Goal: Task Accomplishment & Management: Manage account settings

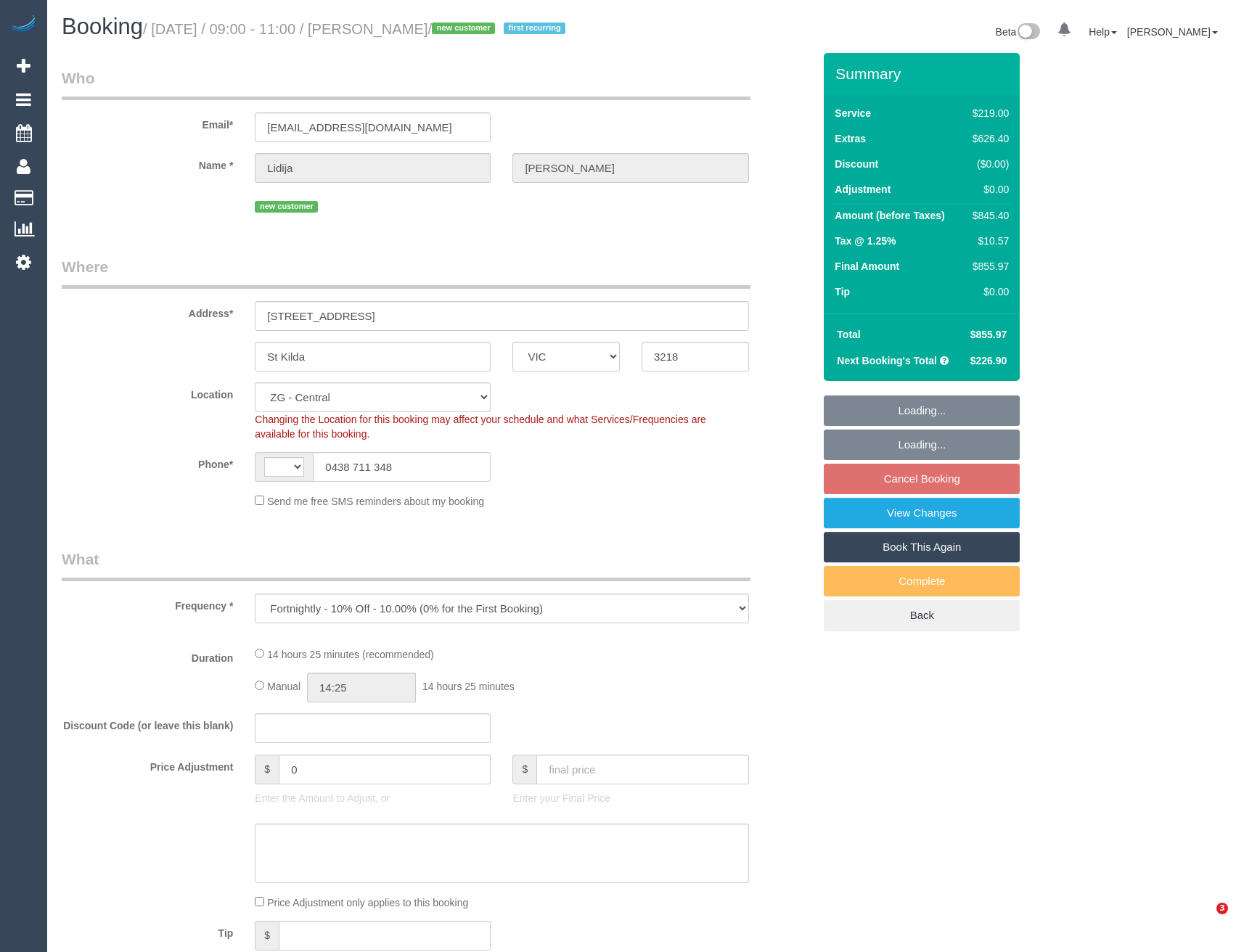
select select "VIC"
select select "object:689"
select select "string:AU"
select select "number:27"
select select "number:14"
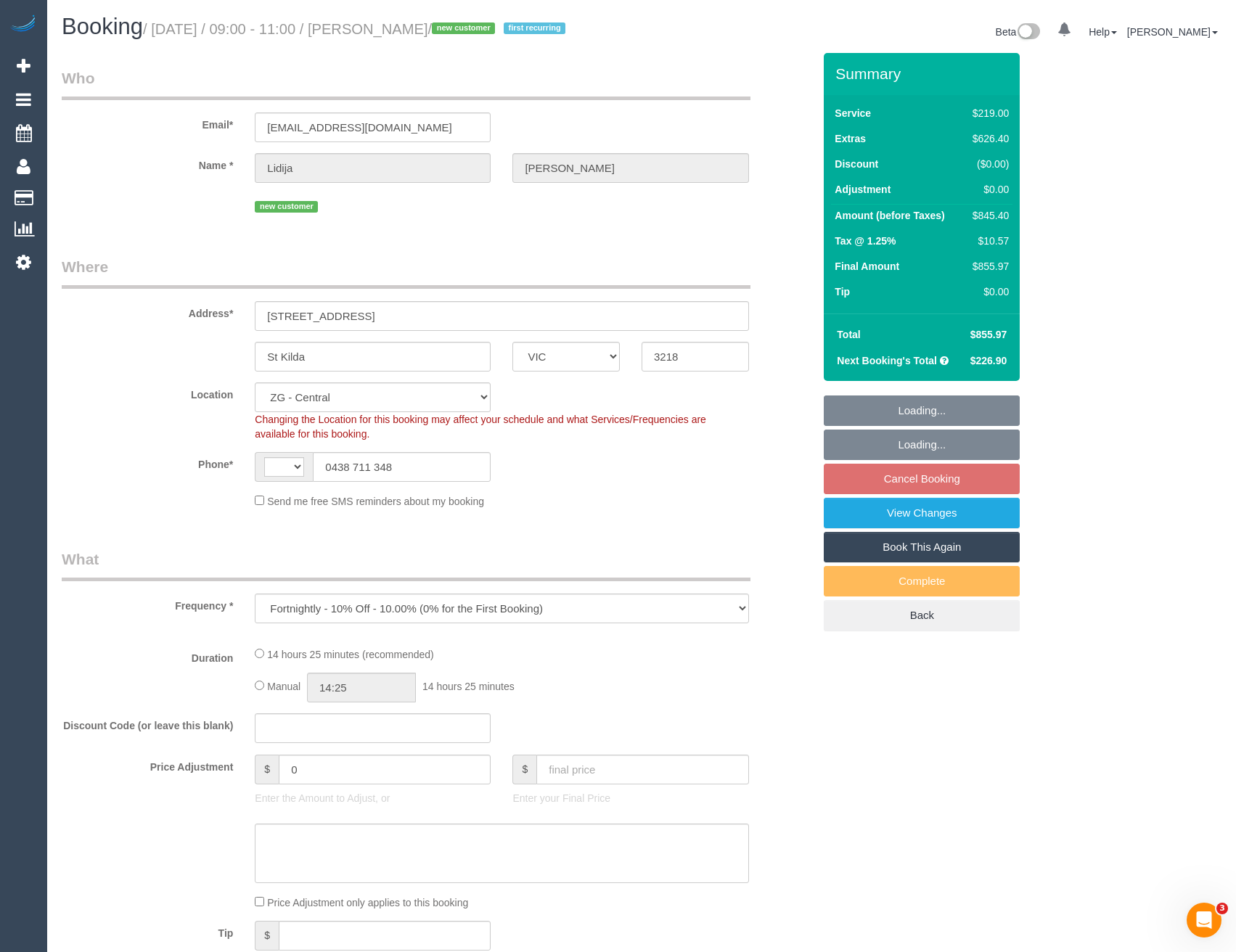
select select "number:18"
select select "number:22"
select select "number:33"
select select "number:12"
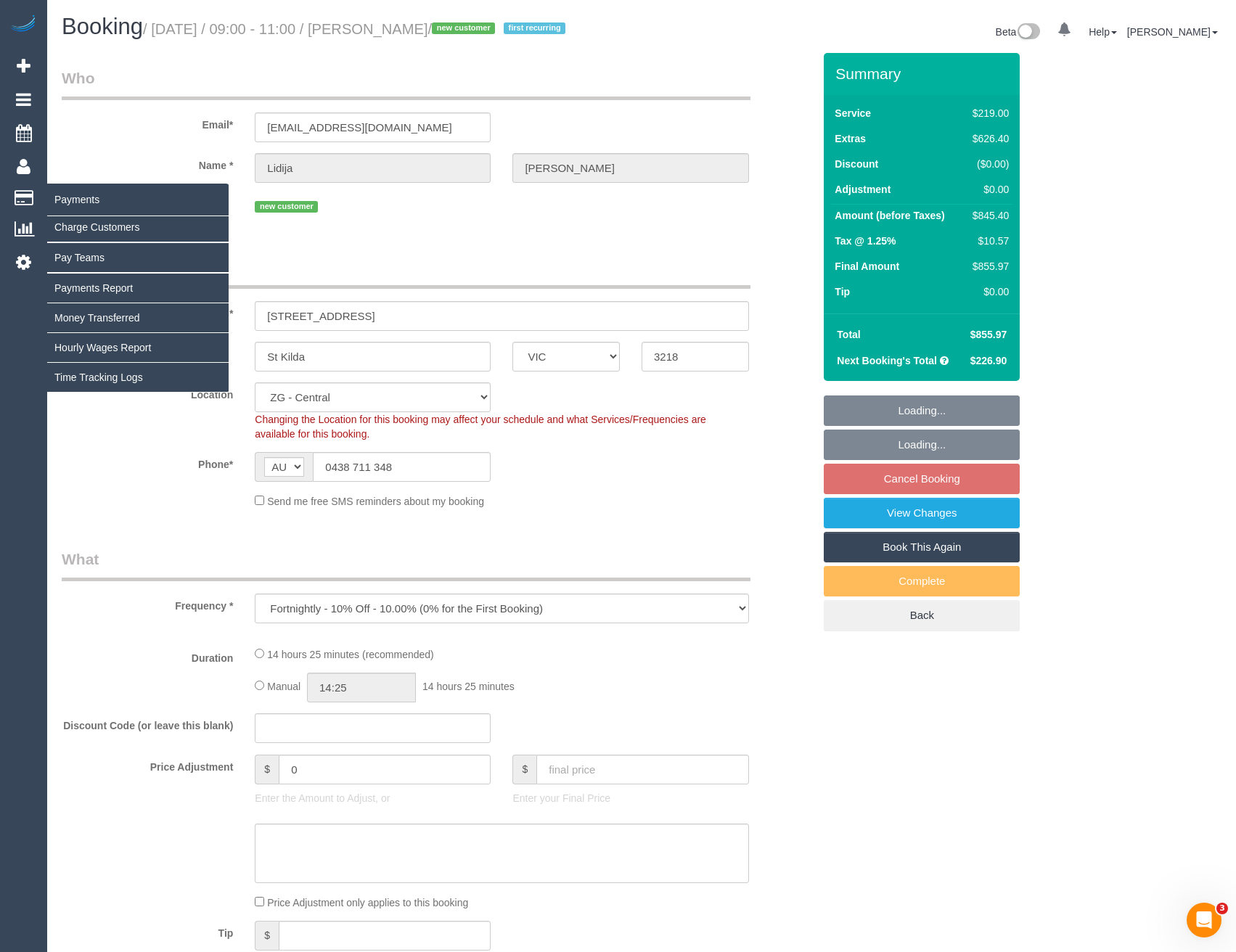
select select "string:stripe-pm_1RzGxR2GScqysDRVd052xW4u"
select select "spot3"
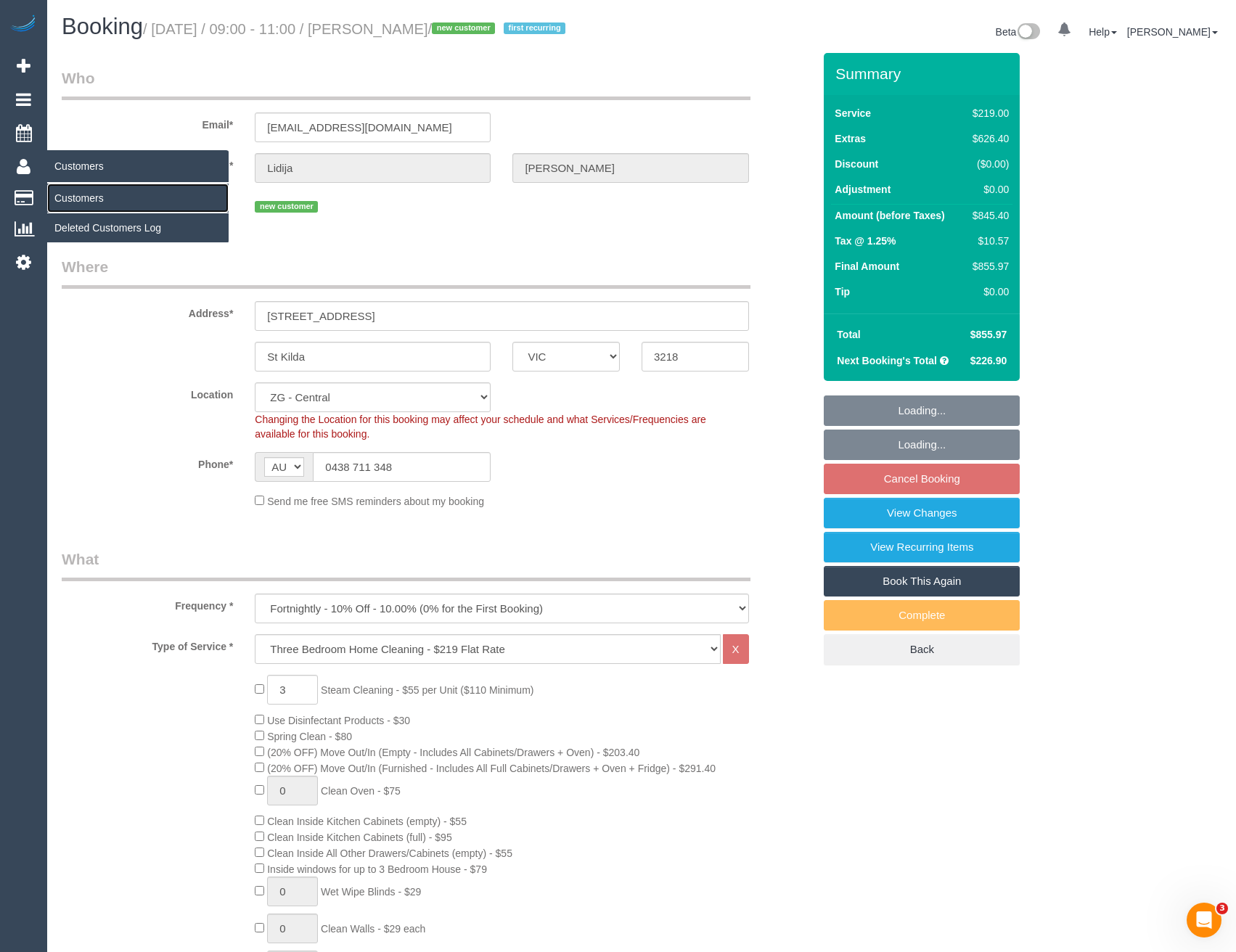
click at [85, 196] on link "Customers" at bounding box center [137, 197] width 182 height 29
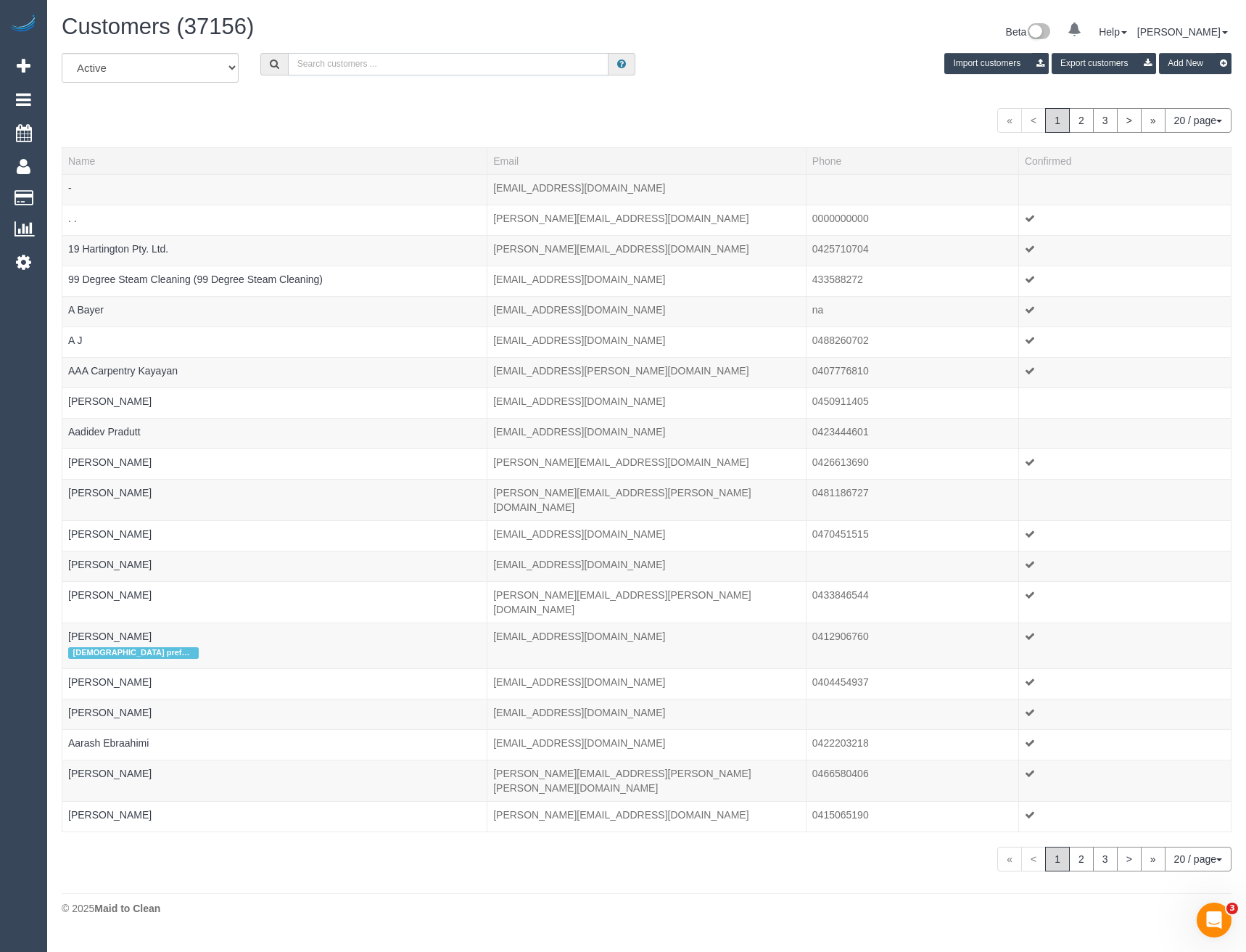
click at [348, 62] on input "text" at bounding box center [449, 64] width 322 height 23
paste input "jake.colosimo@gmail.com"
type input "jake.colosimo@gmail.com"
click at [420, 63] on input "jake.colosimo@gmail.com" at bounding box center [449, 64] width 322 height 23
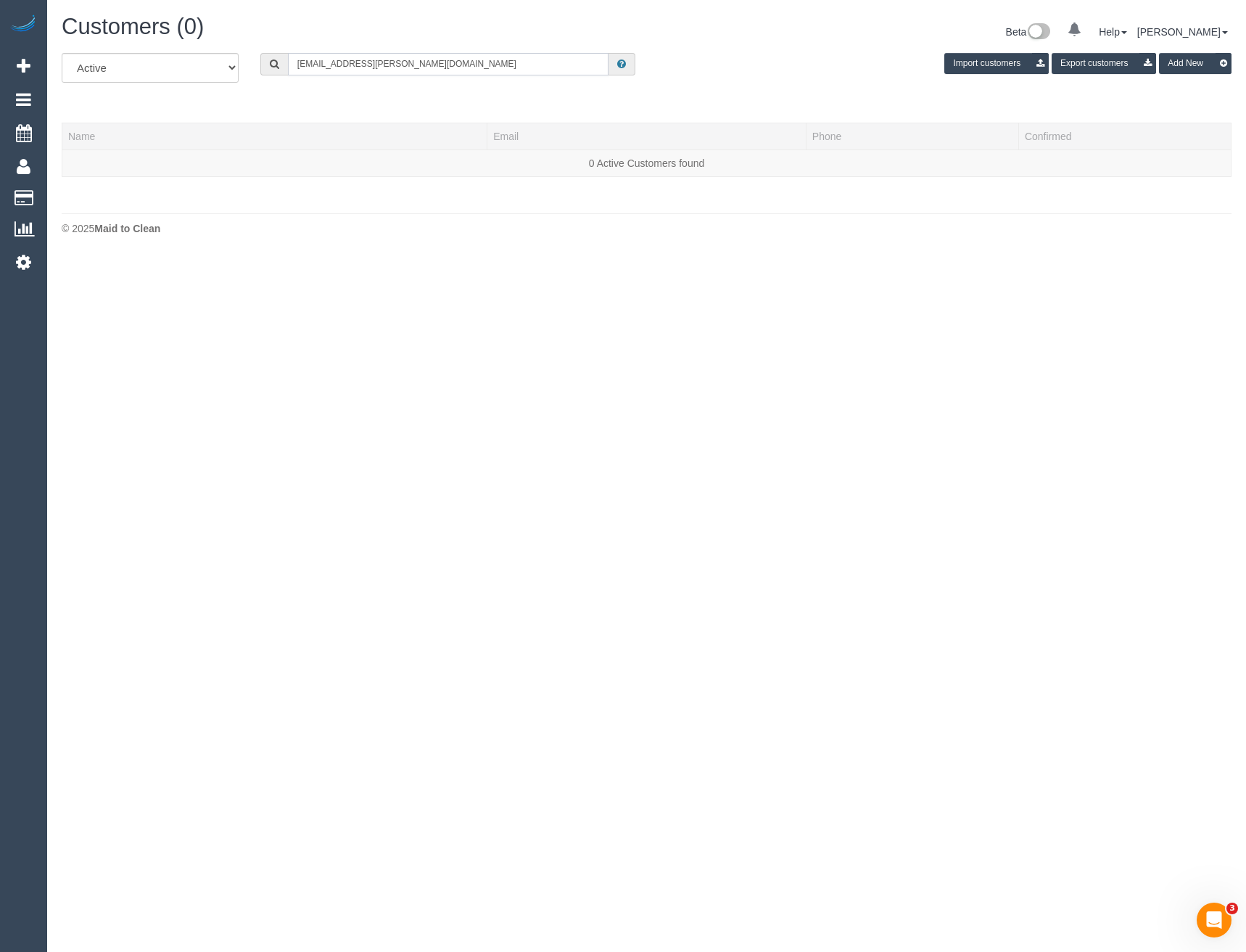
drag, startPoint x: 410, startPoint y: 64, endPoint x: 277, endPoint y: 70, distance: 133.1
click at [277, 70] on div "jake.colosimo@gmail.com" at bounding box center [449, 64] width 376 height 23
click at [356, 69] on input "text" at bounding box center [449, 64] width 322 height 23
paste input "[EMAIL_ADDRESS][DOMAIN_NAME]"
click at [427, 63] on input "[EMAIL_ADDRESS][DOMAIN_NAME]" at bounding box center [449, 64] width 322 height 23
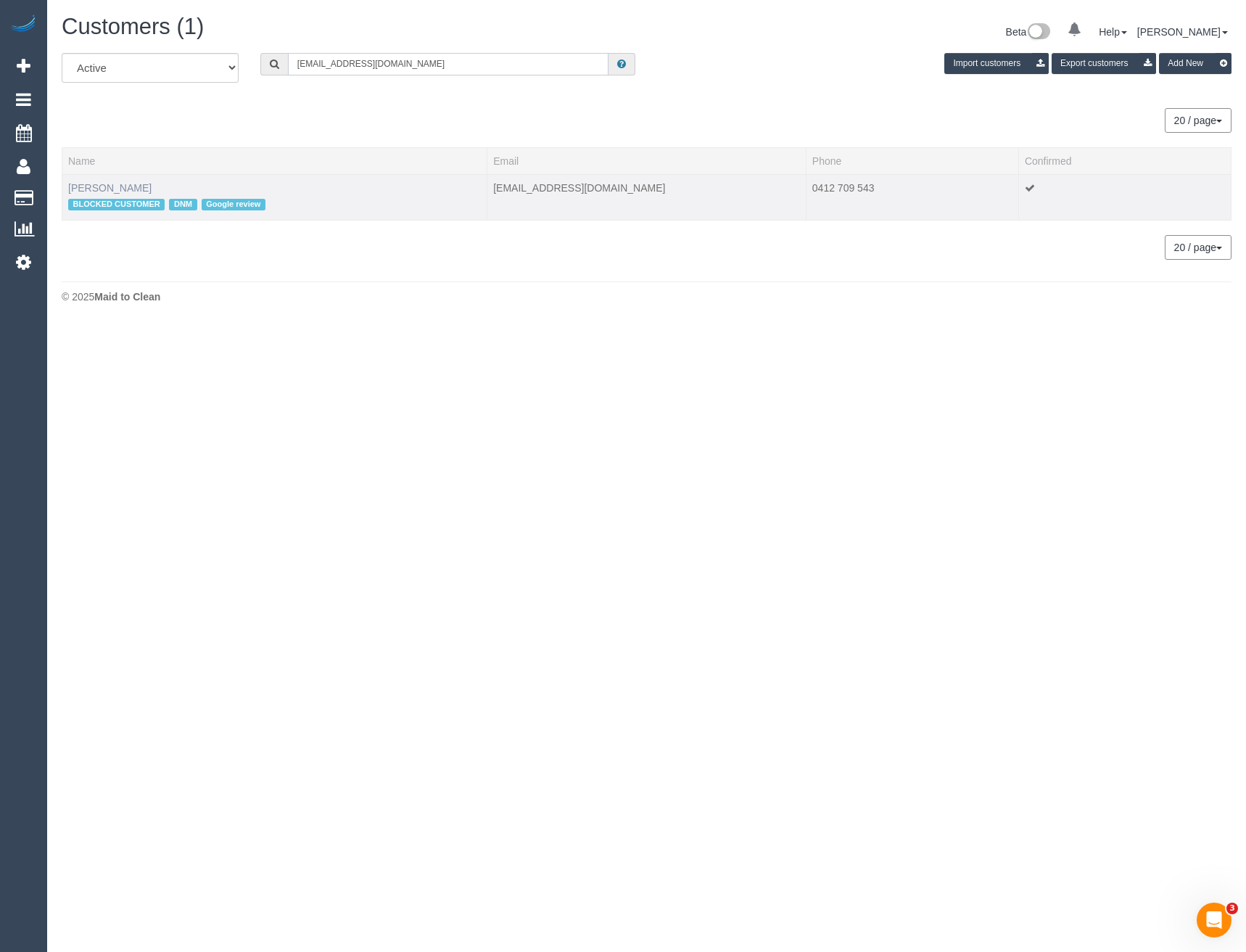
type input "[EMAIL_ADDRESS][DOMAIN_NAME]"
click at [113, 187] on link "Natalie Divola" at bounding box center [110, 187] width 83 height 11
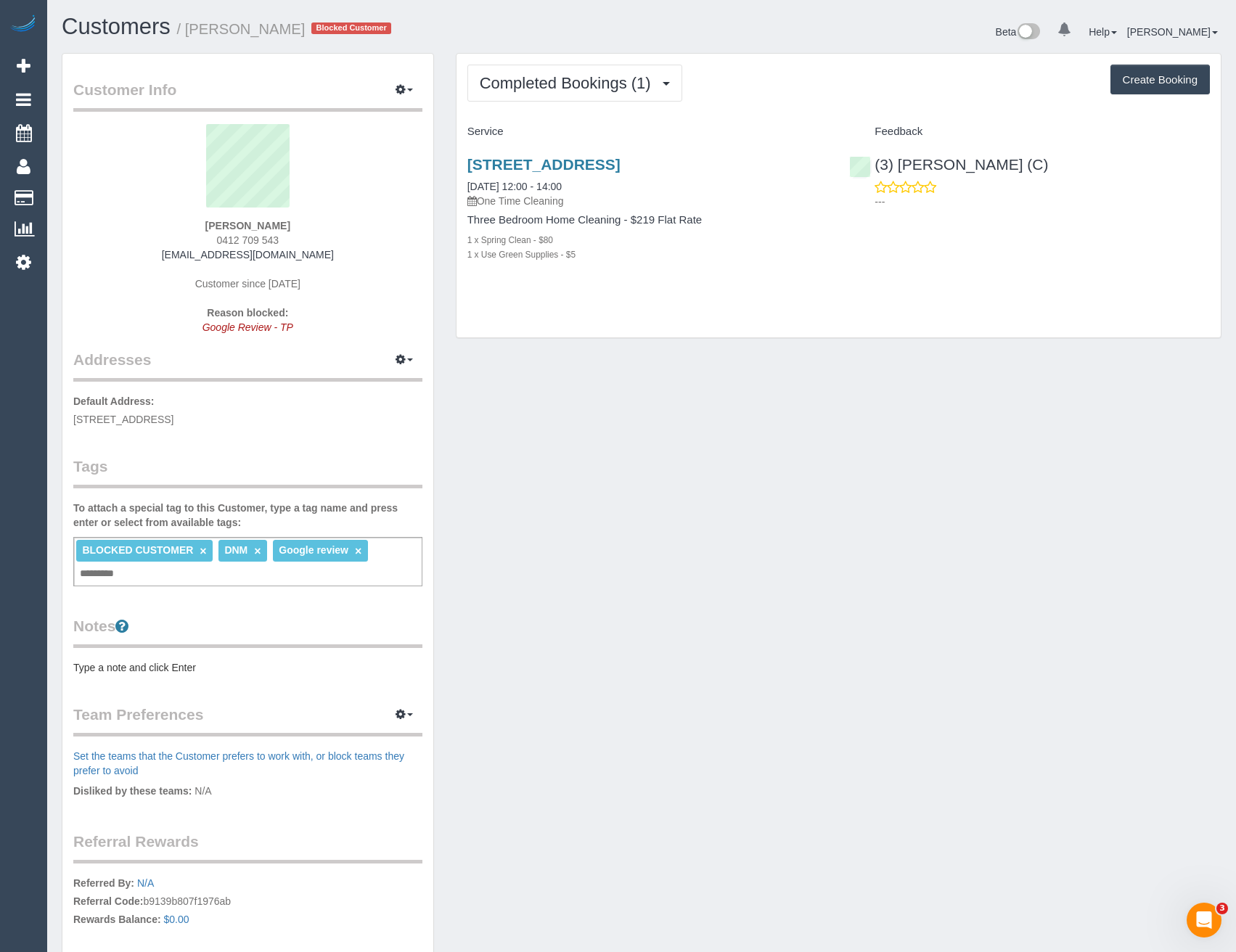
click at [1155, 83] on button "Create Booking" at bounding box center [1159, 79] width 99 height 30
select select "VIC"
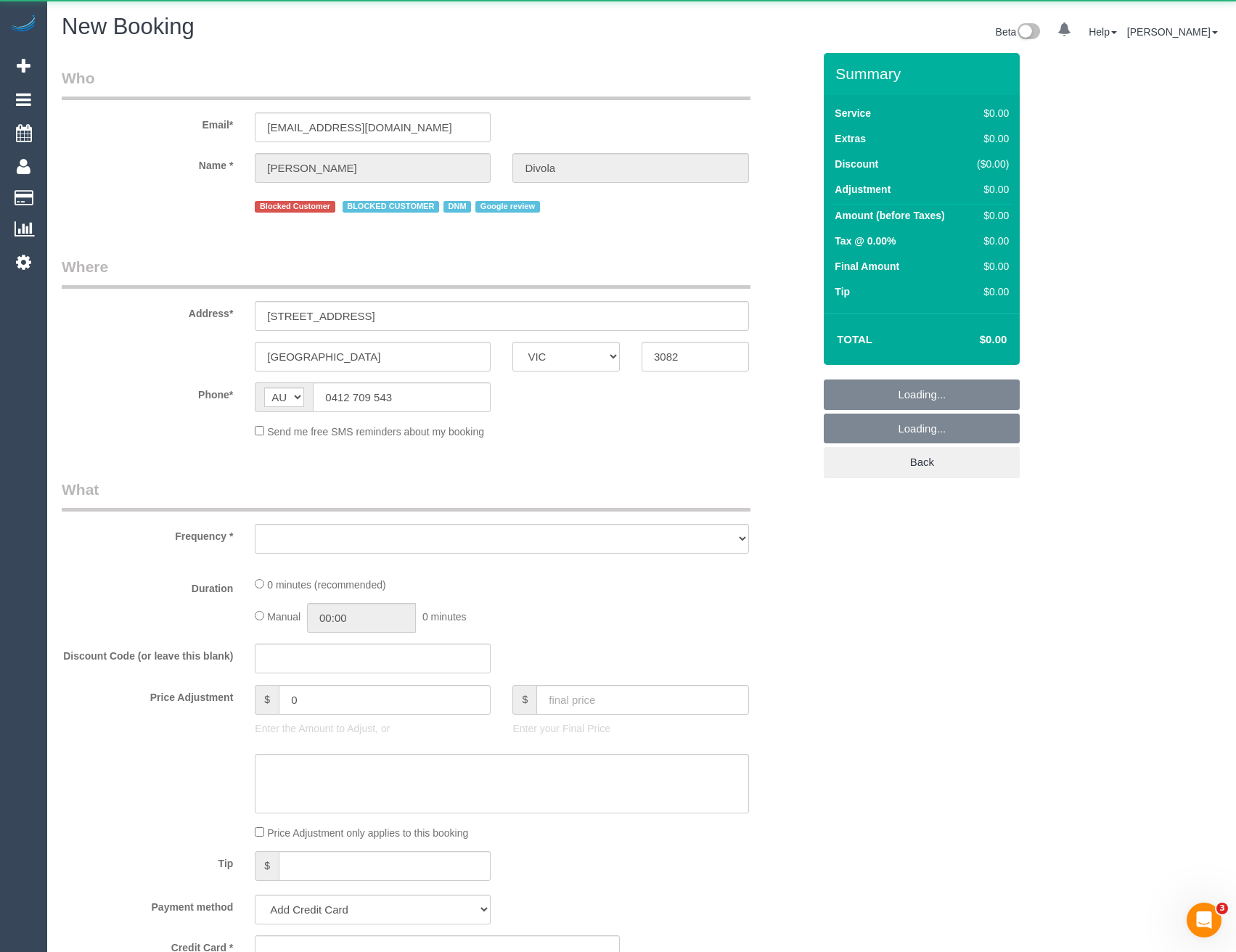
select select "string:stripe-pm_1R49U82GScqysDRV4wmS5uc0"
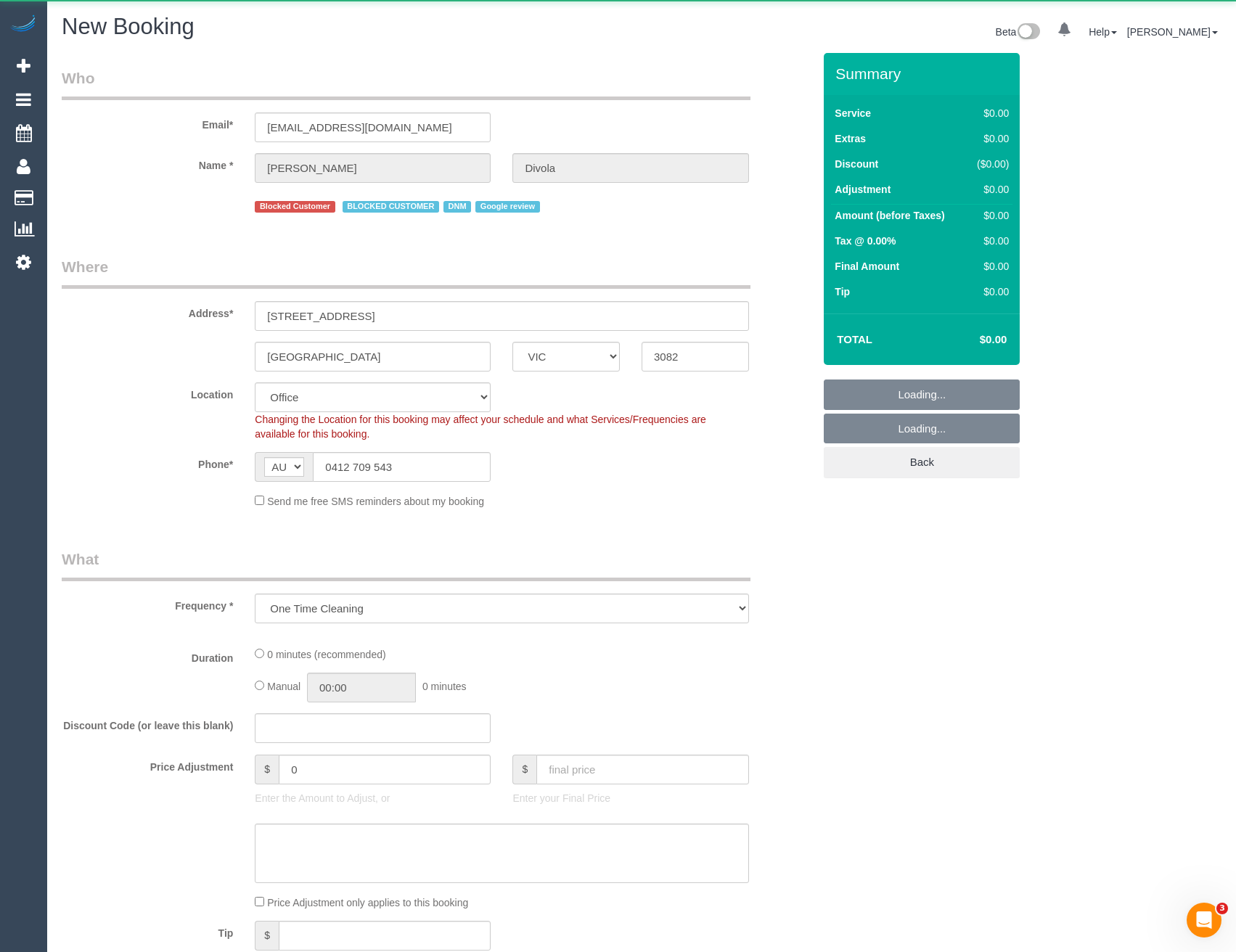
select select "object:1637"
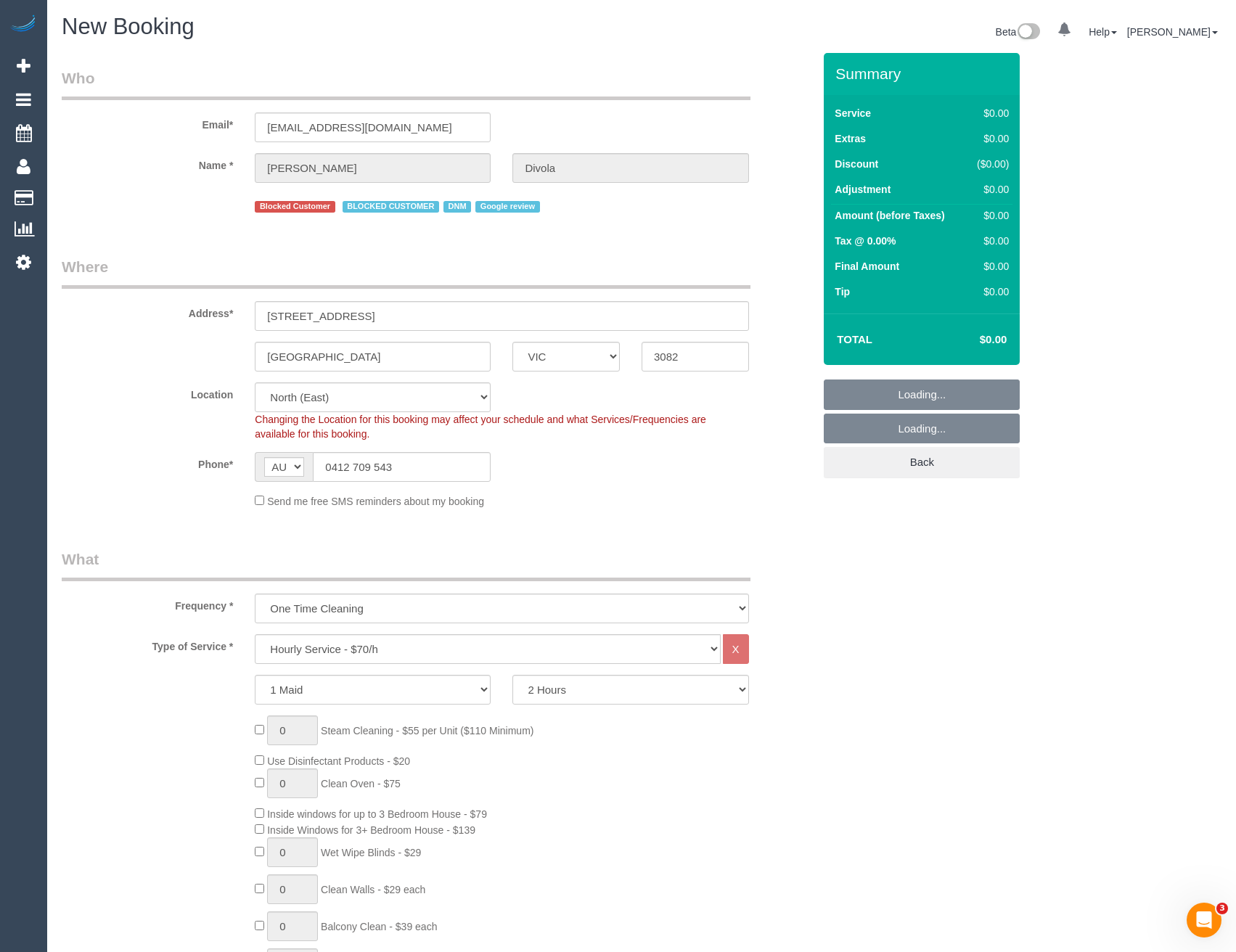
select select "60"
select select "object:3032"
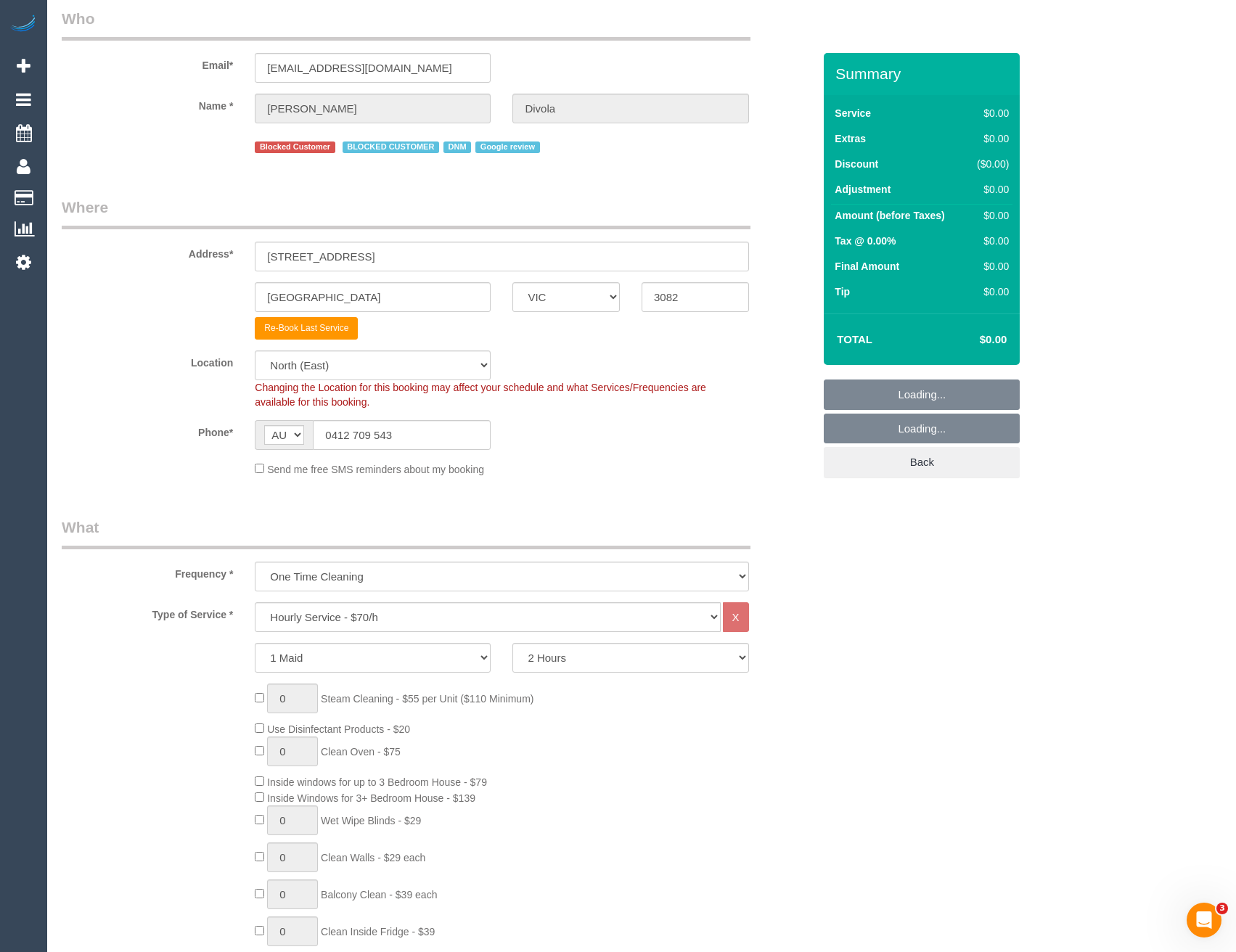
scroll to position [145, 0]
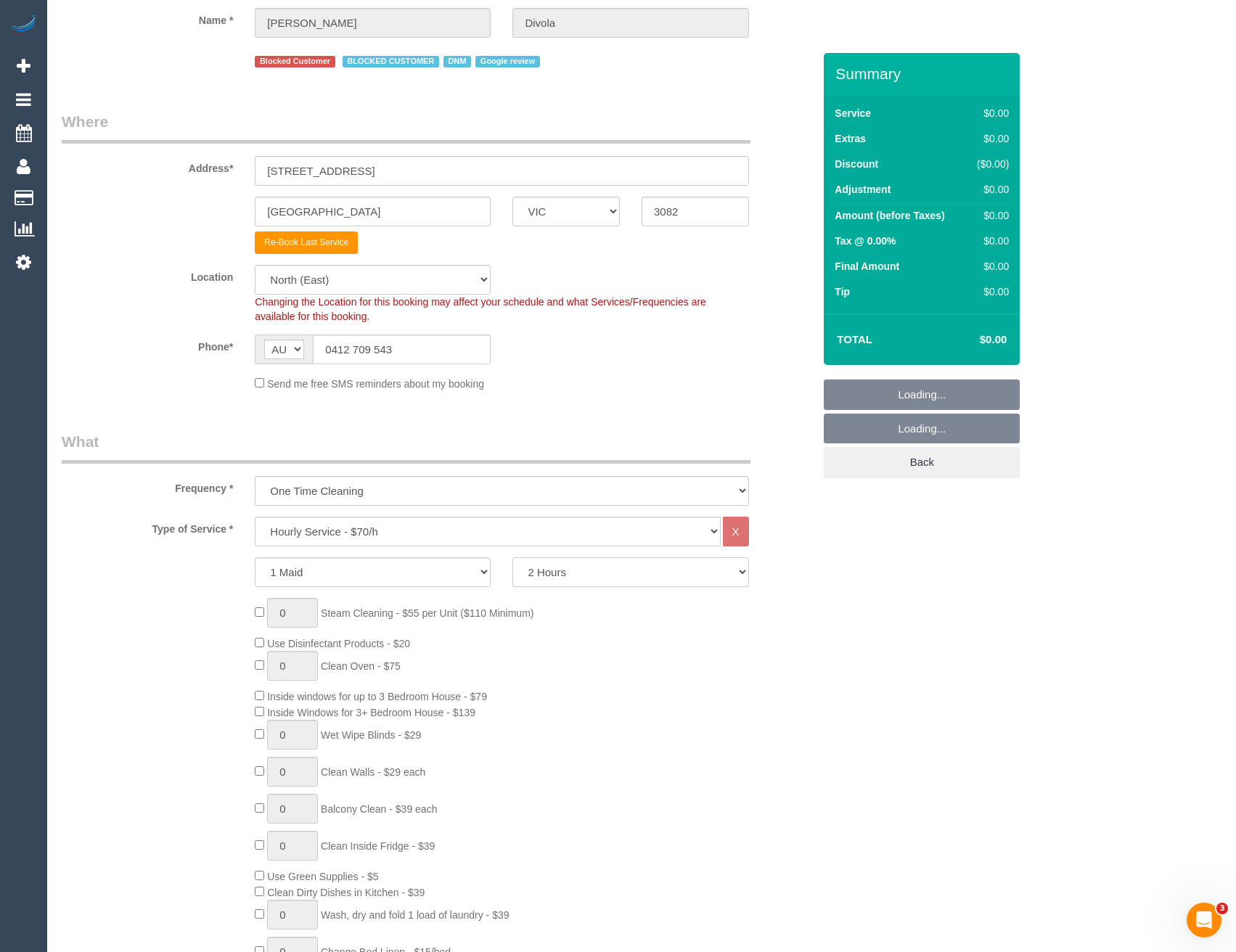
click at [574, 562] on select "2 Hours 2.5 Hours 3 Hours 3.5 Hours 4 Hours 4.5 Hours 5 Hours 5.5 Hours 6 Hours…" at bounding box center [630, 572] width 236 height 30
click at [579, 570] on select "2 Hours 2.5 Hours 3 Hours 3.5 Hours 4 Hours 4.5 Hours 5 Hours 5.5 Hours 6 Hours…" at bounding box center [630, 572] width 236 height 30
click at [587, 574] on select "2 Hours 2.5 Hours 3 Hours 3.5 Hours 4 Hours 4.5 Hours 5 Hours 5.5 Hours 6 Hours…" at bounding box center [630, 572] width 236 height 30
select select "180"
click at [512, 557] on select "2 Hours 2.5 Hours 3 Hours 3.5 Hours 4 Hours 4.5 Hours 5 Hours 5.5 Hours 6 Hours…" at bounding box center [630, 572] width 236 height 30
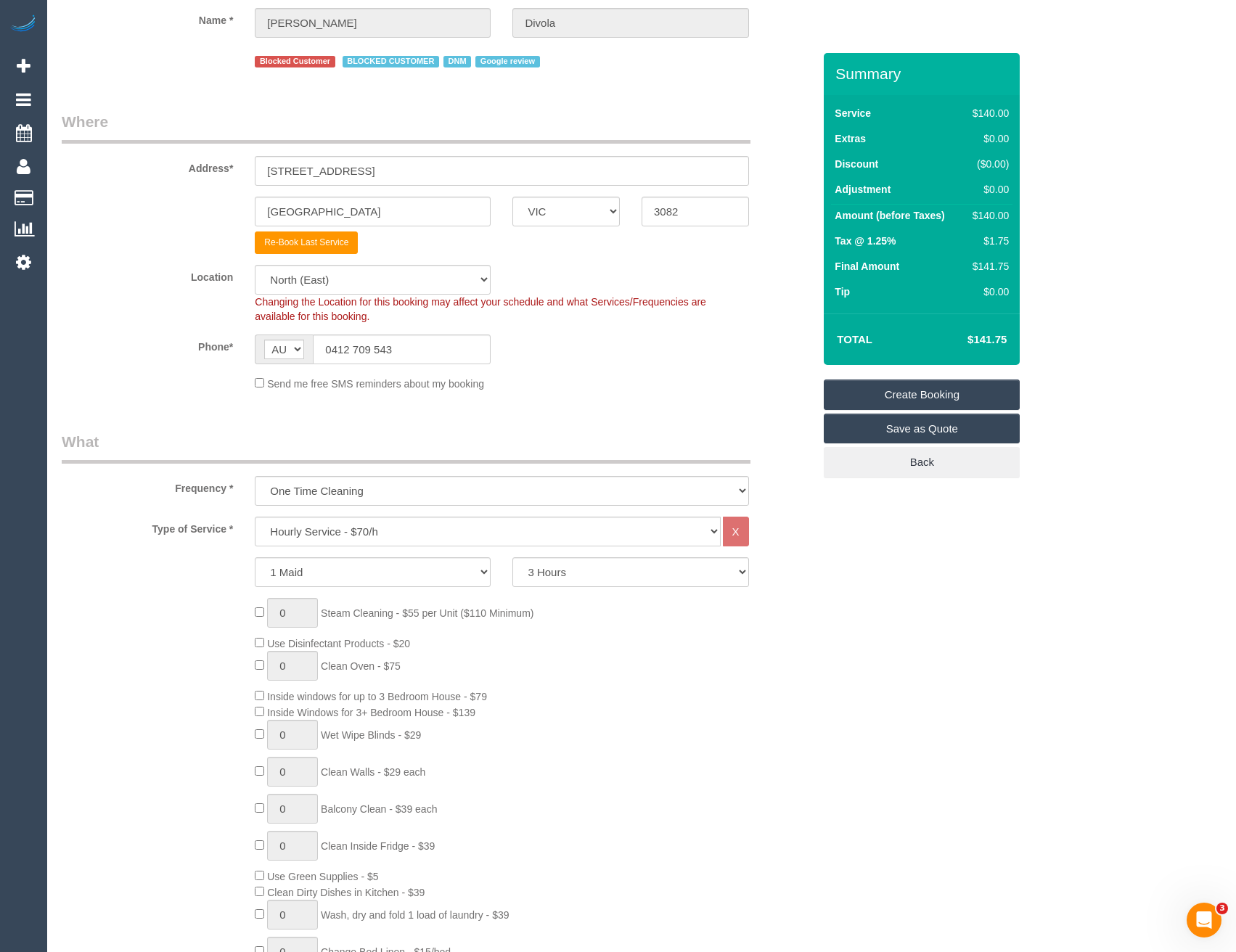
click at [736, 675] on div "0 Steam Cleaning - $55 per Unit ($110 Minimum) Use Disinfectant Products - $20 …" at bounding box center [533, 811] width 580 height 429
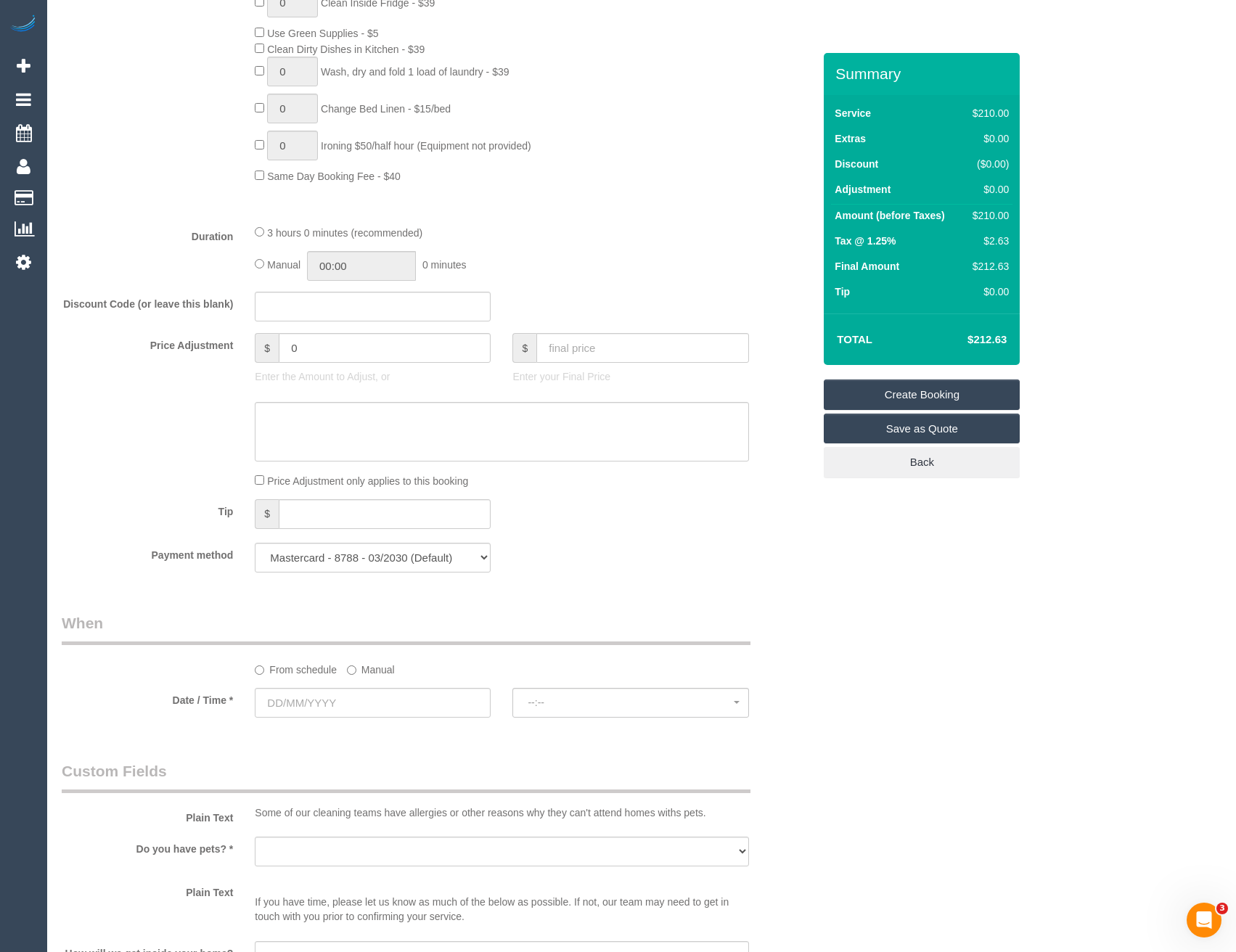
scroll to position [1015, 0]
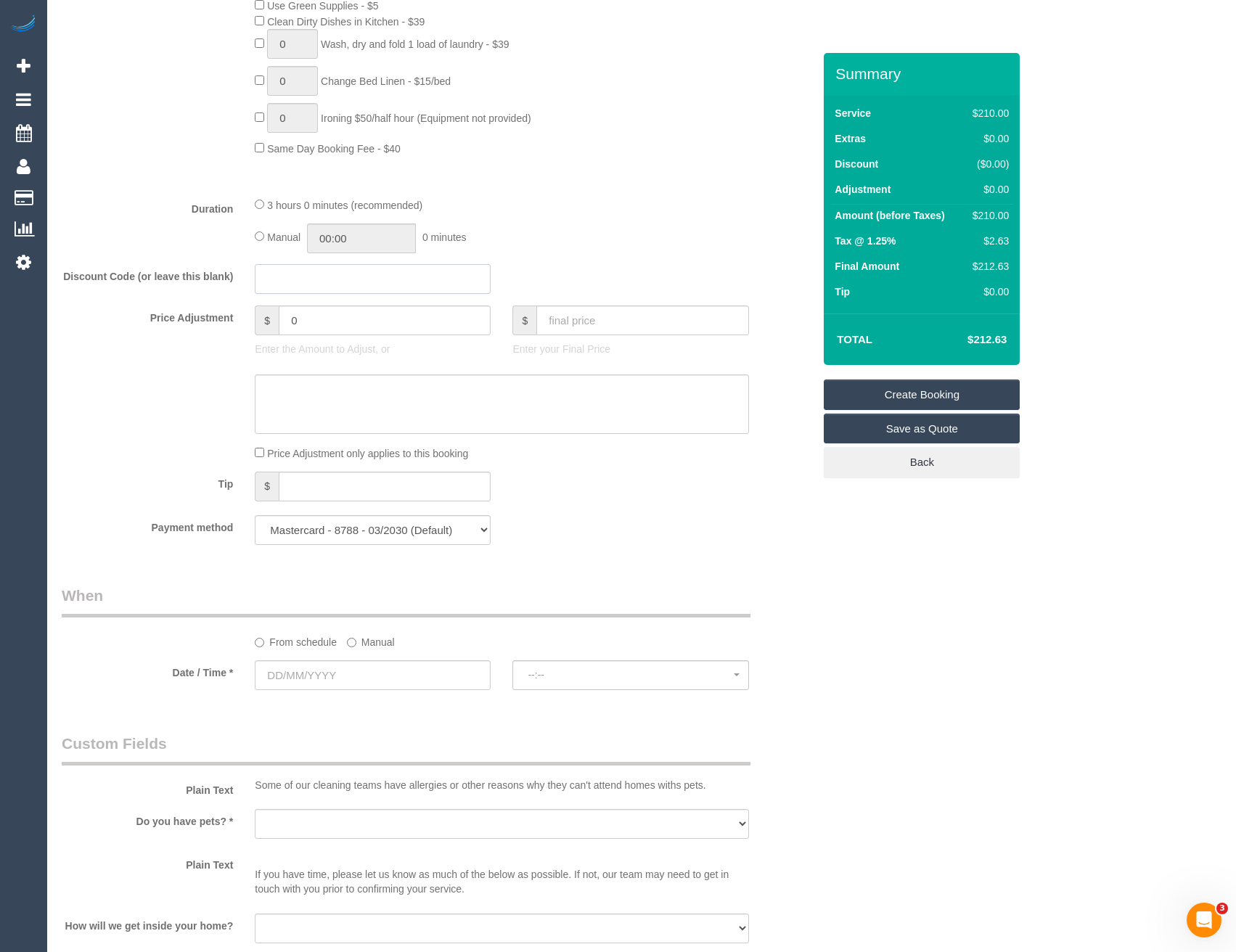
click at [293, 275] on input "text" at bounding box center [372, 279] width 236 height 30
drag, startPoint x: 331, startPoint y: 304, endPoint x: 324, endPoint y: 317, distance: 14.8
click at [331, 305] on fieldset "What Frequency * One Time Cleaning Weekly - 10% Off - 10.00% (0% for the First …" at bounding box center [437, 57] width 751 height 995
drag, startPoint x: 226, startPoint y: 334, endPoint x: 145, endPoint y: 333, distance: 81.0
click at [147, 336] on div "Price Adjustment $ 0 Enter the Amount to Adjust, or $ Enter your Final Price" at bounding box center [437, 334] width 773 height 58
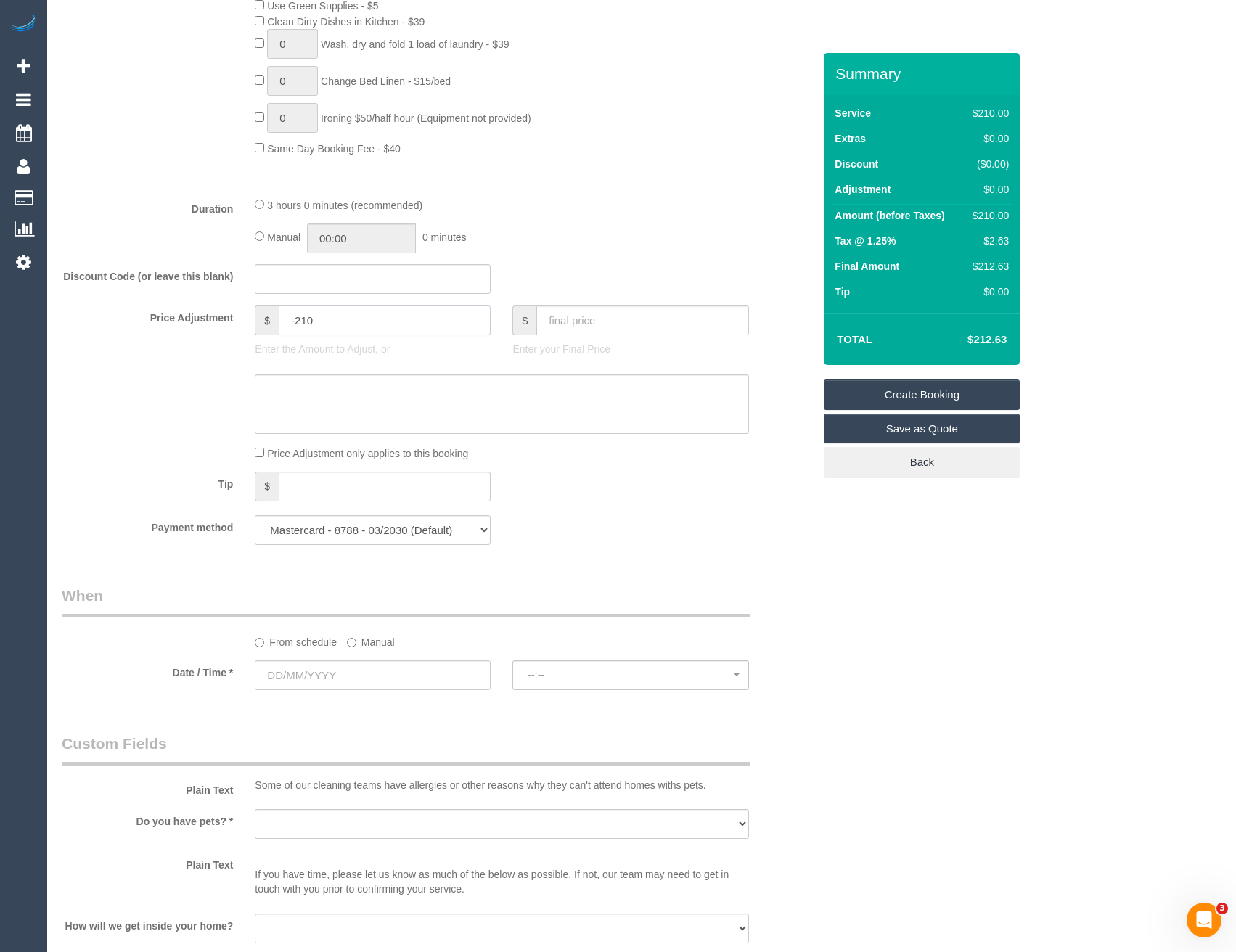
type input "-210"
click at [291, 421] on textarea at bounding box center [501, 403] width 493 height 59
type textarea "25/8/25 - Service fee waived - google review - approved by TP - BB"
click at [685, 526] on div "Payment method Mastercard - 8788 - 03/2030 (Default) Add Credit Card ──────────…" at bounding box center [437, 529] width 773 height 30
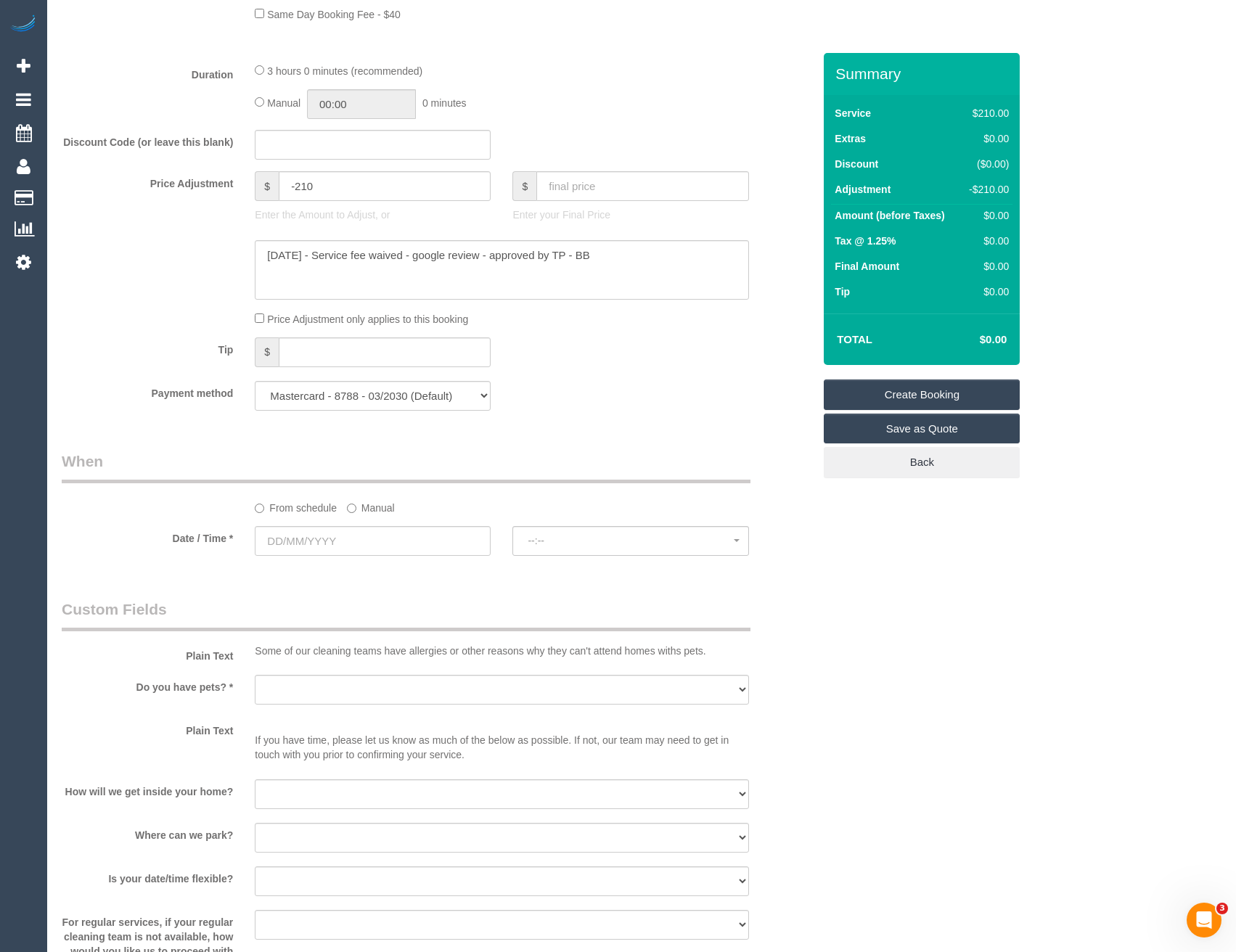
scroll to position [1161, 0]
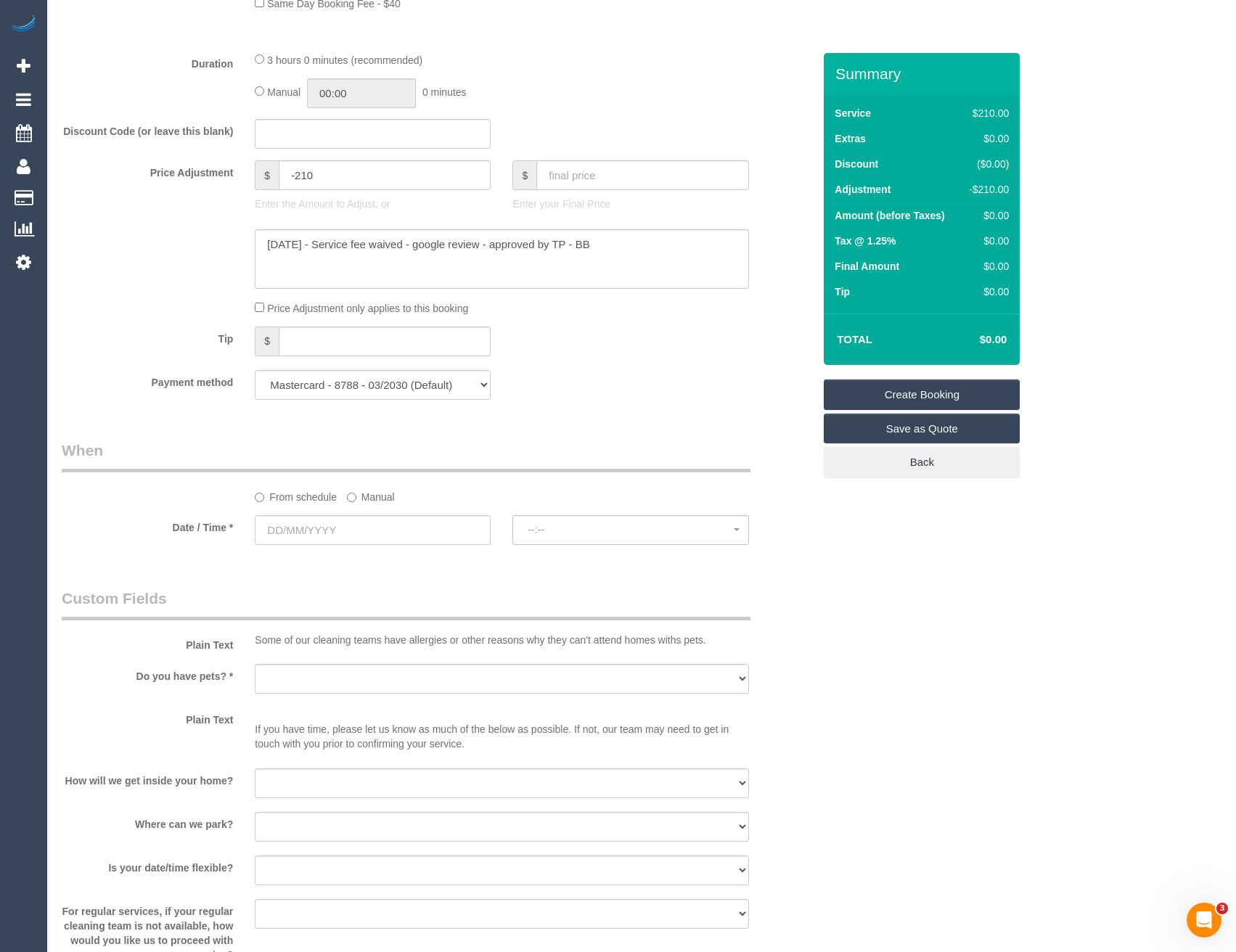
click at [357, 495] on label "Manual" at bounding box center [371, 494] width 48 height 20
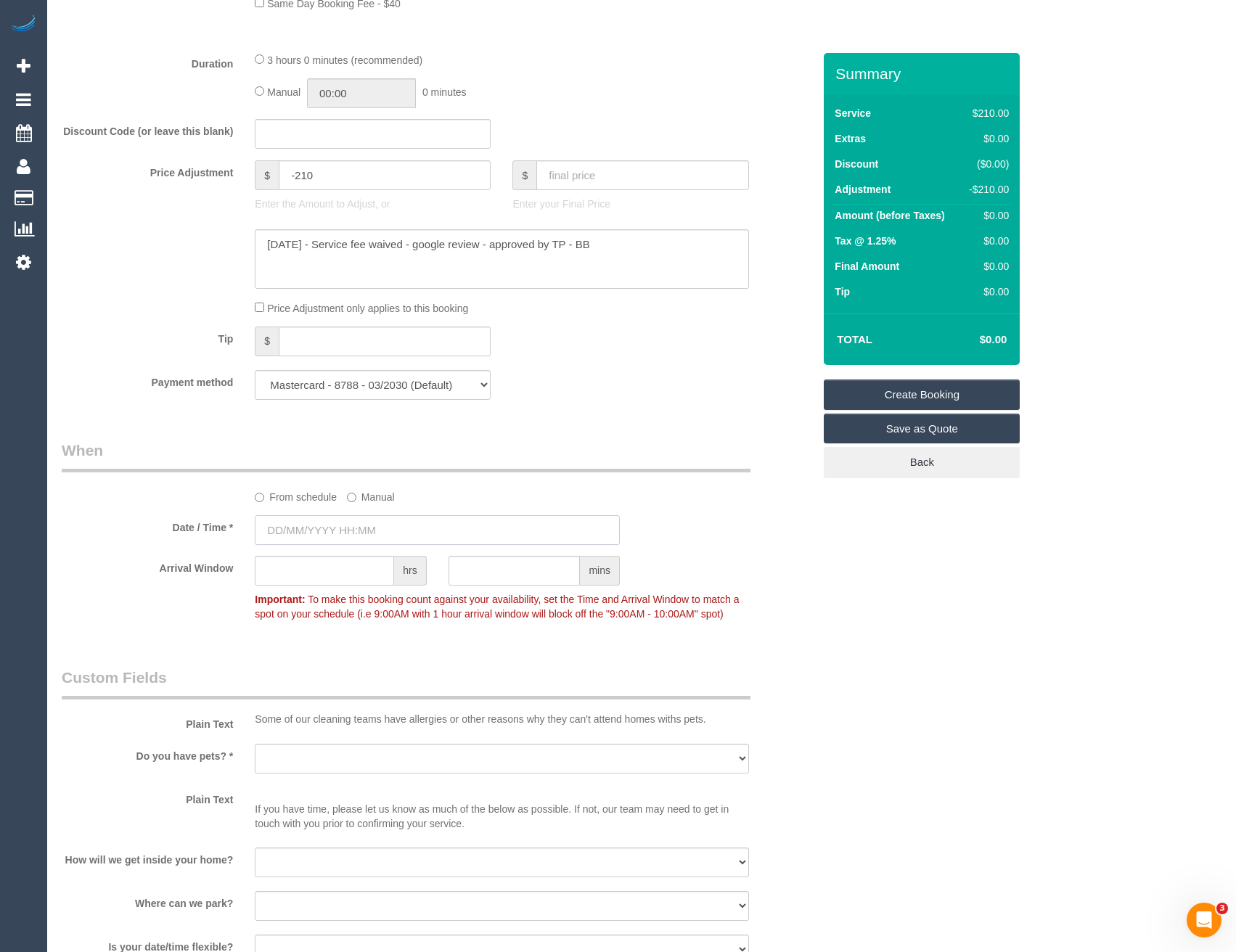
click at [374, 523] on input "text" at bounding box center [438, 529] width 365 height 30
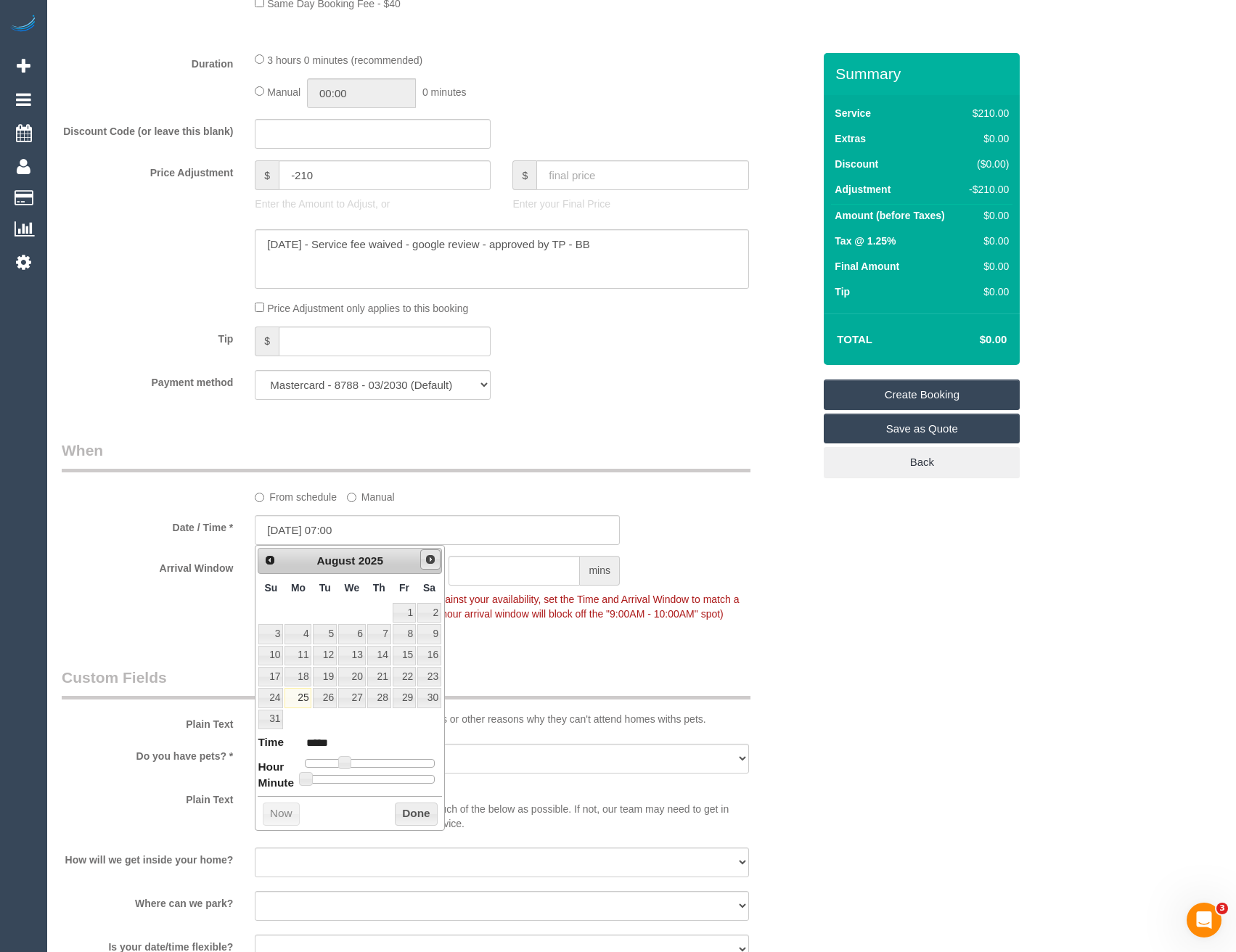
click at [427, 560] on span "Next" at bounding box center [430, 559] width 11 height 11
click at [302, 612] on link "1" at bounding box center [297, 612] width 27 height 20
type input "01/09/2025 08:00"
type input "*****"
type input "01/09/2025 09:00"
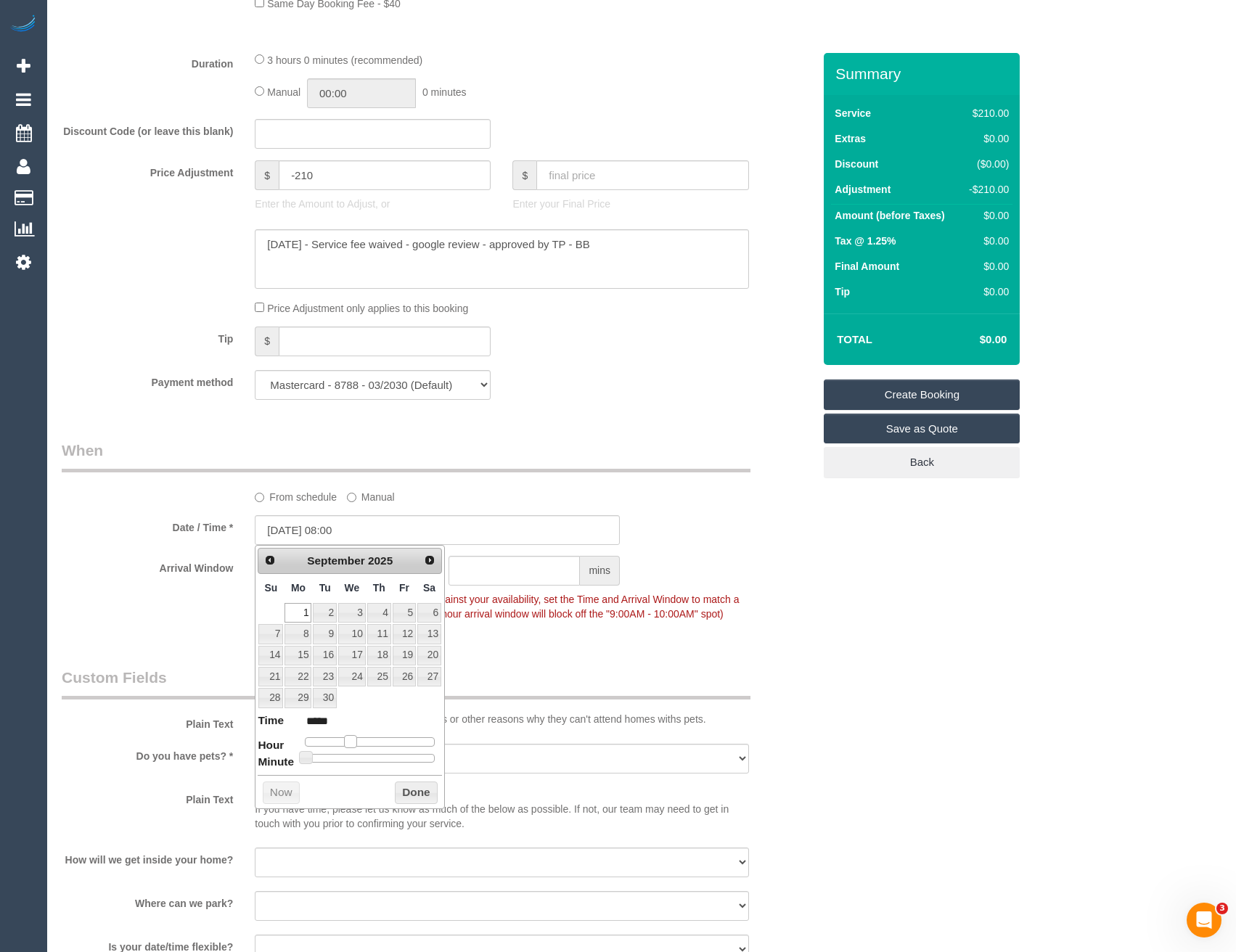
type input "*****"
type input "01/09/2025 10:00"
type input "*****"
type input "01/09/2025 11:00"
type input "*****"
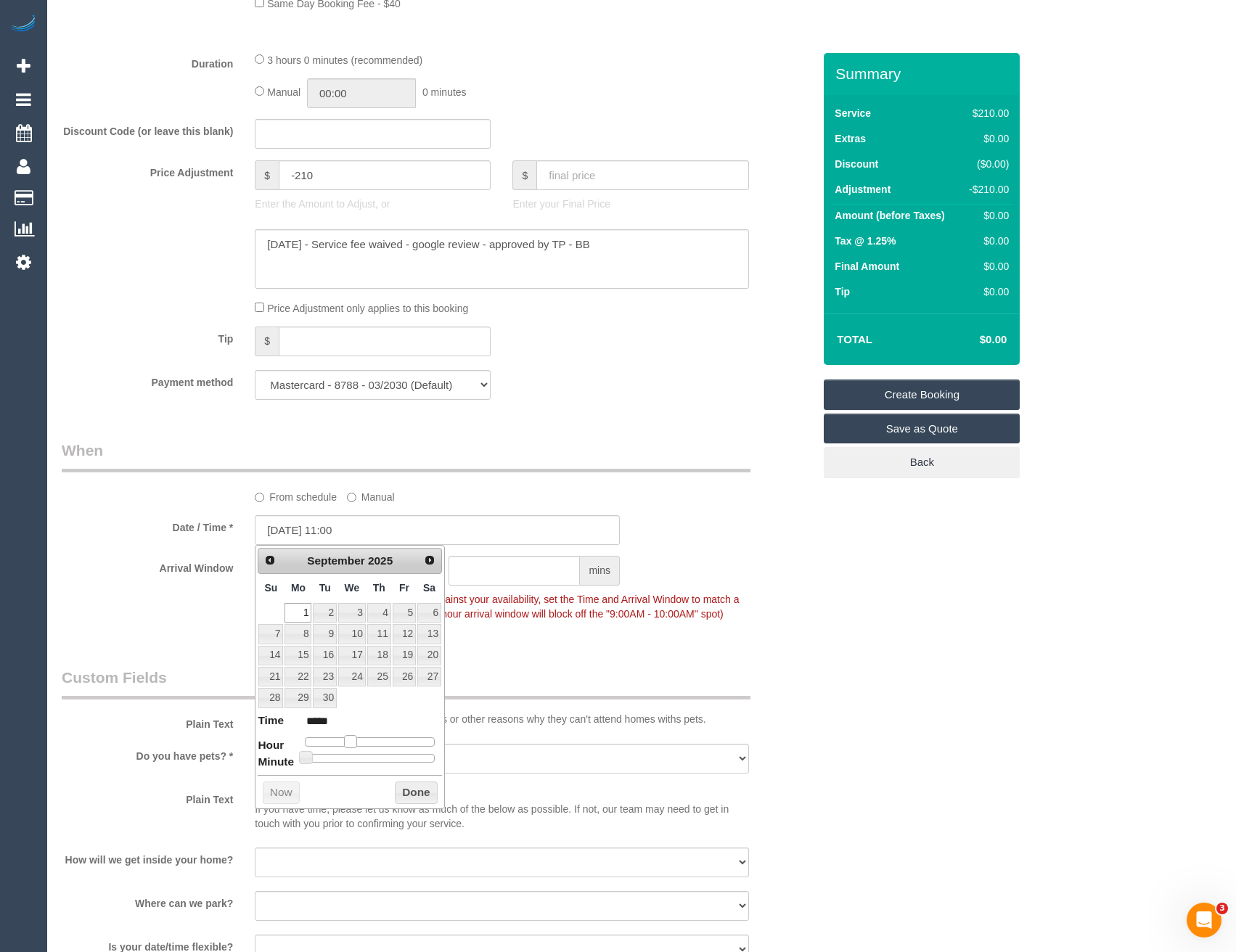
type input "01/09/2025 12:00"
type input "*****"
type input "01/09/2025 13:00"
type input "*****"
drag, startPoint x: 347, startPoint y: 742, endPoint x: 380, endPoint y: 742, distance: 33.0
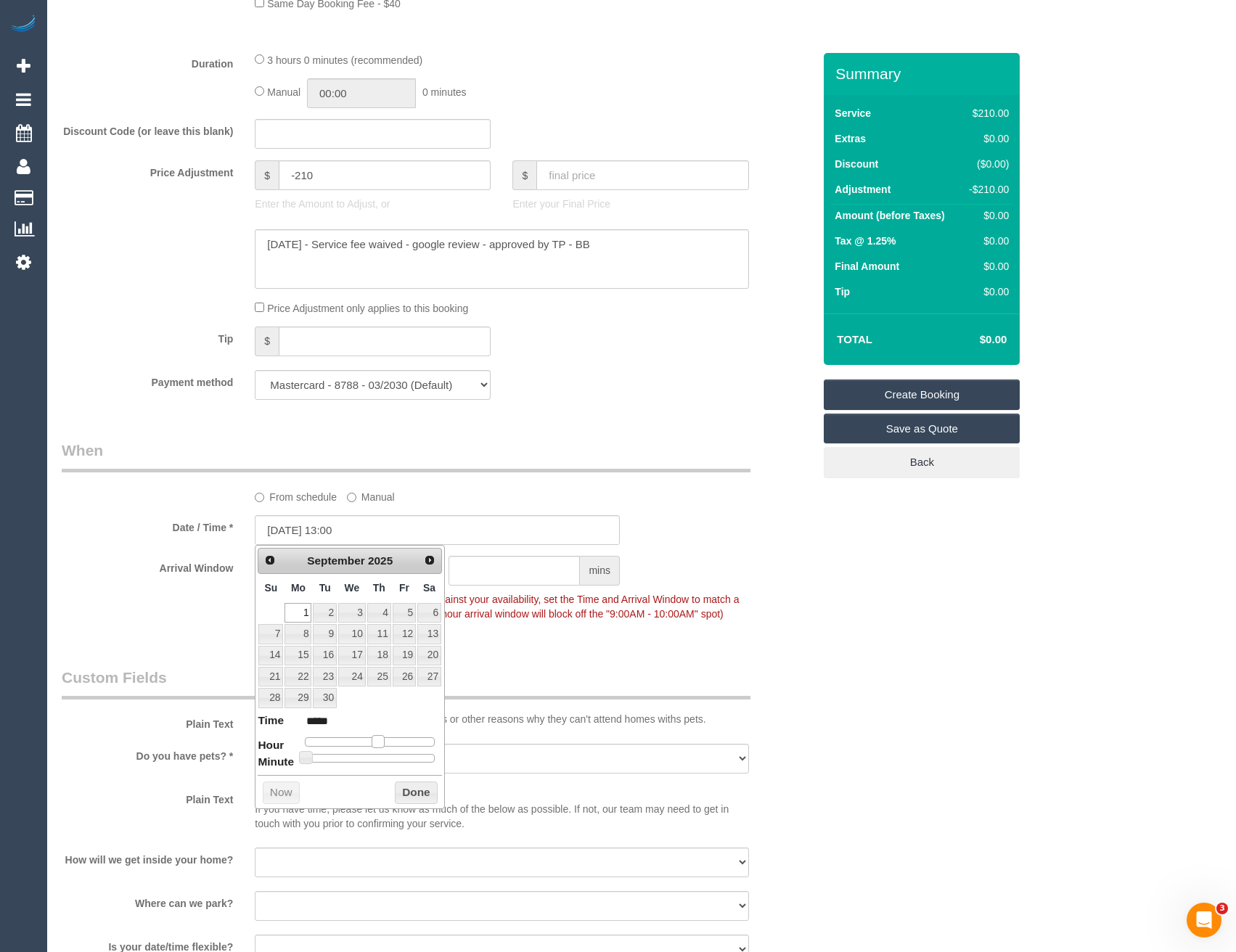
click at [380, 742] on span at bounding box center [377, 741] width 13 height 13
click at [417, 792] on button "Done" at bounding box center [416, 793] width 43 height 23
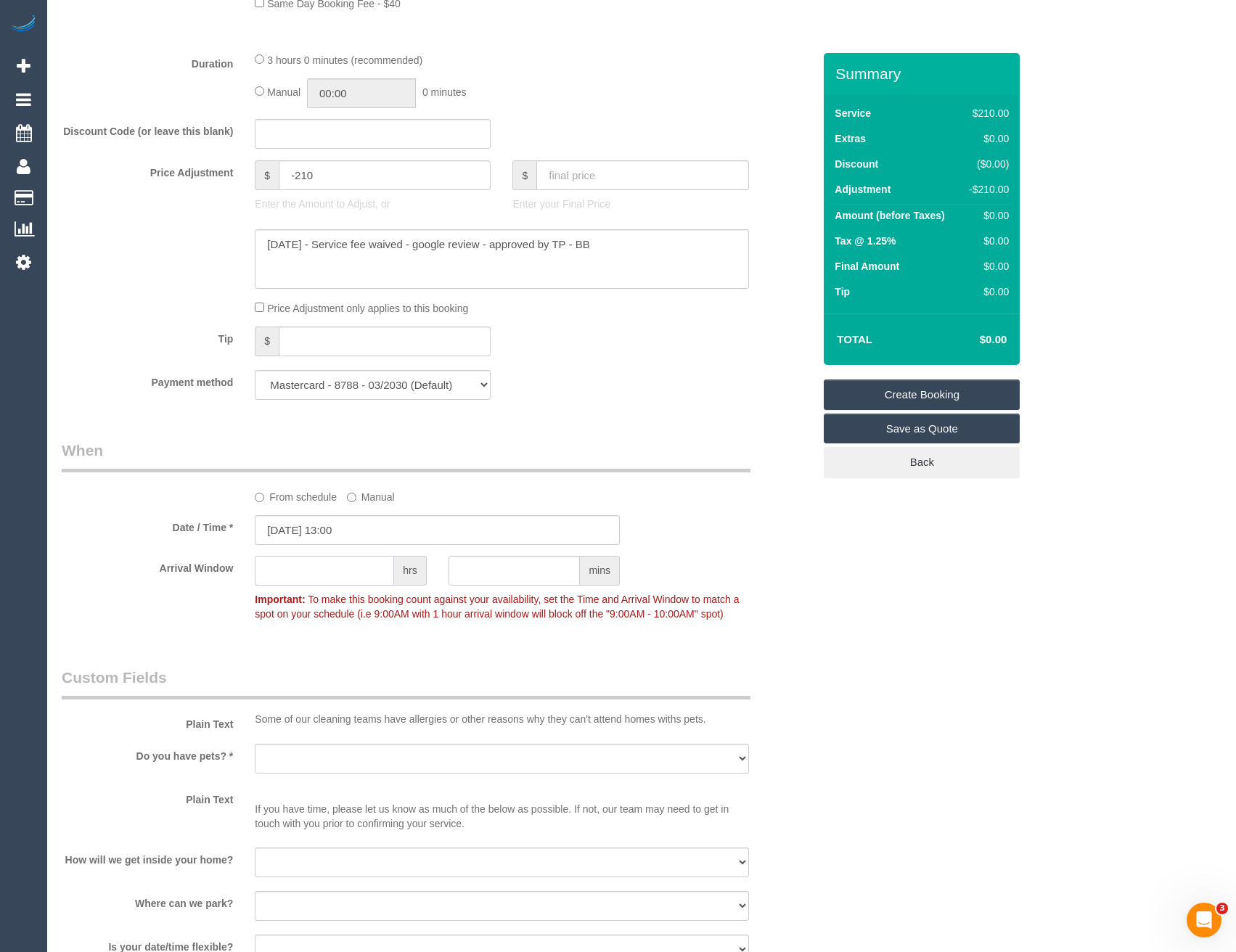
click at [306, 576] on input "text" at bounding box center [324, 570] width 139 height 30
type input "1"
click at [770, 583] on div "Arrival Window 1 hrs mins 13:00 - 14:00 Important: To make this booking count a…" at bounding box center [437, 591] width 773 height 72
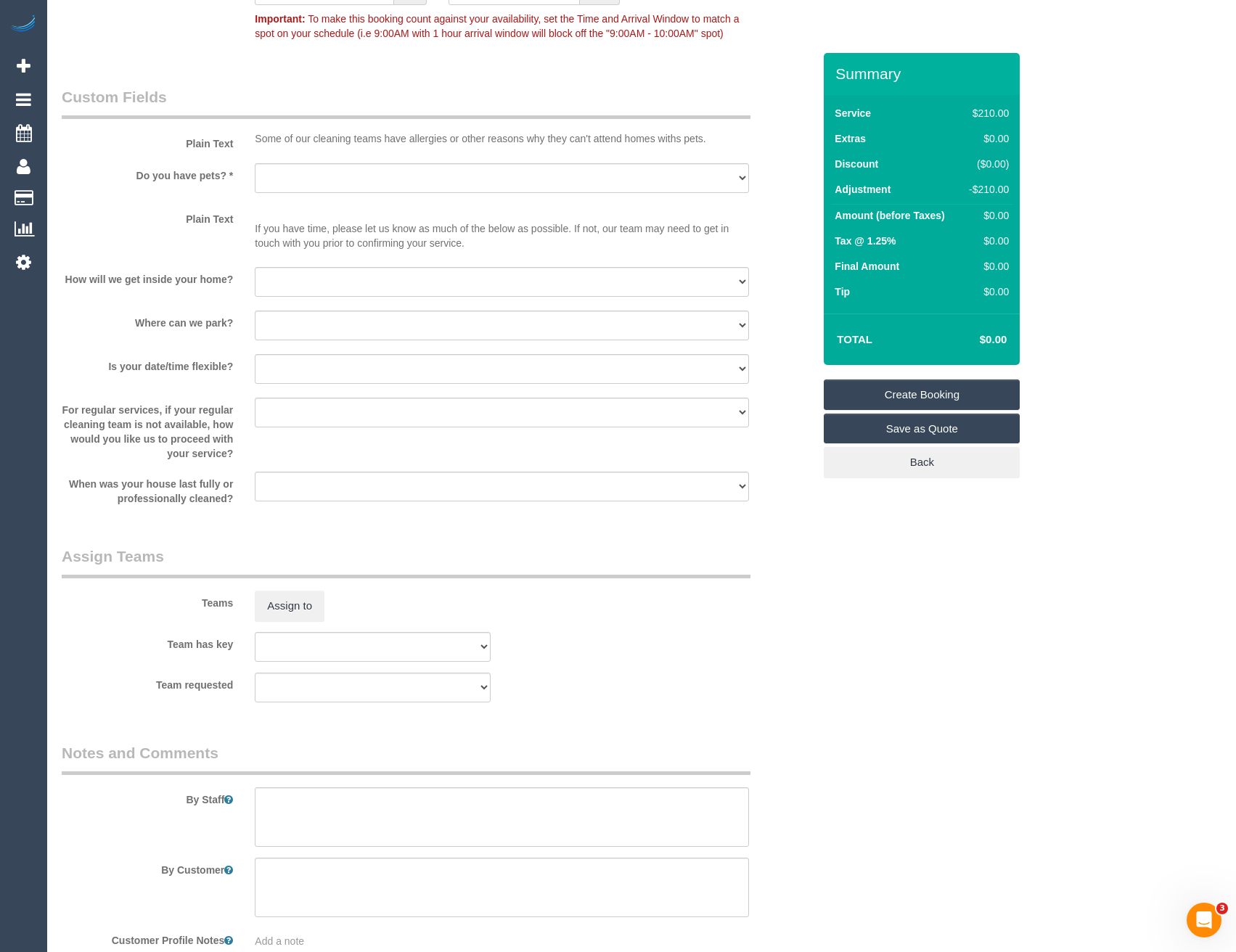
scroll to position [1827, 0]
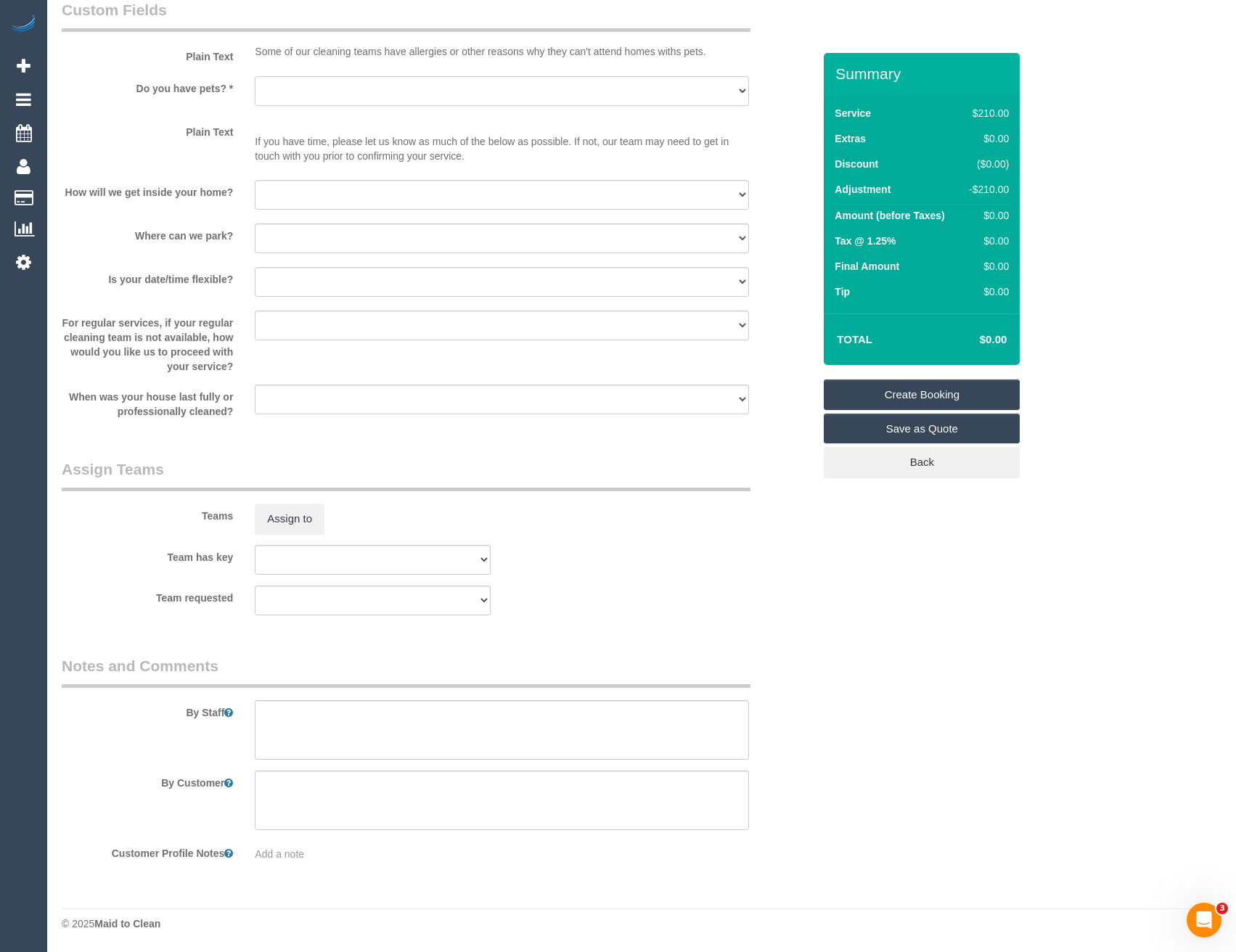
click at [300, 80] on select "Yes - Cats Yes - Dogs No pets Yes - Dogs and Cats Yes - Other" at bounding box center [501, 91] width 493 height 30
select select "number:32"
click at [255, 77] on select "Yes - Cats Yes - Dogs No pets Yes - Dogs and Cats Yes - Other" at bounding box center [501, 91] width 493 height 30
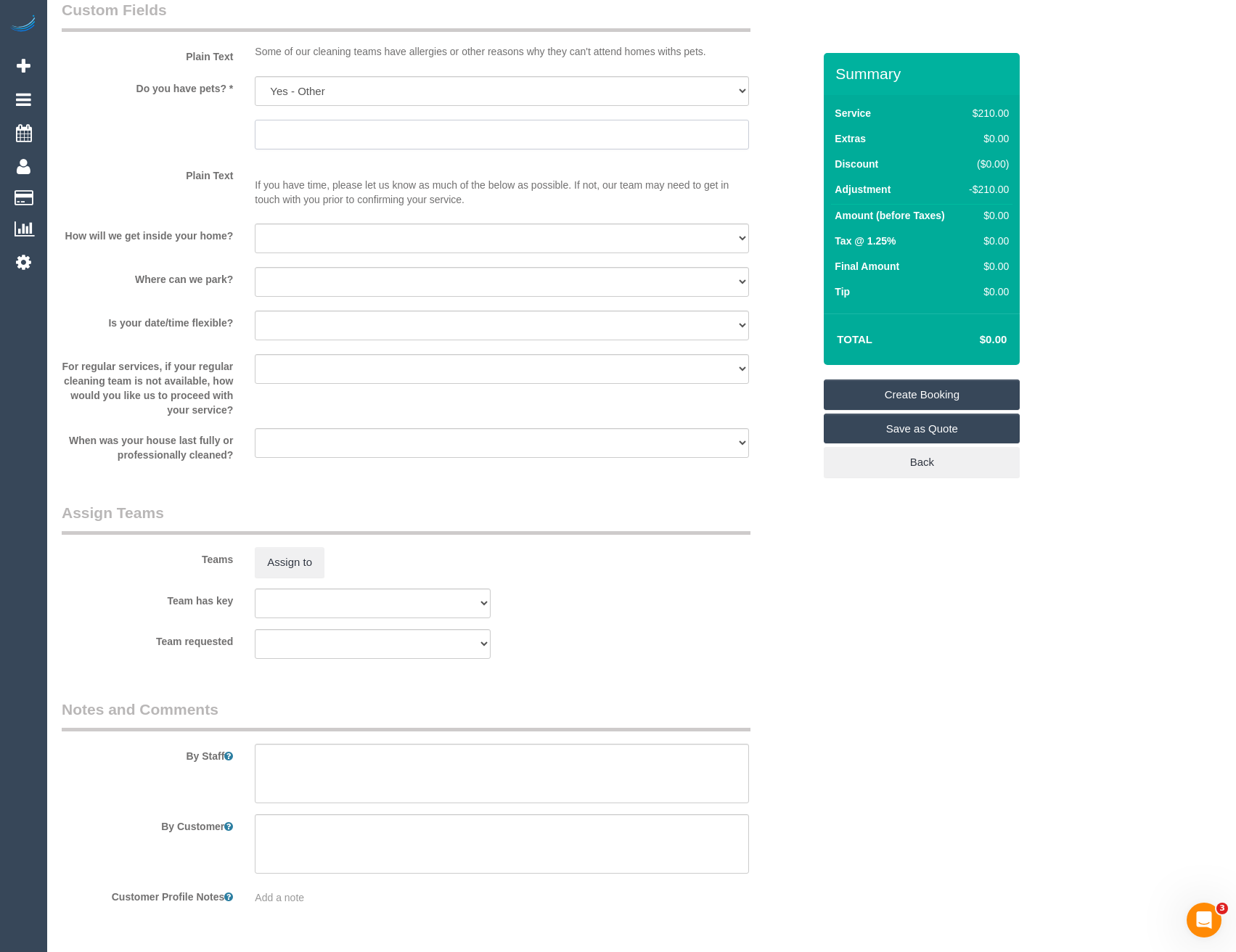
click at [277, 123] on input "text" at bounding box center [501, 135] width 493 height 30
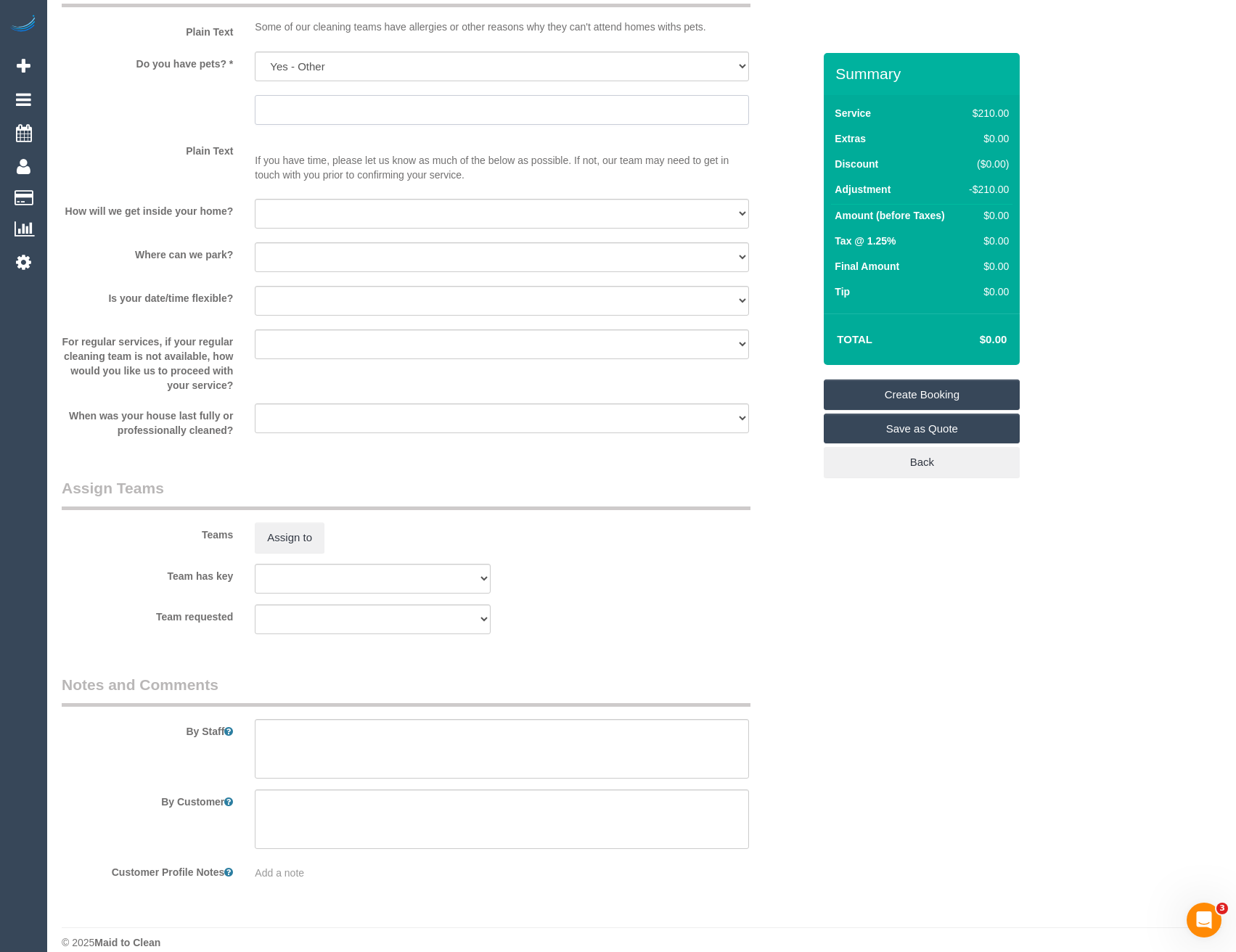
scroll to position [1871, 0]
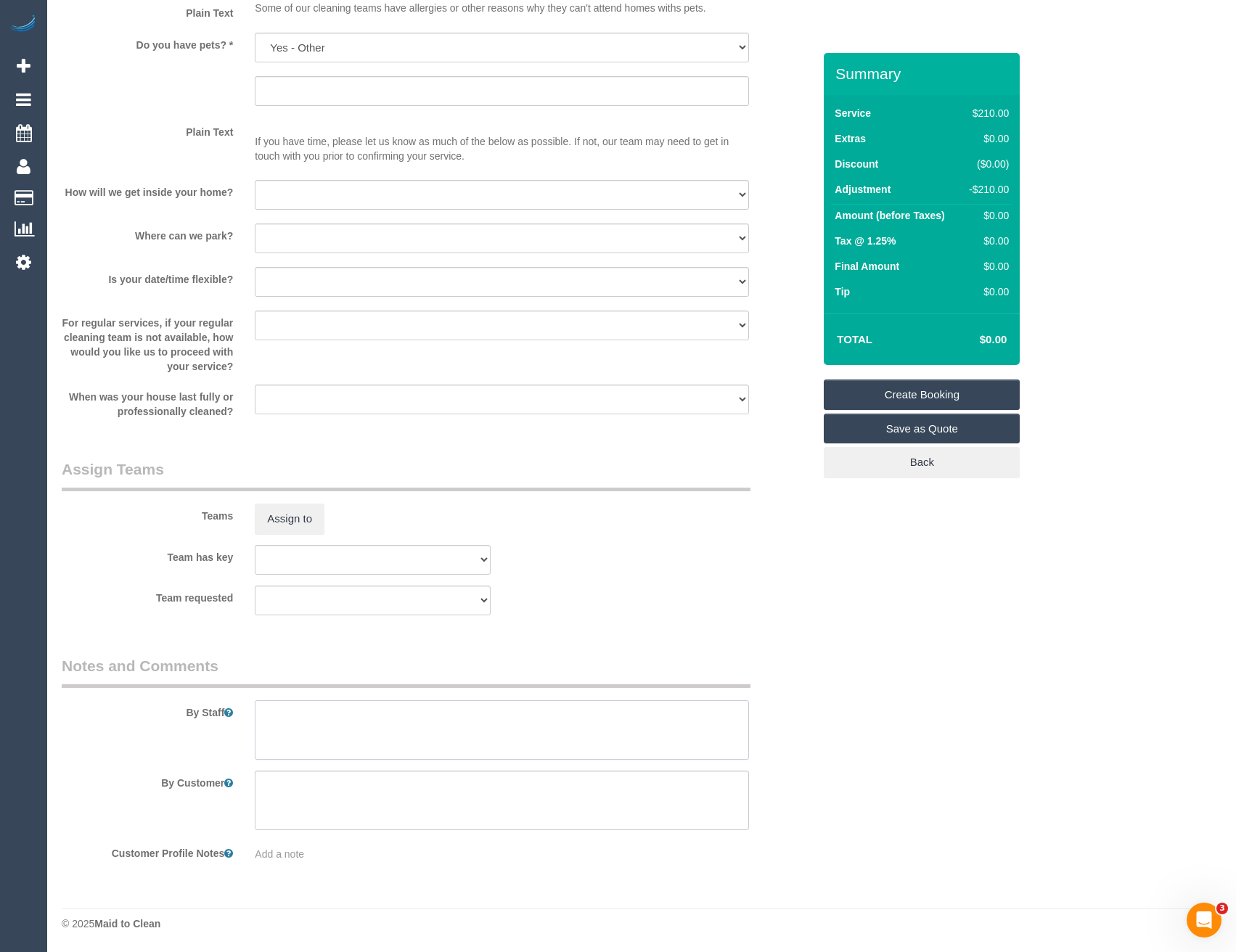
click at [326, 718] on textarea at bounding box center [501, 729] width 493 height 59
click at [903, 400] on link "Create Booking" at bounding box center [921, 394] width 196 height 30
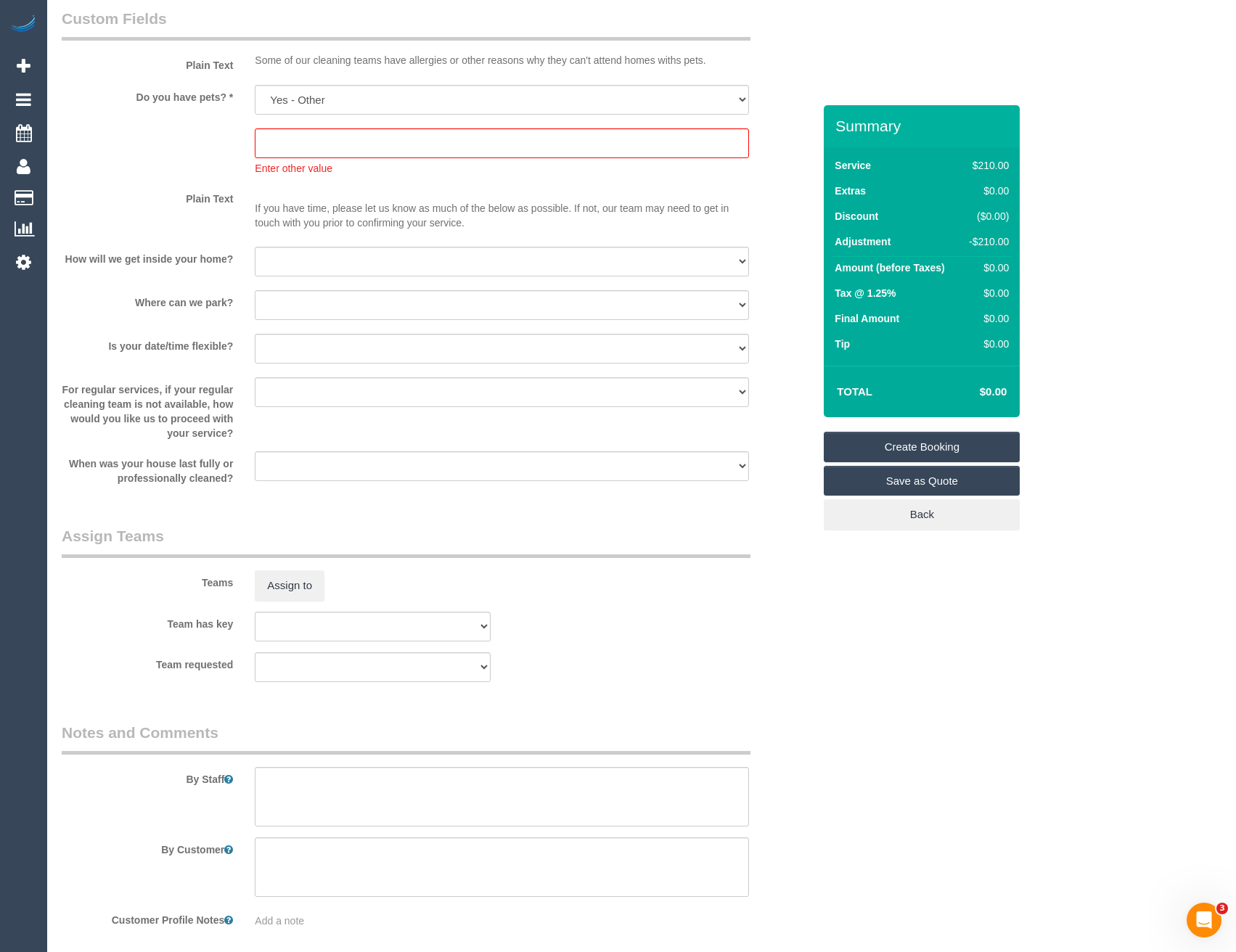
scroll to position [1880, 0]
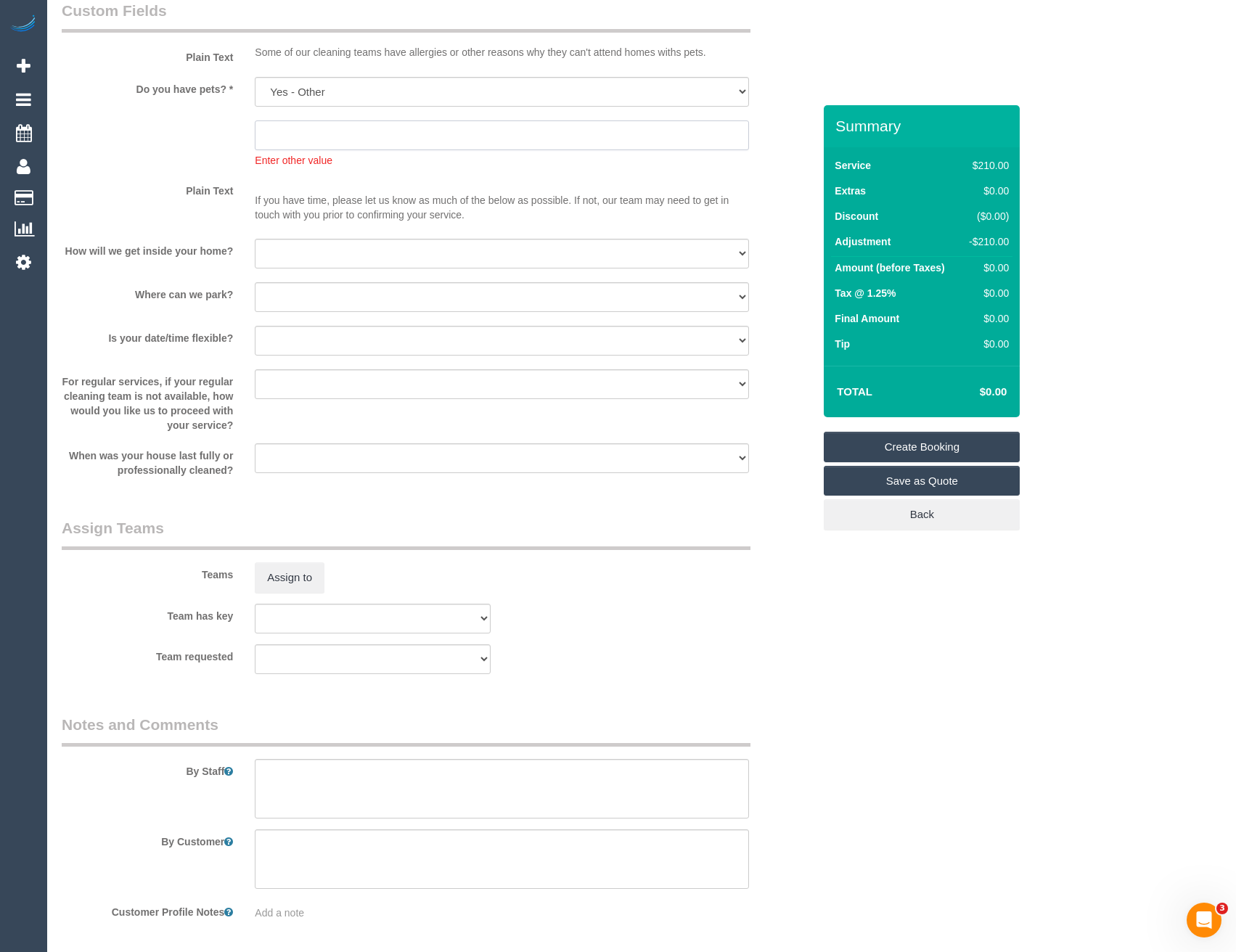
click at [371, 137] on input "text" at bounding box center [501, 135] width 493 height 30
type input "*"
click at [895, 440] on link "Create Booking" at bounding box center [921, 446] width 196 height 30
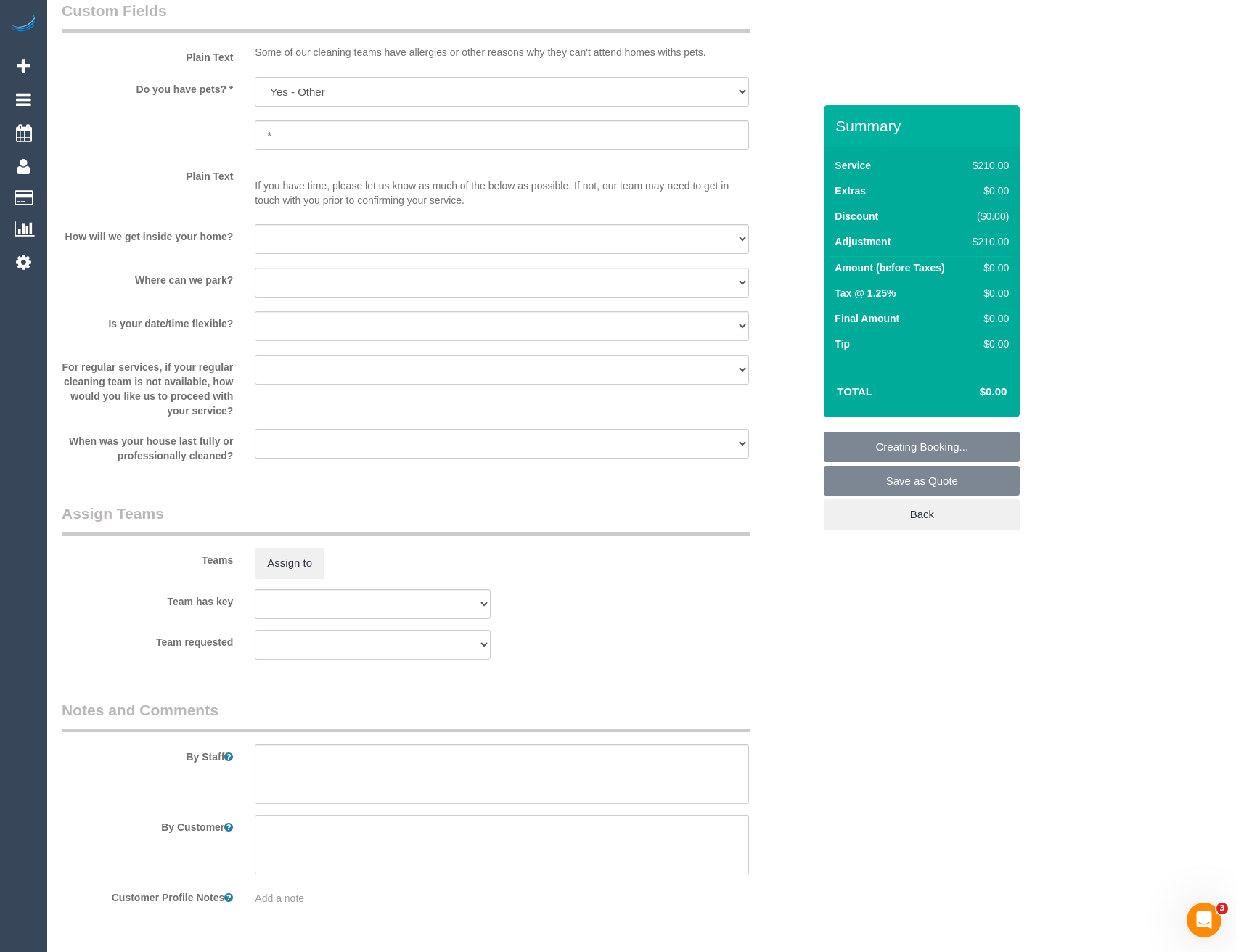
scroll to position [1827, 0]
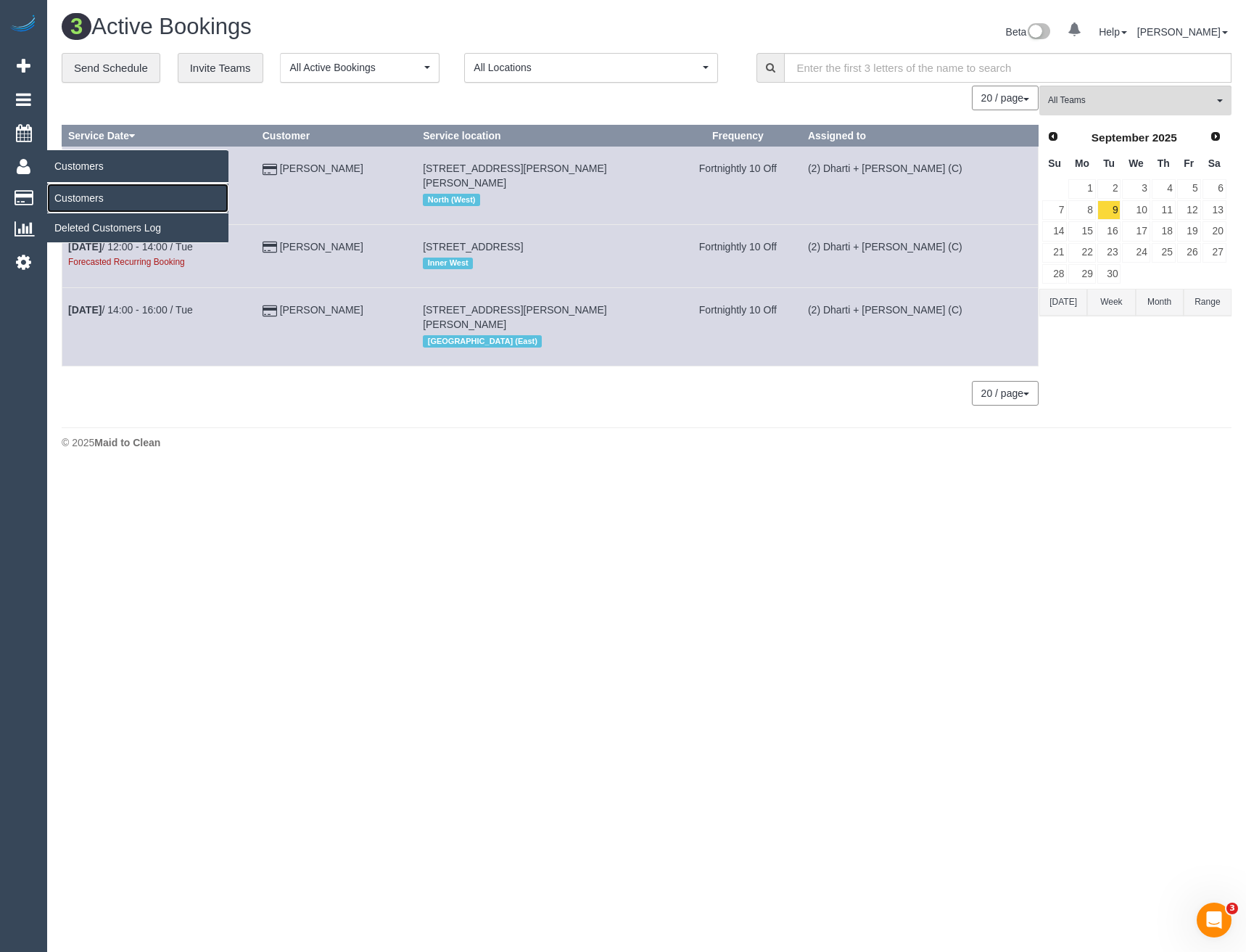
click at [63, 196] on link "Customers" at bounding box center [137, 197] width 182 height 29
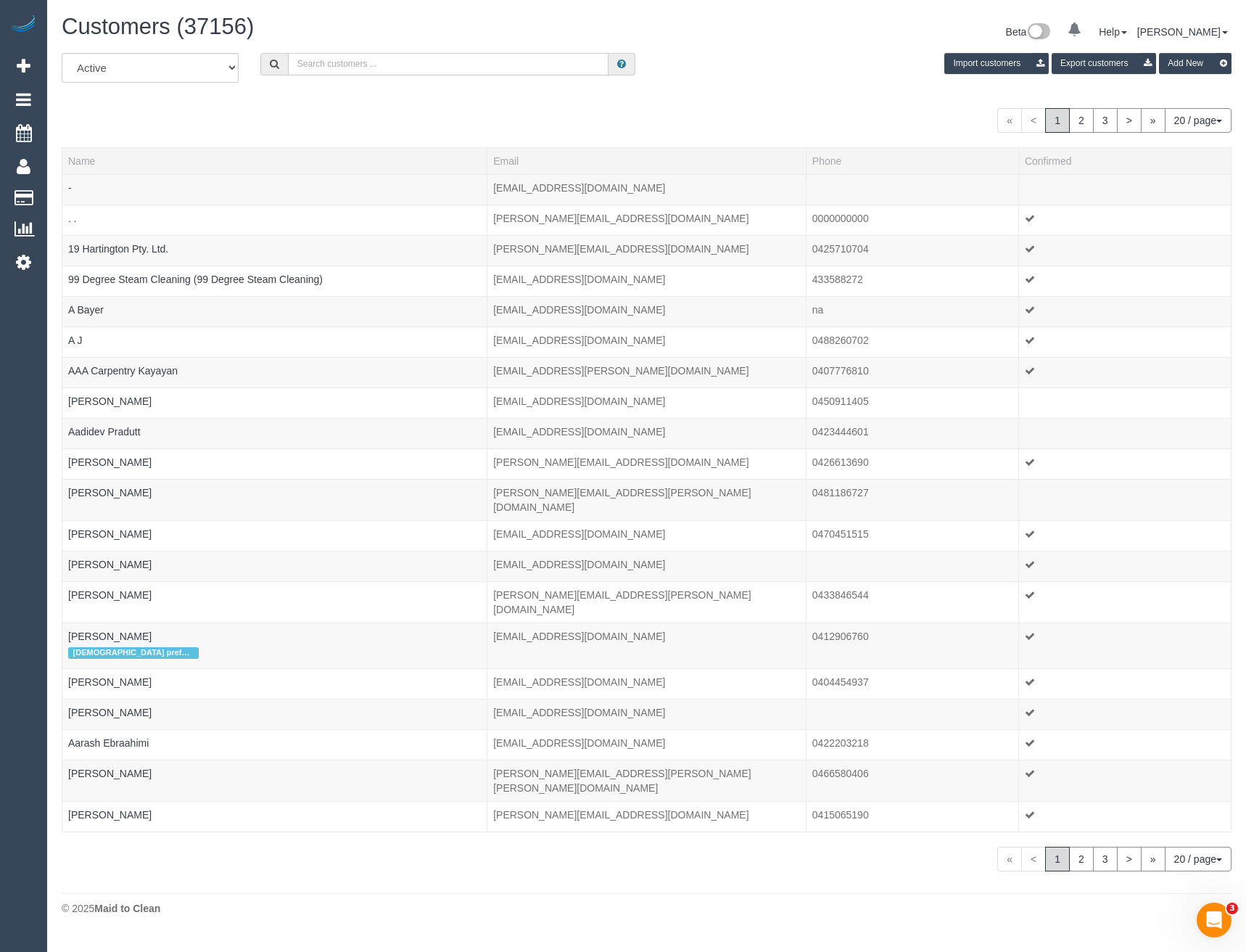
click at [330, 55] on input "text" at bounding box center [449, 64] width 322 height 23
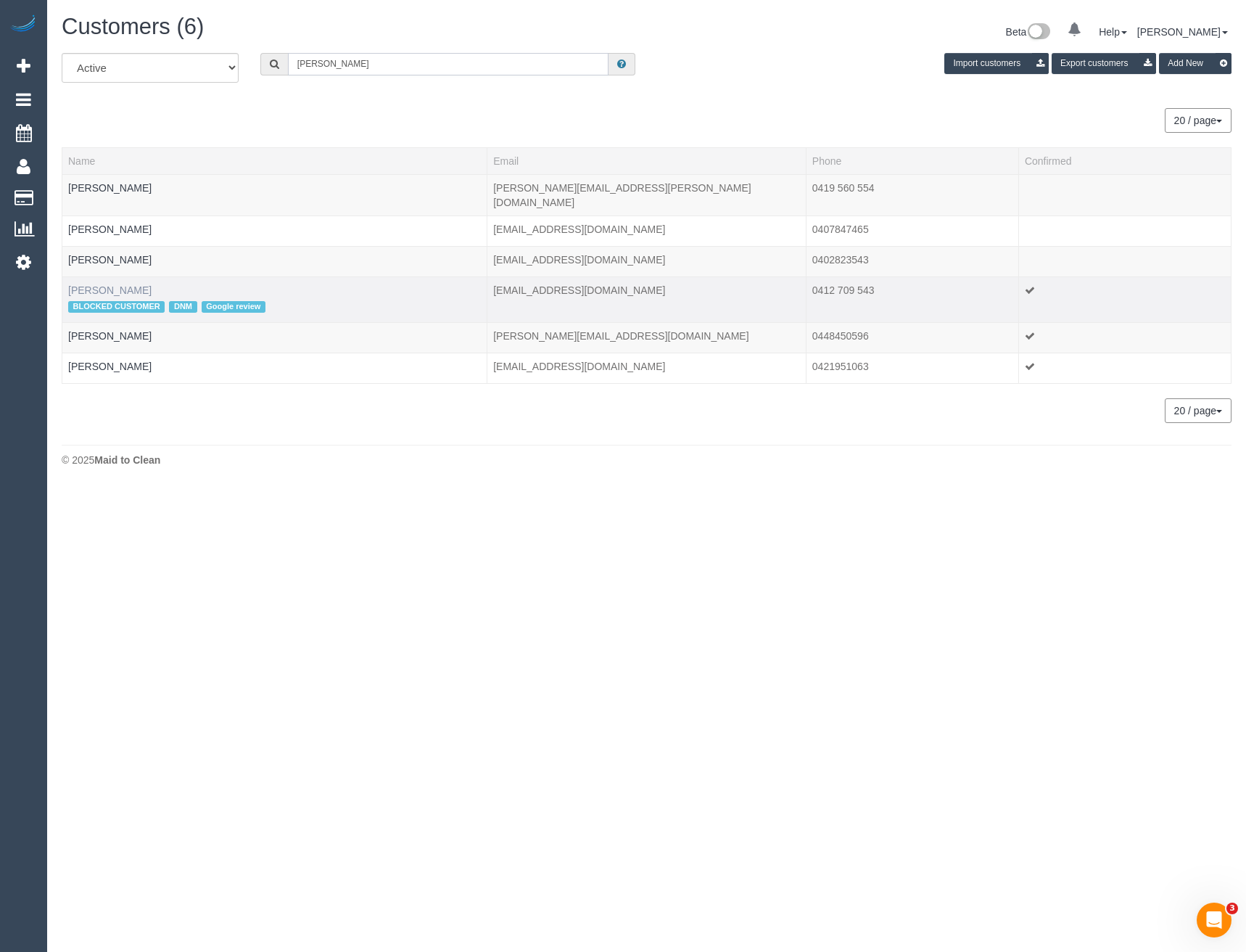
type input "Natalie d"
click at [124, 284] on link "Natalie Divola" at bounding box center [110, 290] width 83 height 11
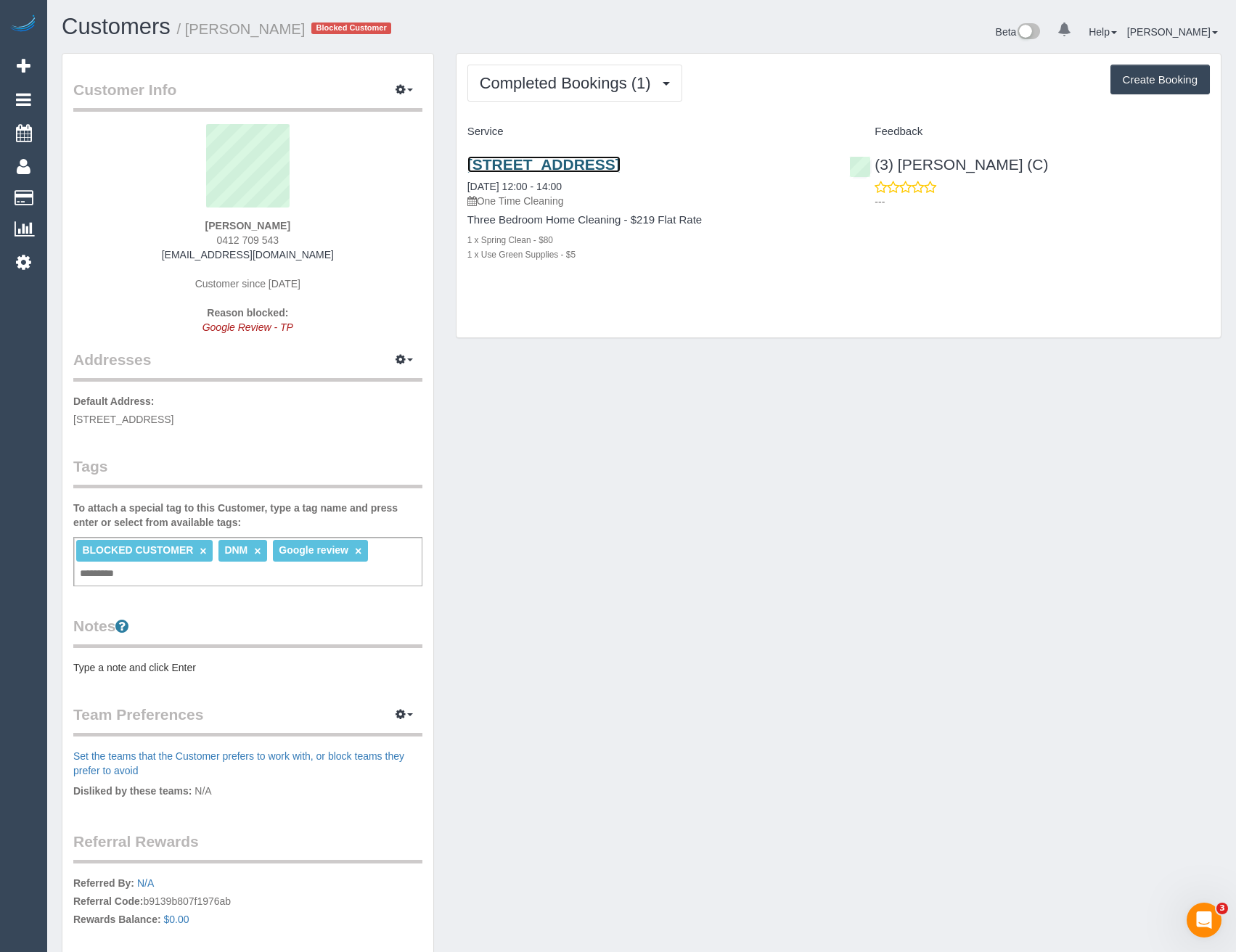
click at [620, 170] on link "11/45 Ancona Drive, 11, Mill Park, VIC 3082" at bounding box center [544, 163] width 153 height 17
click at [611, 85] on span "Completed Bookings (1)" at bounding box center [568, 83] width 178 height 18
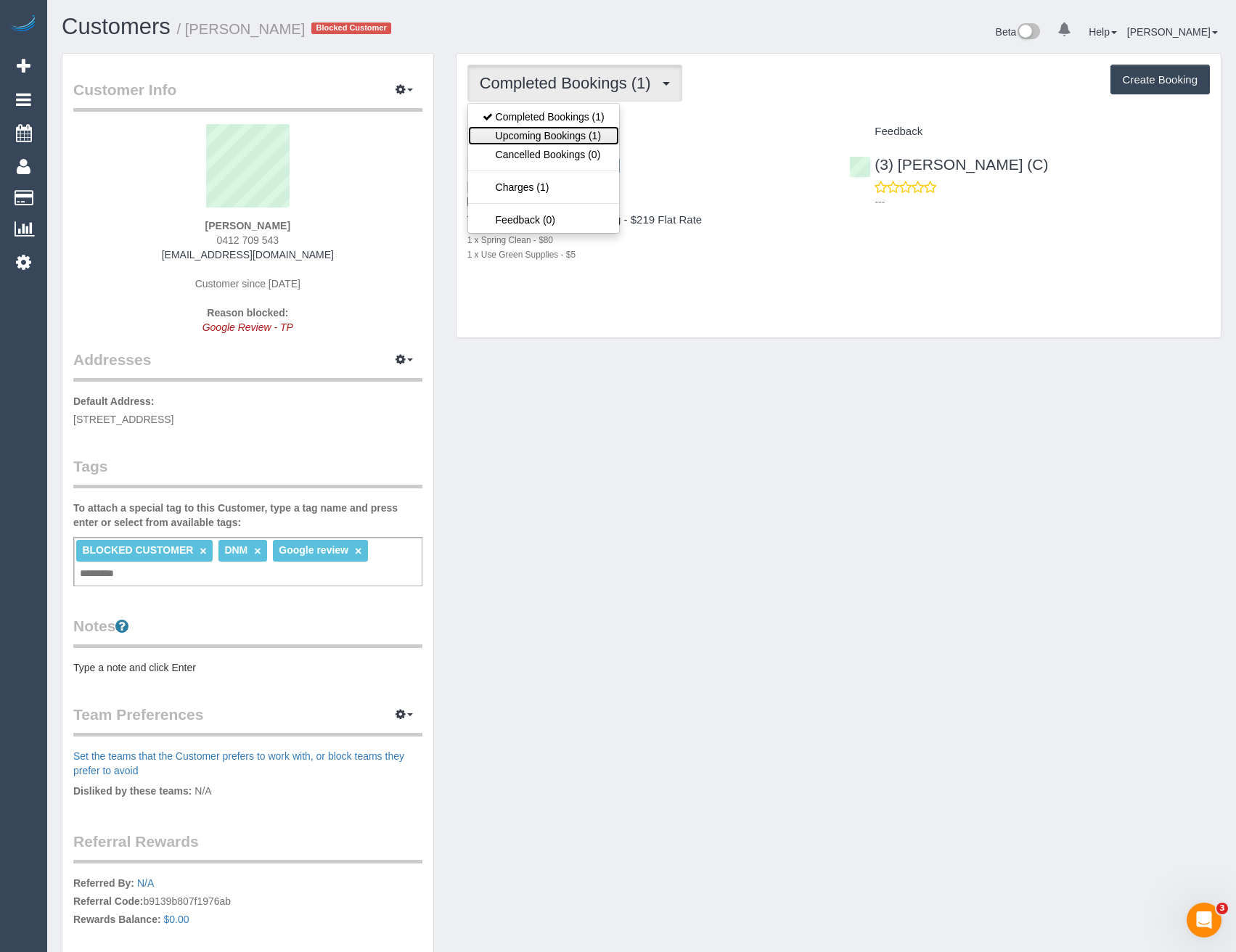
click at [560, 128] on link "Upcoming Bookings (1)" at bounding box center [544, 136] width 151 height 19
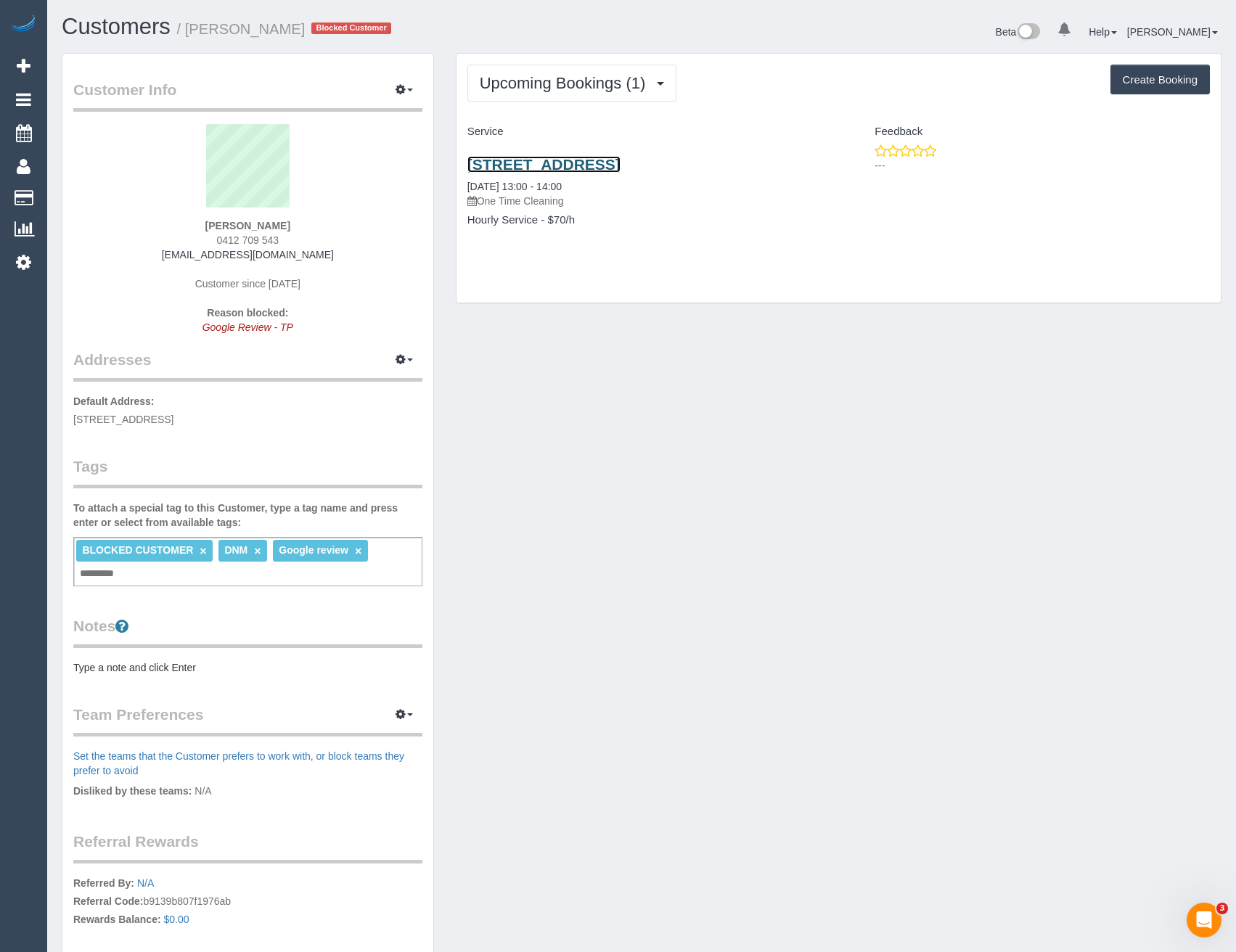
click at [620, 169] on link "11/45 Ancona Drive, 11, Mill Park, VIC 3082" at bounding box center [544, 163] width 153 height 17
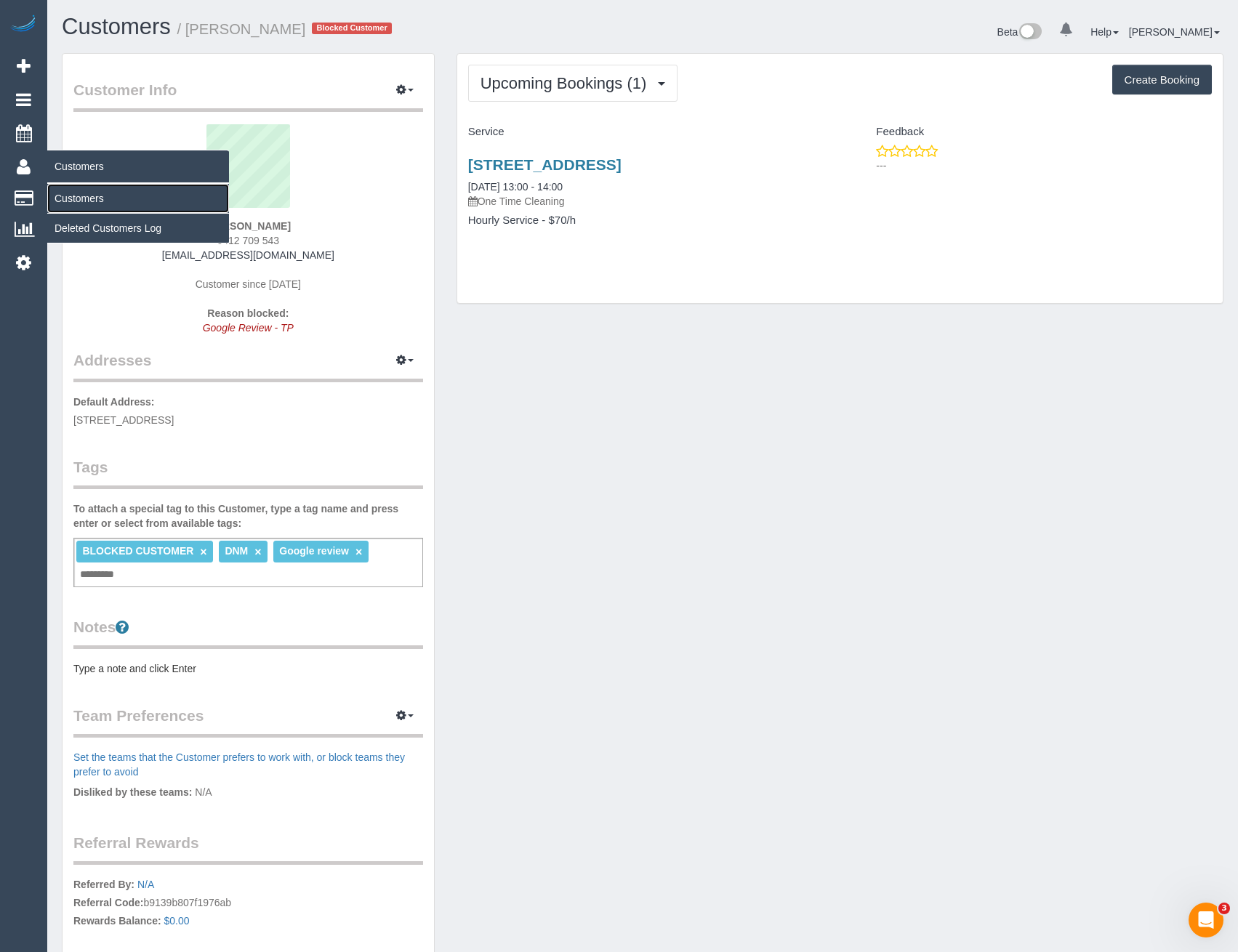
click at [81, 199] on link "Customers" at bounding box center [138, 198] width 182 height 29
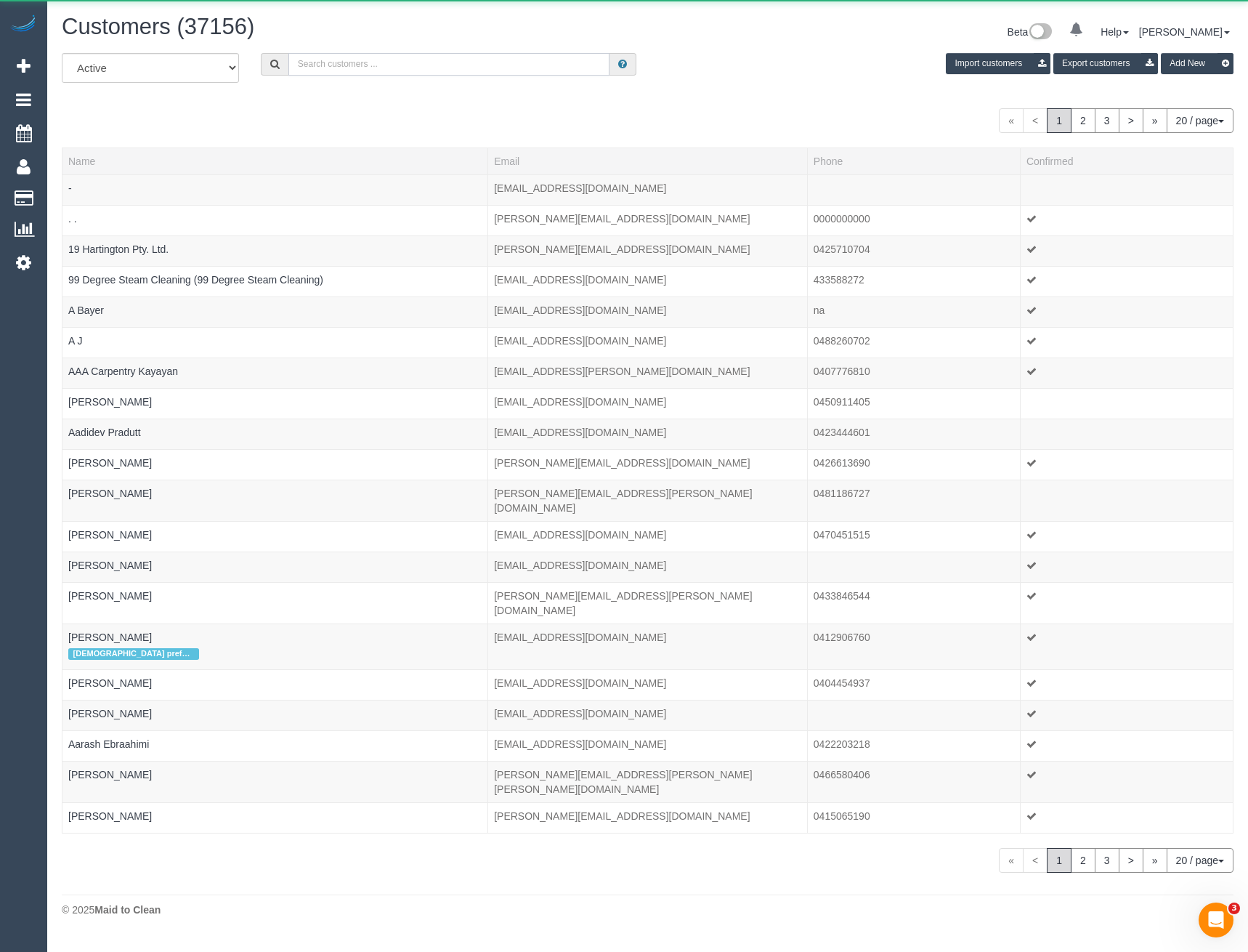
click at [464, 73] on input "text" at bounding box center [449, 64] width 322 height 23
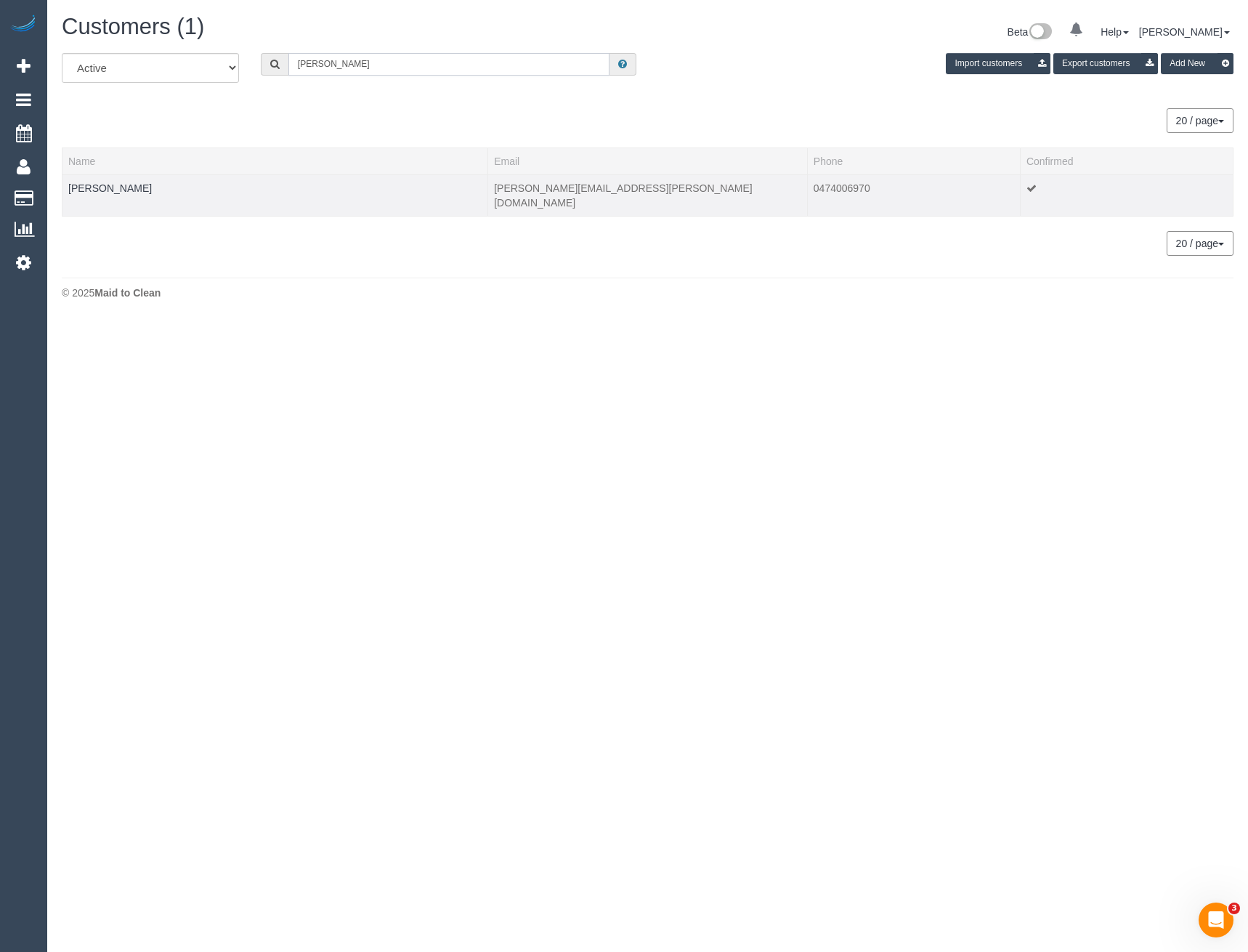
type input "Natalie clark"
click at [105, 194] on td "Natalie Clarke" at bounding box center [275, 195] width 426 height 42
click at [111, 184] on link "Natalie Clarke" at bounding box center [110, 187] width 84 height 11
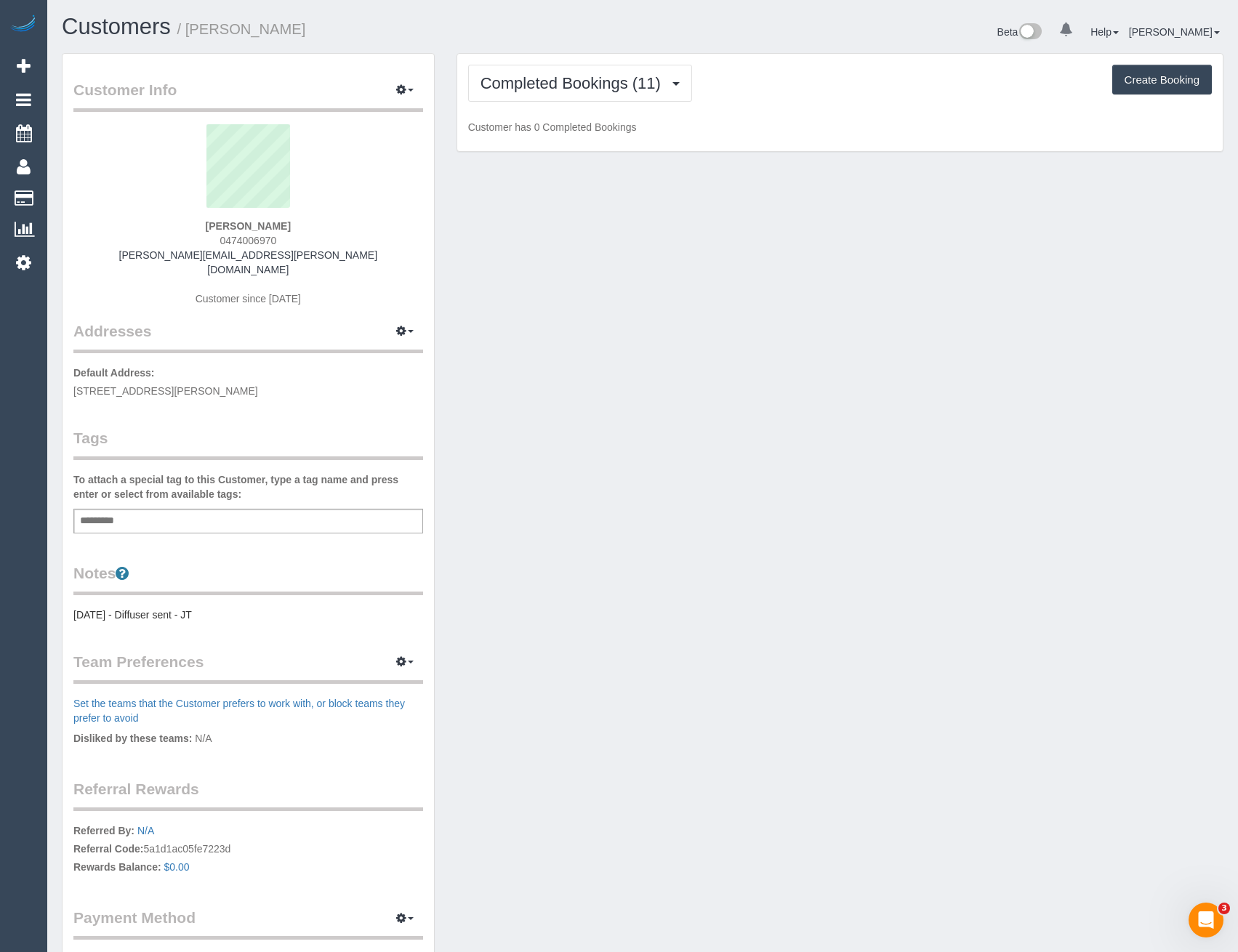
click at [612, 107] on div "Completed Bookings (11) Completed Bookings (11) Upcoming Bookings (1) Cancelled…" at bounding box center [840, 103] width 766 height 98
click at [612, 91] on span "Completed Bookings (11)" at bounding box center [573, 83] width 187 height 18
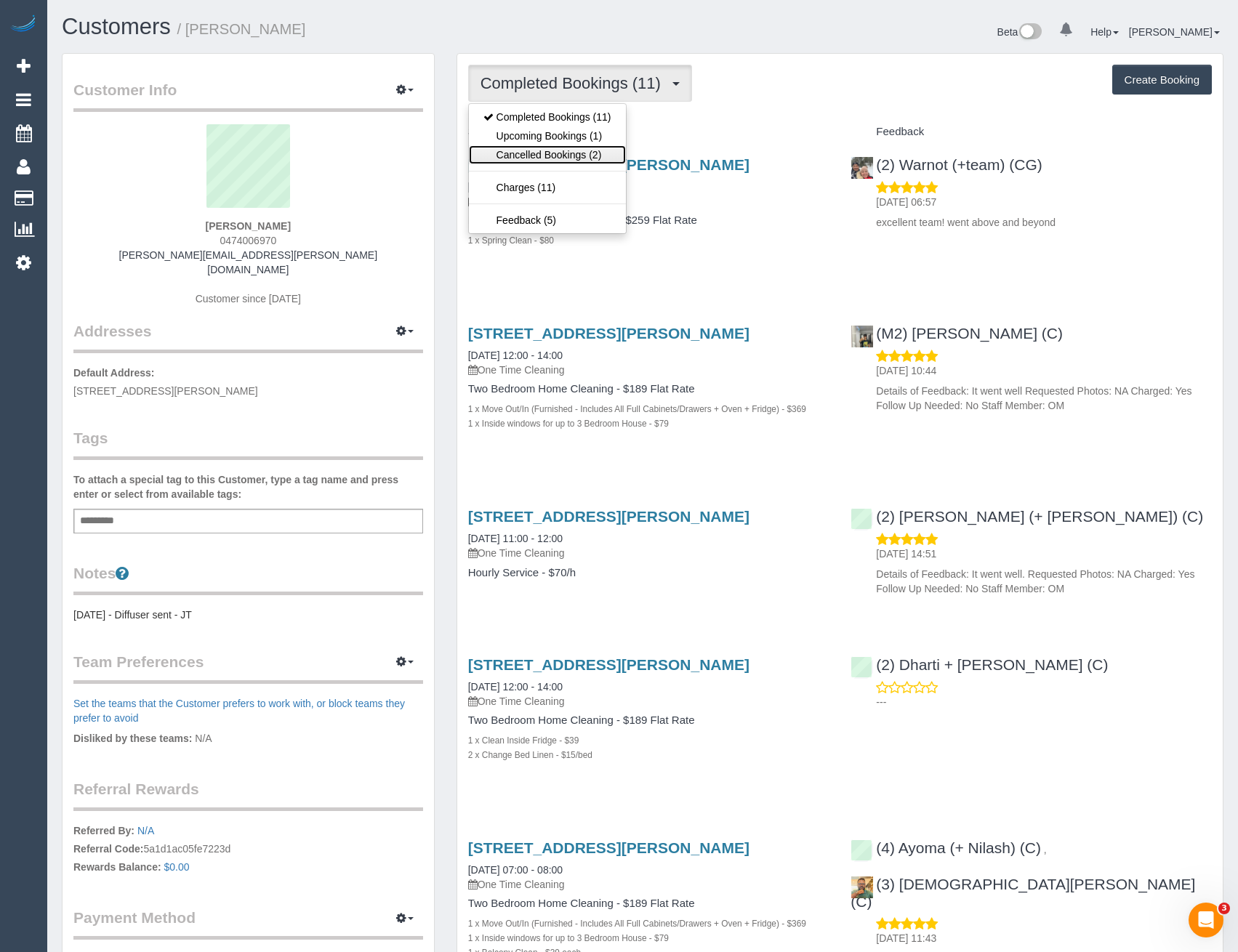
click at [600, 145] on link "Cancelled Bookings (2)" at bounding box center [547, 155] width 157 height 19
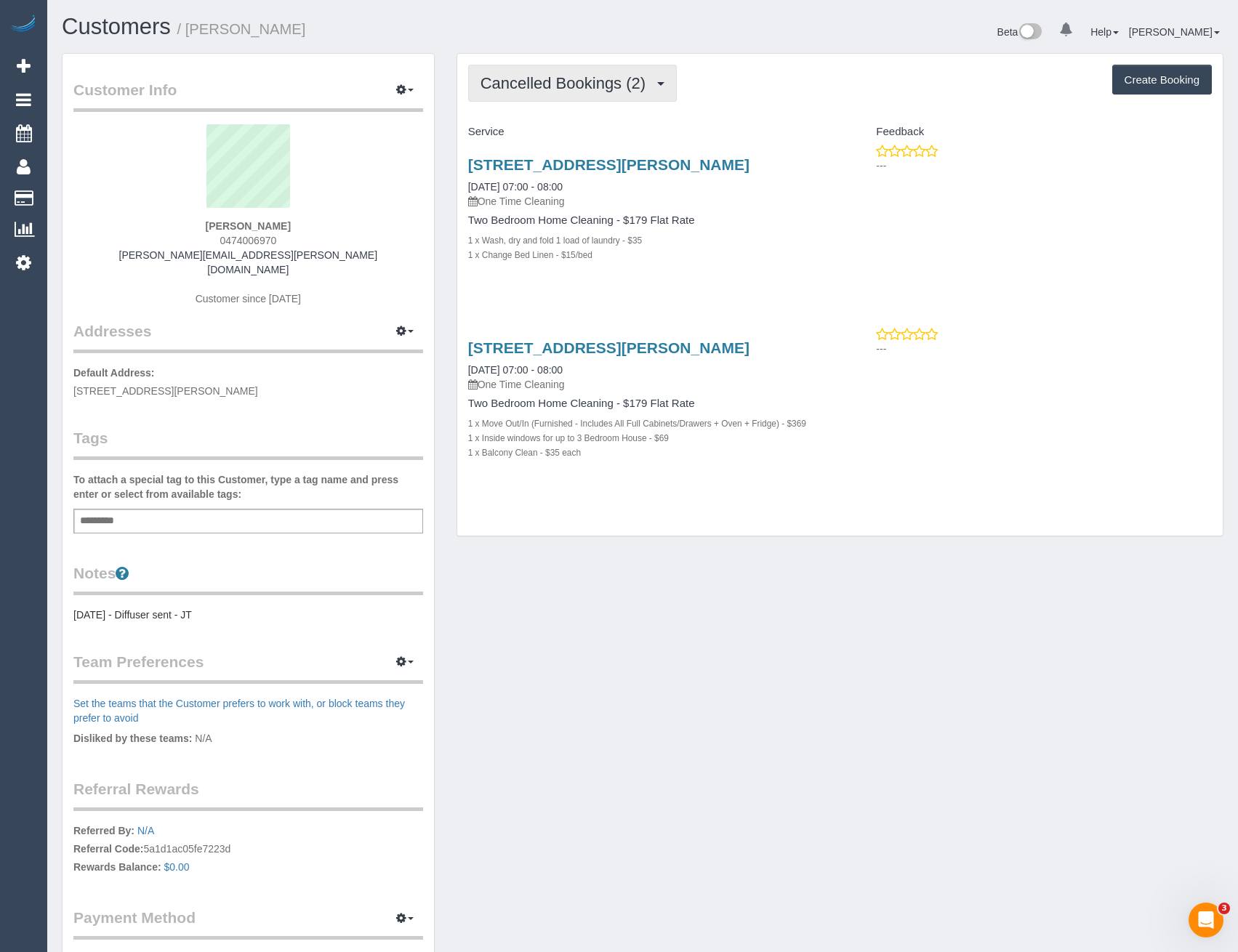
click at [593, 92] on button "Cancelled Bookings (2)" at bounding box center [572, 83] width 209 height 37
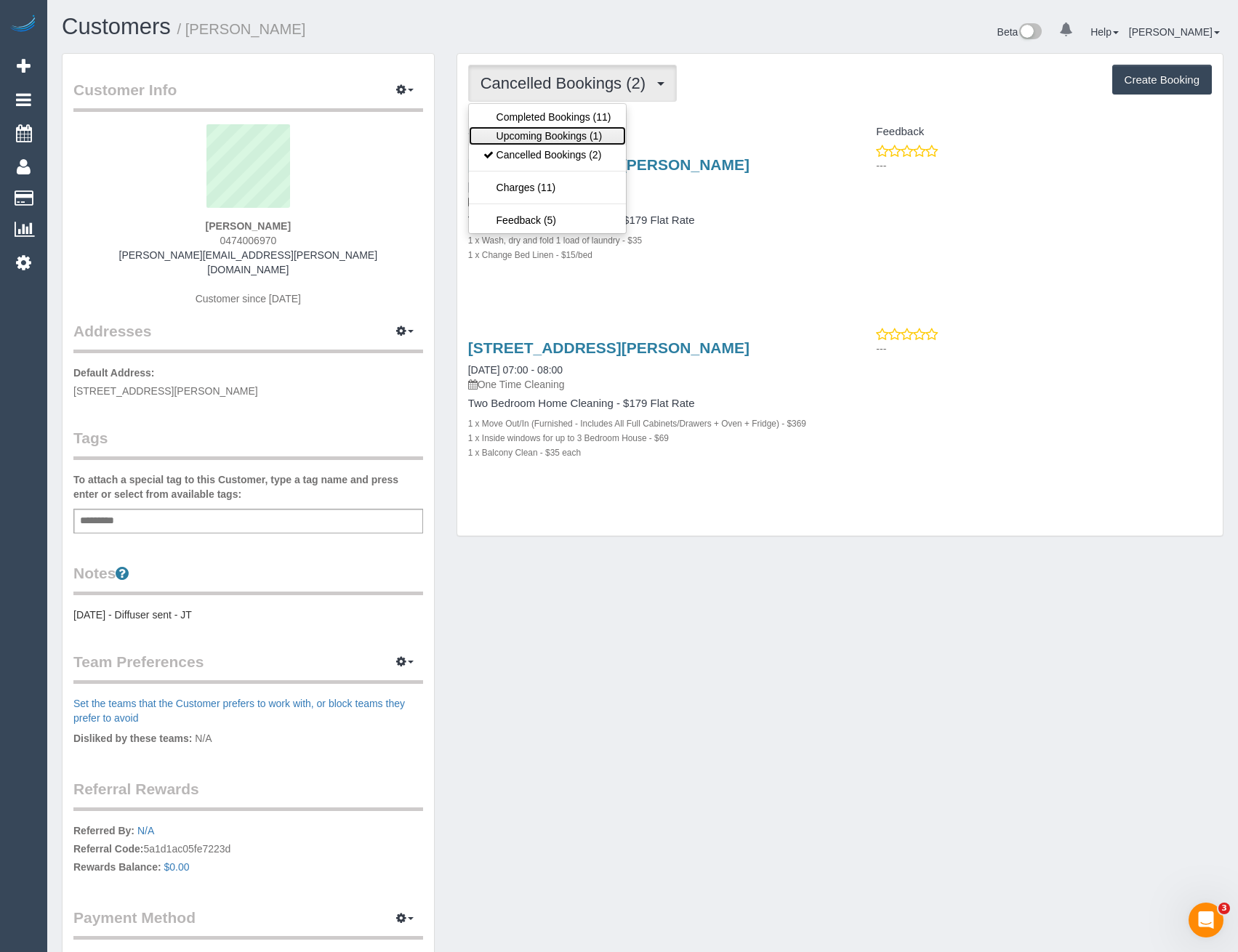
click at [585, 134] on link "Upcoming Bookings (1)" at bounding box center [547, 136] width 157 height 19
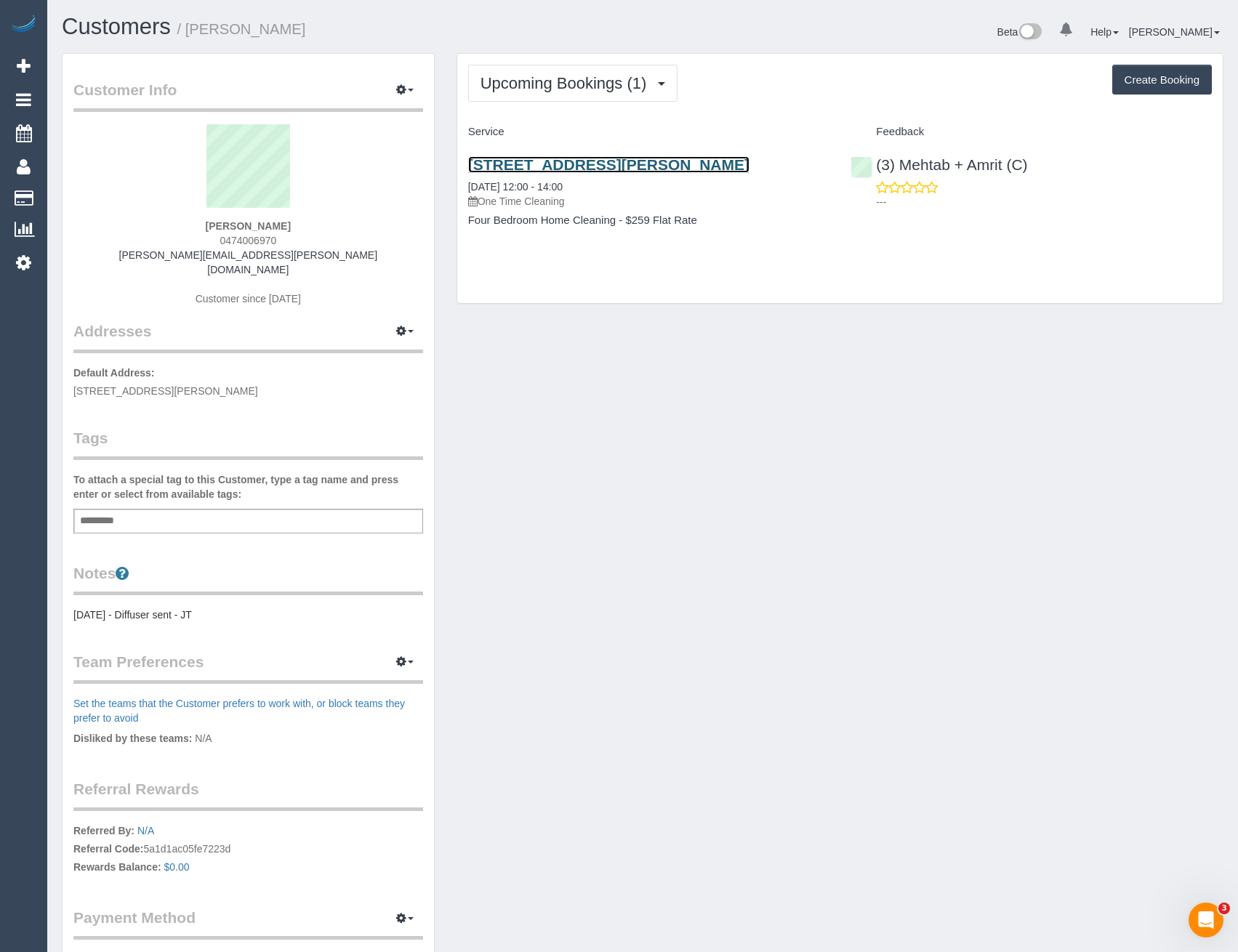
click at [687, 163] on link "76 Hutton Street, Thornbury Vic 3071, Thornbury, VIC 3071" at bounding box center [608, 164] width 281 height 17
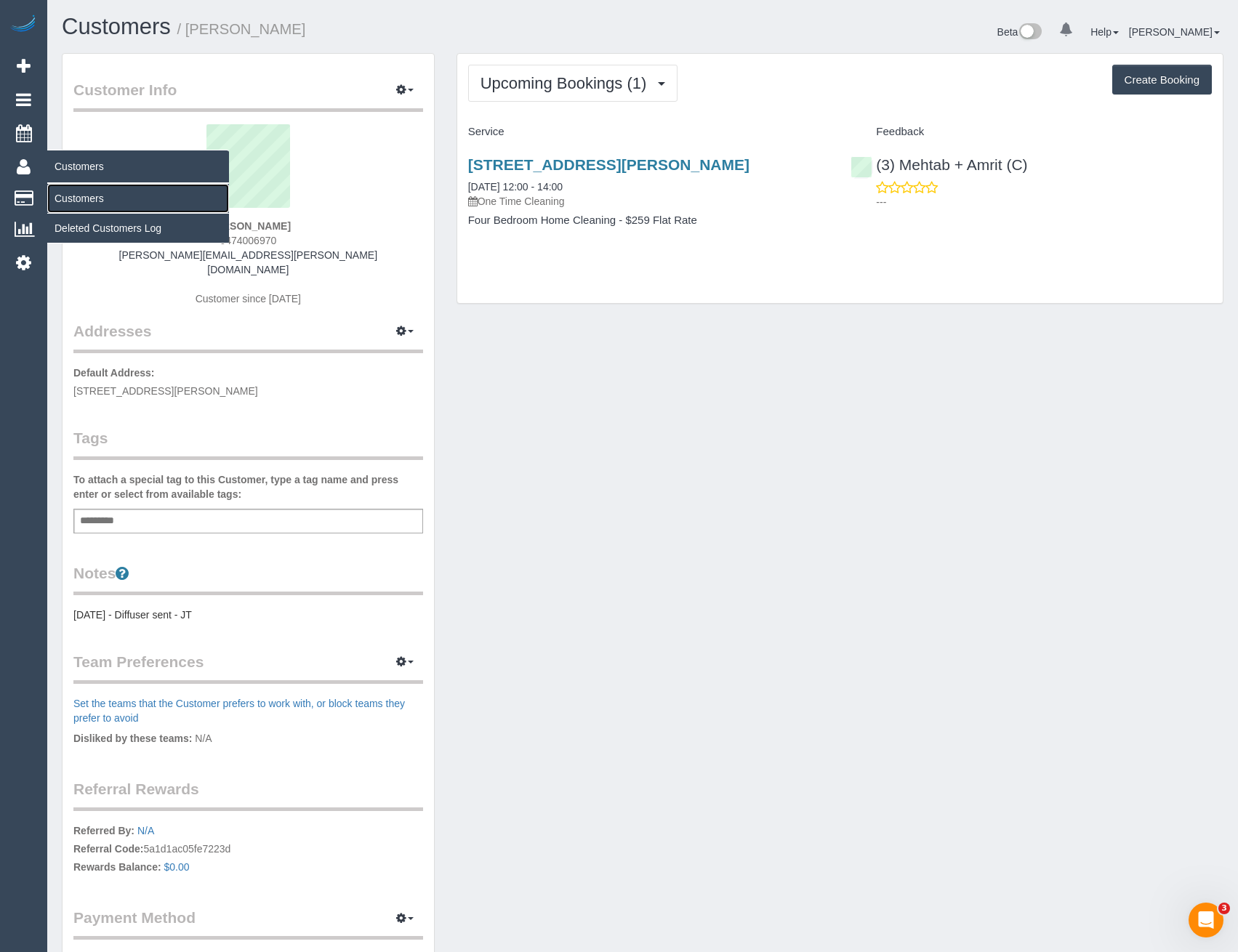
click at [93, 200] on link "Customers" at bounding box center [138, 198] width 182 height 29
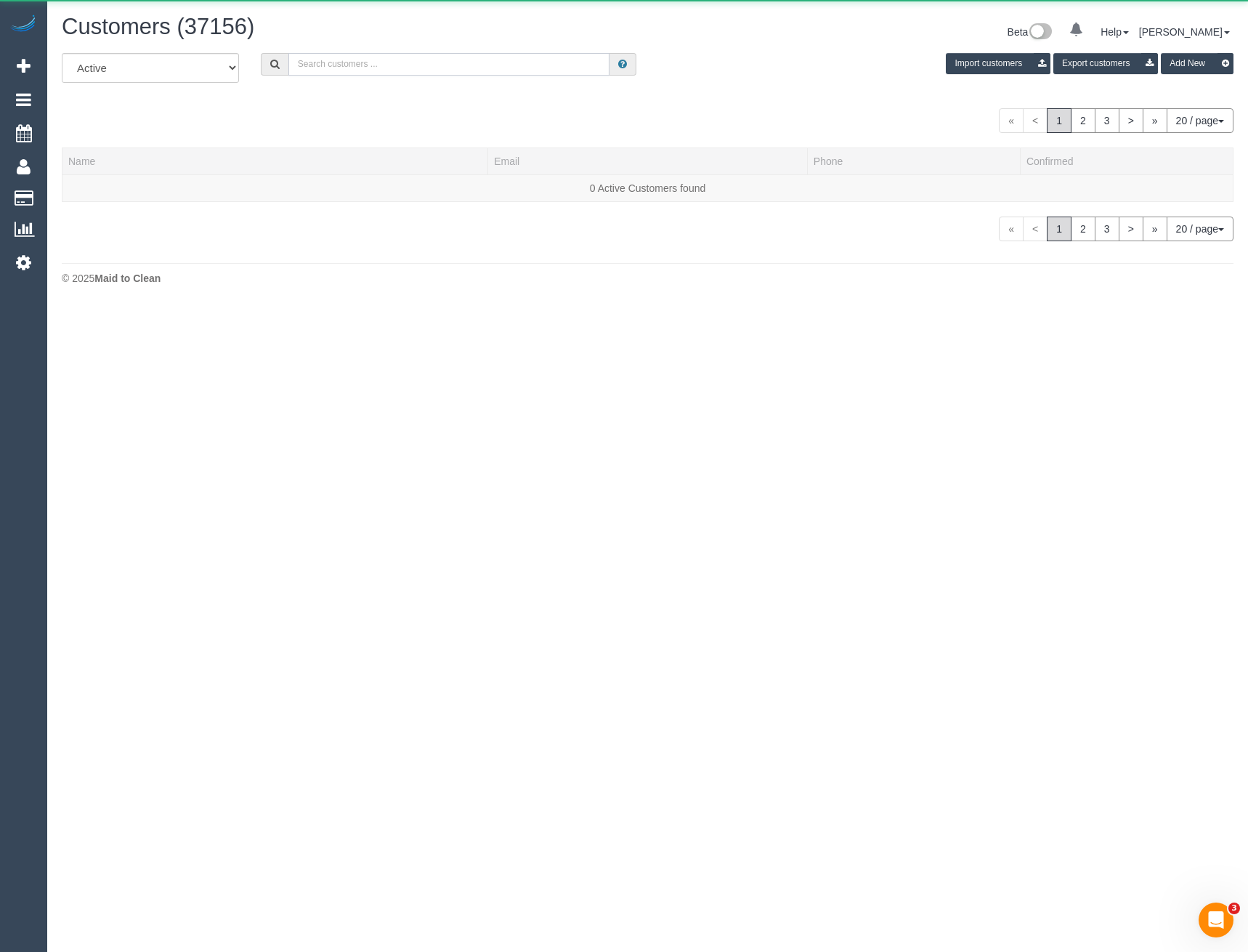
click at [323, 65] on input "text" at bounding box center [449, 64] width 322 height 23
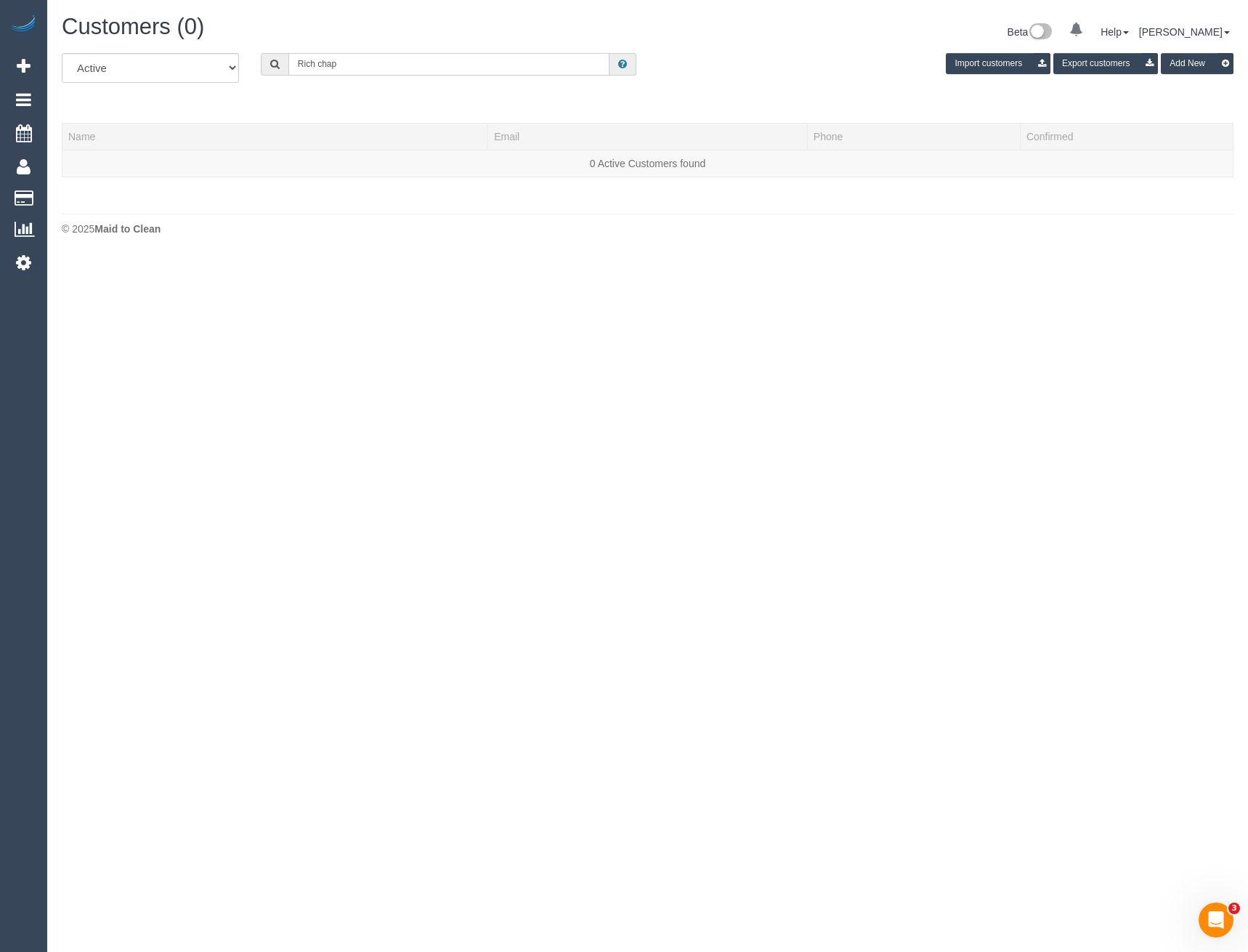
drag, startPoint x: 366, startPoint y: 71, endPoint x: 179, endPoint y: 74, distance: 187.0
click at [229, 73] on div "All Active Archived Rich chap Import customers Export customers Add New" at bounding box center [647, 73] width 1194 height 41
type input "Rich chap"
click at [322, 55] on input "Rich chap" at bounding box center [449, 64] width 322 height 23
drag, startPoint x: 350, startPoint y: 59, endPoint x: 266, endPoint y: 72, distance: 85.0
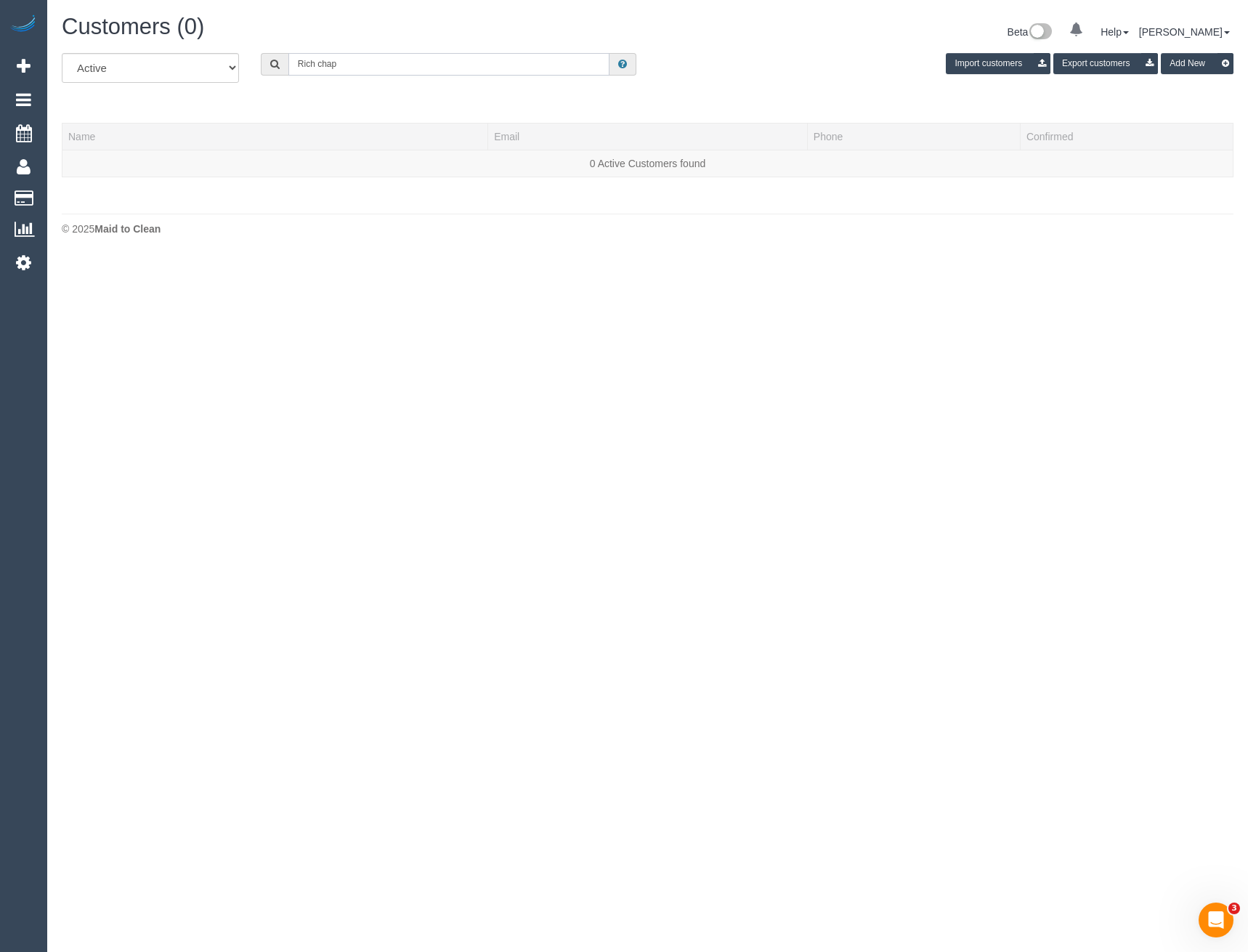
click at [266, 72] on div "Rich chap" at bounding box center [449, 64] width 376 height 23
paste input "richmchaplin@gmail.com"
click at [415, 64] on input "richmchaplin@gmail.com" at bounding box center [449, 64] width 322 height 23
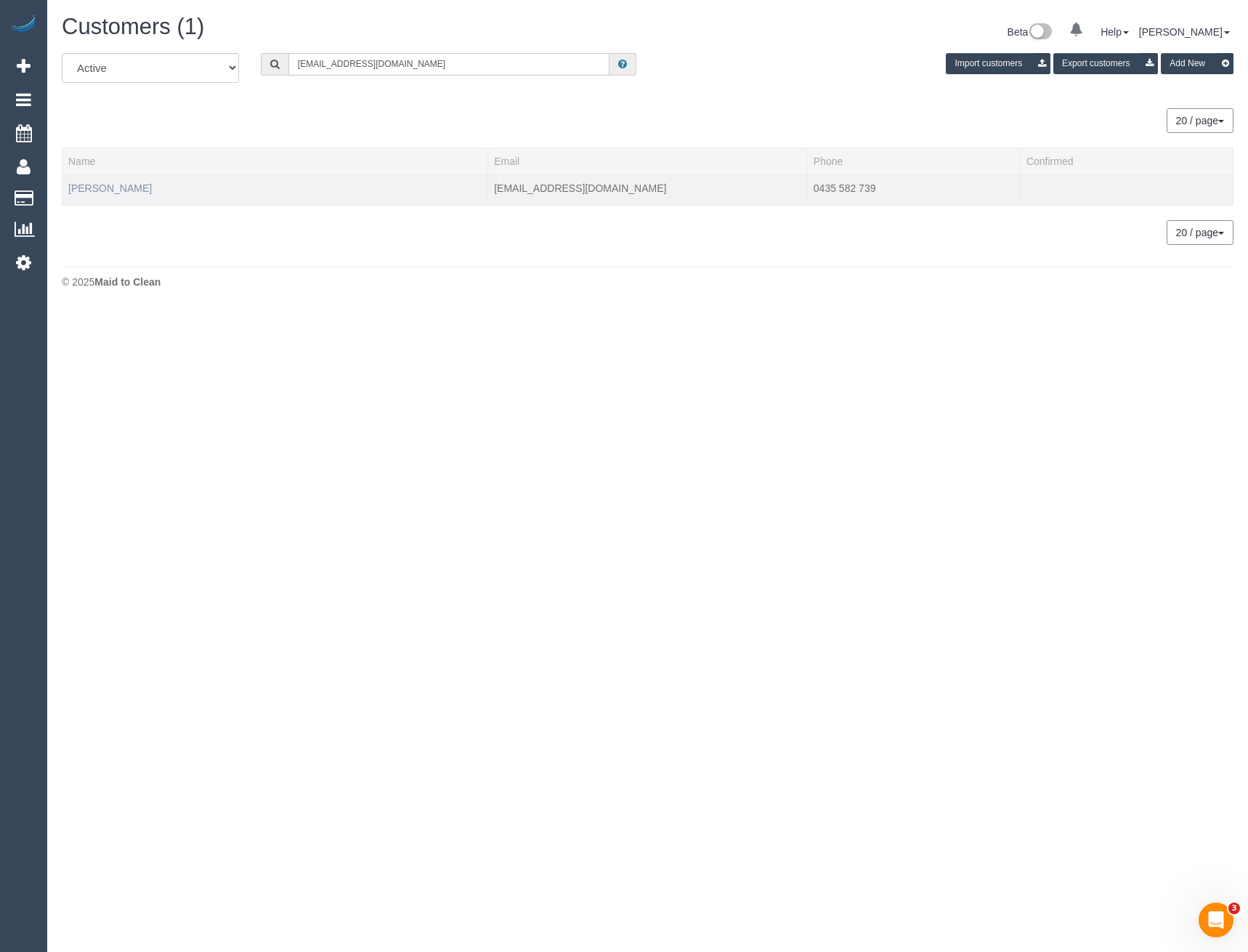
type input "richmchaplin@gmail.com"
click at [130, 182] on link "Richard Chaplin" at bounding box center [110, 187] width 84 height 11
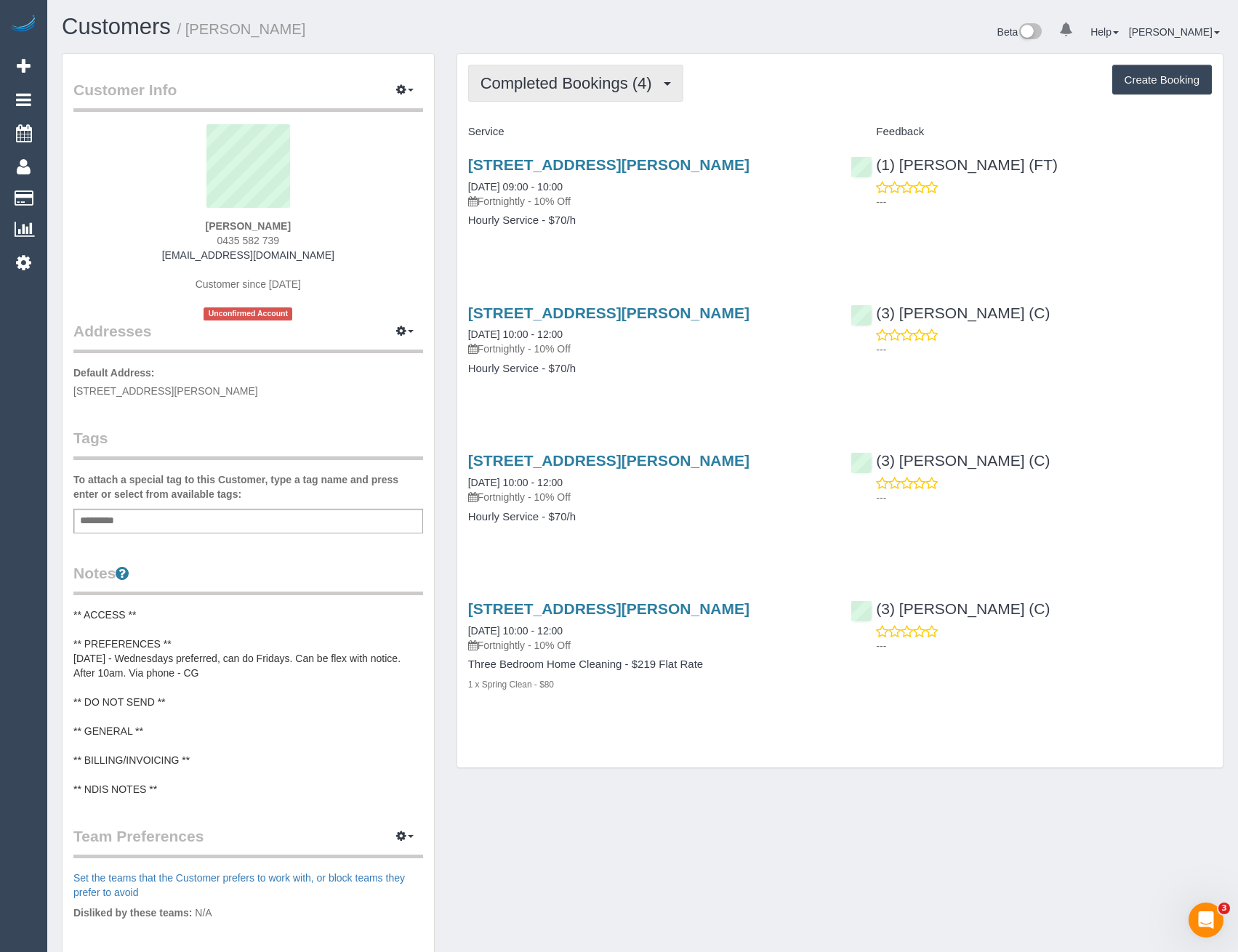
click at [630, 91] on span "Completed Bookings (4)" at bounding box center [569, 83] width 179 height 18
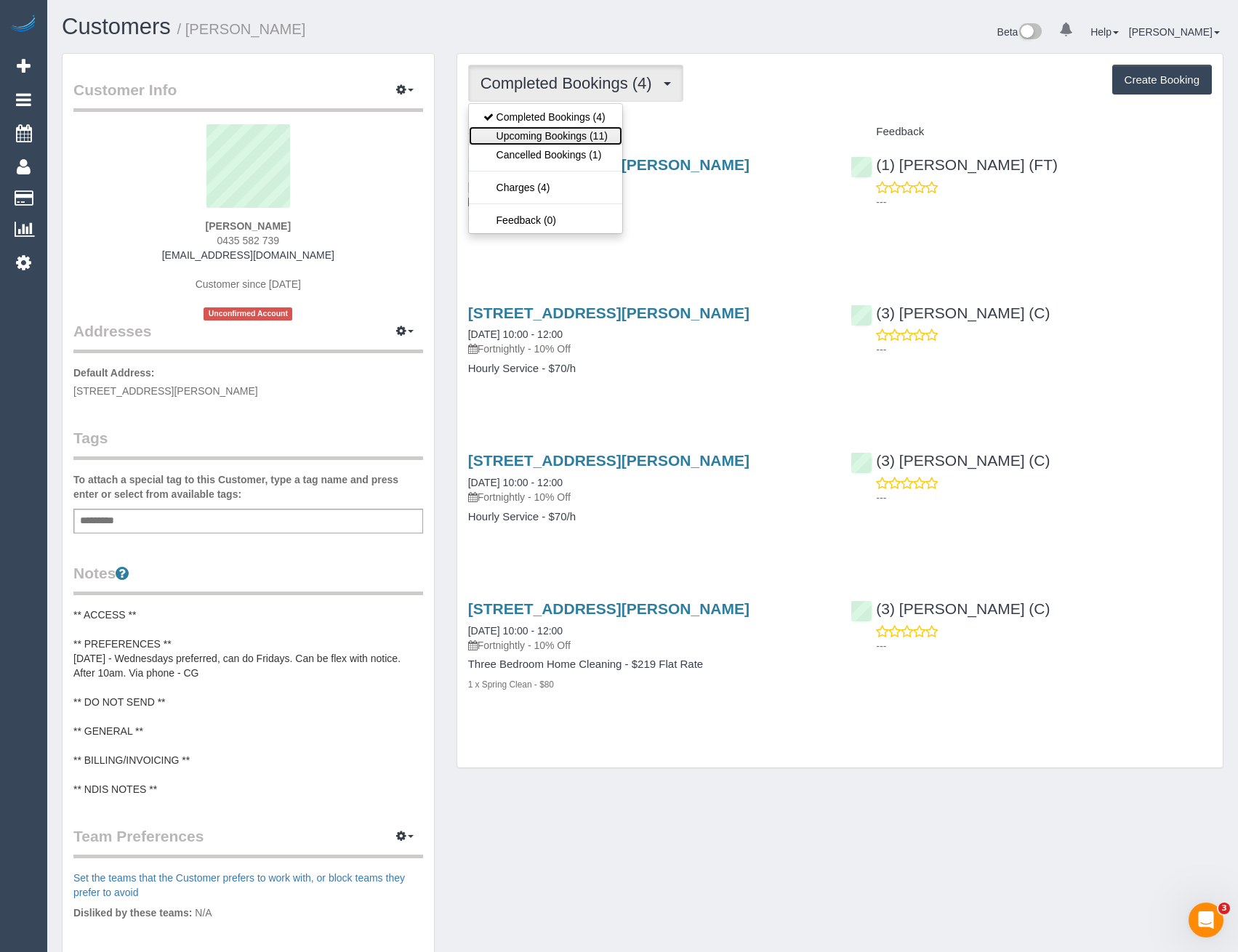
click at [583, 141] on link "Upcoming Bookings (11)" at bounding box center [545, 136] width 153 height 19
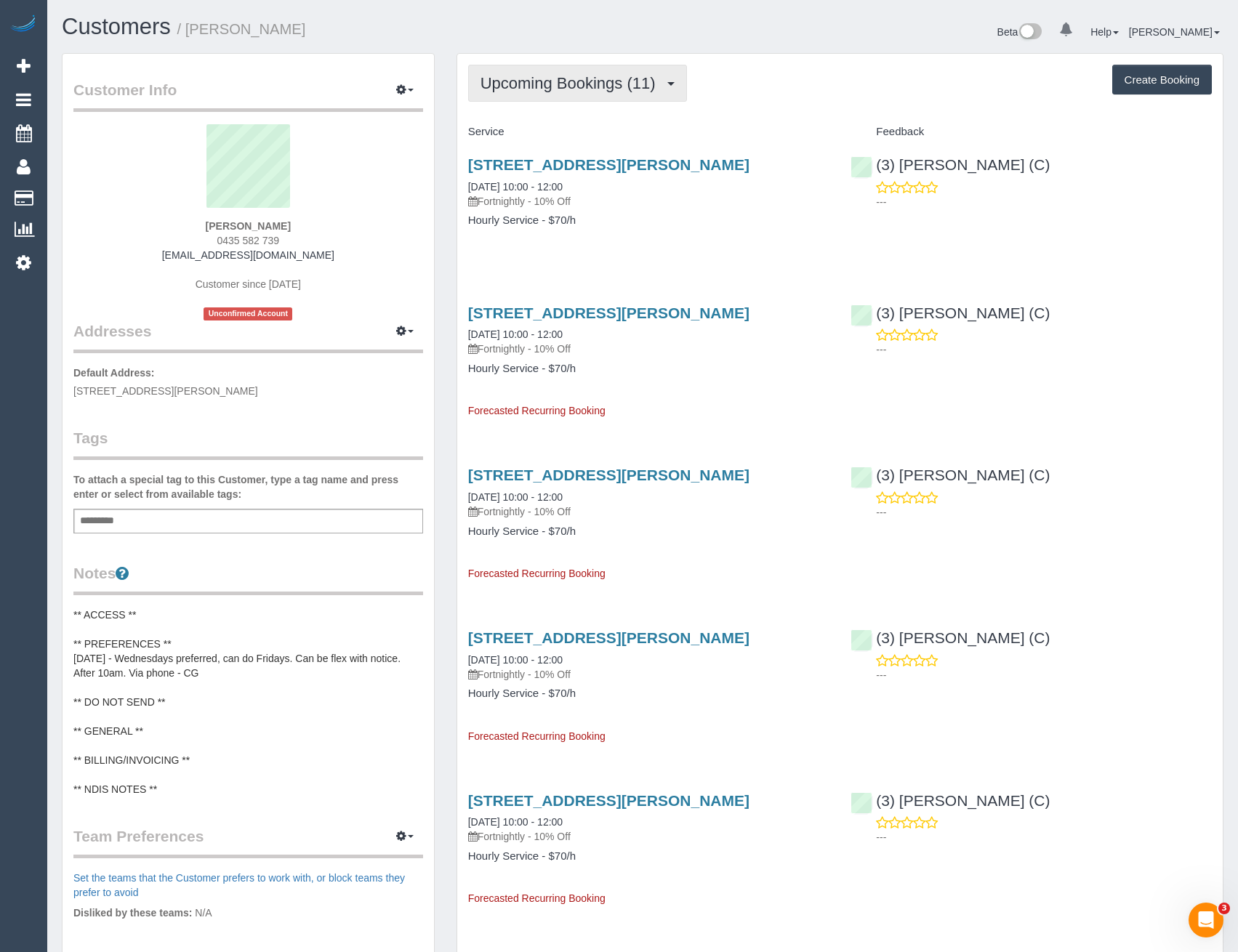
click at [572, 91] on span "Upcoming Bookings (11)" at bounding box center [571, 83] width 182 height 18
click at [556, 123] on link "Completed Bookings (4)" at bounding box center [545, 117] width 153 height 19
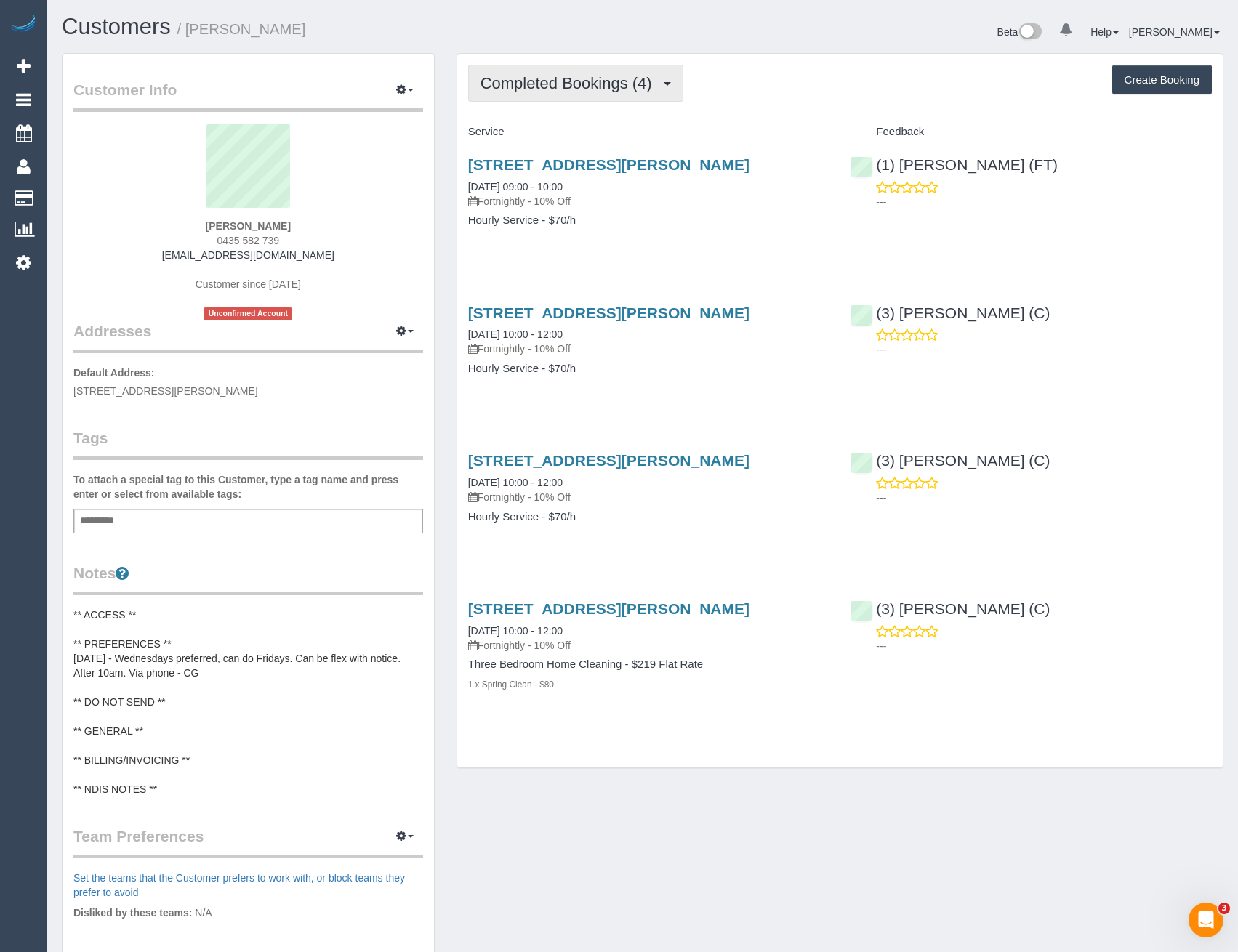
click at [577, 94] on button "Completed Bookings (4)" at bounding box center [575, 83] width 215 height 37
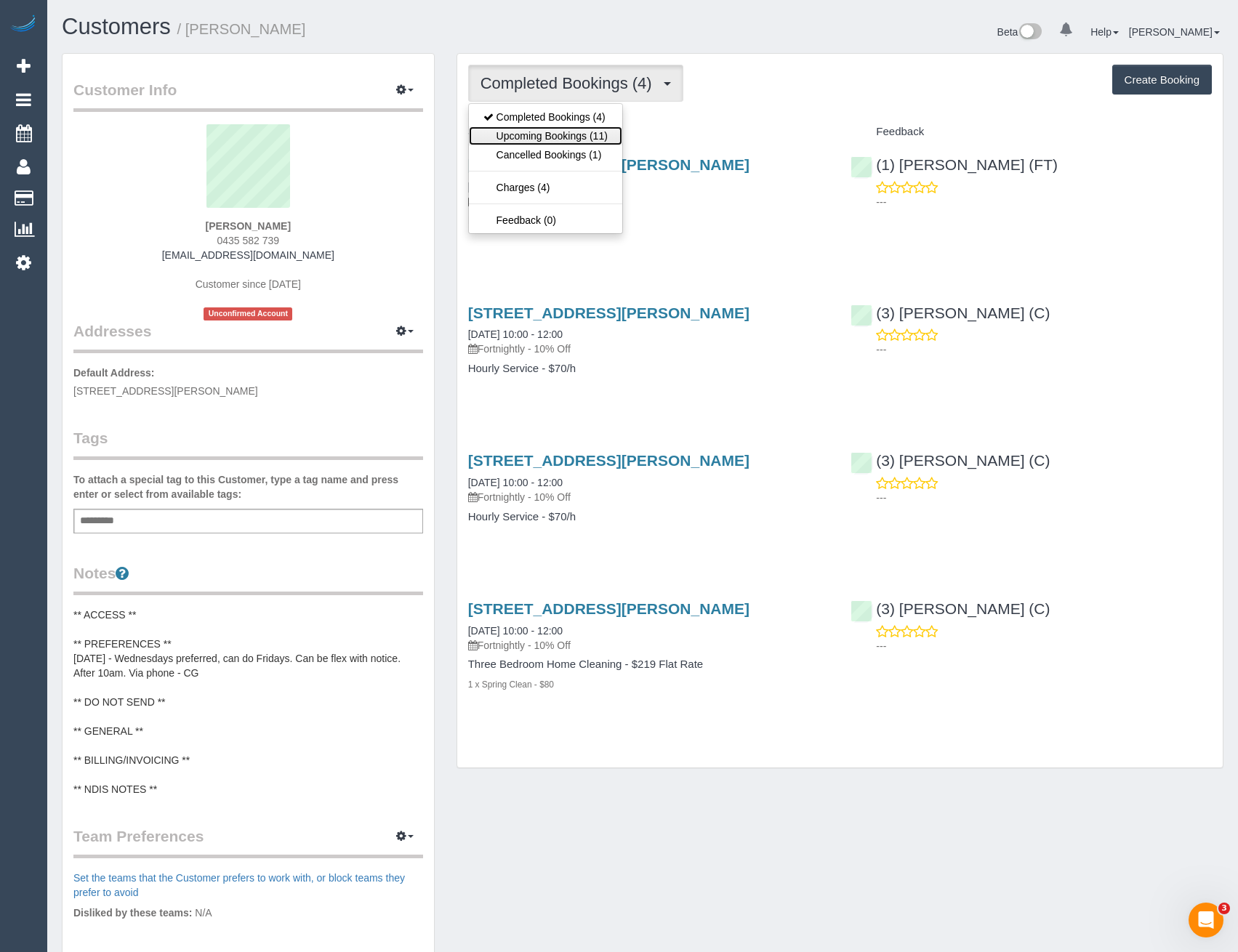
click at [577, 133] on link "Upcoming Bookings (11)" at bounding box center [545, 136] width 153 height 19
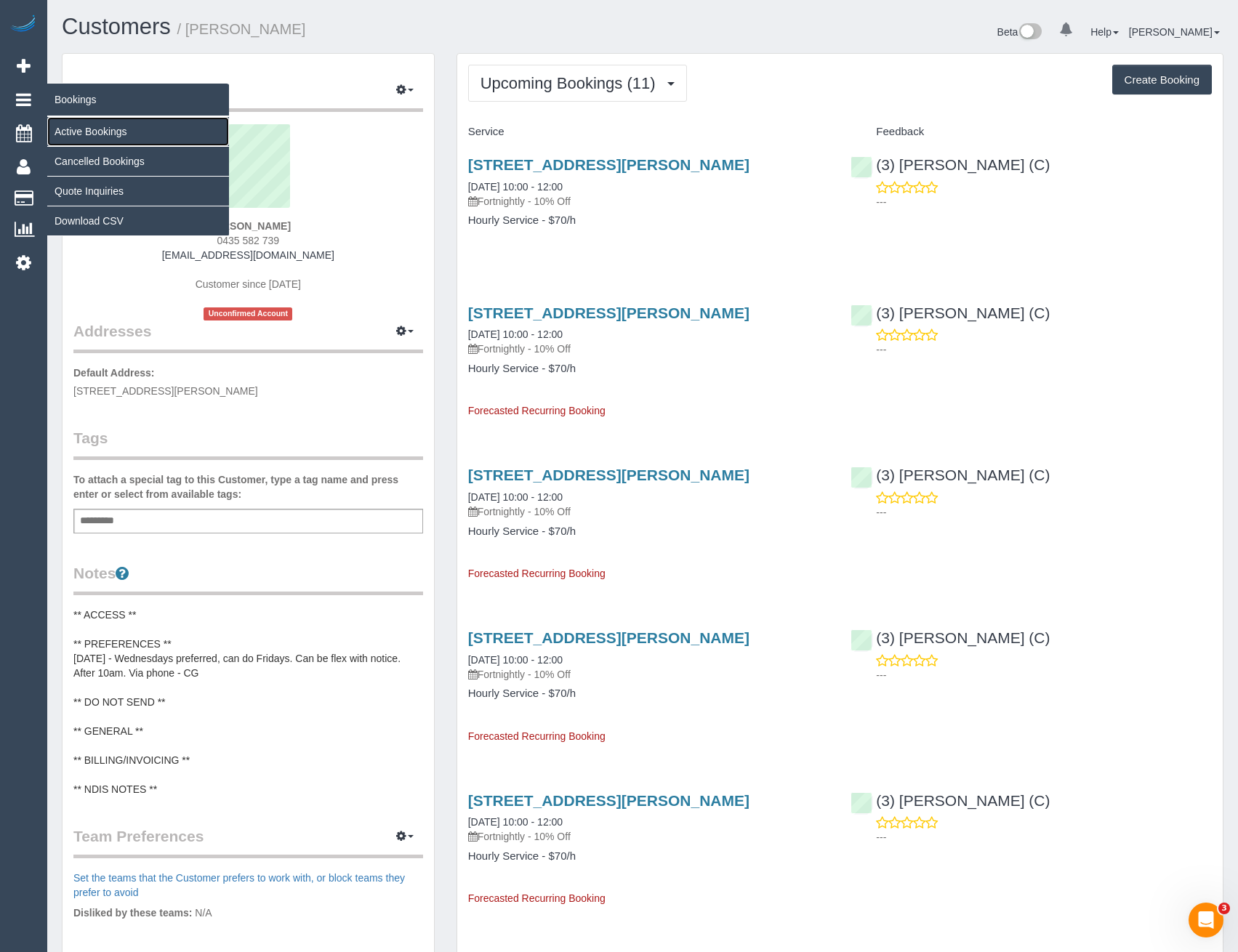
click at [94, 136] on link "Active Bookings" at bounding box center [138, 131] width 182 height 29
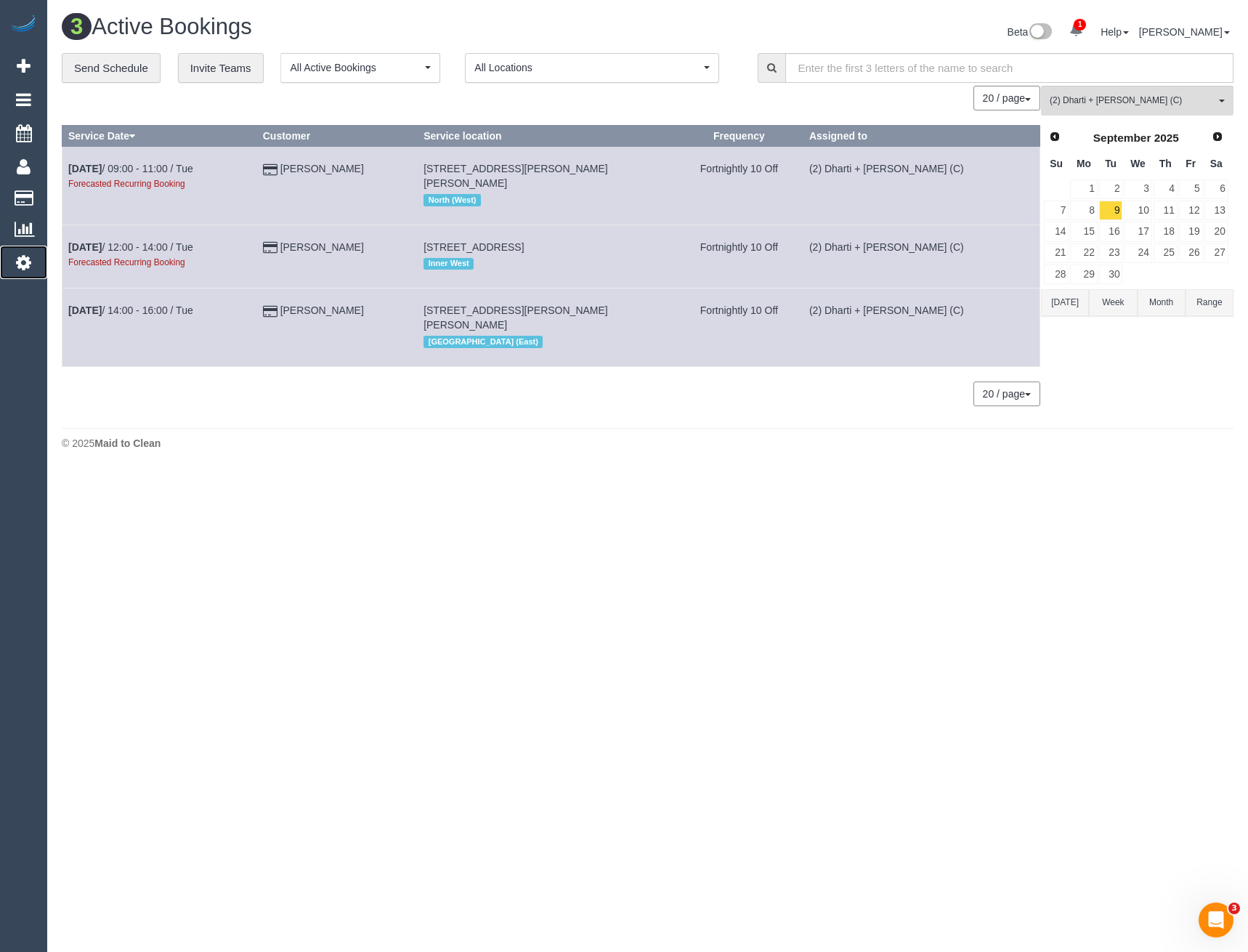
click at [17, 258] on icon at bounding box center [24, 262] width 16 height 17
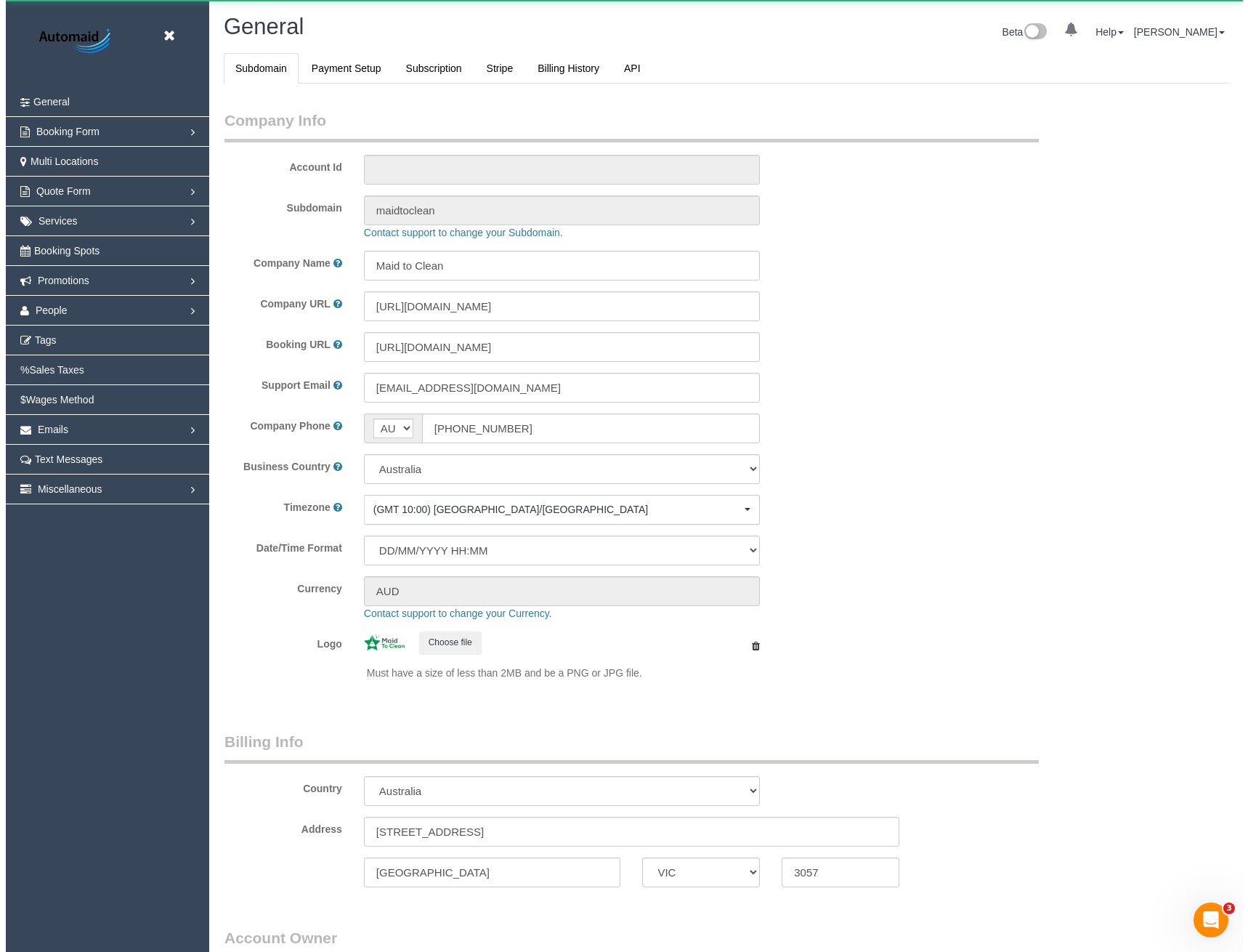
scroll to position [3322, 1238]
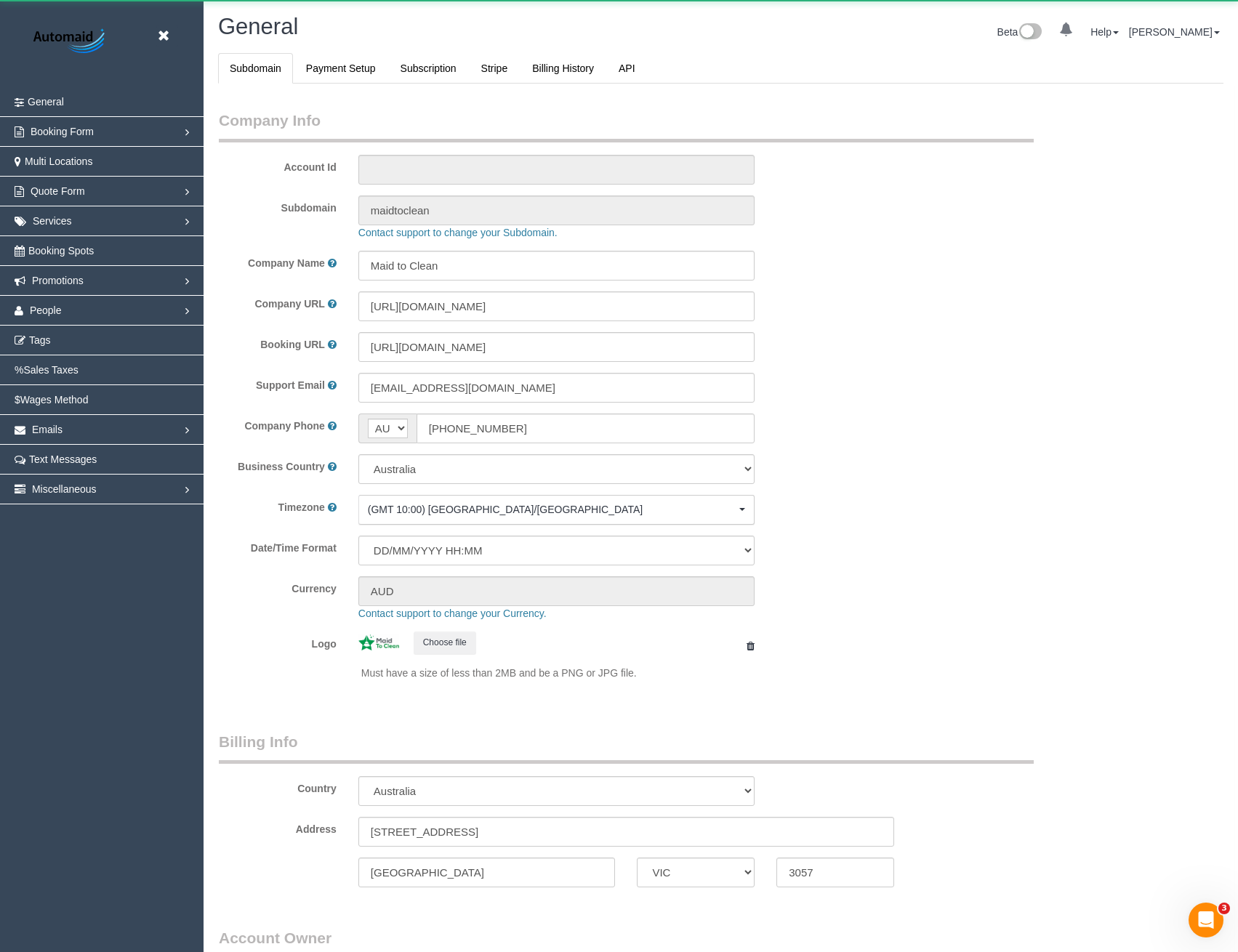
select select "1"
click at [64, 318] on link "People" at bounding box center [102, 310] width 204 height 29
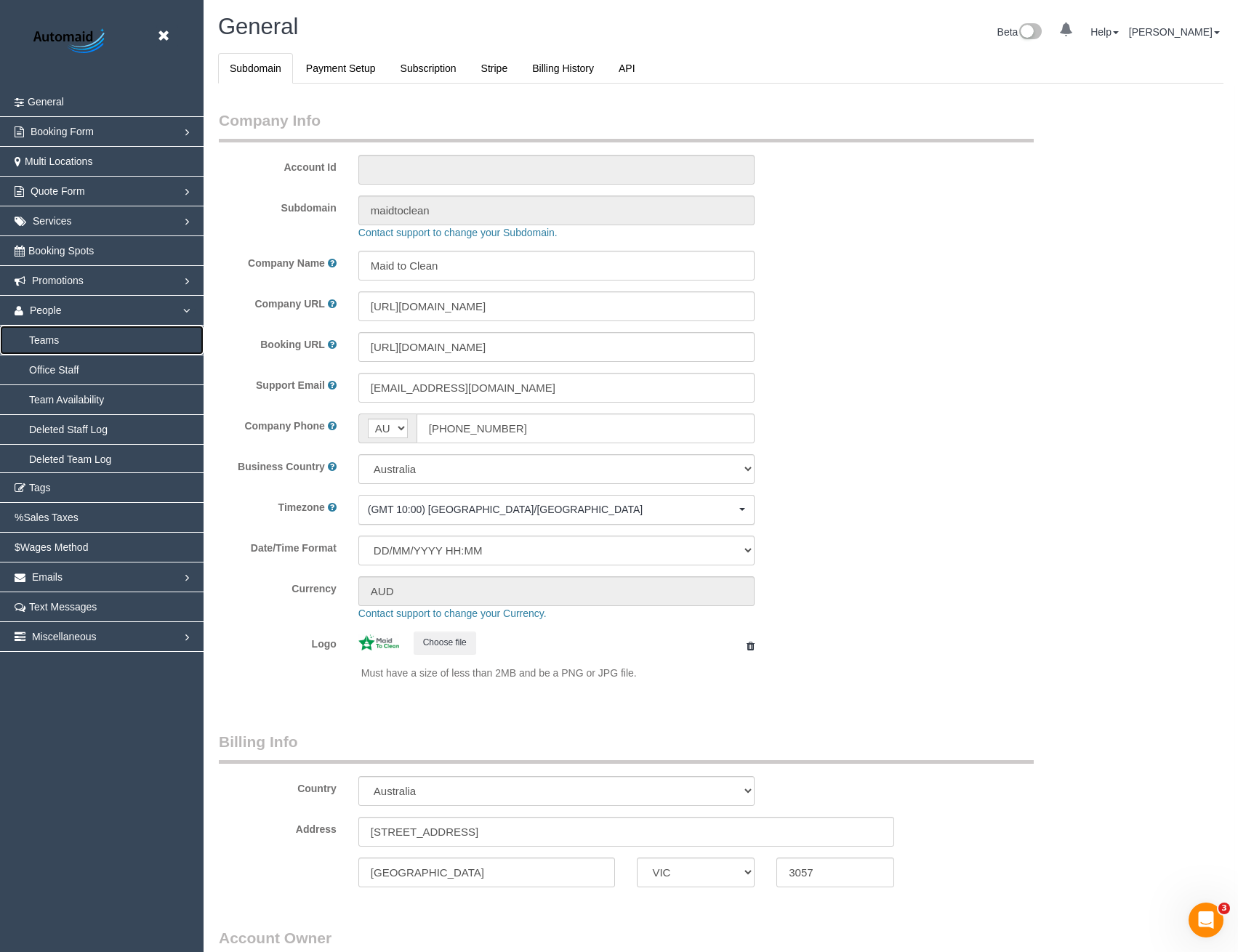
click at [37, 343] on link "Teams" at bounding box center [102, 340] width 204 height 29
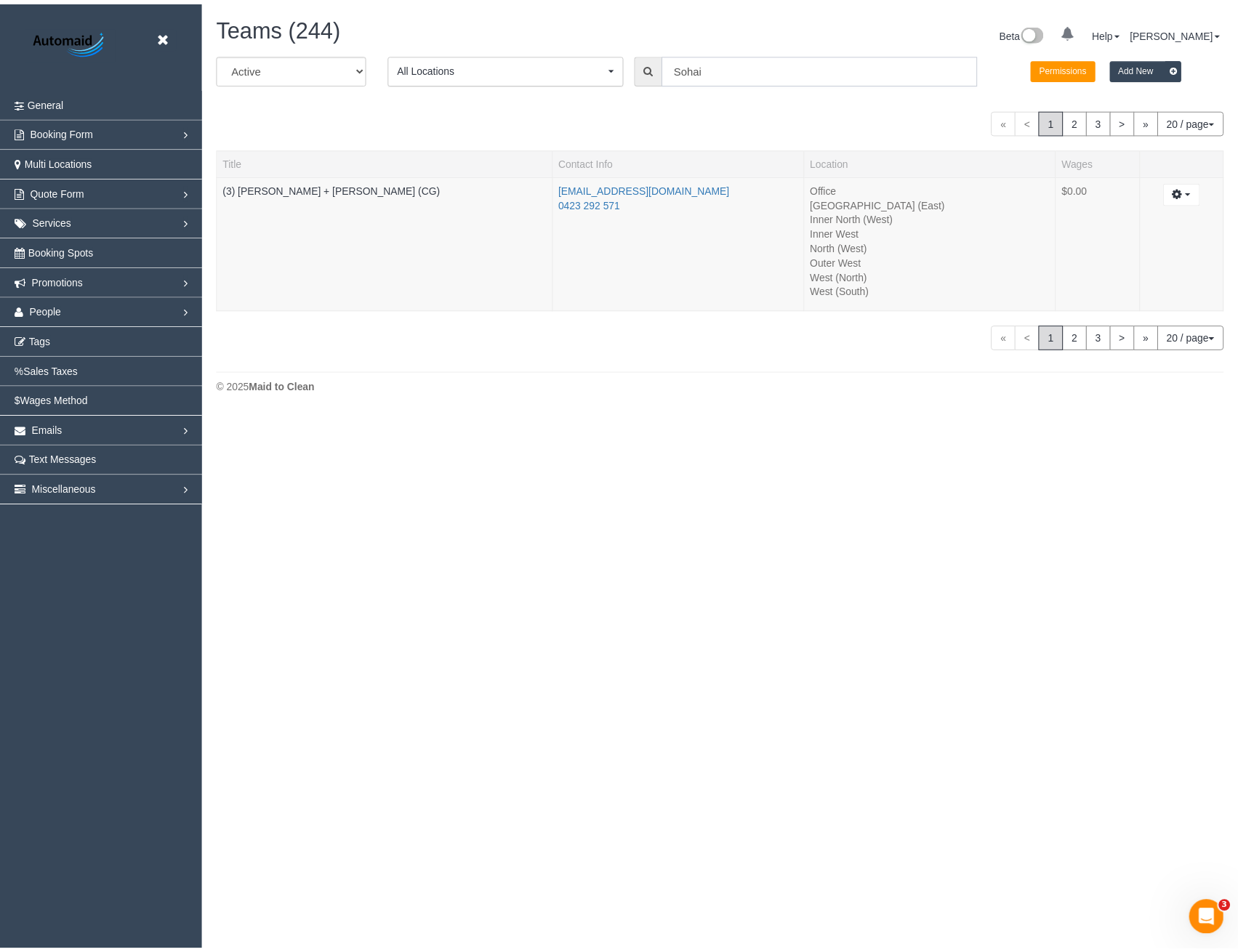
scroll to position [415, 1248]
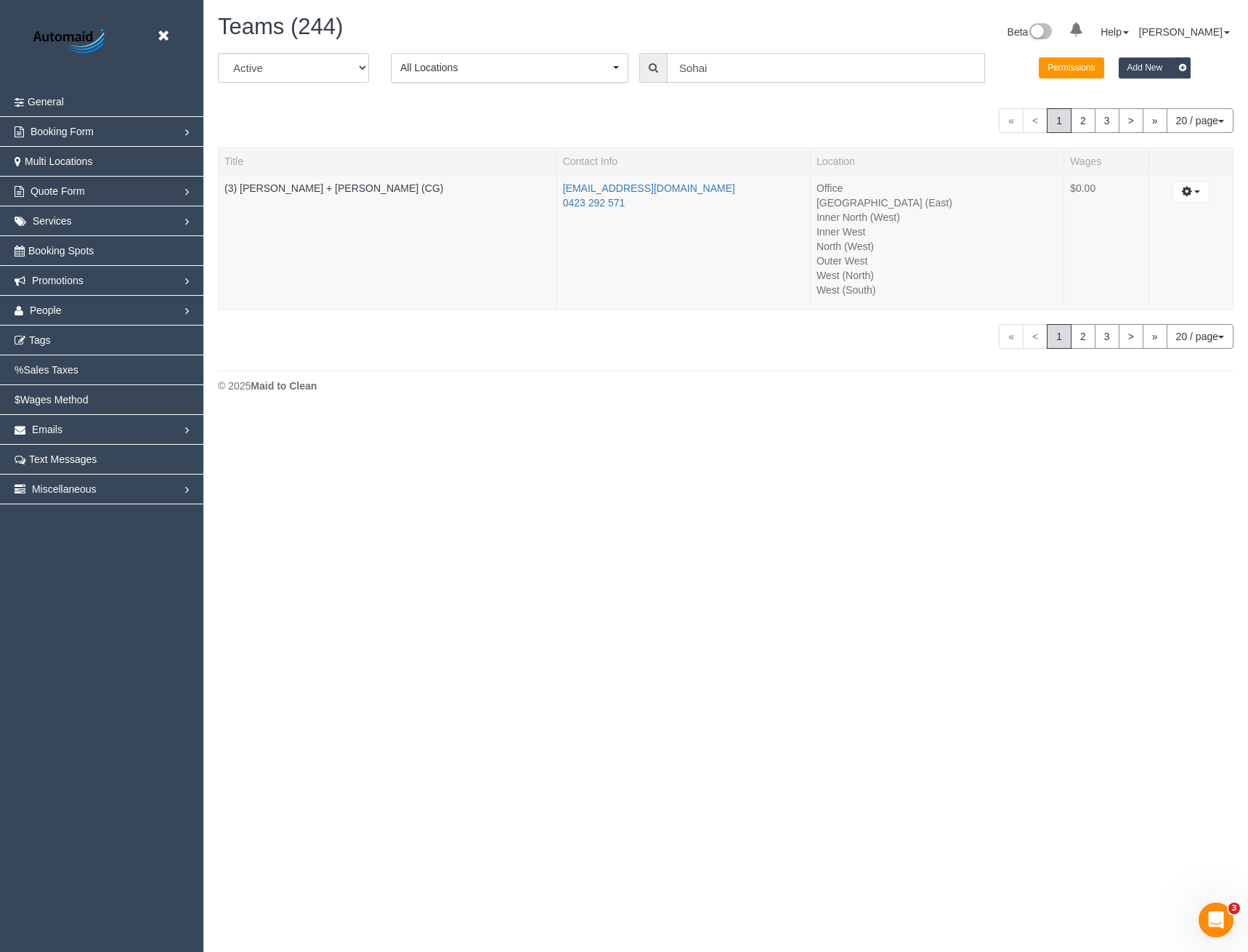
drag, startPoint x: 712, startPoint y: 71, endPoint x: 620, endPoint y: 77, distance: 92.2
click at [637, 81] on div "All Active Archived All Locations All Locations Active Locations Office [defaul…" at bounding box center [725, 73] width 1037 height 41
type input "A"
click at [762, 102] on link "(3) Sewmin a De Silva (C) - 104560 - Active" at bounding box center [802, 98] width 268 height 19
type input "(3) Sewmina De Silva (C)"
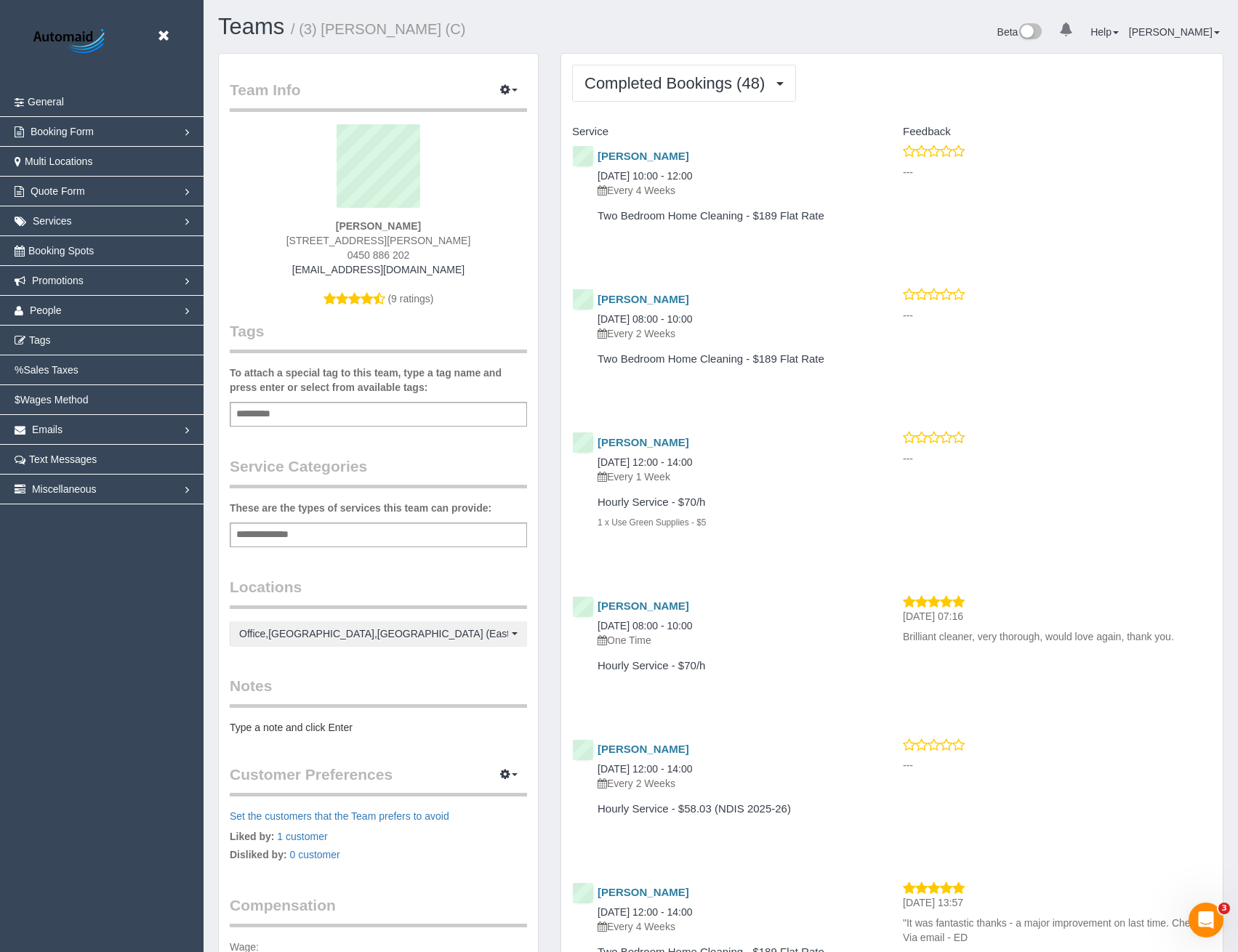
scroll to position [4030, 1238]
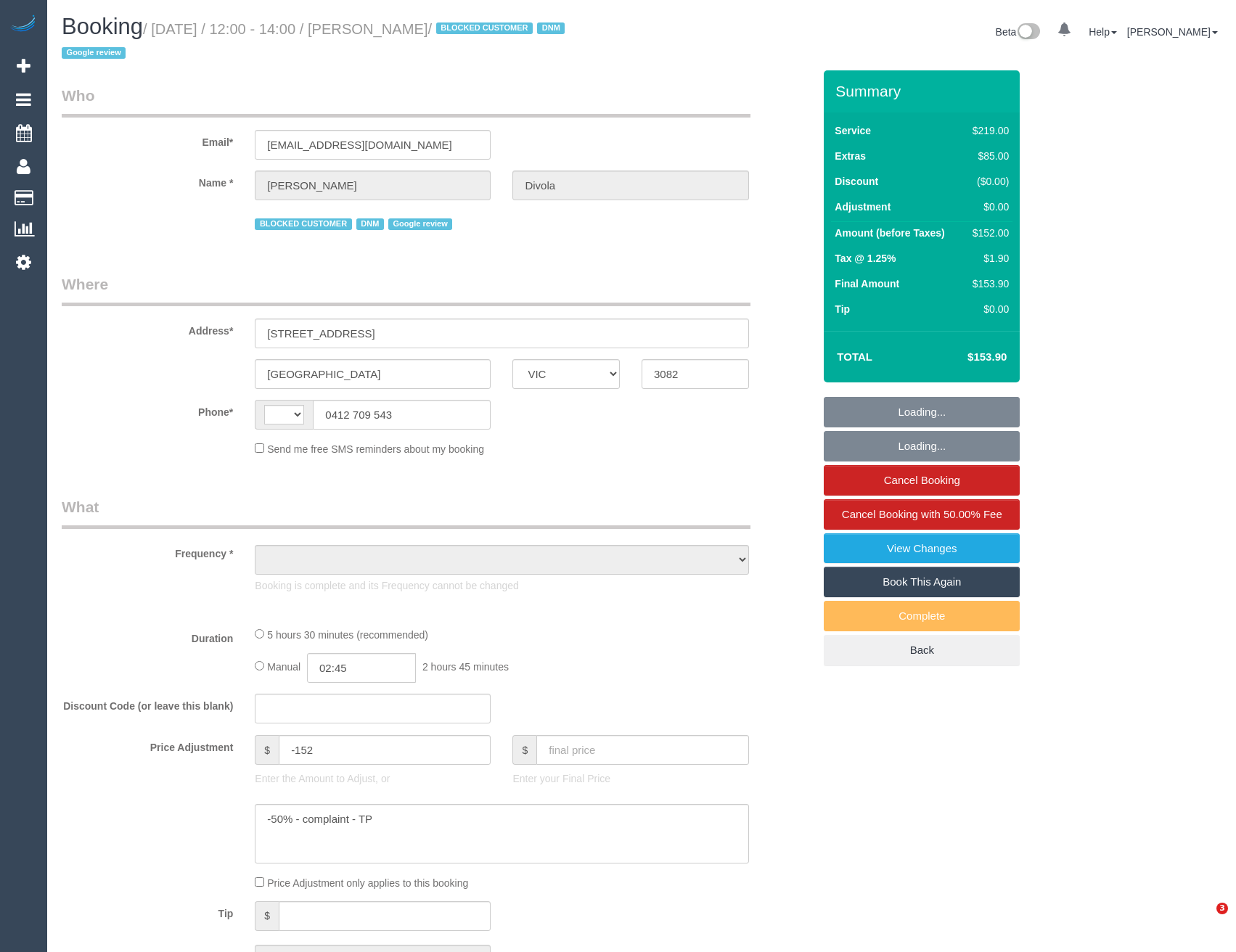
select select "VIC"
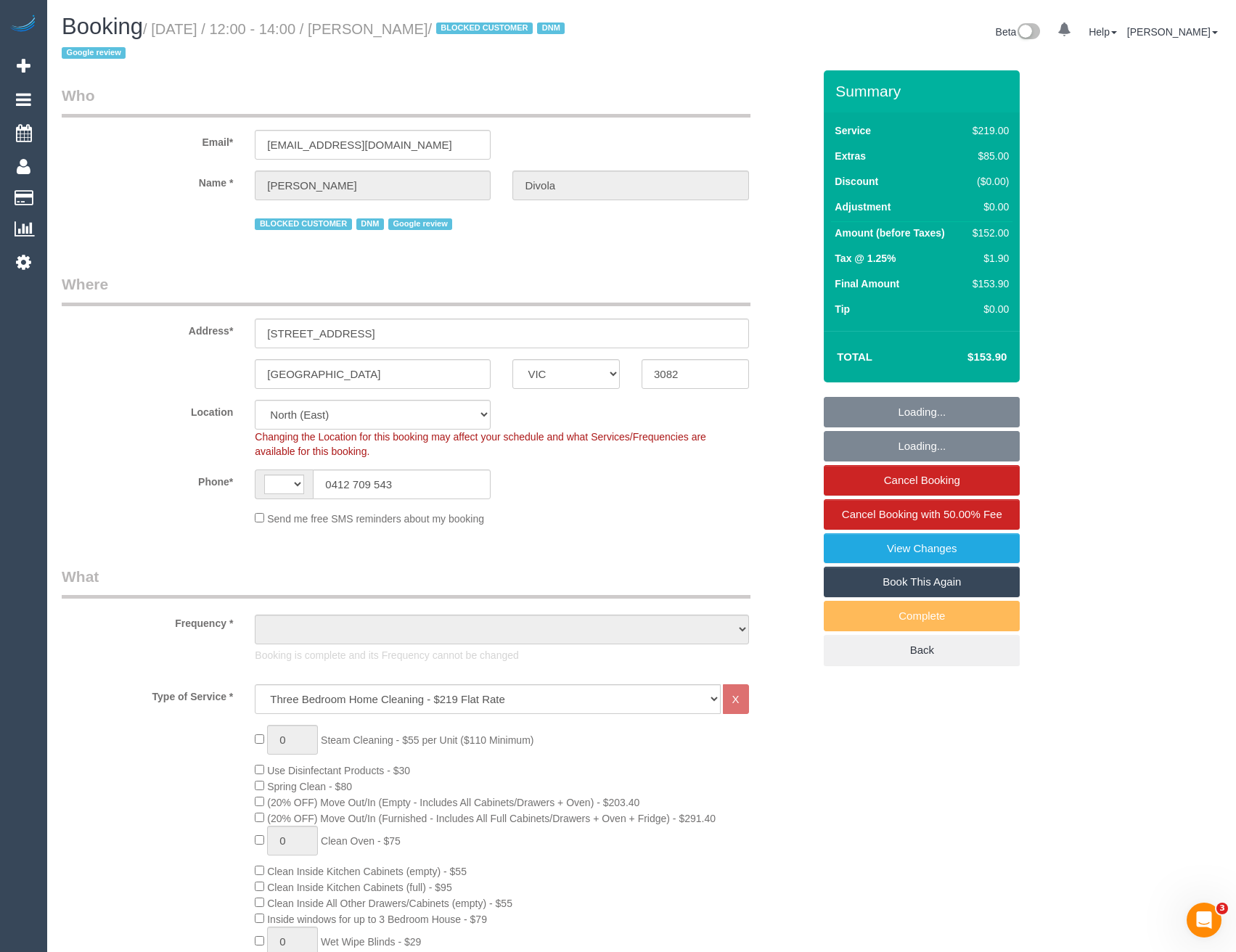
select select "string:AU"
select select "object:652"
select select "string:stripe-pm_1R49U82GScqysDRV4wmS5uc0"
select select "object:1275"
select select "spot1"
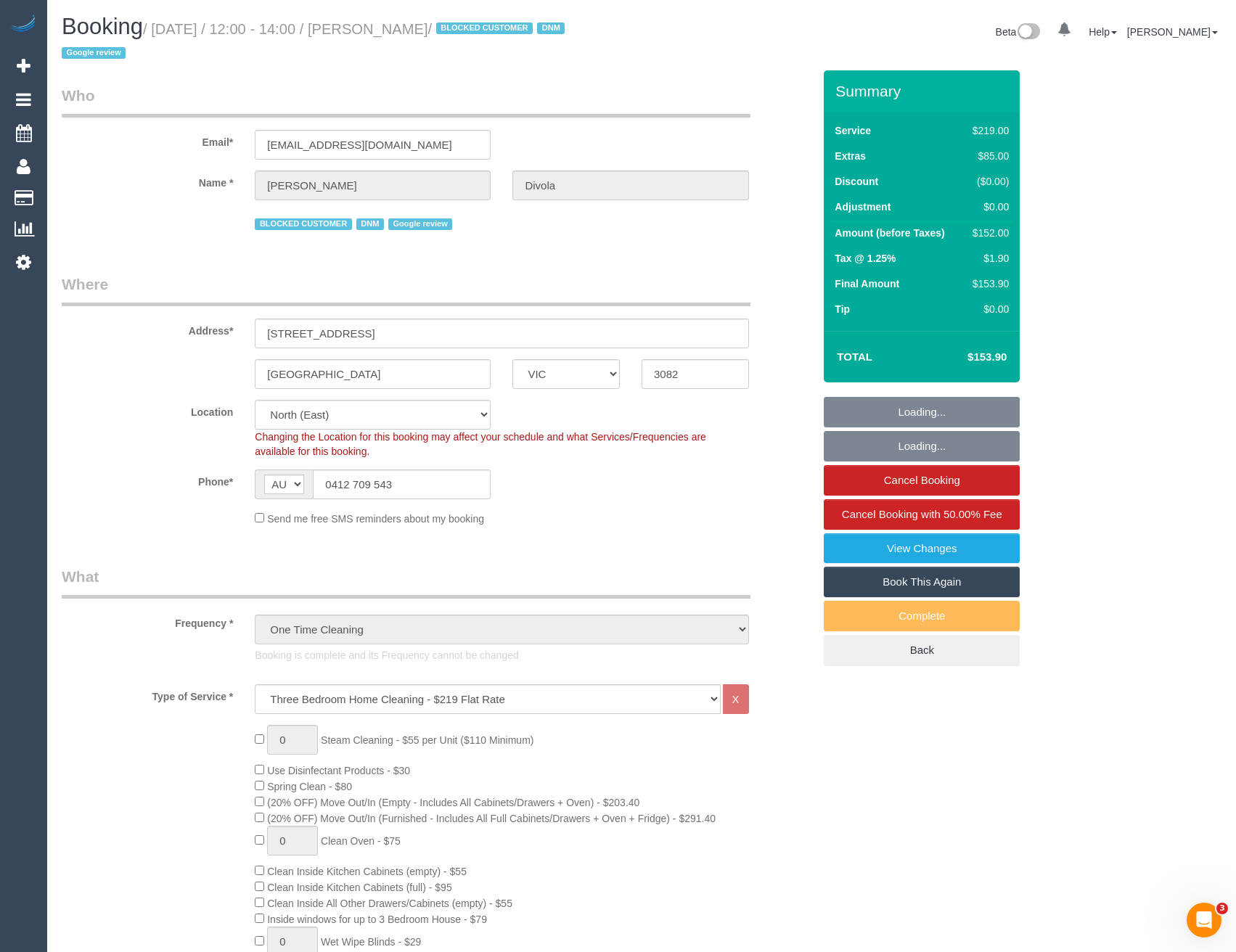
select select "number:27"
select select "number:14"
select select "number:18"
select select "number:24"
select select "number:13"
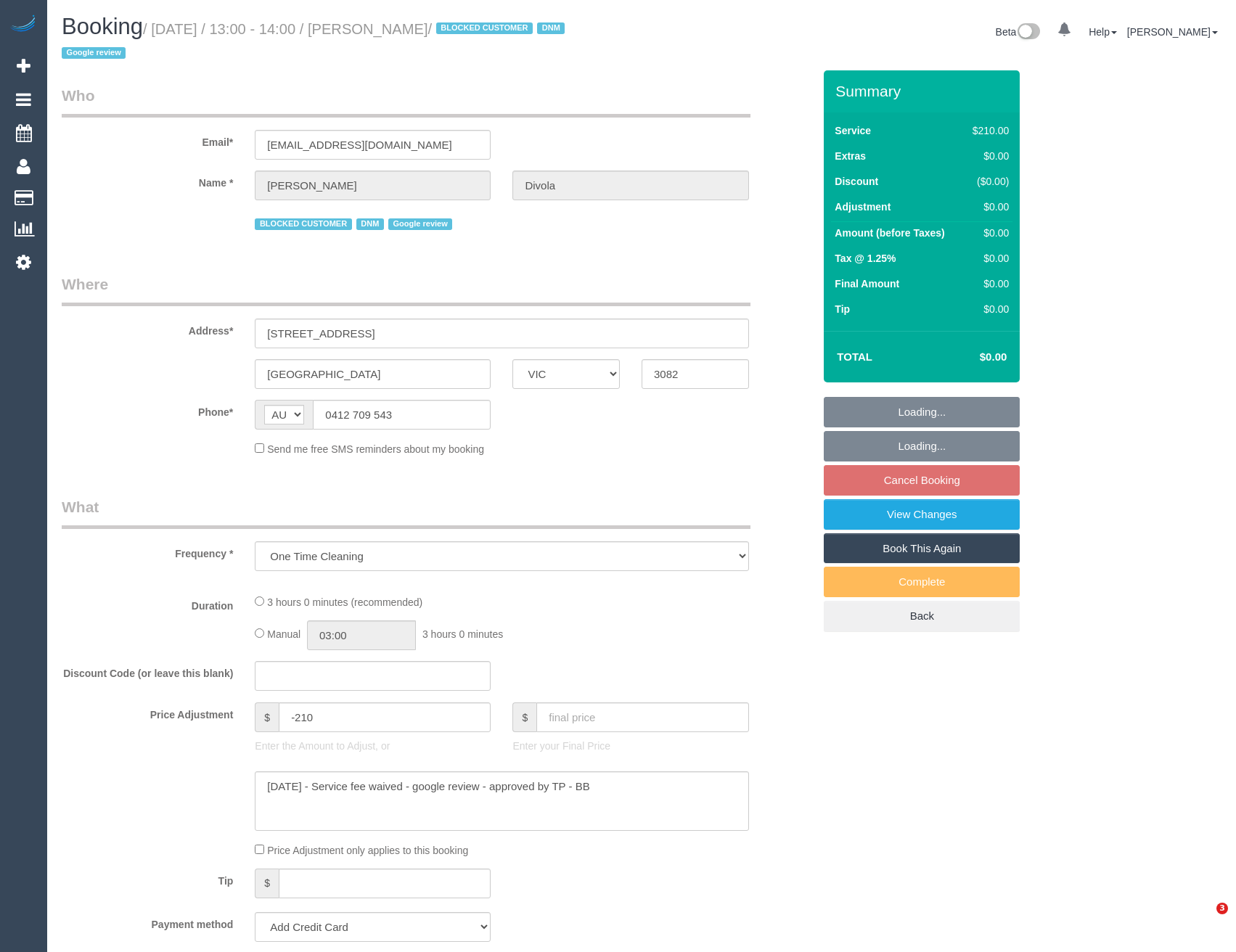
select select "VIC"
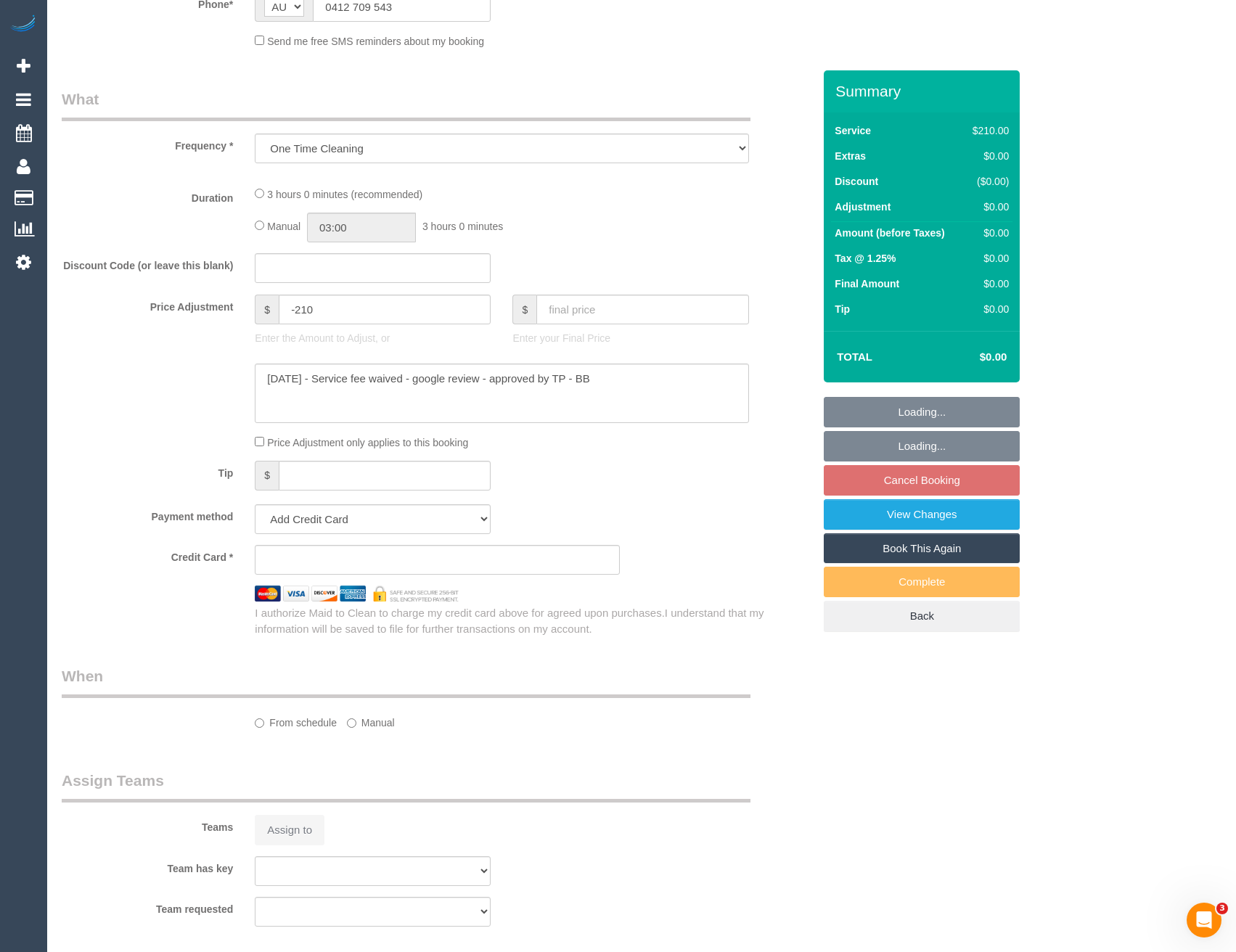
select select "string:stripe-pm_1R49U82GScqysDRV4wmS5uc0"
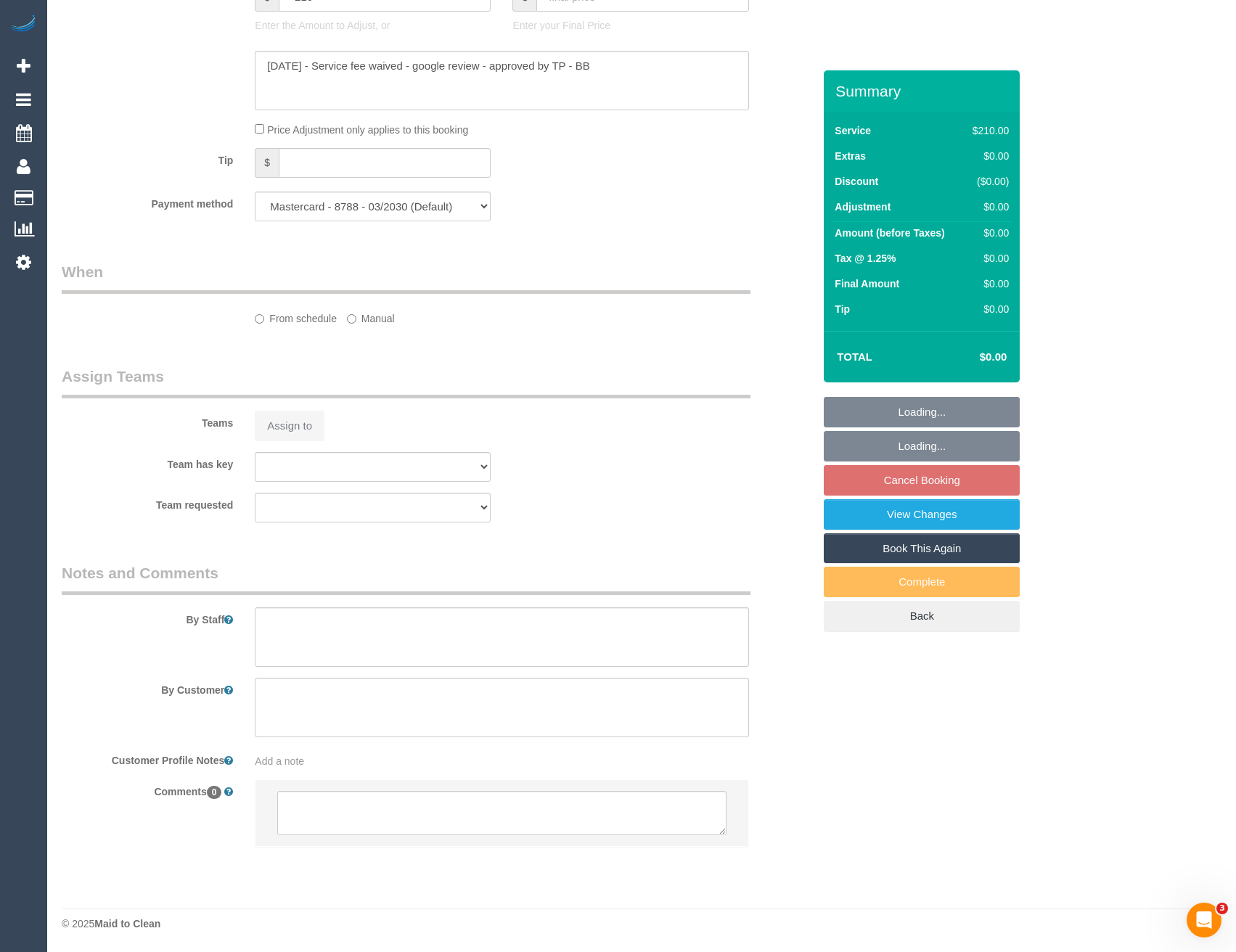
select select "180"
select select "object:856"
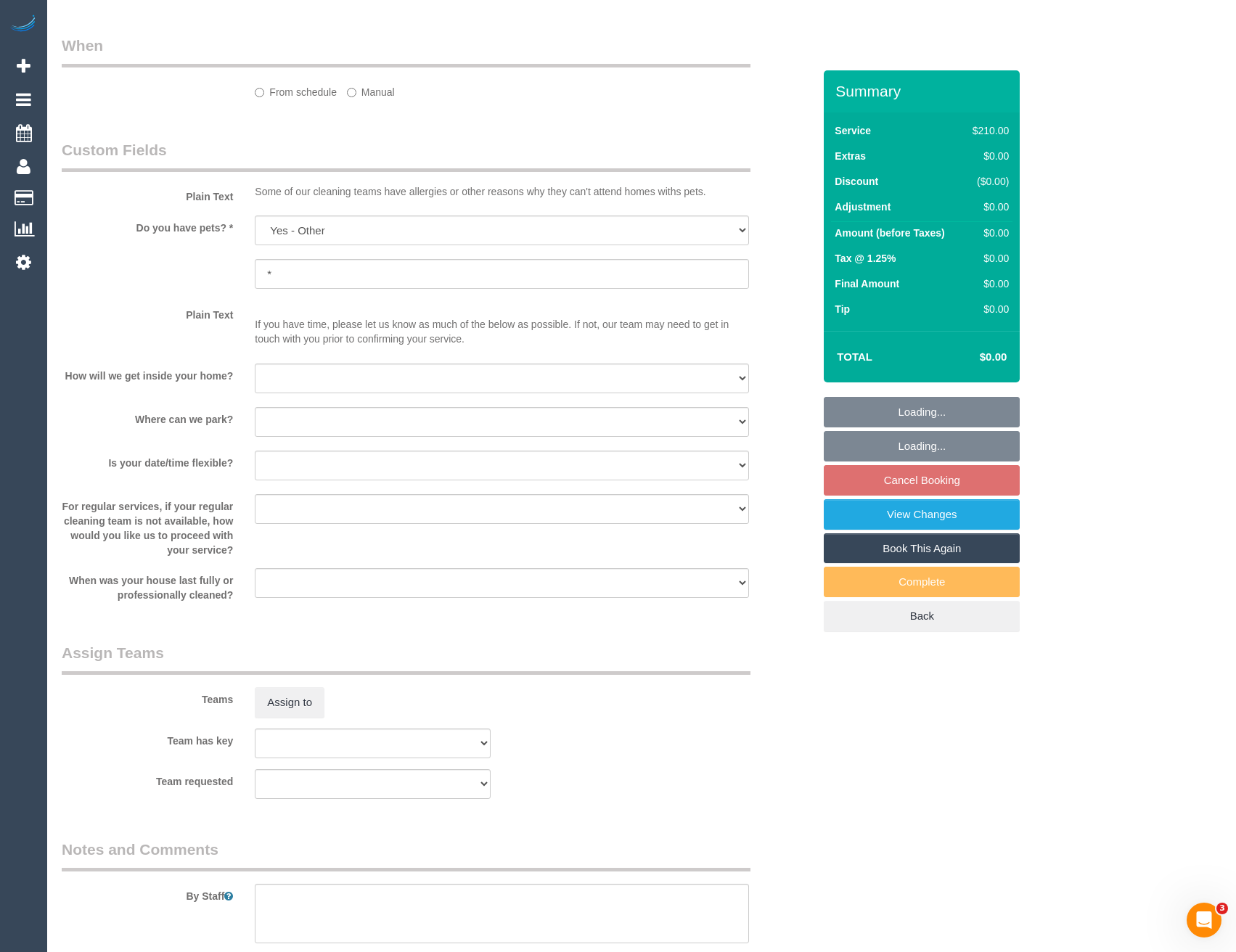
scroll to position [1619, 0]
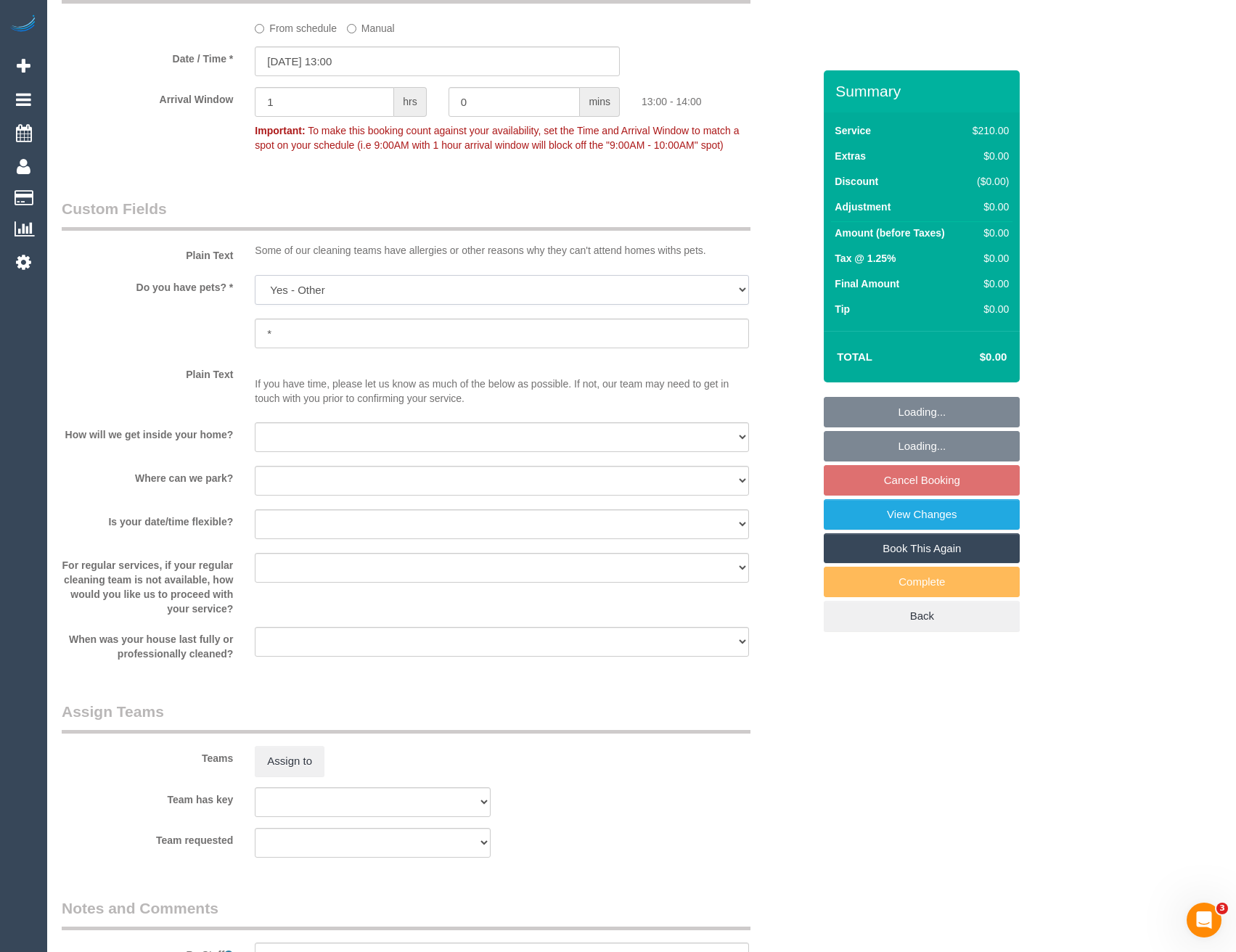
click at [318, 291] on select "Yes - Cats Yes - Dogs No pets Yes - Dogs and Cats Yes - Other" at bounding box center [501, 290] width 493 height 30
select select "number:27"
click at [255, 275] on select "Yes - Cats Yes - Dogs No pets Yes - Dogs and Cats Yes - Other" at bounding box center [501, 290] width 493 height 30
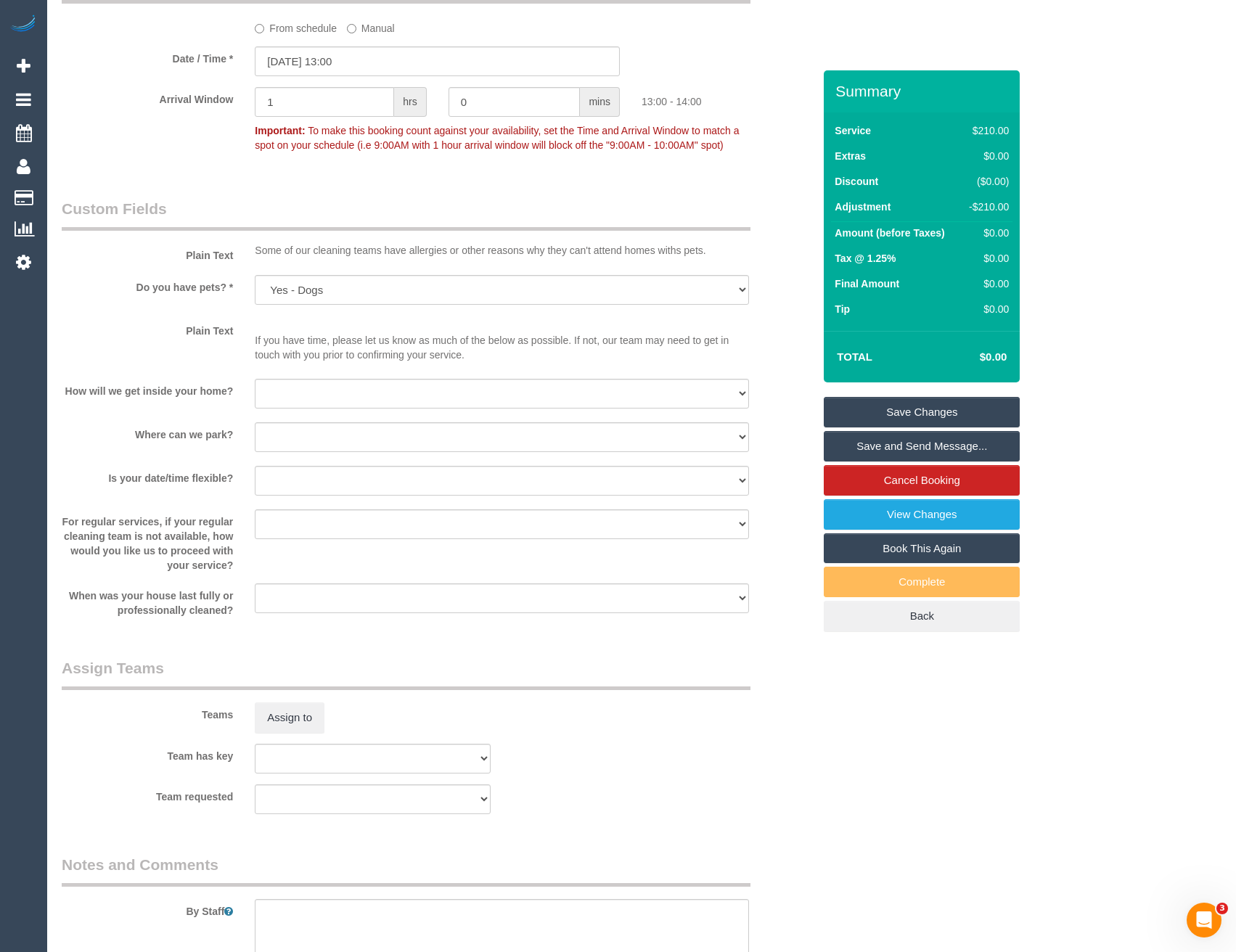
click at [390, 702] on div "Teams Assign to" at bounding box center [437, 695] width 773 height 76
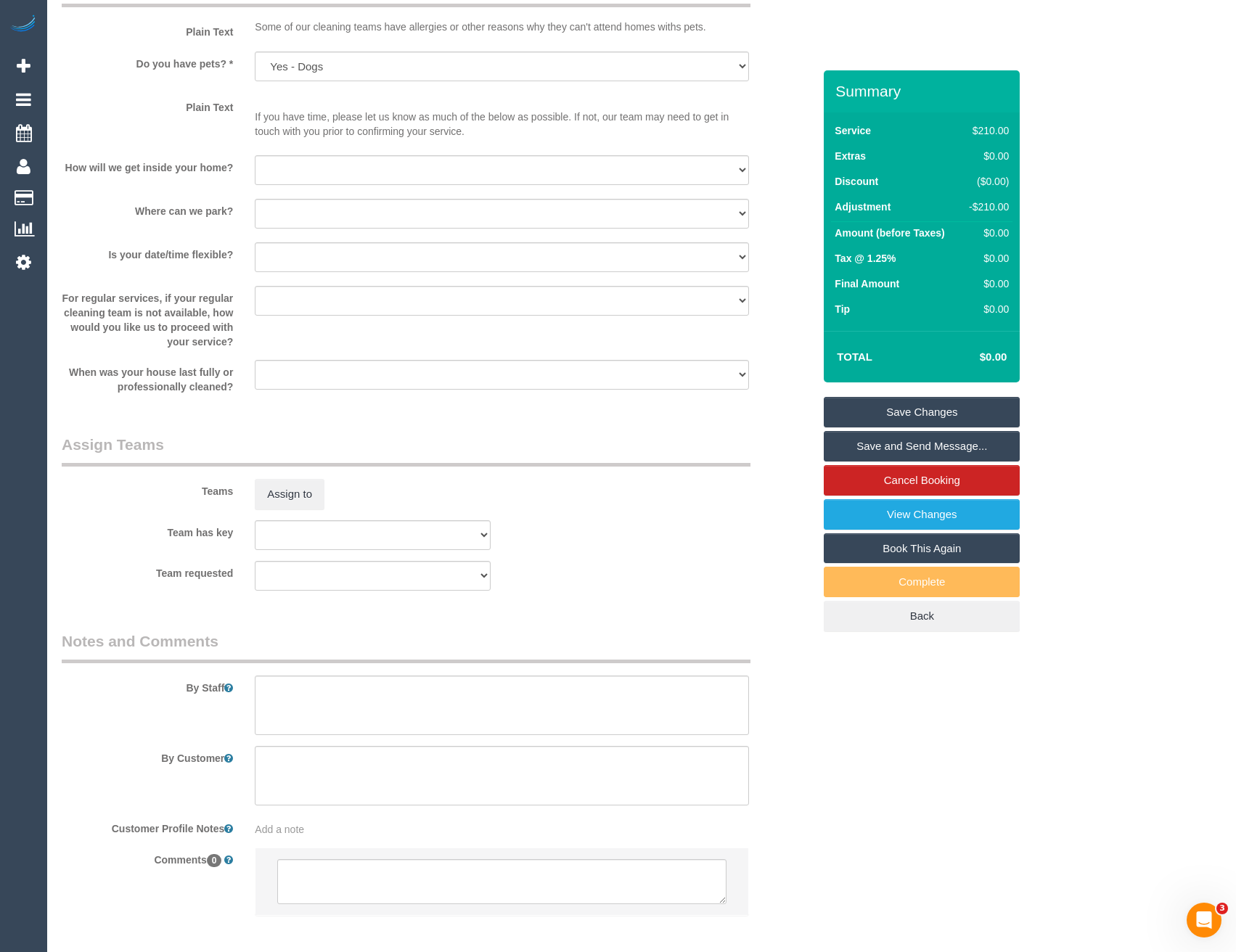
scroll to position [1909, 0]
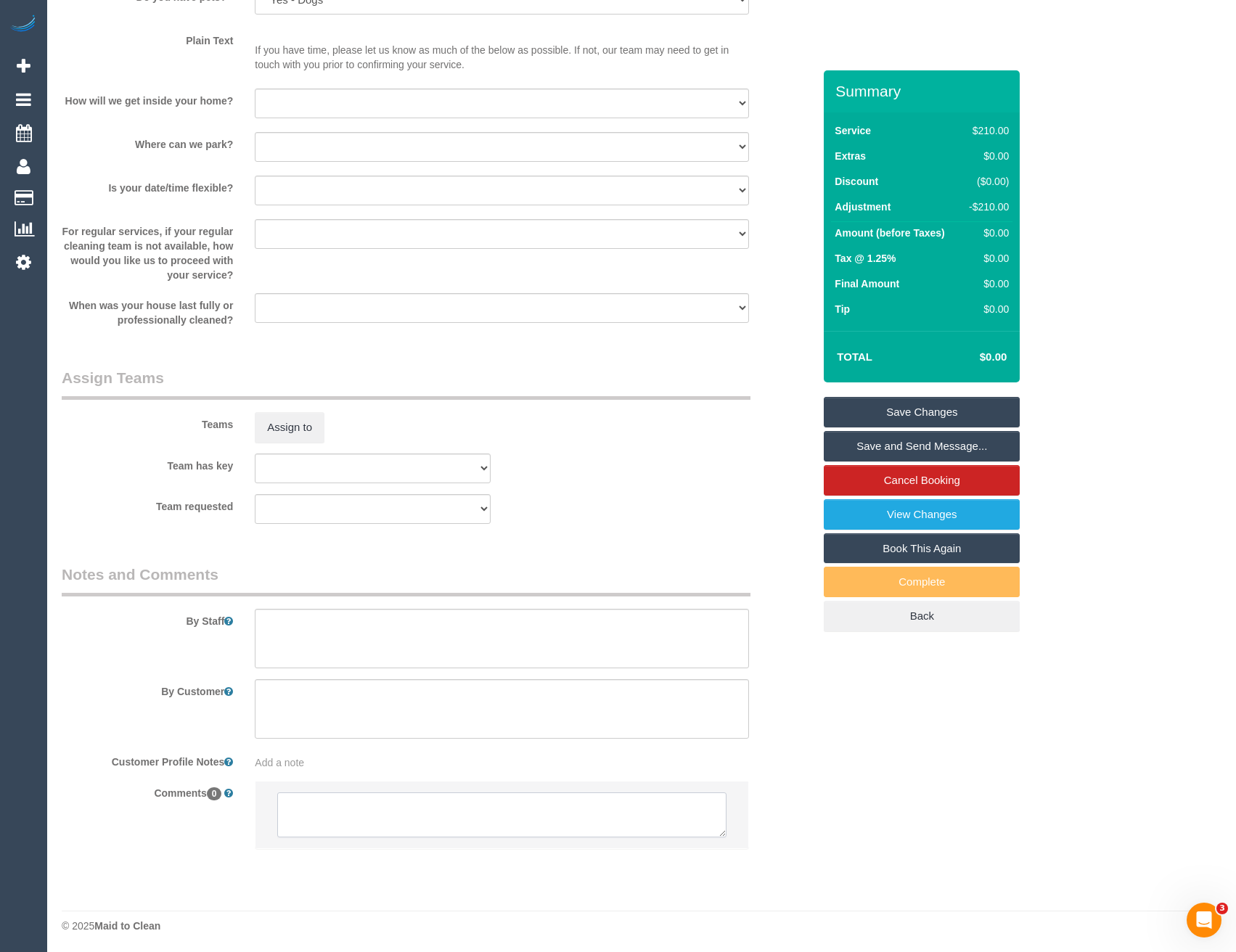
click at [367, 809] on textarea at bounding box center [502, 815] width 449 height 45
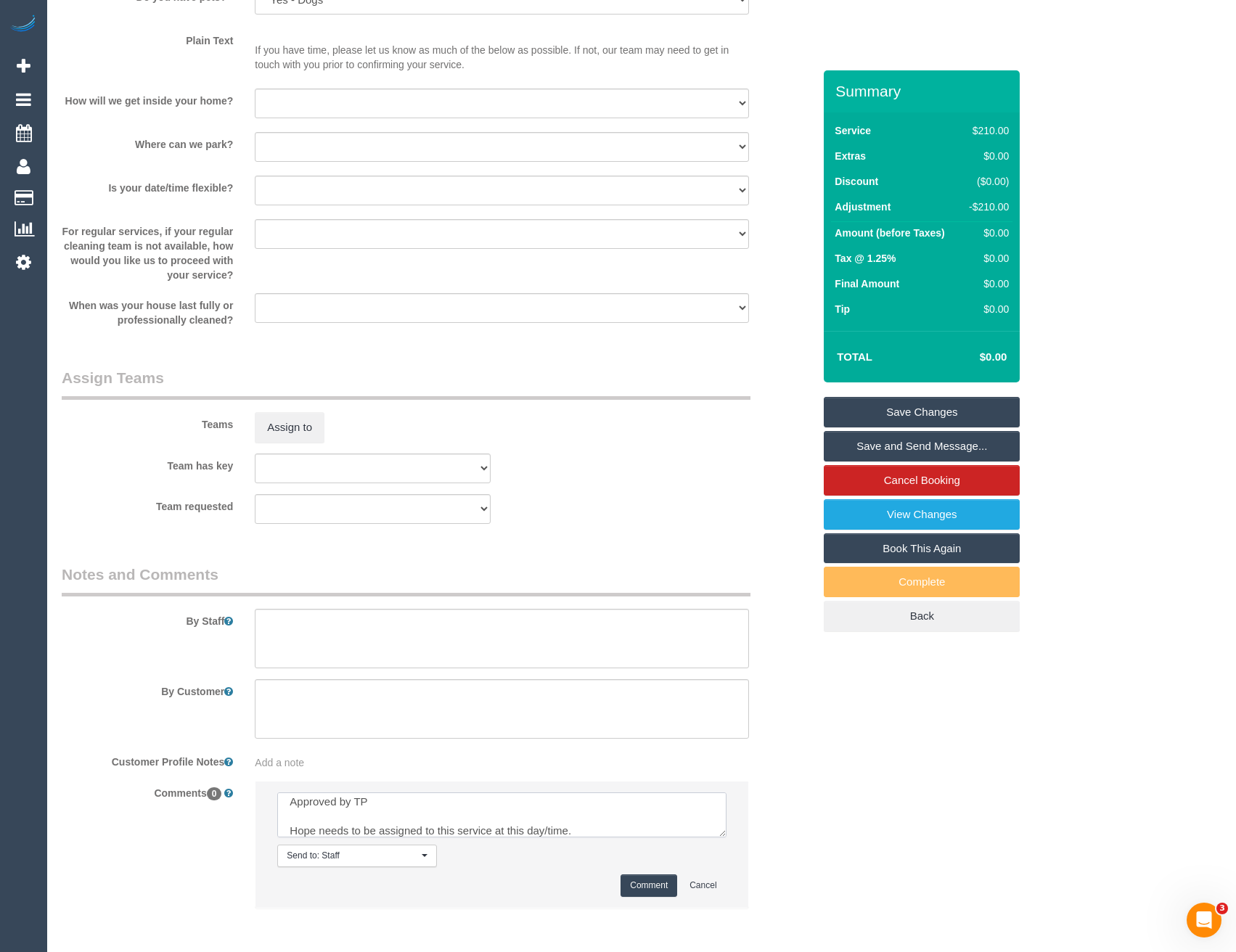
scroll to position [50, 0]
type textarea "This is a free service for a google review customer. Approved by TP Hope needs …"
click at [647, 893] on button "Comment" at bounding box center [648, 885] width 57 height 23
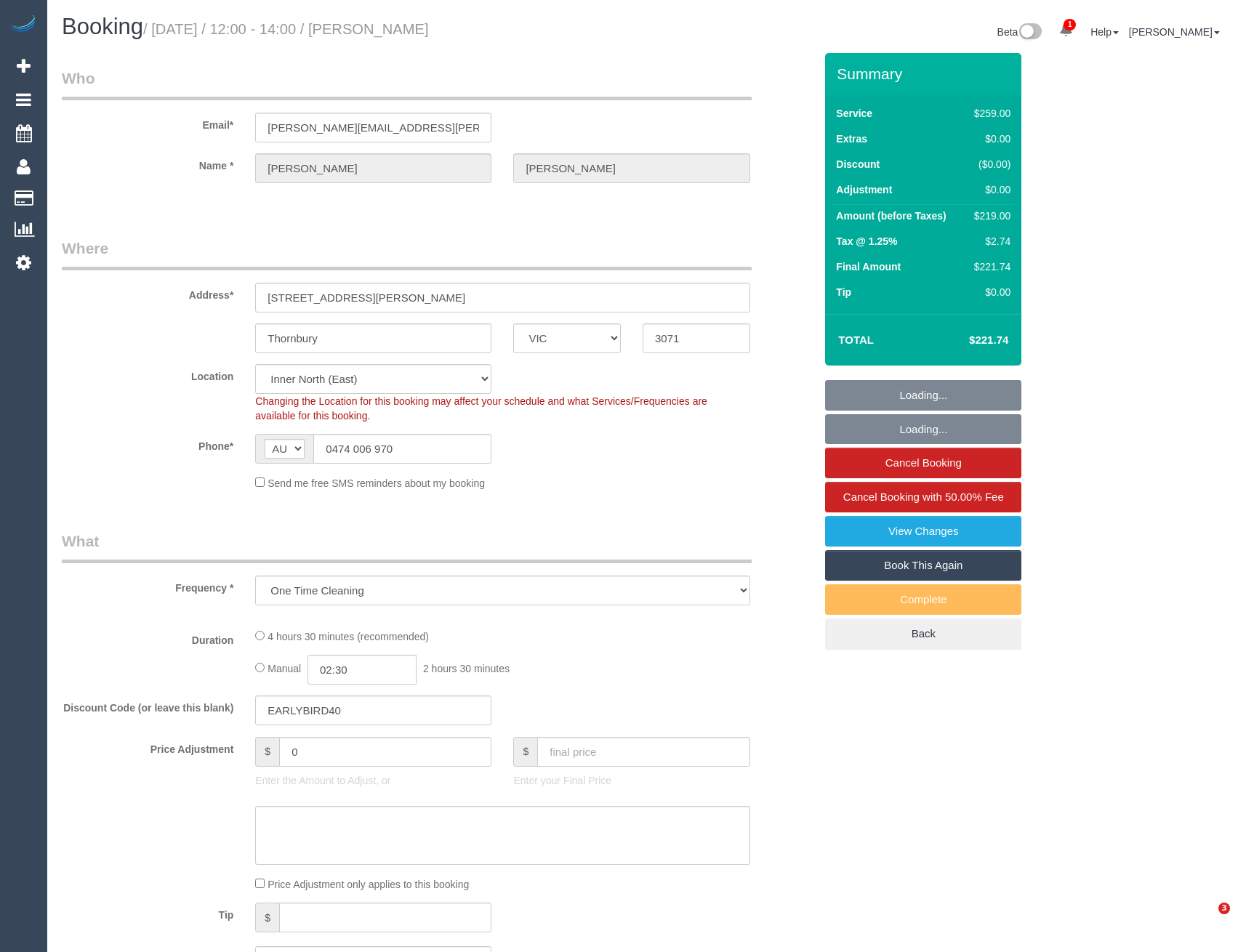
select select "VIC"
select select "object:572"
select select "string:stripe-pm_1RvfhU2GScqysDRVtQOEJrfD"
select select "number:28"
select select "number:16"
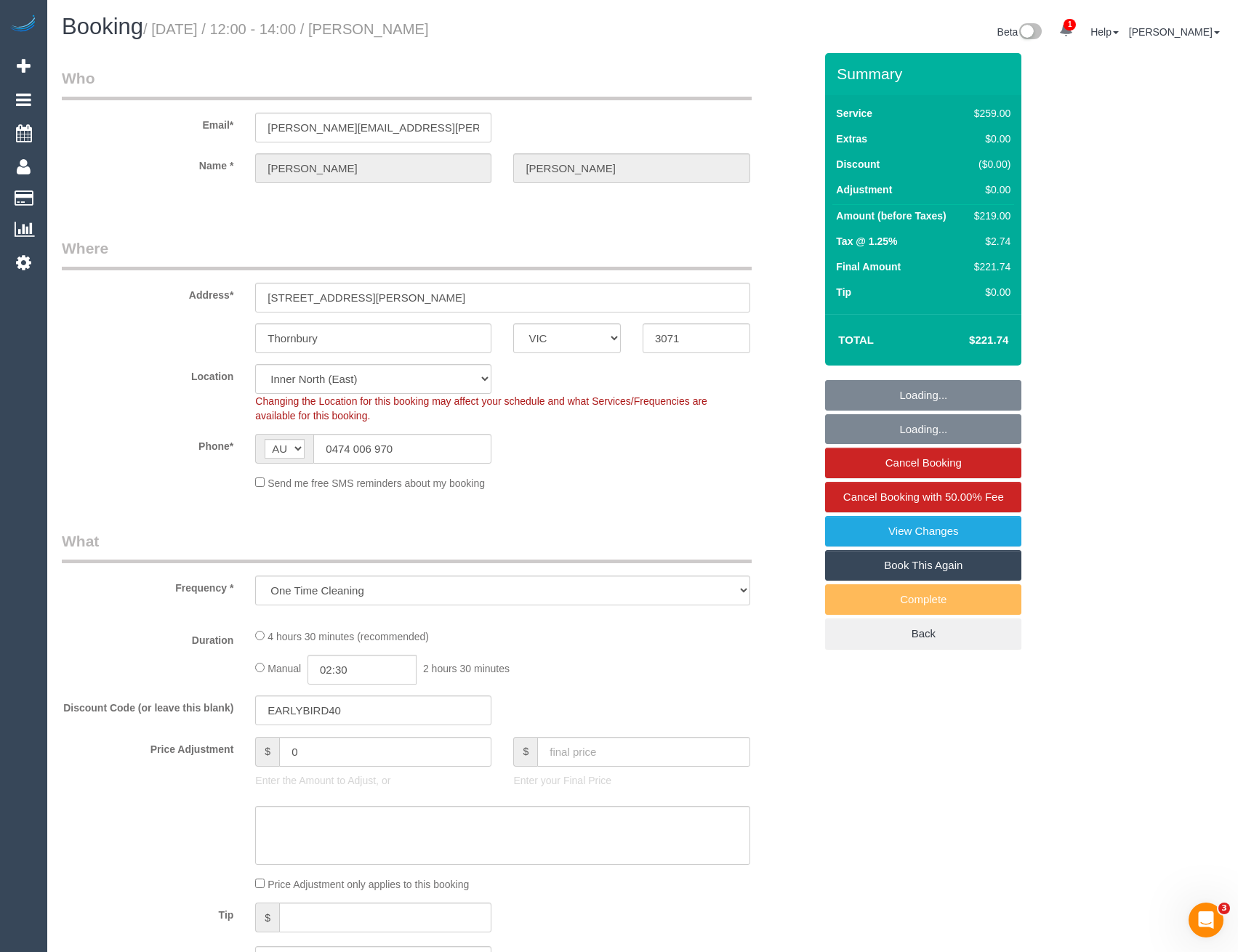
select select "number:18"
select select "number:24"
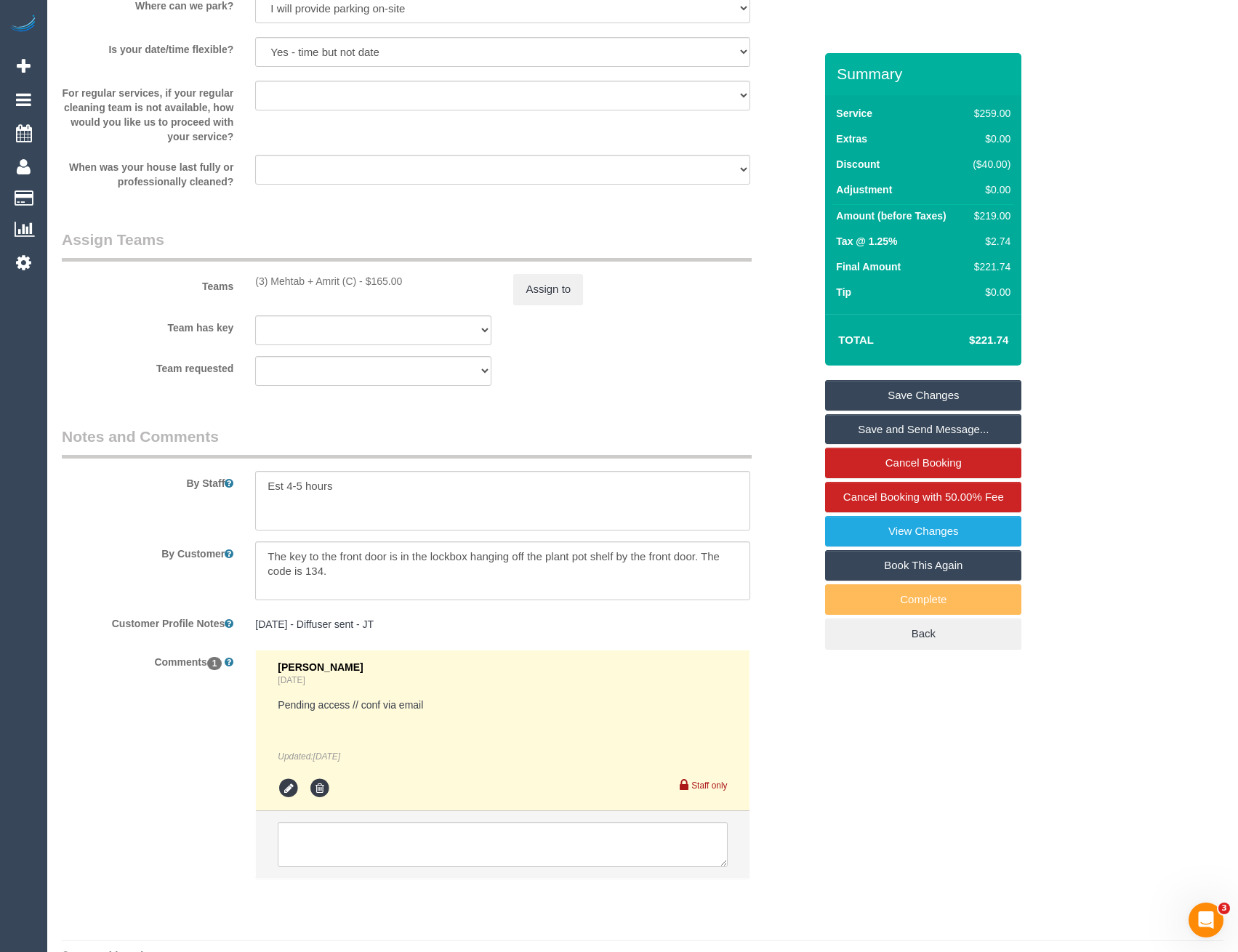
scroll to position [2086, 0]
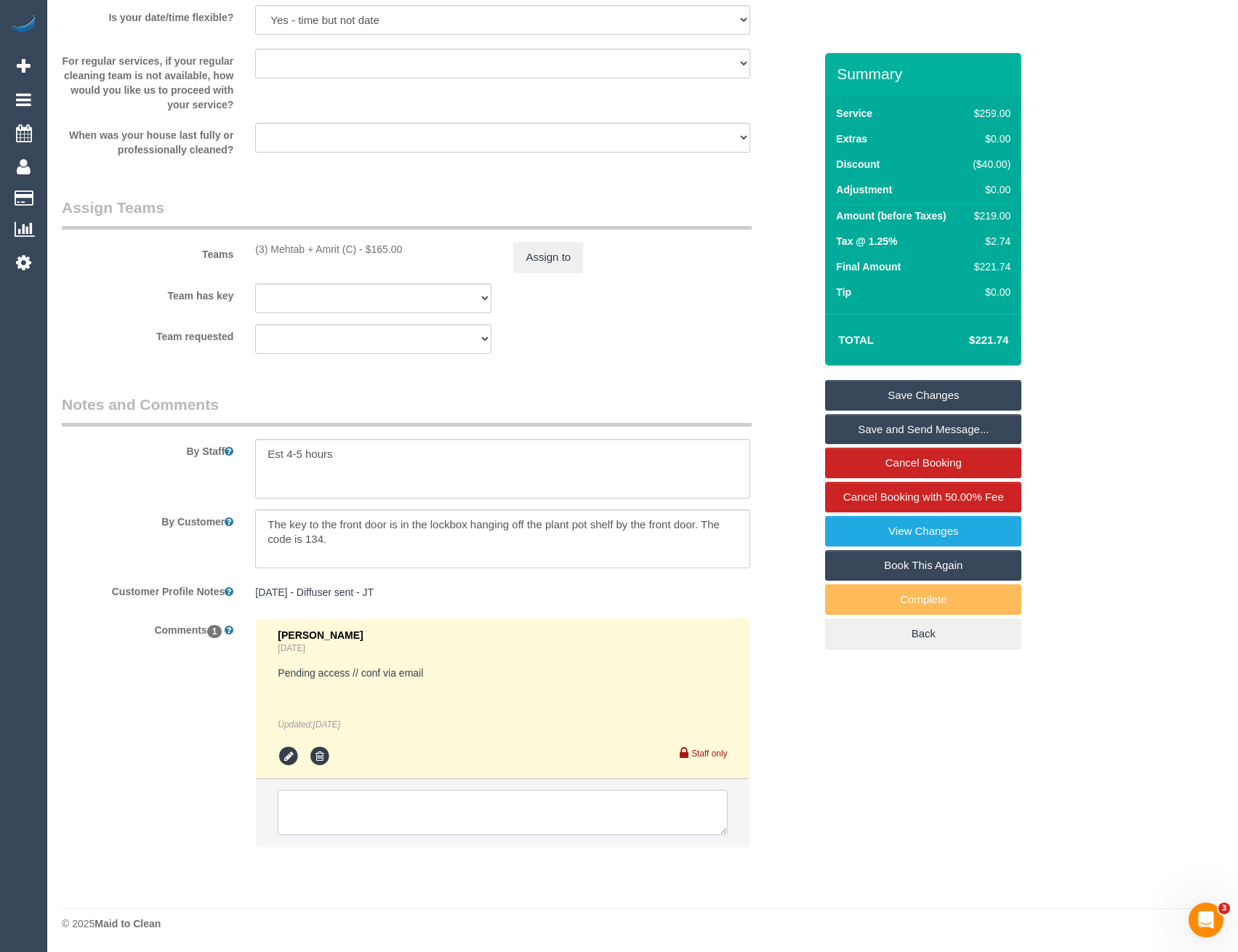
click at [382, 819] on textarea at bounding box center [503, 813] width 450 height 45
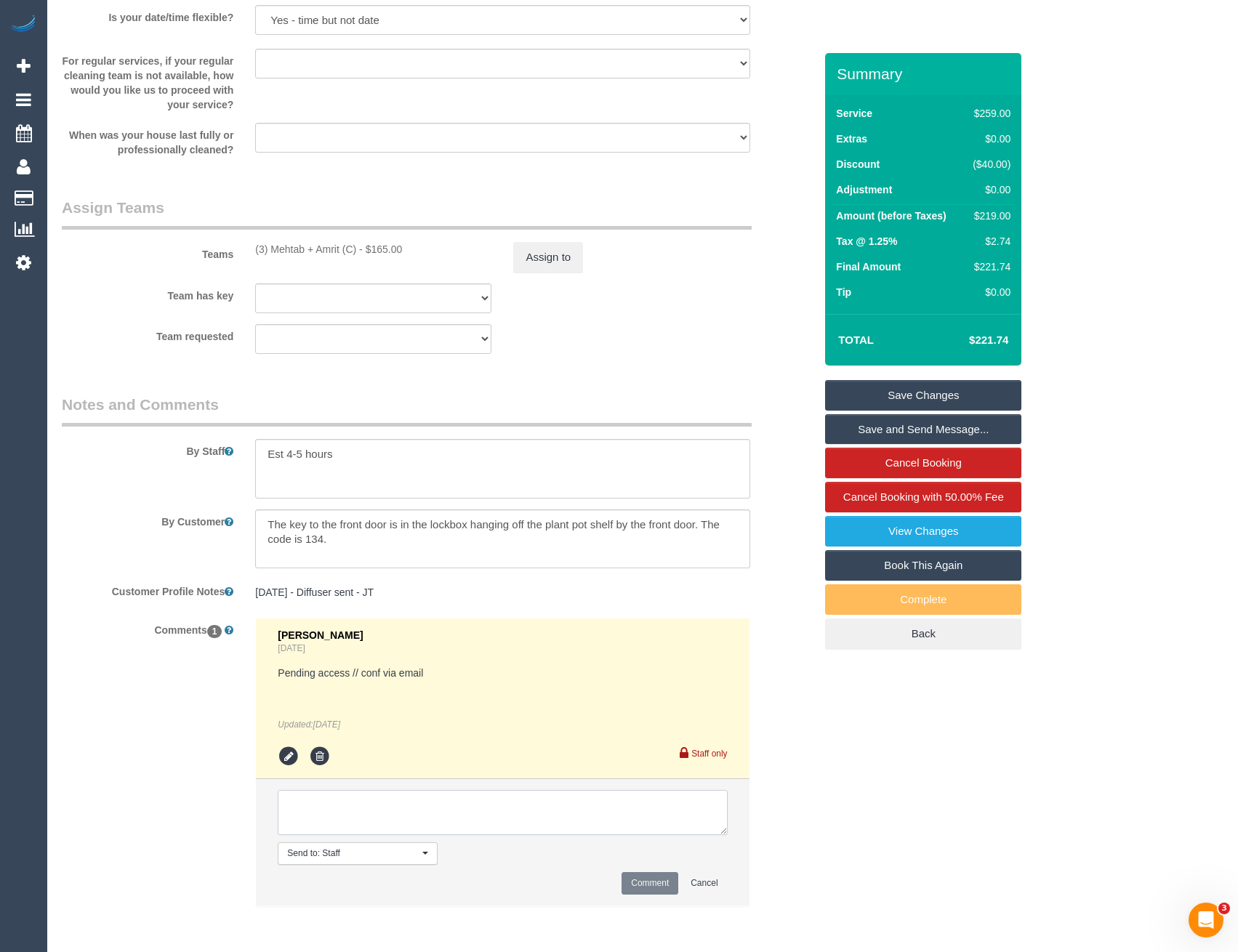
paste textarea "in case of any issues, please call or text my partner on 0438025447. I am overs…"
type textarea "in case of any issues, please call or text my partner on 0438025447. I am overs…"
click at [652, 880] on button "Comment" at bounding box center [649, 883] width 57 height 23
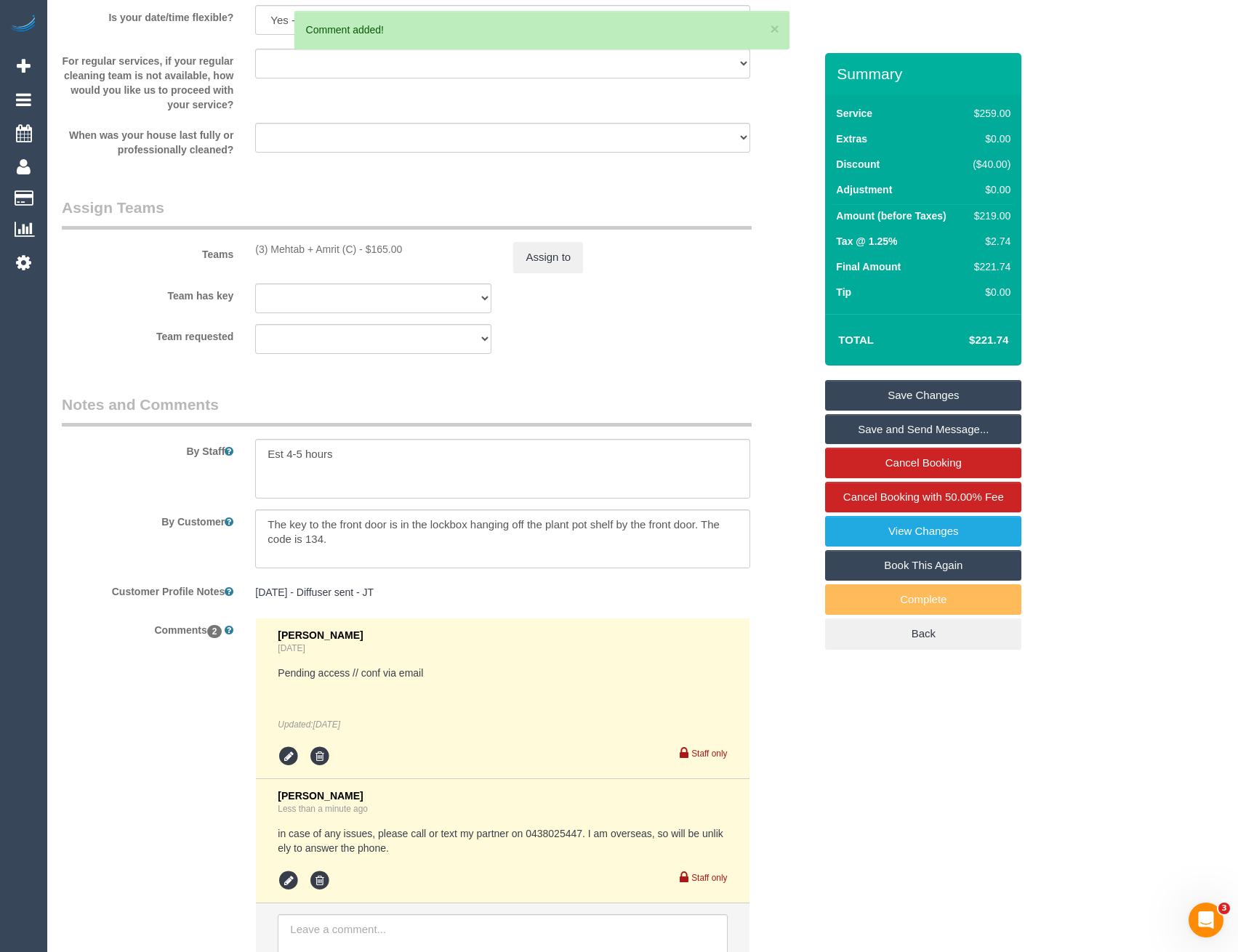
click at [396, 594] on pre "08/02/25 - Diffuser sent - JT" at bounding box center [502, 592] width 494 height 15
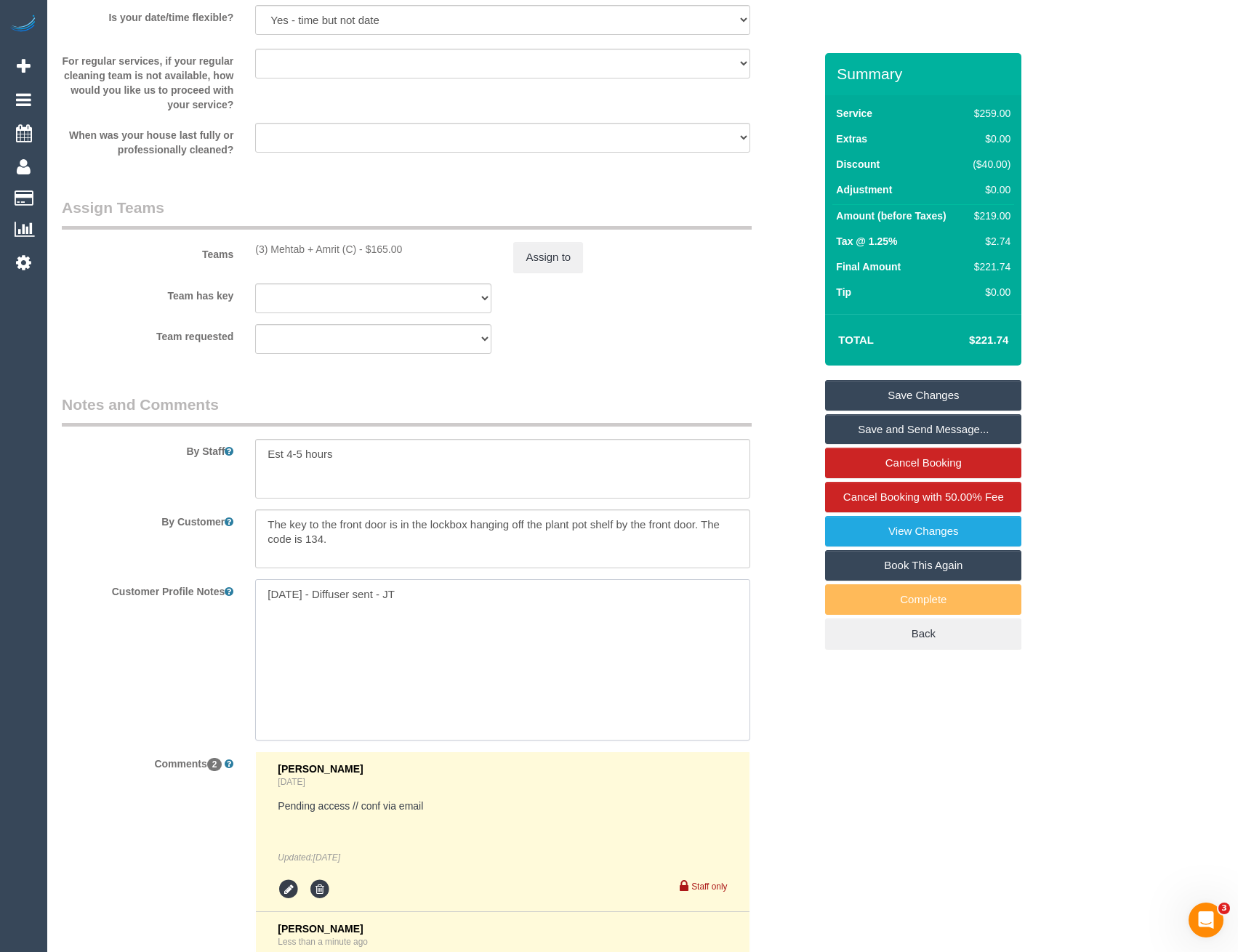
click at [268, 598] on textarea "08/02/25 - Diffuser sent - JT" at bounding box center [502, 659] width 494 height 160
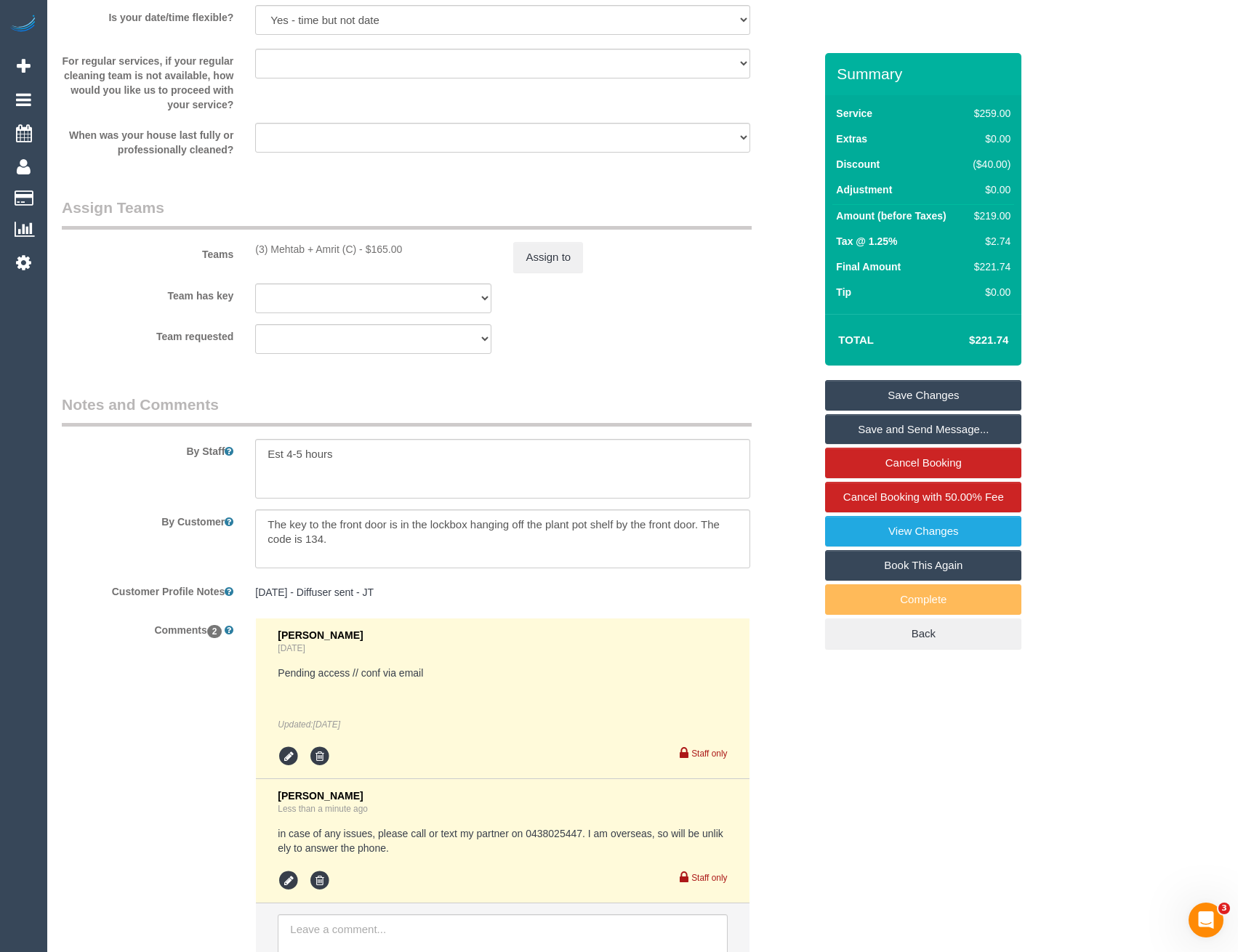
click at [273, 590] on pre "08/02/25 - Diffuser sent - JT" at bounding box center [502, 592] width 494 height 15
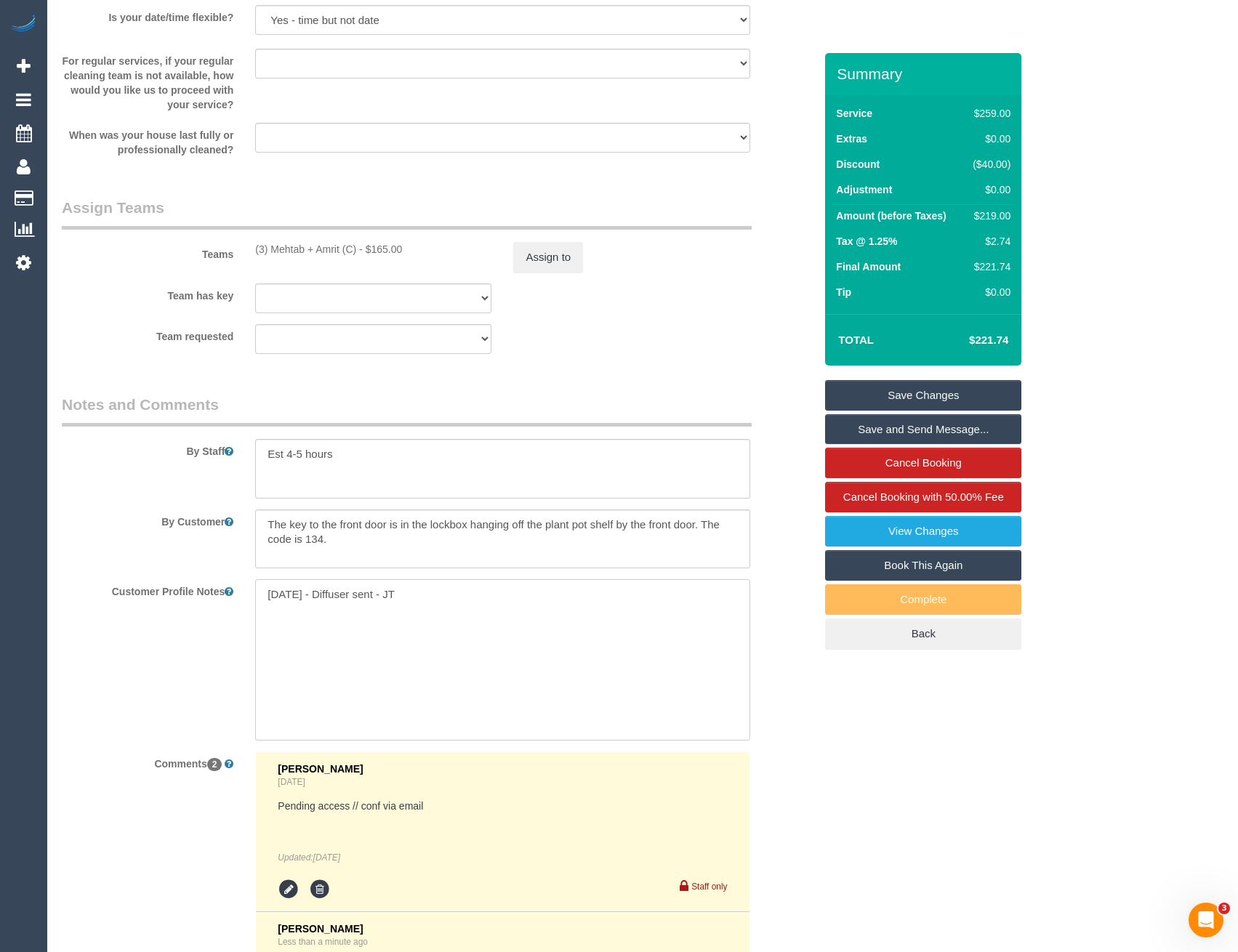
click at [255, 593] on textarea "08/02/25 - Diffuser sent - JT" at bounding box center [502, 659] width 494 height 160
paste textarea "** ACCESS ** ** PREFERENCES ** ** DO NOT SEND ** ** GENERAL **"
click at [343, 604] on textarea "** ACCESS ** ** PREFERENCES ** ** DO NOT SEND ** ** GENERAL ** 08/02/25 - Diffu…" at bounding box center [502, 659] width 494 height 160
click at [387, 629] on textarea "** ACCESS ** ** PREFERENCES ** ** DO NOT SEND ** ** GENERAL ** 08/02/25 - Diffu…" at bounding box center [502, 659] width 494 height 160
click at [388, 632] on textarea "** ACCESS ** ** PREFERENCES ** ** DO NOT SEND ** ** GENERAL ** 08/02/25 - Diffu…" at bounding box center [502, 659] width 494 height 160
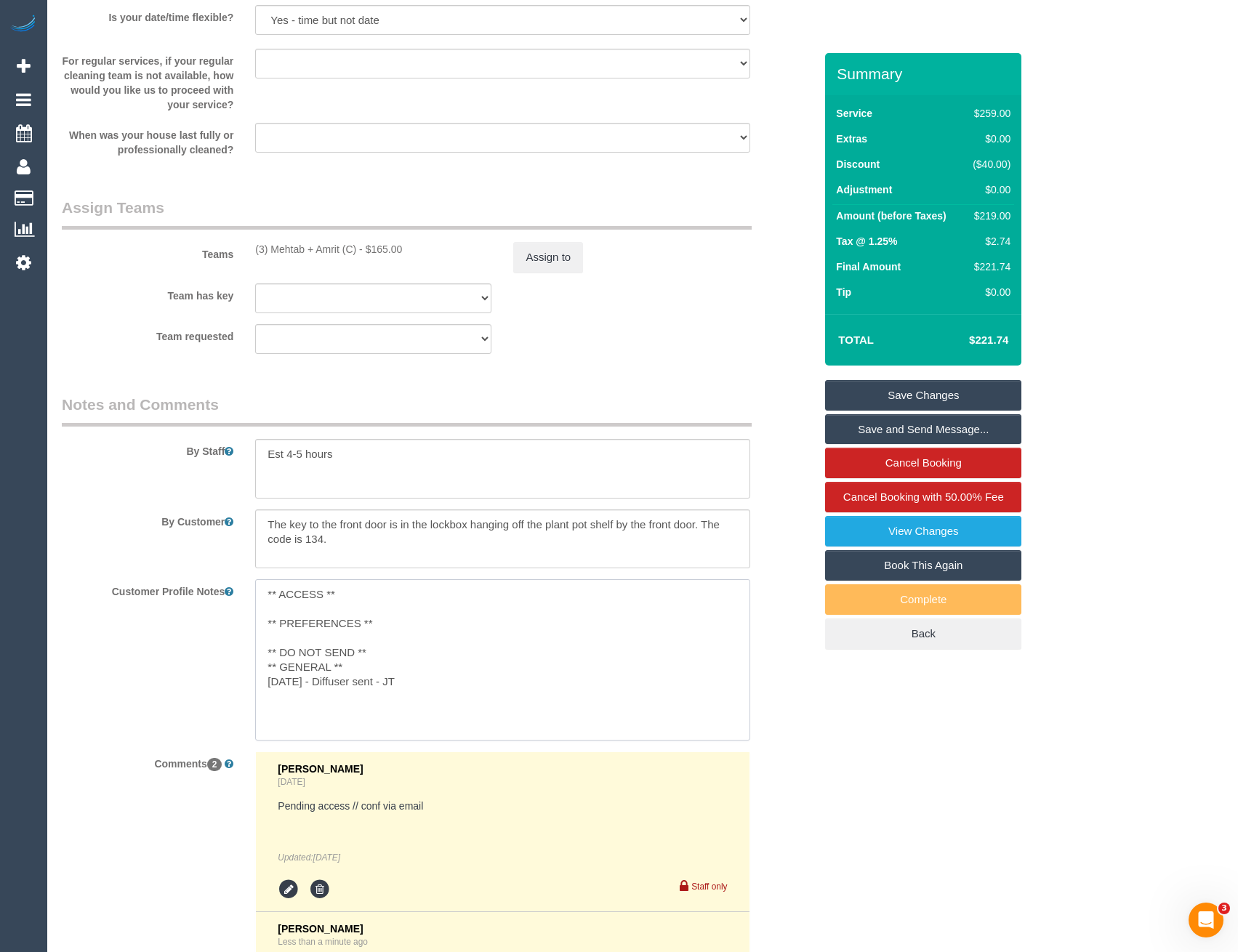
click at [387, 658] on textarea "** ACCESS ** ** PREFERENCES ** ** DO NOT SEND ** ** GENERAL ** 08/02/25 - Diffu…" at bounding box center [502, 659] width 494 height 160
click at [385, 669] on textarea "** ACCESS ** ** PREFERENCES ** ** DO NOT SEND ** ** GENERAL ** 08/02/25 - Diffu…" at bounding box center [502, 659] width 494 height 160
click at [355, 609] on textarea "** ACCESS ** ** PREFERENCES ** ** DO NOT SEND ** ** GENERAL ** 08/02/25 - Diffu…" at bounding box center [502, 659] width 494 height 160
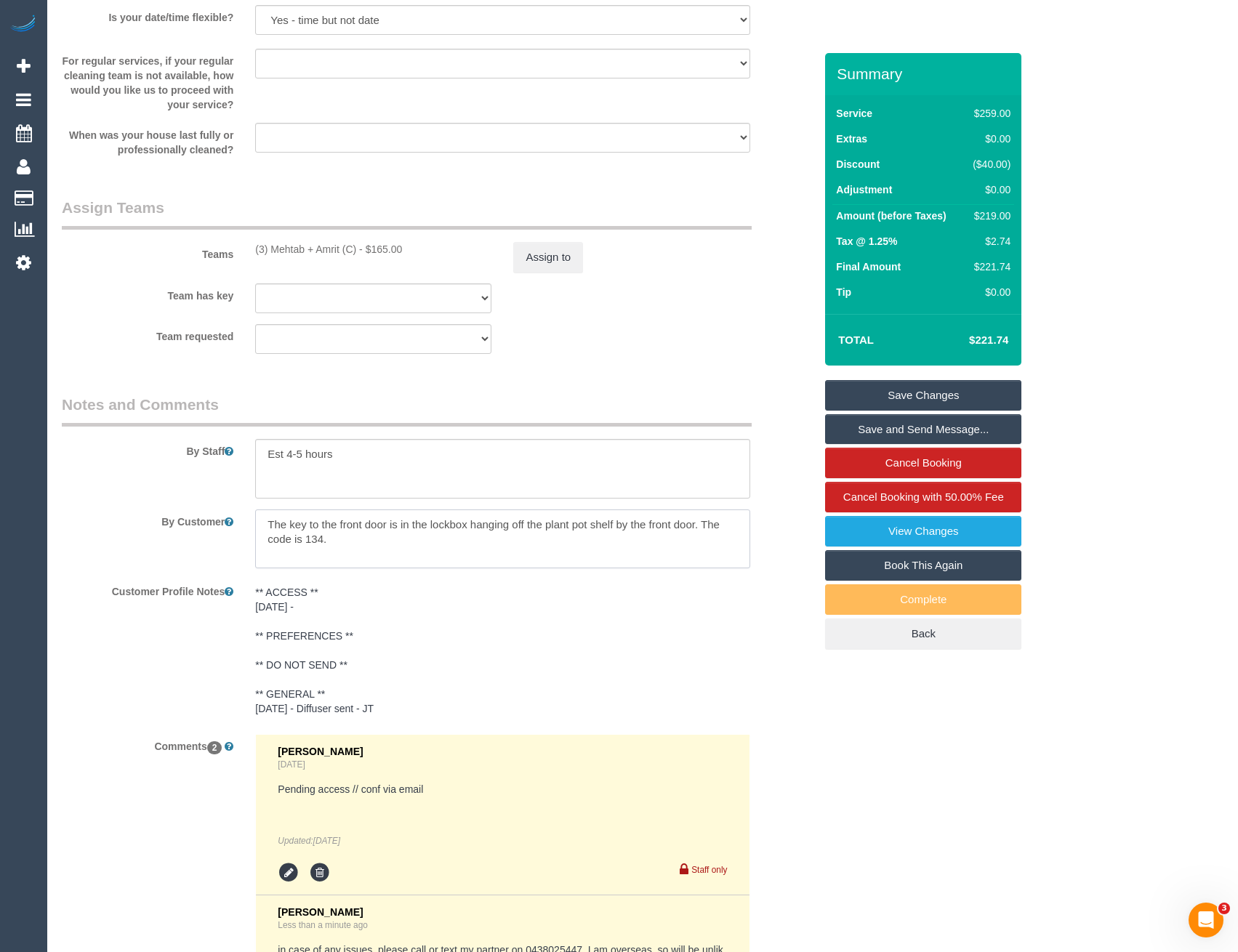
drag, startPoint x: 341, startPoint y: 544, endPoint x: 262, endPoint y: 527, distance: 80.8
click at [262, 527] on textarea at bounding box center [502, 539] width 494 height 59
click at [332, 608] on pre "** ACCESS ** 25/8/25 - ** PREFERENCES ** ** DO NOT SEND ** ** GENERAL ** 08/02/…" at bounding box center [502, 651] width 494 height 131
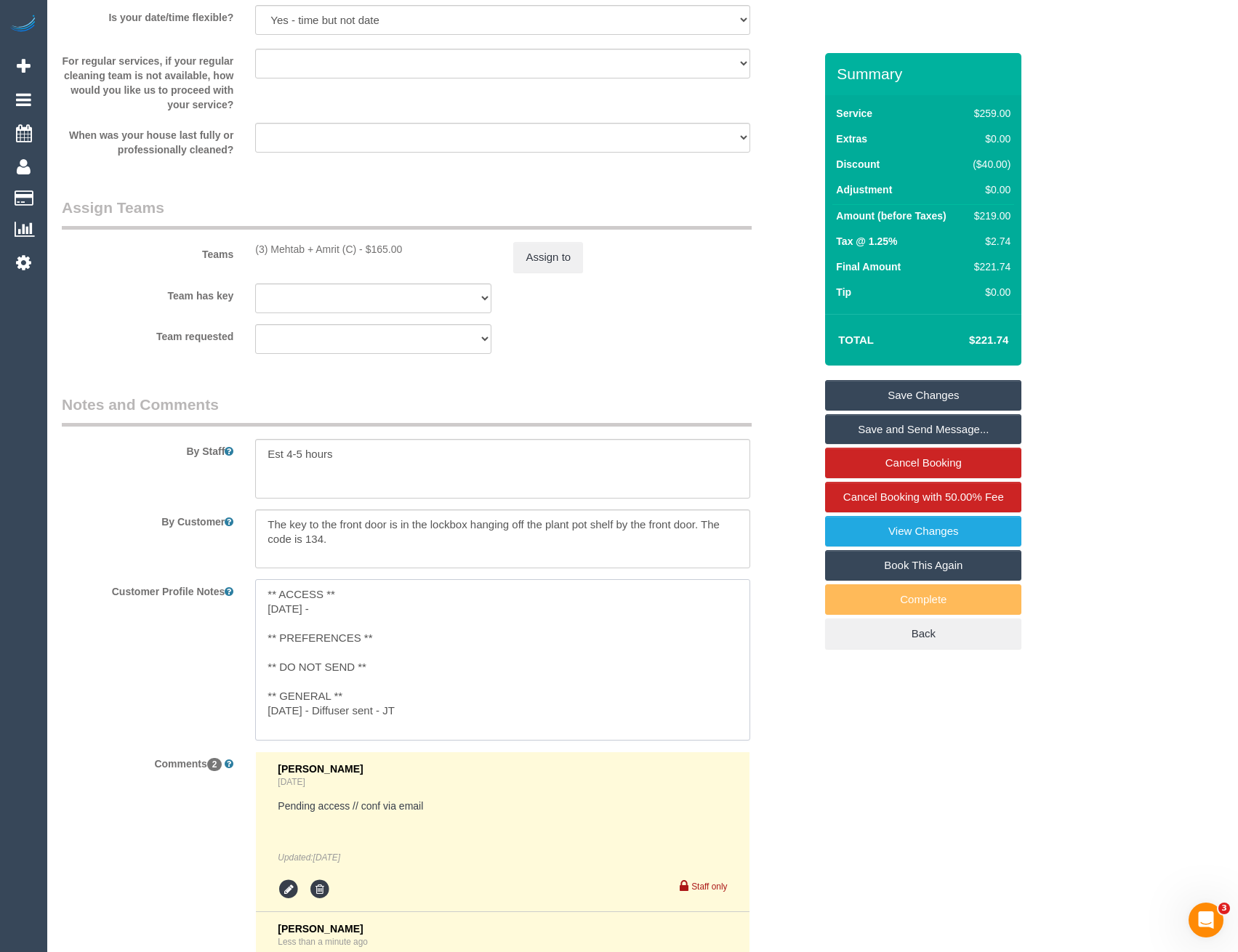
click at [335, 627] on textarea "** ACCESS ** 25/8/25 - ** PREFERENCES ** ** DO NOT SEND ** ** GENERAL ** 08/02/…" at bounding box center [502, 659] width 494 height 160
paste textarea "The key to the front door is in the lockbox hanging off the plant pot shelf by …"
type textarea "** ACCESS ** 25/8/25 - The key to the front door is in the lockbox hanging off …"
click at [782, 686] on div "Customer Profile Notes ** ACCESS ** 25/8/25 - The key to the front door is in t…" at bounding box center [437, 659] width 775 height 160
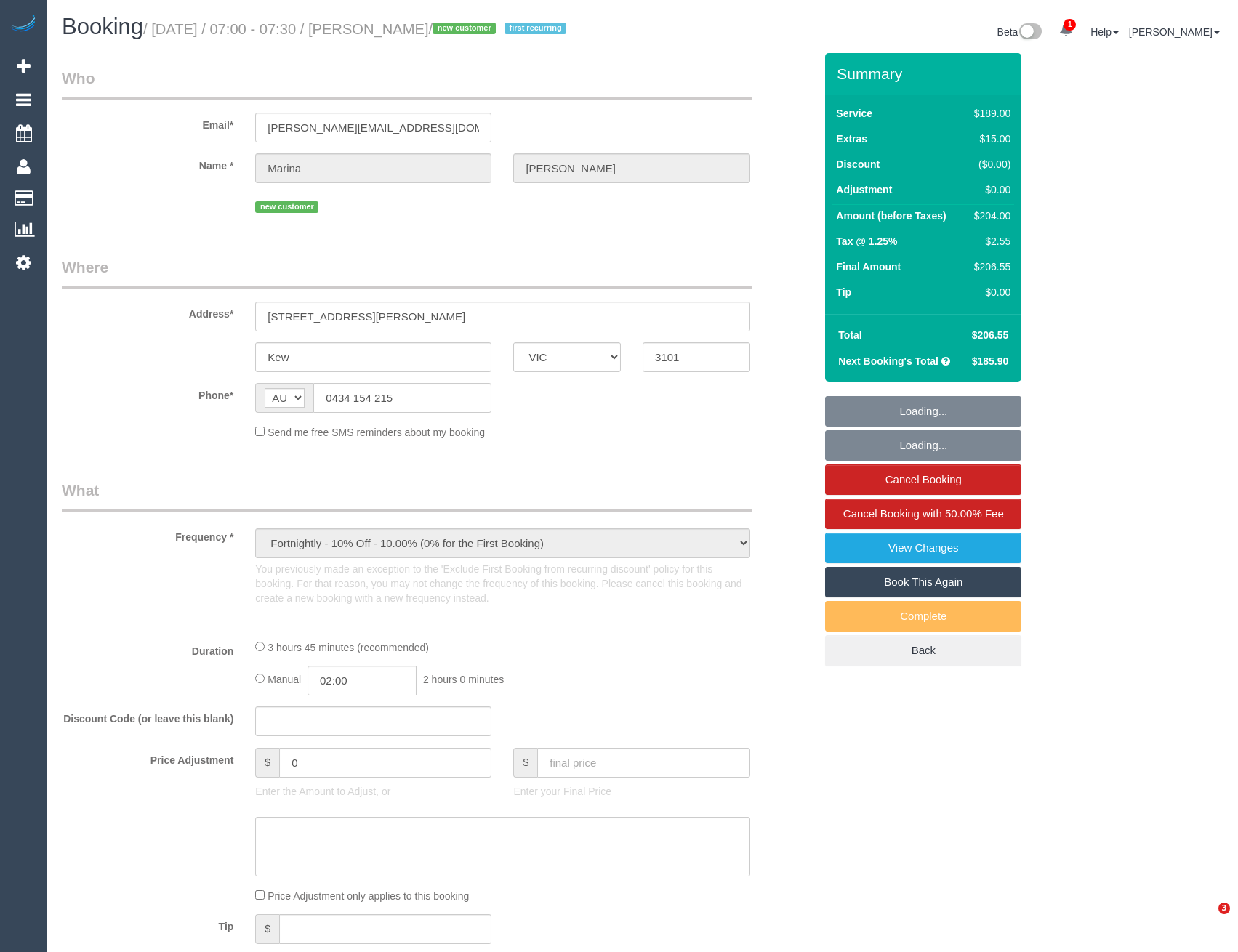
select select "VIC"
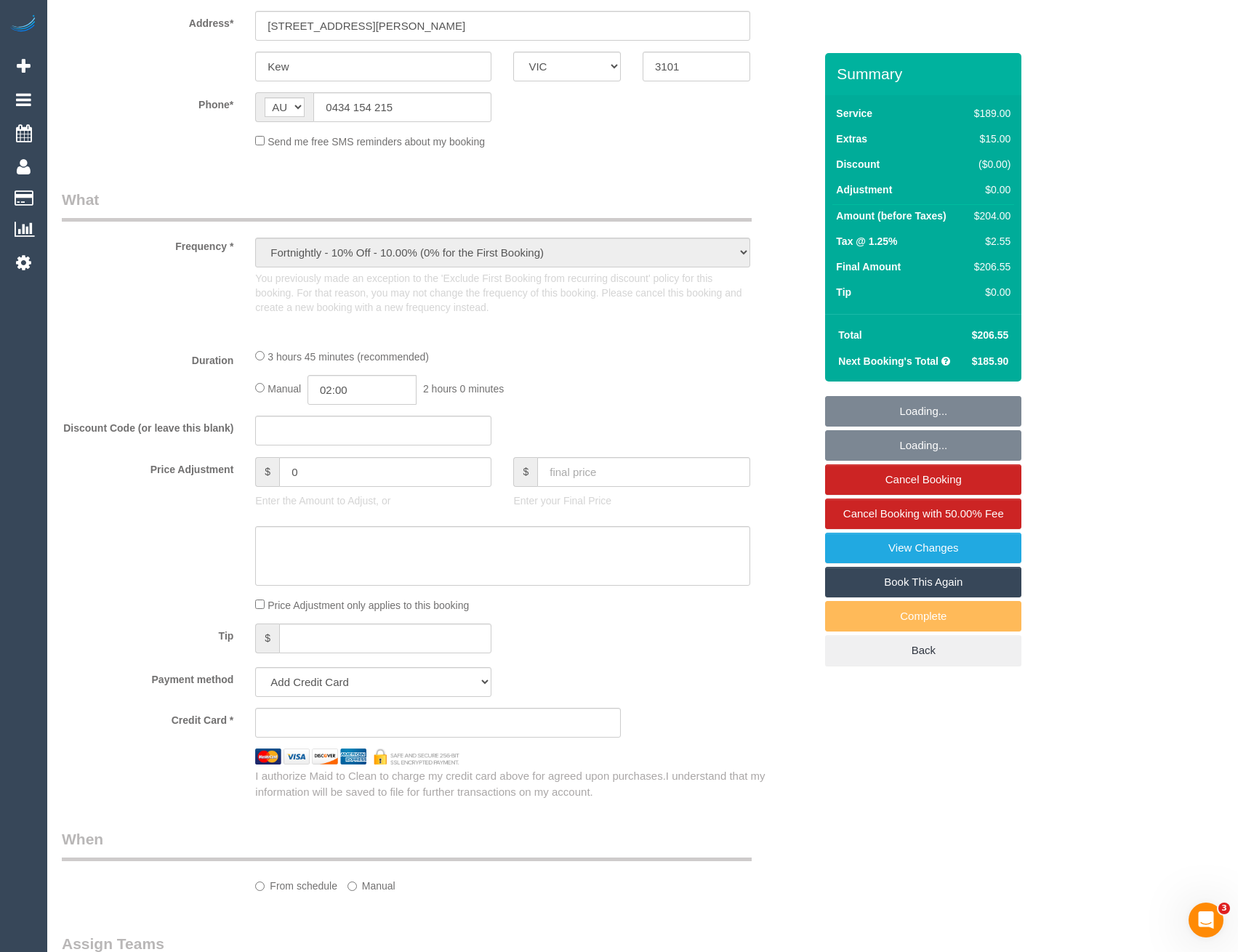
scroll to position [621, 0]
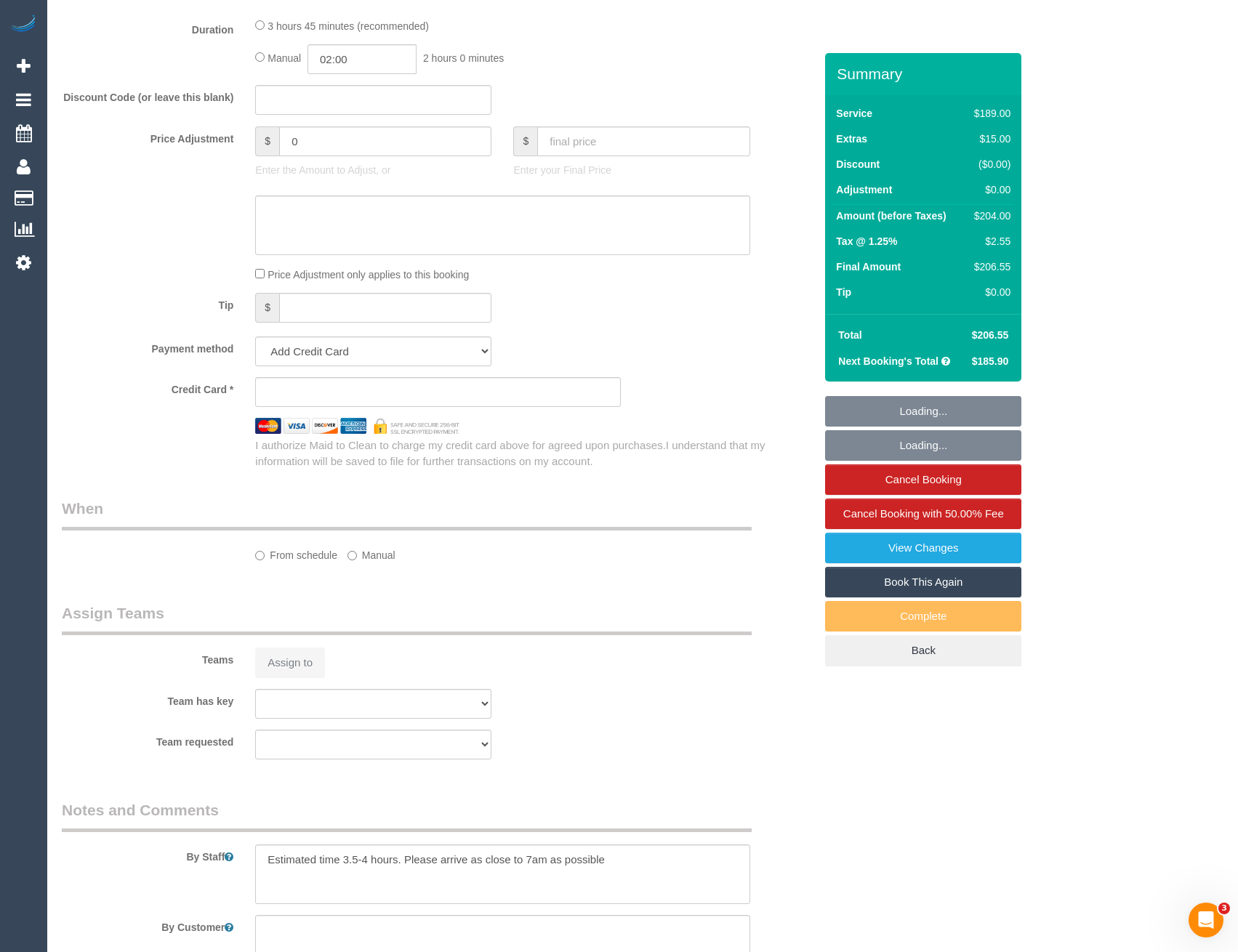
select select "string:stripe-pm_1Rx5eZ2GScqysDRVMWhcIDB8"
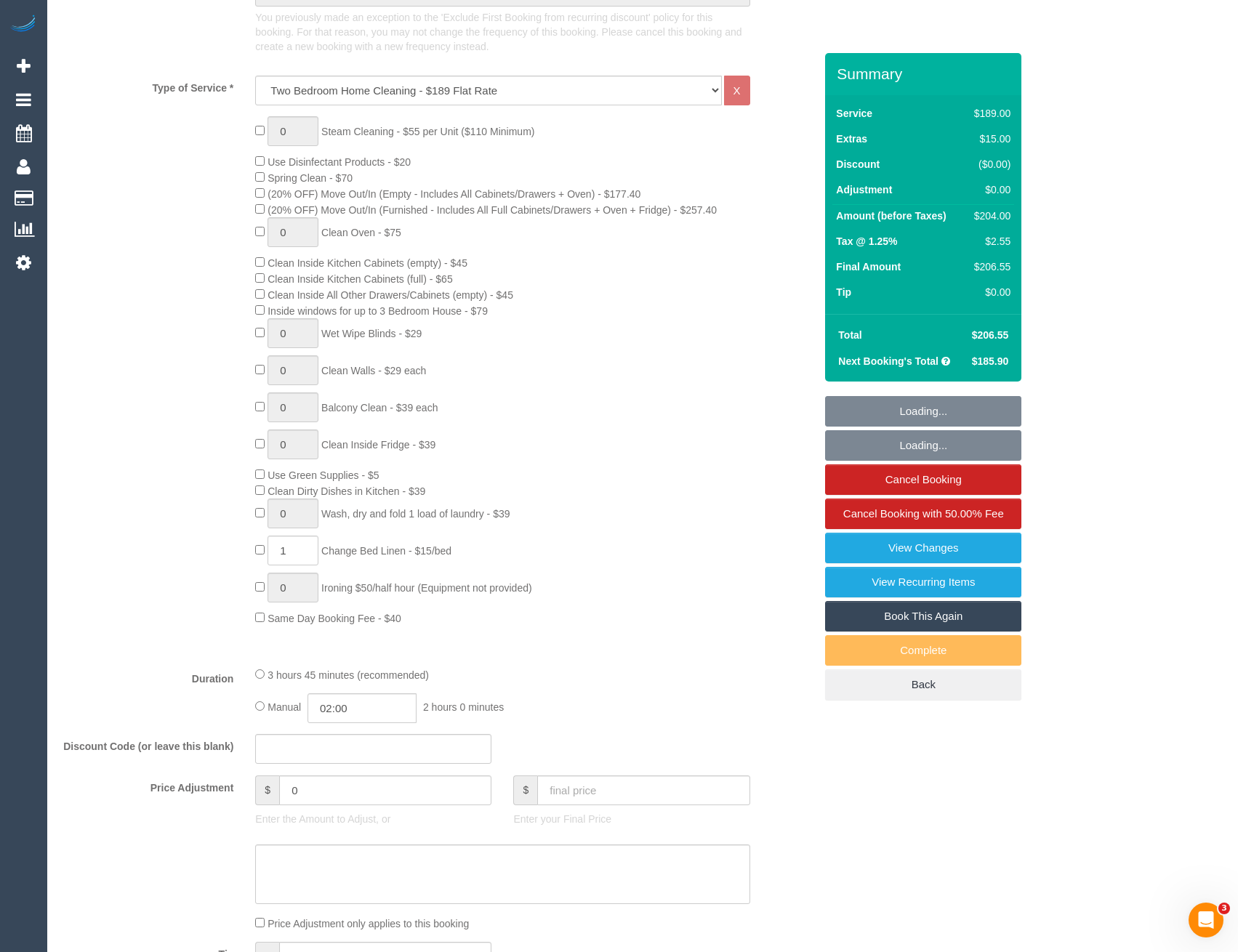
select select "object:787"
select select "number:27"
select select "number:14"
select select "number:19"
select select "number:24"
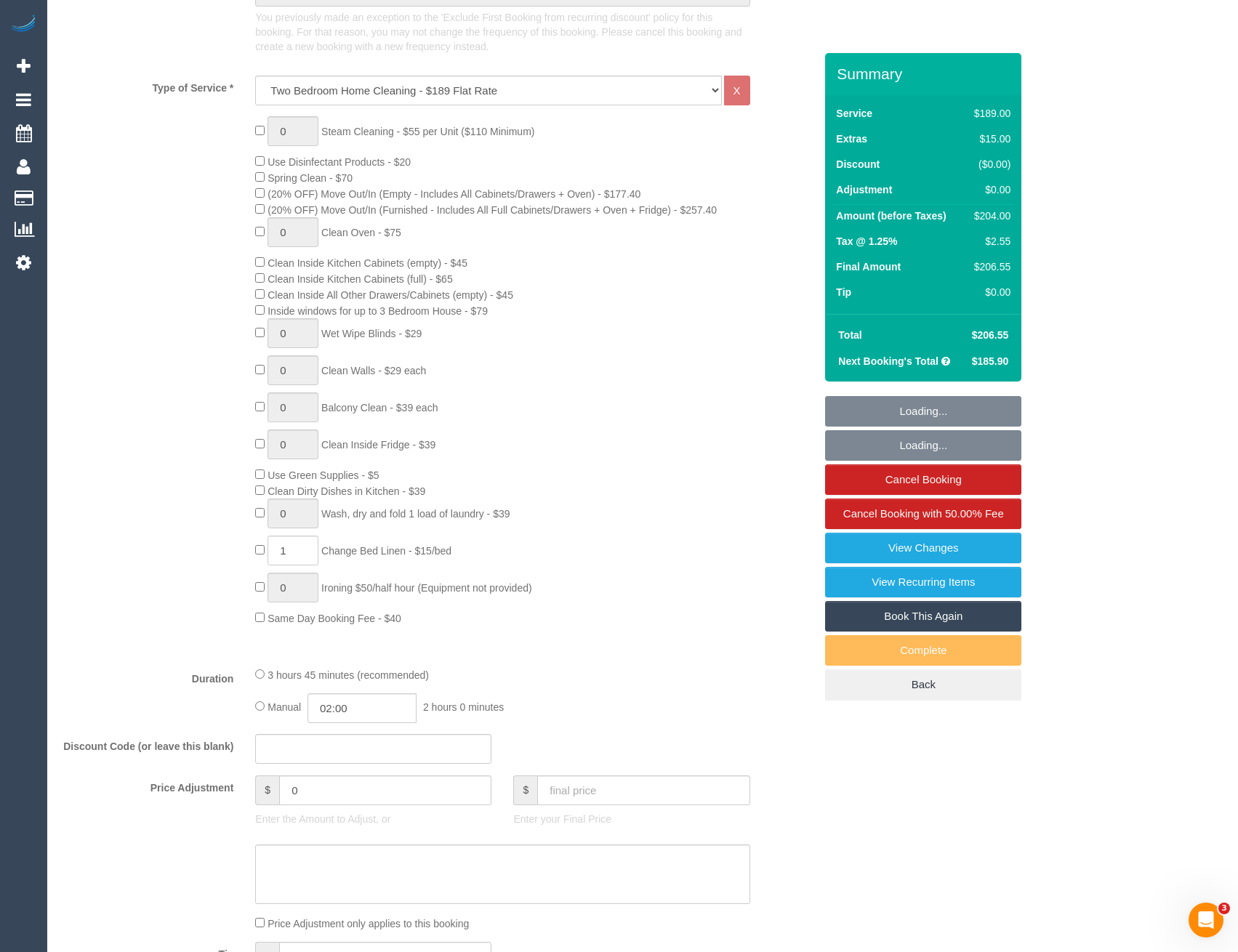
select select "number:33"
select select "number:11"
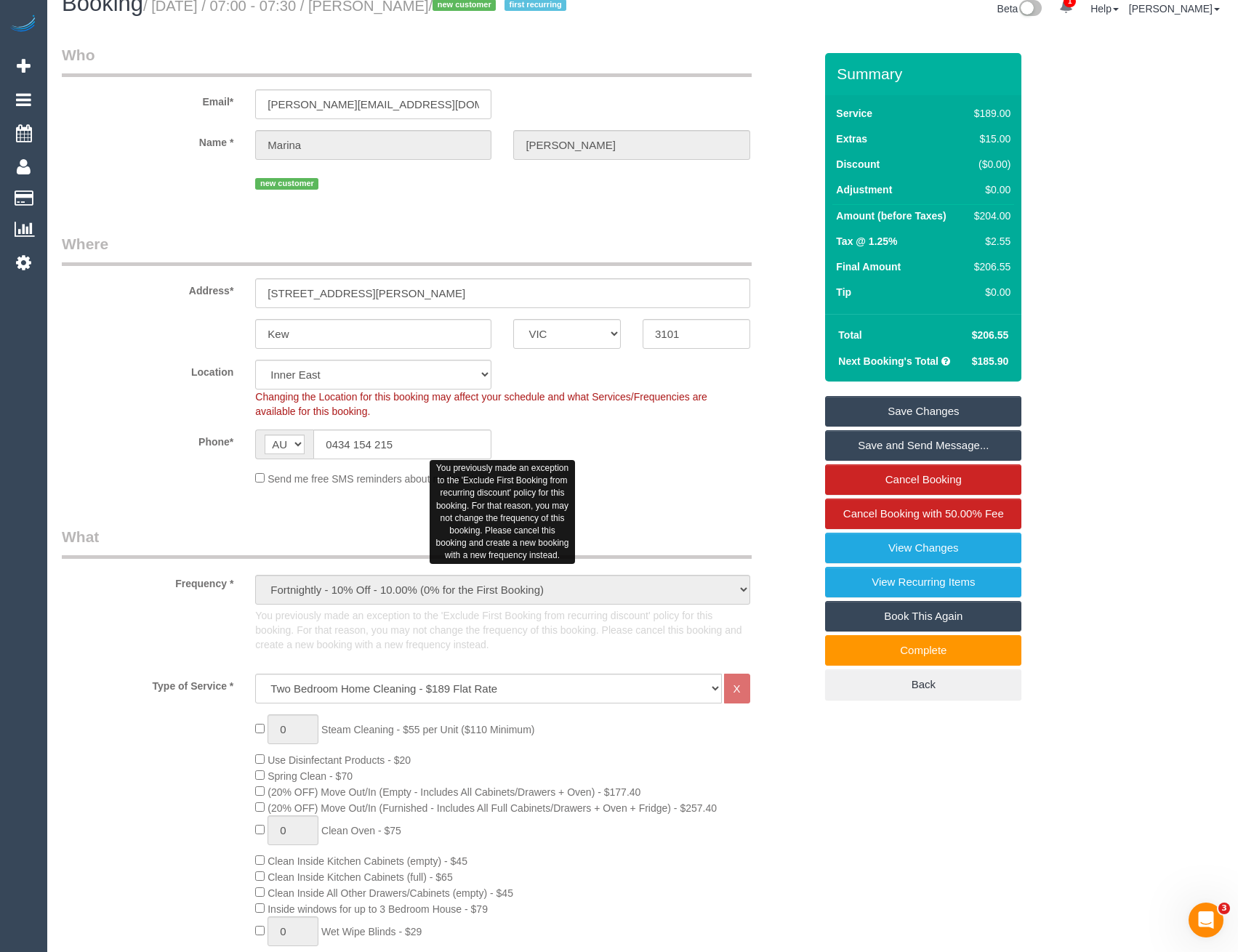
scroll to position [0, 0]
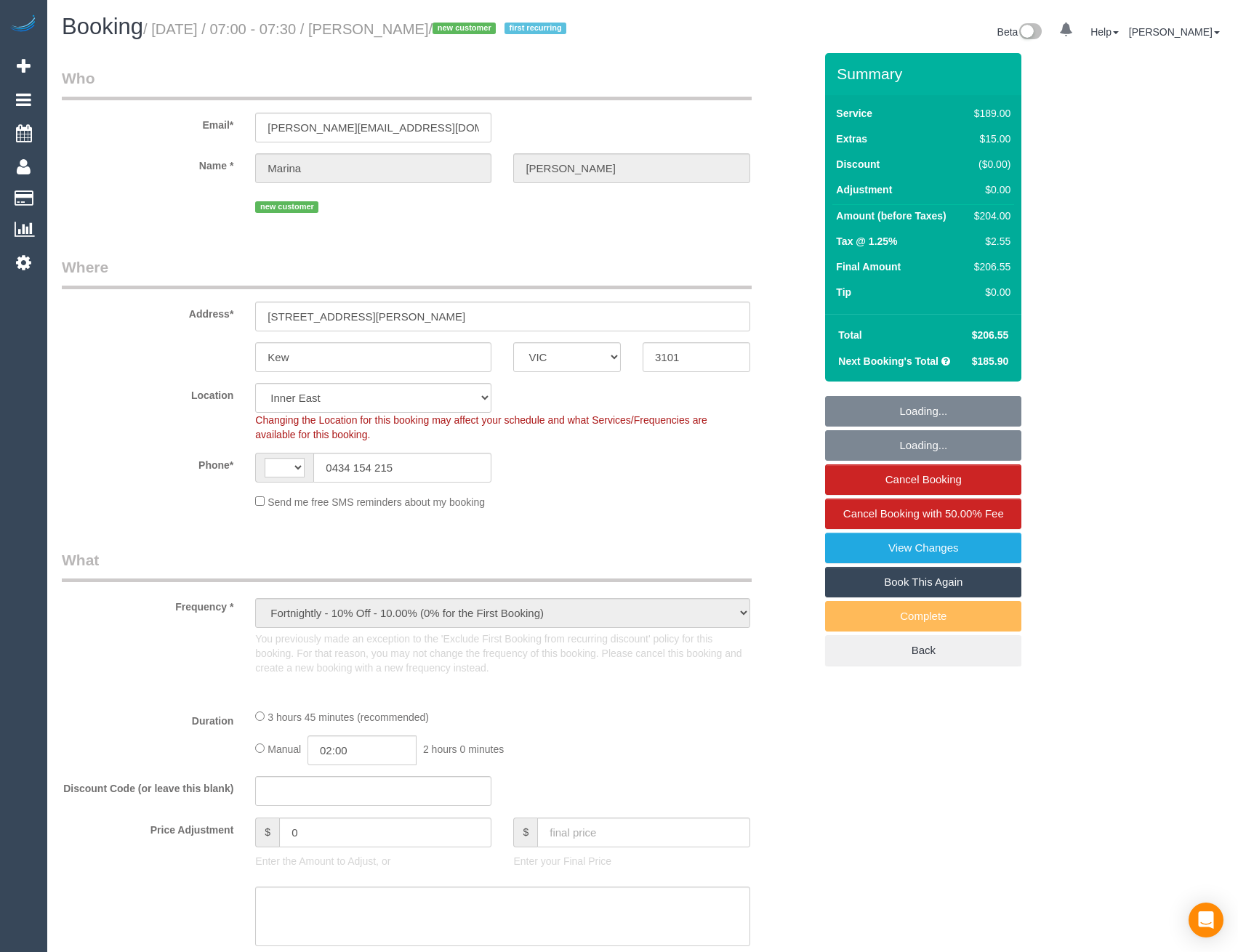
select select "VIC"
select select "object:549"
select select "string:AU"
select select "number:27"
select select "number:14"
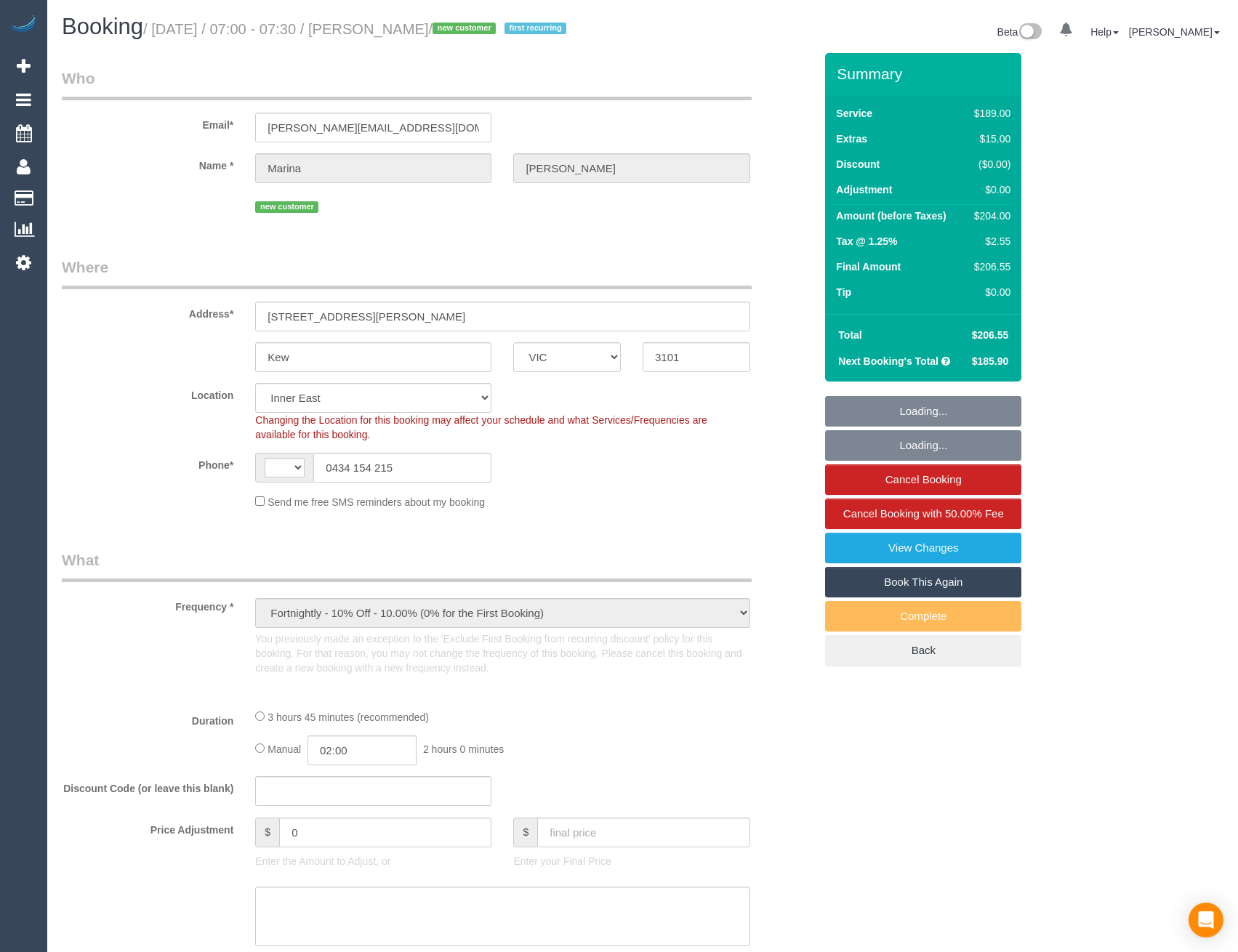
select select "number:19"
select select "number:24"
select select "number:33"
select select "number:11"
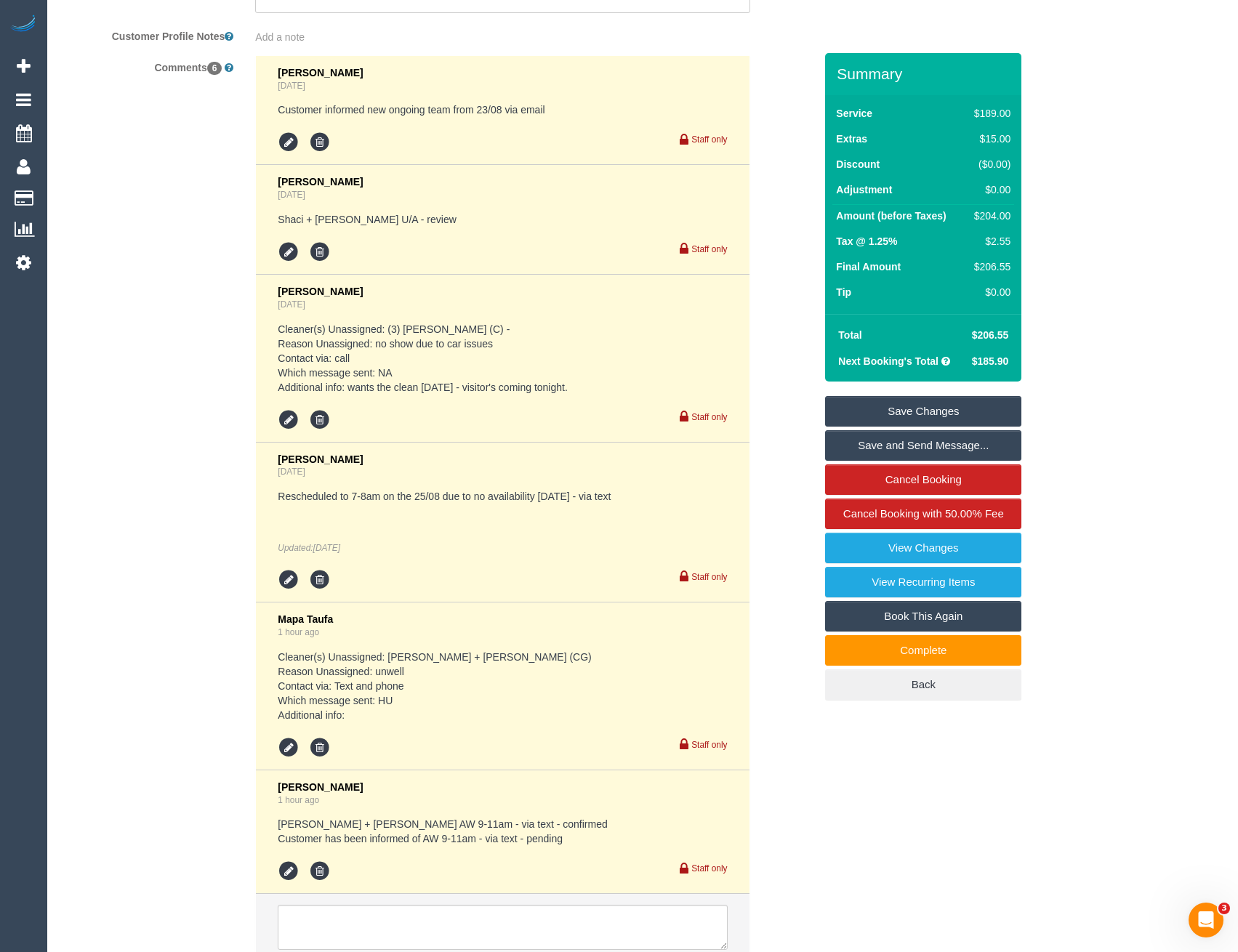
scroll to position [2863, 0]
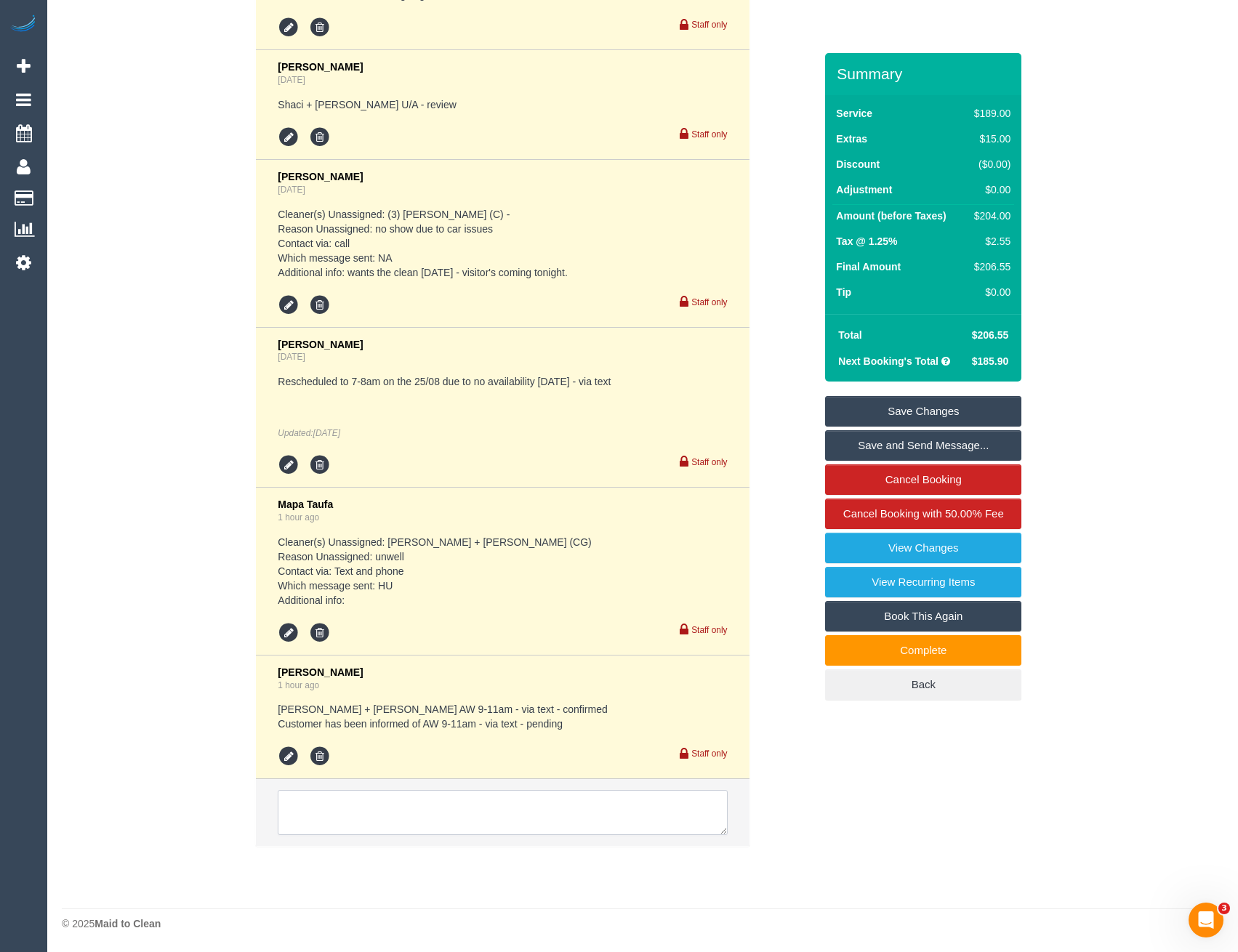
click at [502, 812] on textarea at bounding box center [503, 813] width 450 height 45
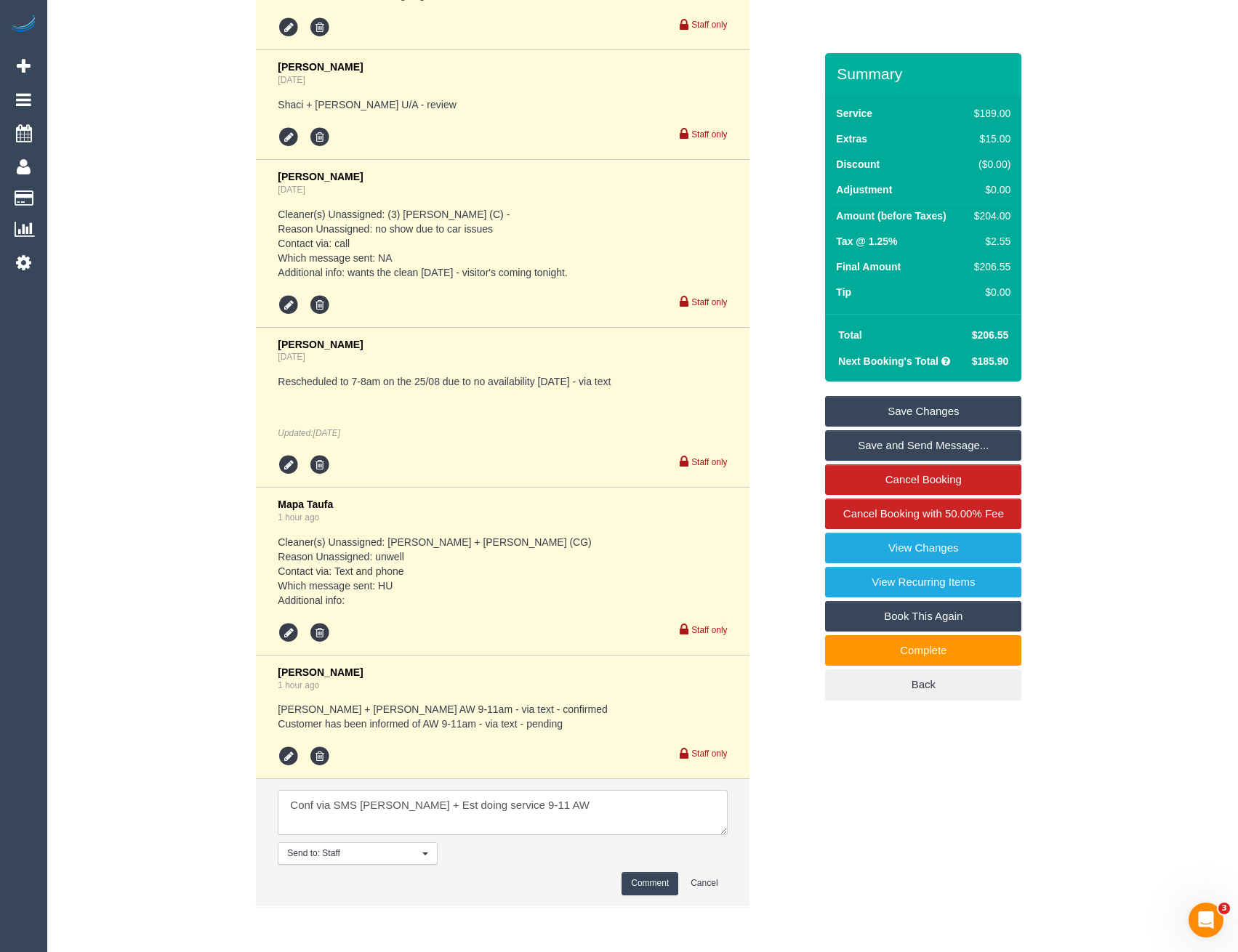
type textarea "Conf via SMS Juliana + Est doing service 9-11 AW"
click at [634, 881] on button "Comment" at bounding box center [649, 883] width 57 height 23
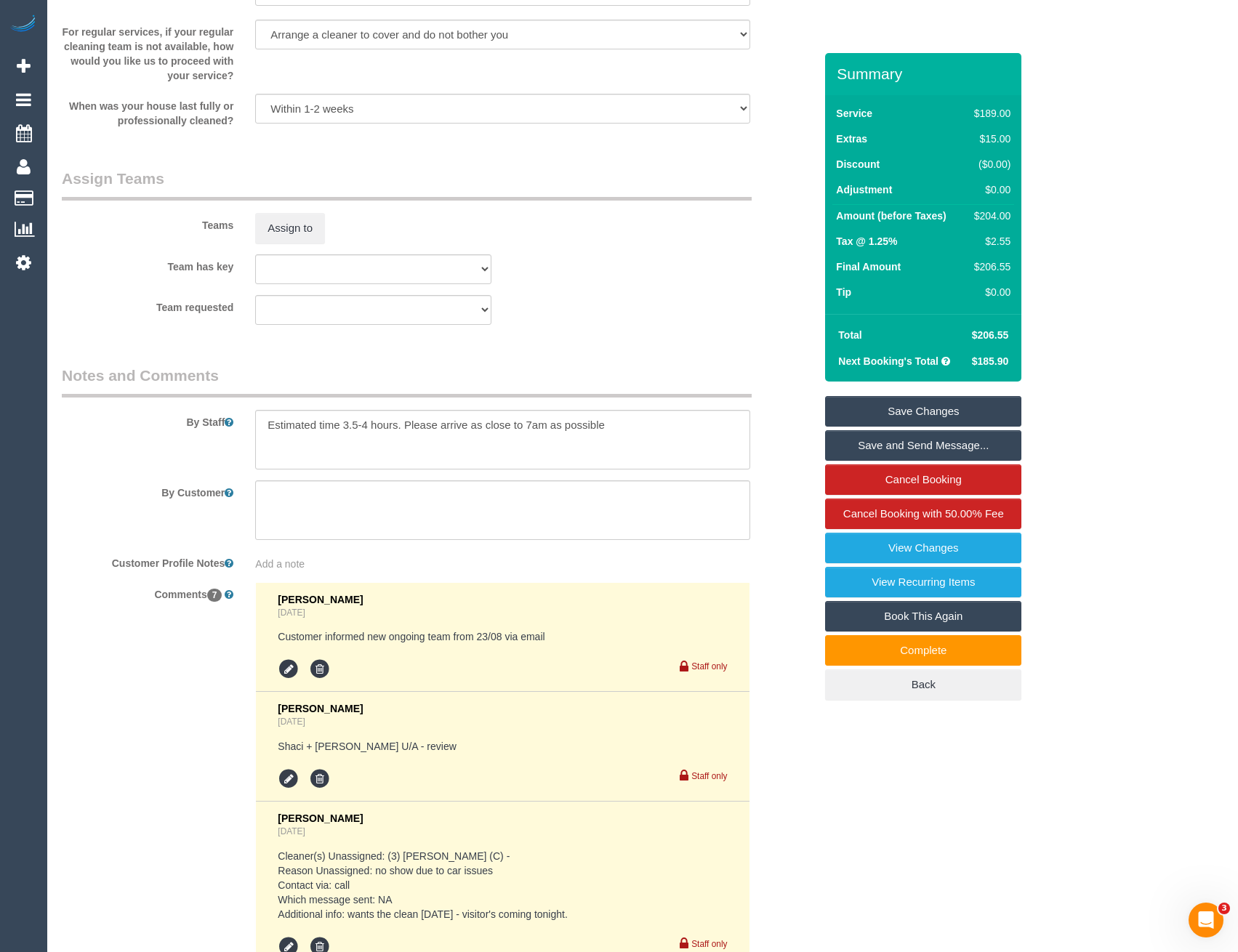
scroll to position [1955, 0]
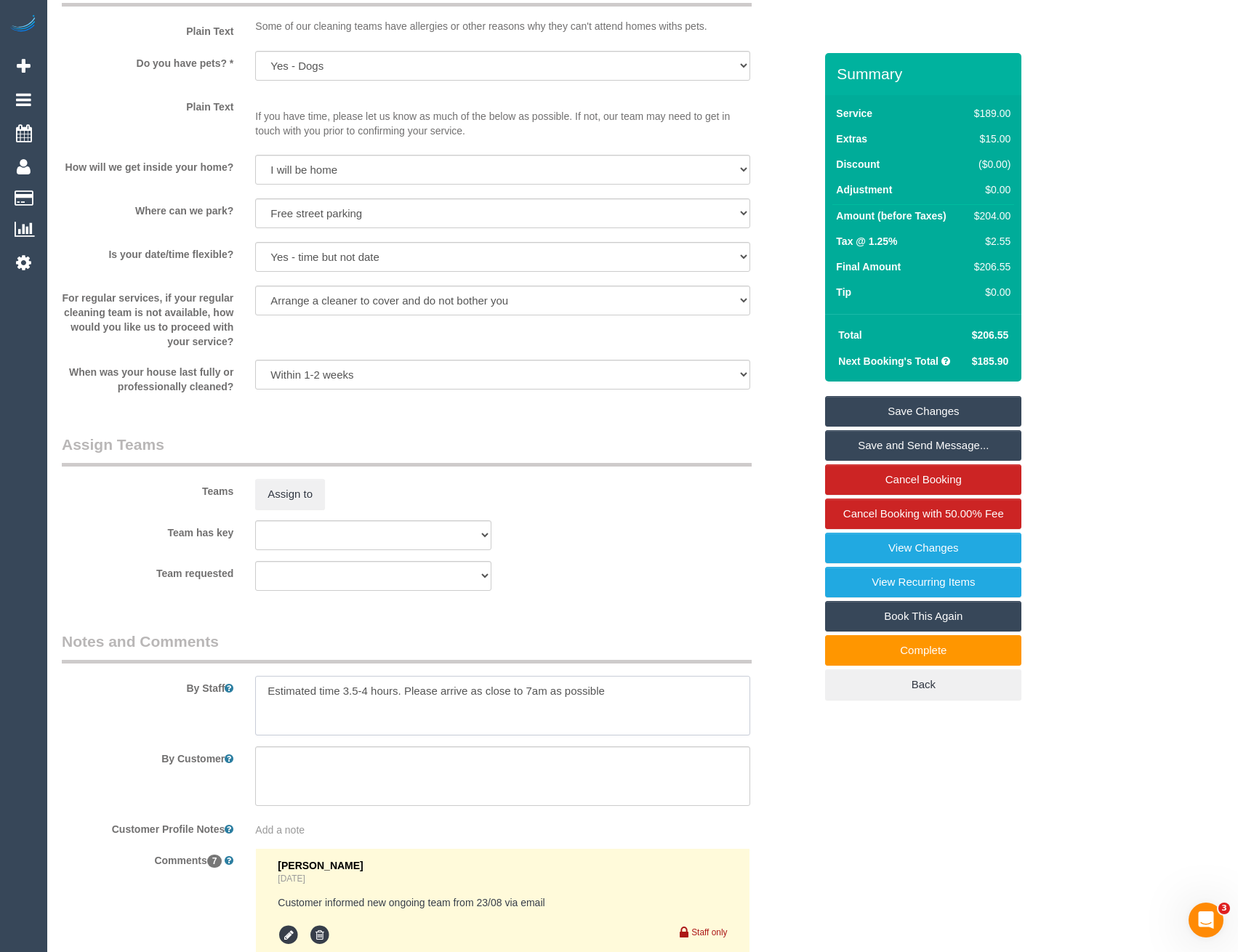
drag, startPoint x: 609, startPoint y: 692, endPoint x: 551, endPoint y: 695, distance: 58.1
click at [545, 695] on textarea at bounding box center [502, 706] width 494 height 59
click at [629, 701] on textarea at bounding box center [502, 706] width 494 height 59
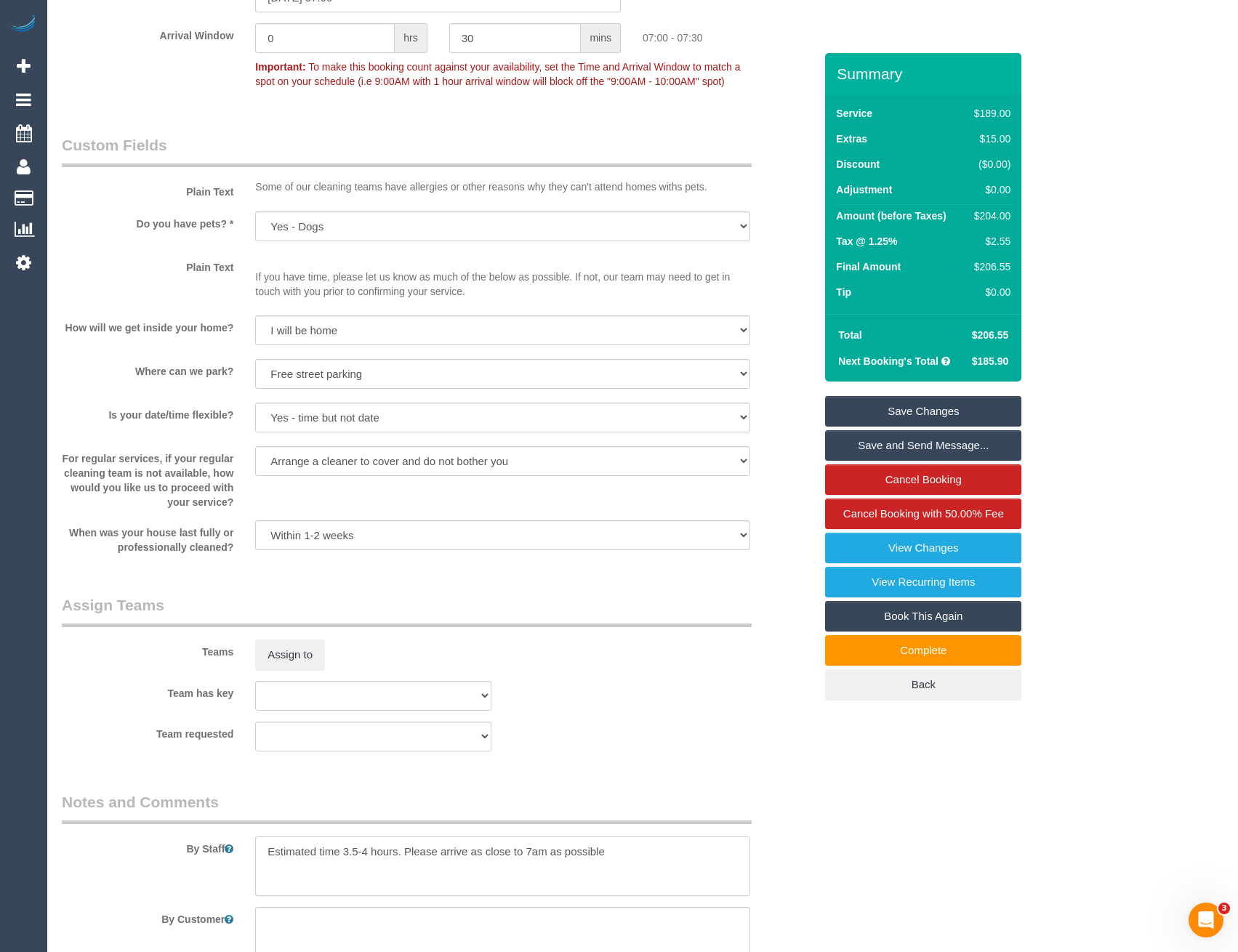
scroll to position [1592, 0]
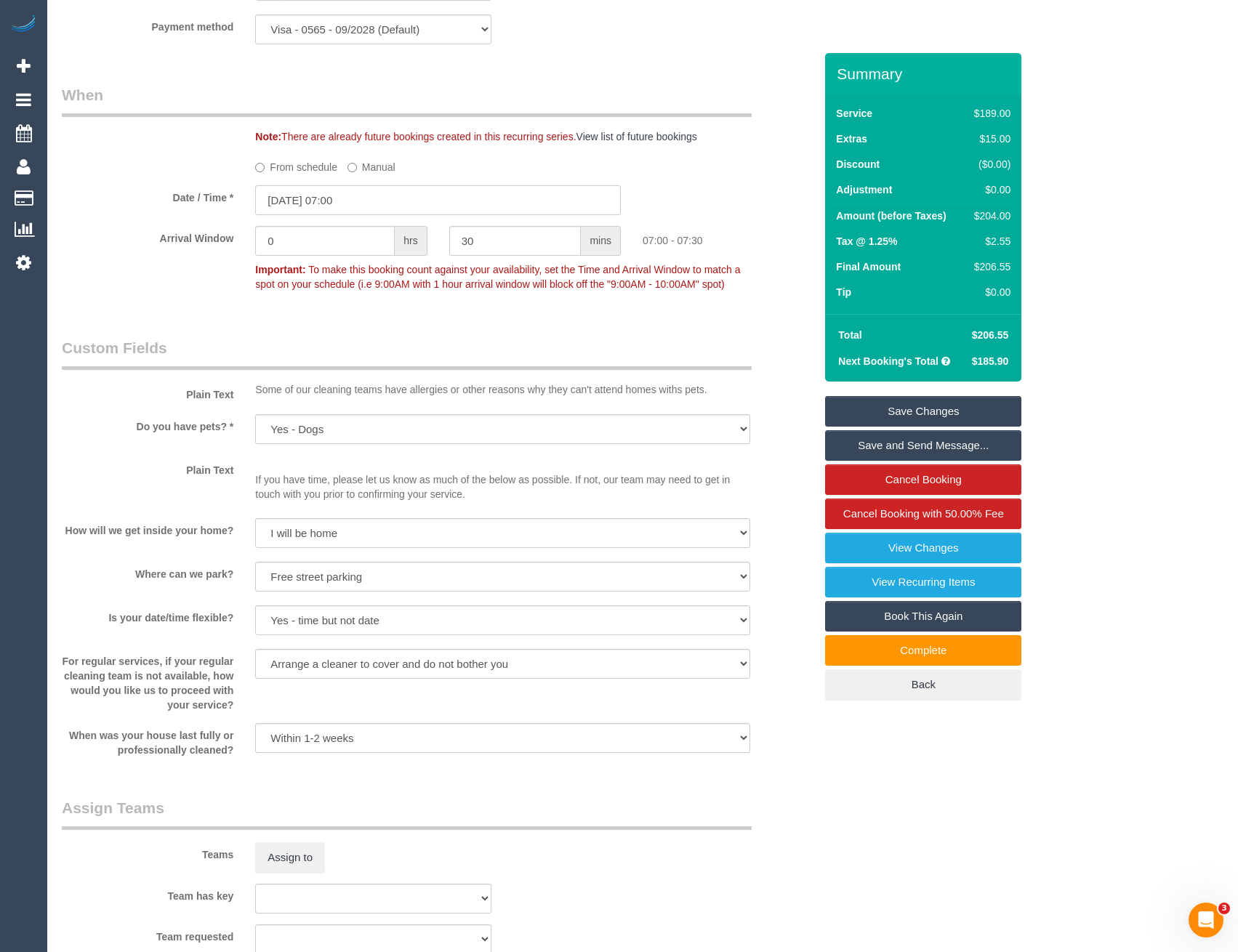
click at [375, 208] on input "25/08/2025 07:00" at bounding box center [438, 200] width 366 height 30
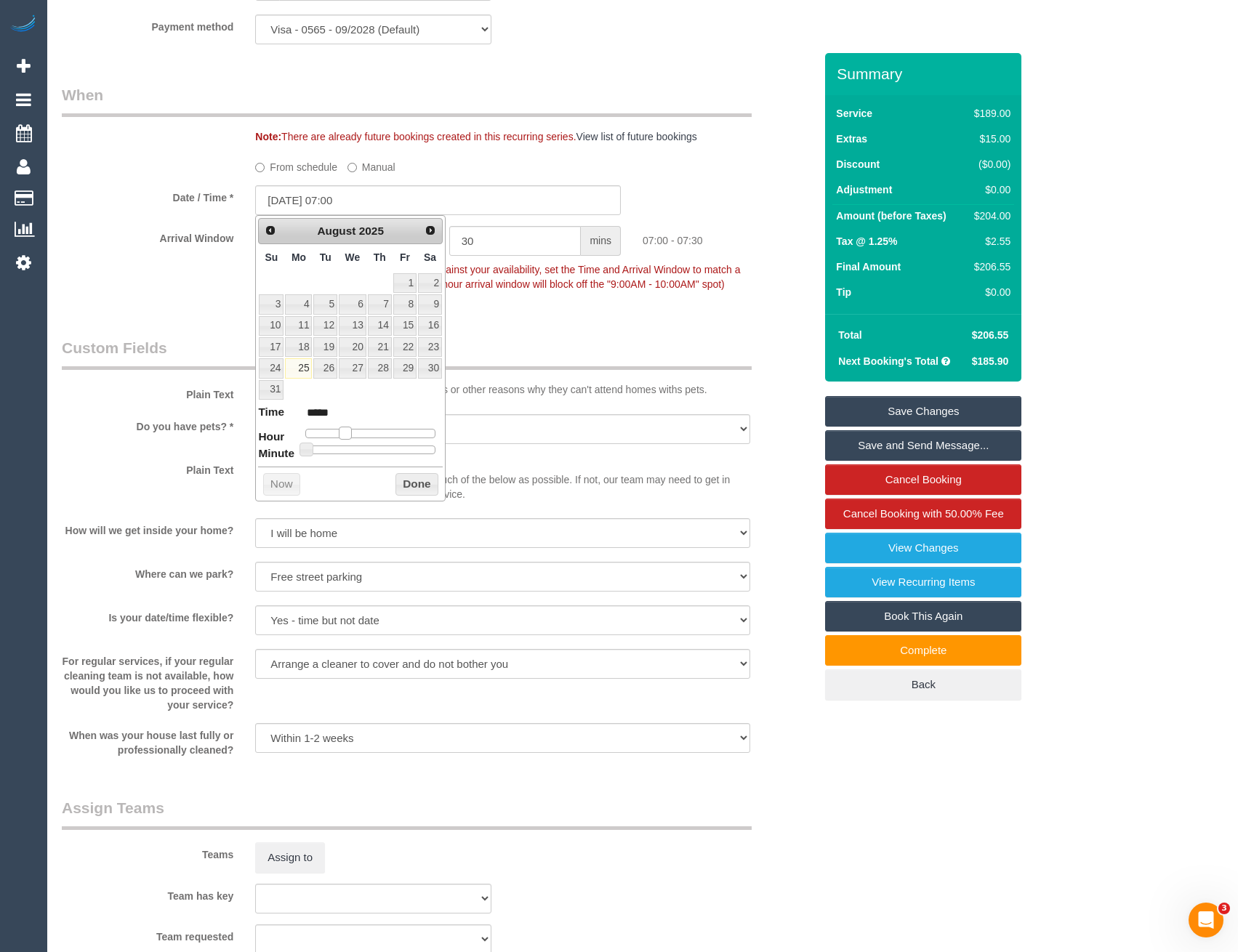
type input "25/08/2025 08:00"
type input "*****"
type input "25/08/2025 09:00"
type input "*****"
drag, startPoint x: 347, startPoint y: 430, endPoint x: 362, endPoint y: 428, distance: 15.1
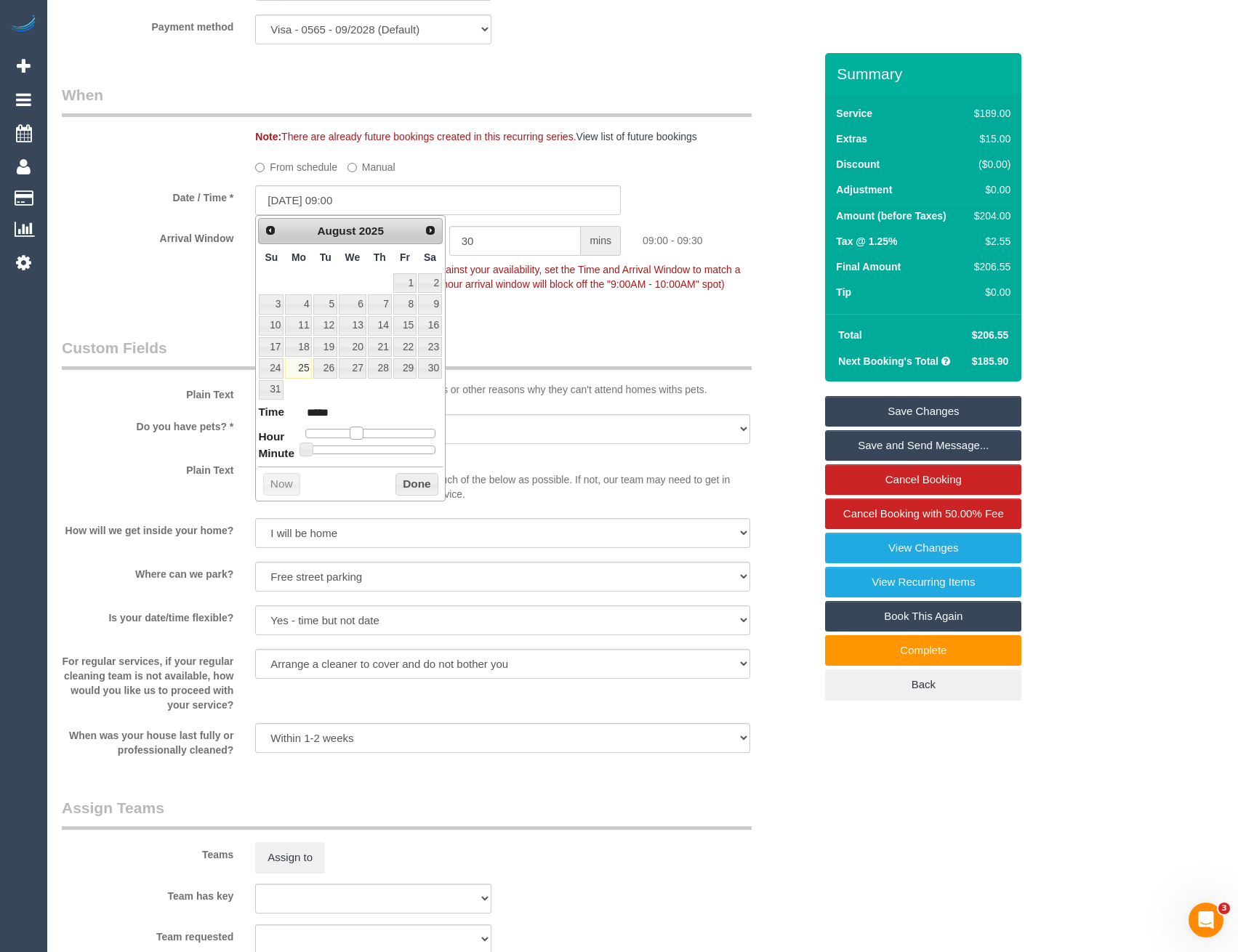
click at [362, 428] on span at bounding box center [355, 433] width 13 height 13
click at [406, 483] on button "Done" at bounding box center [416, 484] width 43 height 24
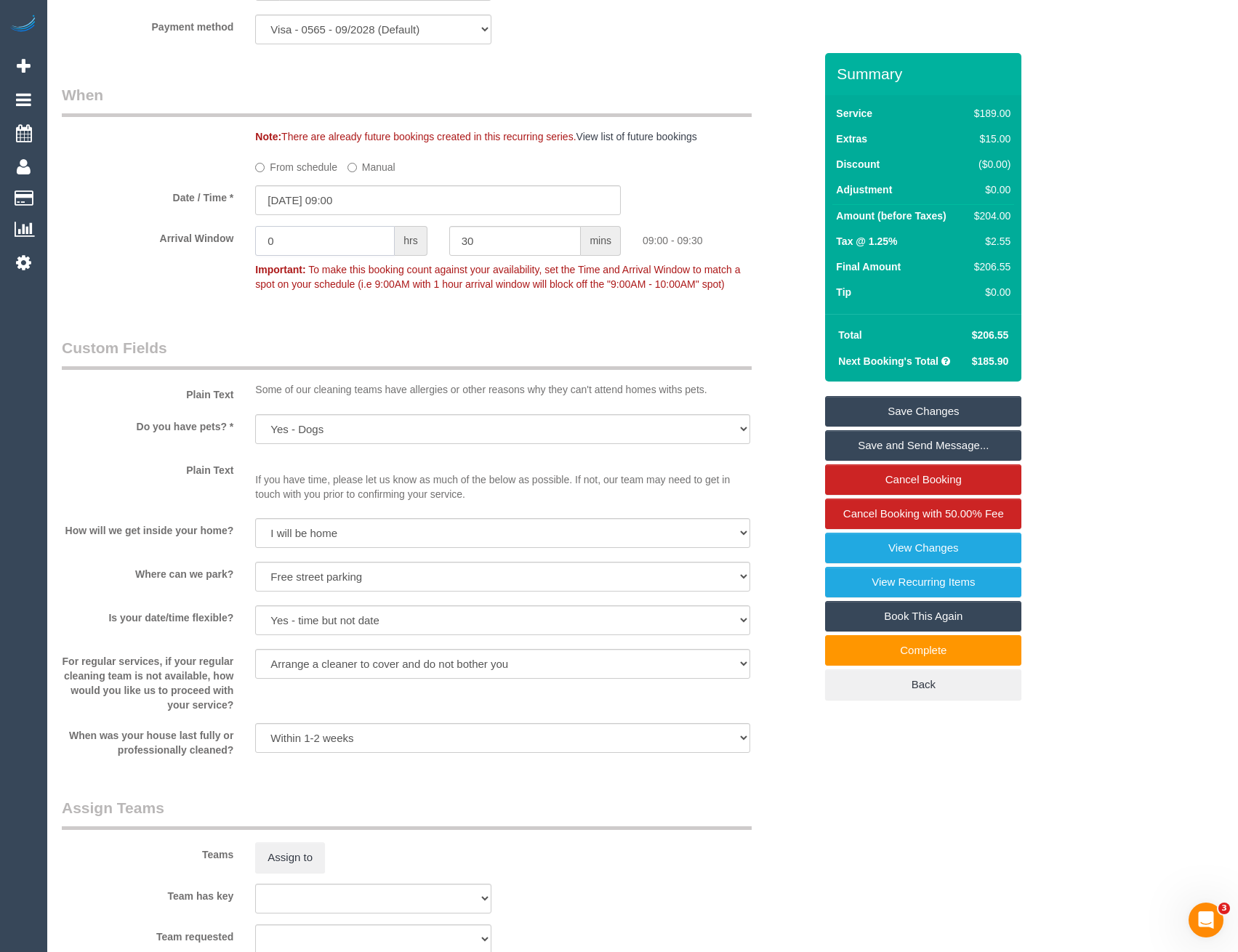
drag, startPoint x: 331, startPoint y: 244, endPoint x: 154, endPoint y: 257, distance: 177.5
click at [161, 257] on div "Arrival Window 0 hrs 30 mins 09:00 - 09:30 Important: To make this booking coun…" at bounding box center [437, 261] width 775 height 72
type input "2"
type input "0"
click at [461, 329] on div "Who Email* m.lipovic@gmail.com Name * Marina Lipović new customer Where Address…" at bounding box center [437, 371] width 775 height 3821
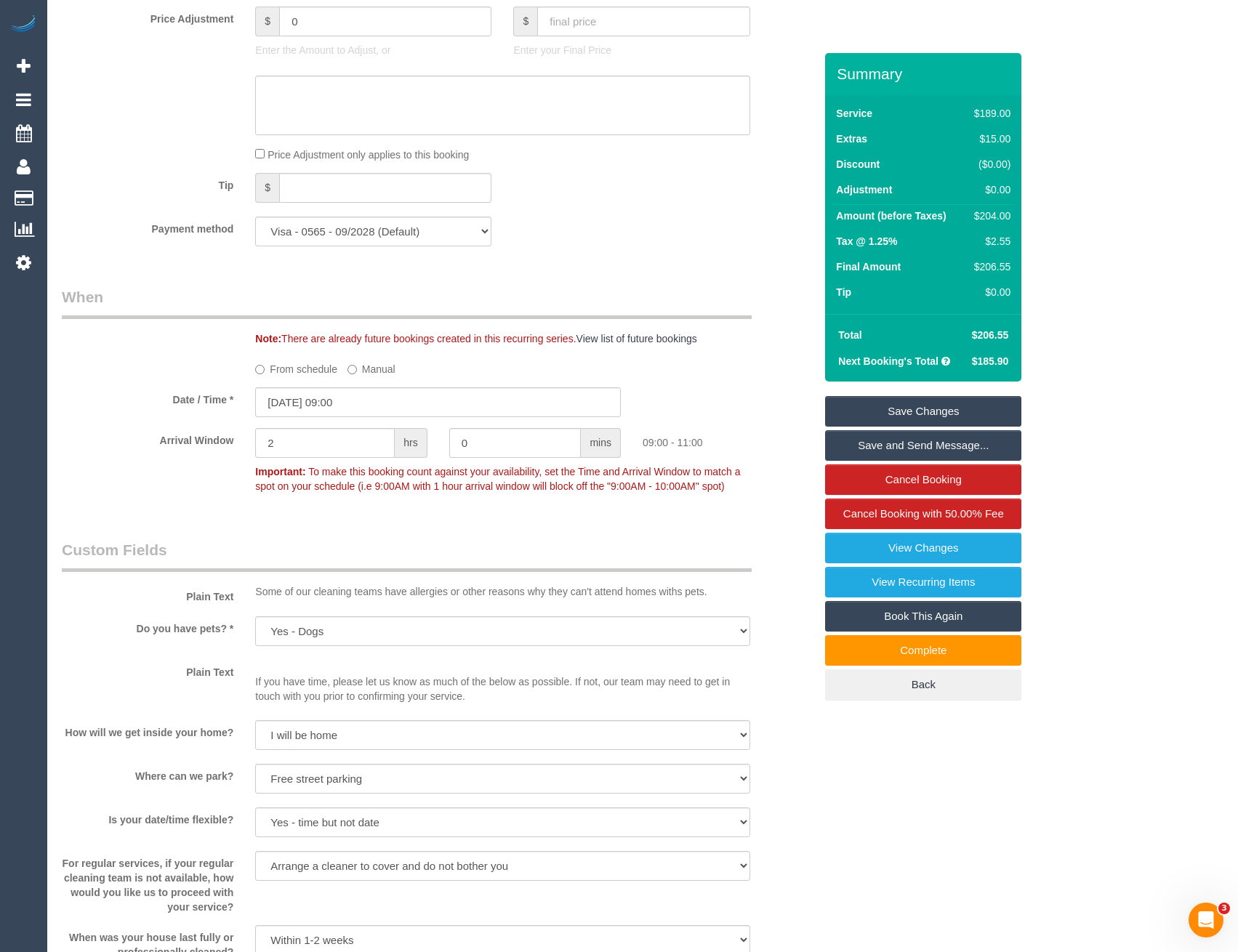
scroll to position [1229, 0]
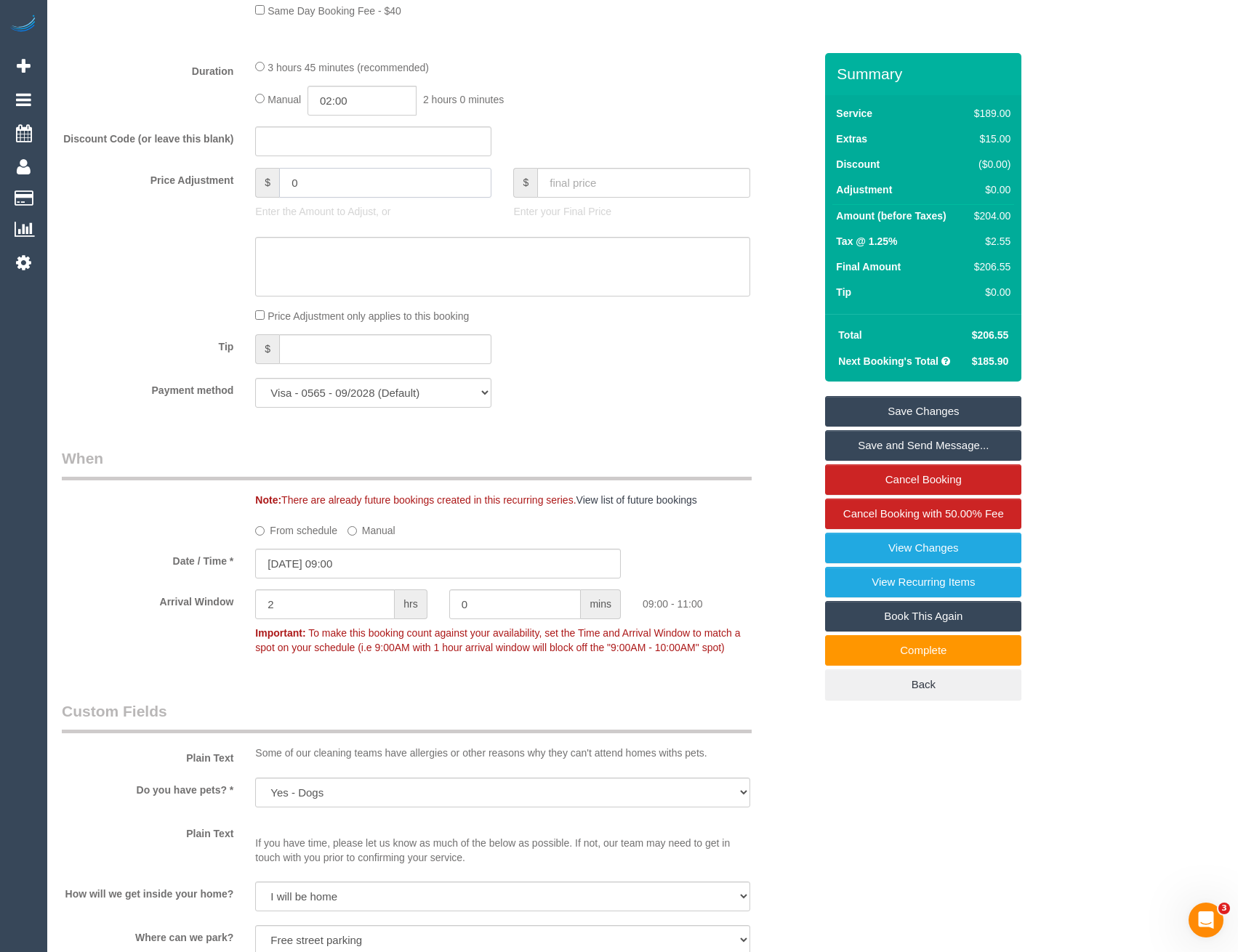
drag, startPoint x: 314, startPoint y: 186, endPoint x: 117, endPoint y: 193, distance: 197.1
click at [119, 194] on div "Price Adjustment $ 0 Enter the Amount to Adjust, or $ Enter your Final Price" at bounding box center [437, 197] width 775 height 58
type input "-50"
click at [282, 266] on textarea at bounding box center [502, 267] width 494 height 59
click at [612, 352] on div "Tip $" at bounding box center [437, 351] width 775 height 33
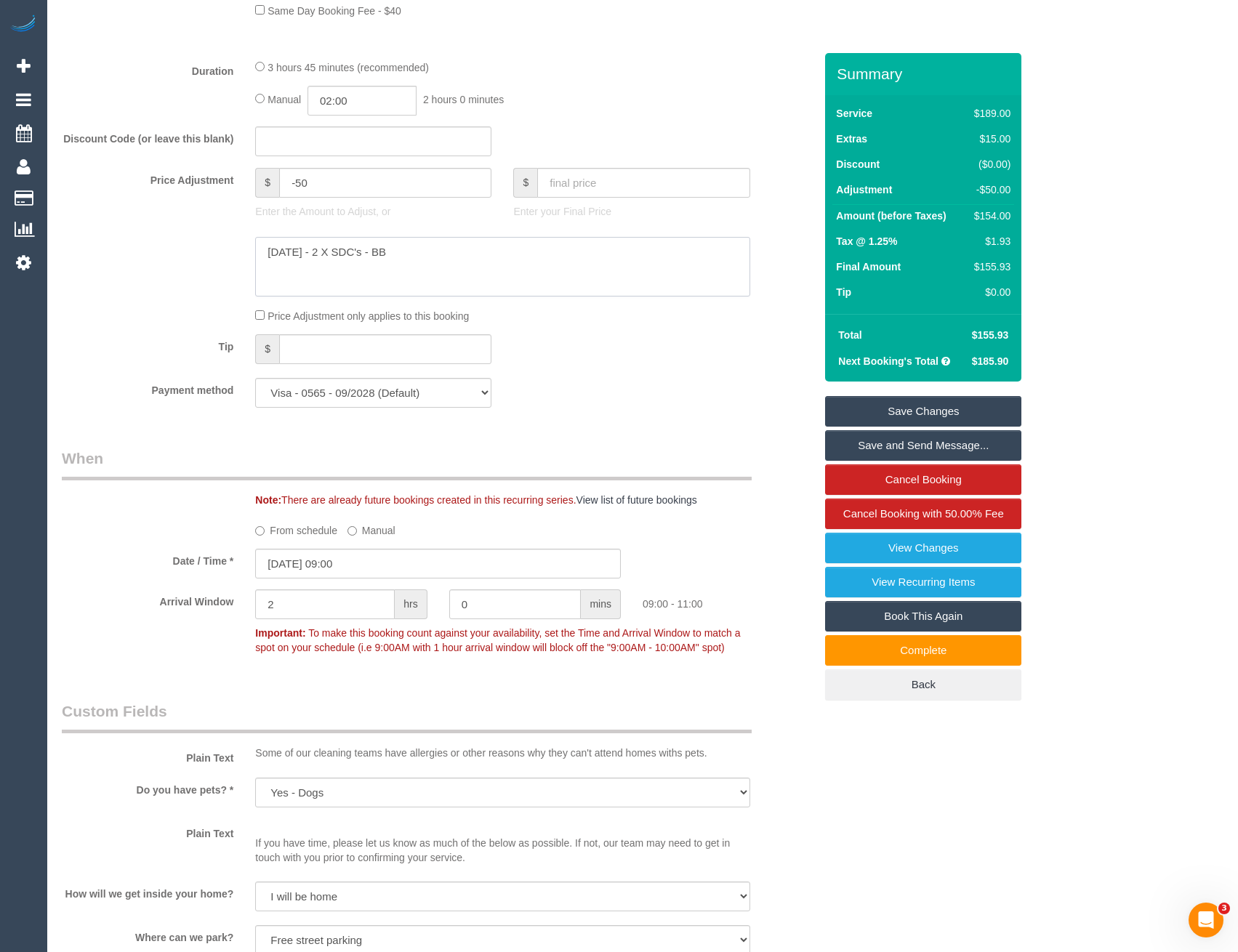
click at [436, 254] on textarea at bounding box center [502, 267] width 494 height 59
click at [309, 253] on textarea at bounding box center [502, 267] width 494 height 59
click at [475, 253] on textarea at bounding box center [502, 267] width 494 height 59
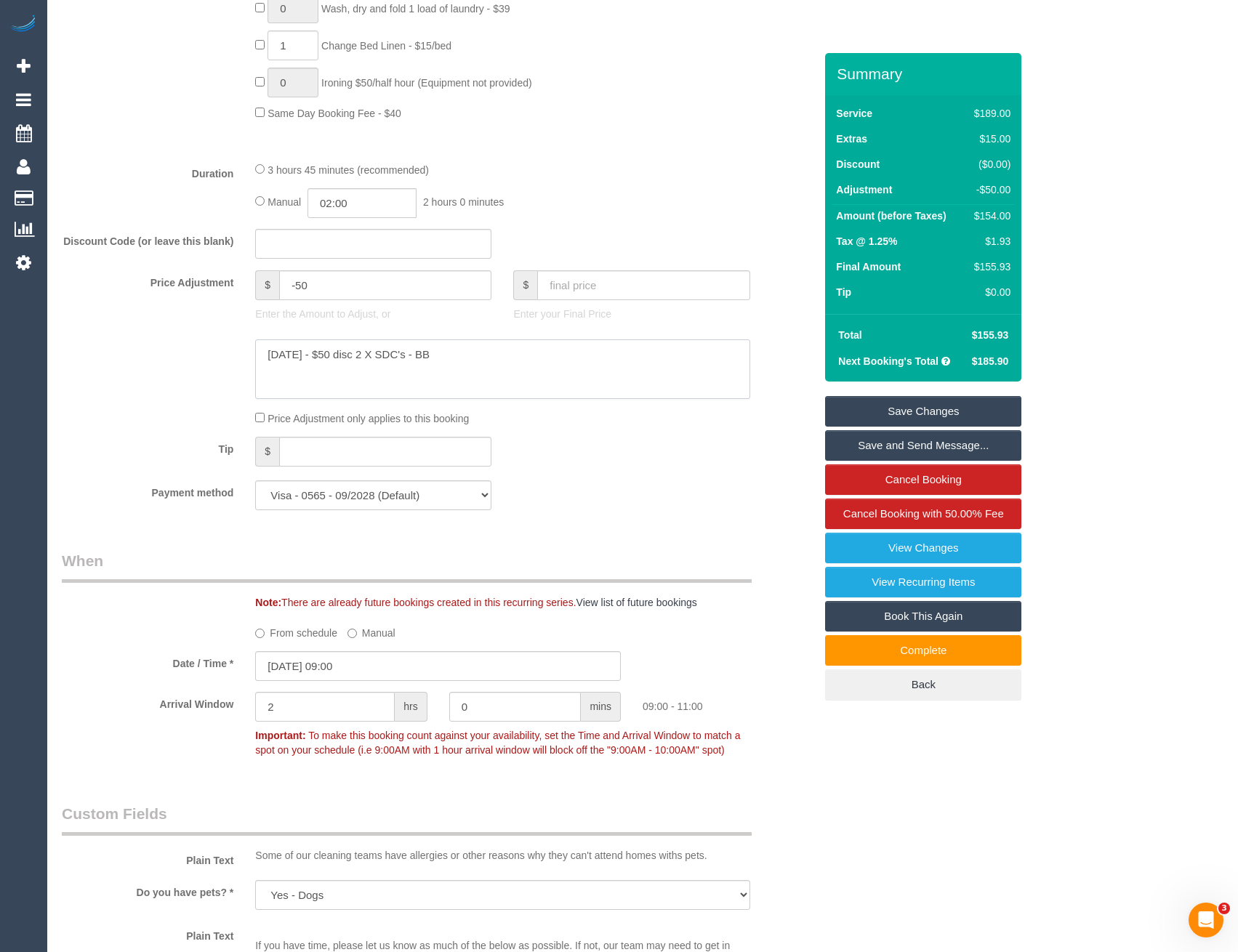
scroll to position [1084, 0]
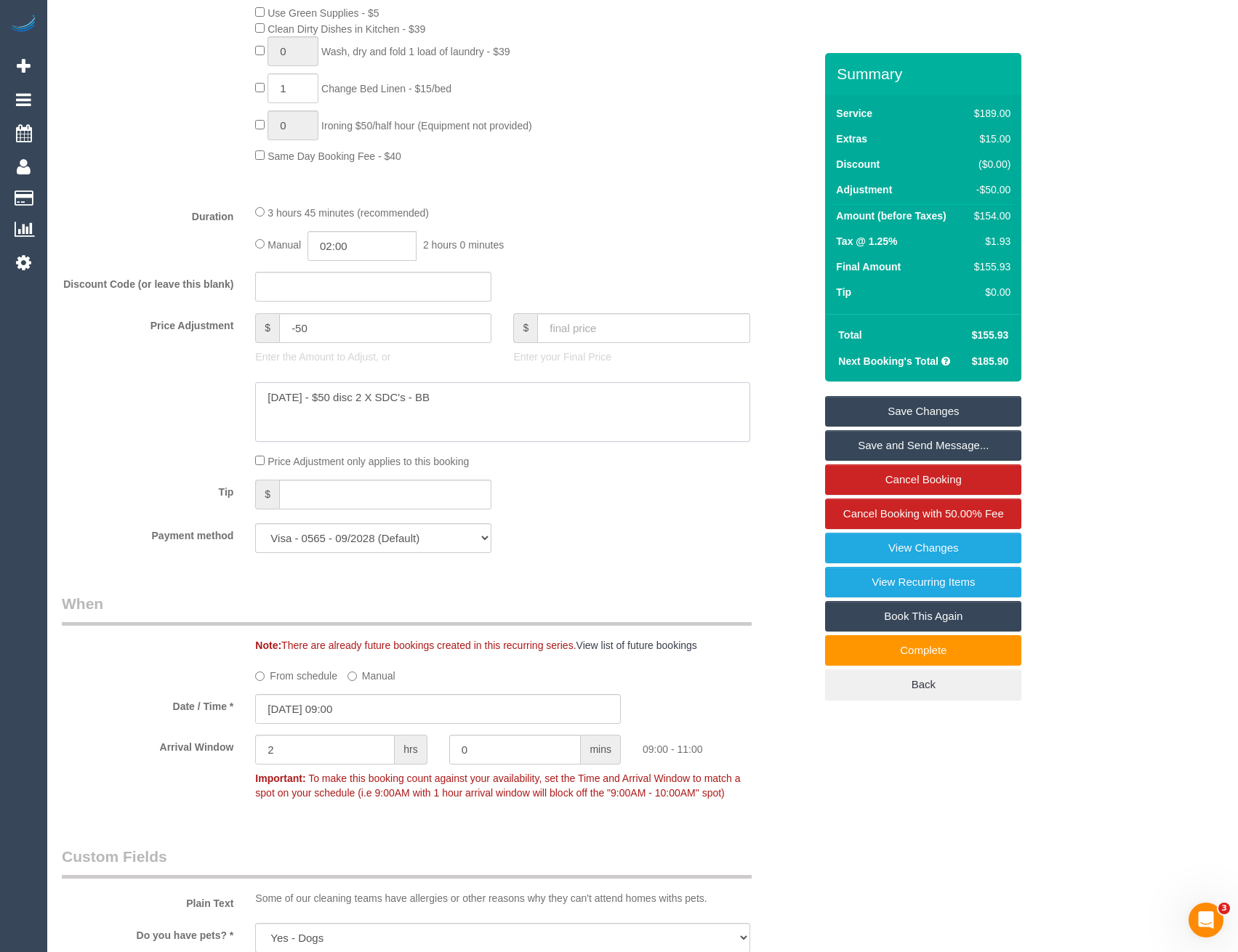
type textarea "25/8/25 - $50 disc 2 X SDC's - BB"
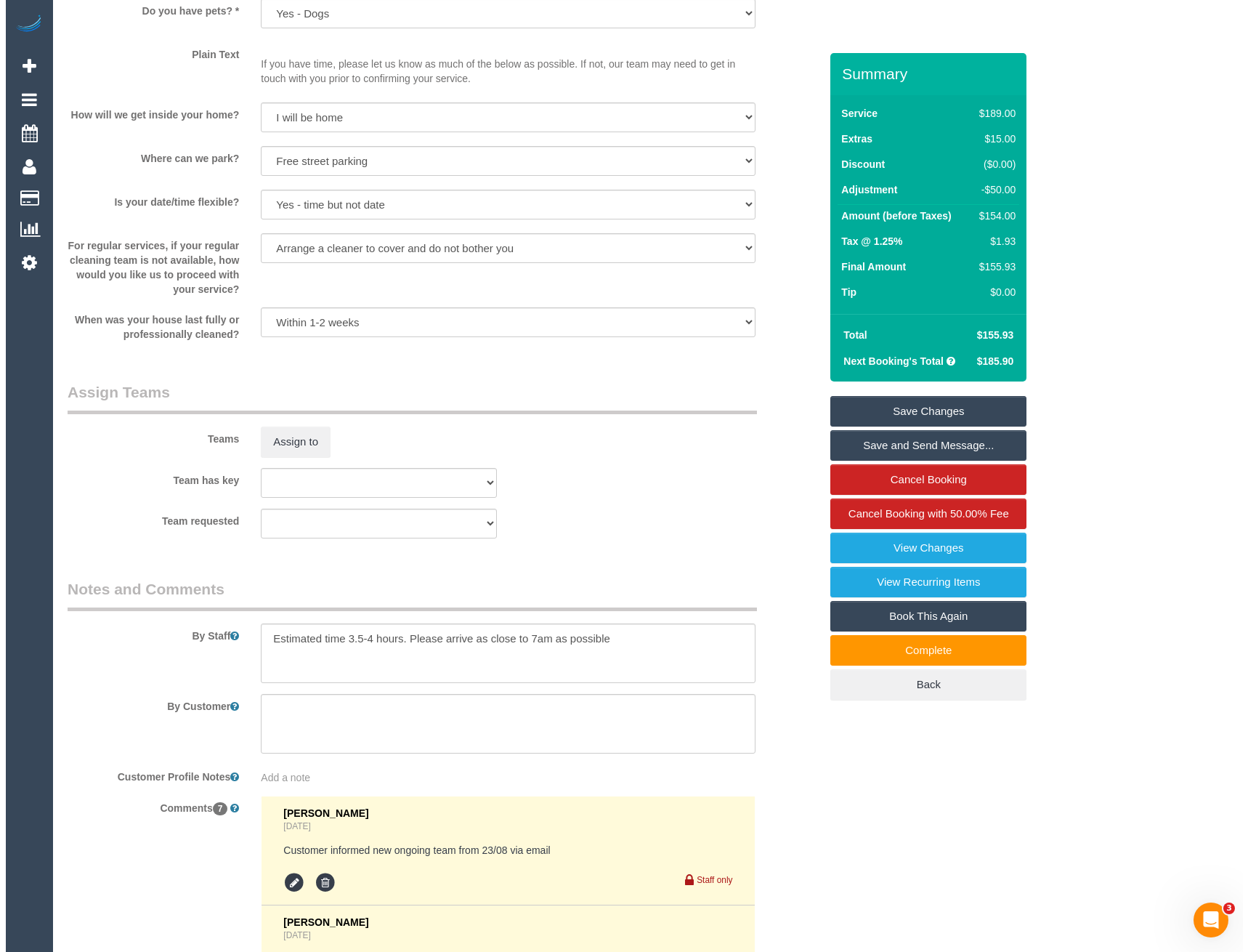
scroll to position [2101, 0]
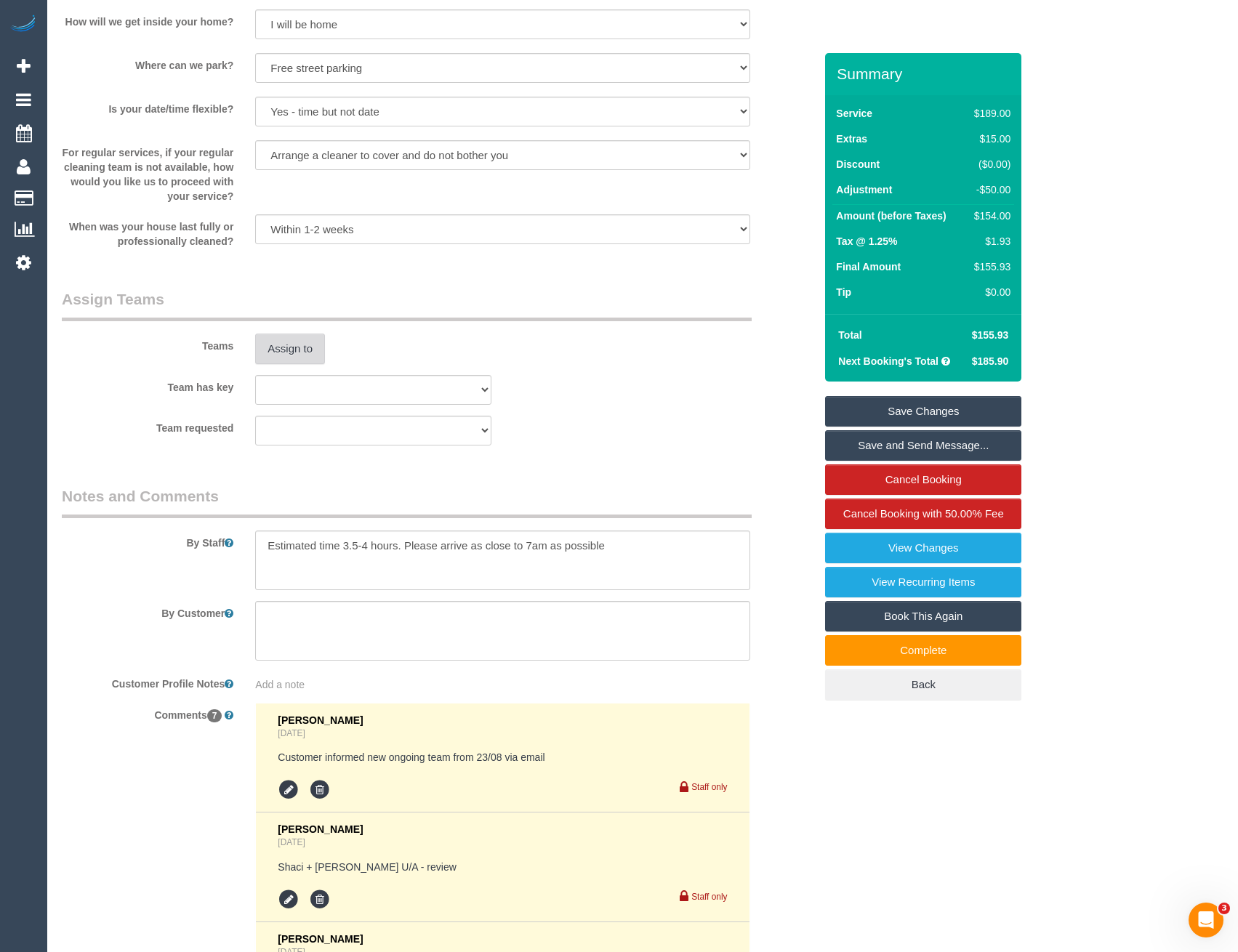
click at [275, 354] on button "Assign to" at bounding box center [290, 348] width 70 height 30
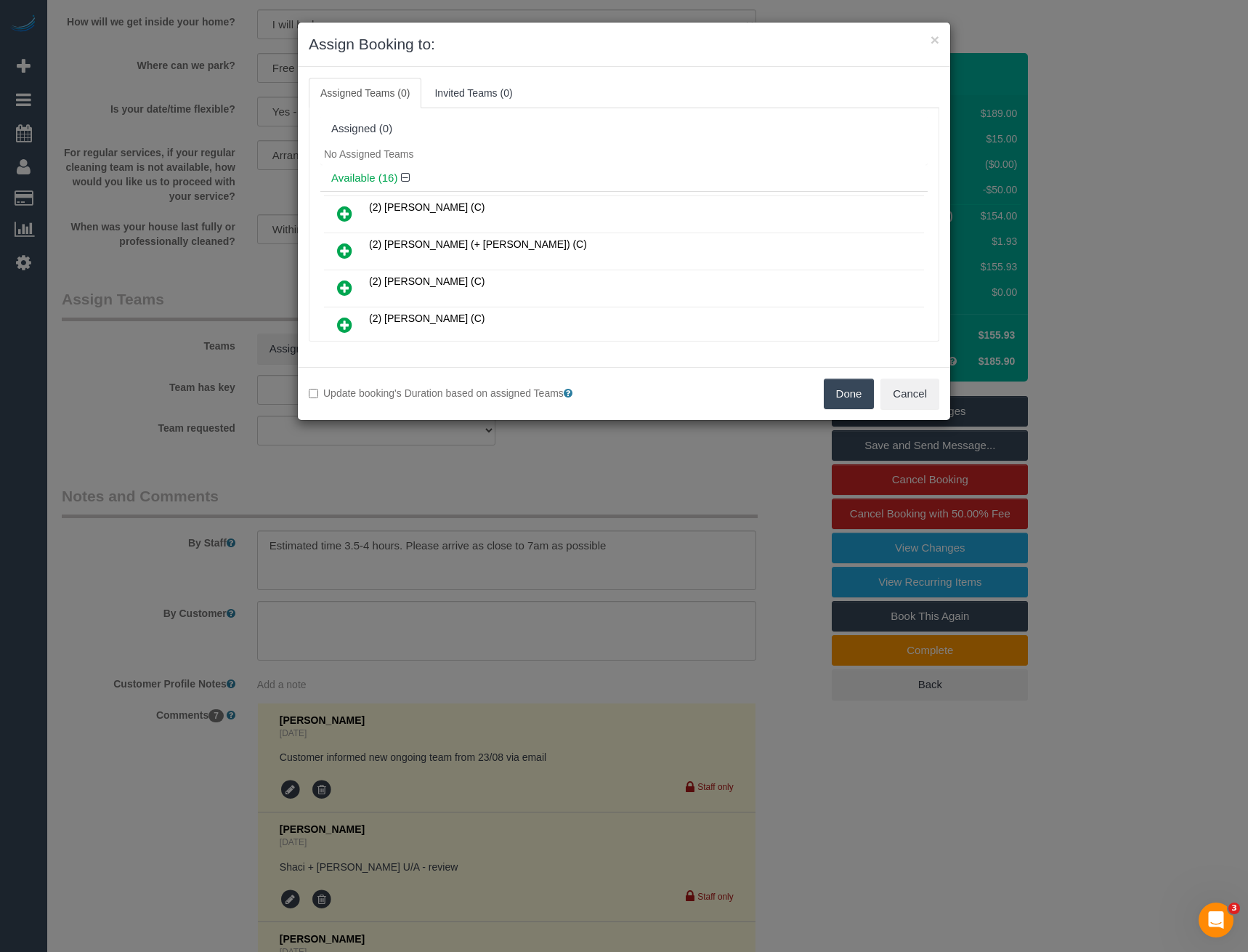
scroll to position [354, 0]
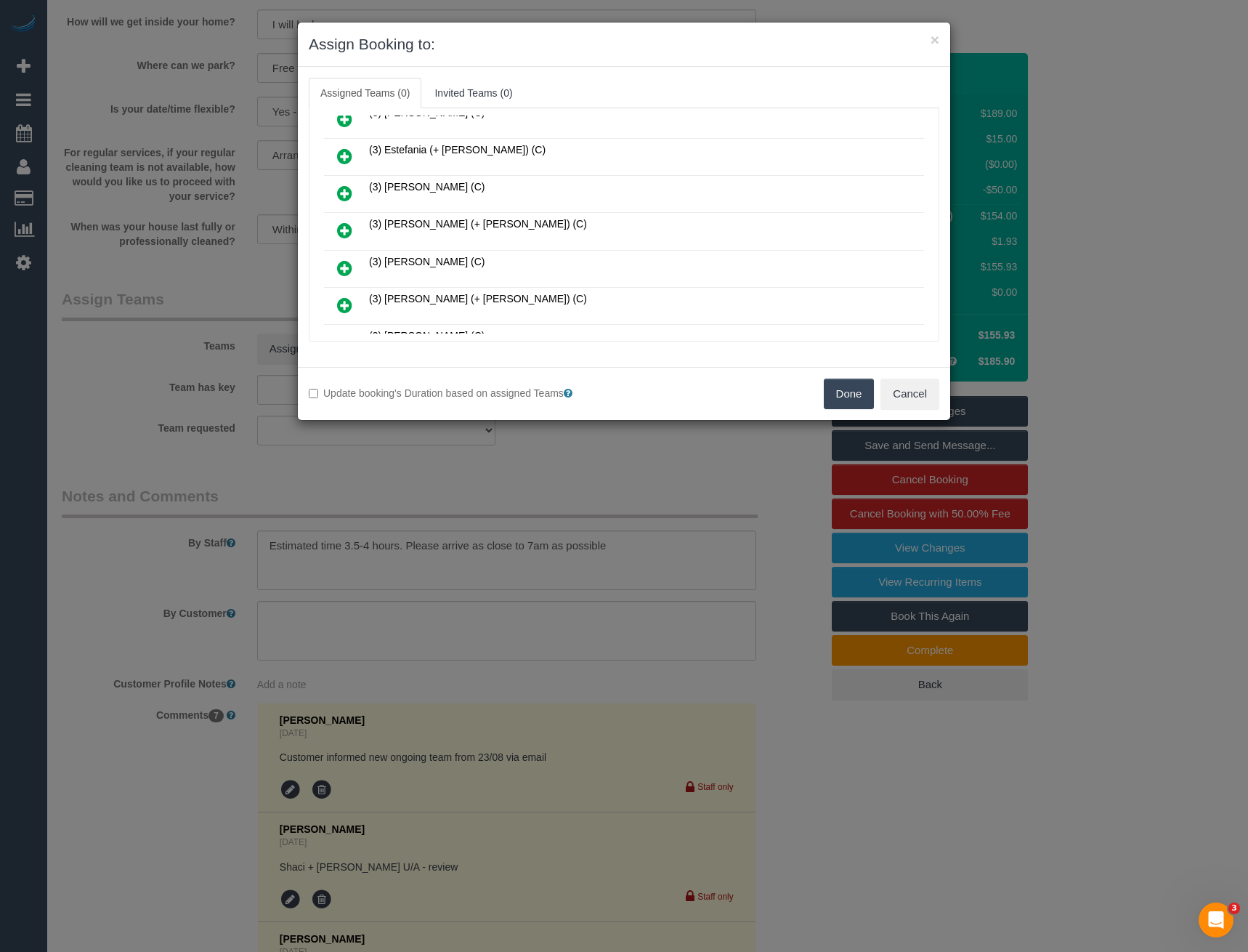
click at [344, 230] on icon at bounding box center [345, 230] width 16 height 17
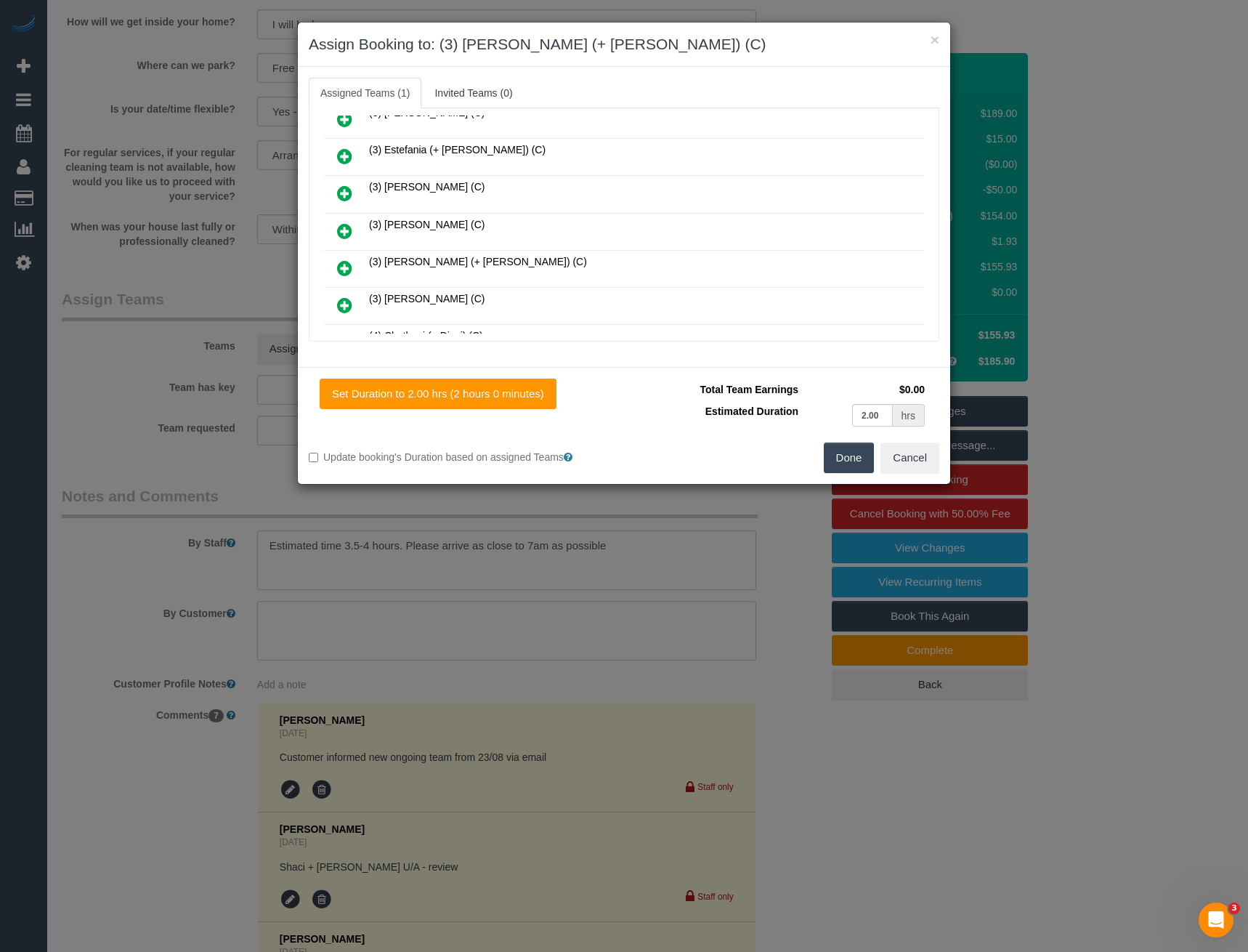
click at [342, 152] on icon at bounding box center [345, 156] width 16 height 17
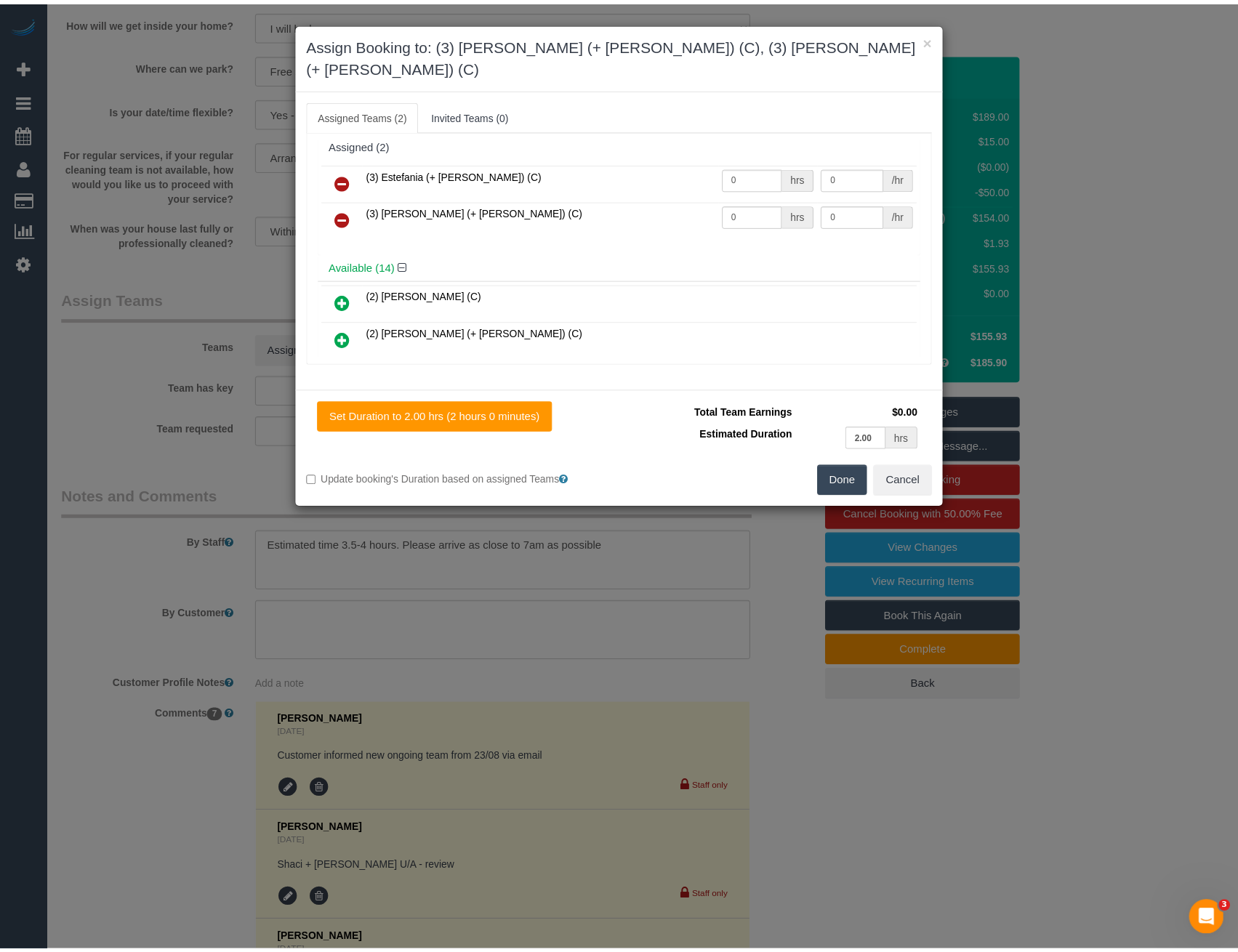
scroll to position [0, 0]
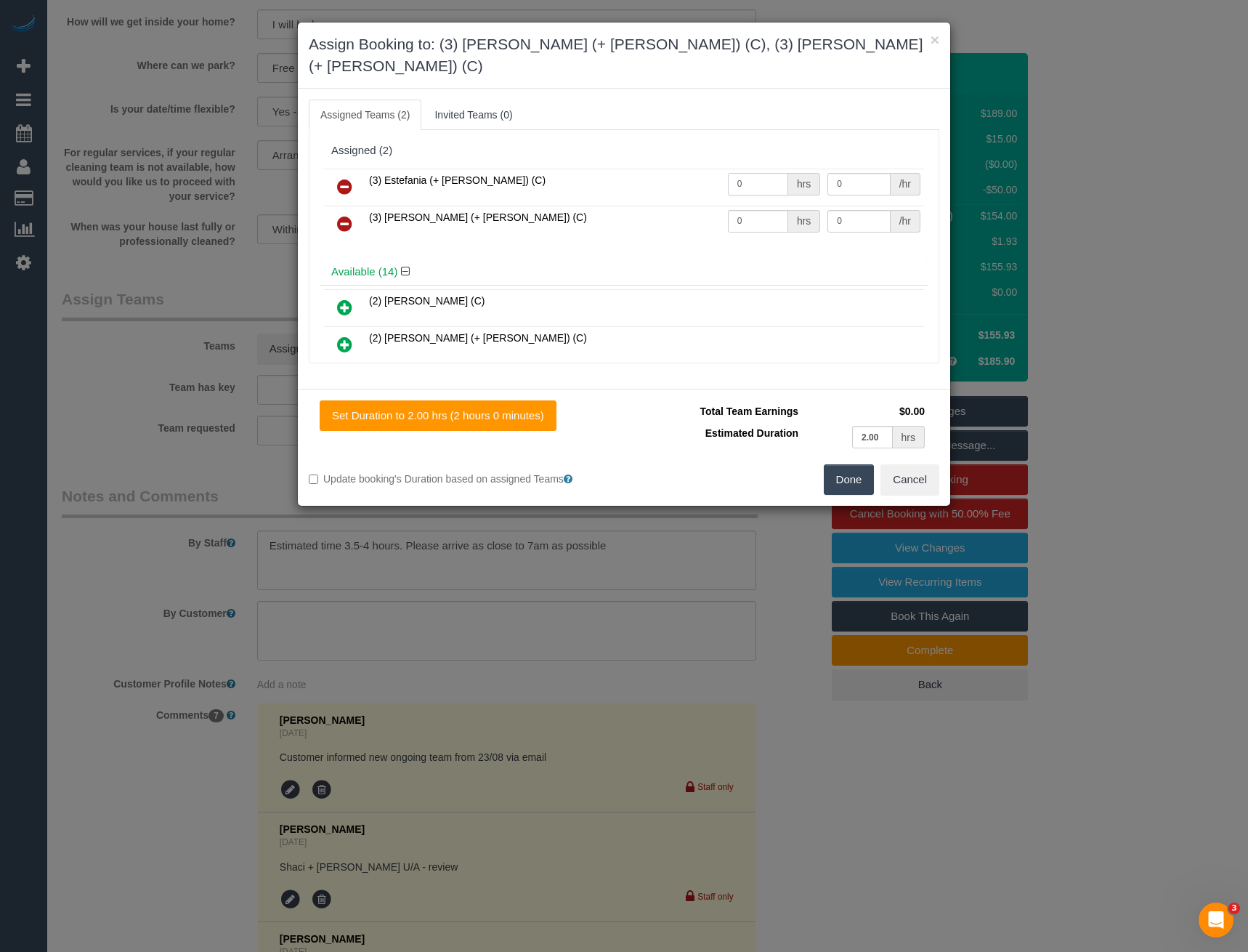
drag, startPoint x: 739, startPoint y: 160, endPoint x: 557, endPoint y: 165, distance: 182.1
click at [584, 169] on tr "(3) Estefania (+ Juliana) (C) 0 hrs 0 /hr" at bounding box center [624, 187] width 600 height 37
type input "1"
type input "65"
drag, startPoint x: 739, startPoint y: 199, endPoint x: 669, endPoint y: 205, distance: 70.3
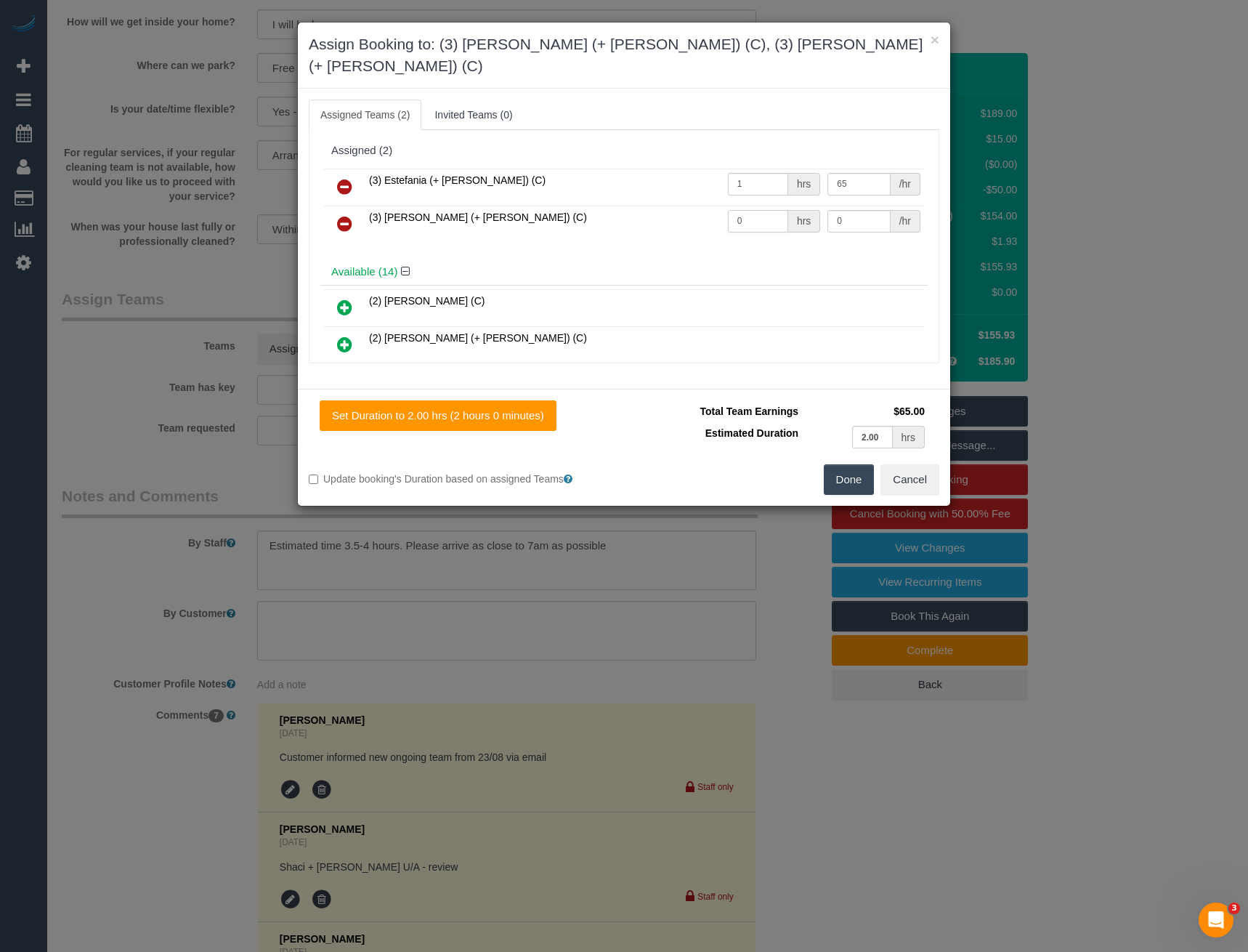
click at [672, 206] on tr "(3) Juliana (+ Estefania) (C) 0 hrs 0 /hr" at bounding box center [624, 224] width 600 height 37
type input "1"
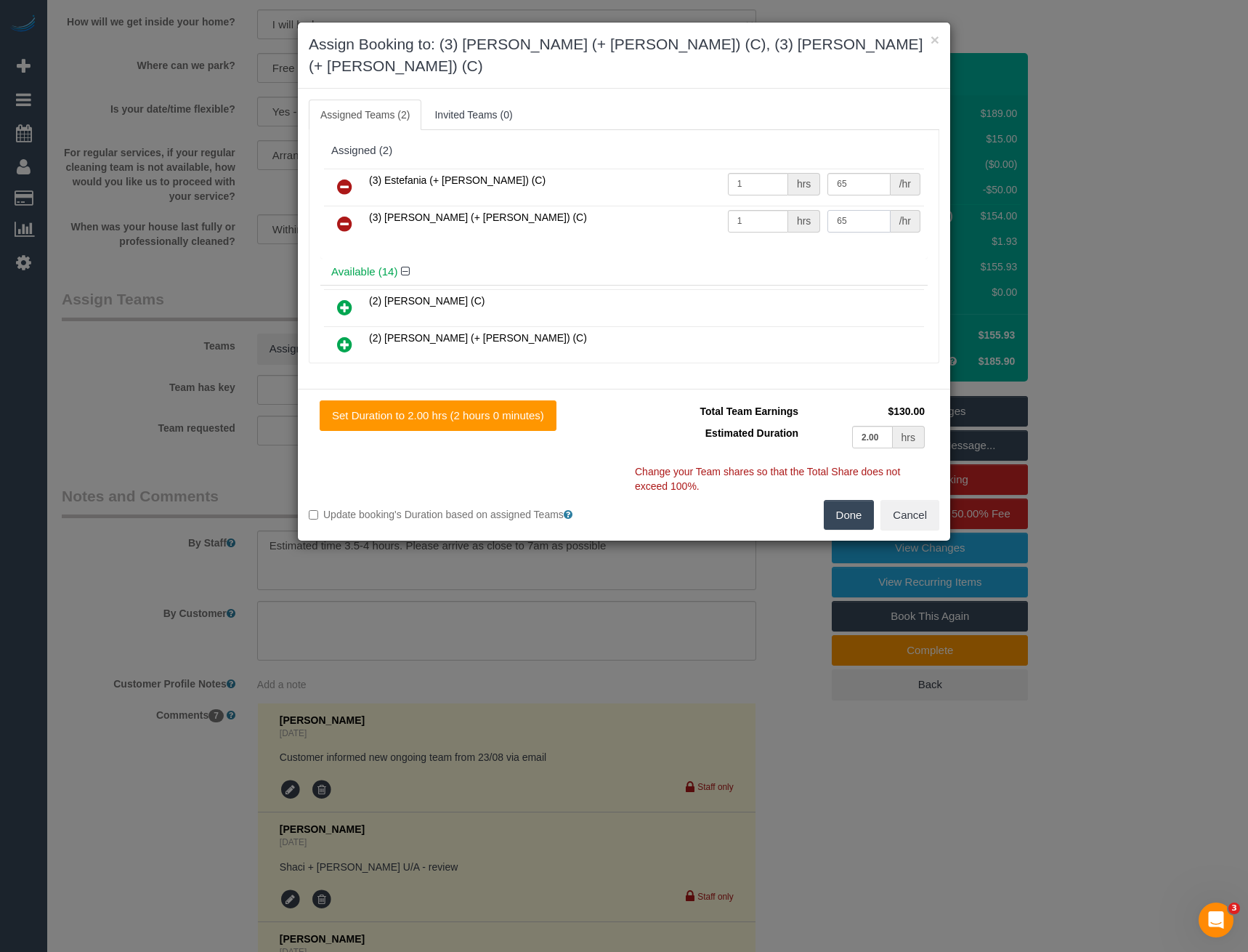
type input "65"
click at [853, 500] on button "Done" at bounding box center [849, 515] width 51 height 30
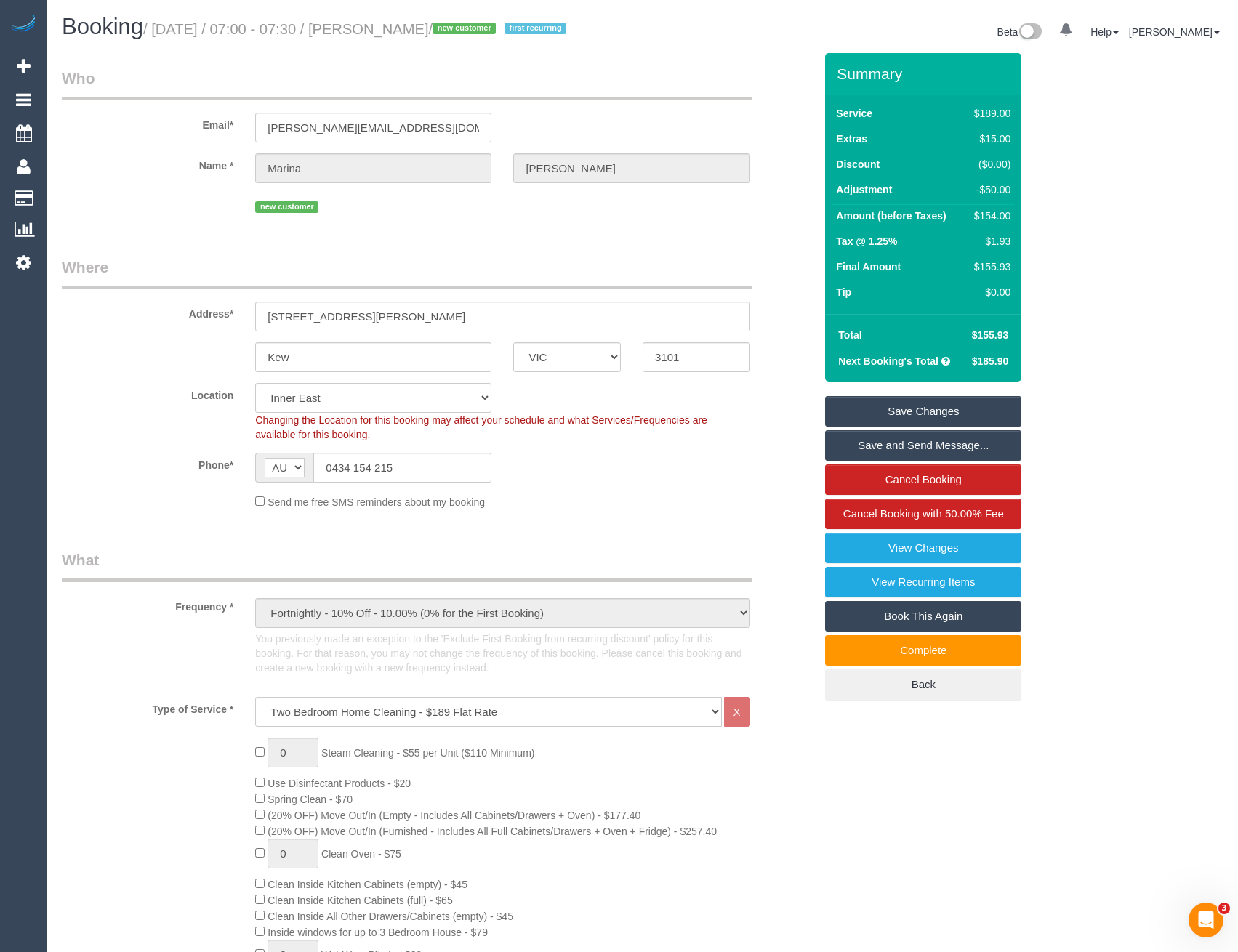
click at [886, 411] on link "Save Changes" at bounding box center [923, 411] width 196 height 30
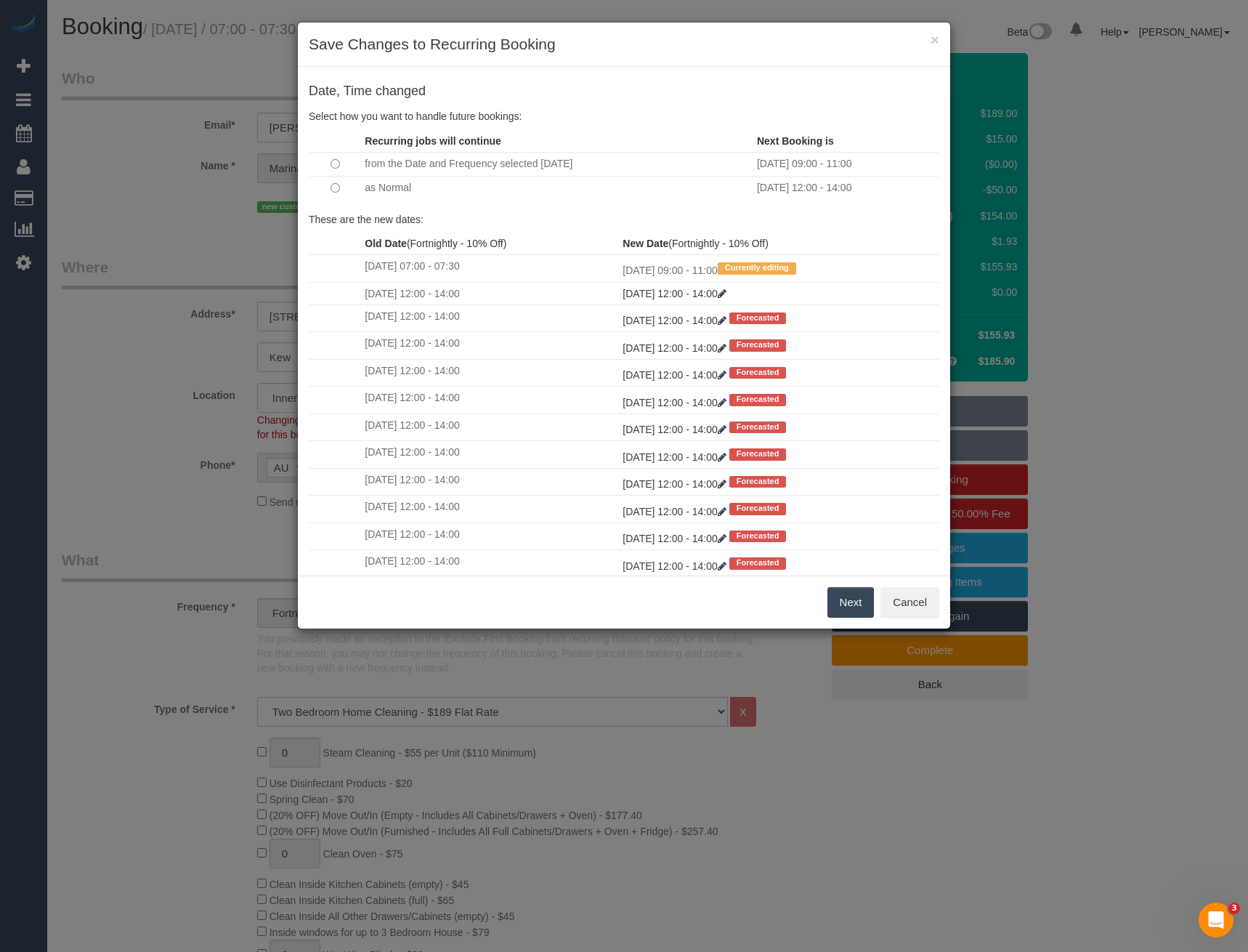
click at [851, 606] on button "Next" at bounding box center [851, 602] width 47 height 30
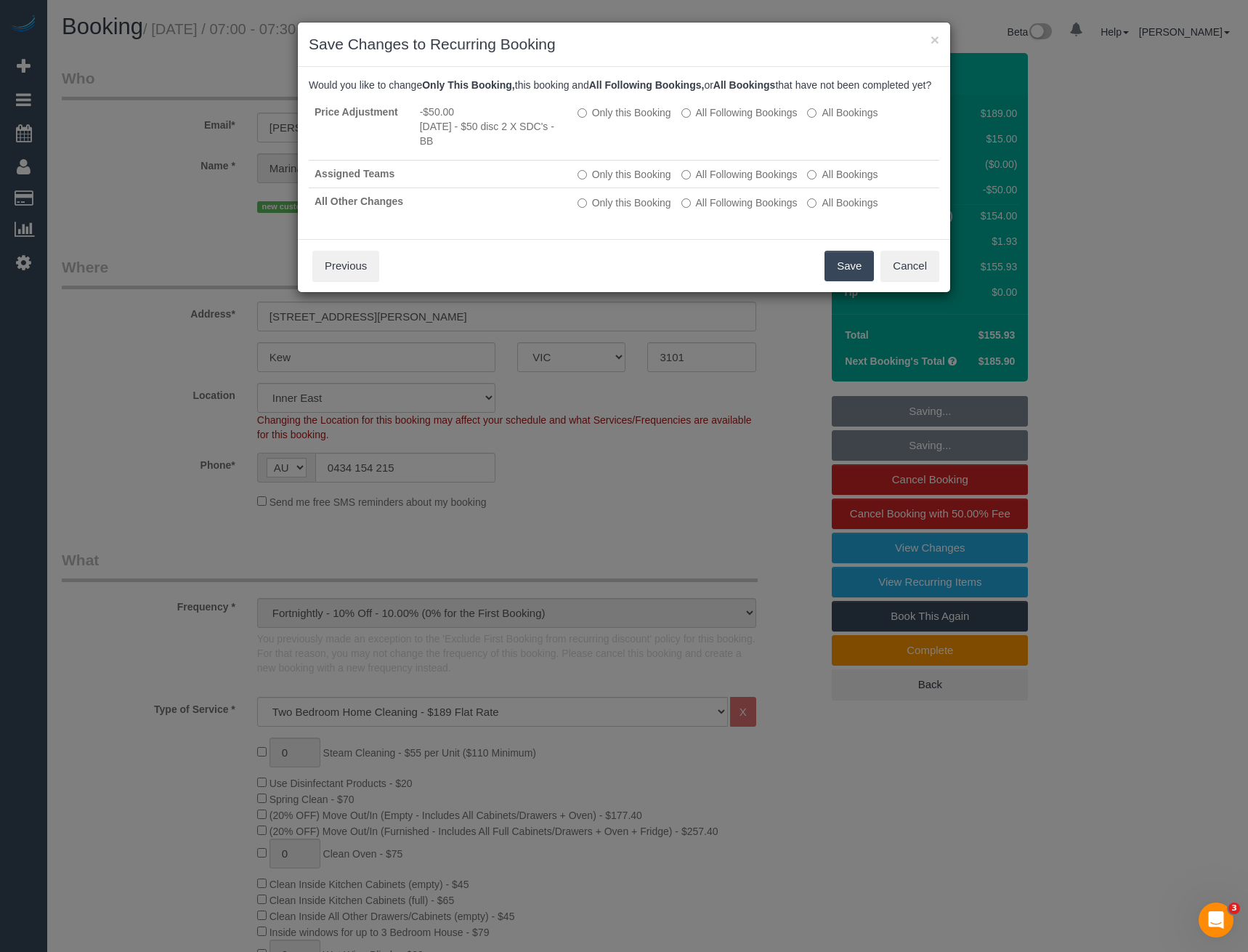
click at [847, 281] on button "Save" at bounding box center [849, 266] width 50 height 30
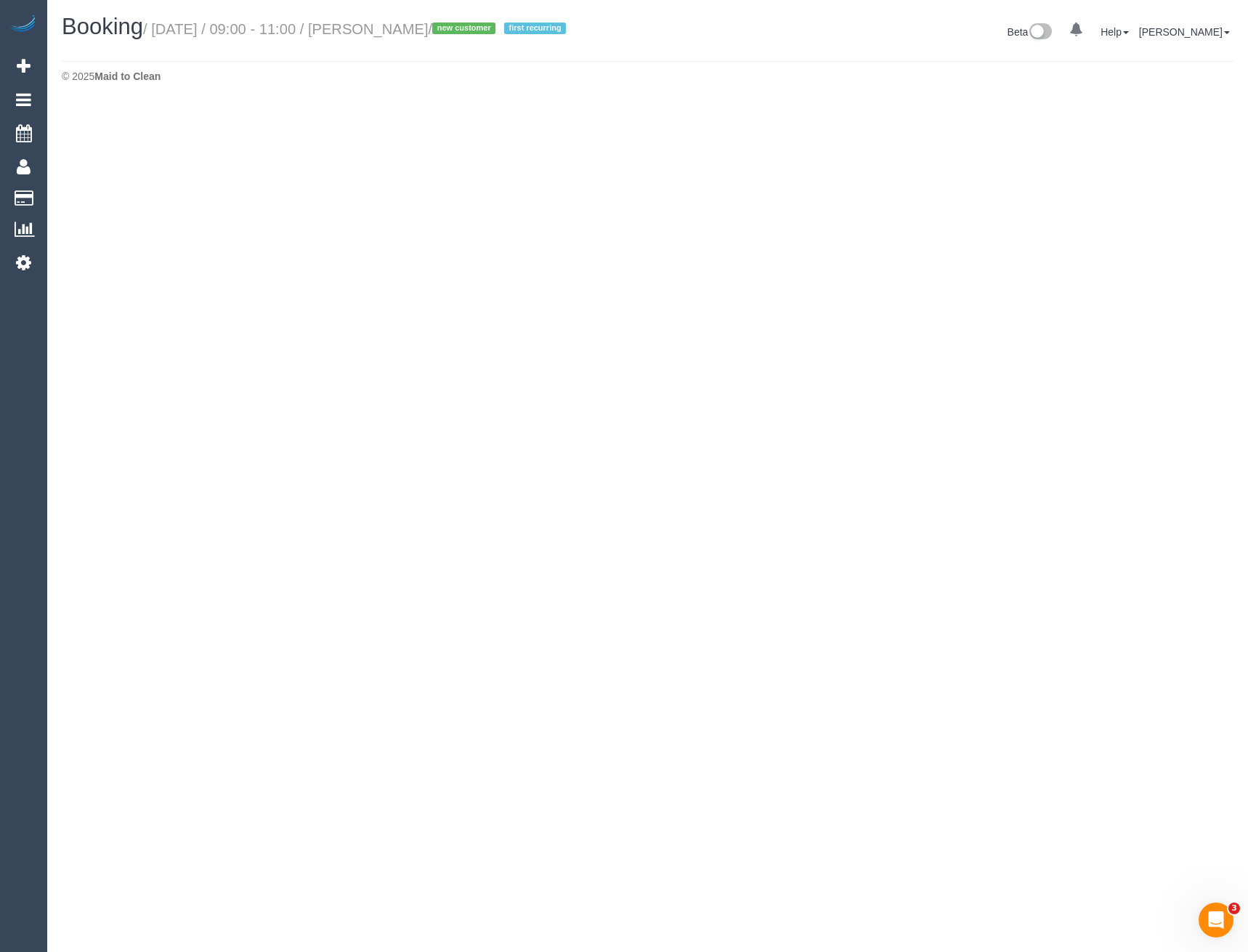
select select "VIC"
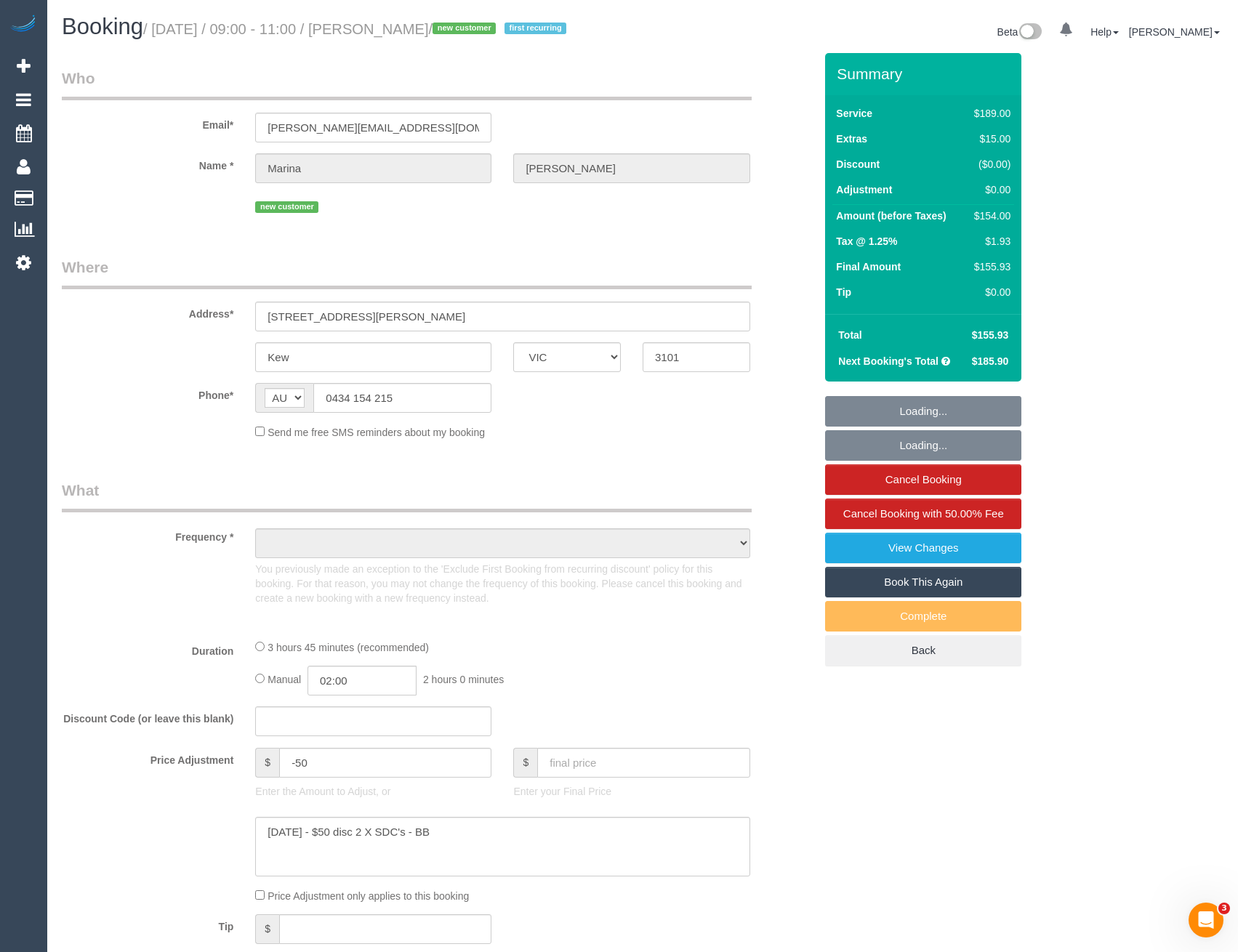
select select "object:5767"
select select "string:stripe-pm_1Rx5eZ2GScqysDRVMWhcIDB8"
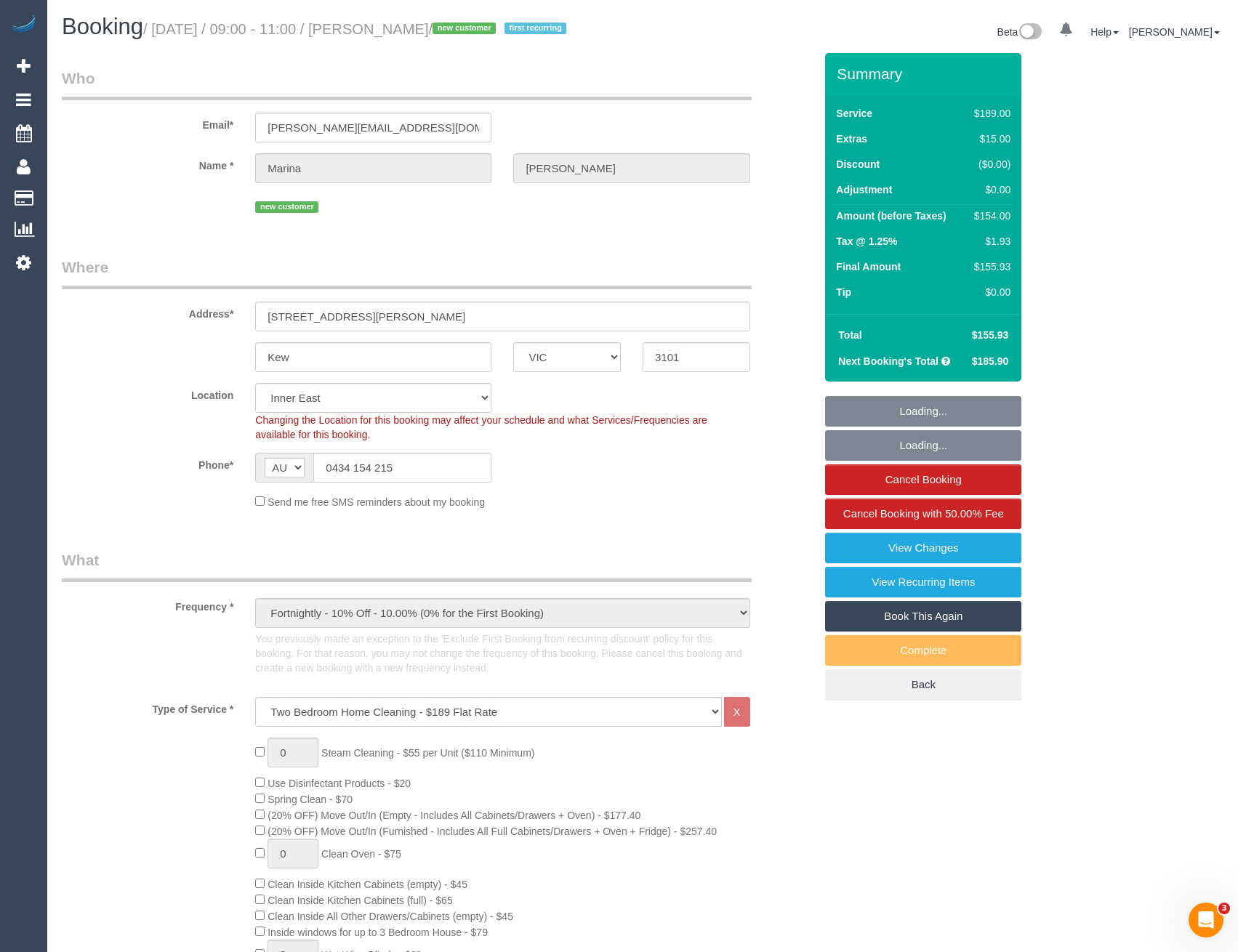
select select "number:27"
select select "number:14"
select select "number:19"
select select "number:24"
select select "number:33"
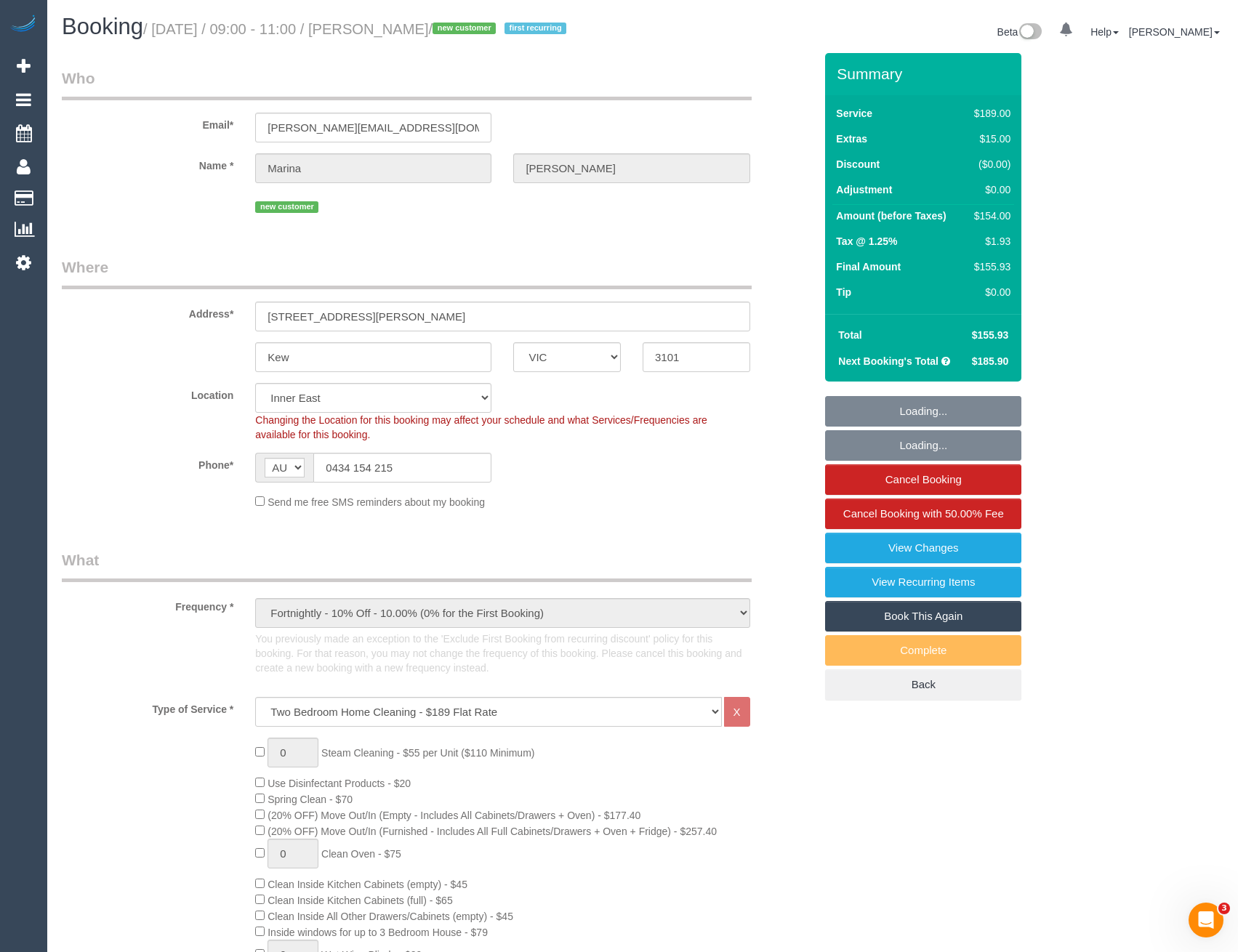
select select "number:11"
select select "object:6032"
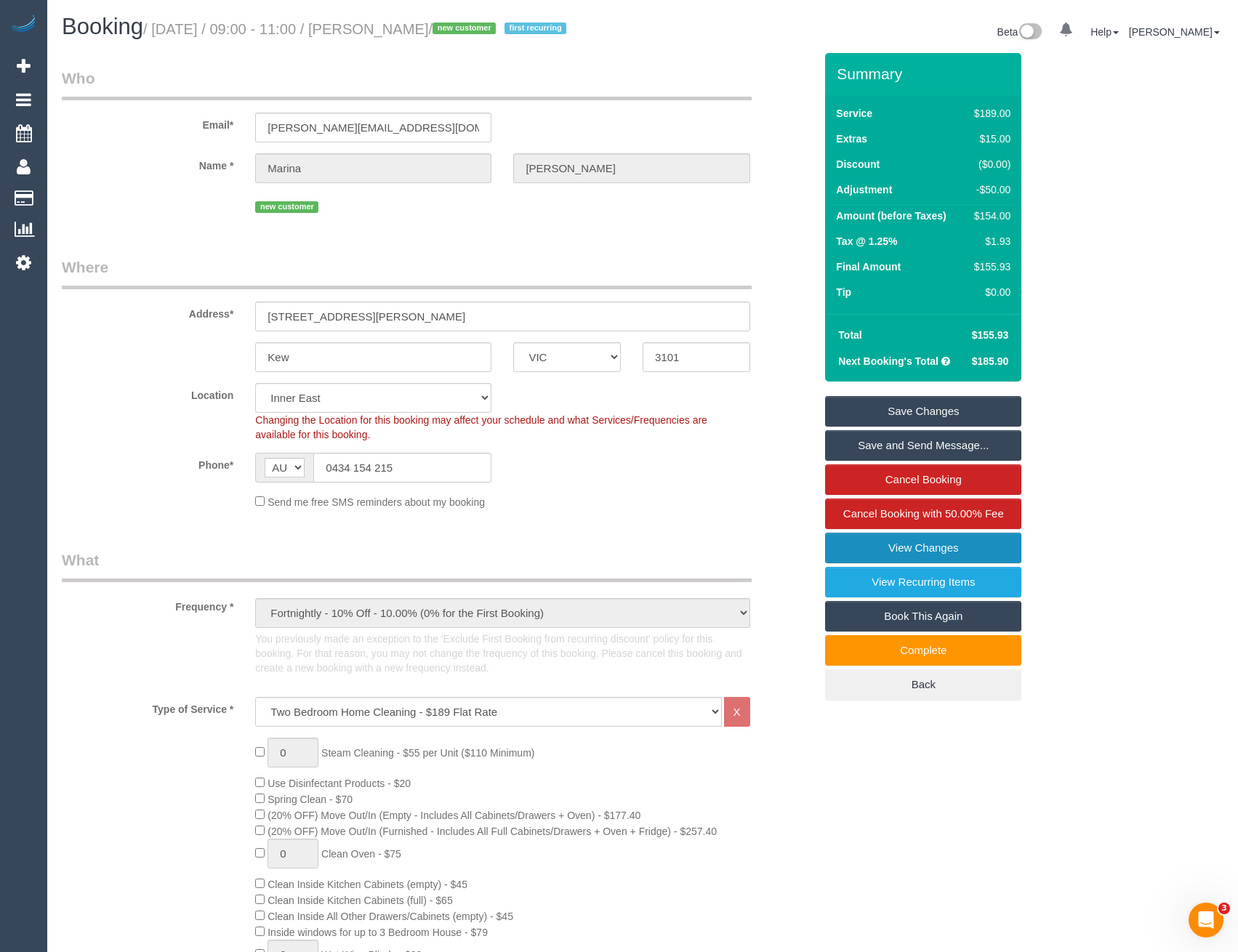
click at [950, 549] on link "View Changes" at bounding box center [923, 548] width 196 height 30
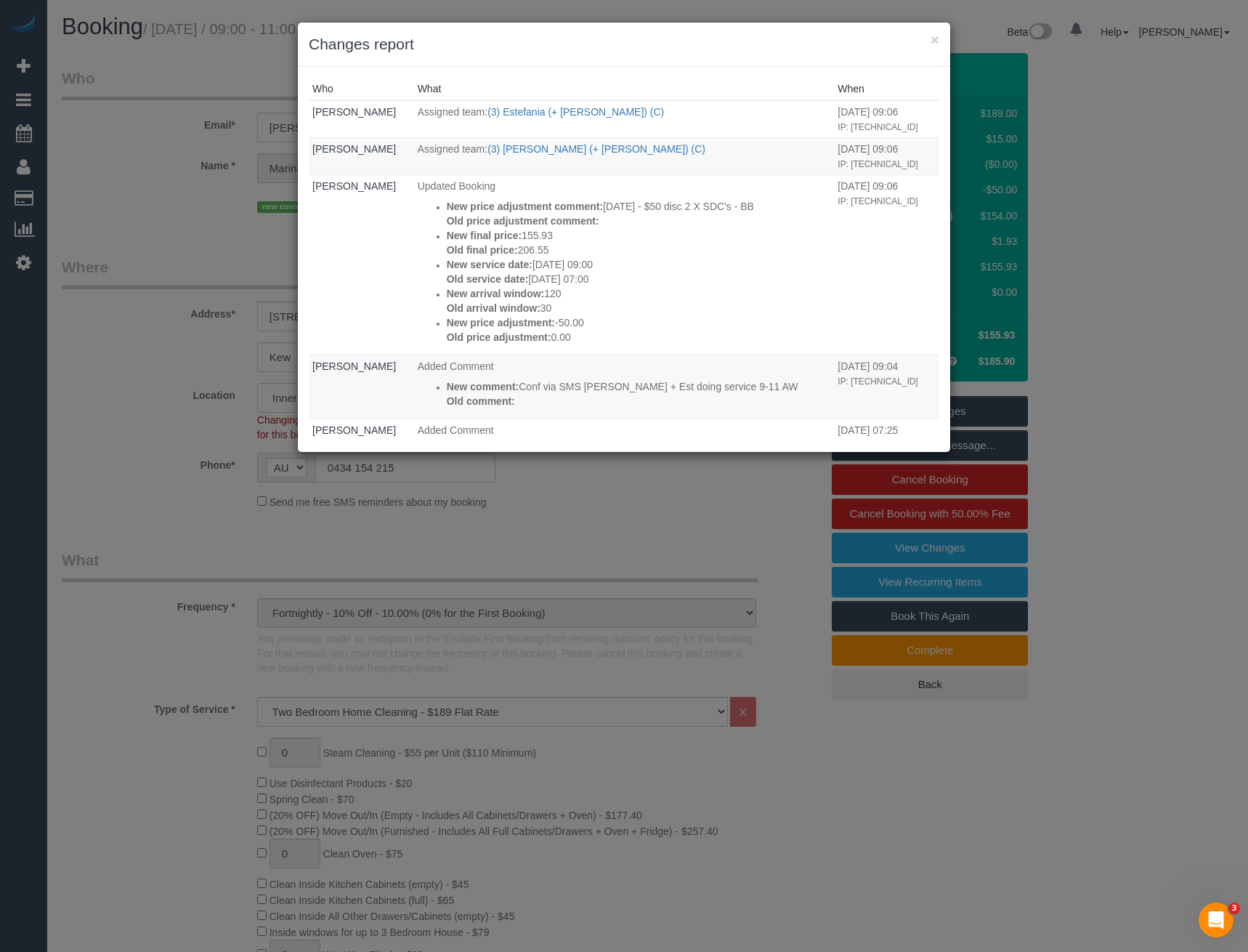
click at [603, 542] on div "× Changes report Who What When Bronie Bryant Assigned team: (3) Estefania (+ Ju…" at bounding box center [624, 476] width 1248 height 952
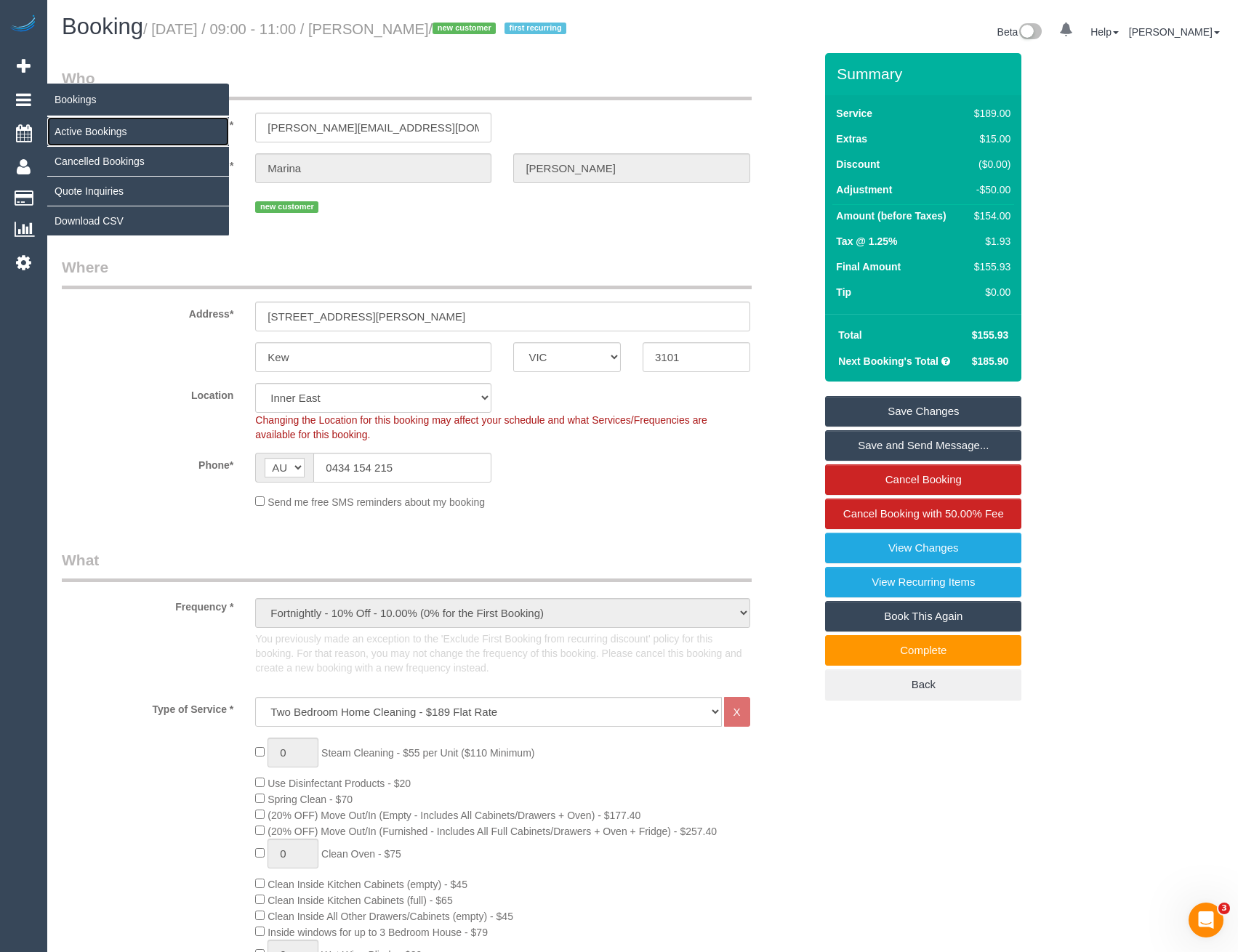
click at [87, 130] on link "Active Bookings" at bounding box center [138, 131] width 182 height 29
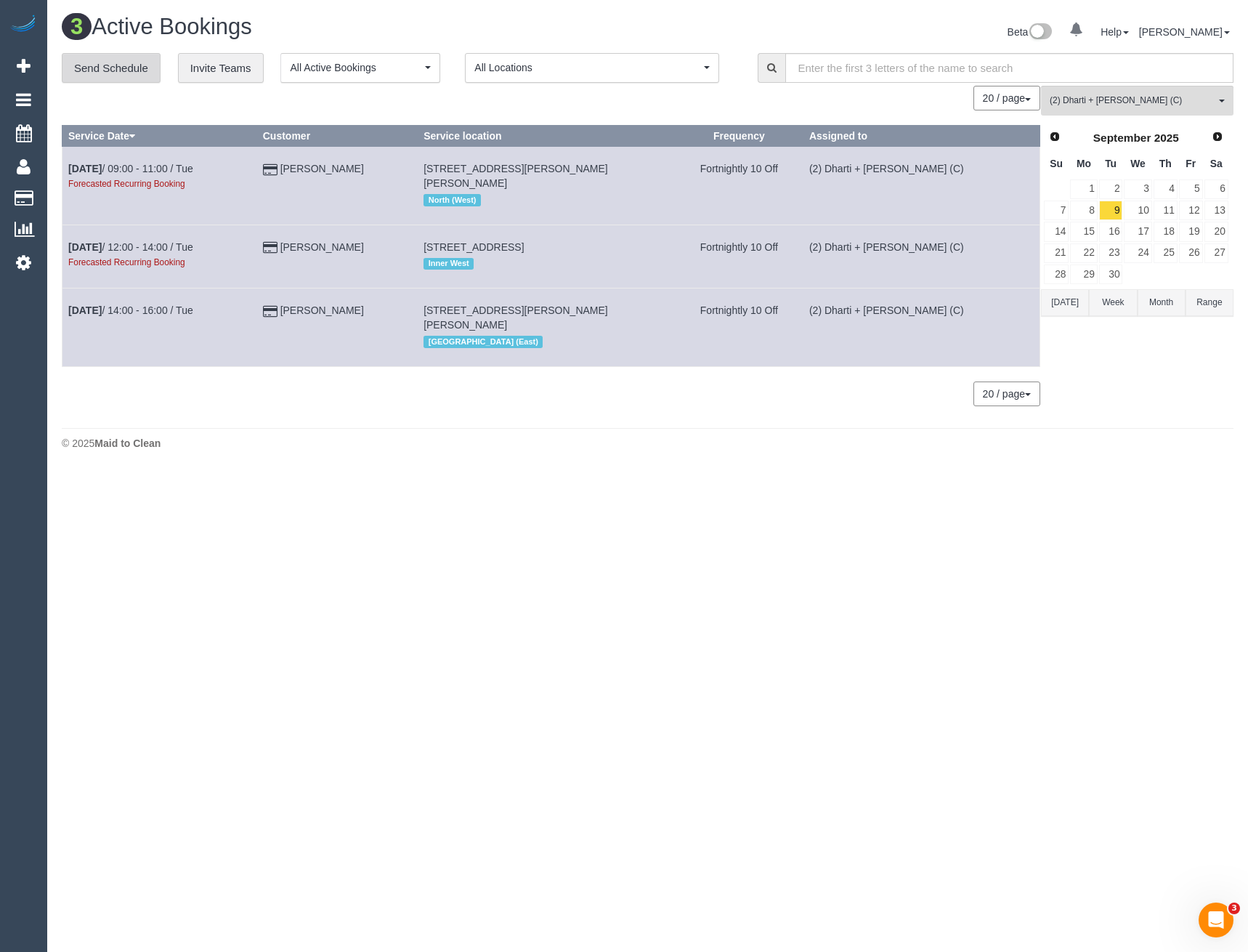
click at [105, 66] on link "Send Schedule" at bounding box center [111, 68] width 98 height 30
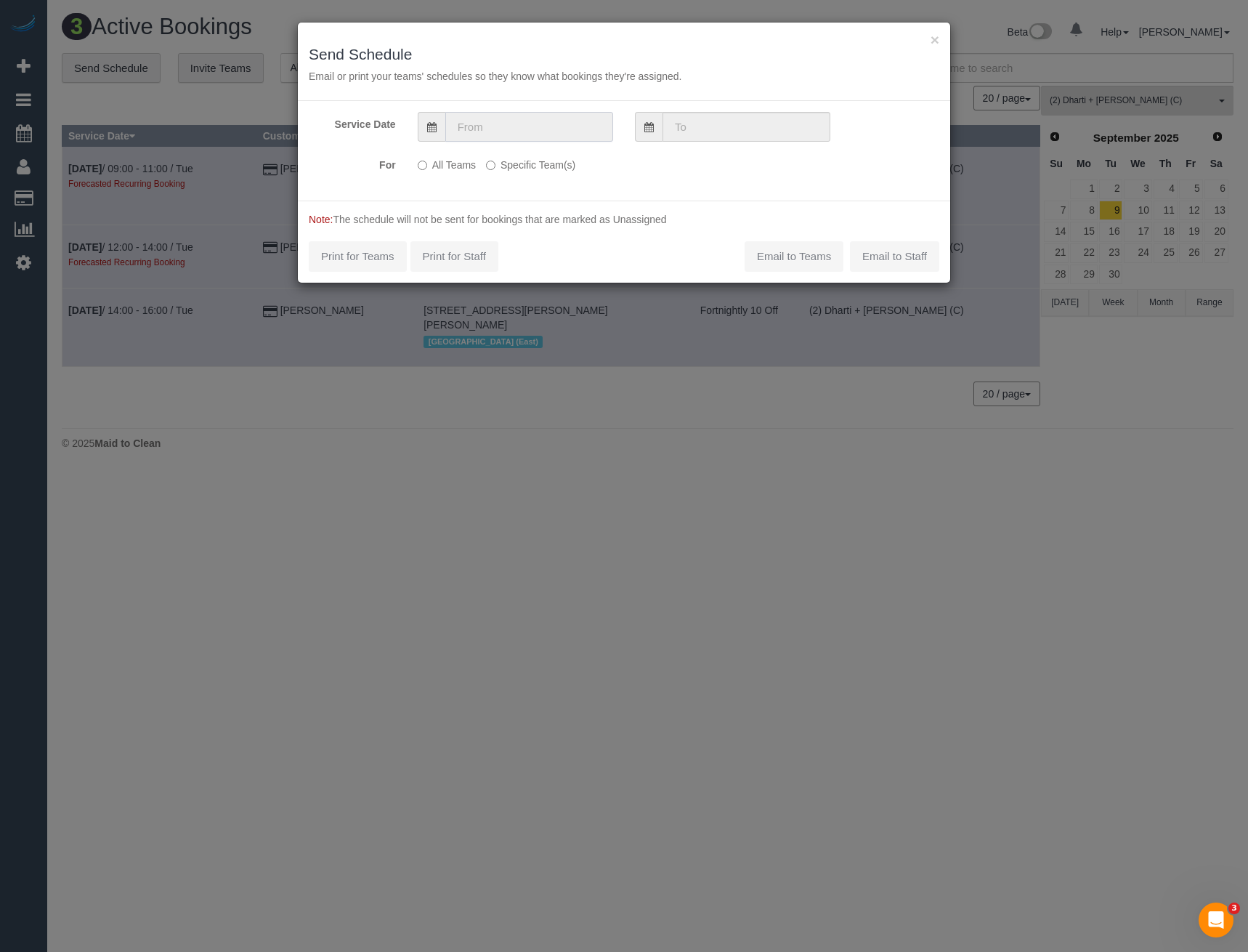
click at [480, 128] on input "text" at bounding box center [529, 126] width 168 height 30
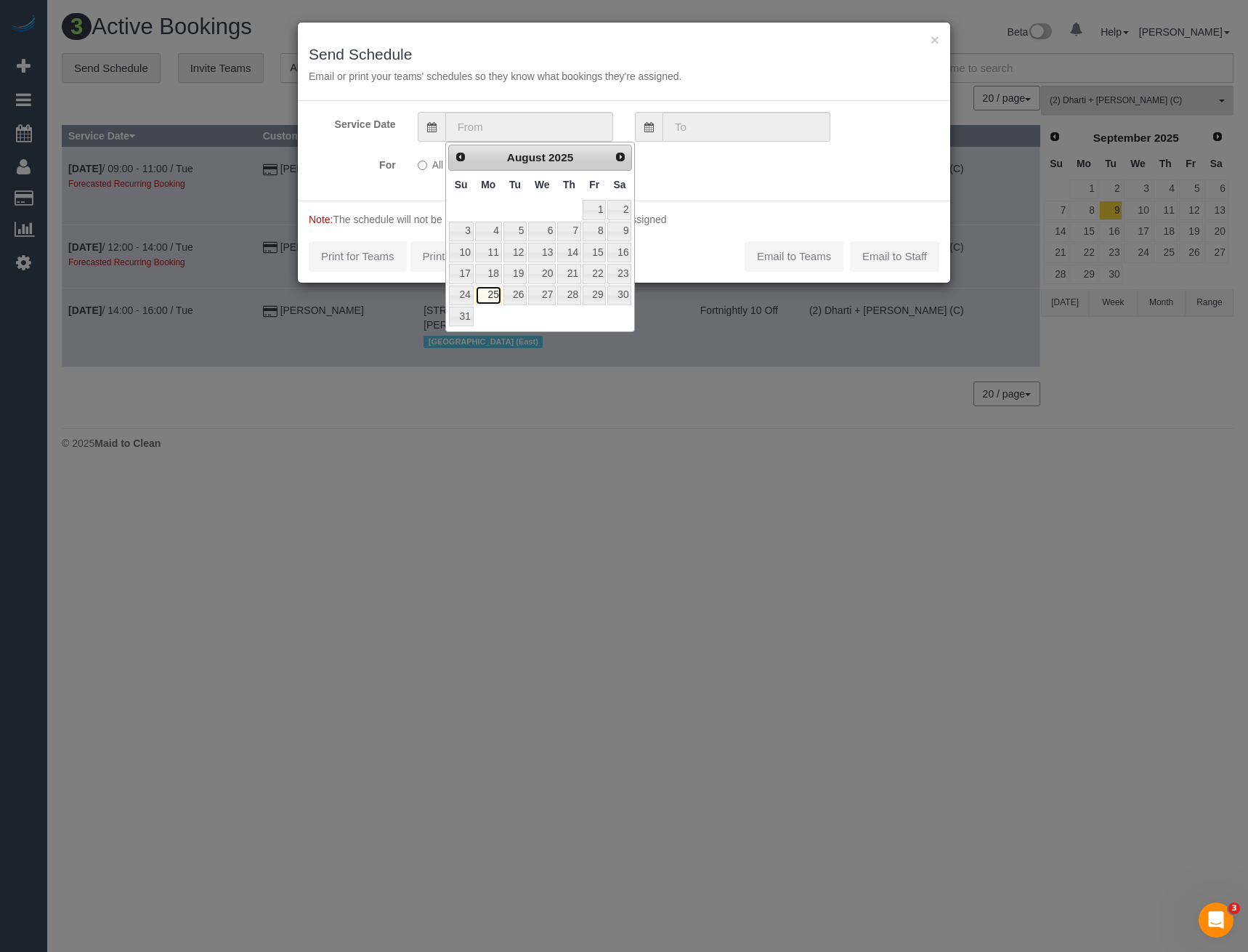
click at [492, 292] on link "25" at bounding box center [489, 295] width 27 height 20
type input "25/08/2025"
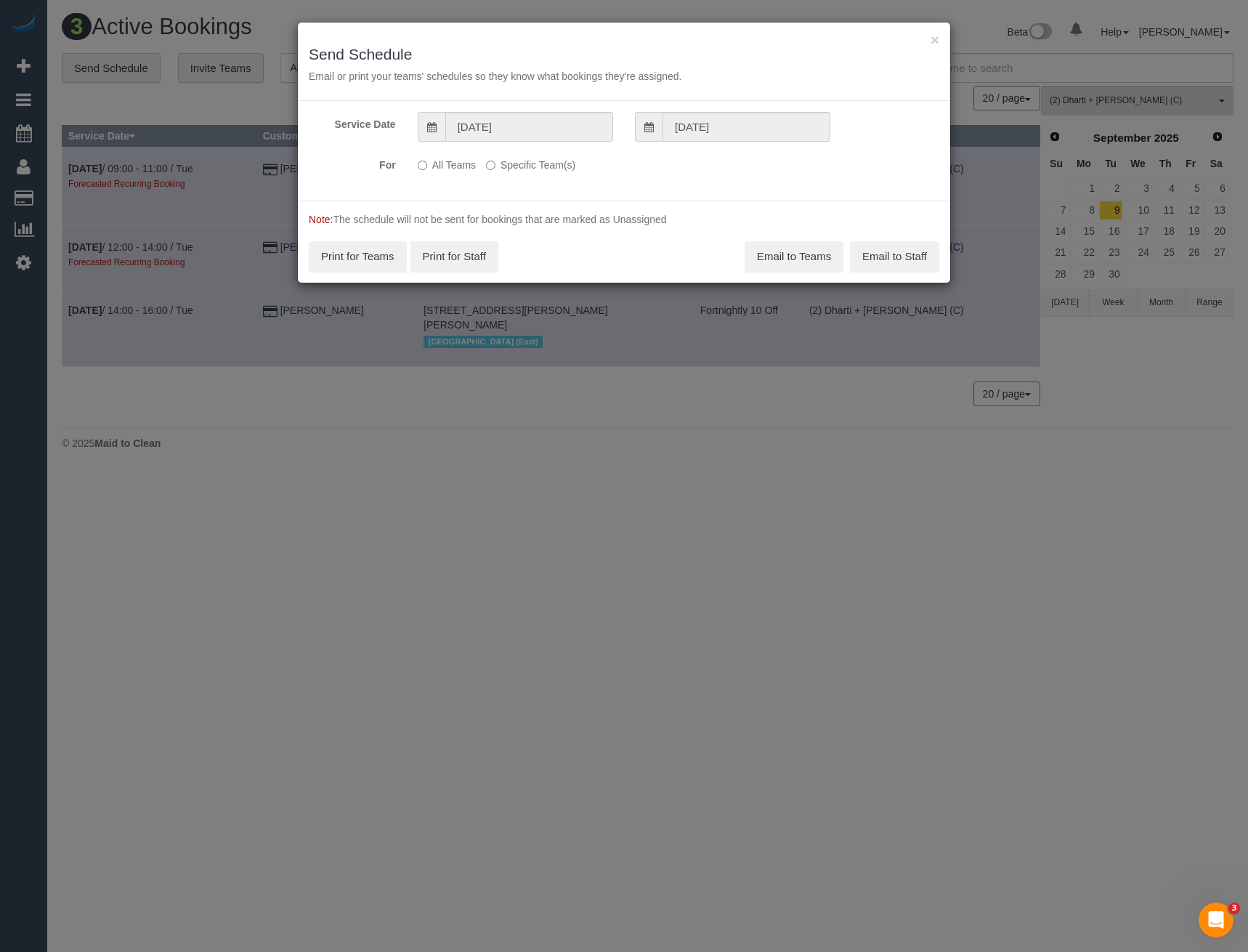
click at [497, 160] on label "Specific Team(s)" at bounding box center [530, 162] width 90 height 20
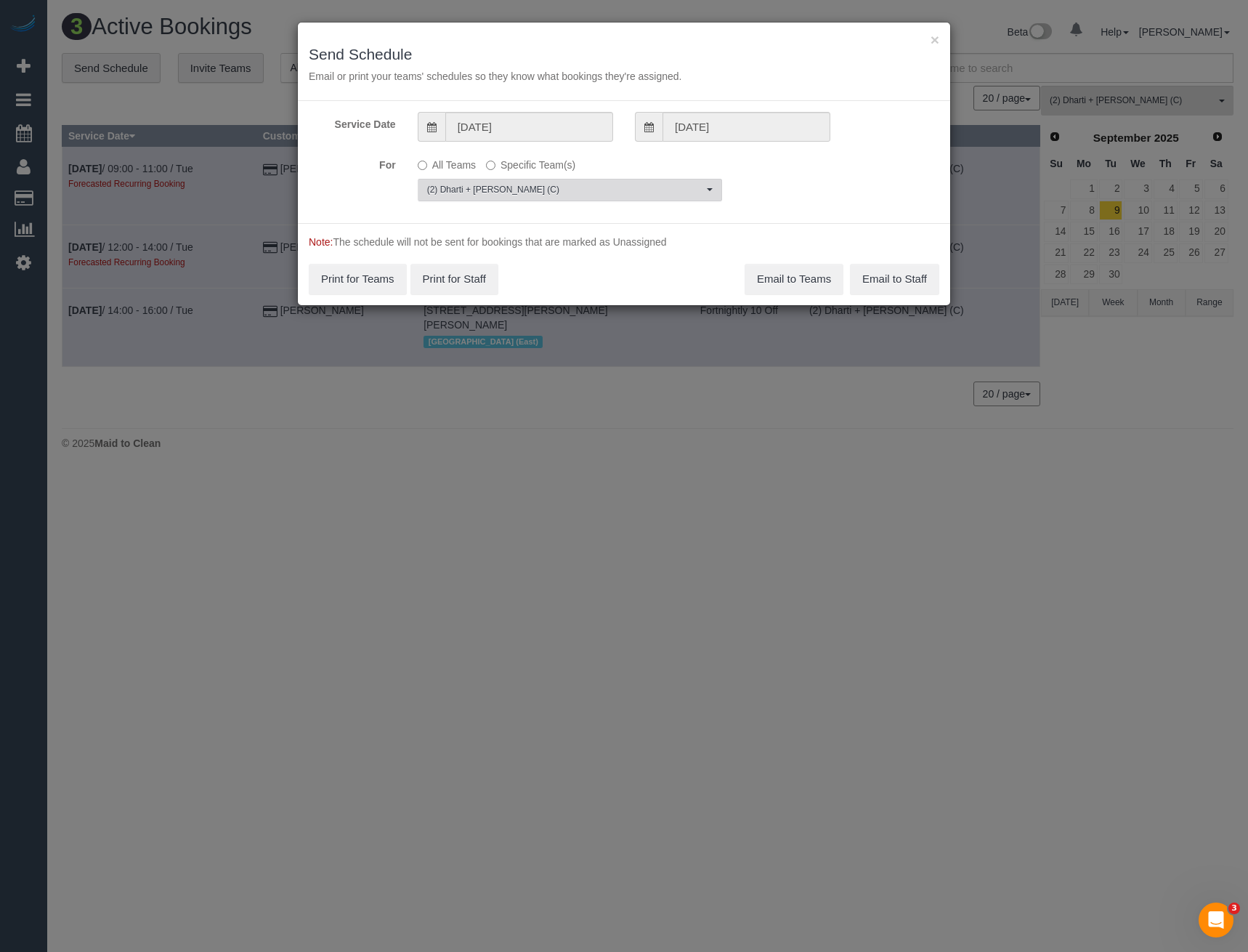
click at [498, 190] on span "(2) Dharti + [PERSON_NAME] (C)" at bounding box center [565, 190] width 276 height 12
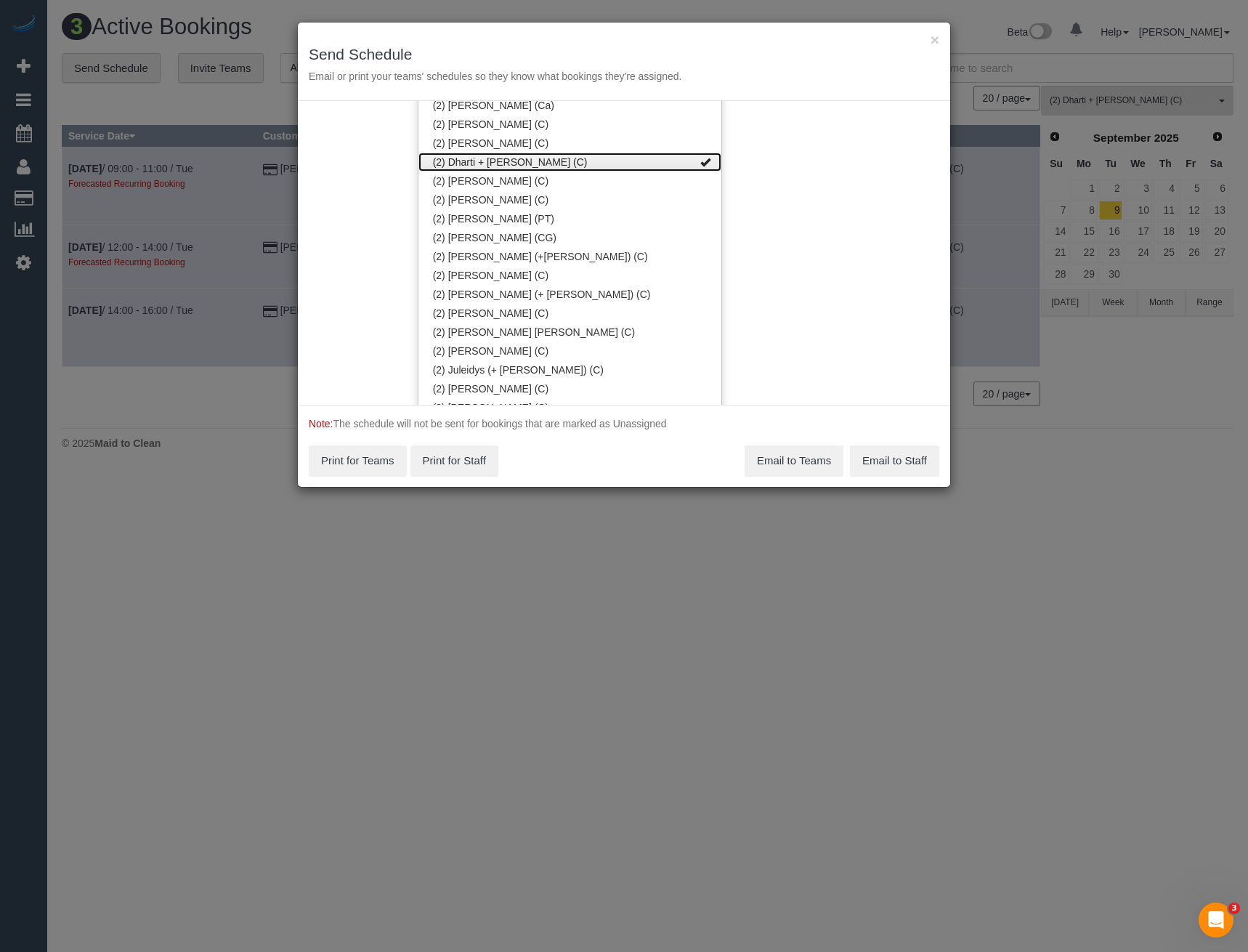
click at [491, 161] on link "(2) Dharti + [PERSON_NAME] (C)" at bounding box center [570, 162] width 303 height 19
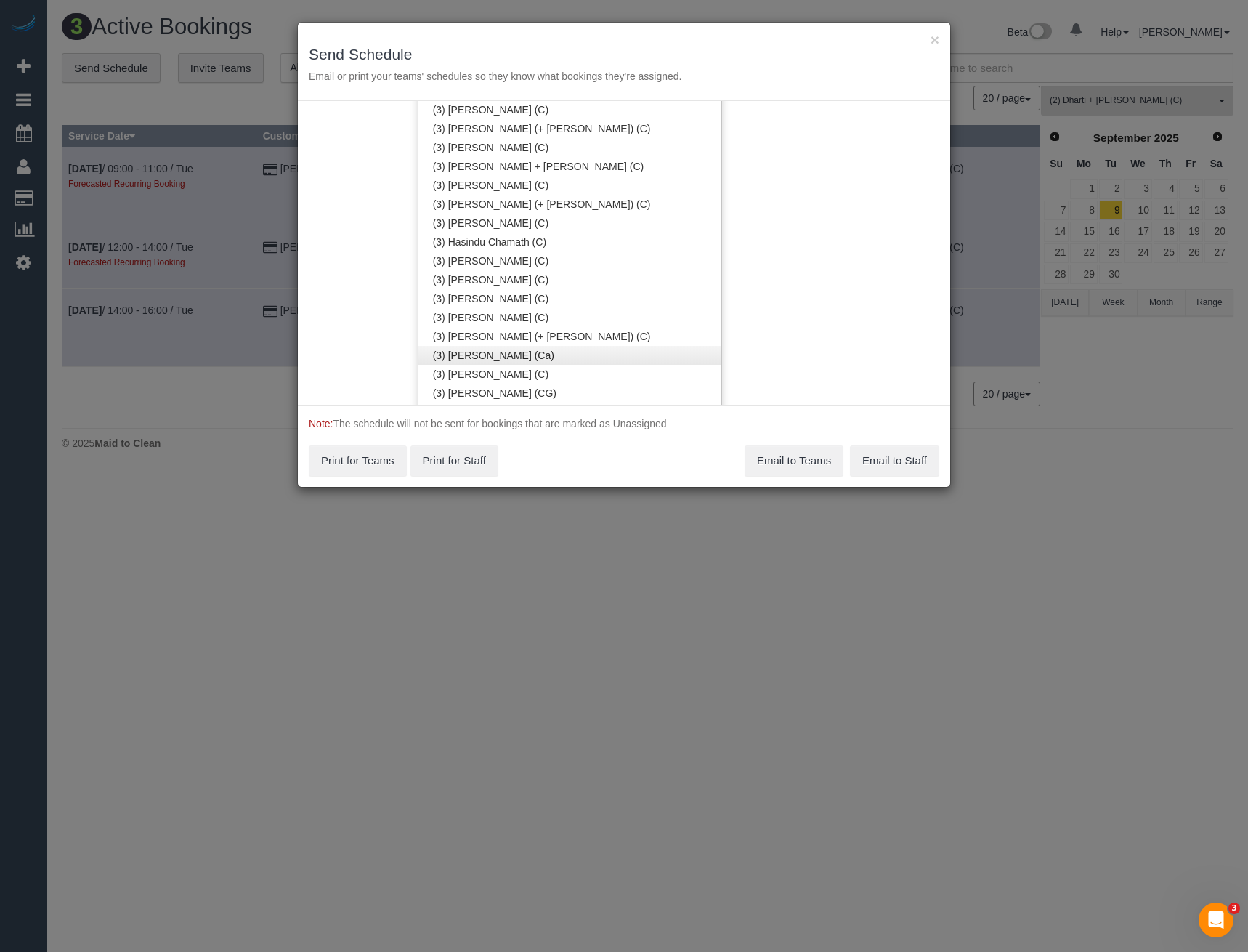
scroll to position [2353, 0]
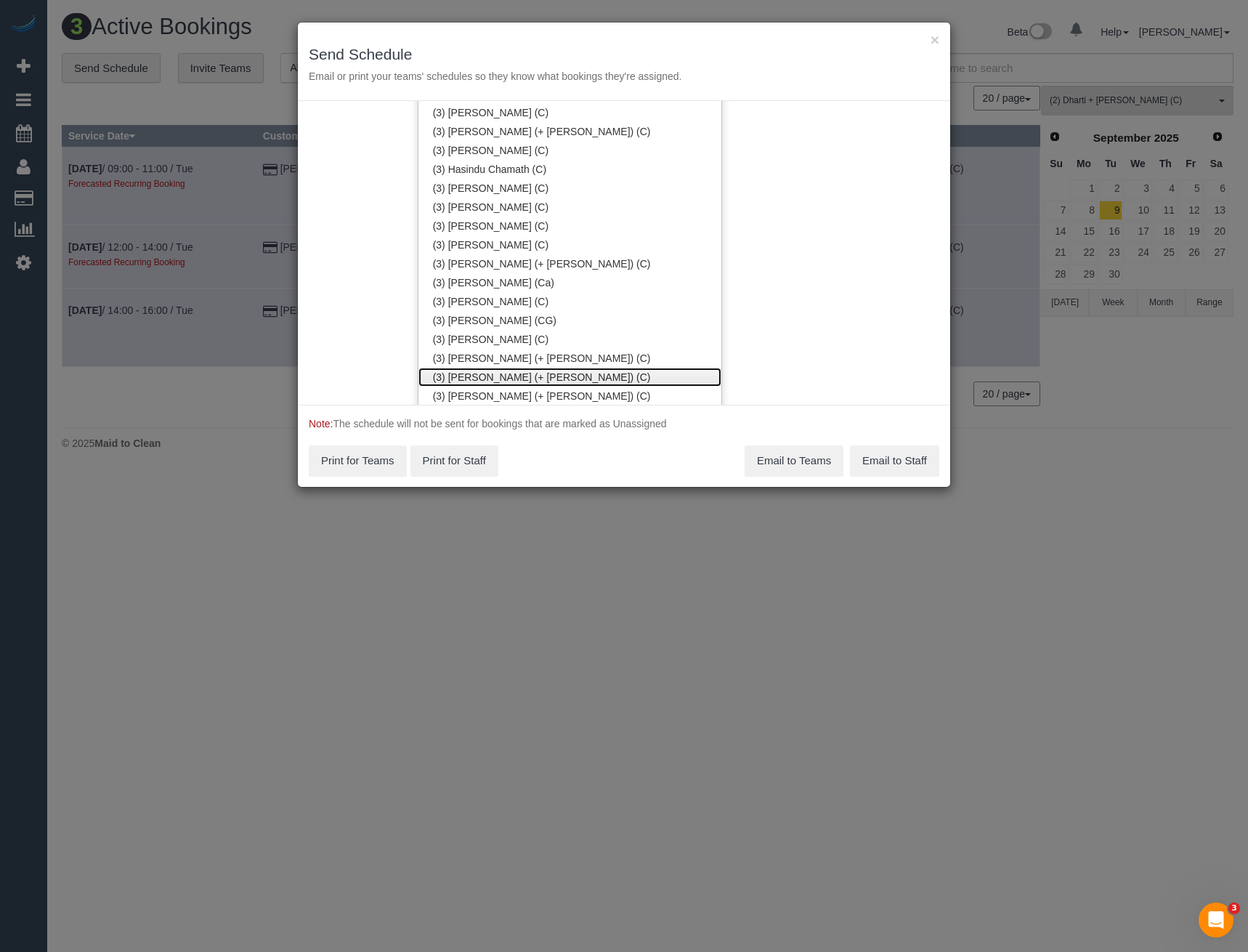
click at [493, 375] on link "(3) Juliana (+ Estefania) (C)" at bounding box center [570, 377] width 303 height 19
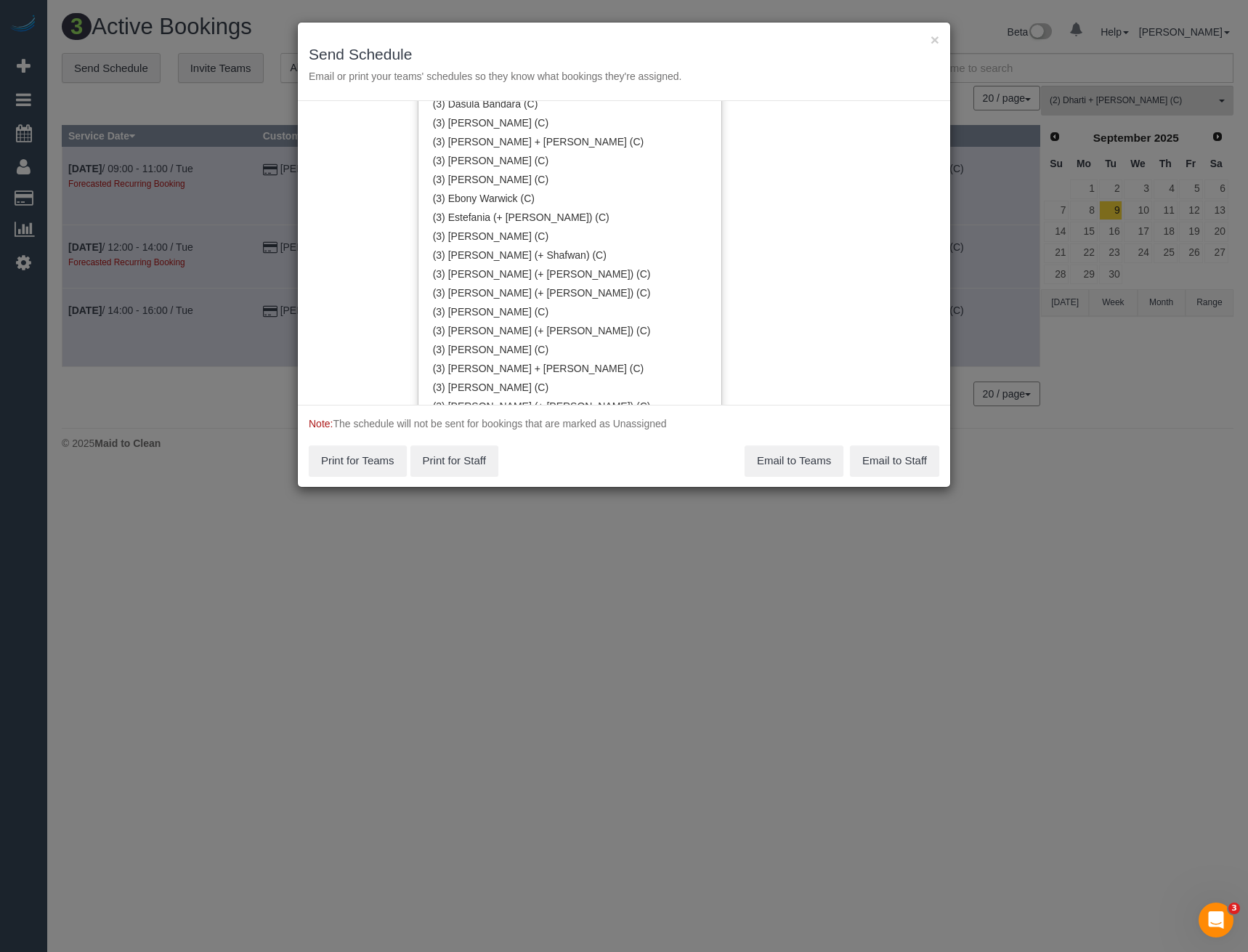
scroll to position [2062, 0]
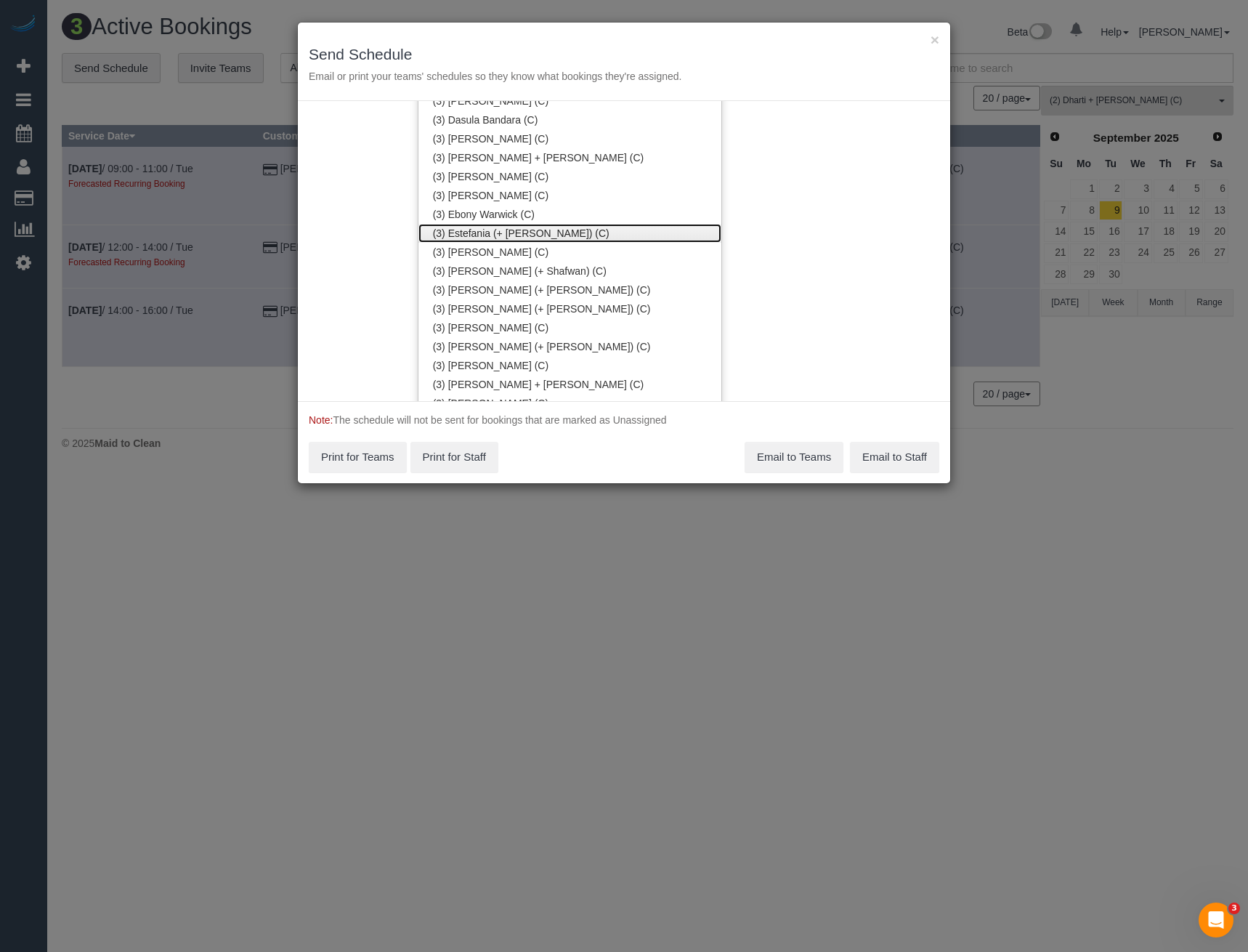
click at [511, 233] on link "(3) Estefania (+ Juliana) (C)" at bounding box center [570, 233] width 303 height 19
click at [809, 236] on div "Service Date 25/08/2025 25/08/2025 For All Teams Specific Team(s) (3) Estefania…" at bounding box center [624, 251] width 652 height 300
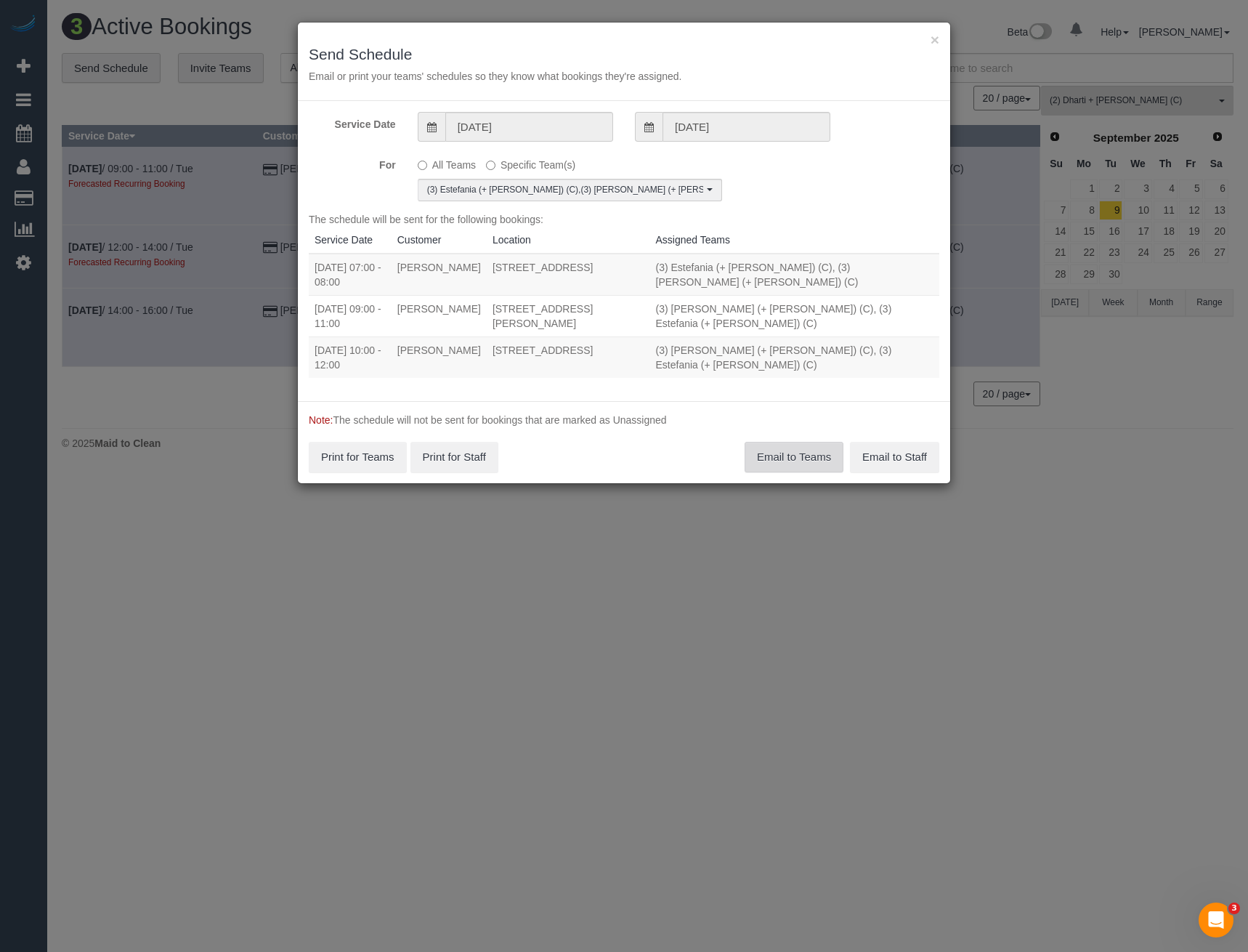
click at [809, 454] on button "Email to Teams" at bounding box center [793, 456] width 98 height 30
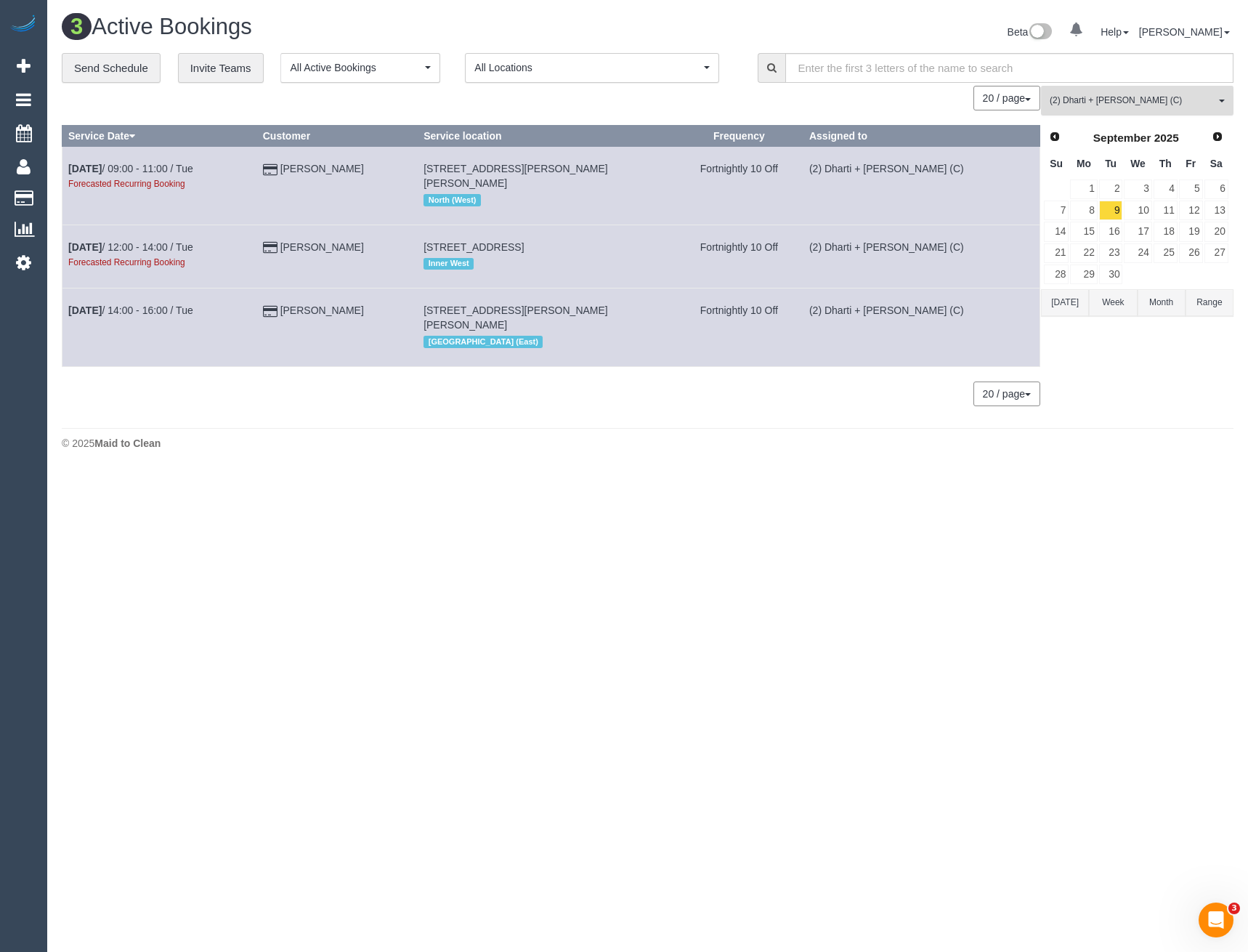
click at [1096, 98] on span "(2) Dharti + Kishan (C)" at bounding box center [1133, 100] width 165 height 12
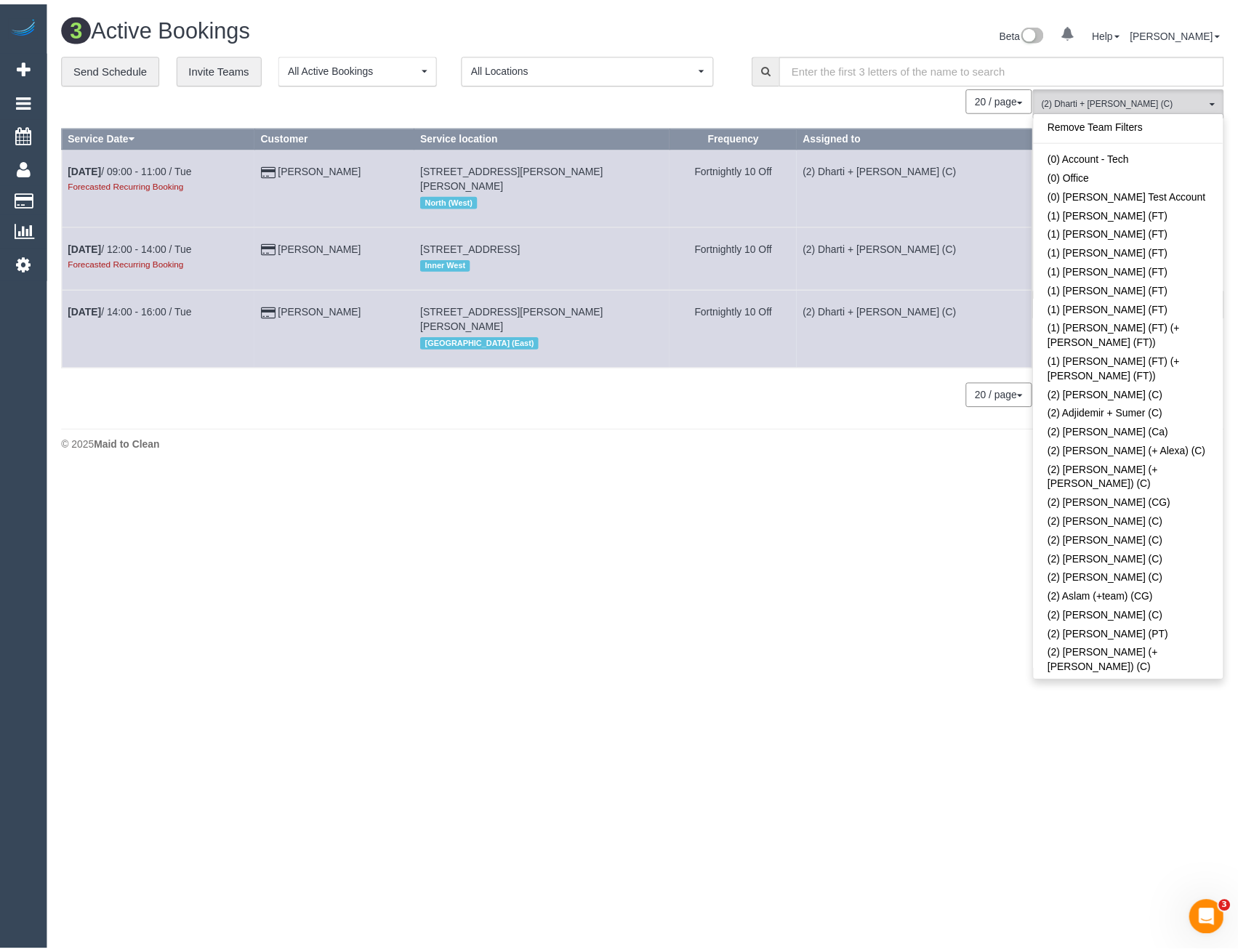
scroll to position [460, 0]
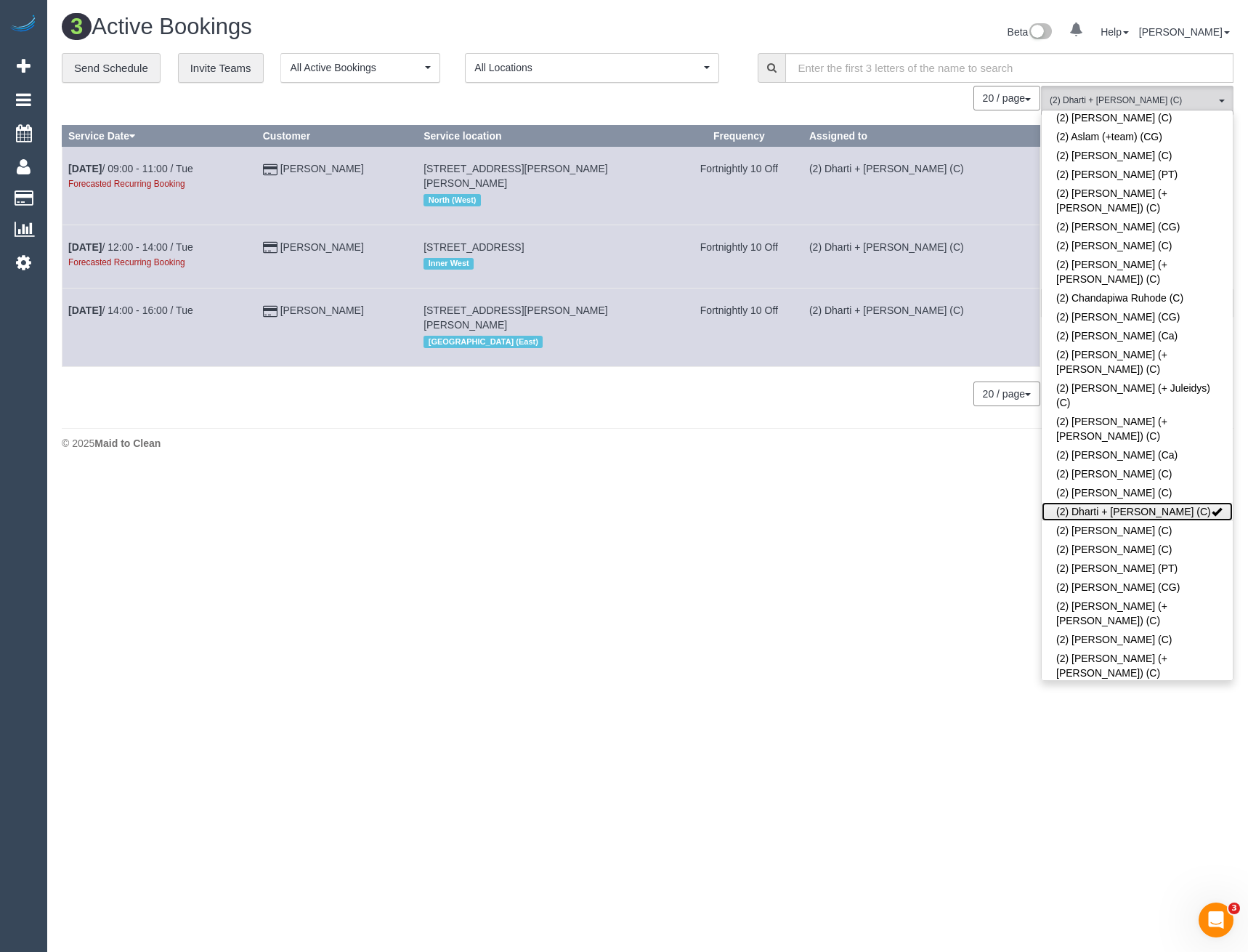
click at [1116, 502] on link "(2) Dharti + Kishan (C)" at bounding box center [1137, 511] width 191 height 19
drag, startPoint x: 966, startPoint y: 419, endPoint x: 980, endPoint y: 415, distance: 14.6
click at [965, 436] on div "© 2025 Maid to Clean" at bounding box center [648, 443] width 1172 height 15
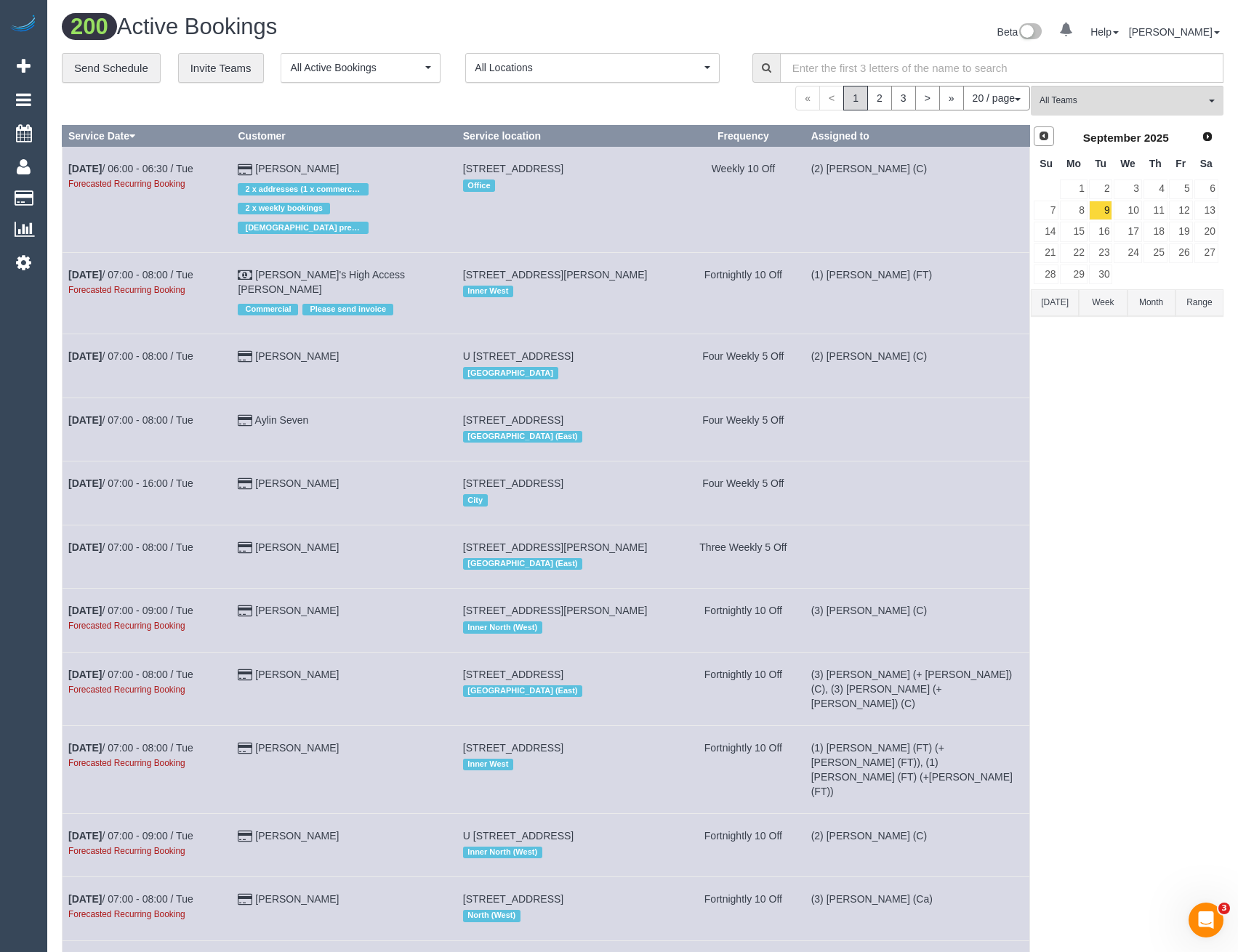
click at [1052, 138] on link "Prev" at bounding box center [1043, 136] width 20 height 20
click at [1081, 276] on link "25" at bounding box center [1072, 274] width 27 height 20
click at [1093, 273] on link "26" at bounding box center [1101, 274] width 24 height 20
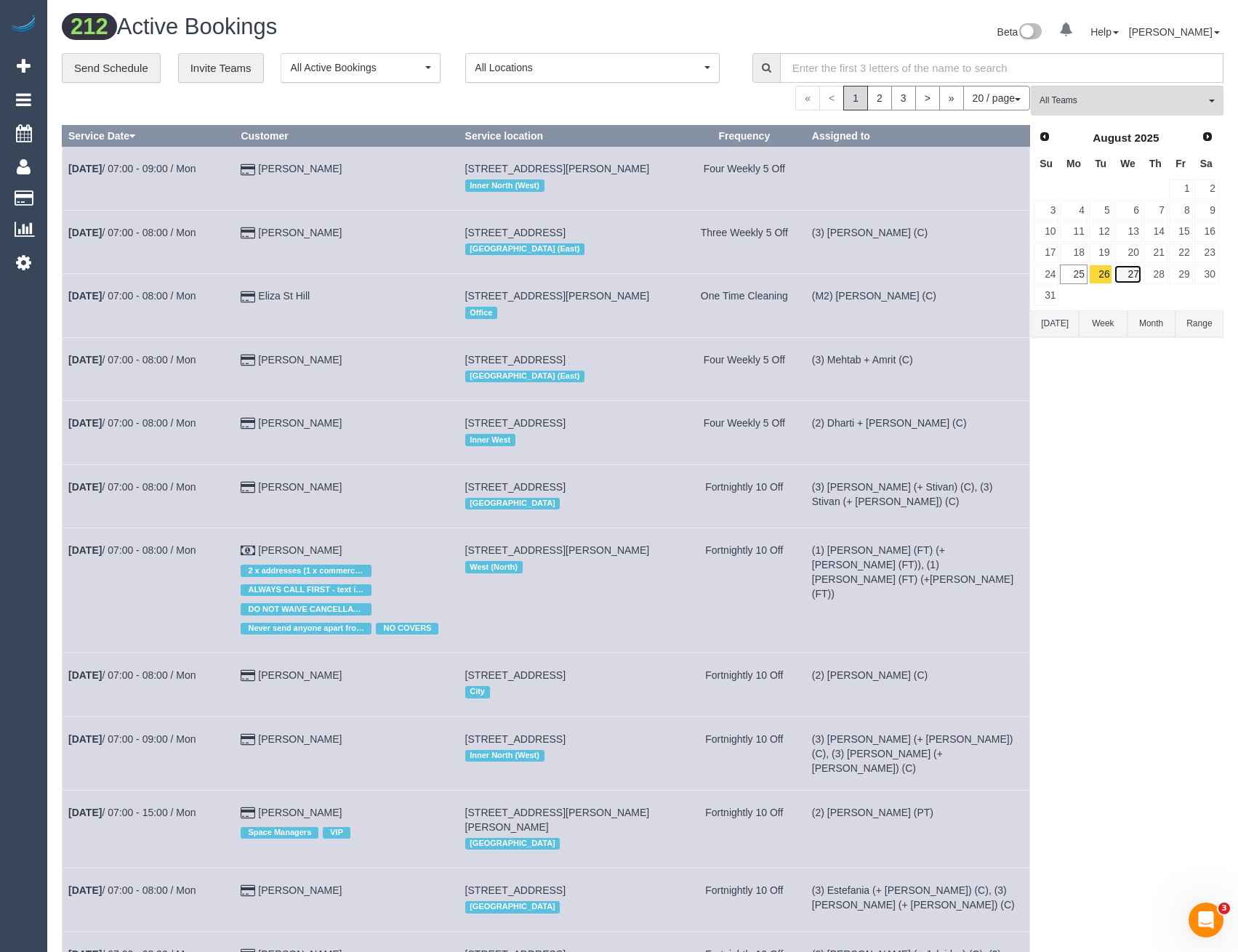
click at [1124, 276] on link "27" at bounding box center [1127, 274] width 28 height 20
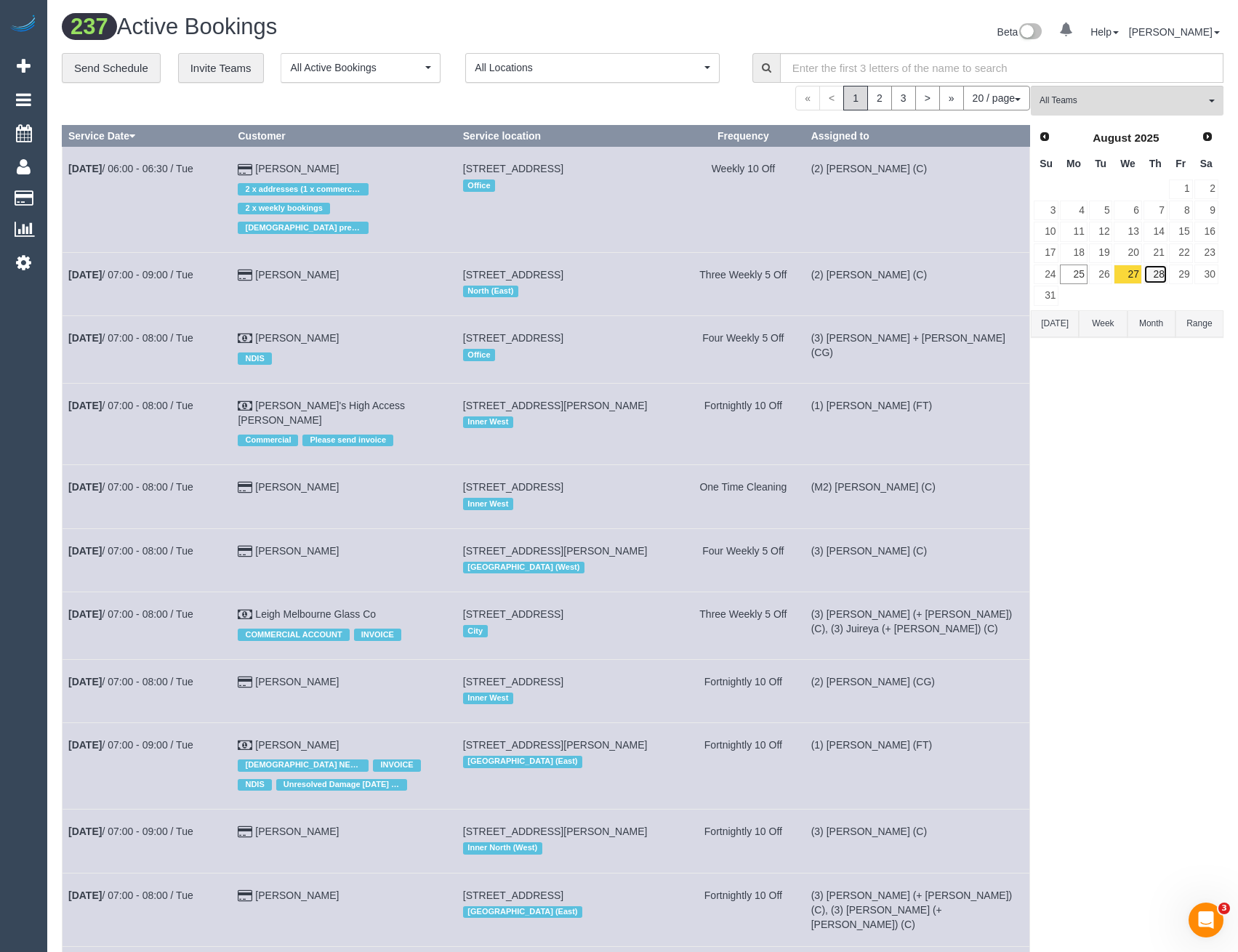
click at [1149, 273] on link "28" at bounding box center [1155, 274] width 24 height 20
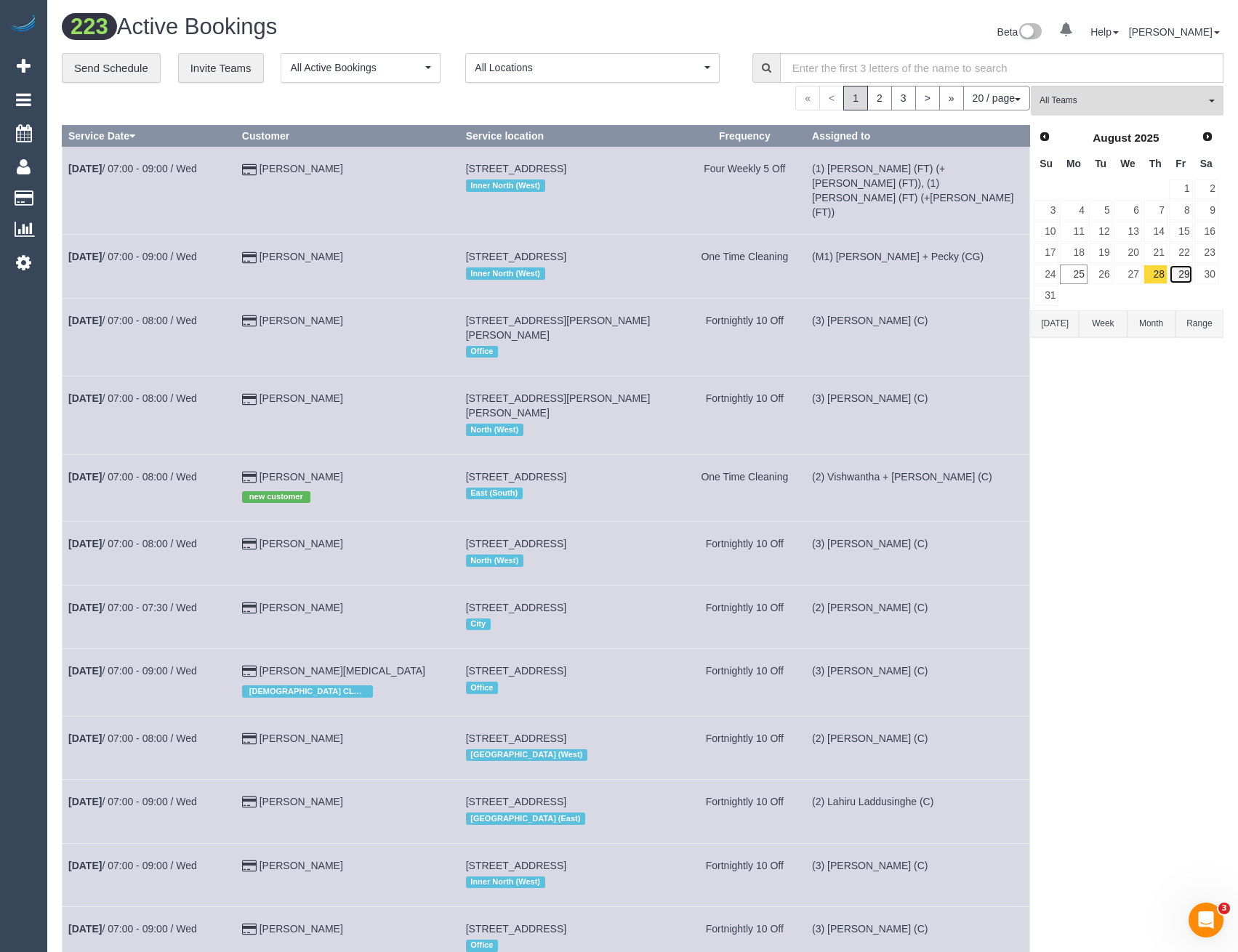
click at [1177, 274] on link "29" at bounding box center [1181, 274] width 24 height 20
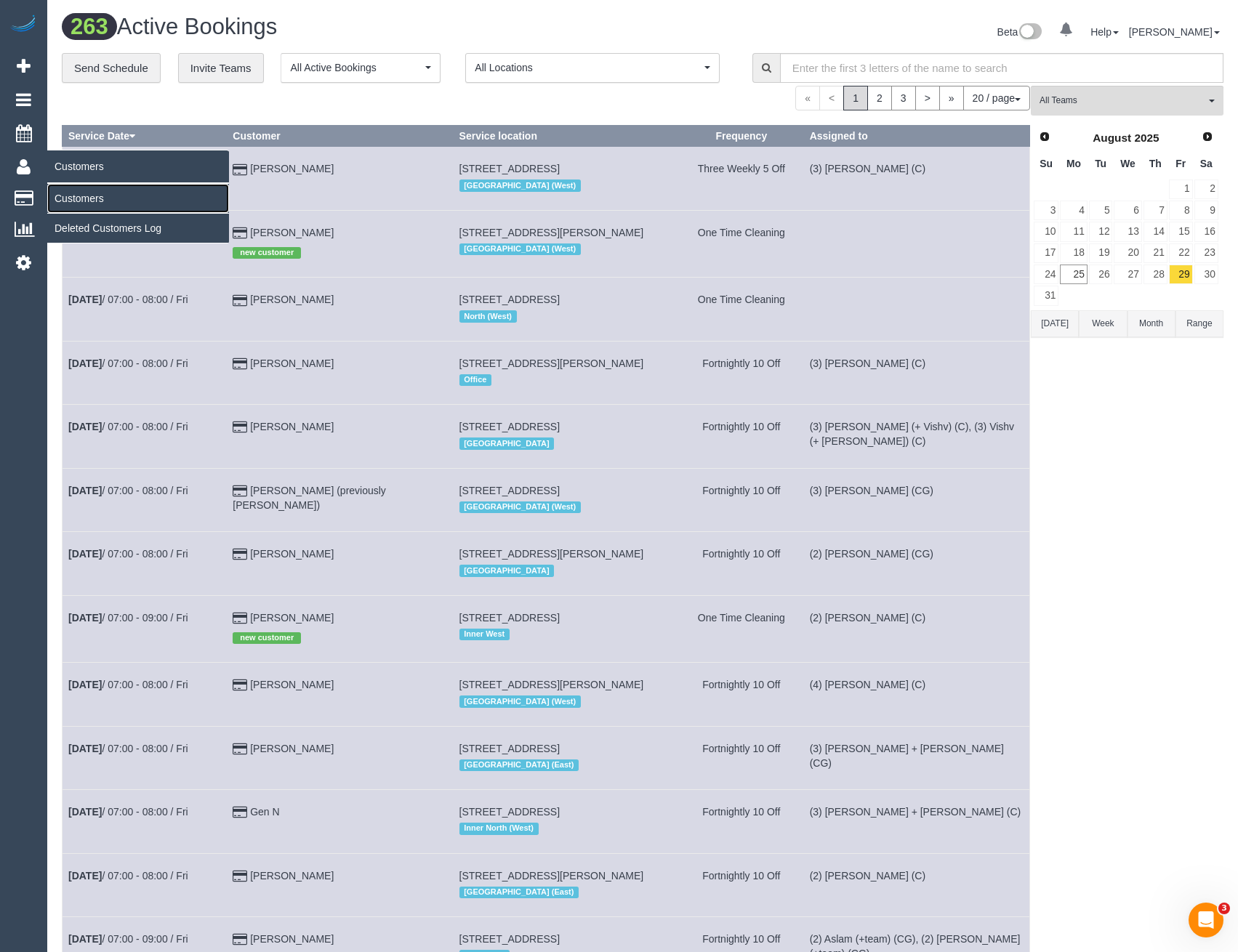
drag, startPoint x: 97, startPoint y: 203, endPoint x: 106, endPoint y: 202, distance: 9.1
click at [97, 203] on link "Customers" at bounding box center [138, 198] width 182 height 29
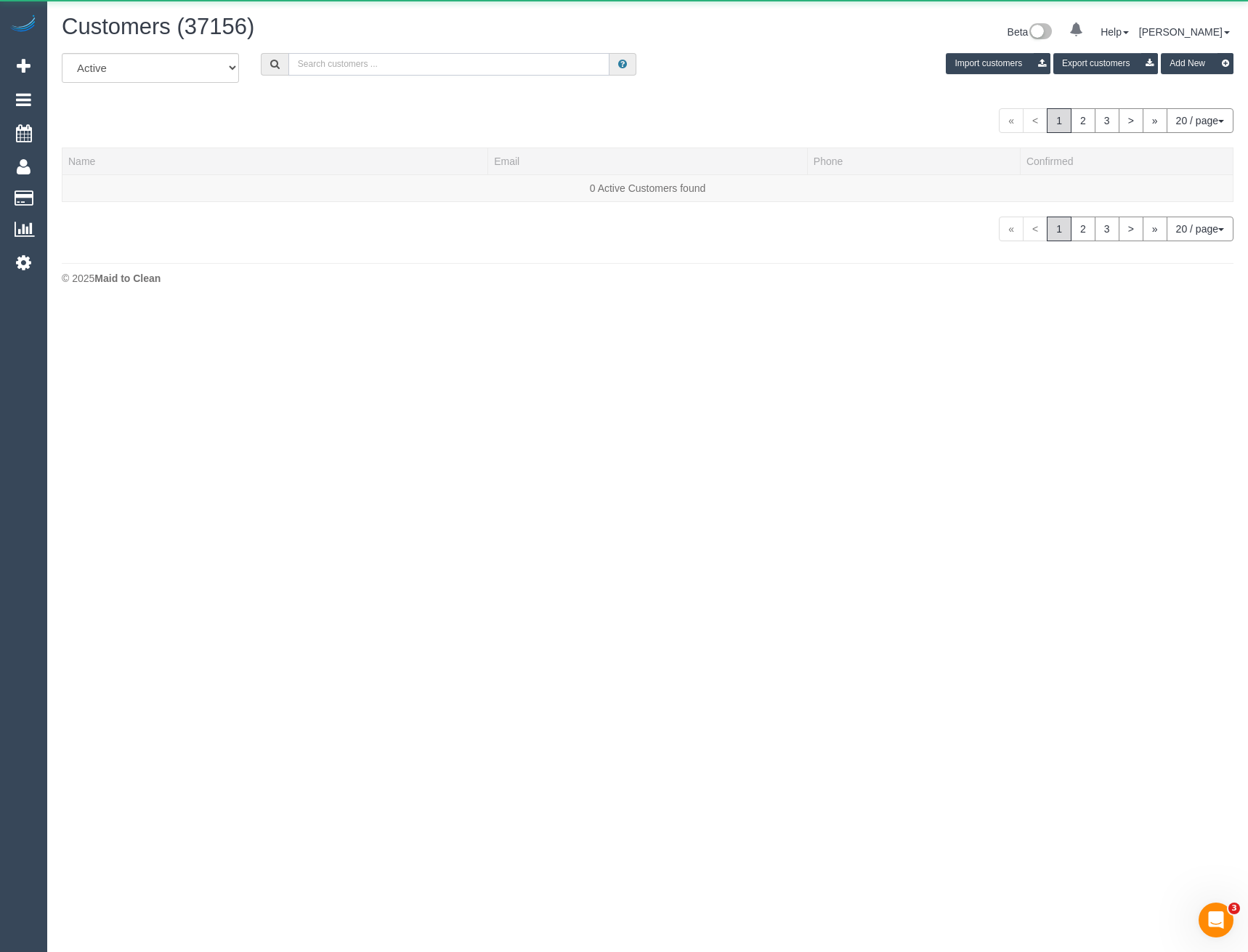
click at [484, 69] on input "text" at bounding box center [449, 64] width 322 height 23
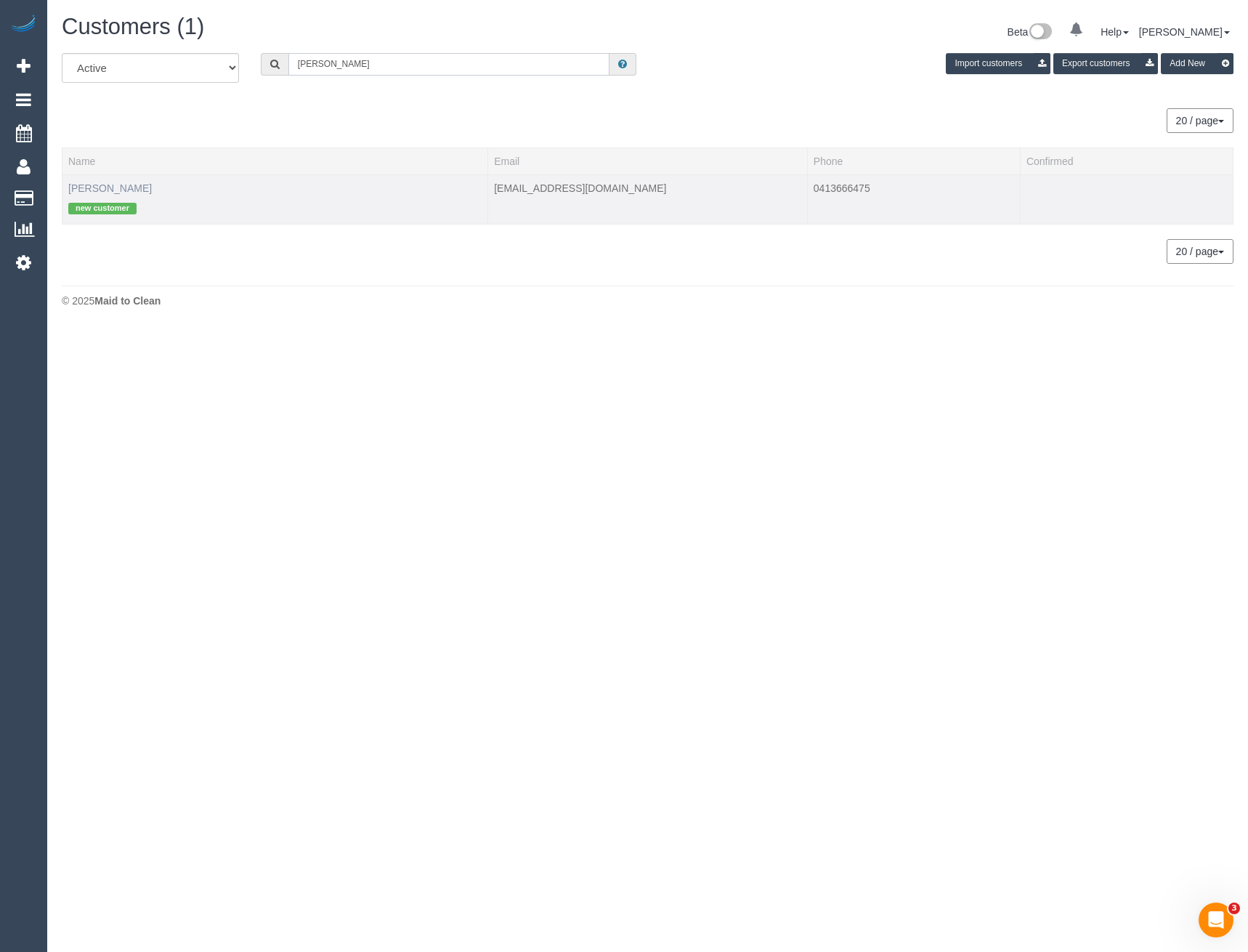
type input "Isabella Gio"
click at [138, 186] on link "Isabella Giovinazzo" at bounding box center [110, 187] width 84 height 11
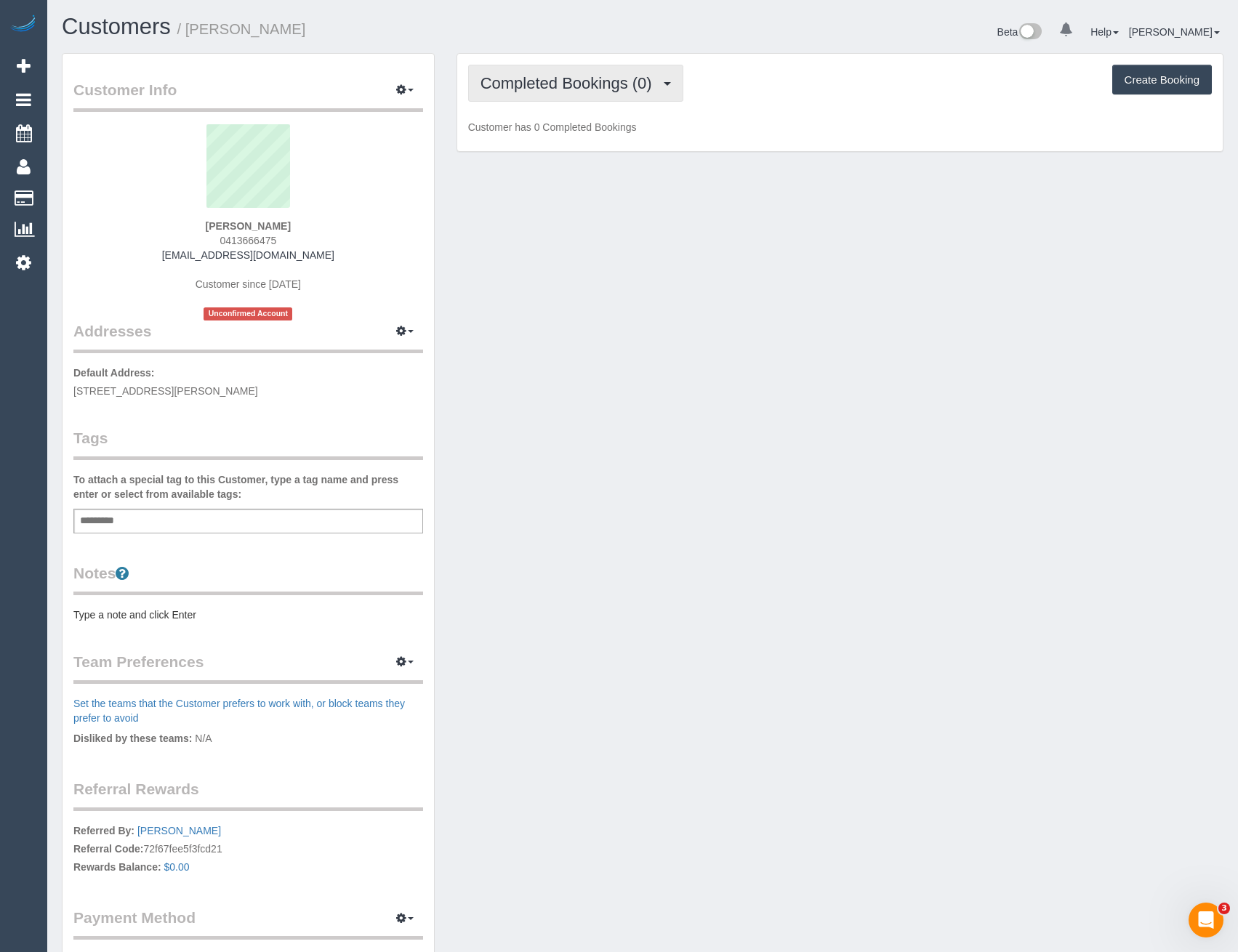
click at [570, 84] on span "Completed Bookings (0)" at bounding box center [569, 83] width 179 height 18
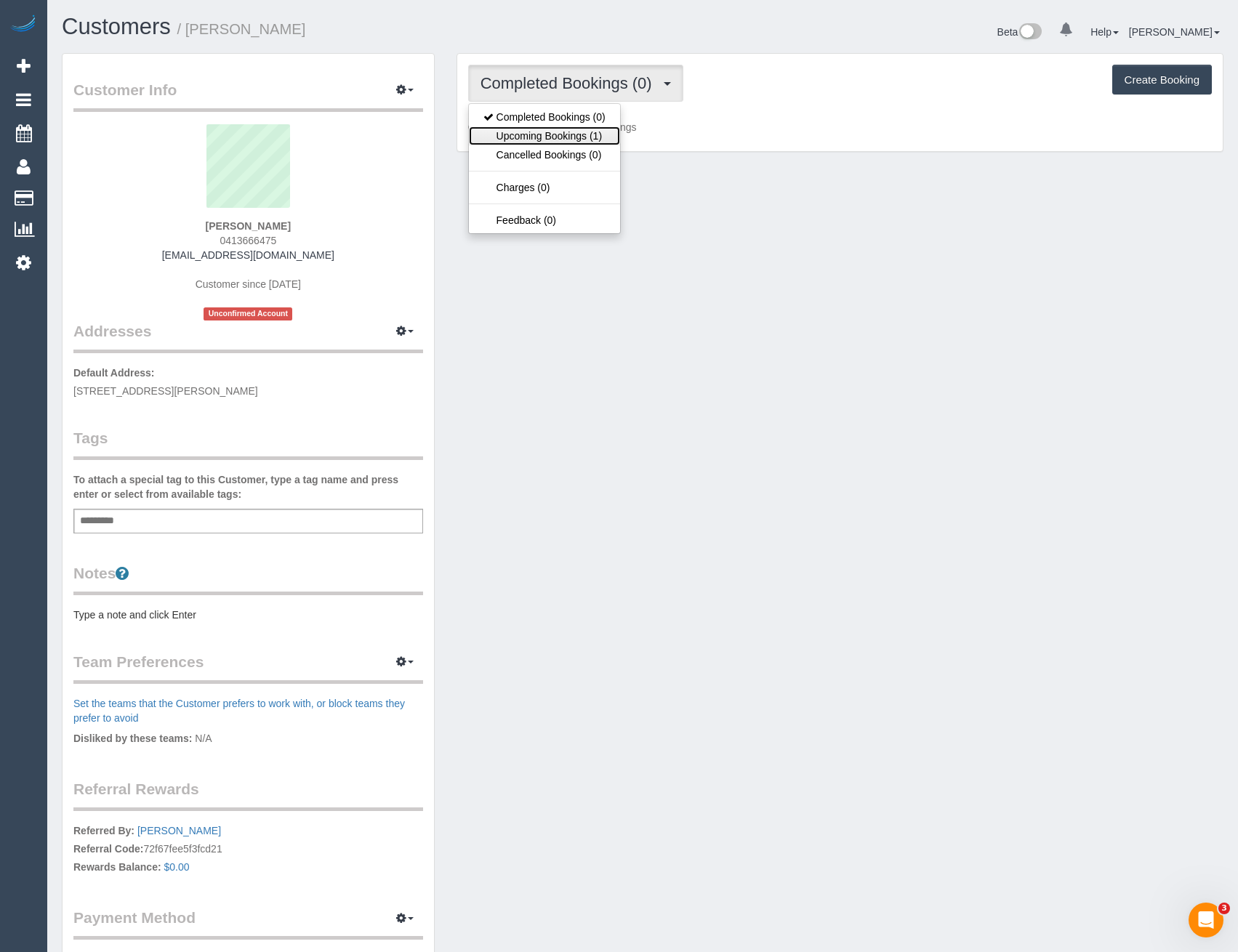
click at [564, 137] on link "Upcoming Bookings (1)" at bounding box center [545, 136] width 152 height 19
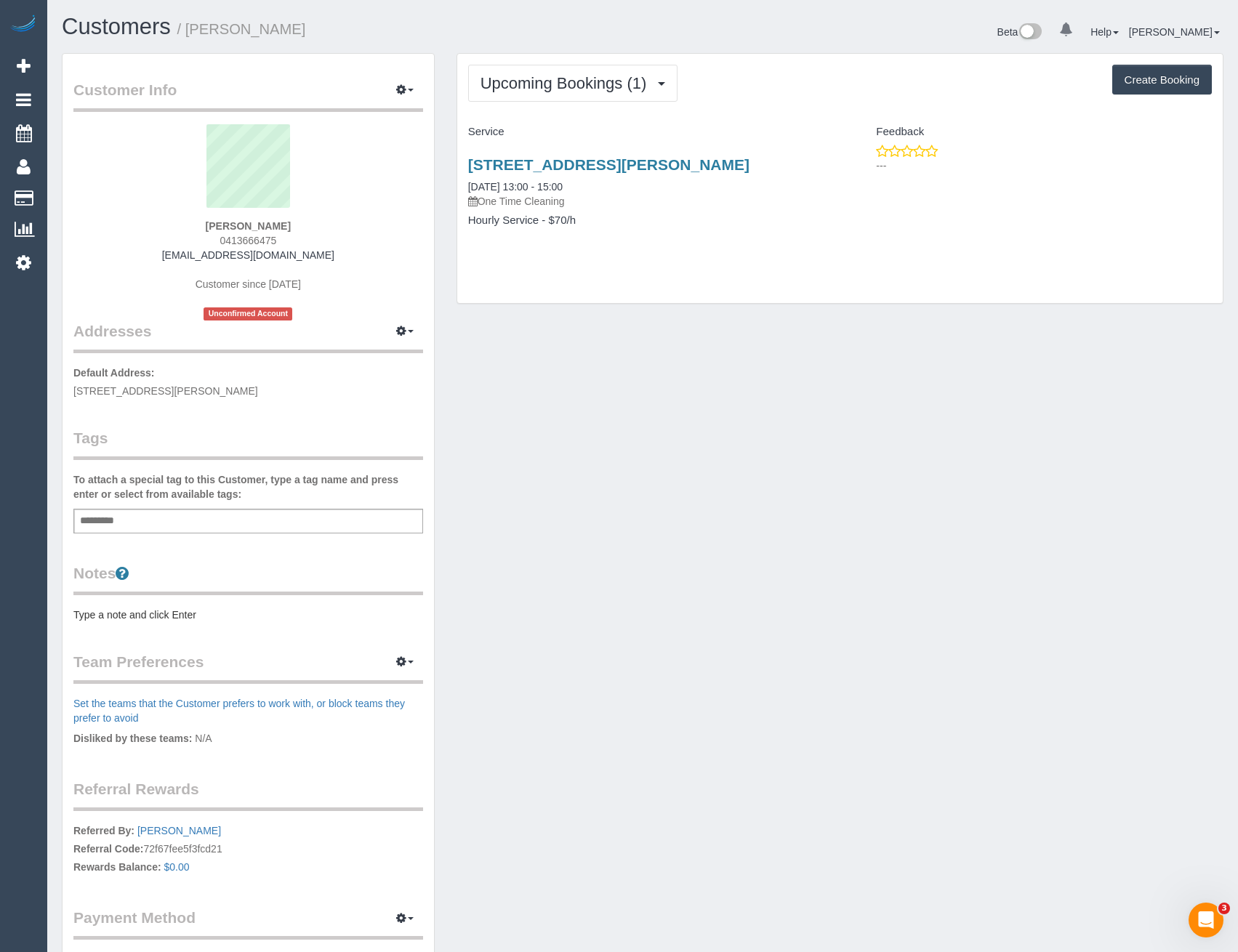
click at [190, 516] on div "Add a tag" at bounding box center [247, 521] width 349 height 24
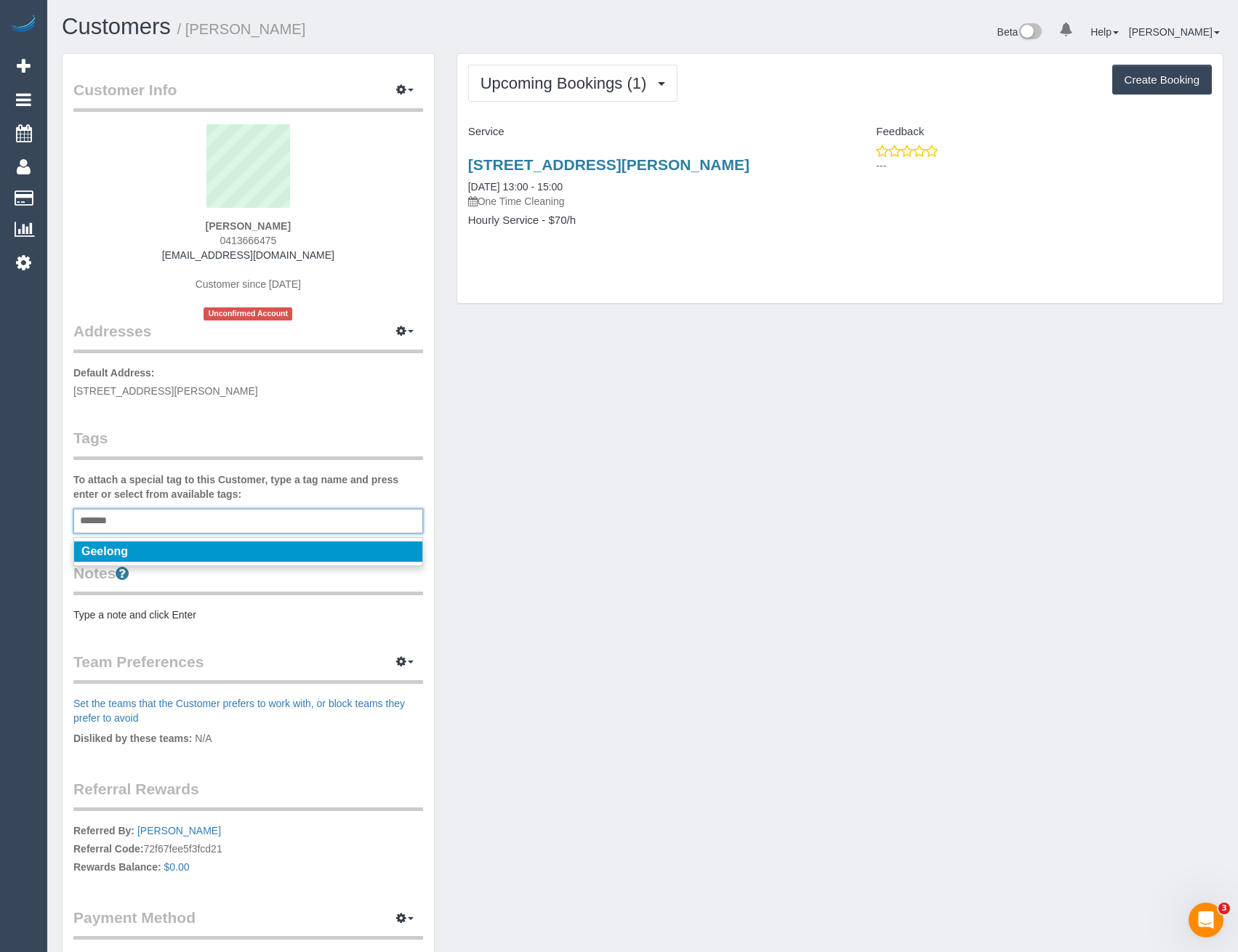
type input "*******"
click at [173, 550] on li "Geelong" at bounding box center [248, 551] width 348 height 20
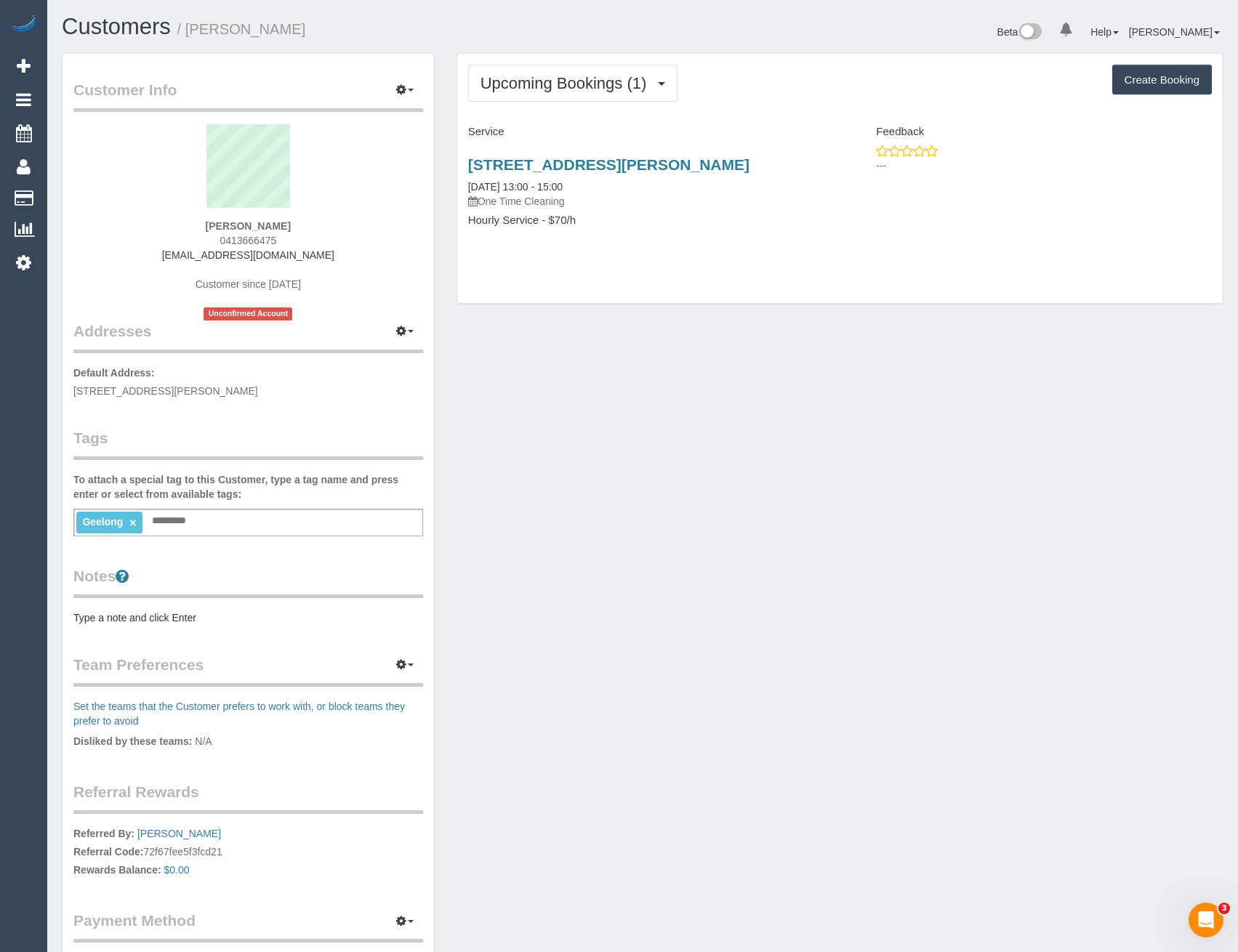
click at [687, 238] on div "20 Carr Street, Belmont, VIC 3216 03/09/2025 13:00 - 15:00 One Time Cleaning Ho…" at bounding box center [649, 199] width 383 height 111
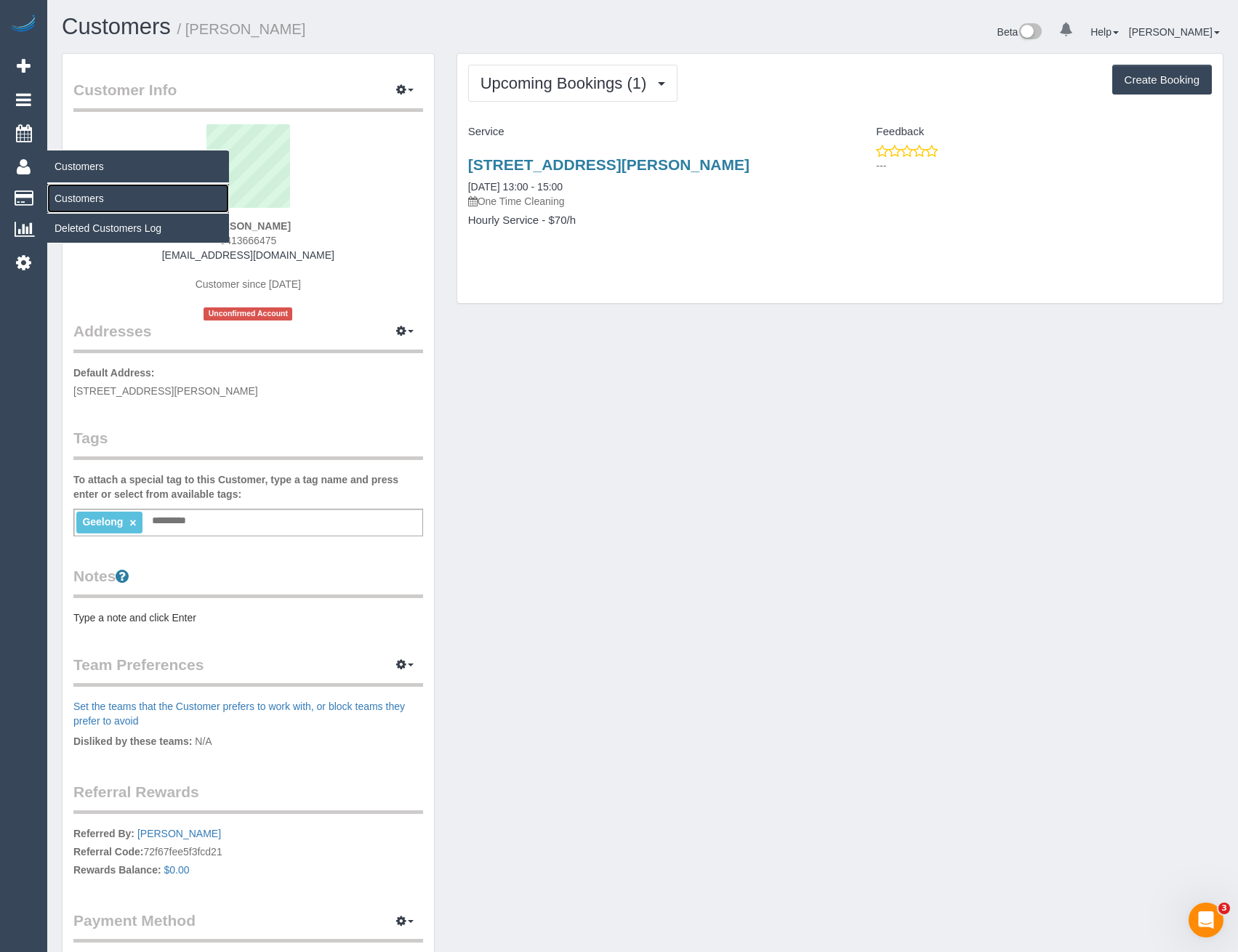
drag, startPoint x: 103, startPoint y: 190, endPoint x: 227, endPoint y: 171, distance: 125.4
click at [103, 190] on link "Customers" at bounding box center [138, 198] width 182 height 29
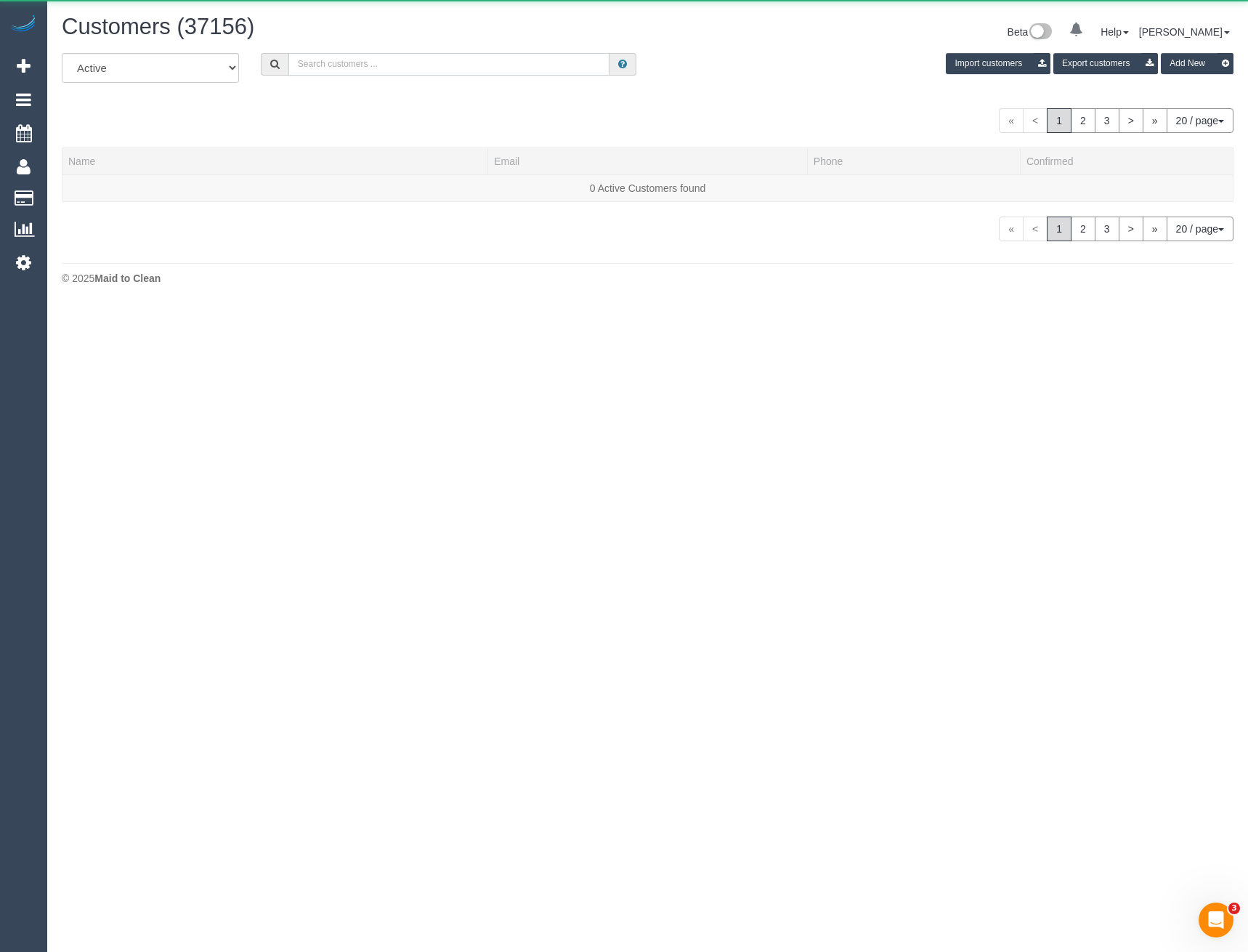
click at [372, 74] on input "text" at bounding box center [449, 64] width 322 height 23
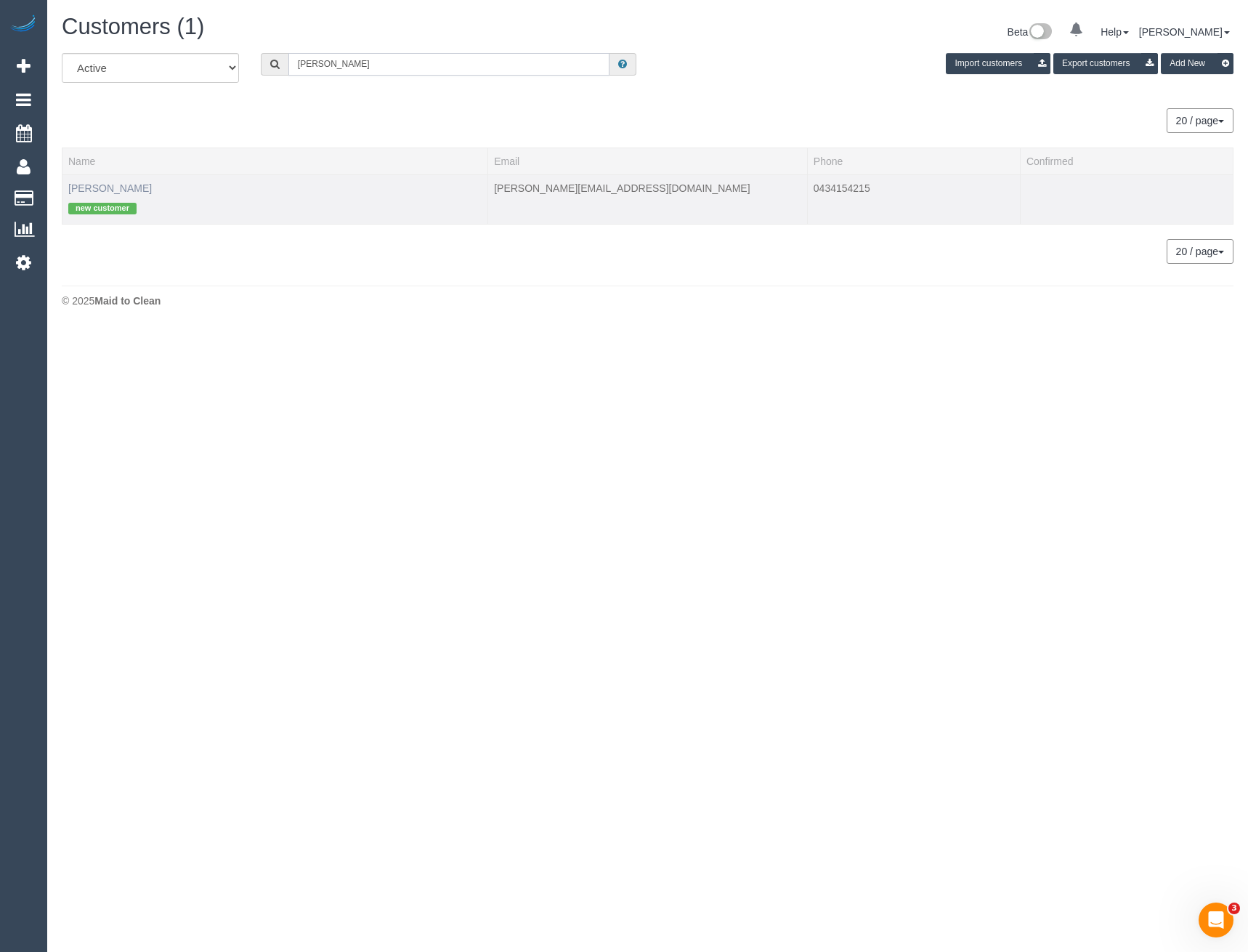
type input "Marina Li"
click at [113, 184] on link "Marina Lipović" at bounding box center [110, 187] width 84 height 11
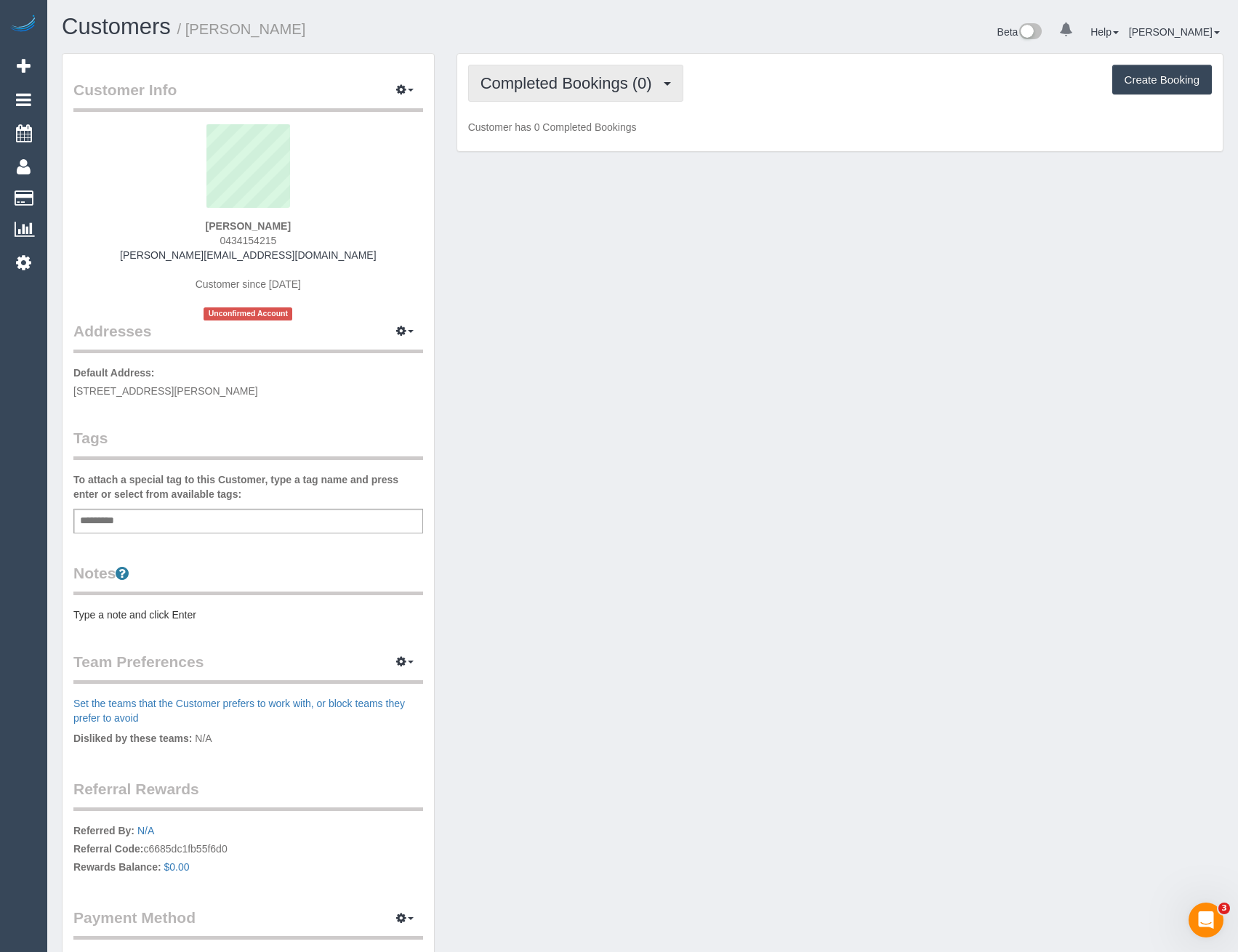
click at [587, 90] on span "Completed Bookings (0)" at bounding box center [569, 83] width 179 height 18
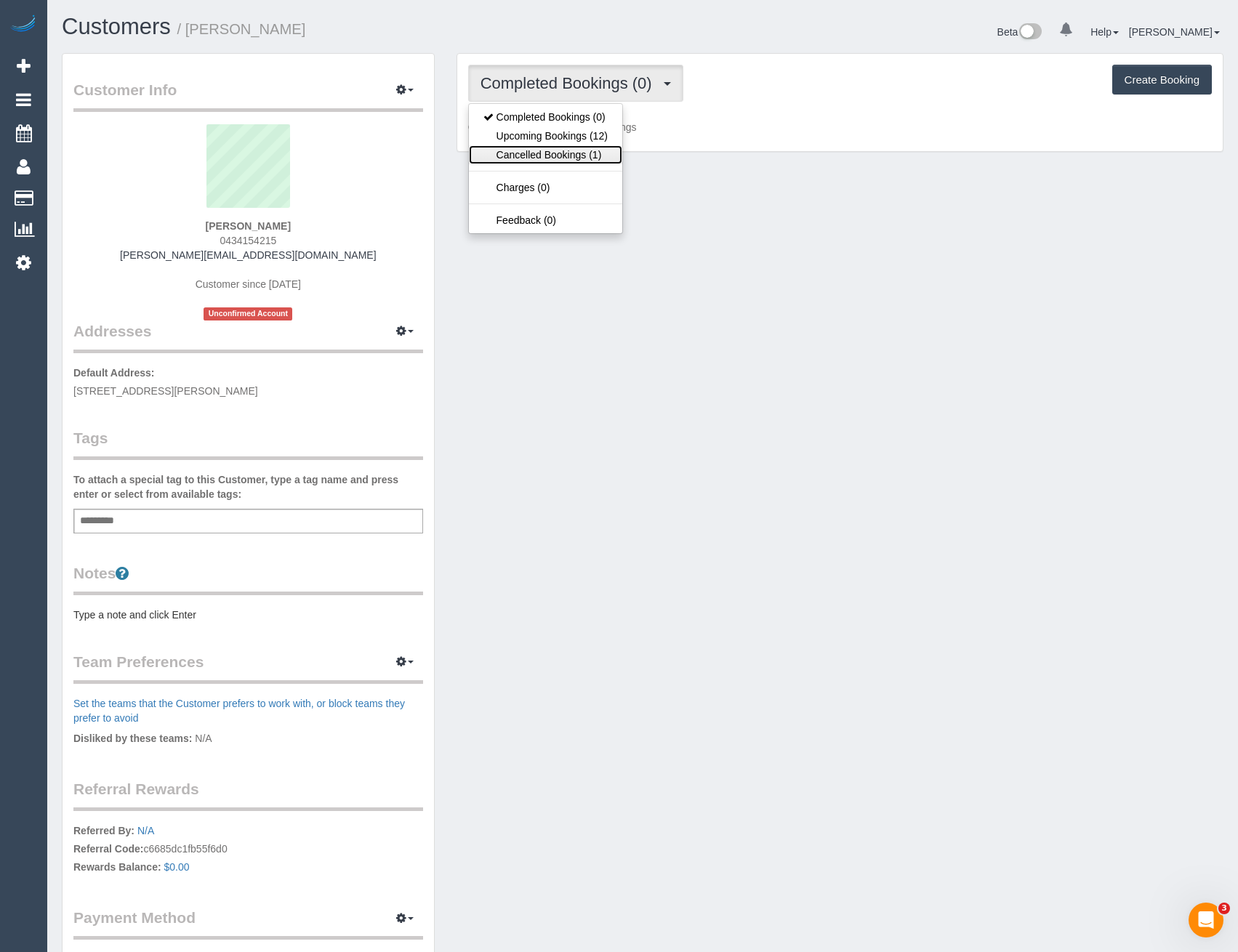
click at [569, 146] on link "Cancelled Bookings (1)" at bounding box center [545, 155] width 153 height 19
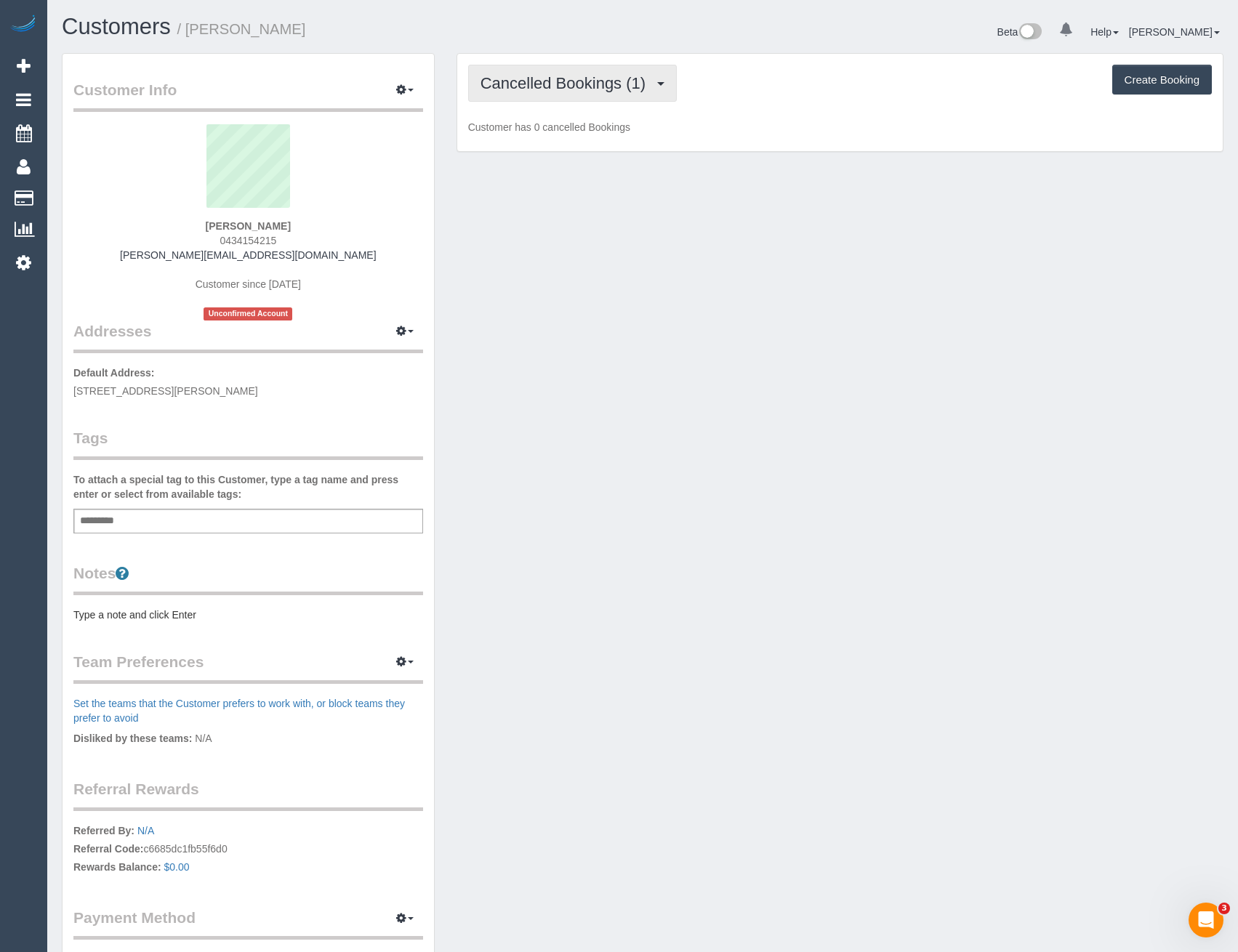
click at [576, 98] on button "Cancelled Bookings (1)" at bounding box center [572, 83] width 209 height 37
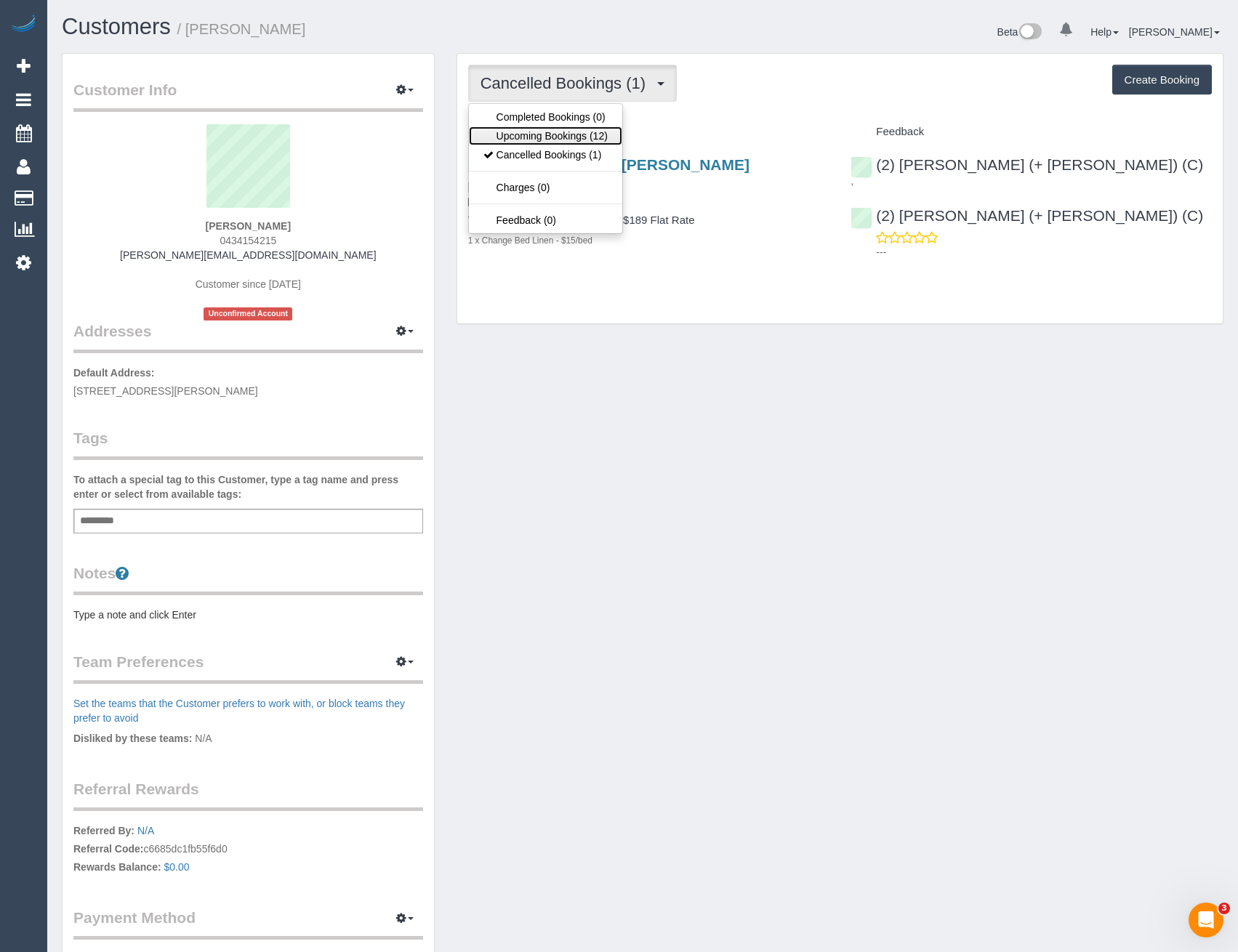
click at [565, 128] on link "Upcoming Bookings (12)" at bounding box center [545, 136] width 153 height 19
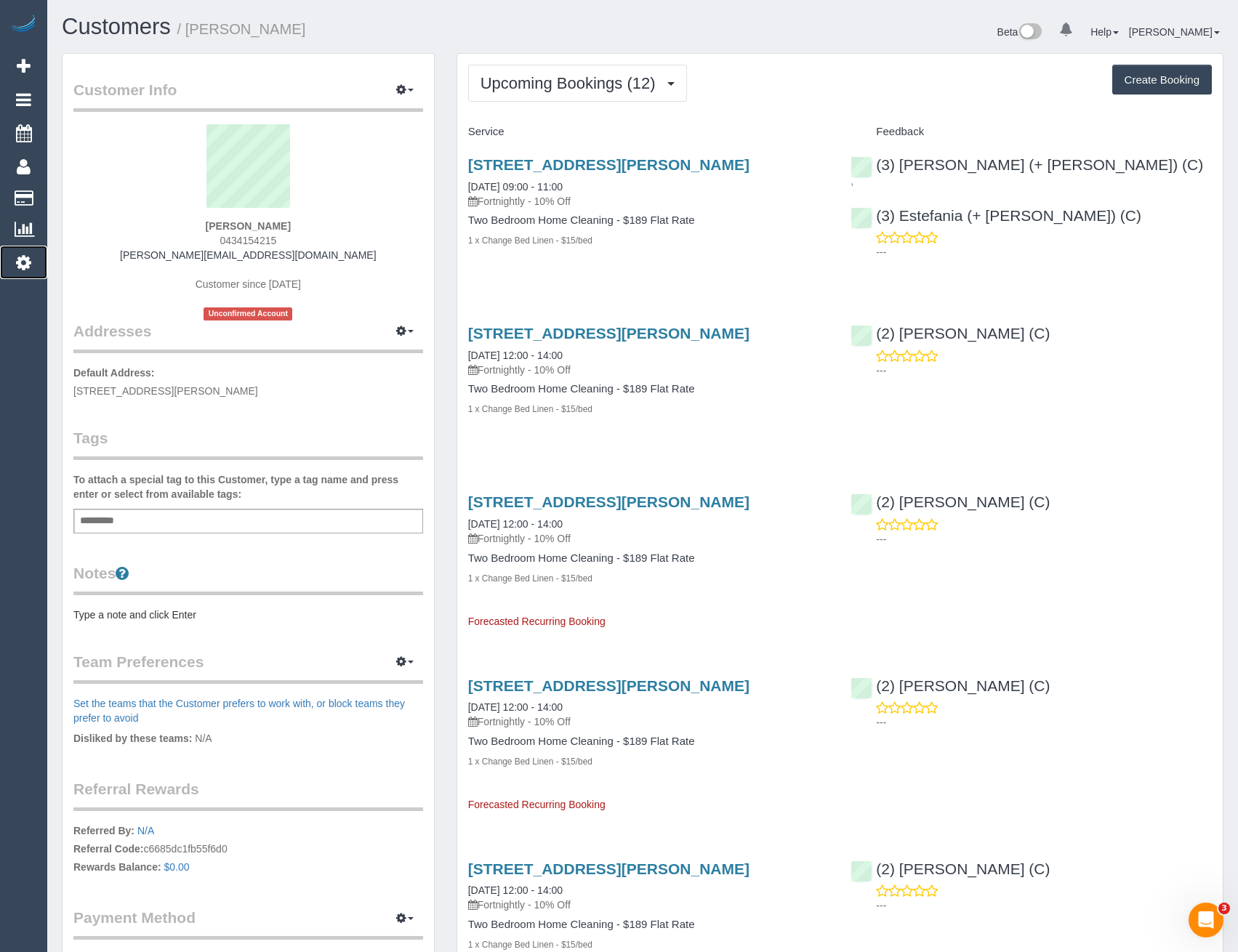
click at [27, 266] on icon at bounding box center [24, 262] width 16 height 17
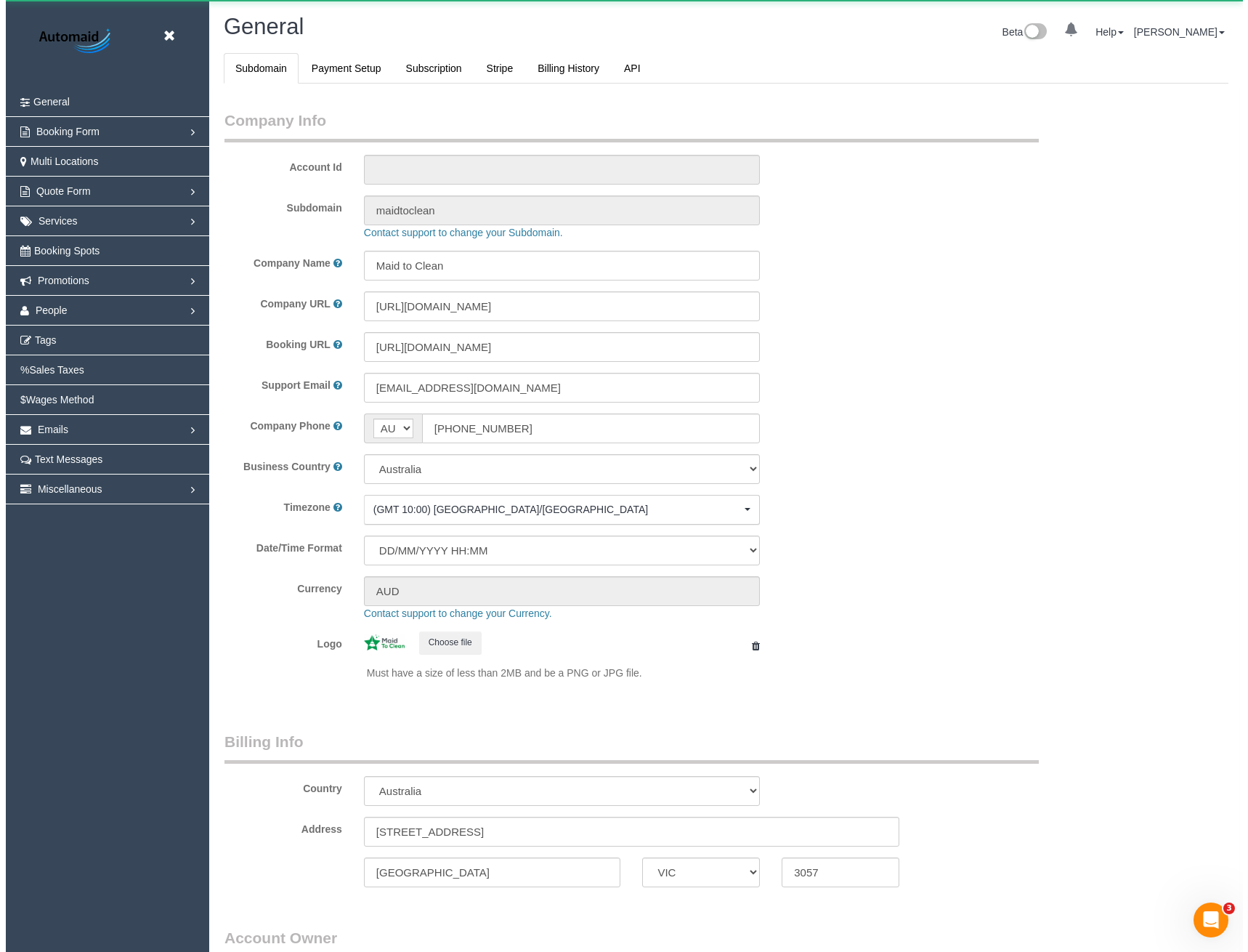
scroll to position [3322, 1238]
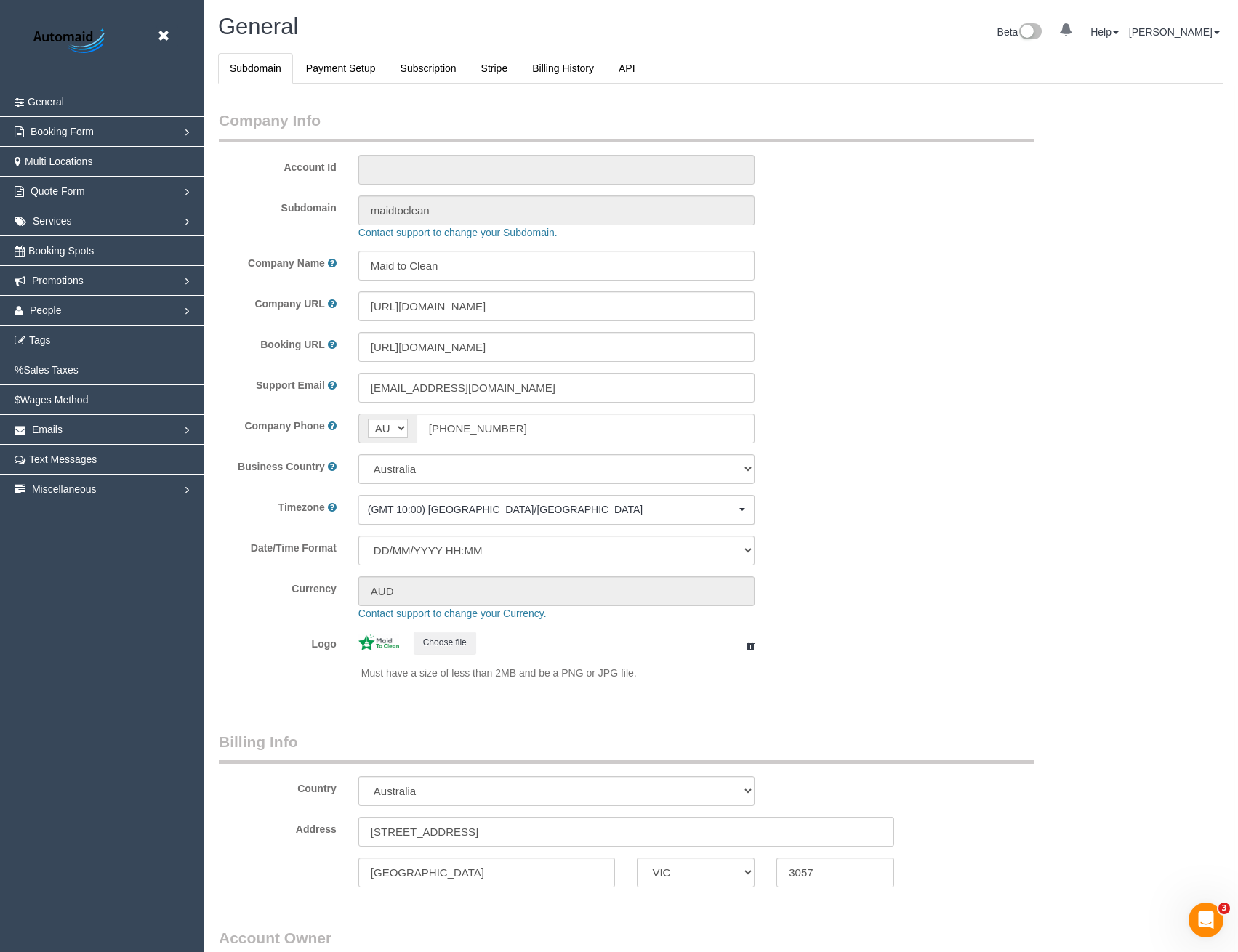
select select "1"
click at [53, 318] on link "People" at bounding box center [102, 310] width 204 height 29
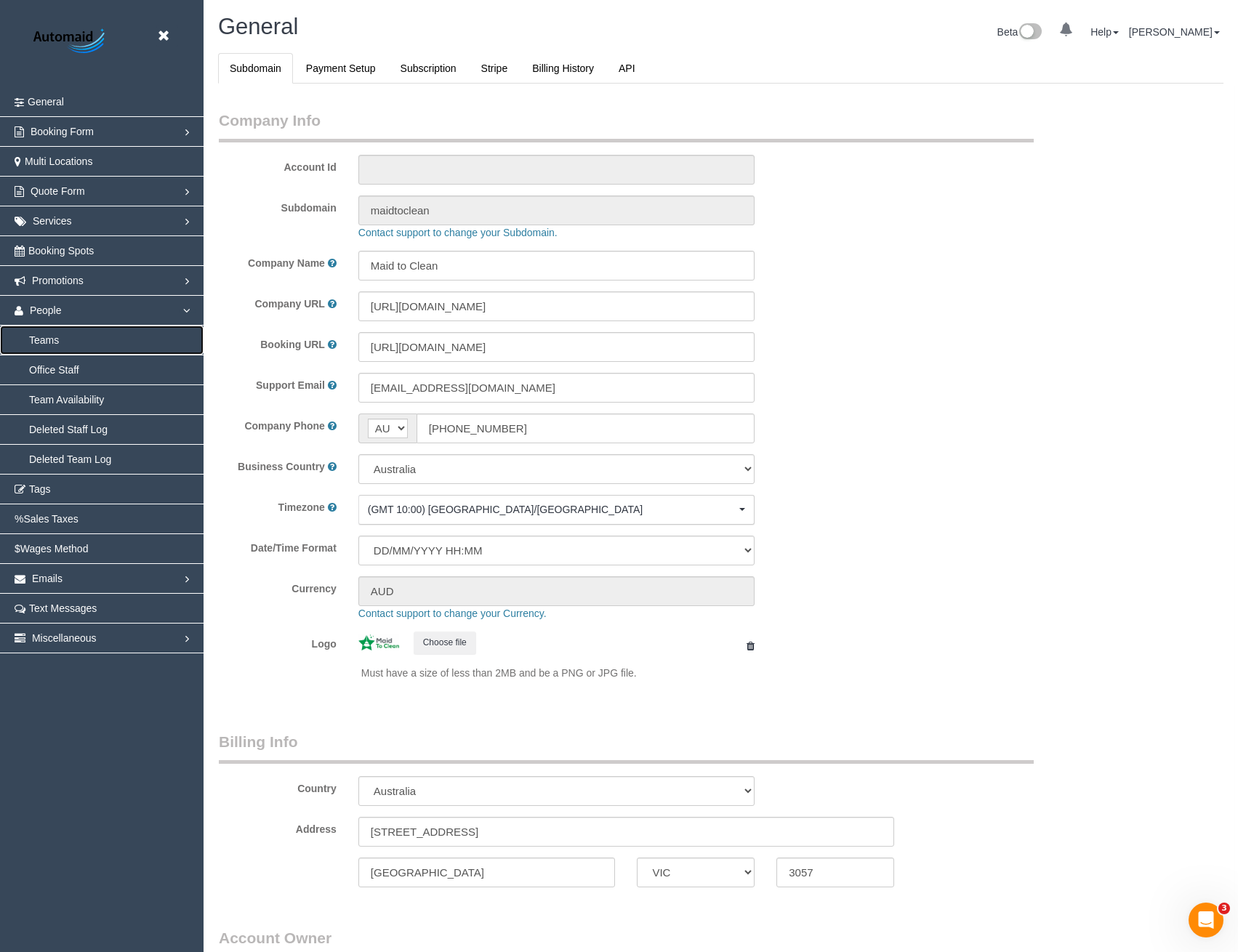
click at [64, 338] on link "Teams" at bounding box center [102, 340] width 204 height 29
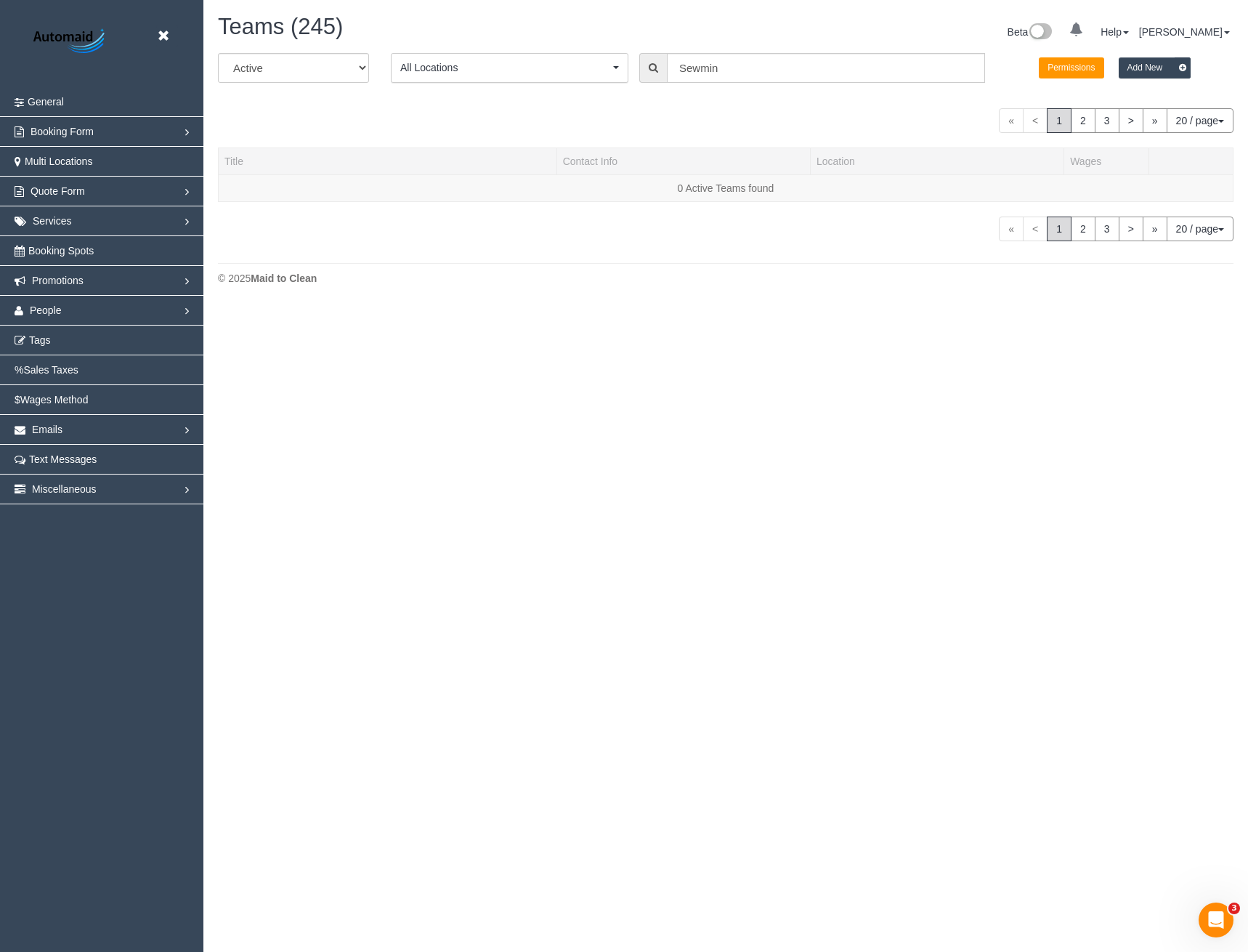
scroll to position [415, 1248]
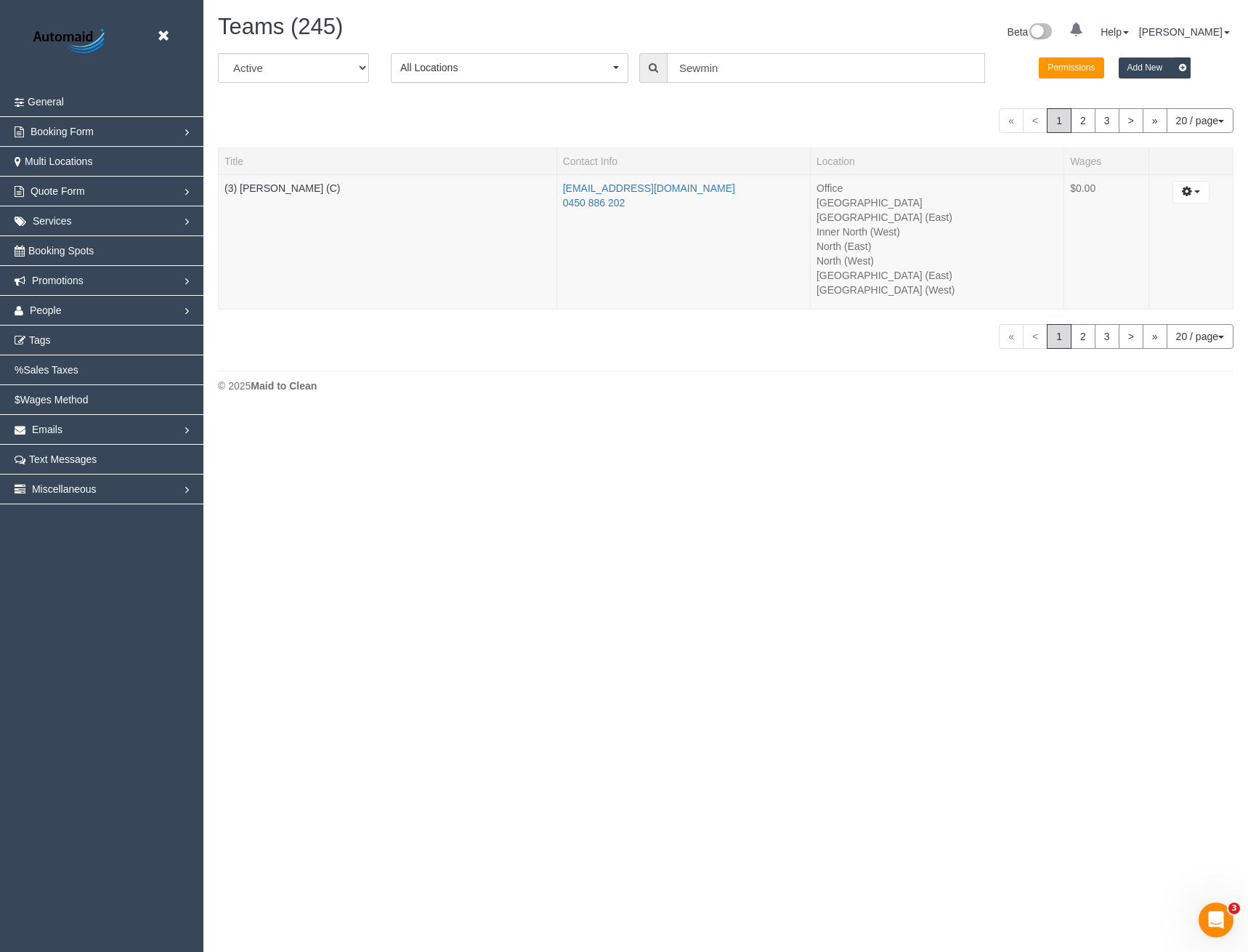
drag, startPoint x: 746, startPoint y: 68, endPoint x: 584, endPoint y: 84, distance: 162.8
click at [592, 91] on div "All Active Archived All Locations All Locations Active Locations Office [defaul…" at bounding box center [725, 73] width 1037 height 41
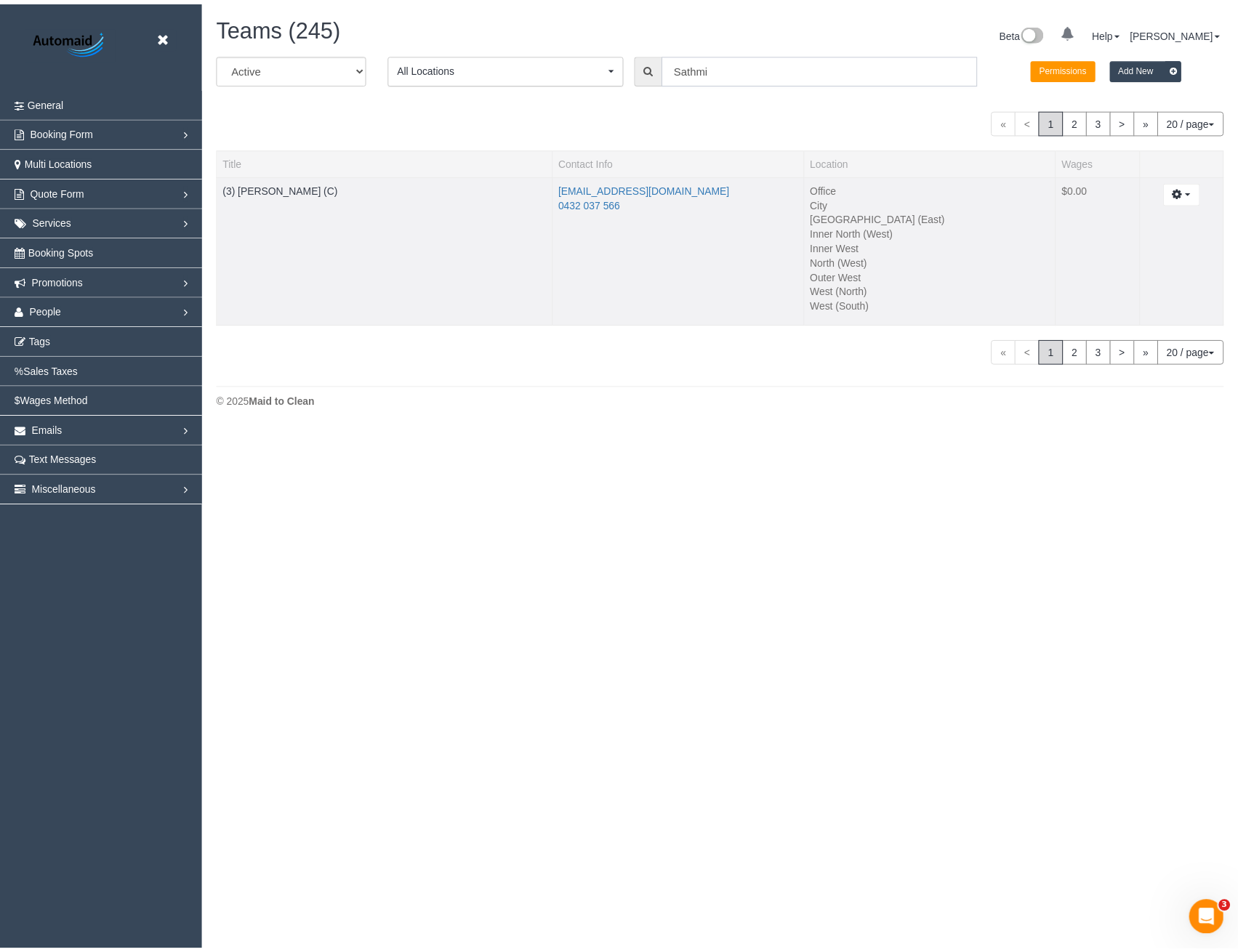
scroll to position [429, 1248]
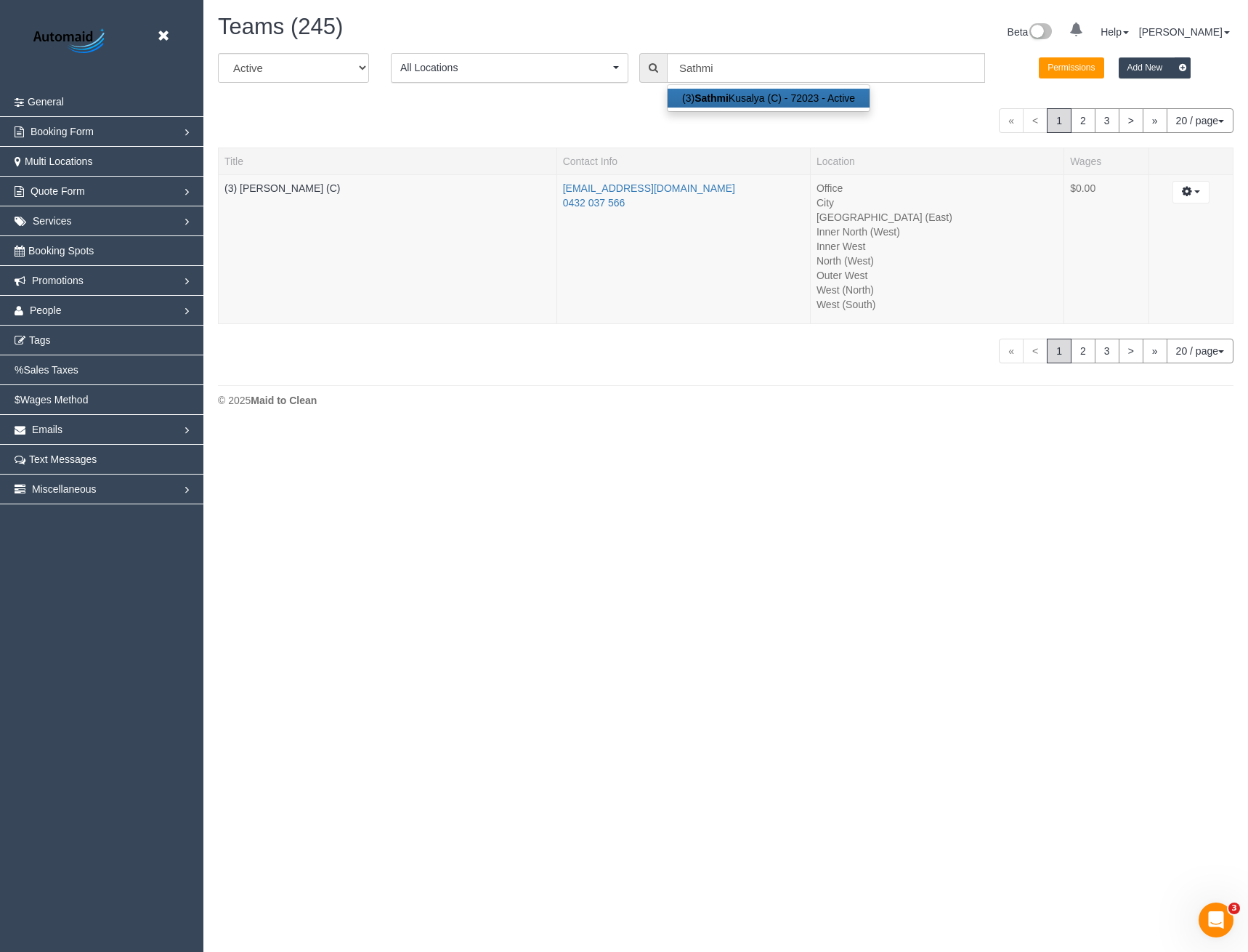
click at [746, 96] on link "(3) Sathmi Kusalya (C) - 72023 - Active" at bounding box center [769, 98] width 202 height 19
type input "(3) Sathmi Kusalya (C)"
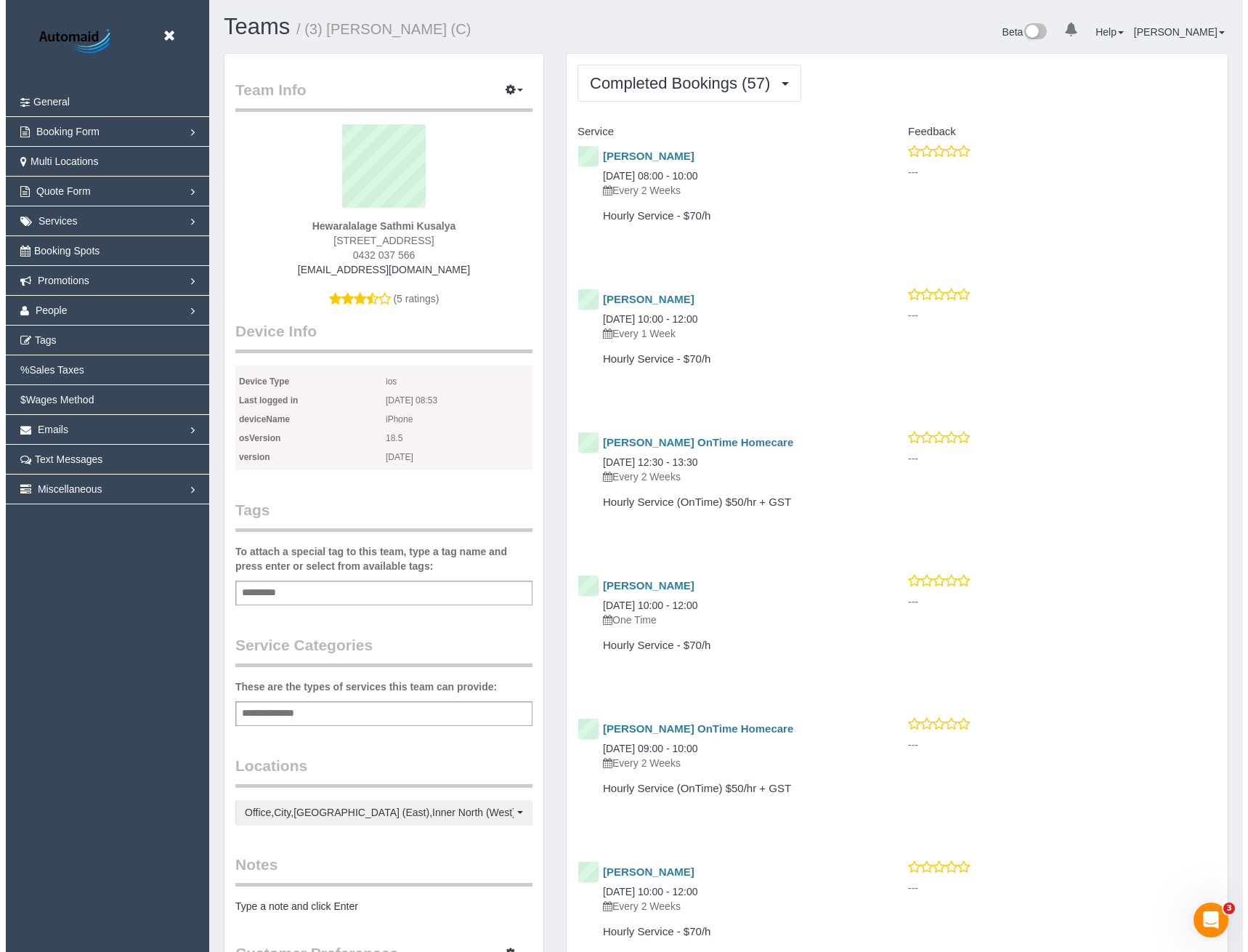
scroll to position [3821, 1238]
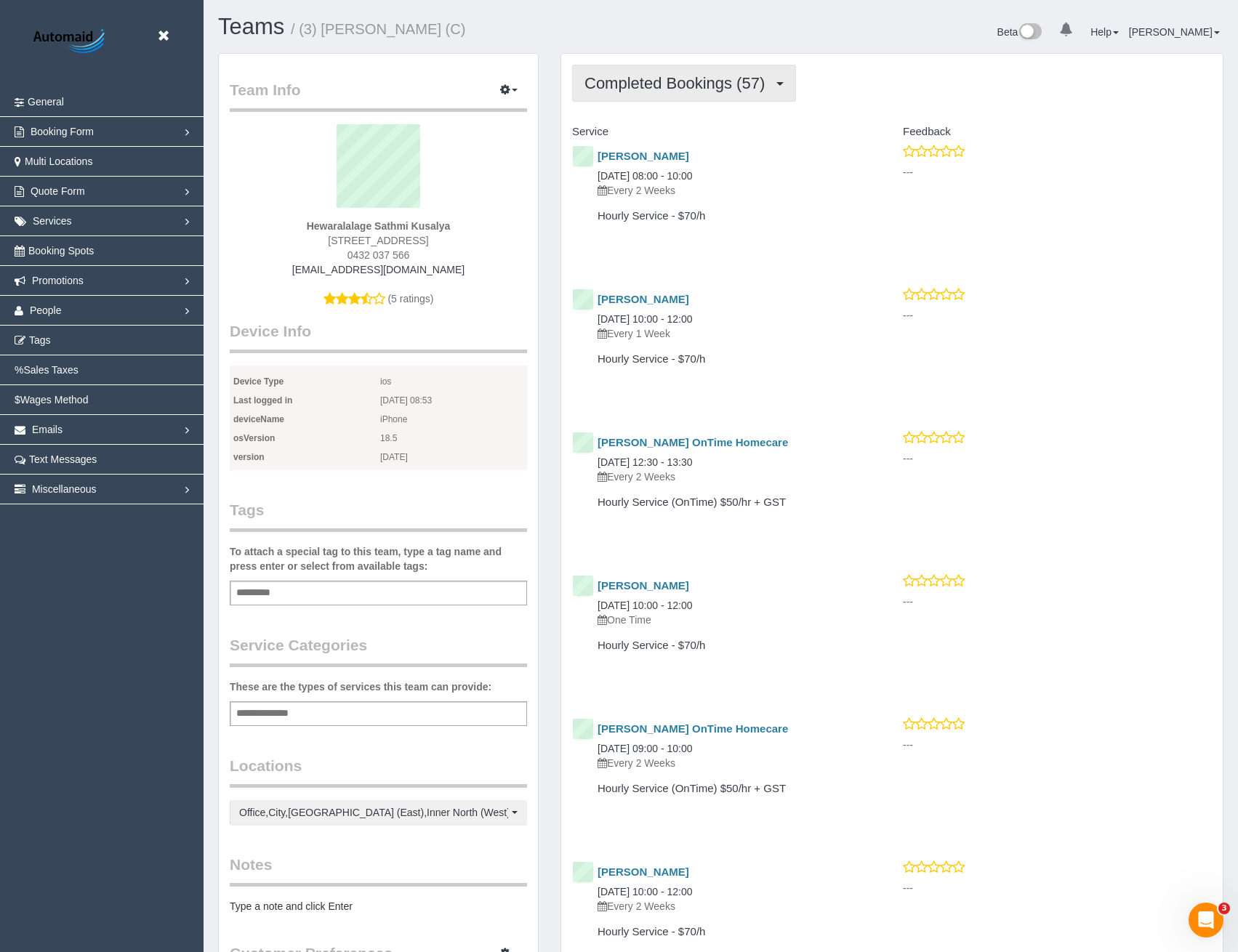
click at [675, 88] on span "Completed Bookings (57)" at bounding box center [678, 83] width 187 height 18
click at [760, 294] on h4 "Caroline Lynch" at bounding box center [728, 300] width 261 height 12
click at [516, 85] on button "button" at bounding box center [509, 91] width 37 height 23
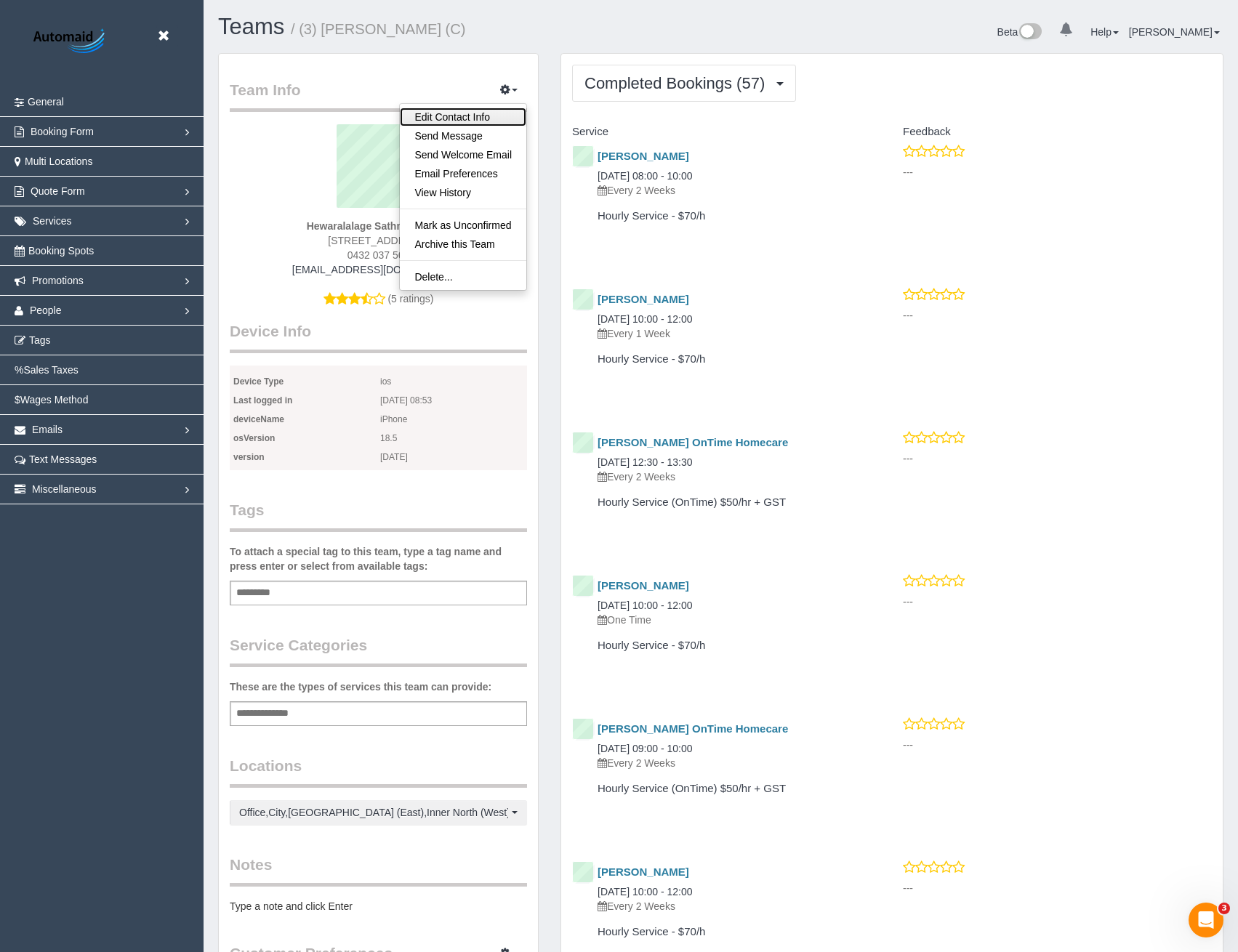
click at [484, 111] on link "Edit Contact Info" at bounding box center [463, 117] width 126 height 19
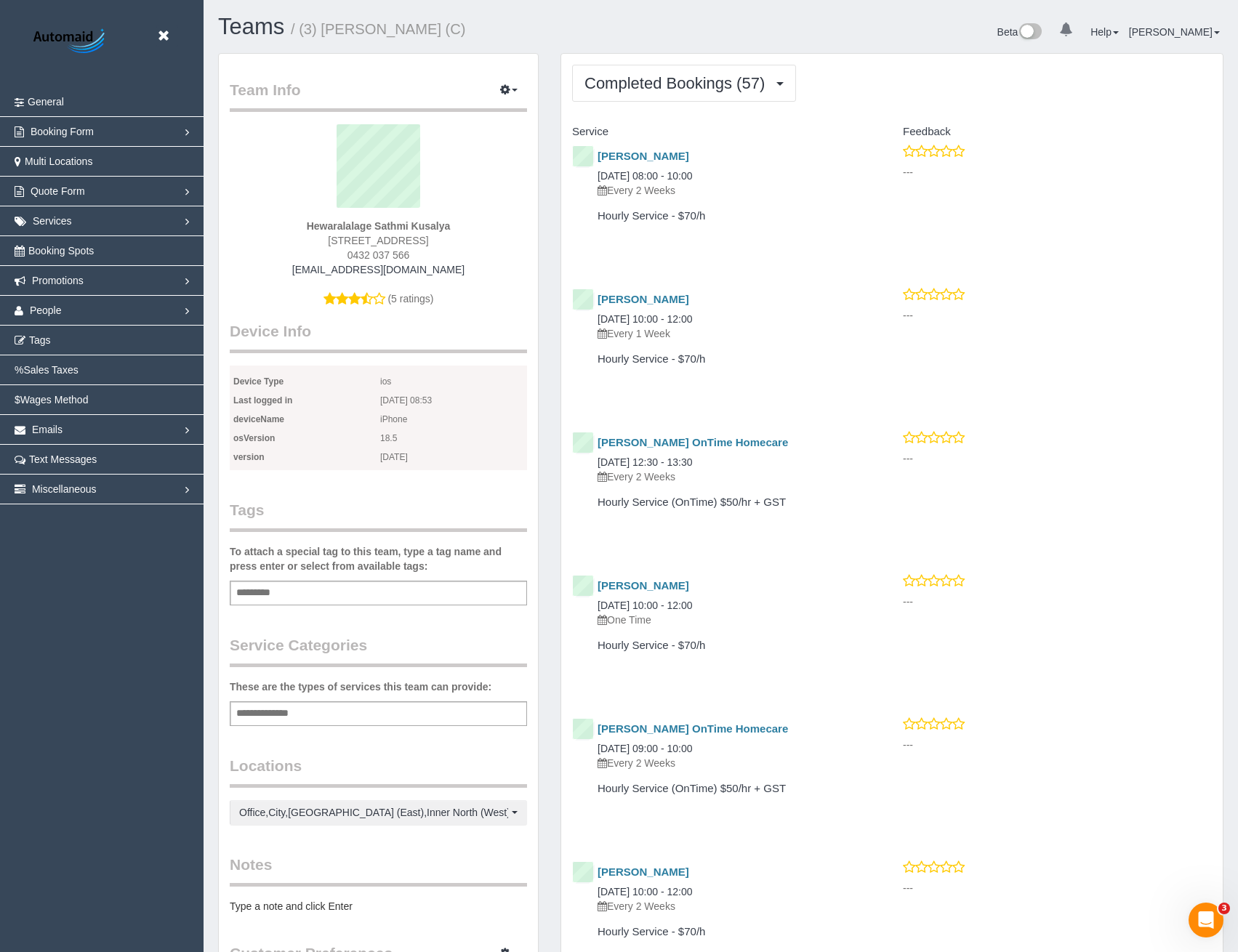
select select "VIC"
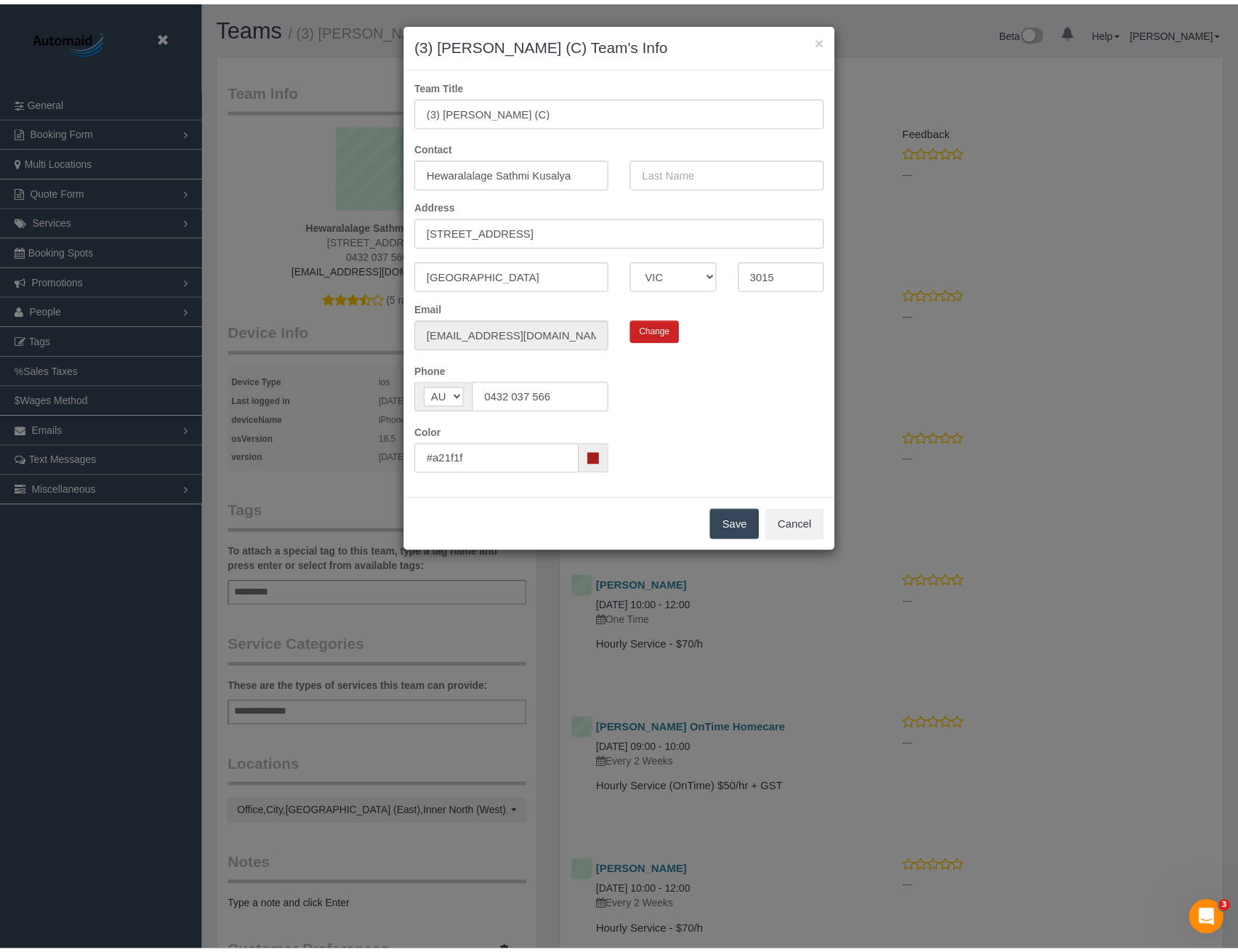
scroll to position [3821, 1248]
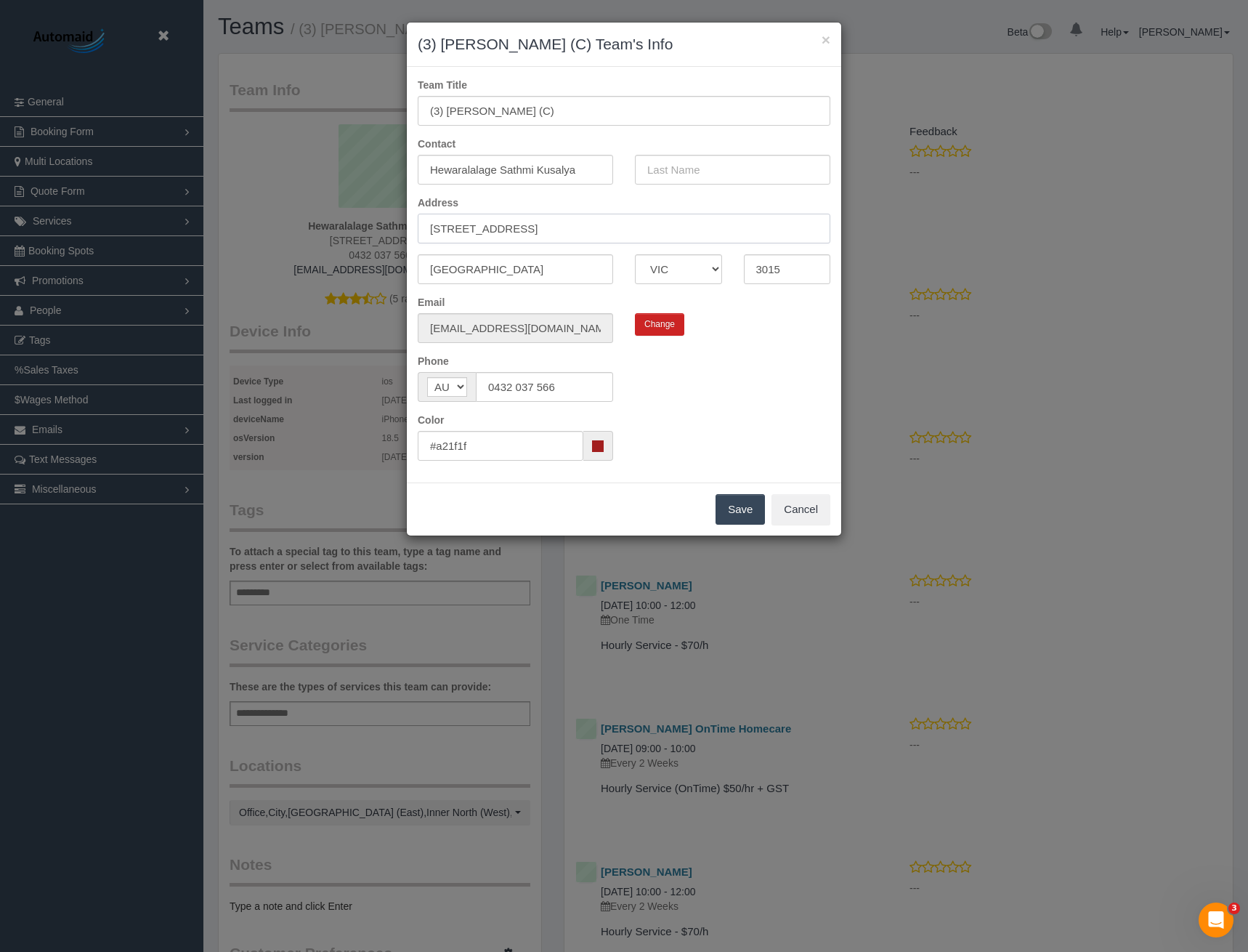
drag, startPoint x: 570, startPoint y: 228, endPoint x: 420, endPoint y: 234, distance: 150.1
click at [420, 234] on input "487A Melbourne Road" at bounding box center [624, 228] width 413 height 30
type input "318/133 Drop St"
drag, startPoint x: 487, startPoint y: 275, endPoint x: 360, endPoint y: 276, distance: 127.0
click at [370, 277] on div "× (3) Sathmi Kusalya (C) Team's Info Team Title (3) Sathmi Kusalya (C) Contact …" at bounding box center [624, 476] width 1248 height 952
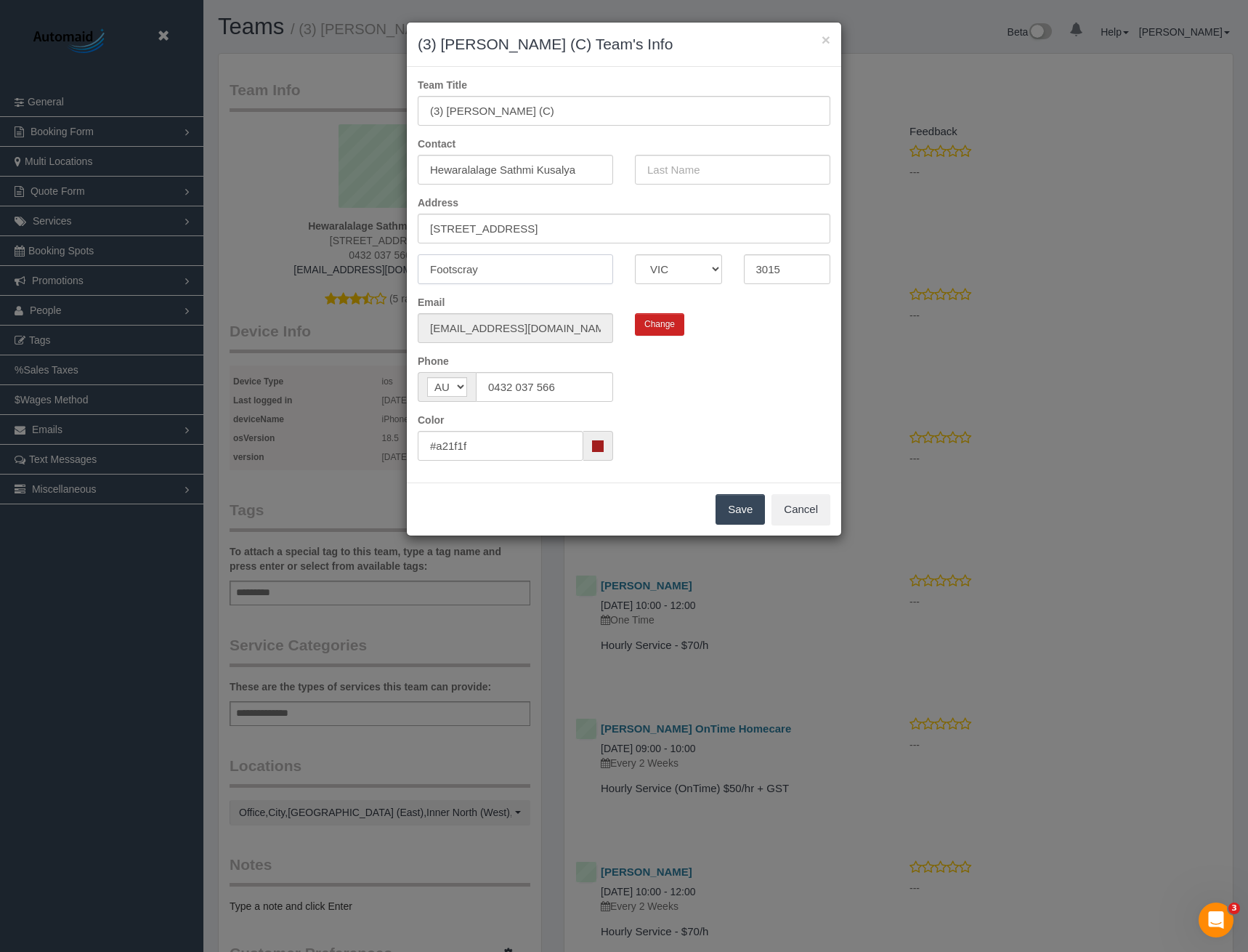
type input "Footscray"
type input "3011"
click at [737, 514] on button "Save" at bounding box center [740, 509] width 50 height 30
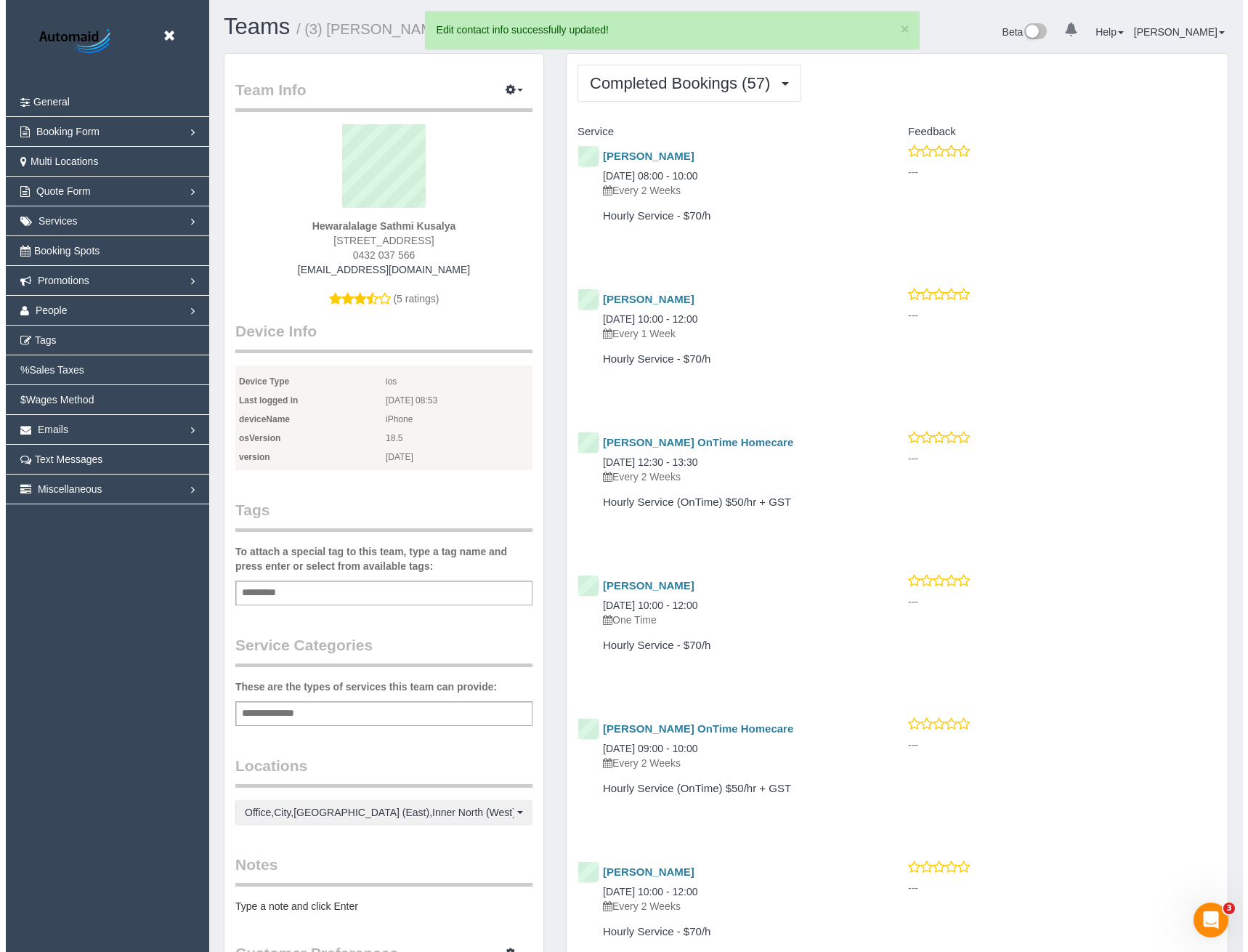
scroll to position [68845, 71421]
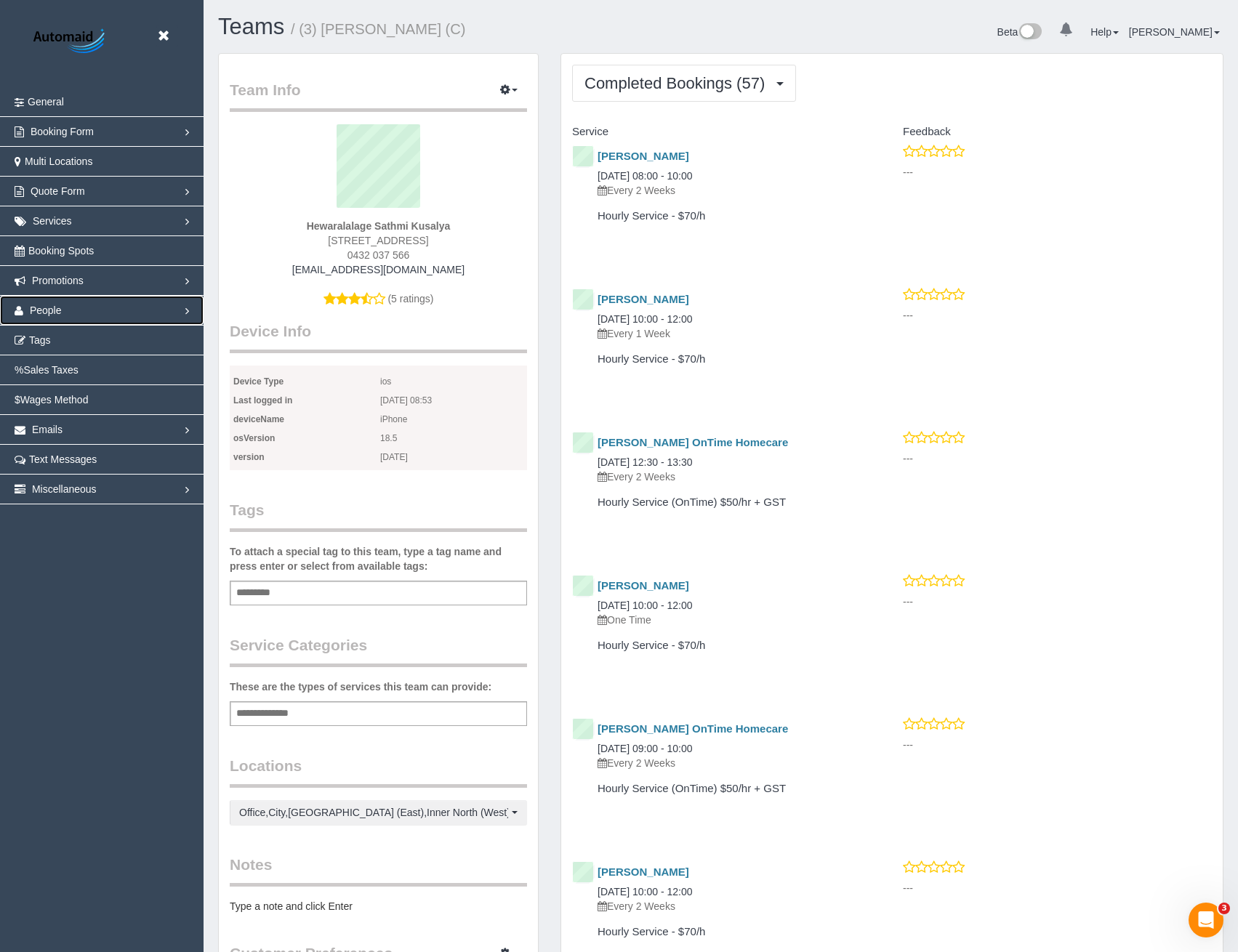
click at [36, 310] on span "People" at bounding box center [45, 310] width 32 height 11
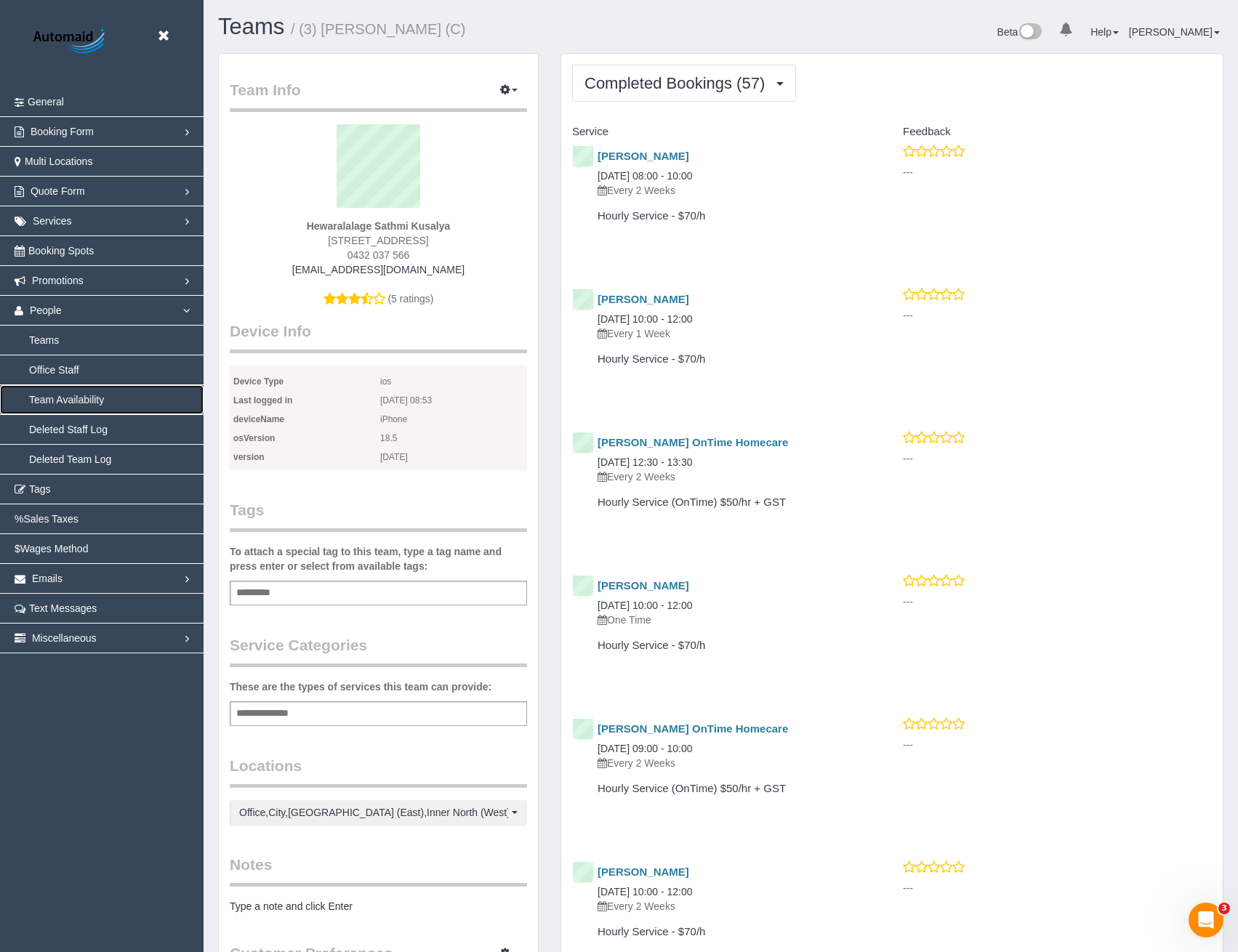
click at [72, 400] on link "Team Availability" at bounding box center [102, 399] width 204 height 29
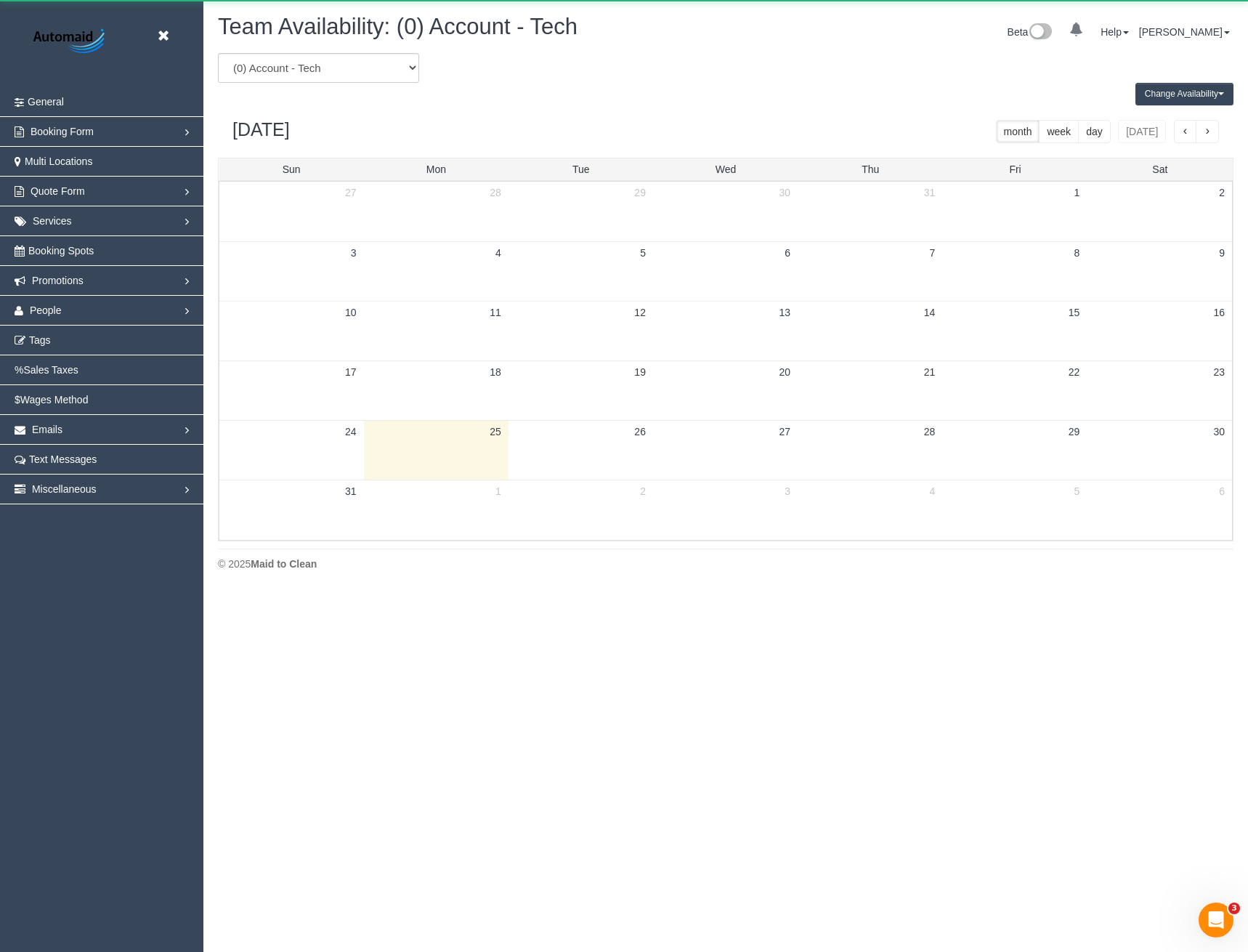
scroll to position [591, 1248]
click at [367, 73] on select "(0) Account - Tech (0) Office (0) Raunak Test Account (1) Debbie Brodjanac (FT)…" at bounding box center [318, 68] width 201 height 30
select select "number:72023"
click at [218, 53] on select "(0) Account - Tech (0) Office (0) Raunak Test Account (1) Debbie Brodjanac (FT)…" at bounding box center [318, 68] width 201 height 30
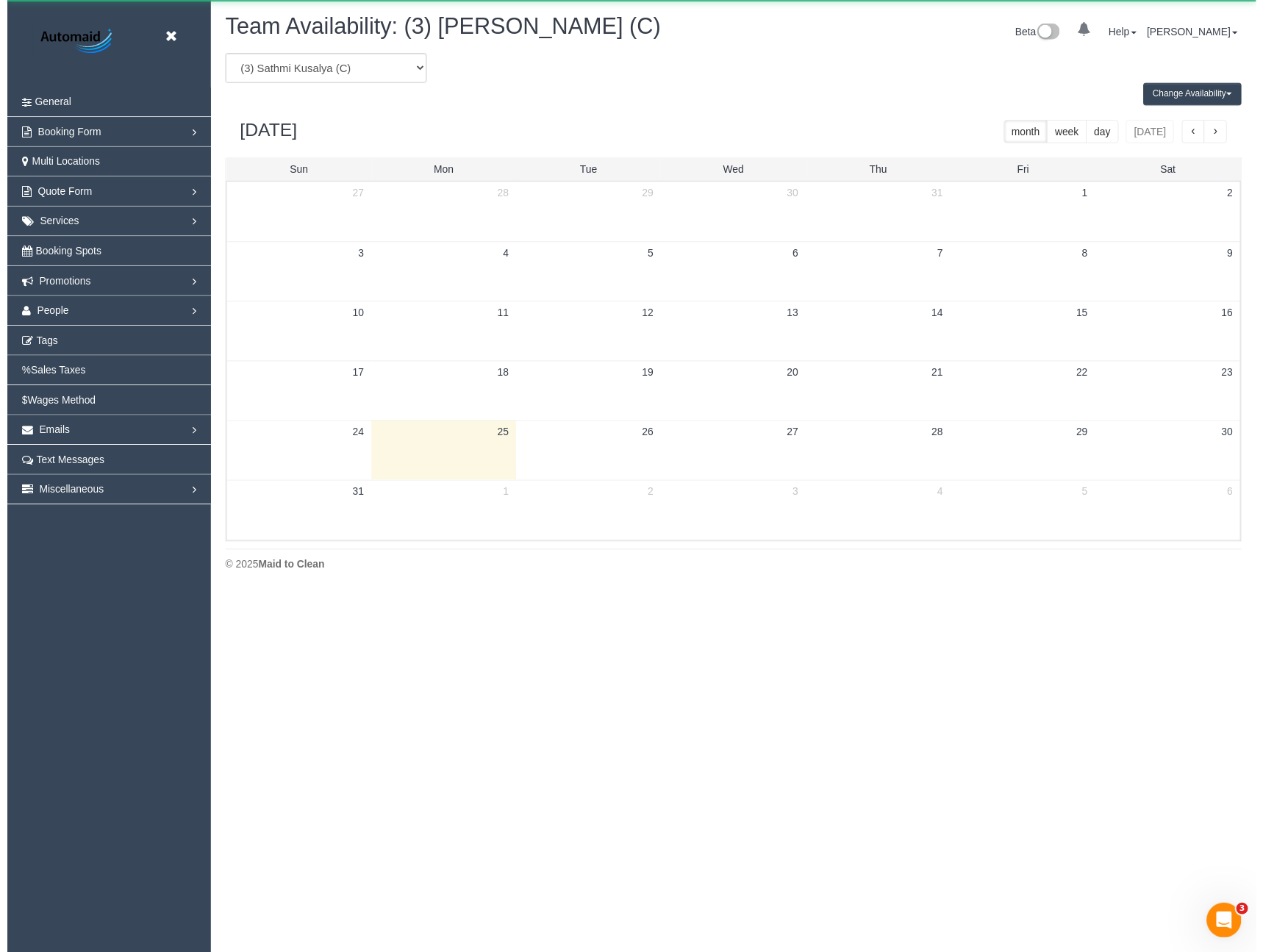
scroll to position [72942, 72269]
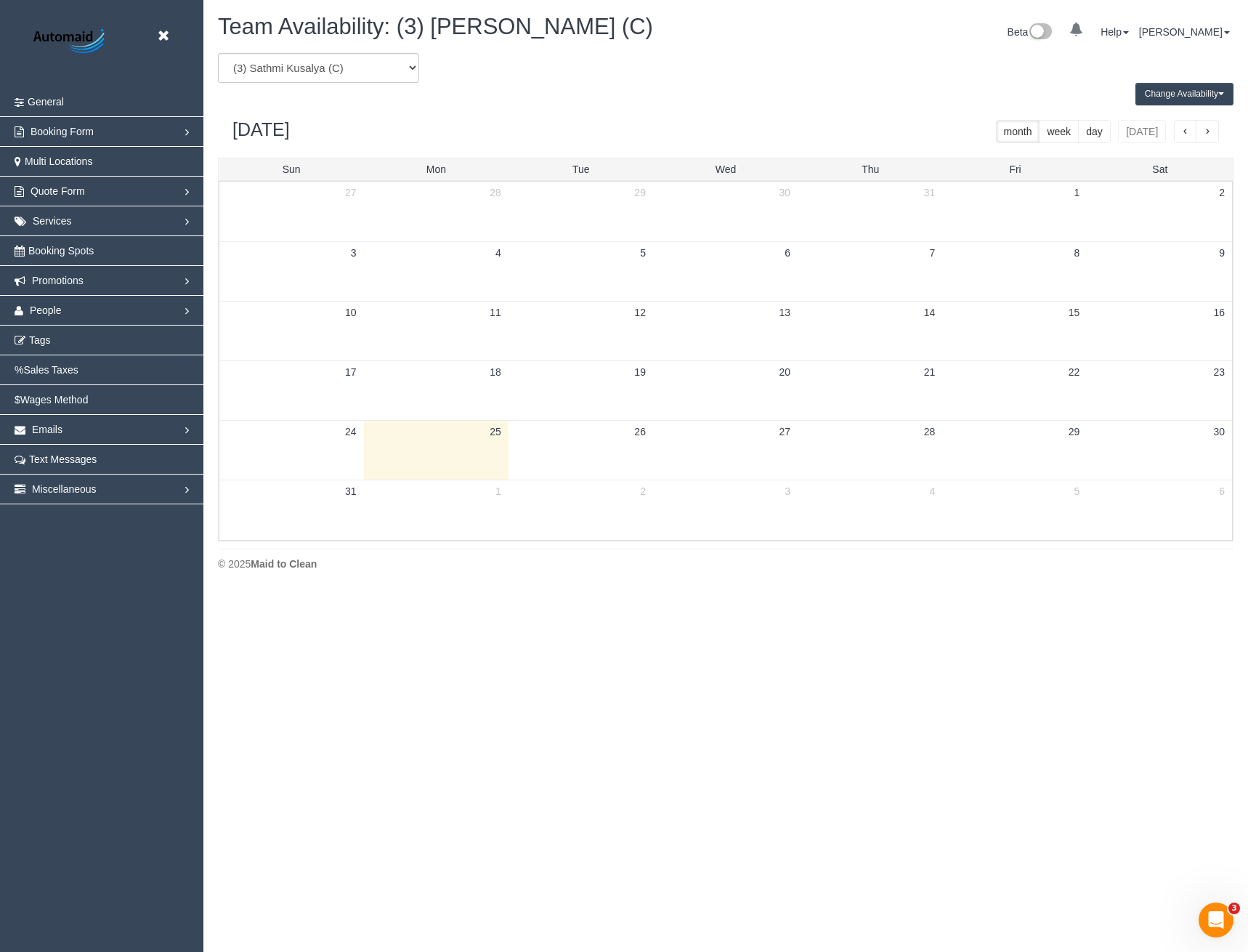
click at [1185, 94] on button "Change Availability" at bounding box center [1184, 94] width 98 height 23
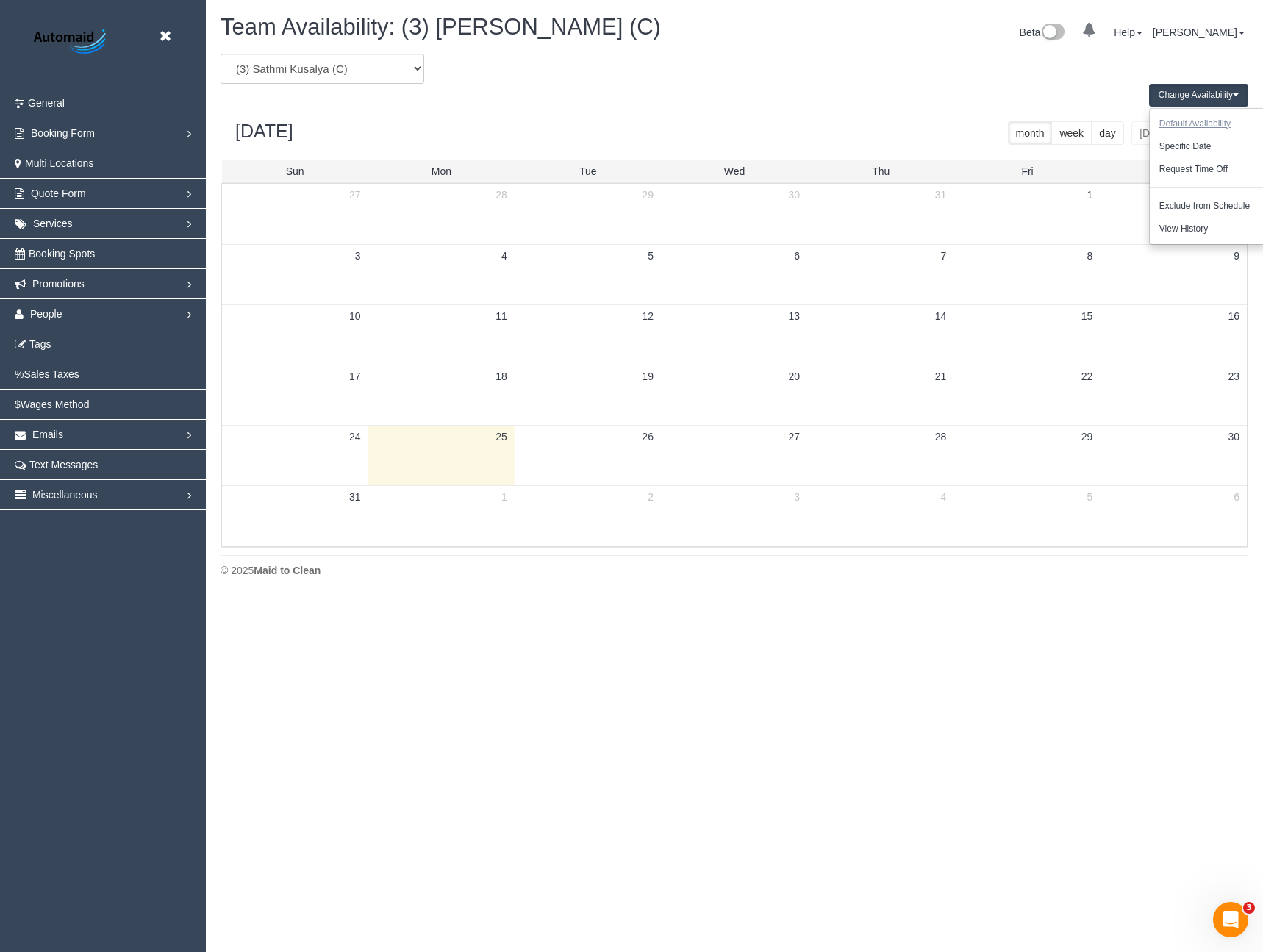
click at [1183, 123] on button "Default Availability" at bounding box center [1195, 124] width 91 height 23
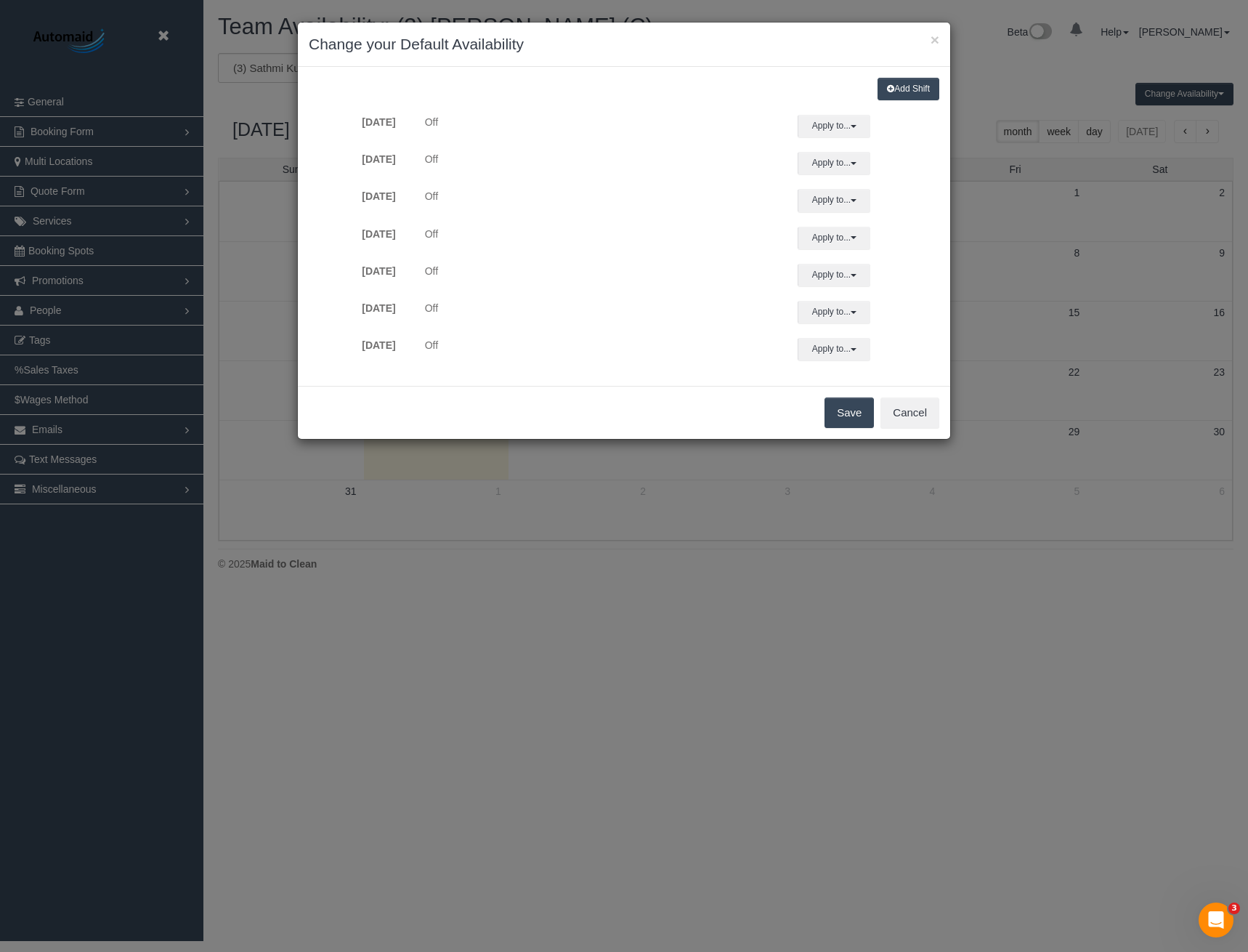
click at [897, 85] on button "Add Shift" at bounding box center [908, 89] width 62 height 23
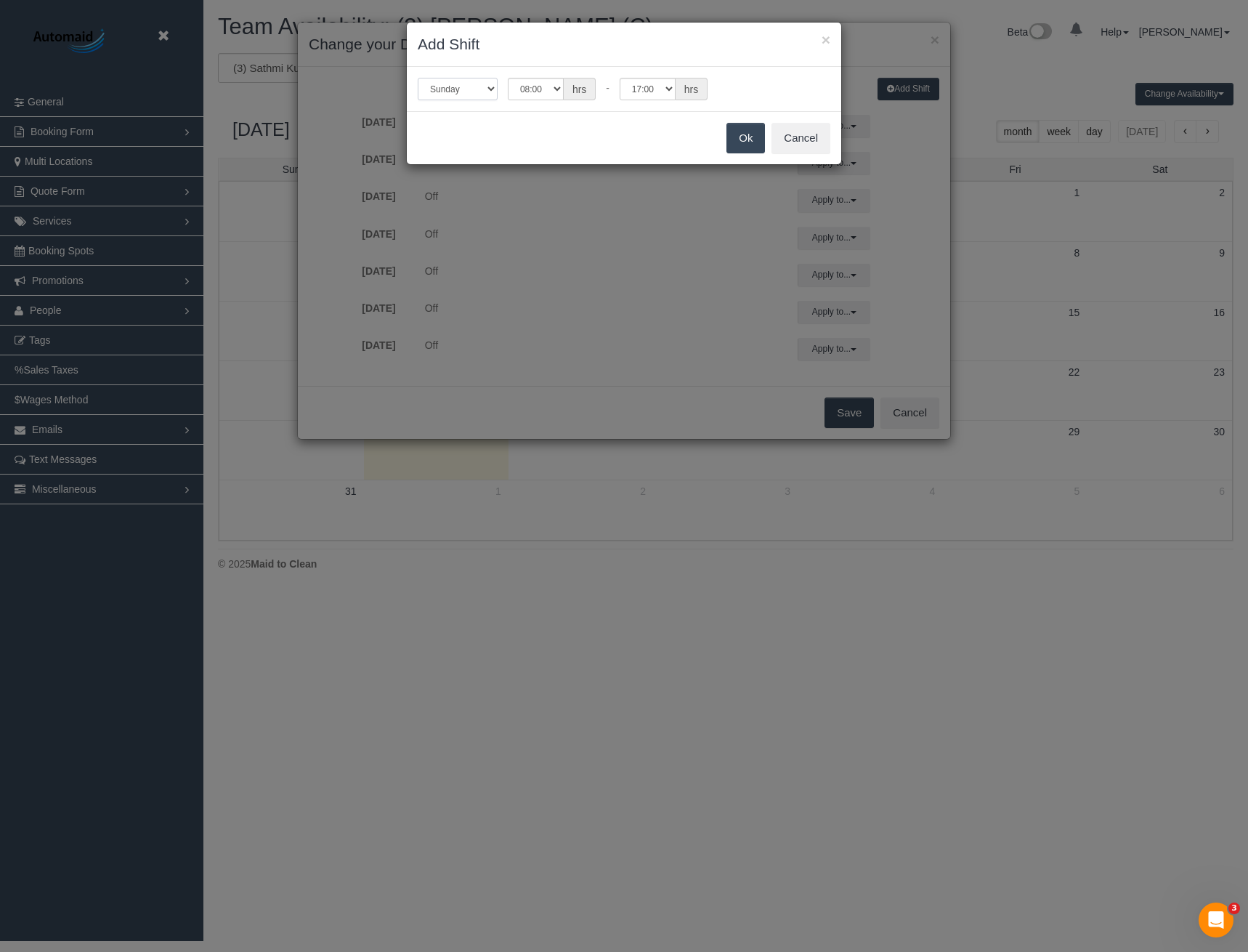
click at [471, 94] on select "Sunday Monday Tuesday Wednesday Thursday Friday Saturday" at bounding box center [458, 89] width 80 height 23
select select "number:2"
click at [418, 78] on select "Sunday Monday Tuesday Wednesday Thursday Friday Saturday" at bounding box center [458, 89] width 80 height 23
click at [643, 90] on select "00:00 00:05 00:10 00:15 00:20 00:25 00:30 00:35 00:40 00:45 00:50 00:55 01:00 0…" at bounding box center [648, 89] width 56 height 23
select select "string:16:00"
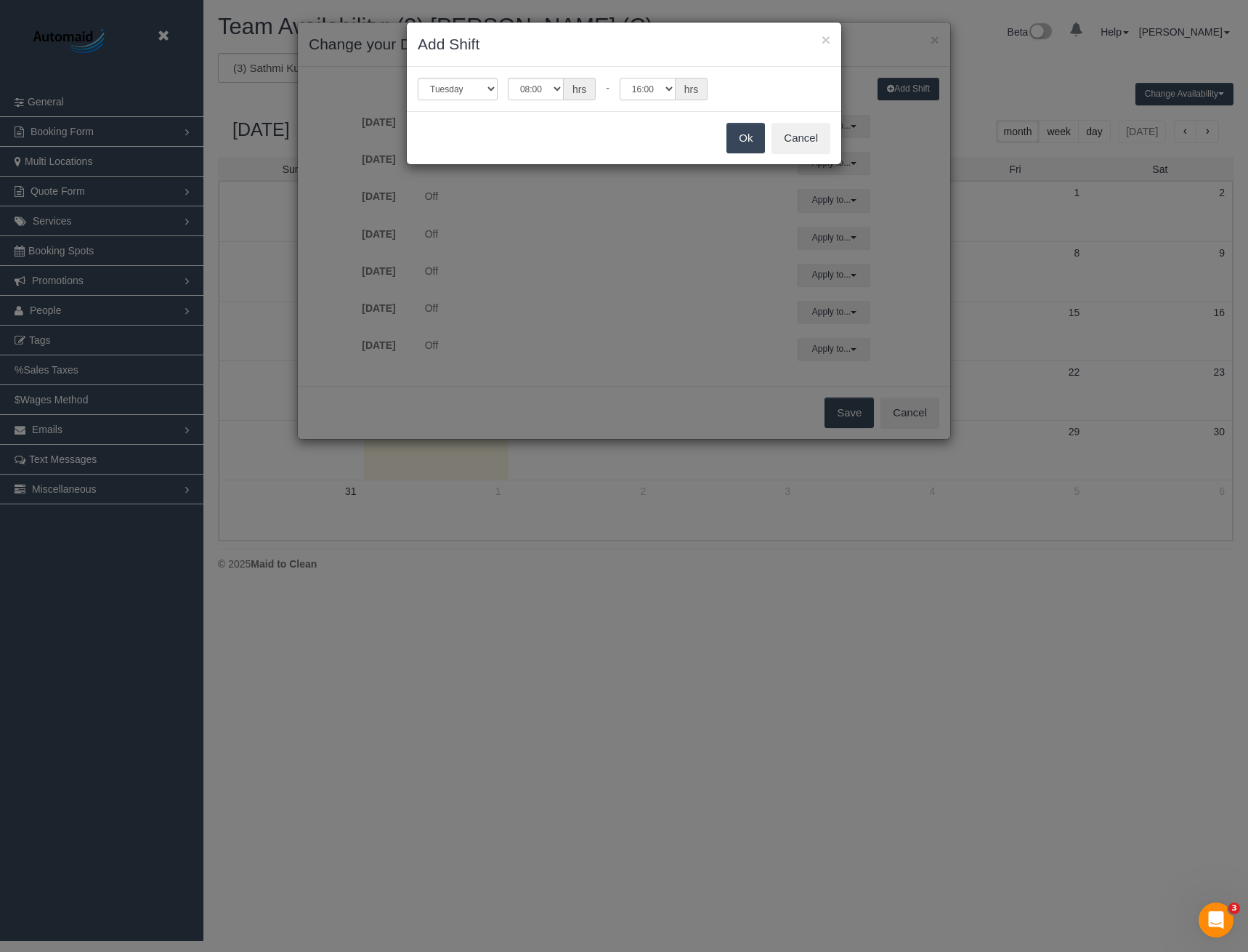
click at [620, 78] on select "00:00 00:05 00:10 00:15 00:20 00:25 00:30 00:35 00:40 00:45 00:50 00:55 01:00 0…" at bounding box center [648, 89] width 56 height 23
click at [734, 142] on button "Ok" at bounding box center [745, 138] width 38 height 30
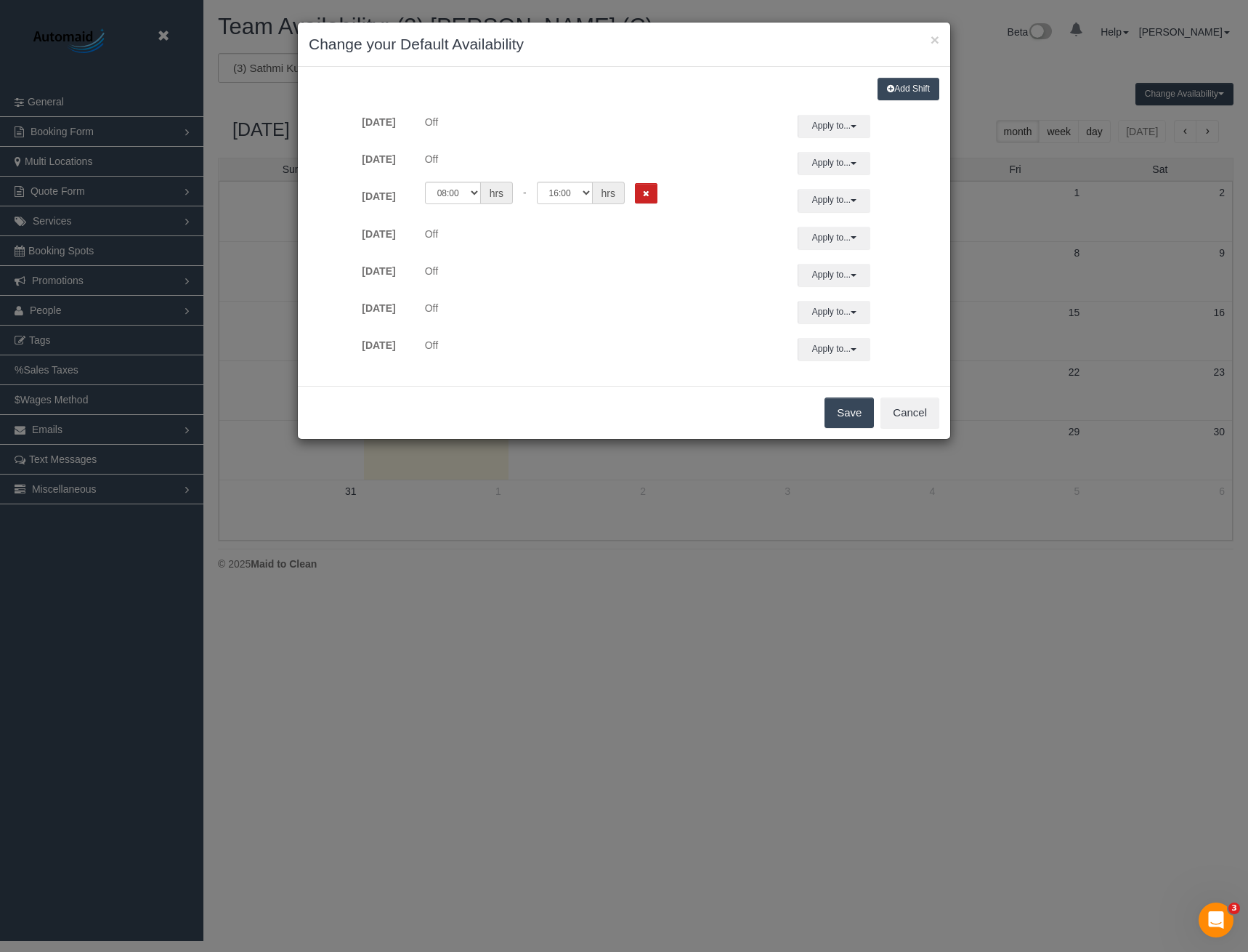
click at [896, 90] on button "Add Shift" at bounding box center [908, 89] width 62 height 23
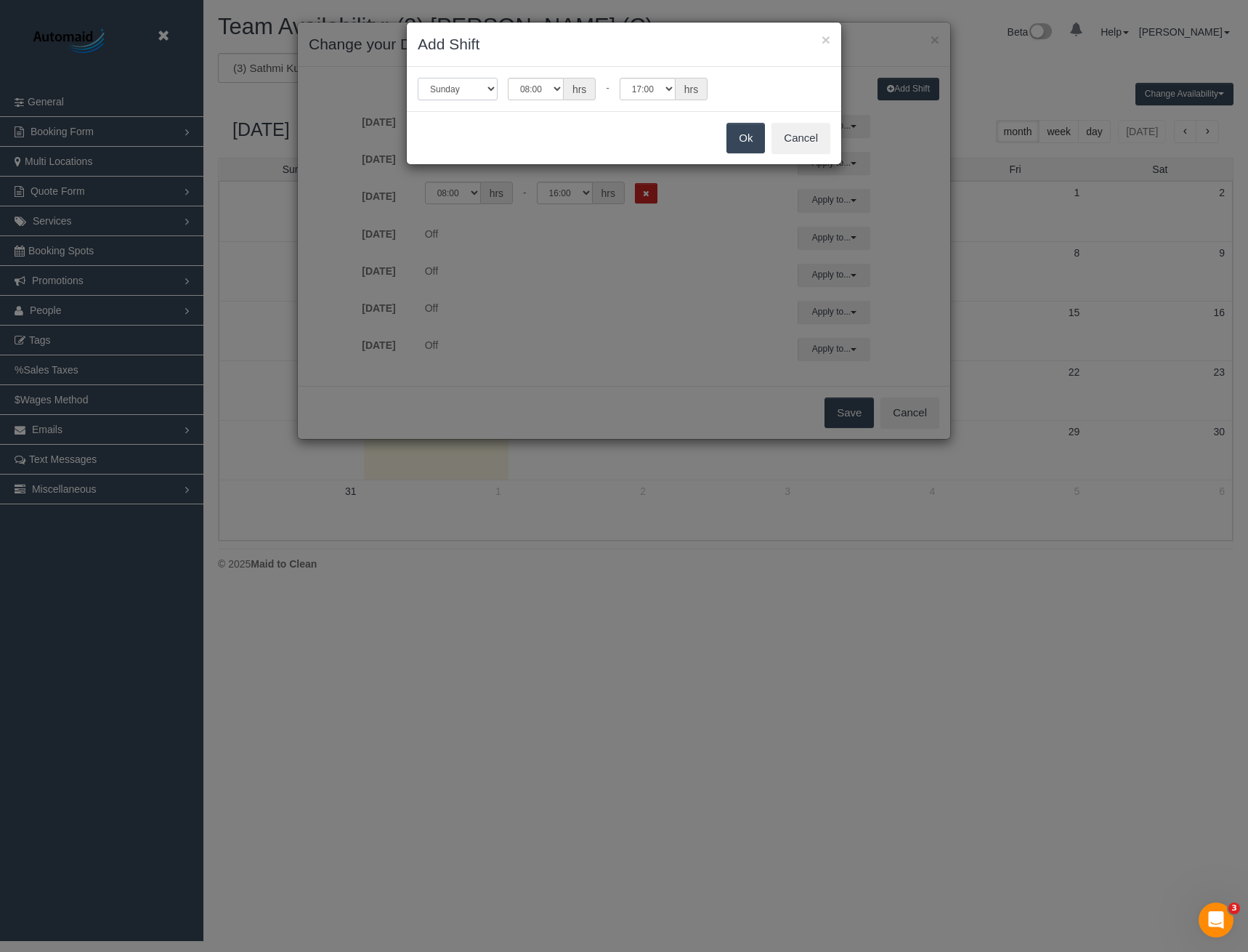
click at [463, 92] on select "Sunday Monday Tuesday Wednesday Thursday Friday Saturday" at bounding box center [458, 89] width 80 height 23
select select "number:3"
click at [418, 78] on select "Sunday Monday Tuesday Wednesday Thursday Friday Saturday" at bounding box center [458, 89] width 80 height 23
click at [533, 91] on select "00:00 00:05 00:10 00:15 00:20 00:25 00:30 00:35 00:40 00:45 00:50 00:55 01:00 0…" at bounding box center [536, 89] width 56 height 23
select select "string:12:00"
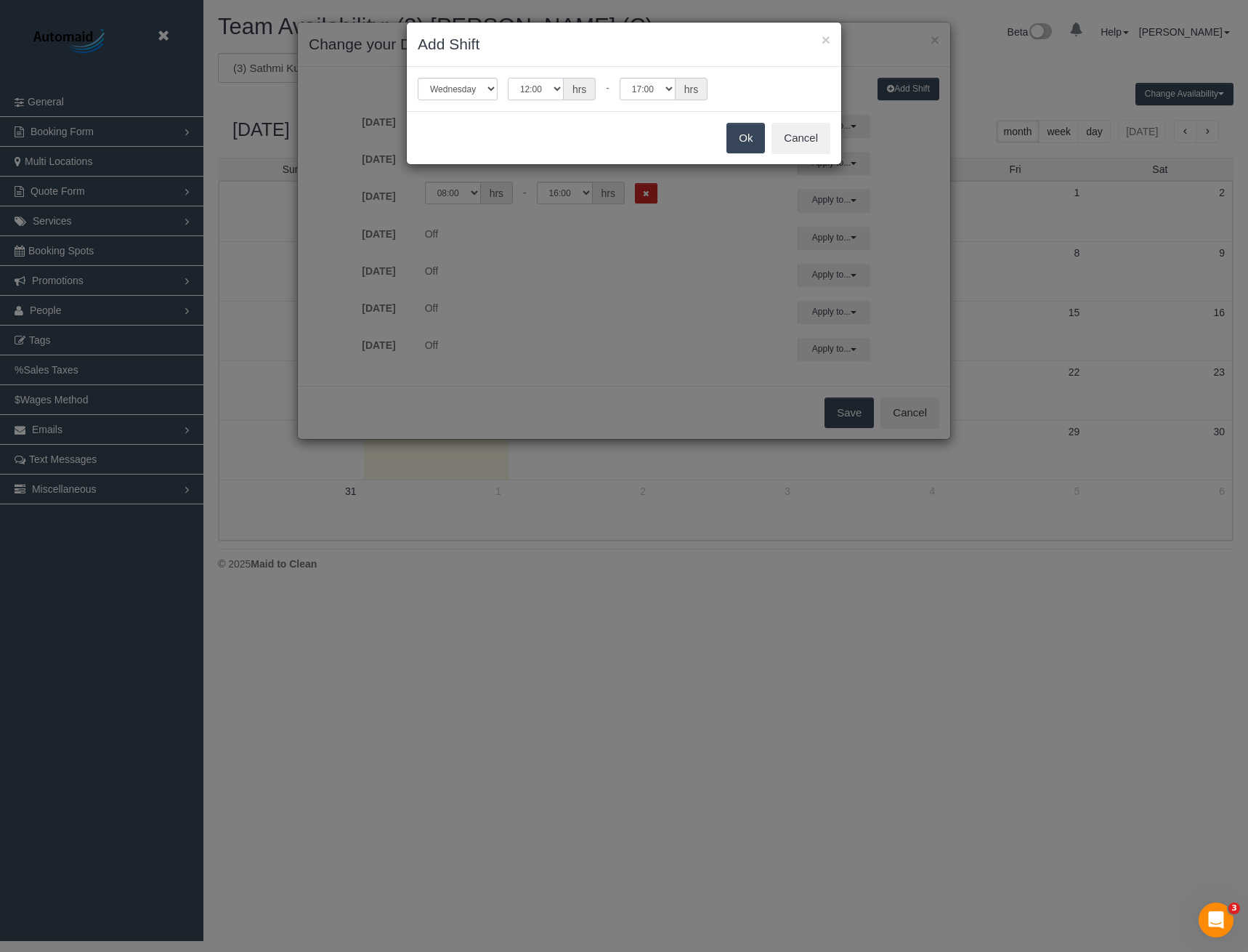
click at [508, 78] on select "00:00 00:05 00:10 00:15 00:20 00:25 00:30 00:35 00:40 00:45 00:50 00:55 01:00 0…" at bounding box center [536, 89] width 56 height 23
click at [737, 132] on button "Ok" at bounding box center [745, 138] width 38 height 30
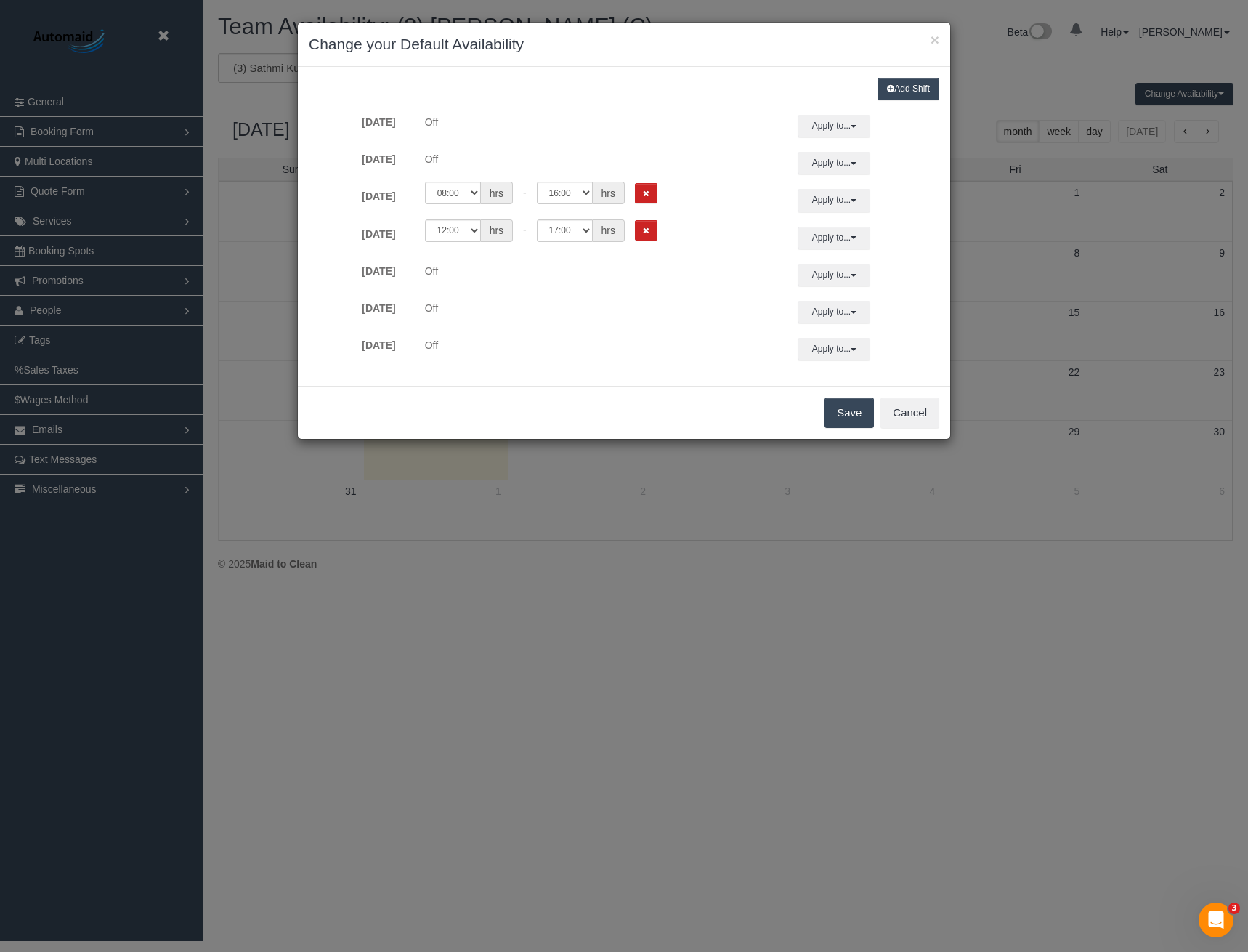
click at [911, 84] on button "Add Shift" at bounding box center [908, 89] width 62 height 23
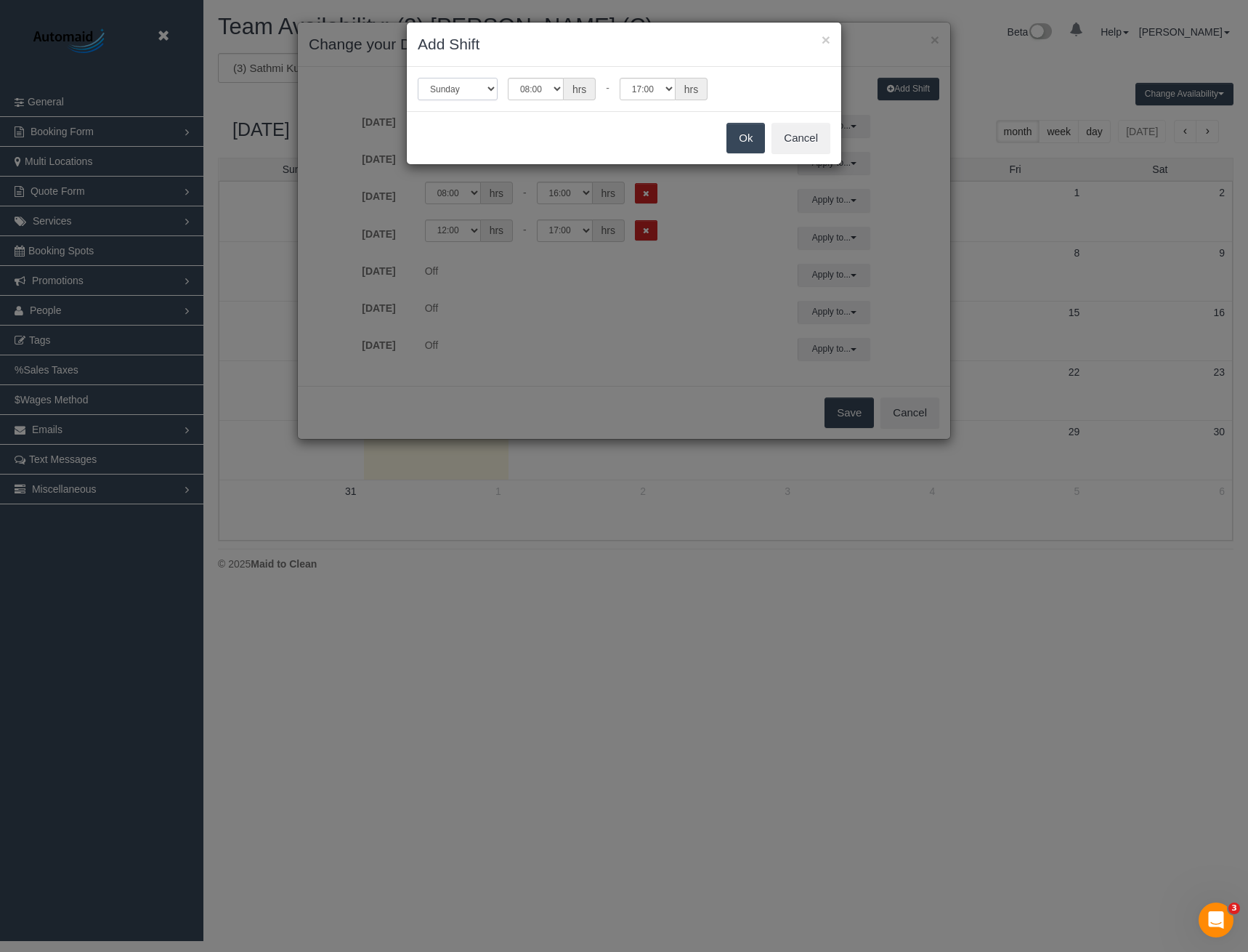
click at [466, 91] on select "Sunday Monday Tuesday Wednesday Thursday Friday Saturday" at bounding box center [458, 89] width 80 height 23
click at [418, 78] on select "Sunday Monday Tuesday Wednesday Thursday Friday Saturday" at bounding box center [458, 89] width 80 height 23
click at [543, 85] on select "00:00 00:05 00:10 00:15 00:20 00:25 00:30 00:35 00:40 00:45 00:50 00:55 01:00 0…" at bounding box center [536, 89] width 56 height 23
click at [477, 90] on select "Sunday Monday Tuesday Wednesday Thursday Friday Saturday" at bounding box center [458, 89] width 80 height 23
select select "number:5"
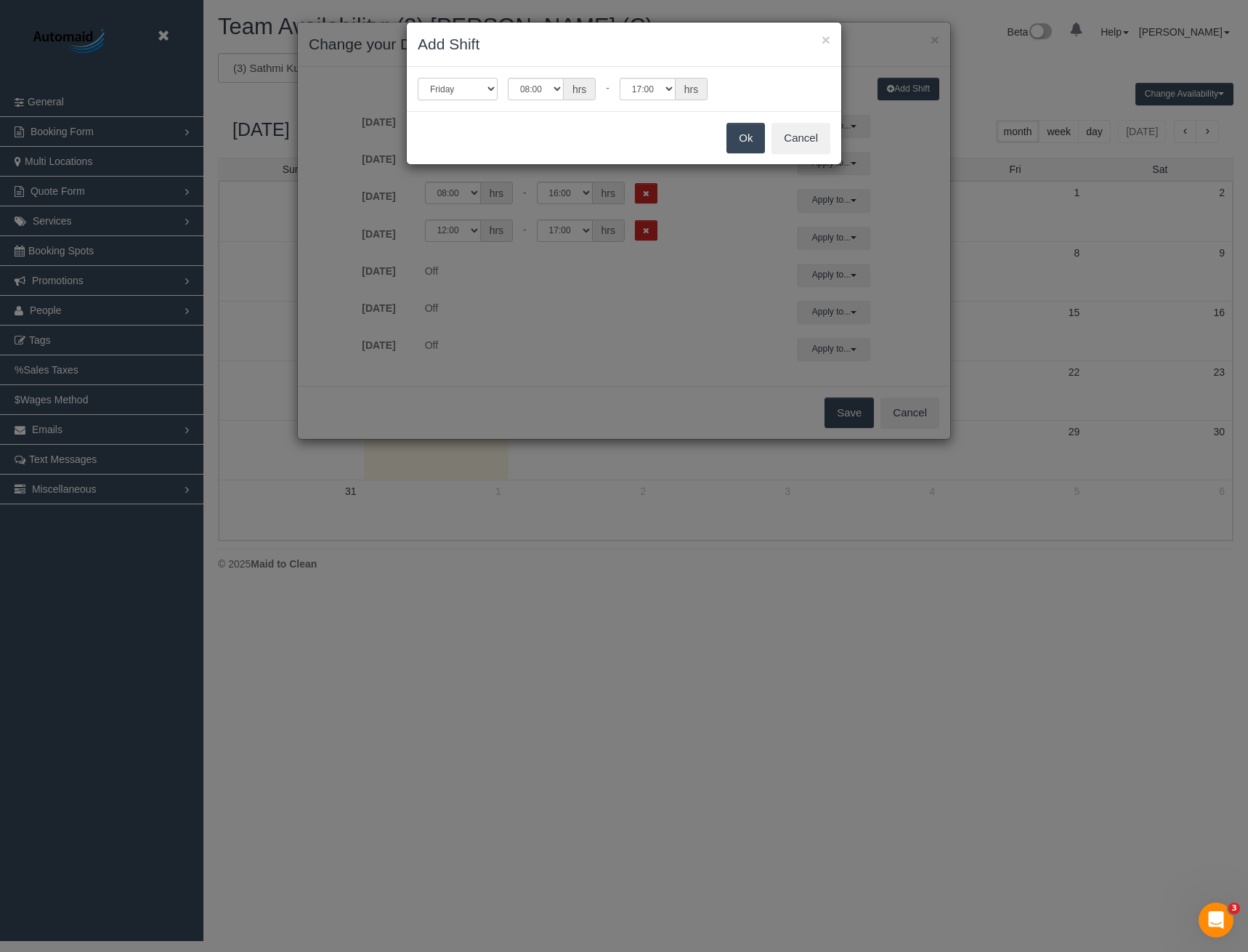
click at [418, 78] on select "Sunday Monday Tuesday Wednesday Thursday Friday Saturday" at bounding box center [458, 89] width 80 height 23
click at [530, 90] on select "00:00 00:05 00:10 00:15 00:20 00:25 00:30 00:35 00:40 00:45 00:50 00:55 01:00 0…" at bounding box center [536, 89] width 56 height 23
click at [508, 78] on select "00:00 00:05 00:10 00:15 00:20 00:25 00:30 00:35 00:40 00:45 00:50 00:55 01:00 0…" at bounding box center [536, 89] width 56 height 23
click at [648, 98] on select "00:00 00:05 00:10 00:15 00:20 00:25 00:30 00:35 00:40 00:45 00:50 00:55 01:00 0…" at bounding box center [648, 89] width 56 height 23
select select "string:12:00"
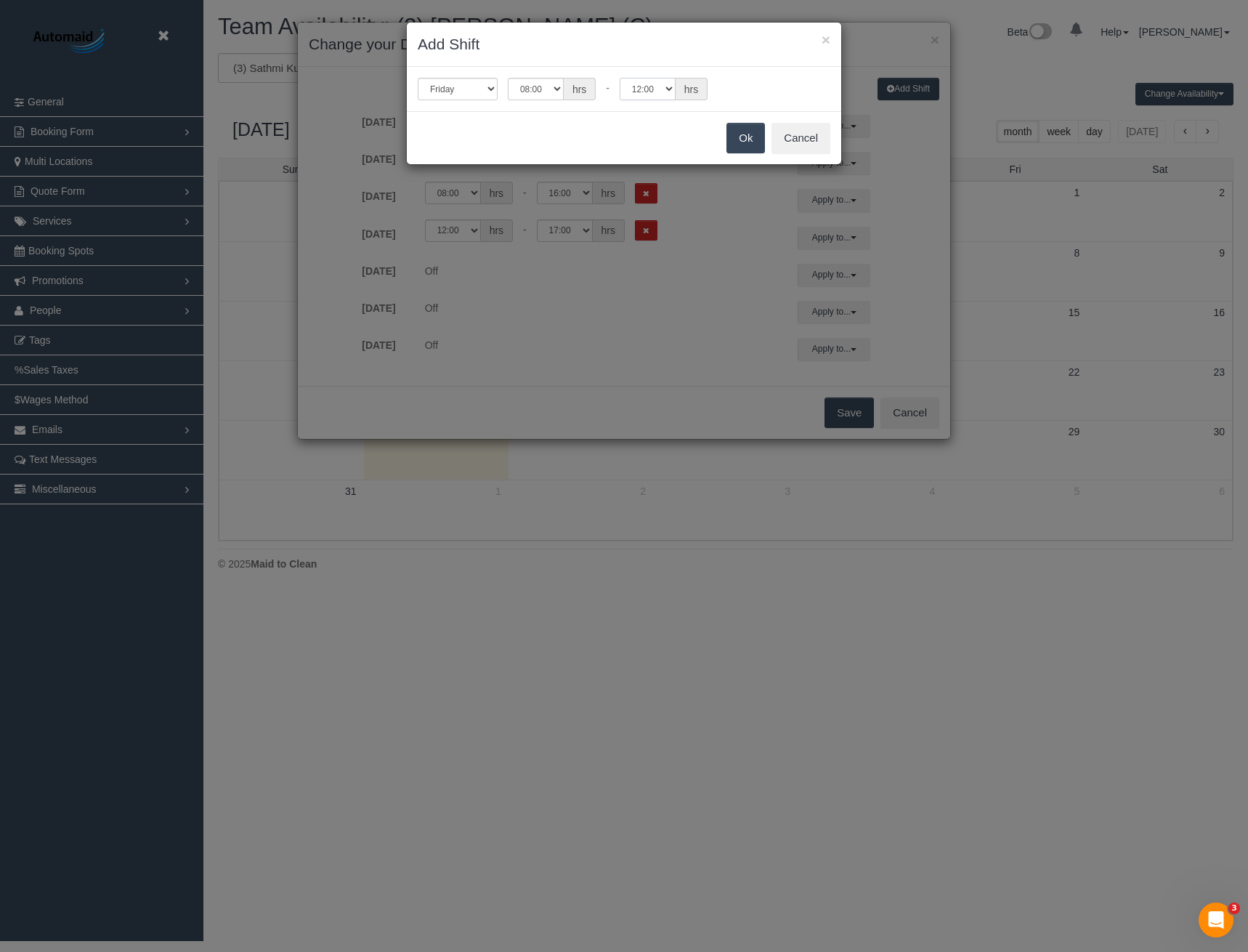
click at [620, 78] on select "00:00 00:05 00:10 00:15 00:20 00:25 00:30 00:35 00:40 00:45 00:50 00:55 01:00 0…" at bounding box center [648, 89] width 56 height 23
click at [740, 140] on button "Ok" at bounding box center [745, 138] width 38 height 30
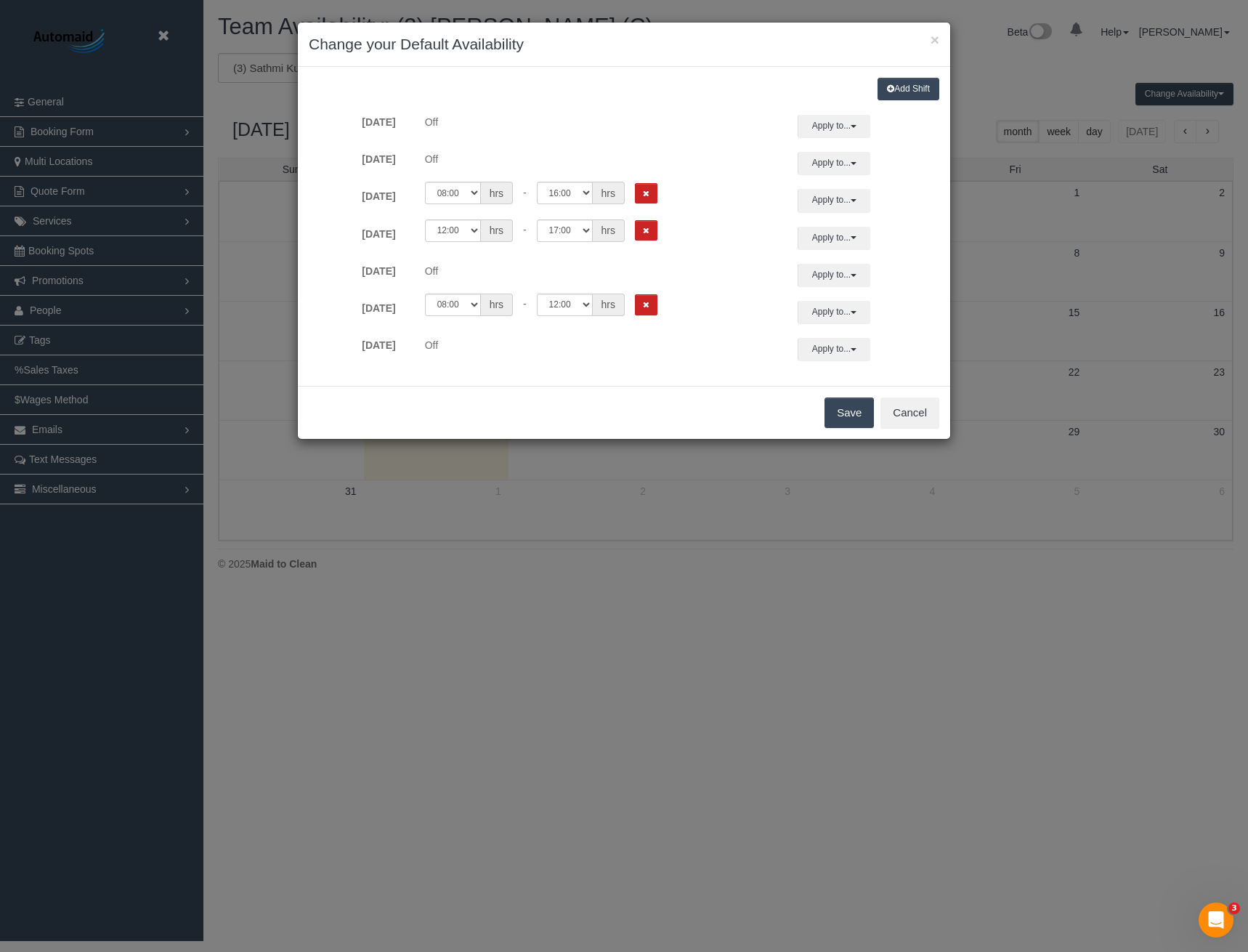
click at [848, 409] on button "Save" at bounding box center [849, 412] width 50 height 30
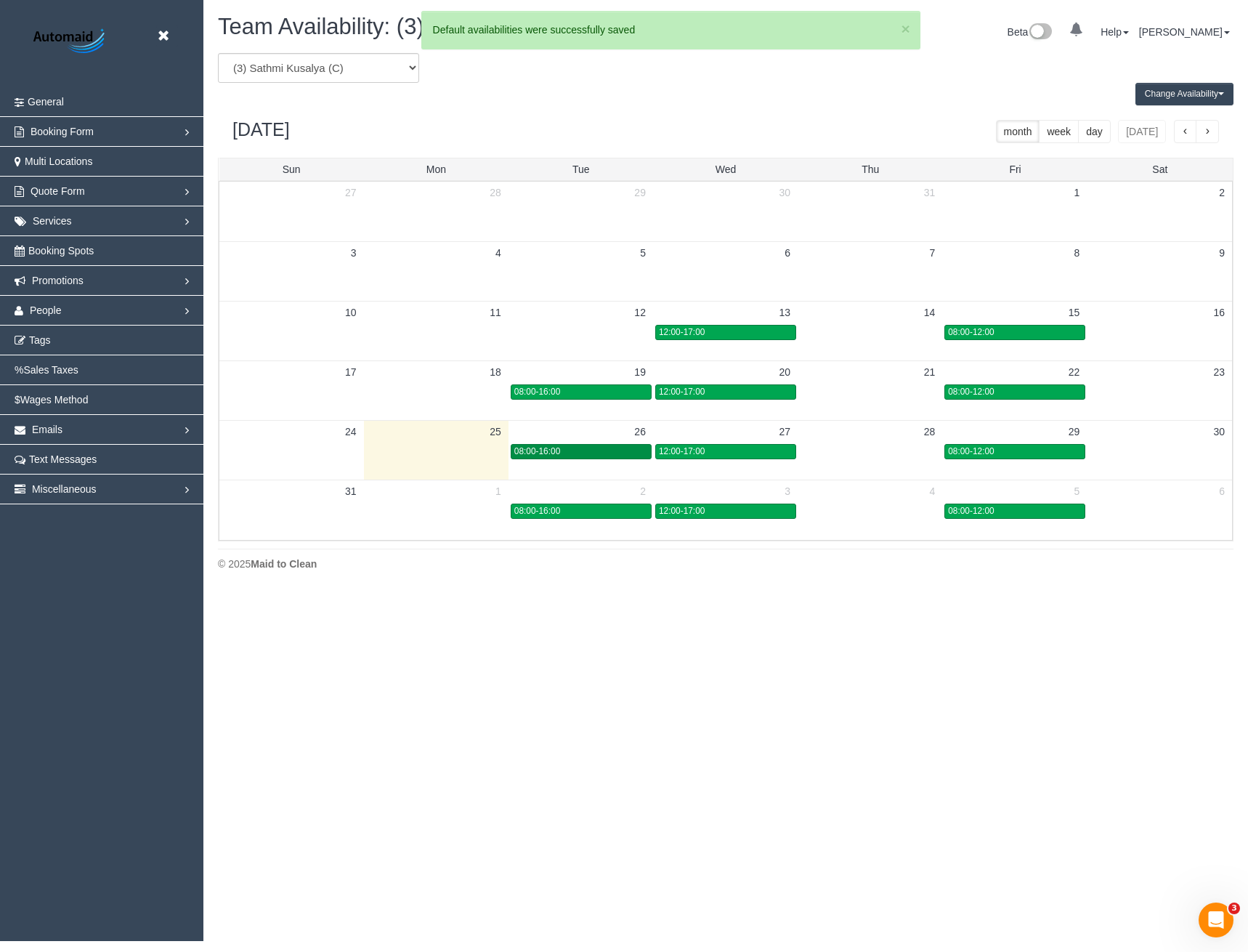
click at [628, 449] on div "08:00-16:00" at bounding box center [582, 451] width 134 height 11
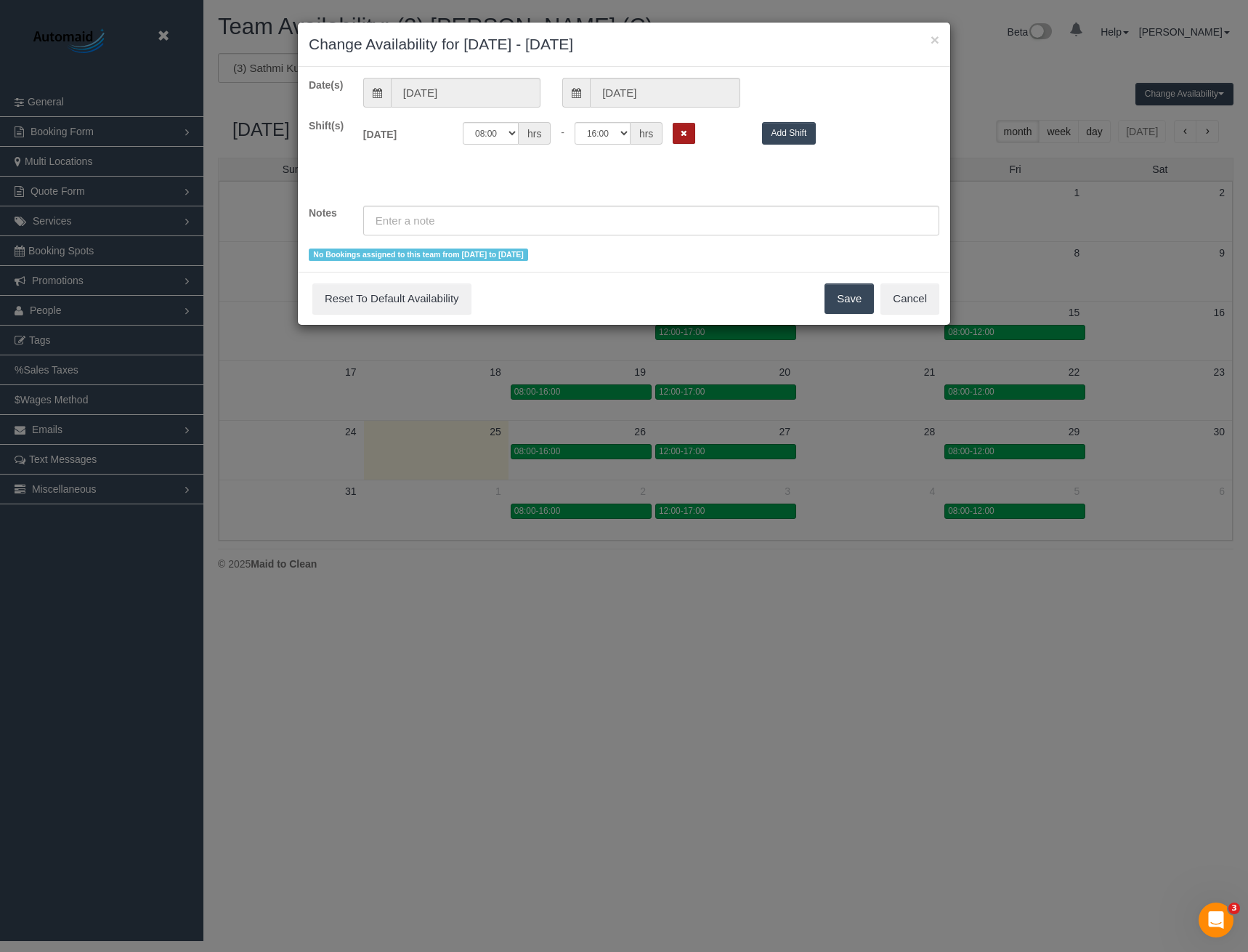
click at [680, 130] on button "Remove Shift" at bounding box center [685, 133] width 23 height 21
click at [840, 300] on button "Save" at bounding box center [849, 298] width 50 height 30
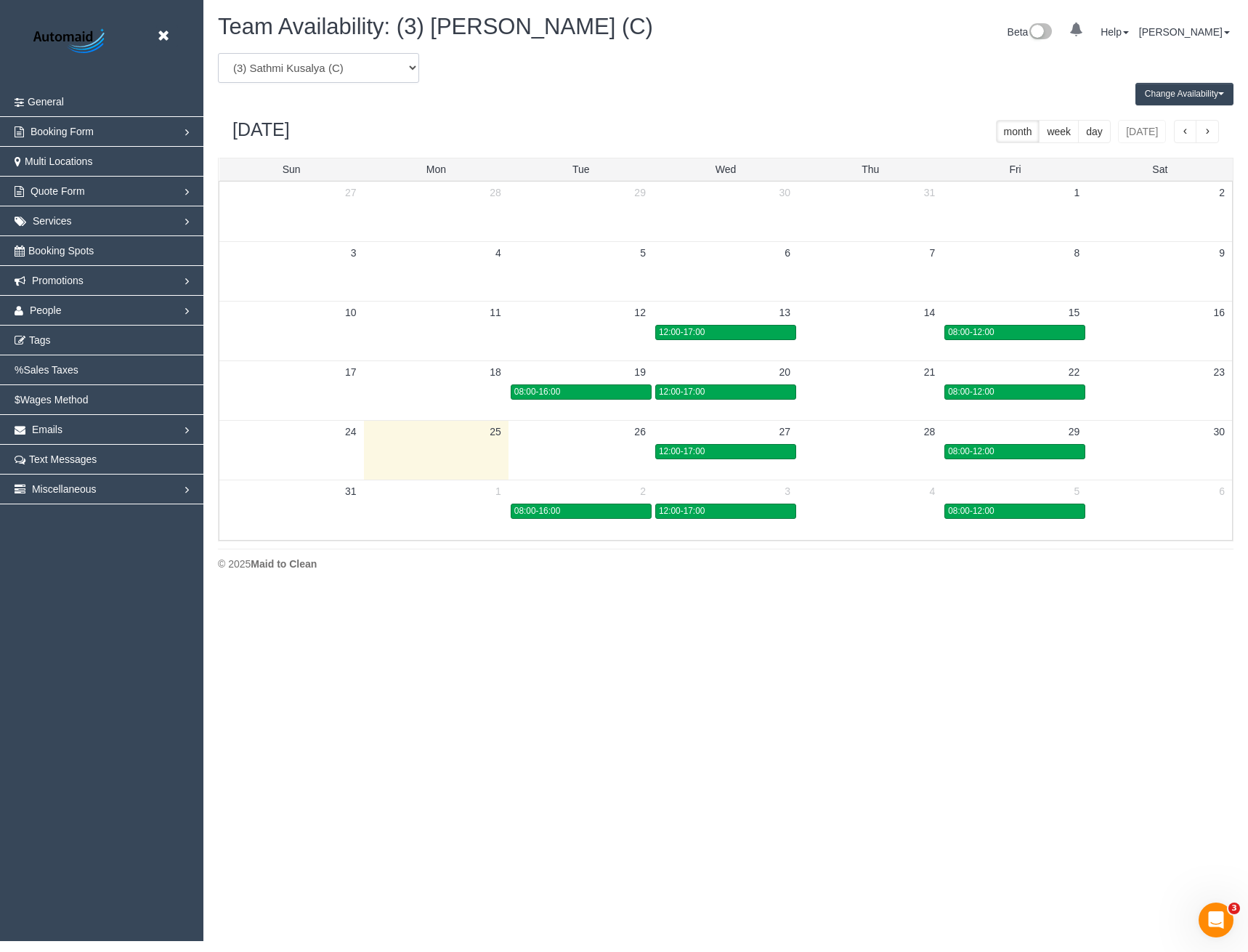
click at [327, 67] on select "(0) Account - Tech (0) Office (0) Raunak Test Account (1) Debbie Brodjanac (FT)…" at bounding box center [318, 68] width 201 height 30
drag, startPoint x: 826, startPoint y: 279, endPoint x: 819, endPoint y: 281, distance: 7.3
click at [826, 279] on td at bounding box center [871, 271] width 145 height 59
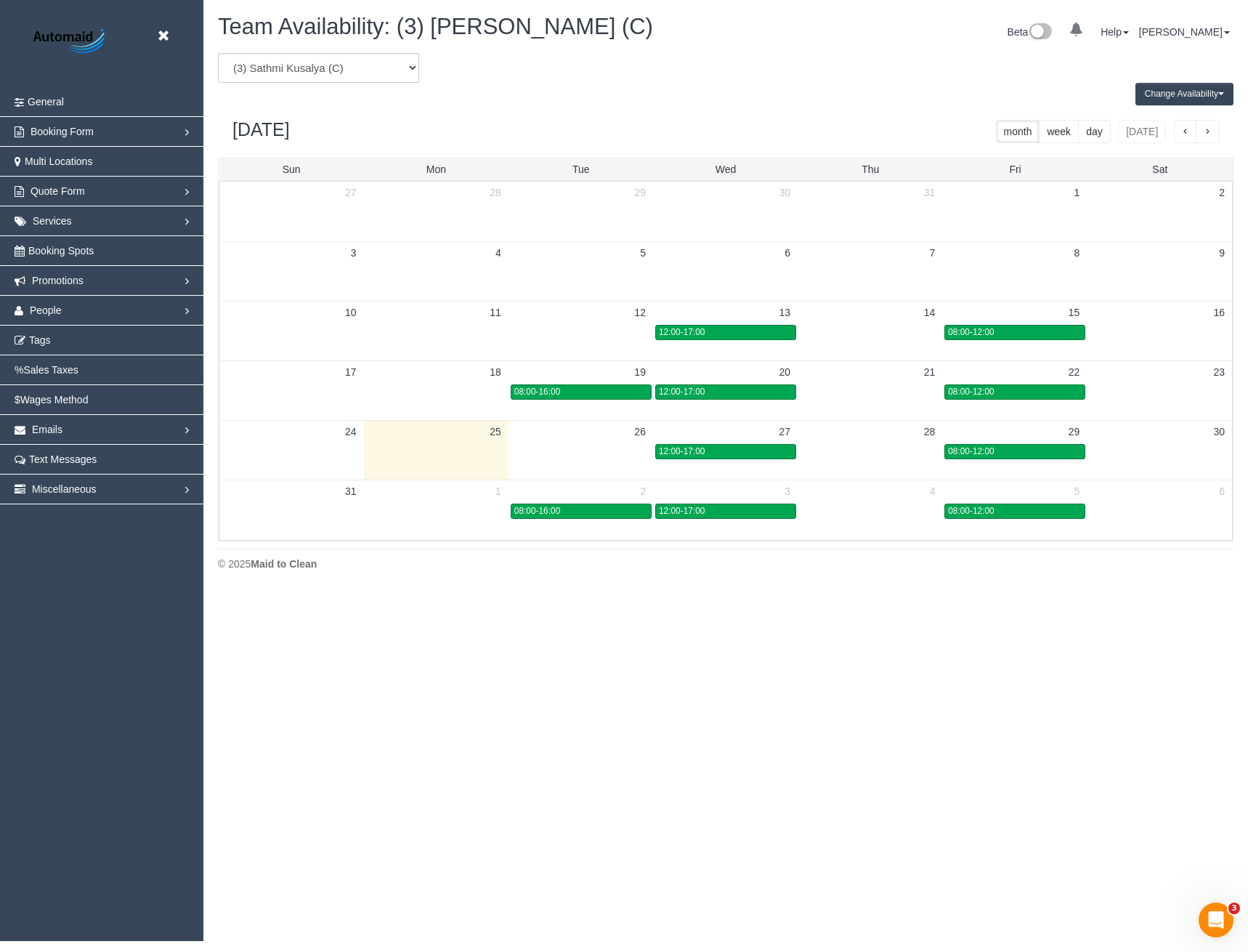
click at [1205, 132] on span "button" at bounding box center [1207, 132] width 7 height 10
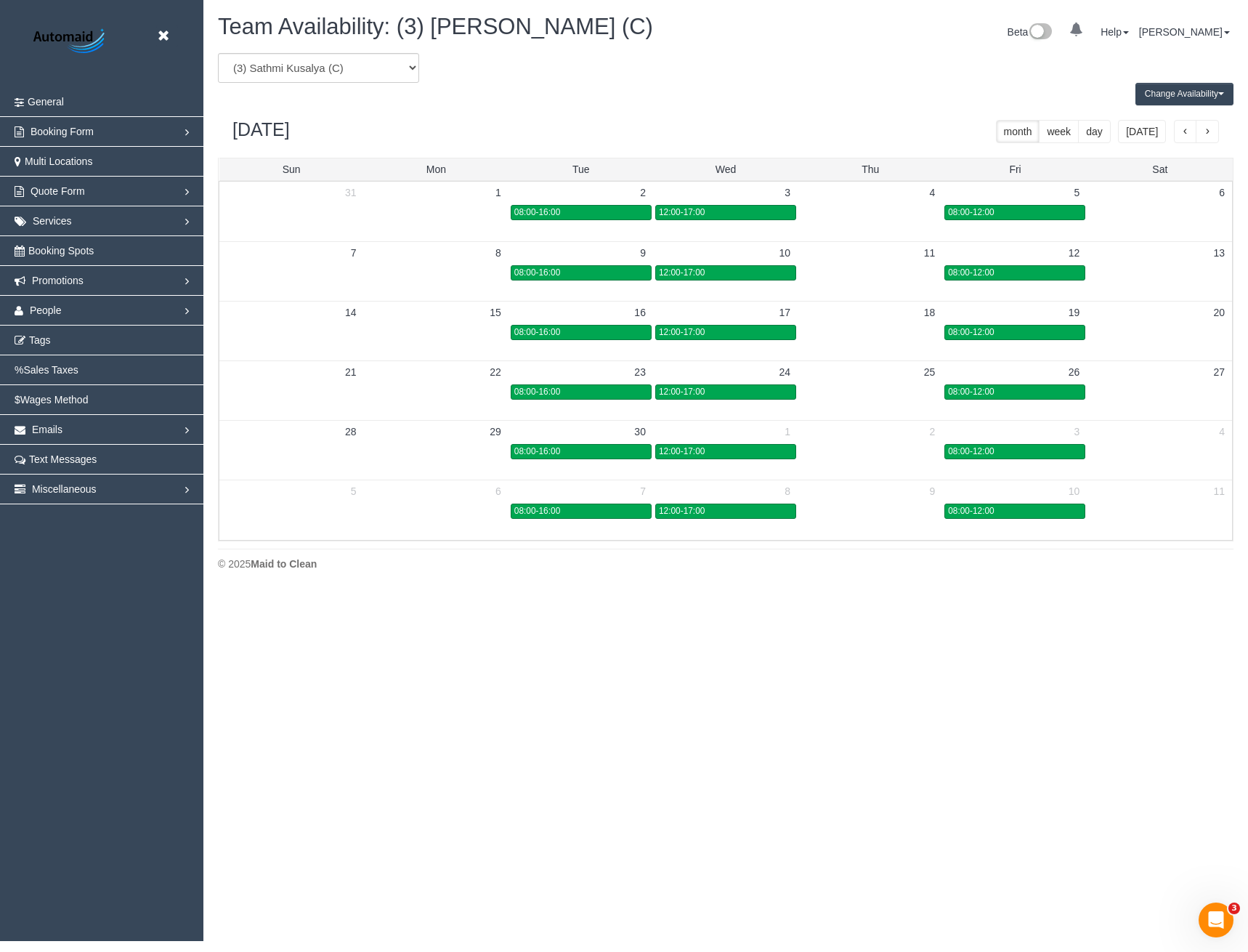
click at [1186, 134] on span "button" at bounding box center [1185, 132] width 7 height 10
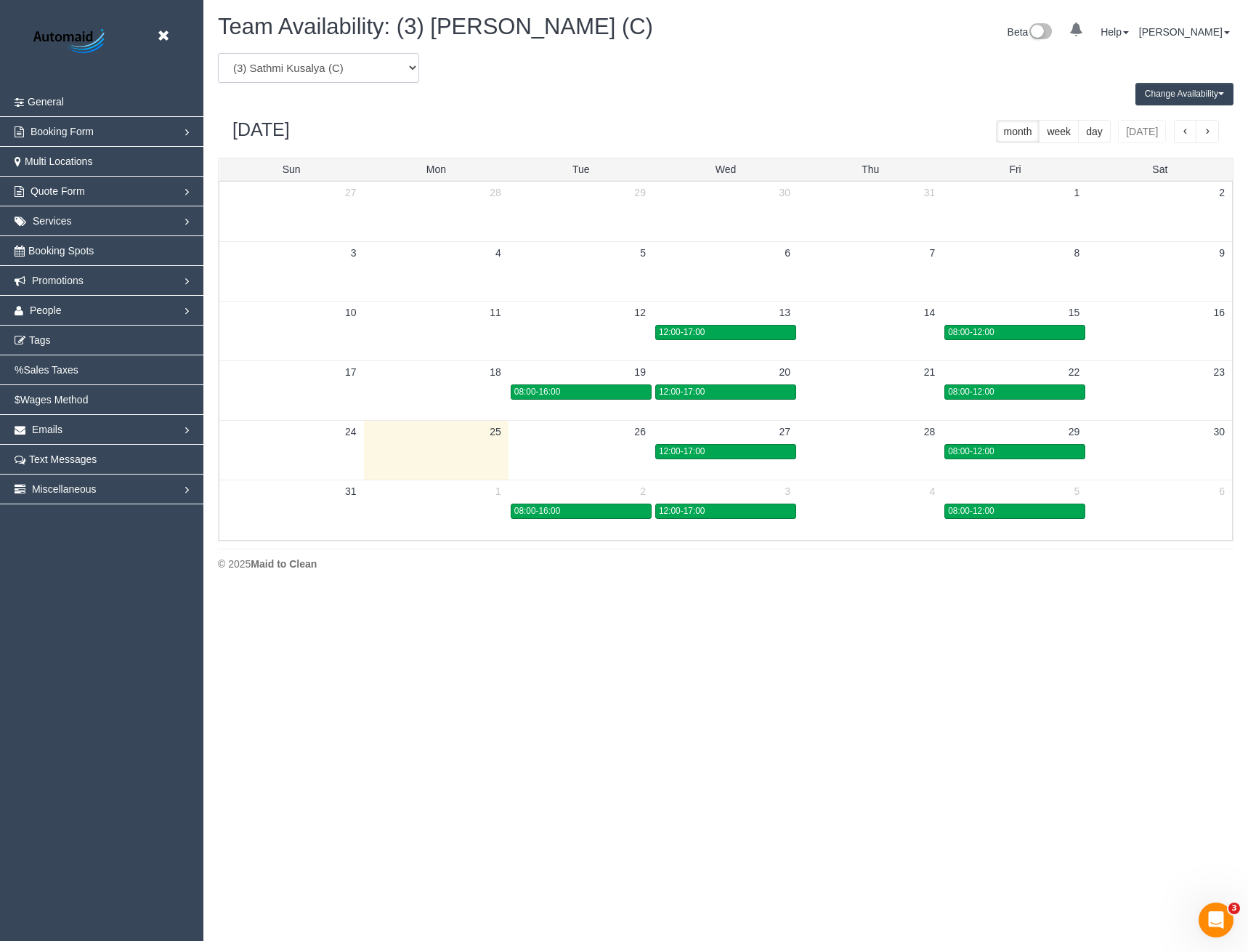
click at [264, 64] on select "(0) Account - Tech (0) Office (0) Raunak Test Account (1) Debbie Brodjanac (FT)…" at bounding box center [318, 68] width 201 height 30
select select "number:72054"
click at [218, 53] on select "(0) Account - Tech (0) Office (0) Raunak Test Account (1) Debbie Brodjanac (FT)…" at bounding box center [318, 68] width 201 height 30
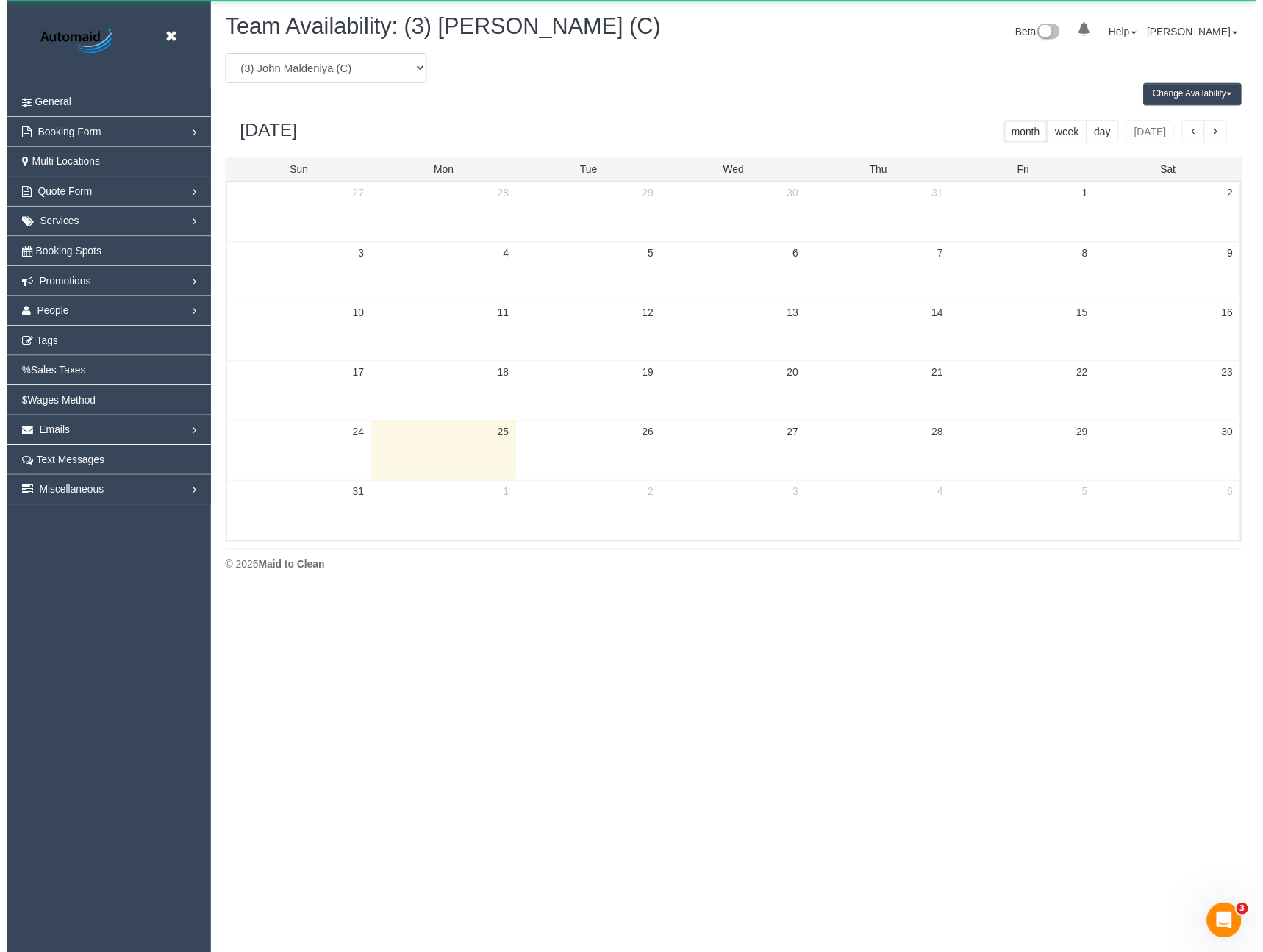
scroll to position [72942, 72269]
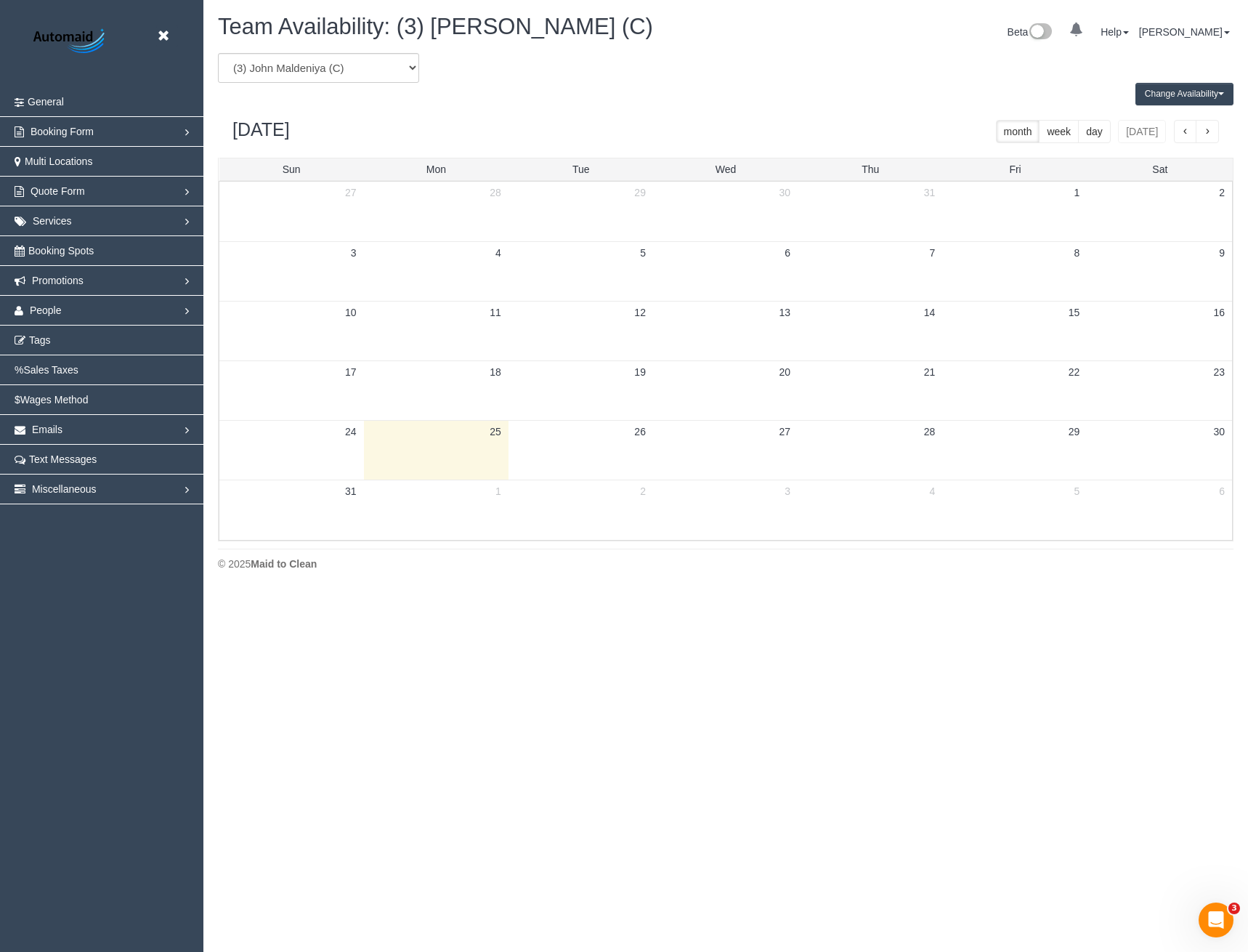
click at [1186, 94] on button "Change Availability" at bounding box center [1184, 94] width 98 height 23
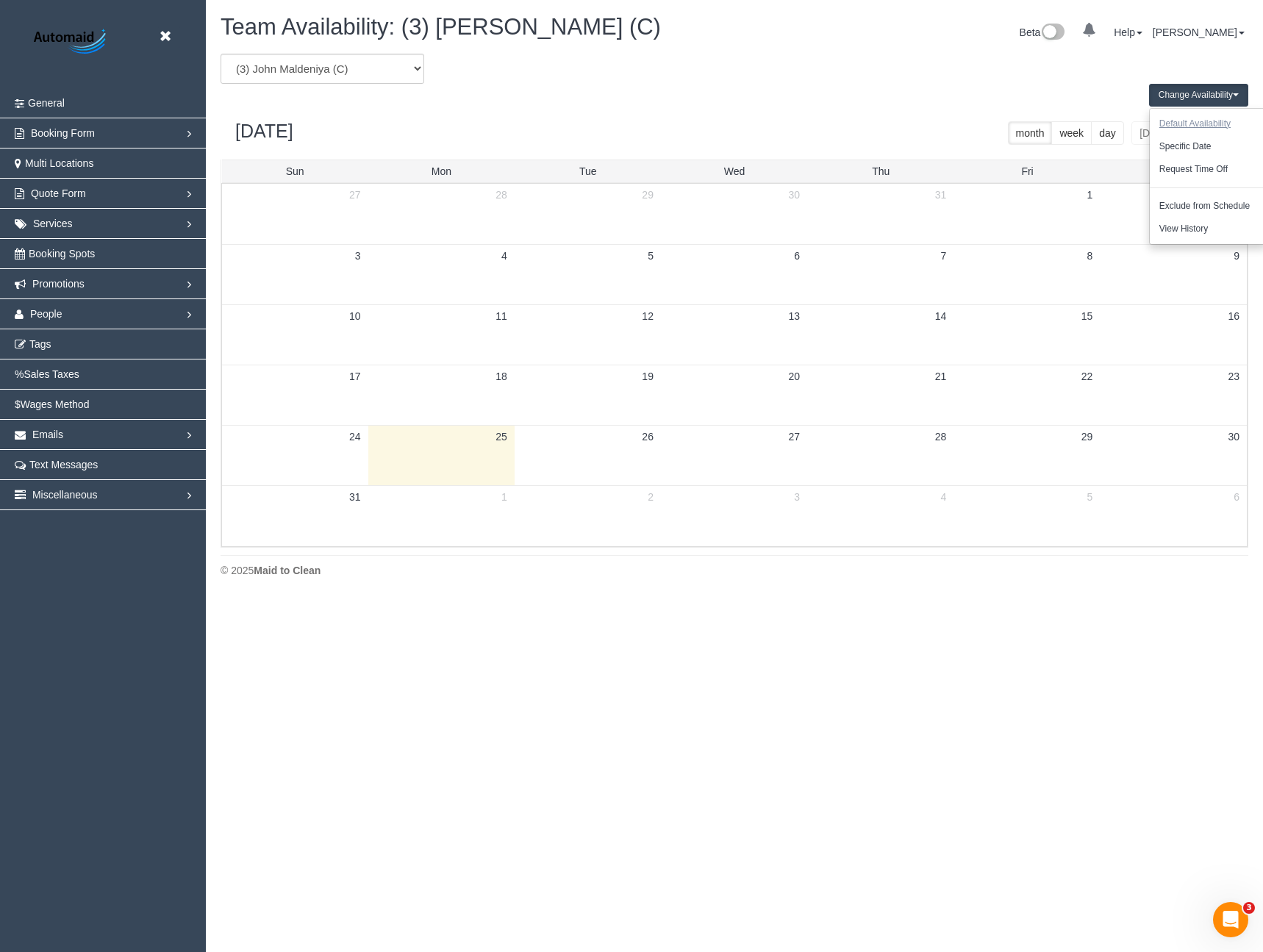
click at [1206, 122] on button "Default Availability" at bounding box center [1195, 124] width 91 height 23
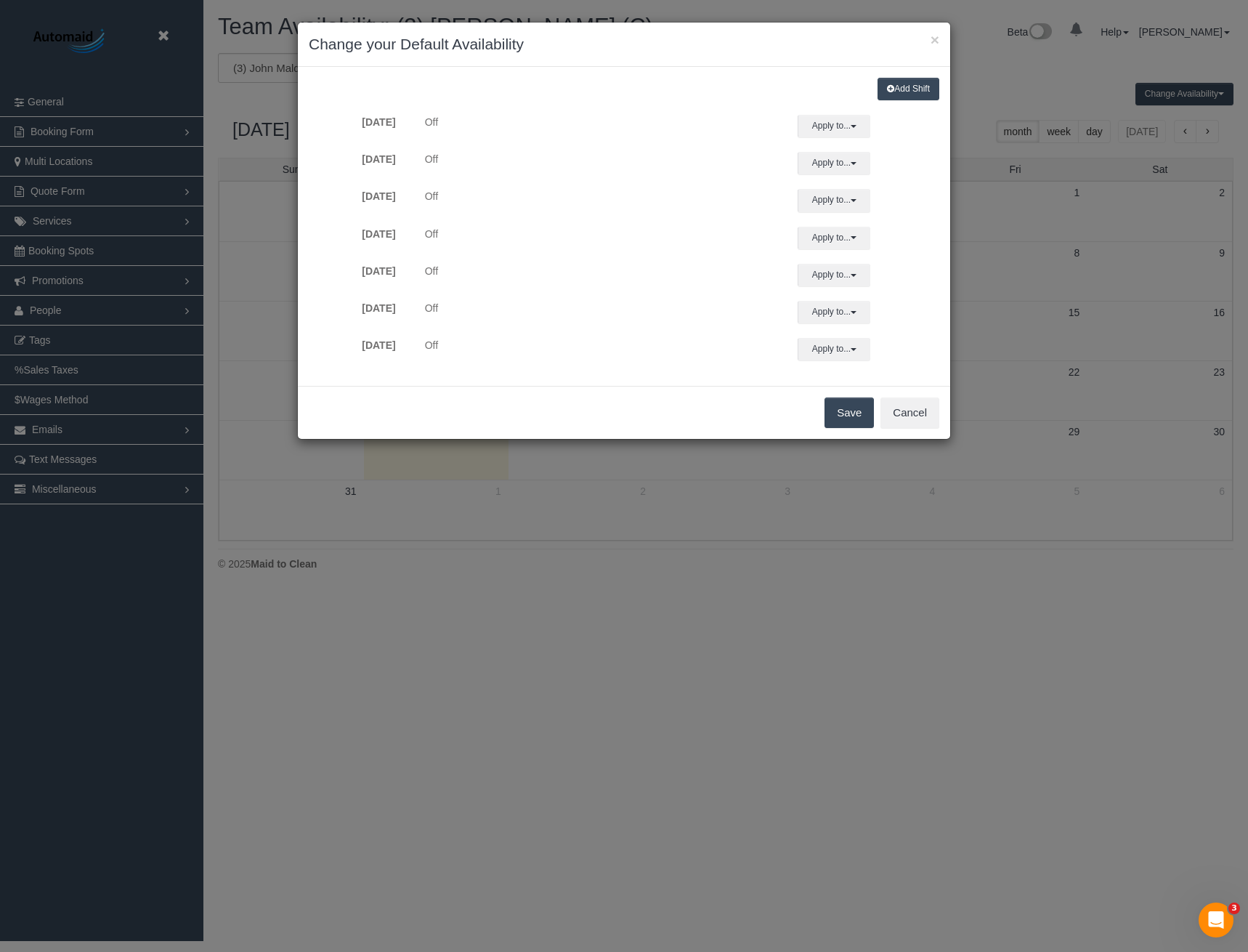
click at [899, 91] on button "Add Shift" at bounding box center [908, 89] width 62 height 23
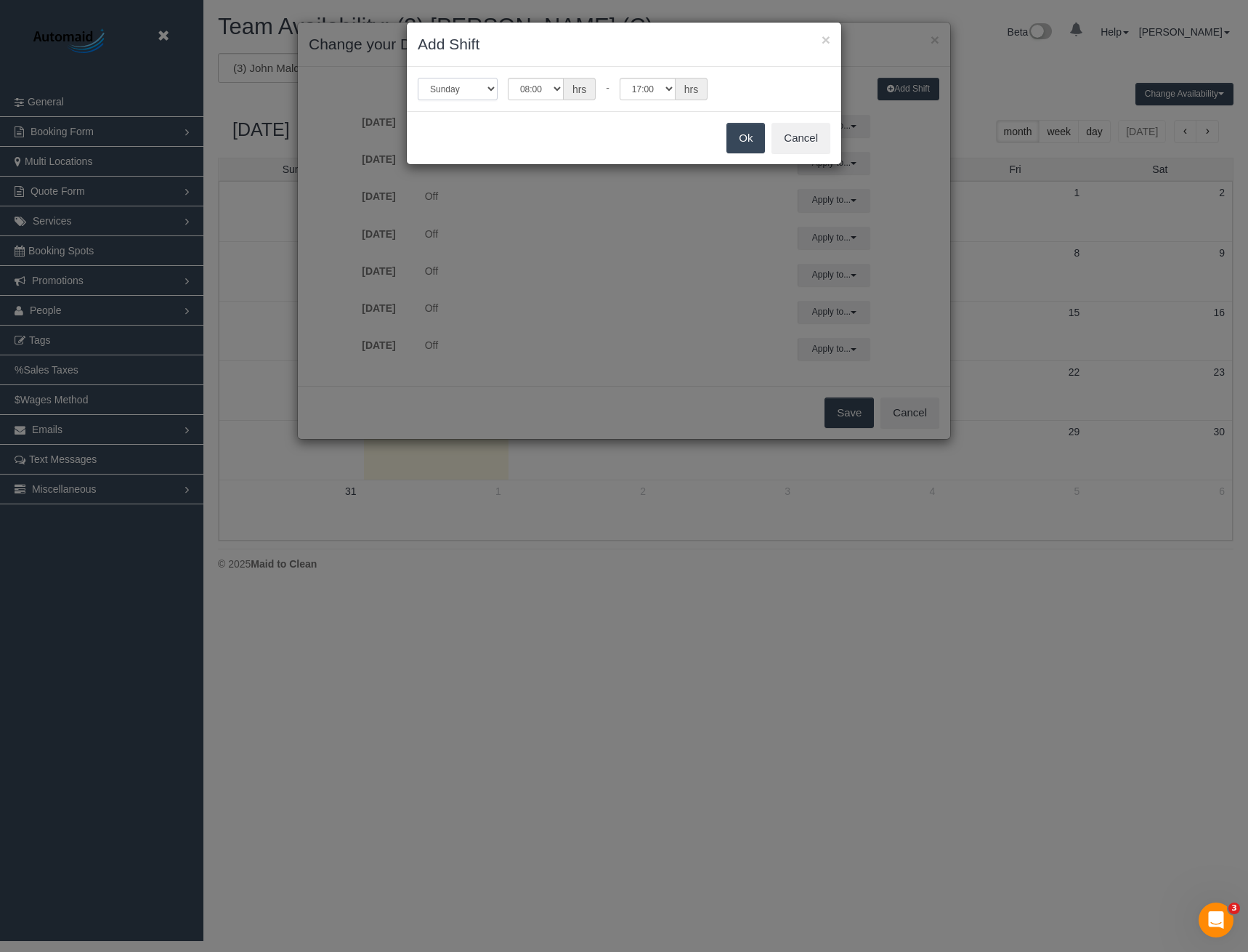
click at [467, 96] on select "Sunday Monday Tuesday Wednesday Thursday Friday Saturday" at bounding box center [458, 89] width 80 height 23
select select "number:2"
click at [418, 78] on select "Sunday Monday Tuesday Wednesday Thursday Friday Saturday" at bounding box center [458, 89] width 80 height 23
click at [746, 133] on button "Ok" at bounding box center [745, 138] width 38 height 30
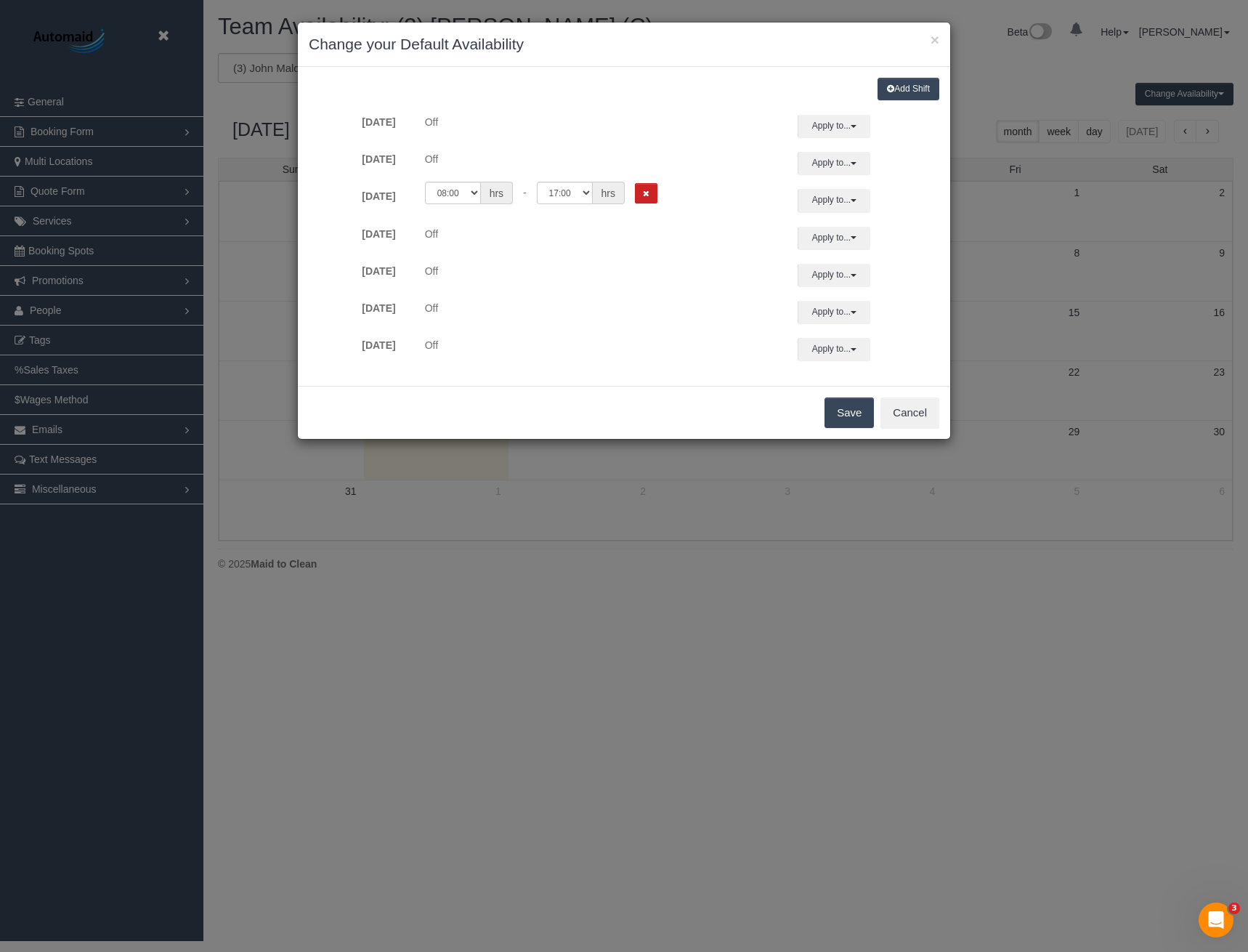
click at [900, 87] on button "Add Shift" at bounding box center [908, 89] width 62 height 23
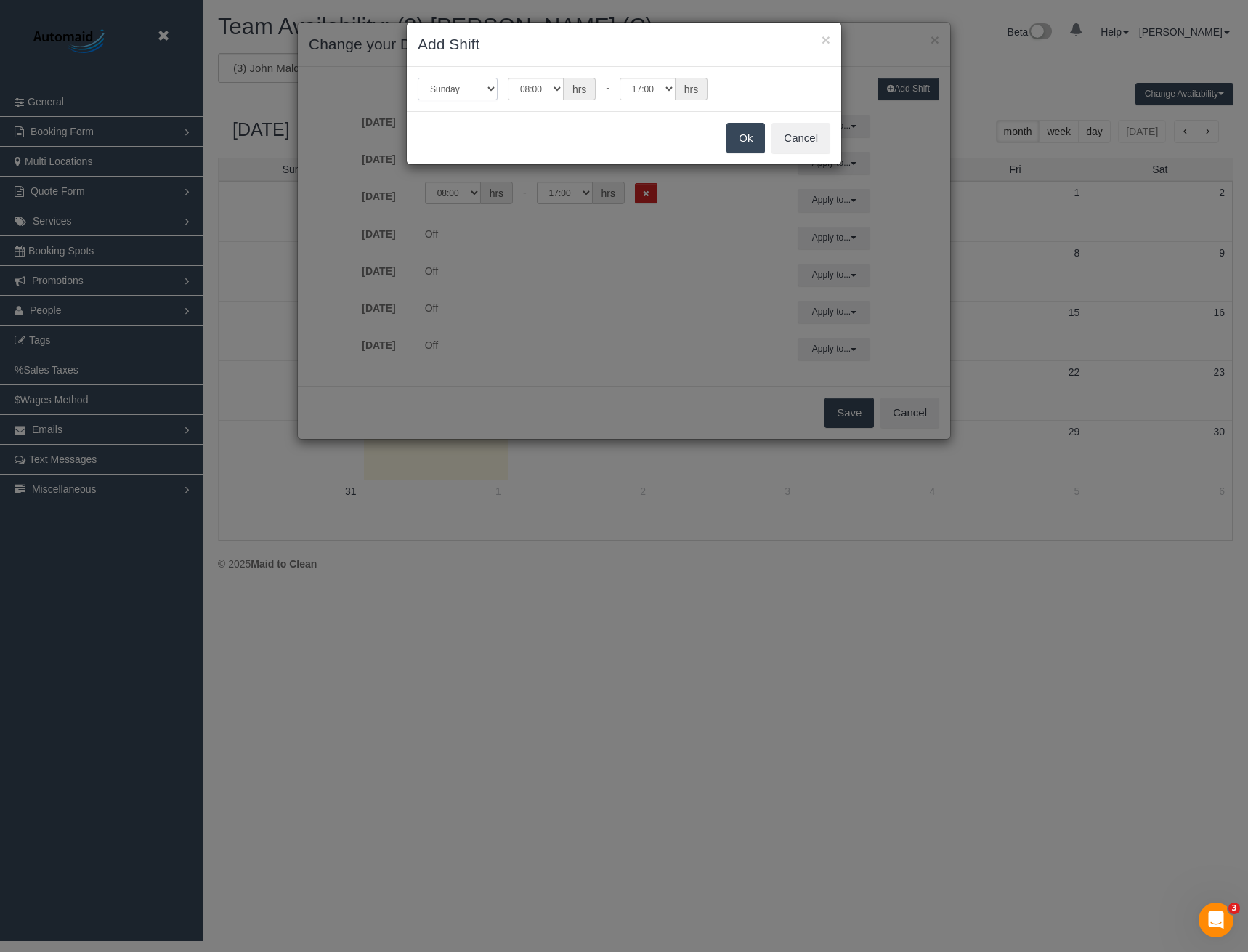
click at [462, 86] on select "Sunday Monday Tuesday Wednesday Thursday Friday Saturday" at bounding box center [458, 89] width 80 height 23
select select "number:3"
click at [418, 78] on select "Sunday Monday Tuesday Wednesday Thursday Friday Saturday" at bounding box center [458, 89] width 80 height 23
click at [538, 88] on select "00:00 00:05 00:10 00:15 00:20 00:25 00:30 00:35 00:40 00:45 00:50 00:55 01:00 0…" at bounding box center [536, 89] width 56 height 23
select select "string:12:00"
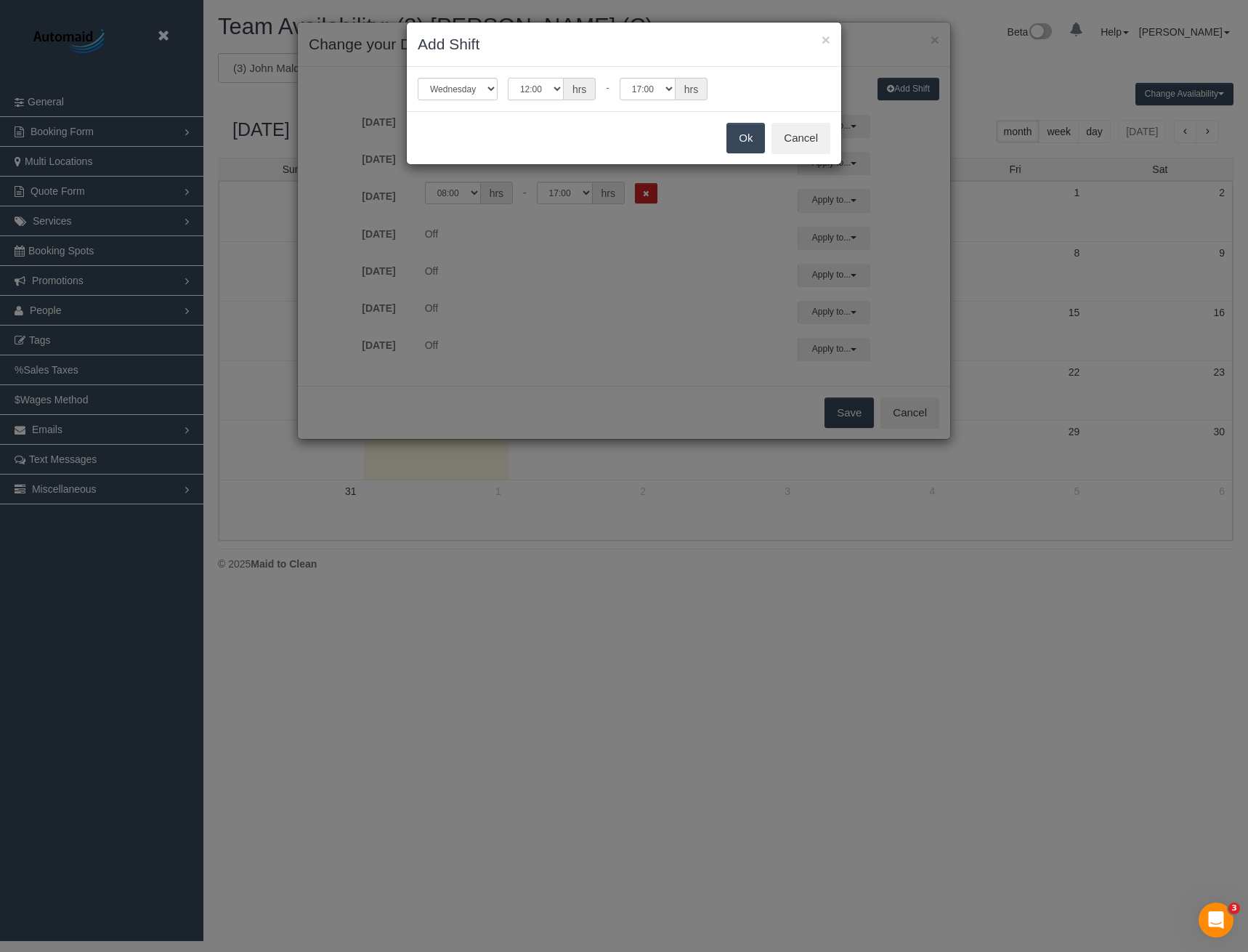
click at [508, 78] on select "00:00 00:05 00:10 00:15 00:20 00:25 00:30 00:35 00:40 00:45 00:50 00:55 01:00 0…" at bounding box center [536, 89] width 56 height 23
click at [740, 143] on button "Ok" at bounding box center [745, 138] width 38 height 30
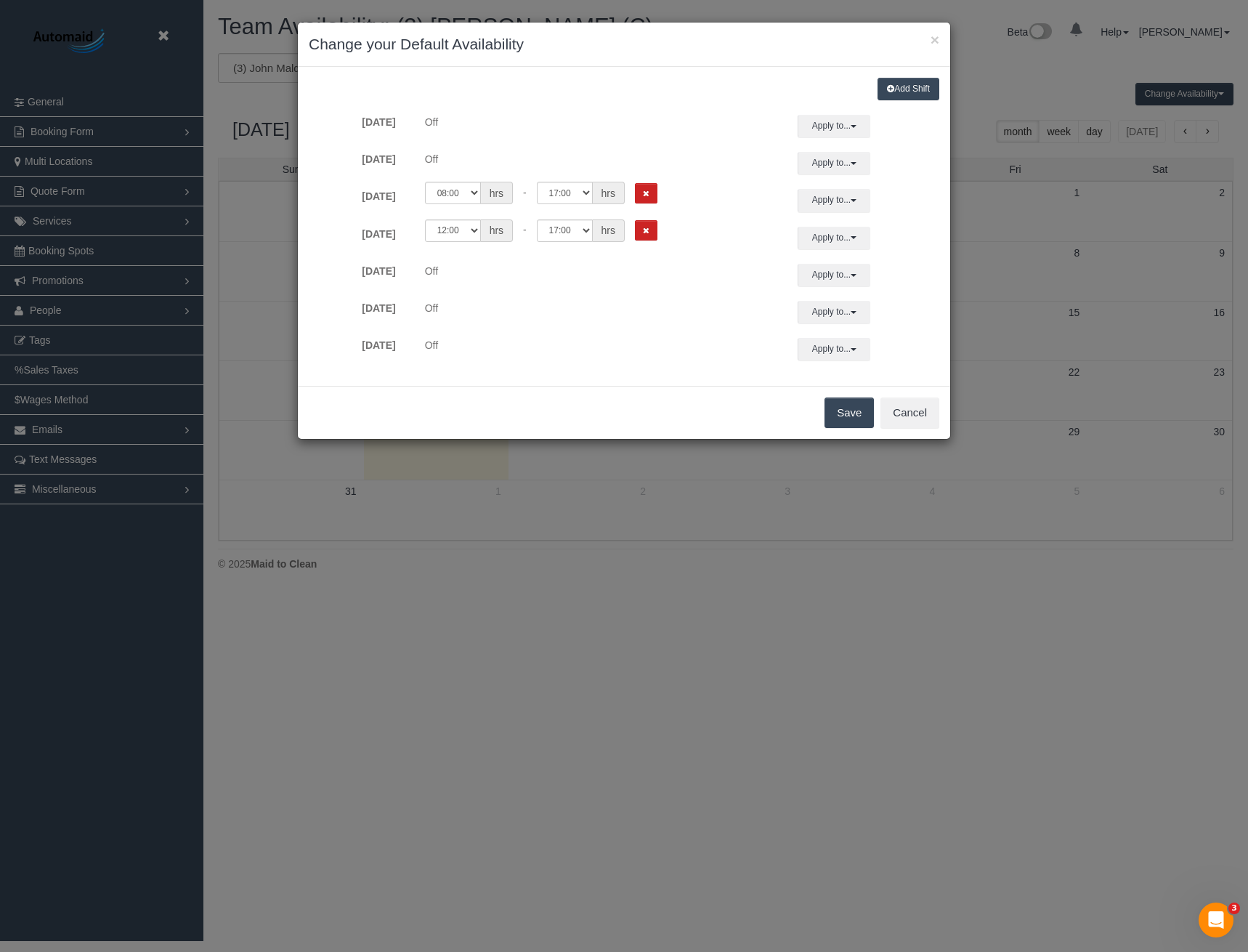
click at [839, 419] on button "Save" at bounding box center [849, 412] width 50 height 30
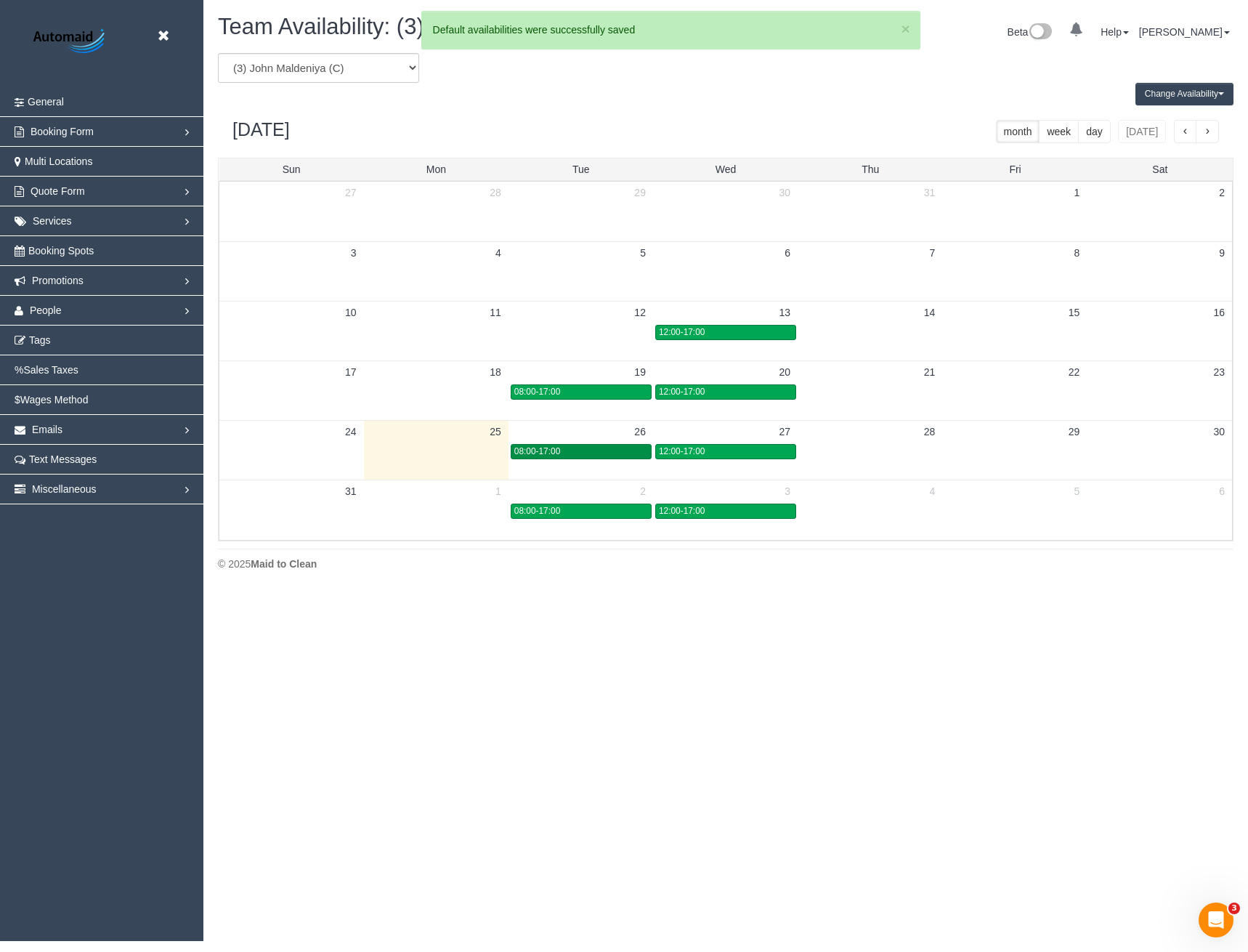
click at [594, 452] on div "08:00-17:00" at bounding box center [582, 451] width 134 height 11
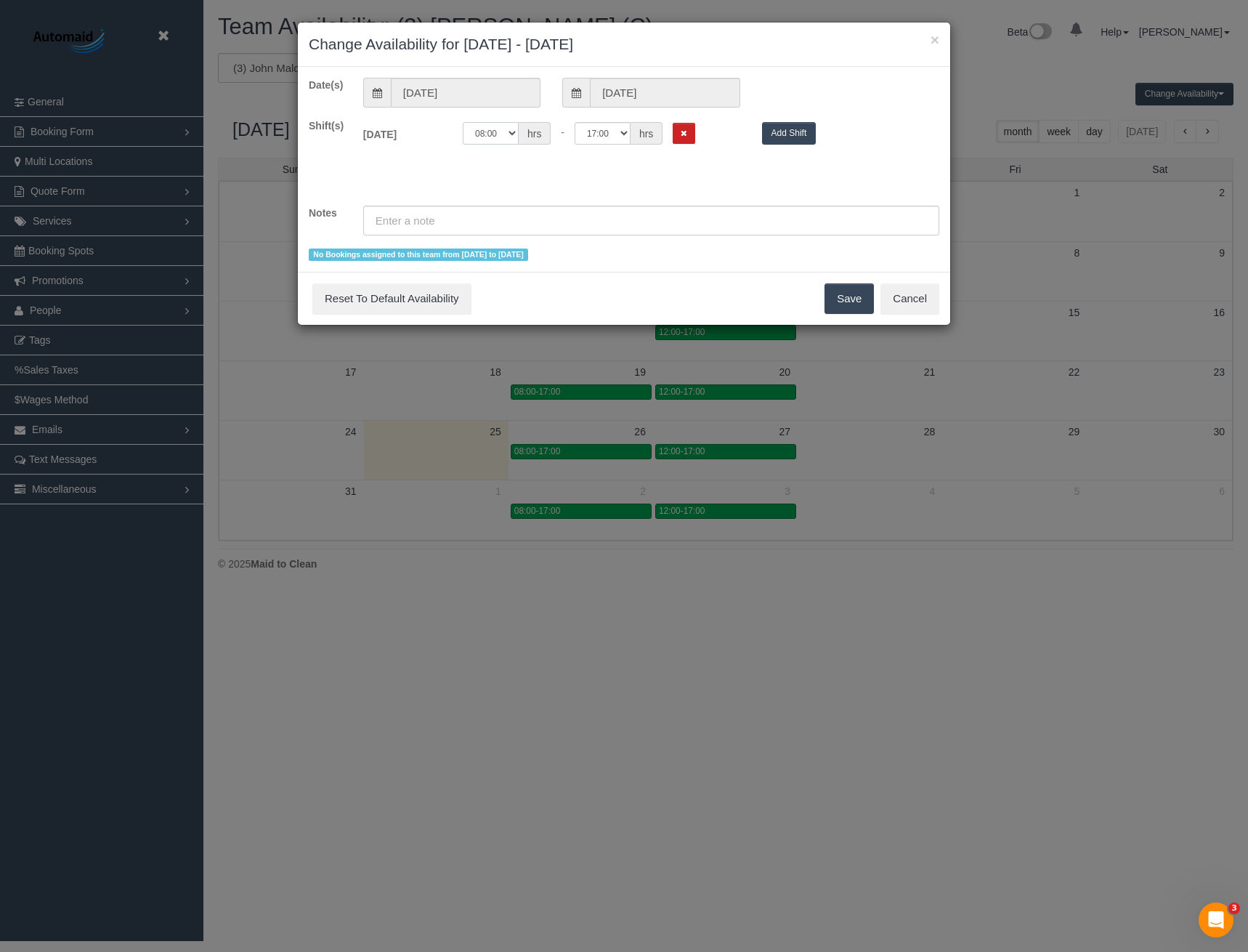
click at [508, 133] on select "00:00 00:05 00:10 00:15 00:20 00:25 00:30 00:35 00:40 00:45 00:50 00:55 01:00 0…" at bounding box center [490, 133] width 56 height 23
select select "string:12:30"
click at [462, 122] on select "00:00 00:05 00:10 00:15 00:20 00:25 00:30 00:35 00:40 00:45 00:50 00:55 01:00 0…" at bounding box center [490, 133] width 56 height 23
click at [840, 305] on button "Save" at bounding box center [849, 298] width 50 height 30
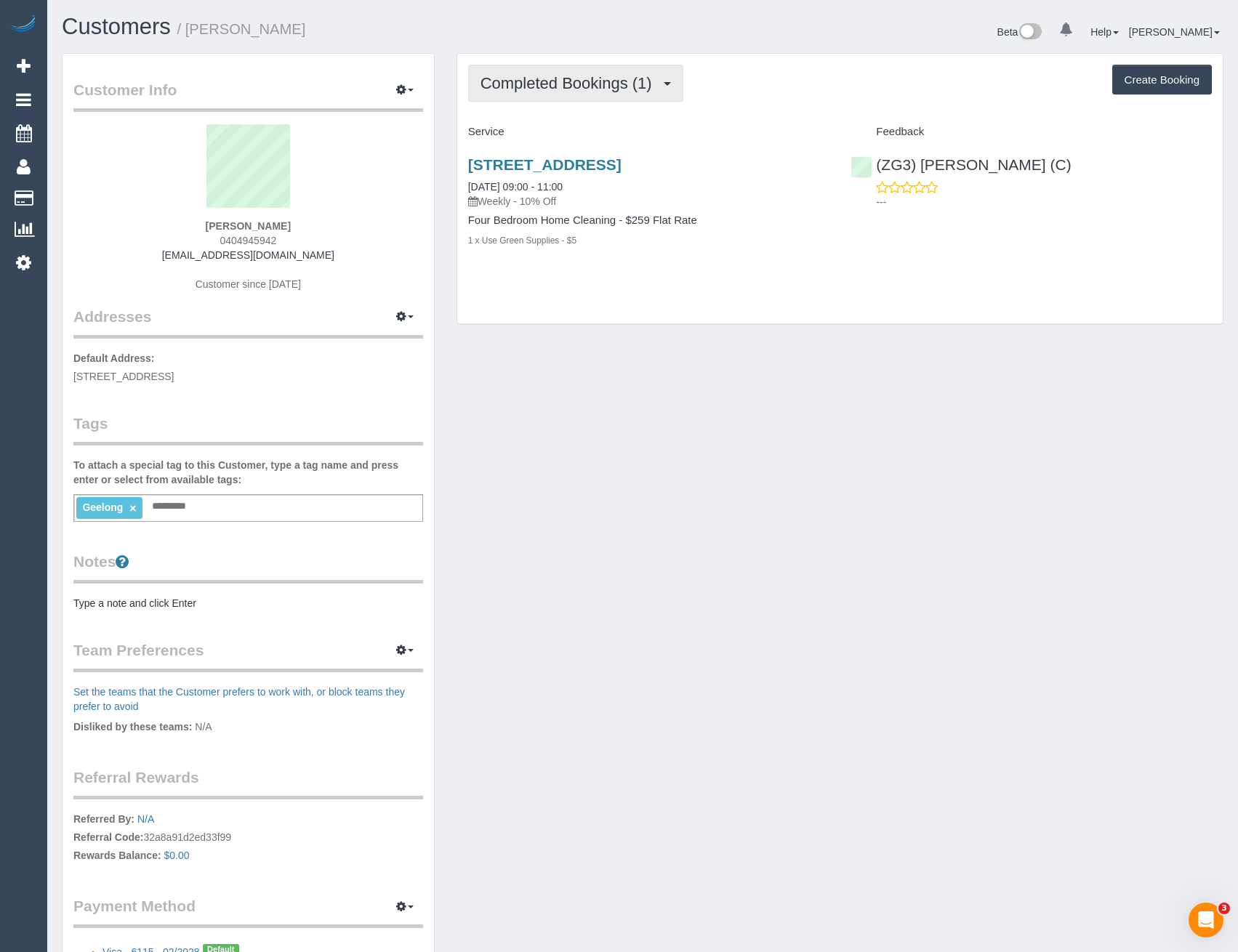
click at [570, 85] on span "Completed Bookings (1)" at bounding box center [569, 83] width 179 height 18
click at [713, 279] on div "Completed Bookings (1) Completed Bookings (1) Upcoming Bookings (11) Cancelled …" at bounding box center [840, 189] width 766 height 270
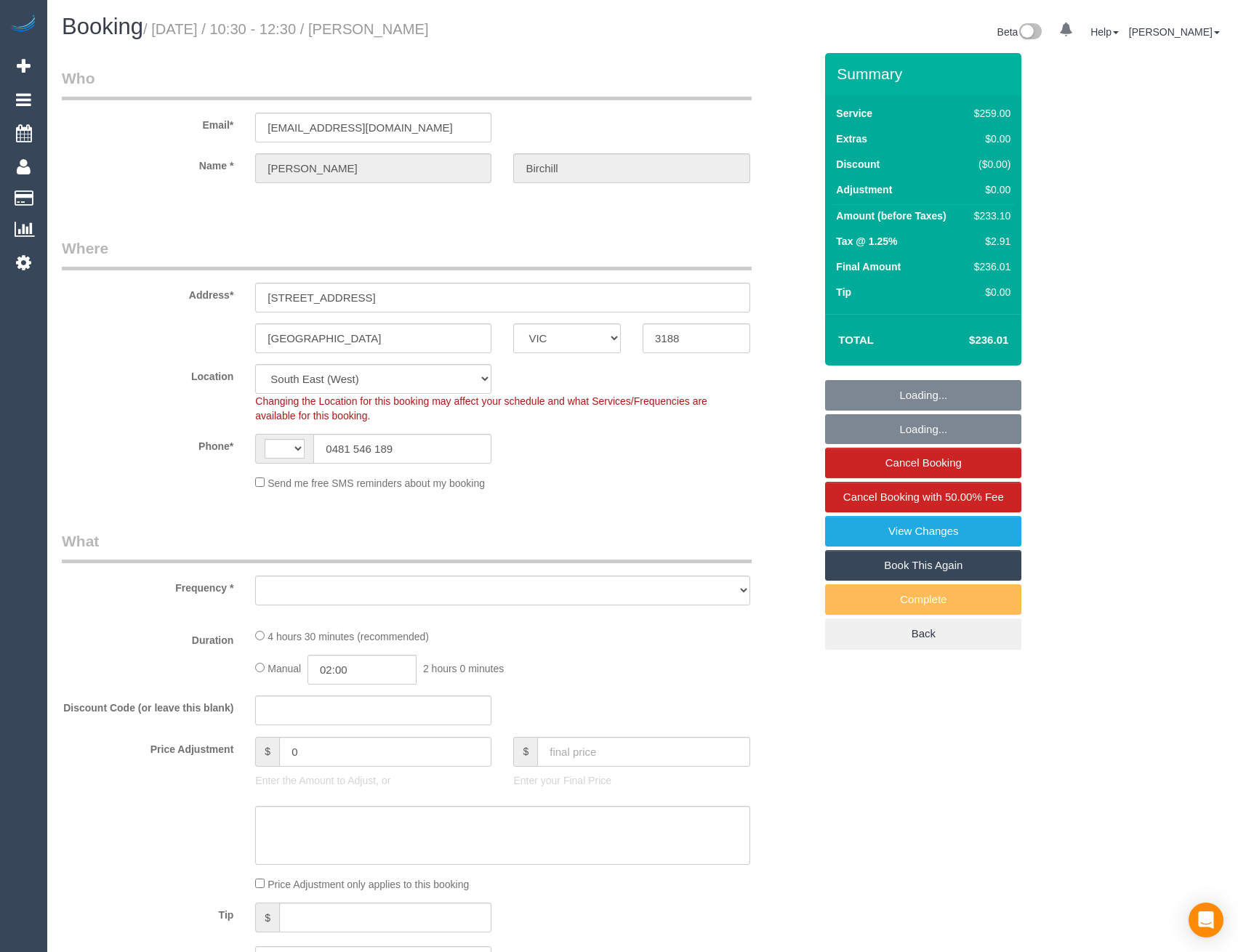
select select "VIC"
select select "string:AU"
select select "string:stripe-pm_1KBrEJ2GScqysDRVUM8e21cR"
select select "object:838"
select select "number:29"
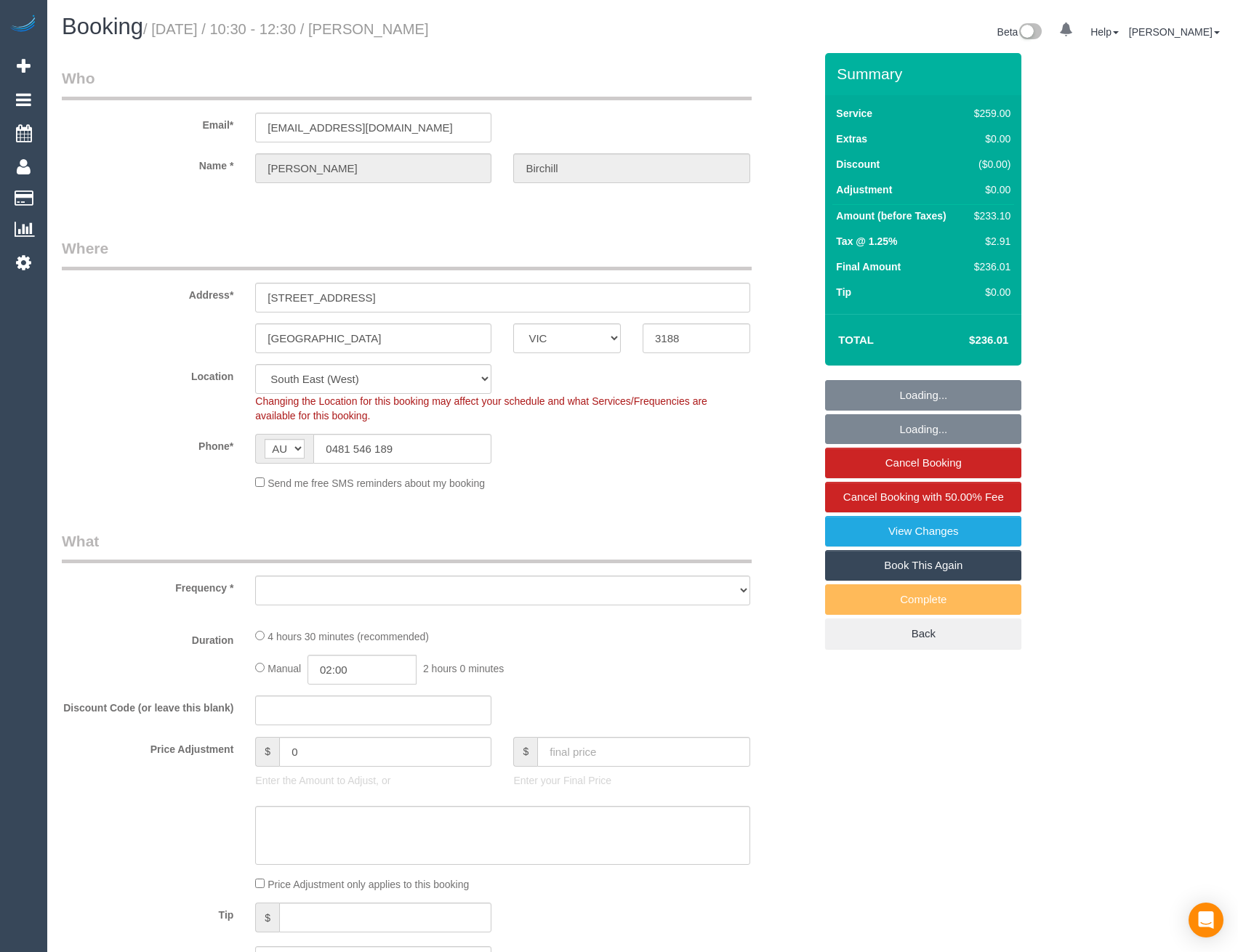
select select "number:35"
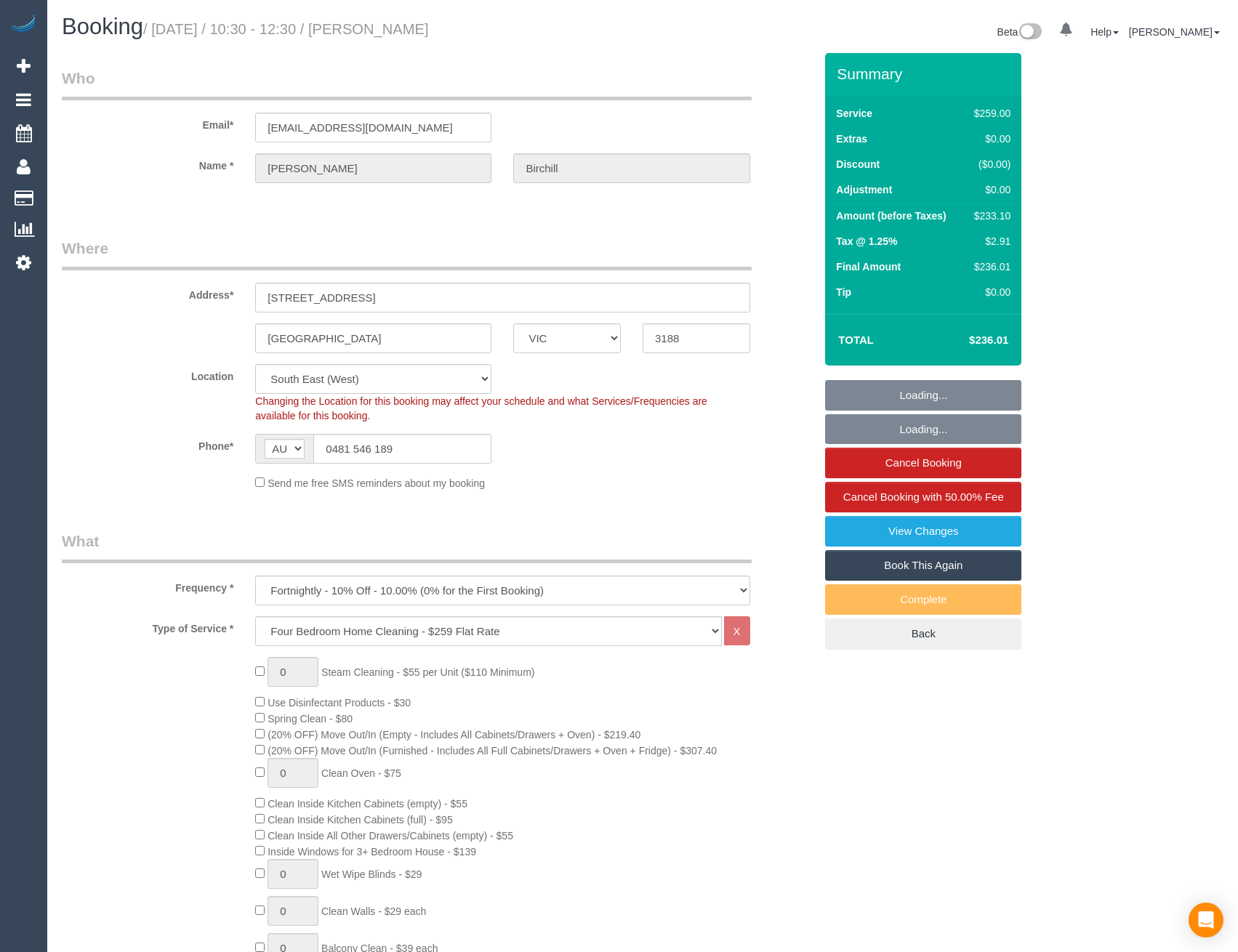
select select "29247"
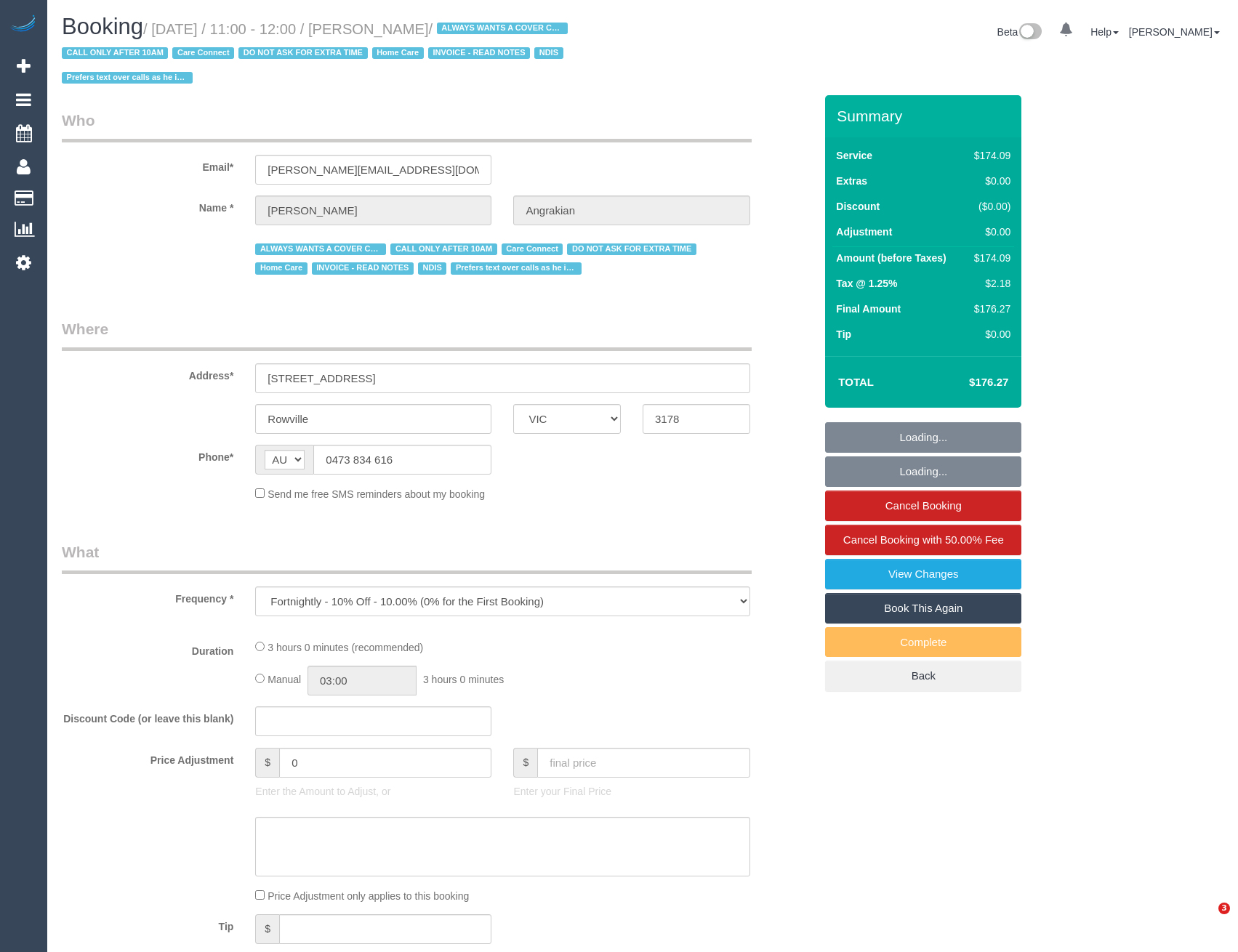
select select "VIC"
select select "180"
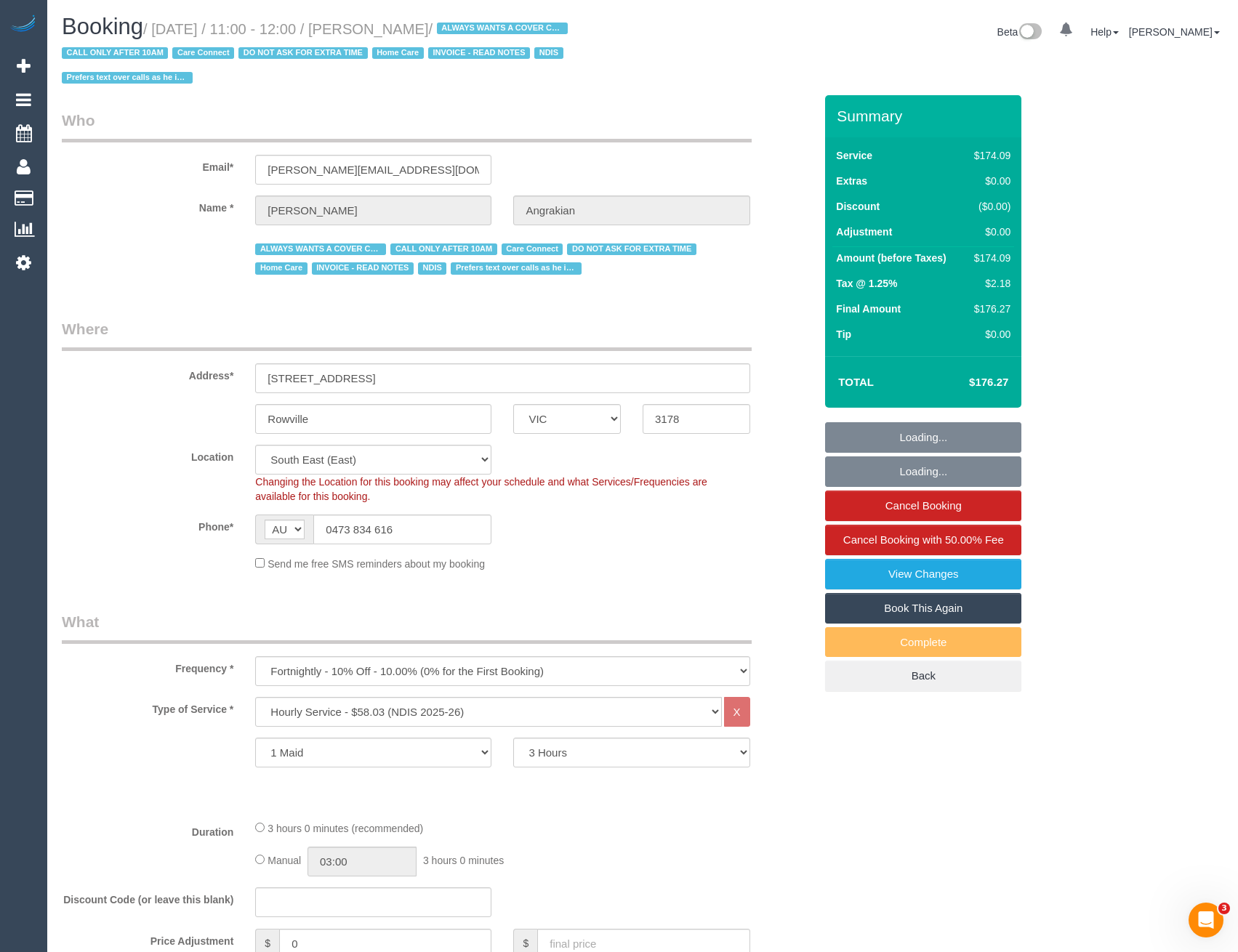
select select "object:1147"
select select "number:28"
select select "number:14"
select select "number:19"
select select "number:22"
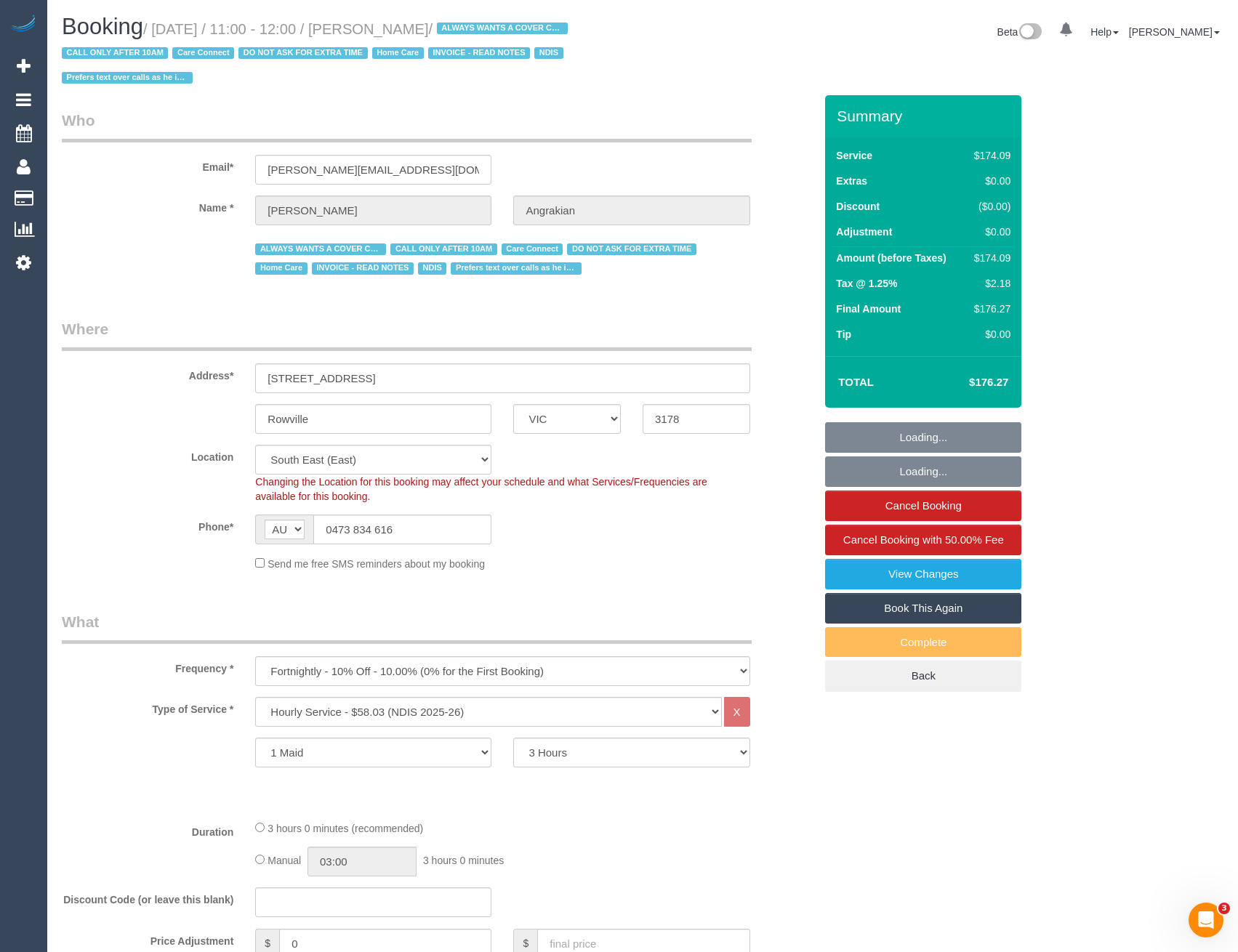
select select "number:34"
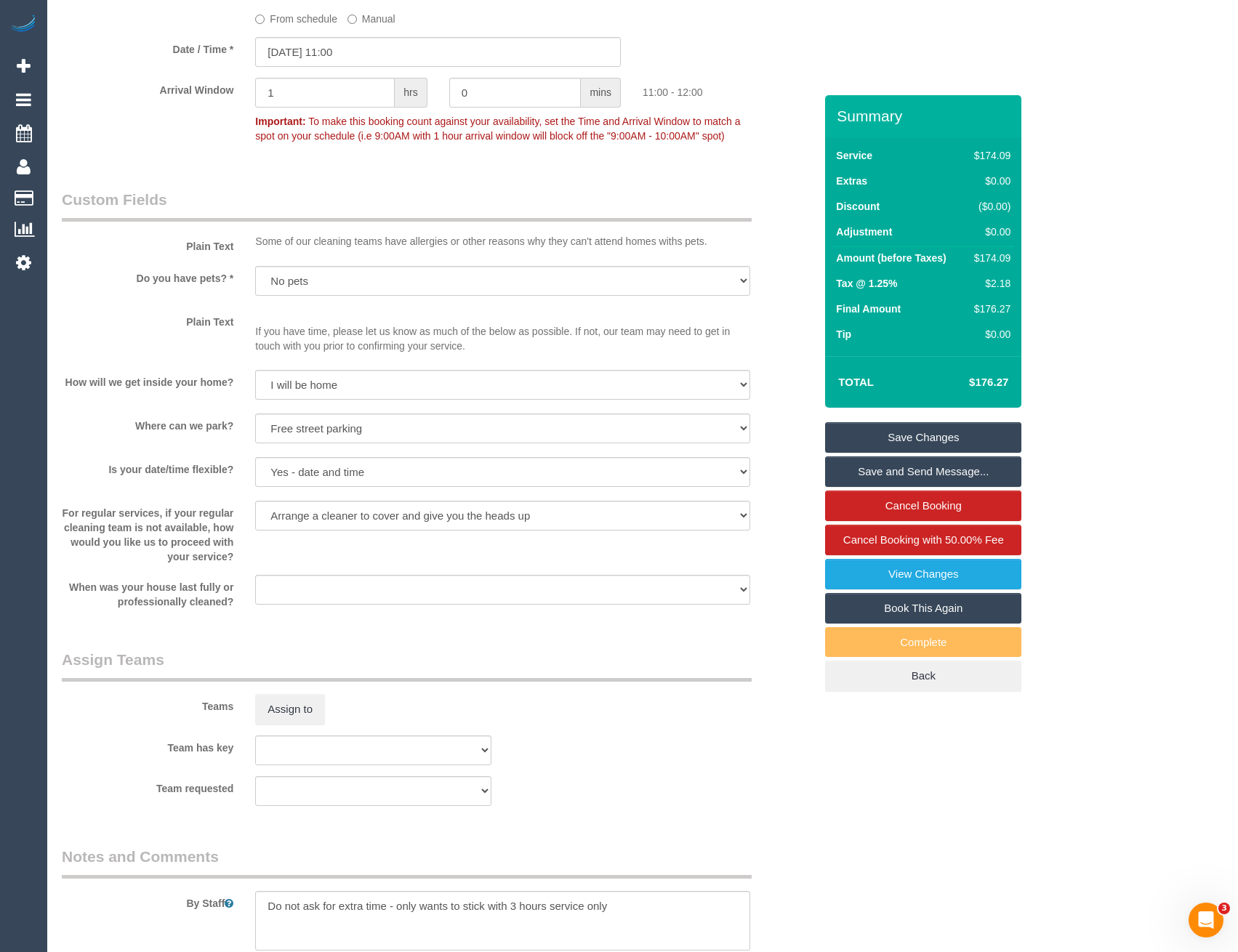
scroll to position [1090, 0]
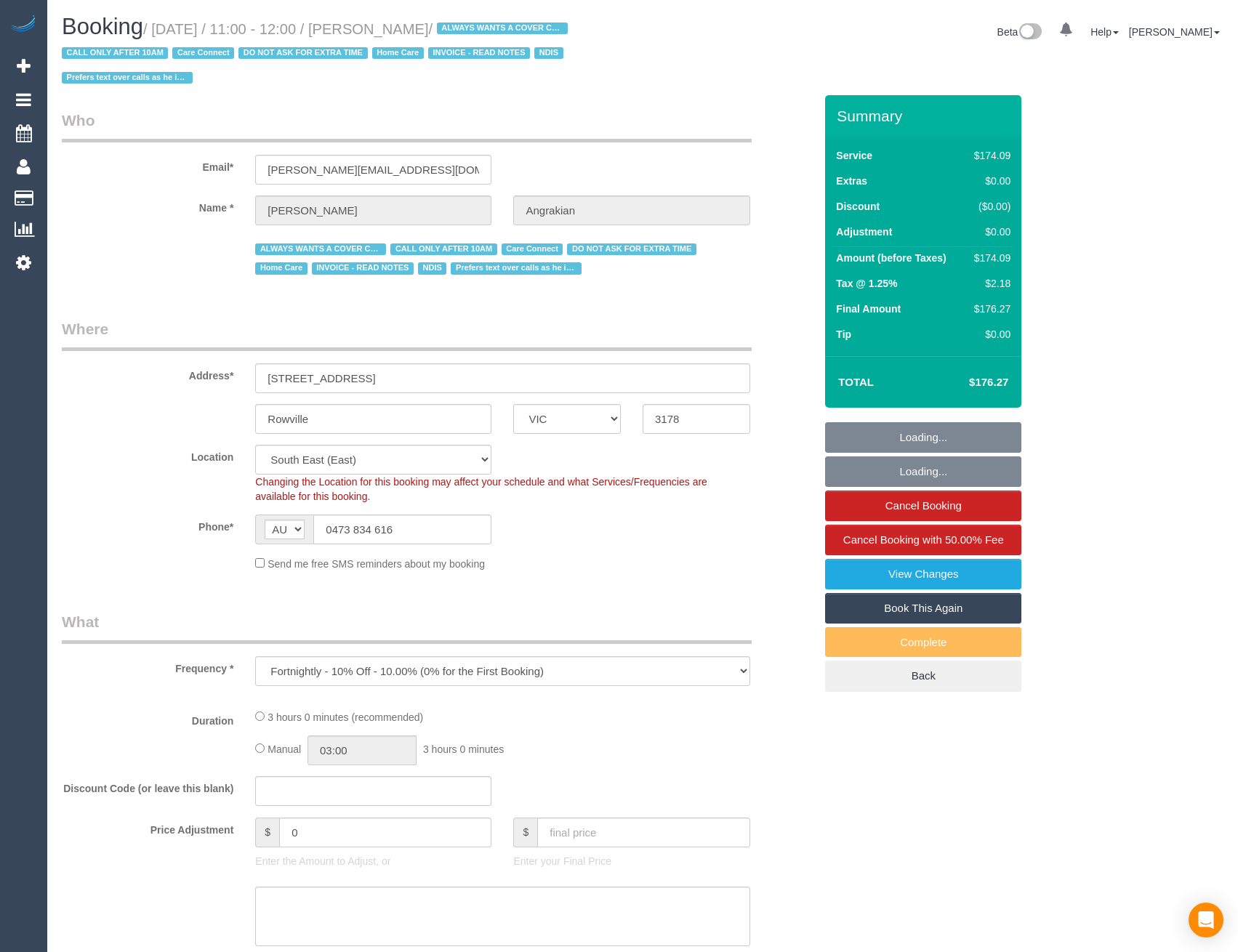
select select "VIC"
select select "object:798"
select select "180"
select select "number:28"
select select "number:14"
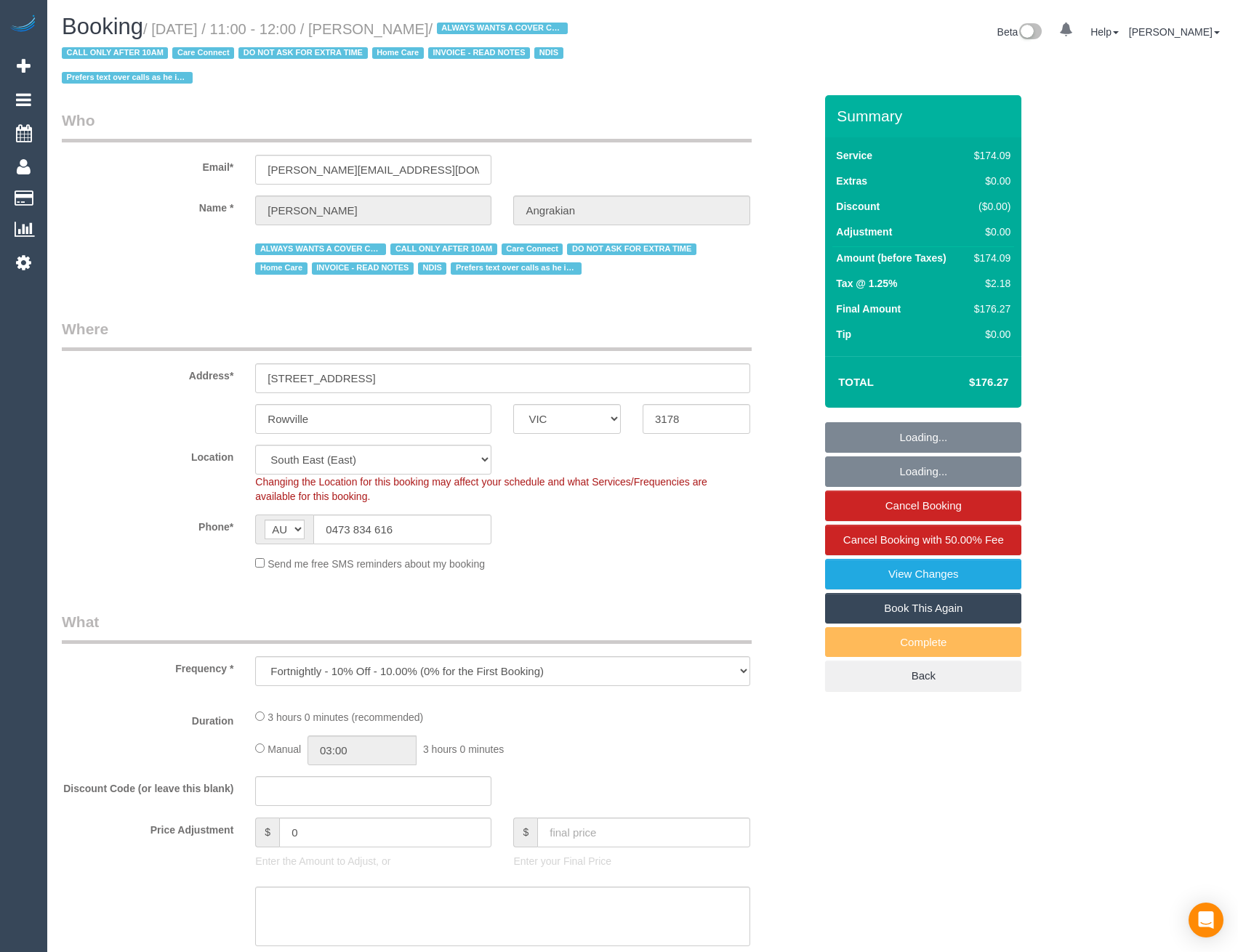
select select "number:19"
select select "number:22"
select select "number:34"
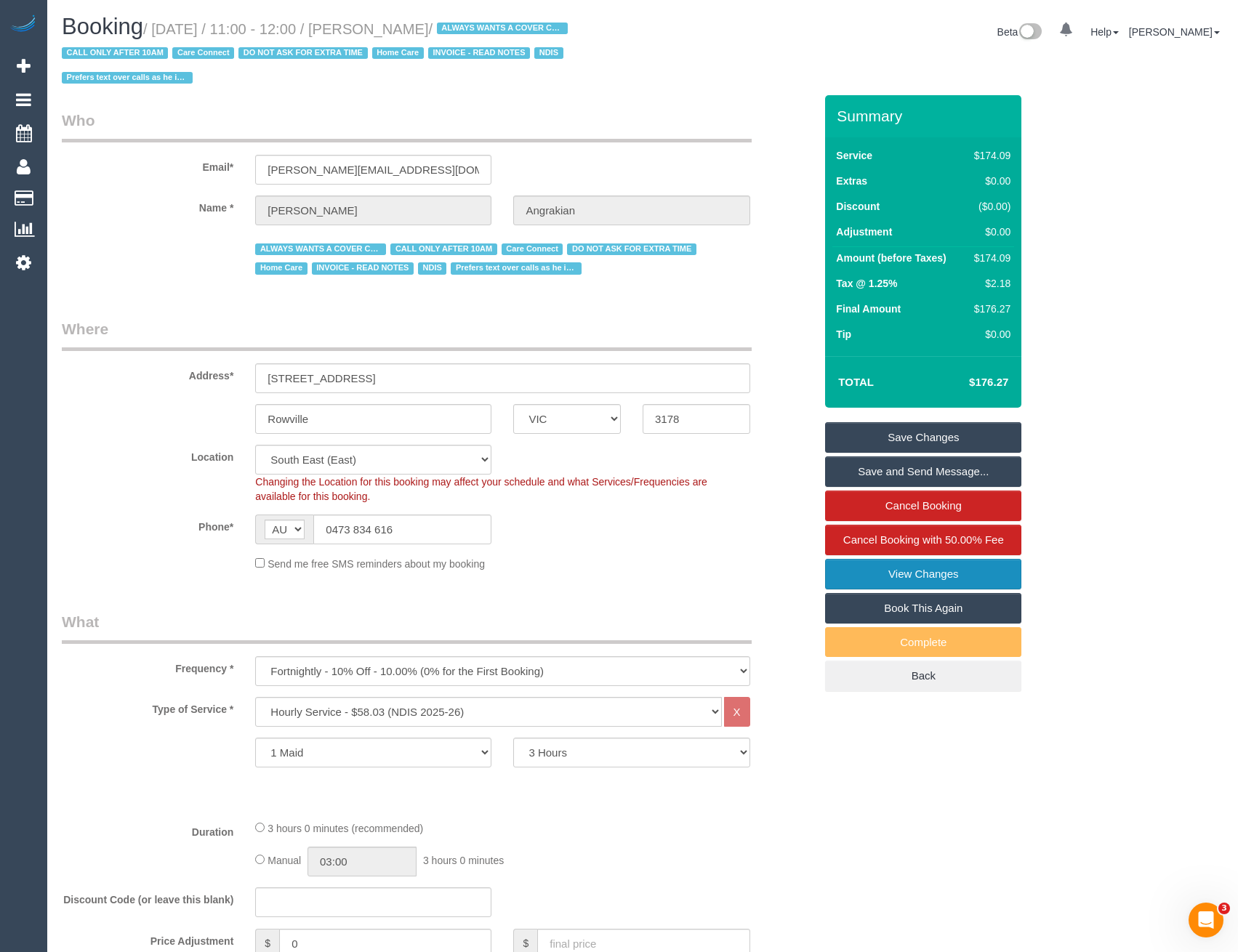
click at [930, 574] on link "View Changes" at bounding box center [923, 574] width 196 height 30
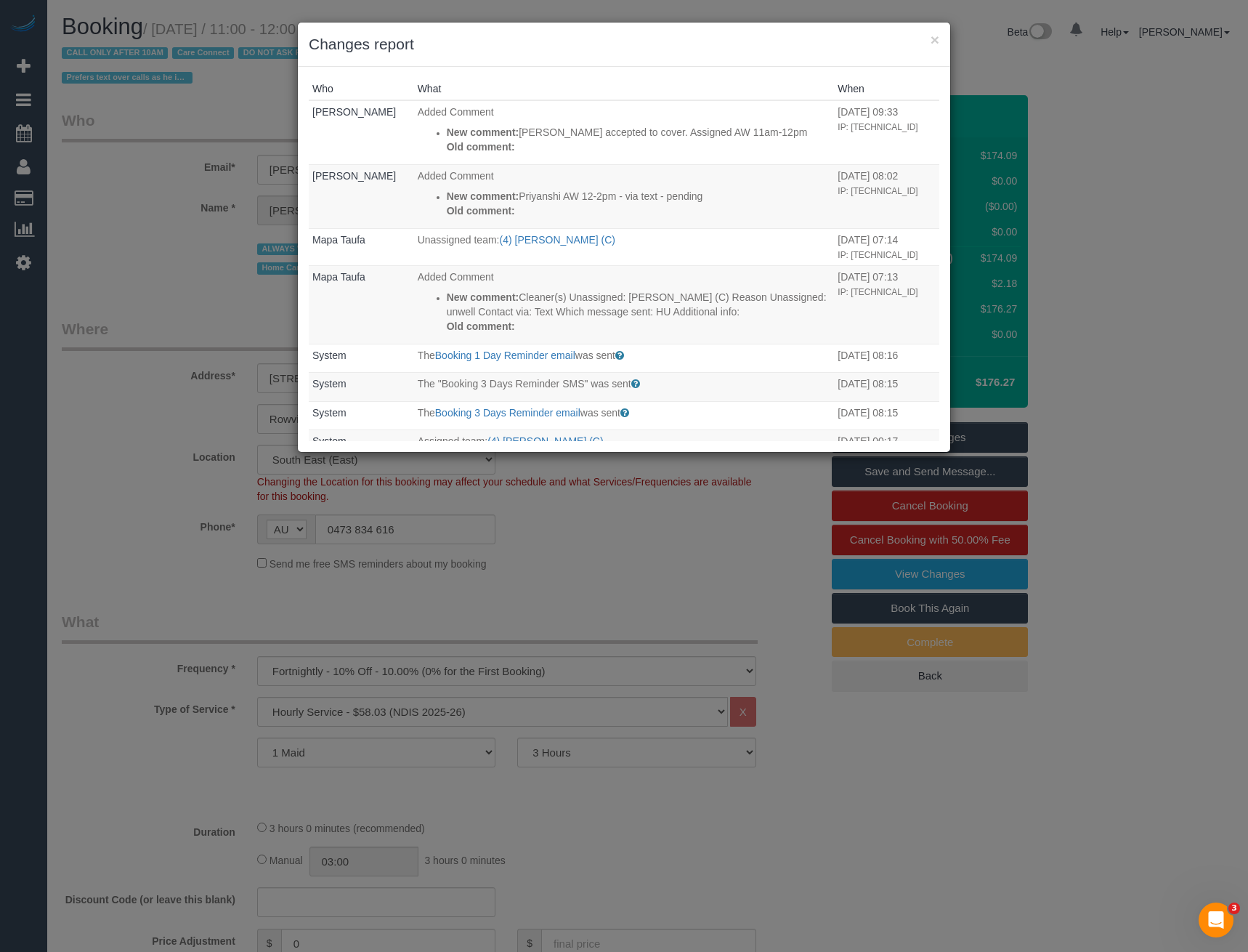
click at [577, 619] on div "× Changes report Who What When Rose Maico Added Comment New comment: Abdul acce…" at bounding box center [624, 476] width 1248 height 952
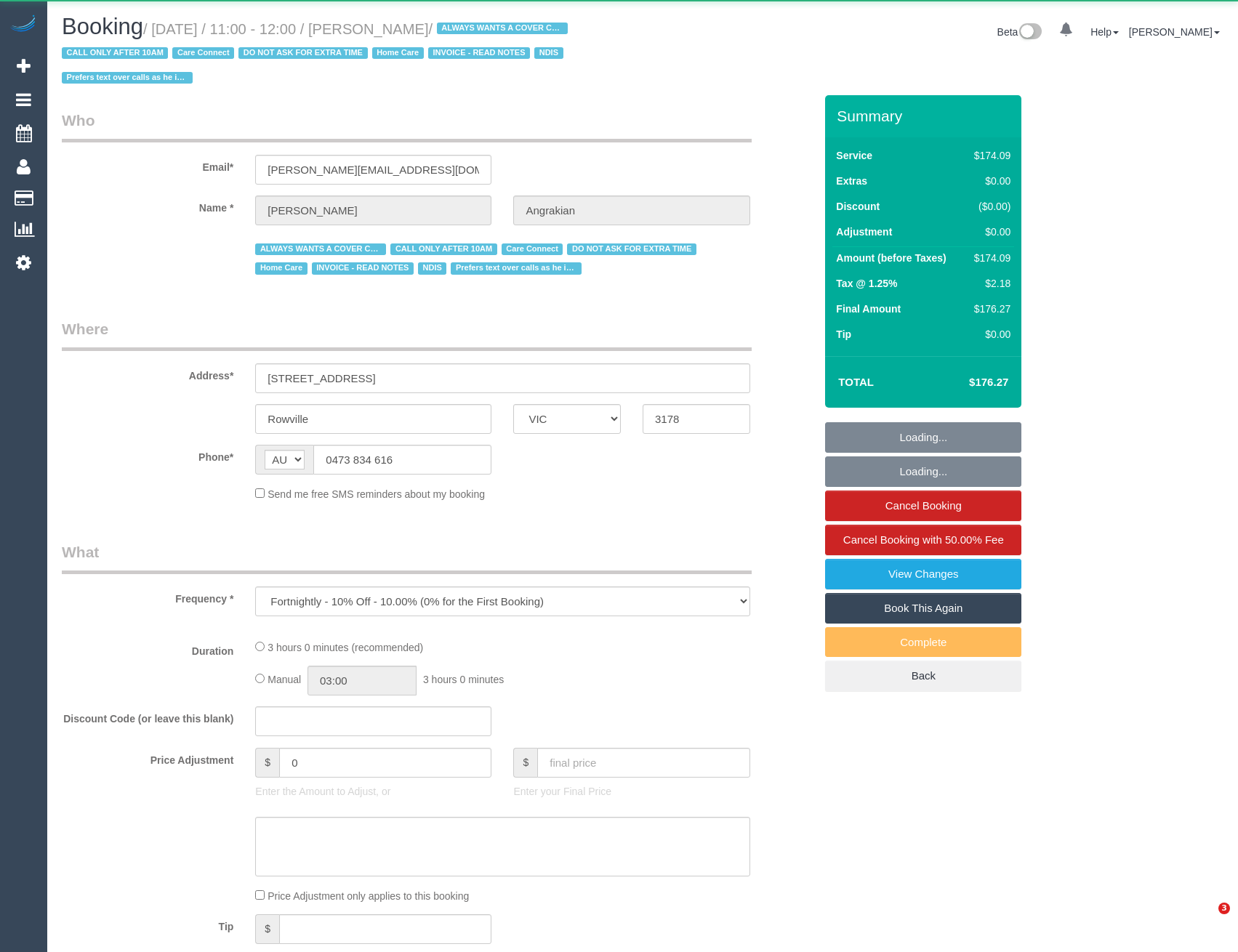
select select "VIC"
select select "180"
select select "number:28"
select select "number:14"
select select "number:19"
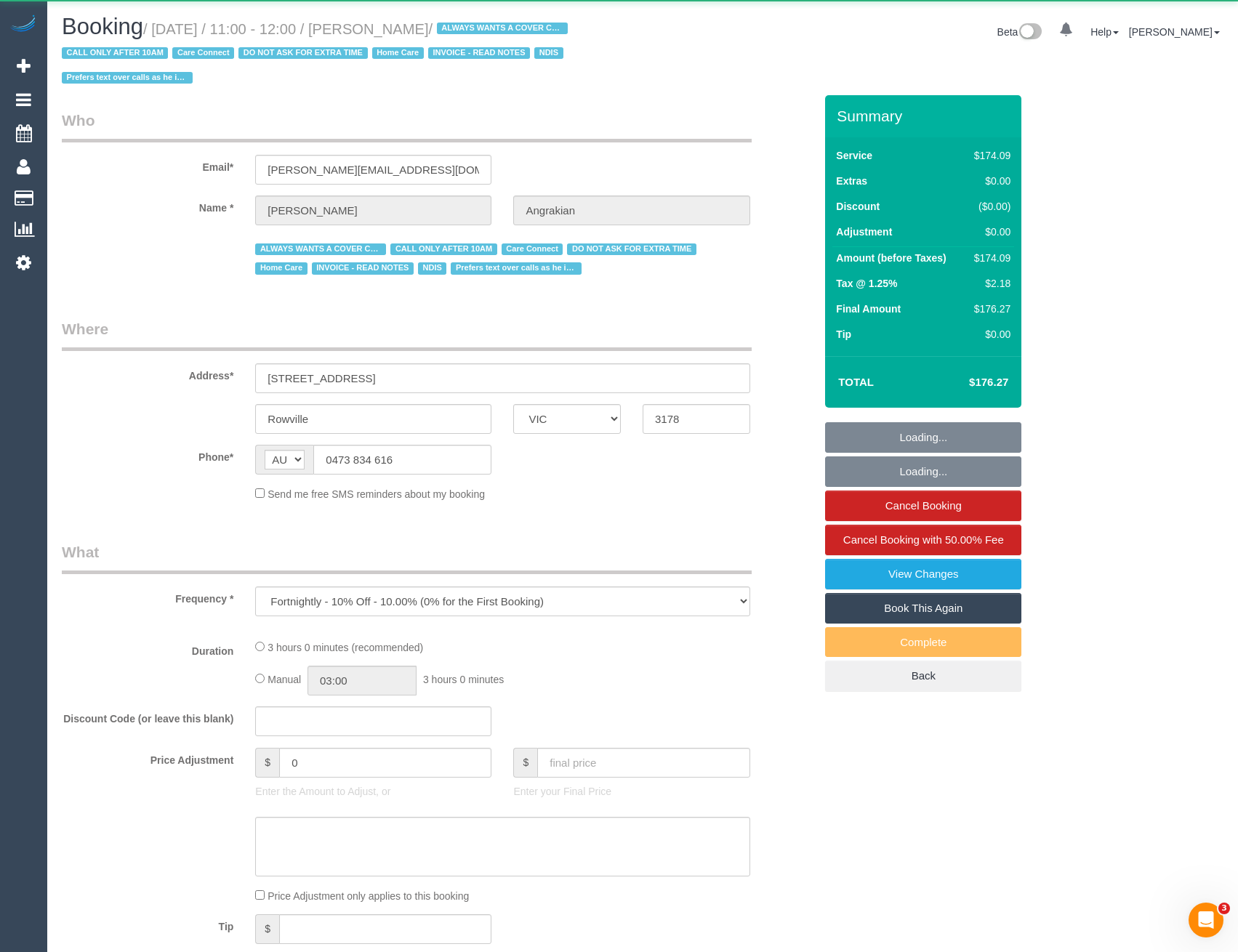
select select "number:22"
select select "number:34"
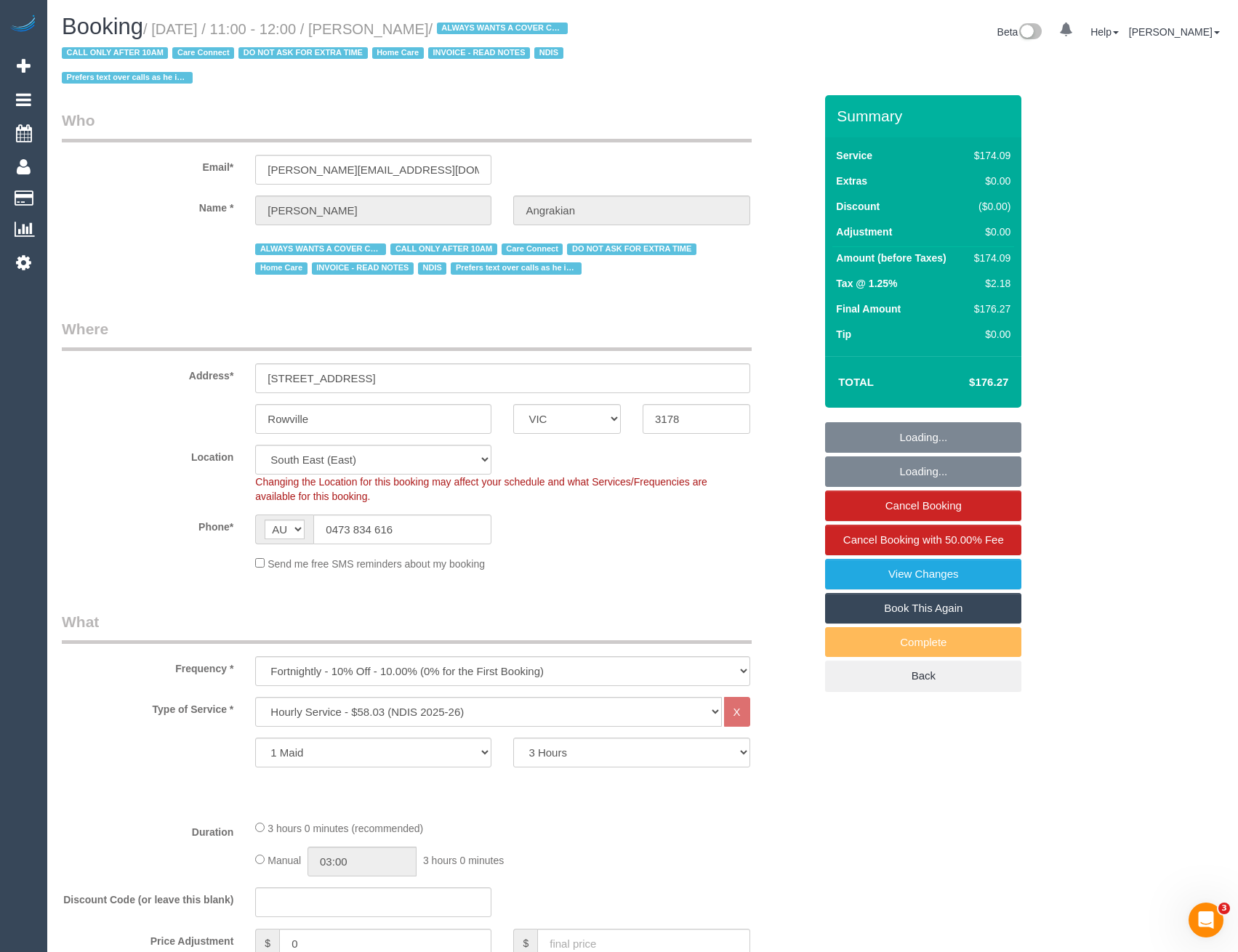
select select "object:822"
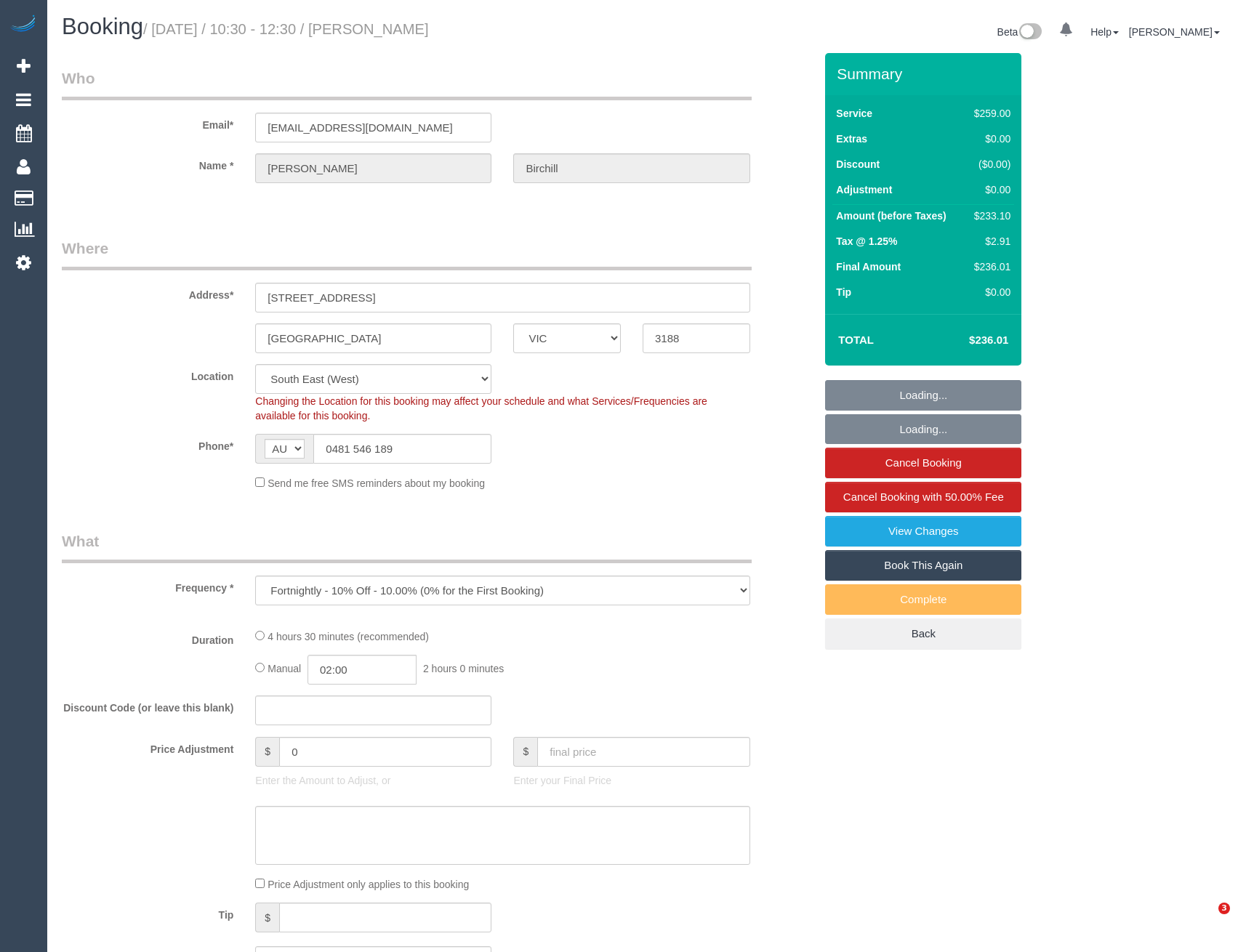
select select "VIC"
select select "number:29"
select select "number:35"
select select "29247"
select select "object:1339"
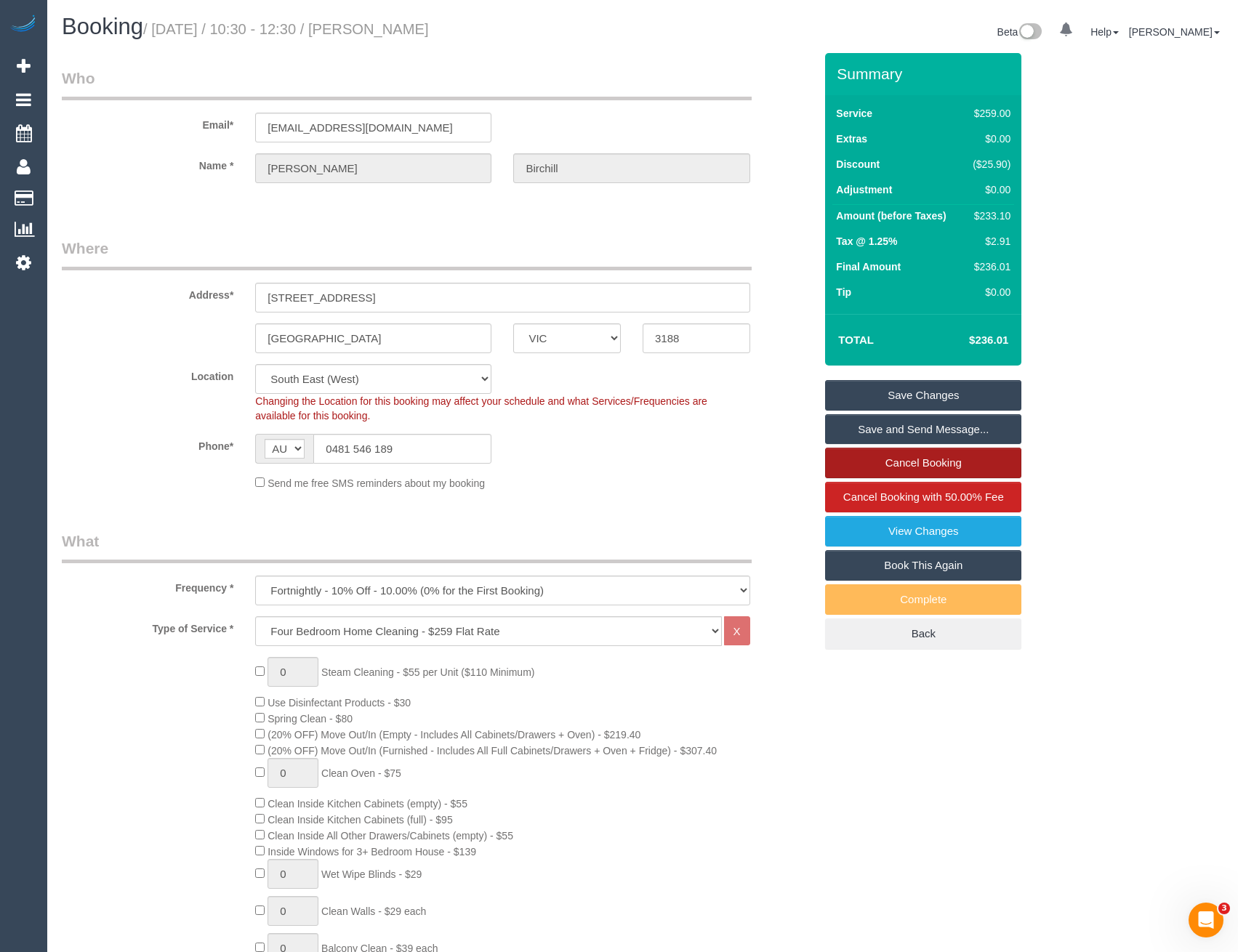
click at [922, 462] on link "Cancel Booking" at bounding box center [923, 462] width 196 height 30
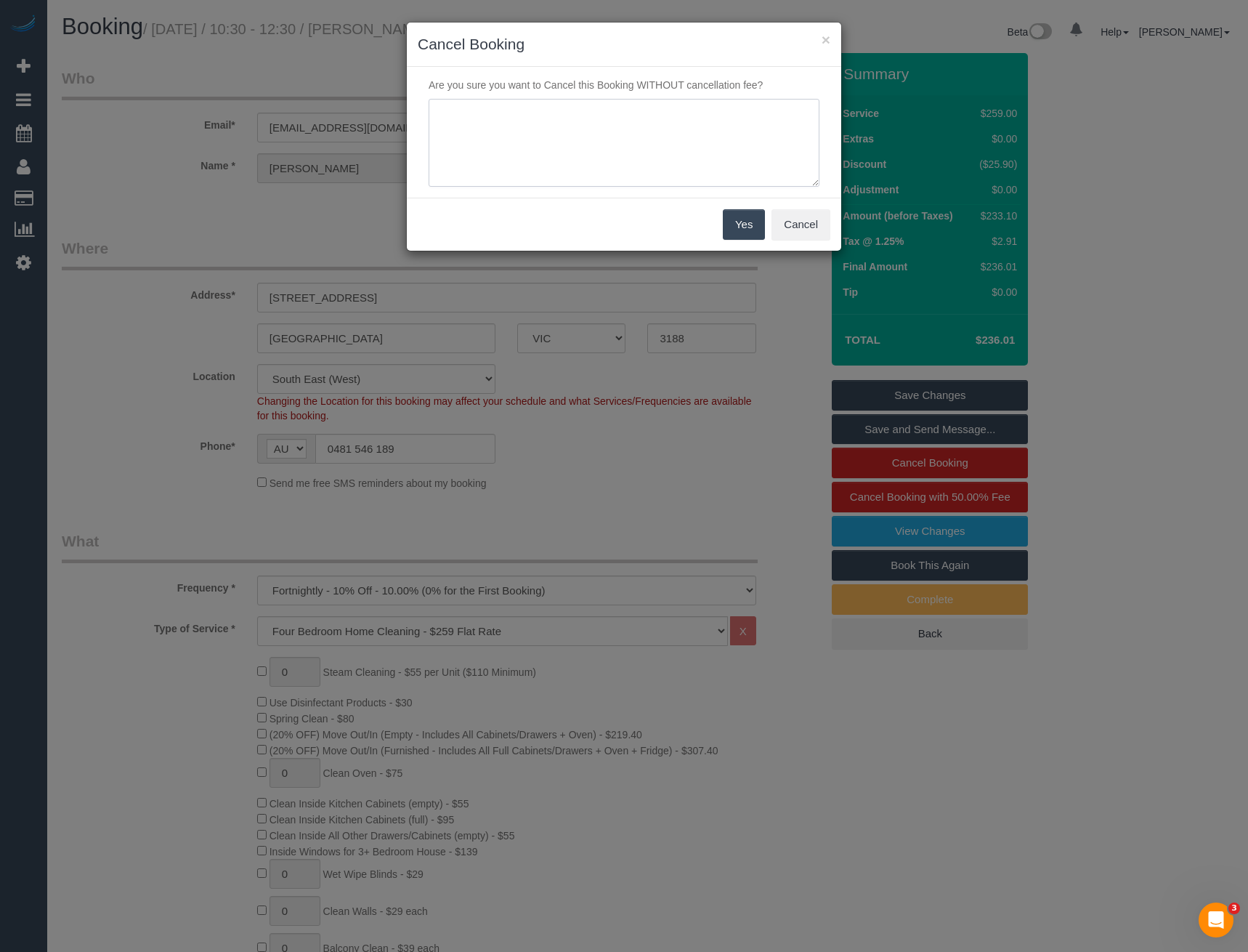
click at [530, 132] on textarea at bounding box center [624, 143] width 391 height 89
type textarea "No response to cover - via SMS - BB"
click at [739, 222] on button "Yes" at bounding box center [744, 224] width 42 height 30
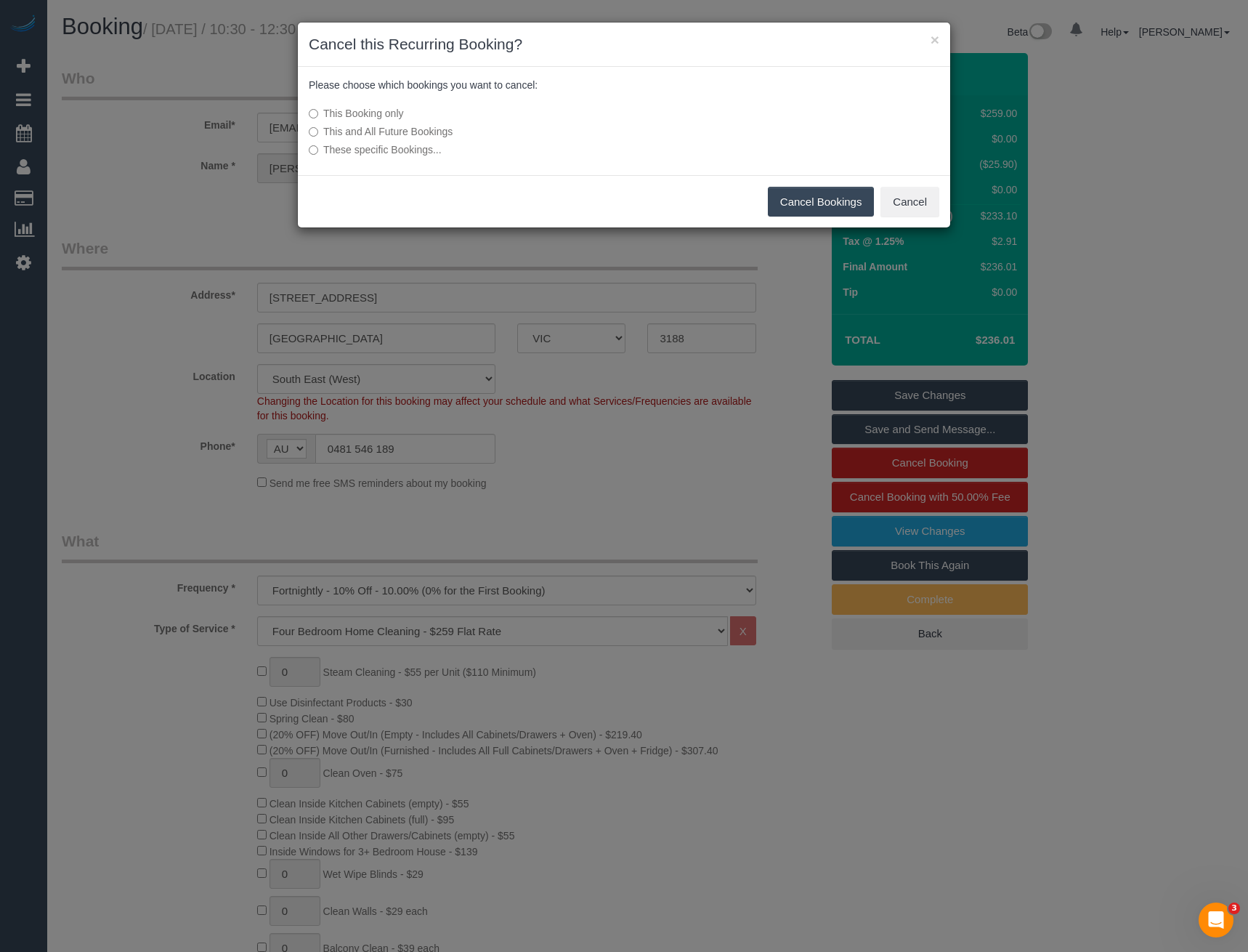
click at [836, 202] on button "Cancel Bookings" at bounding box center [821, 201] width 107 height 30
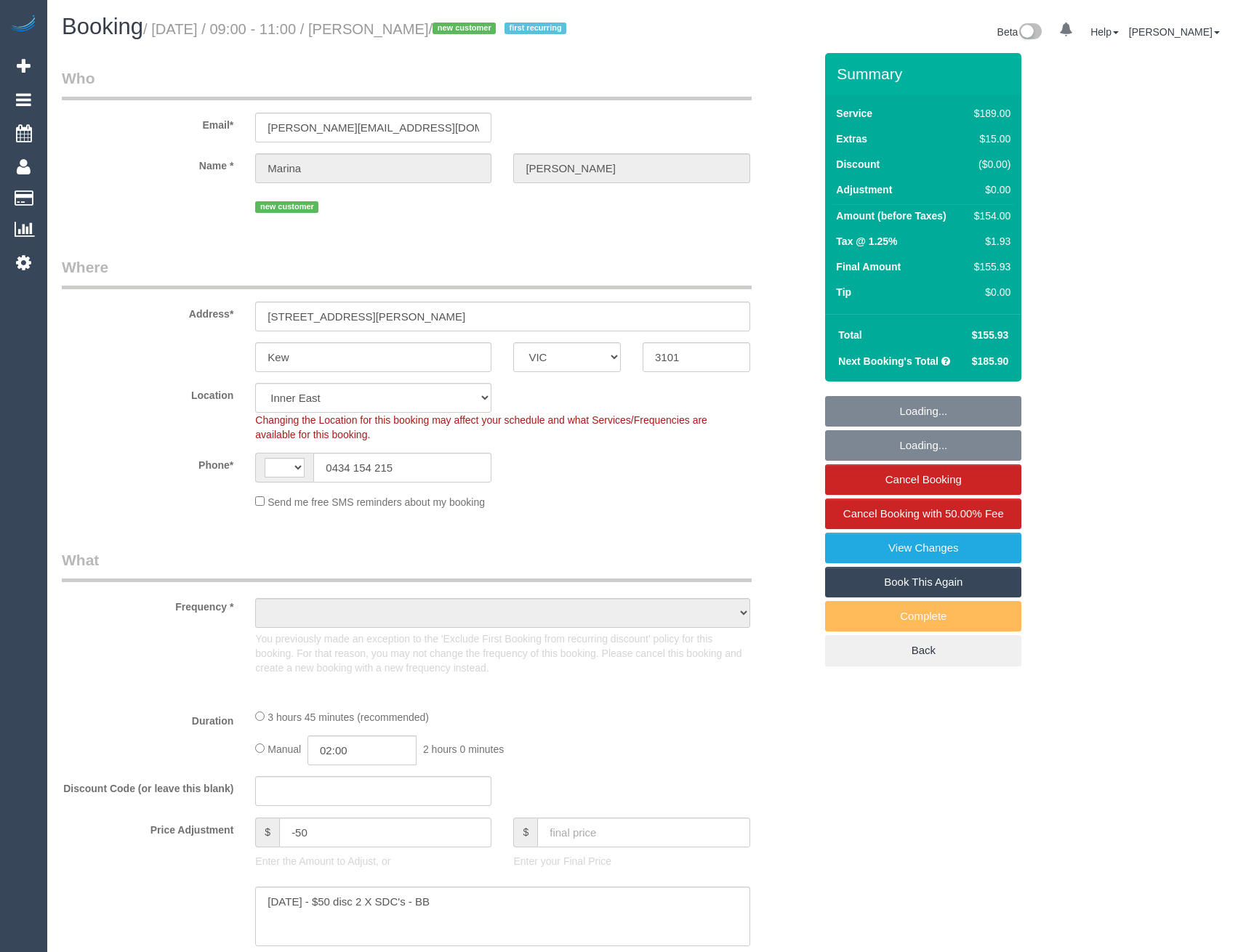
select select "VIC"
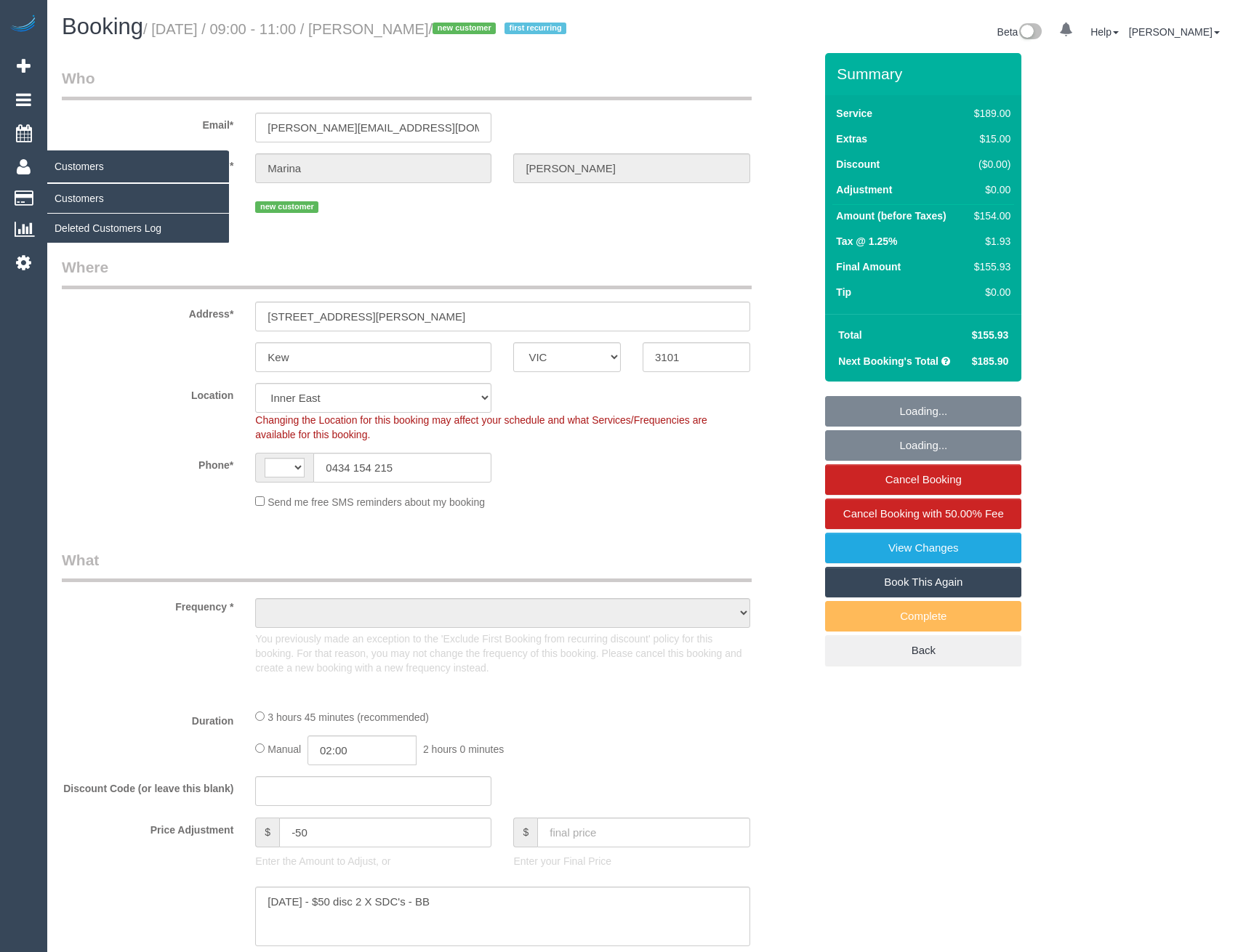
select select "string:AU"
select select "object:689"
select select "string:stripe-pm_1Rx5eZ2GScqysDRVMWhcIDB8"
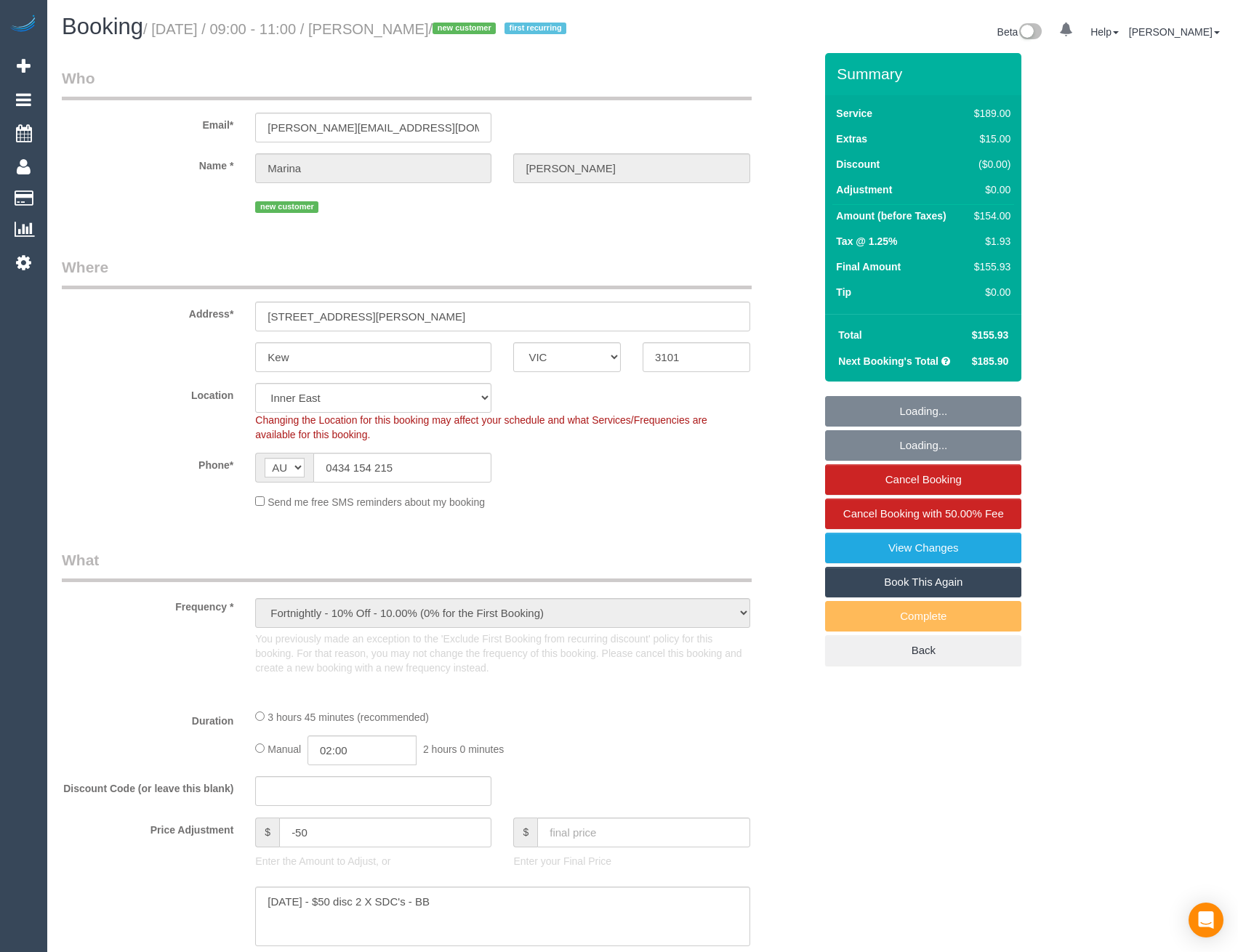
click at [85, 199] on link "Customers" at bounding box center [138, 198] width 182 height 29
select select "number:27"
select select "number:14"
select select "number:19"
select select "number:24"
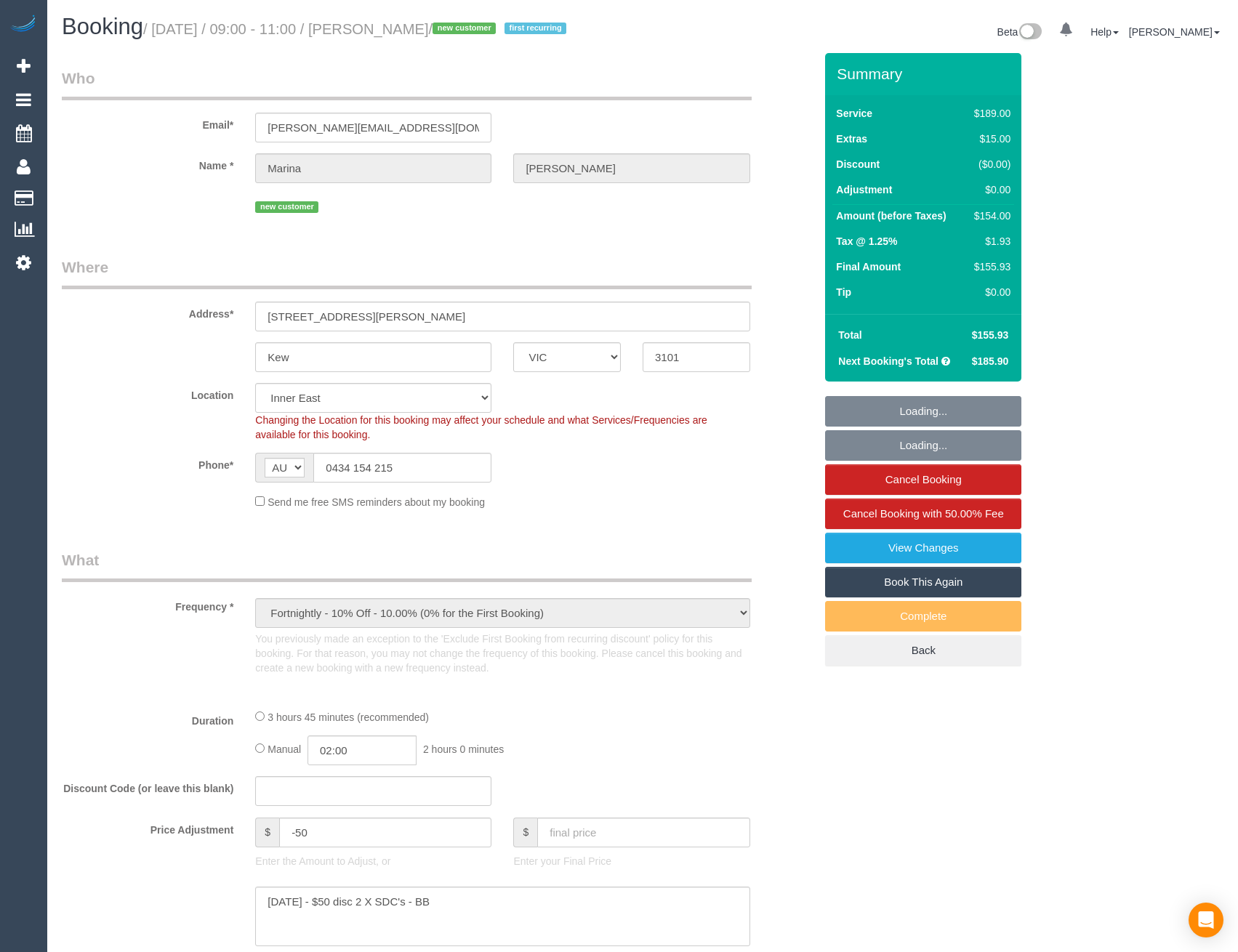
select select "number:33"
select select "number:11"
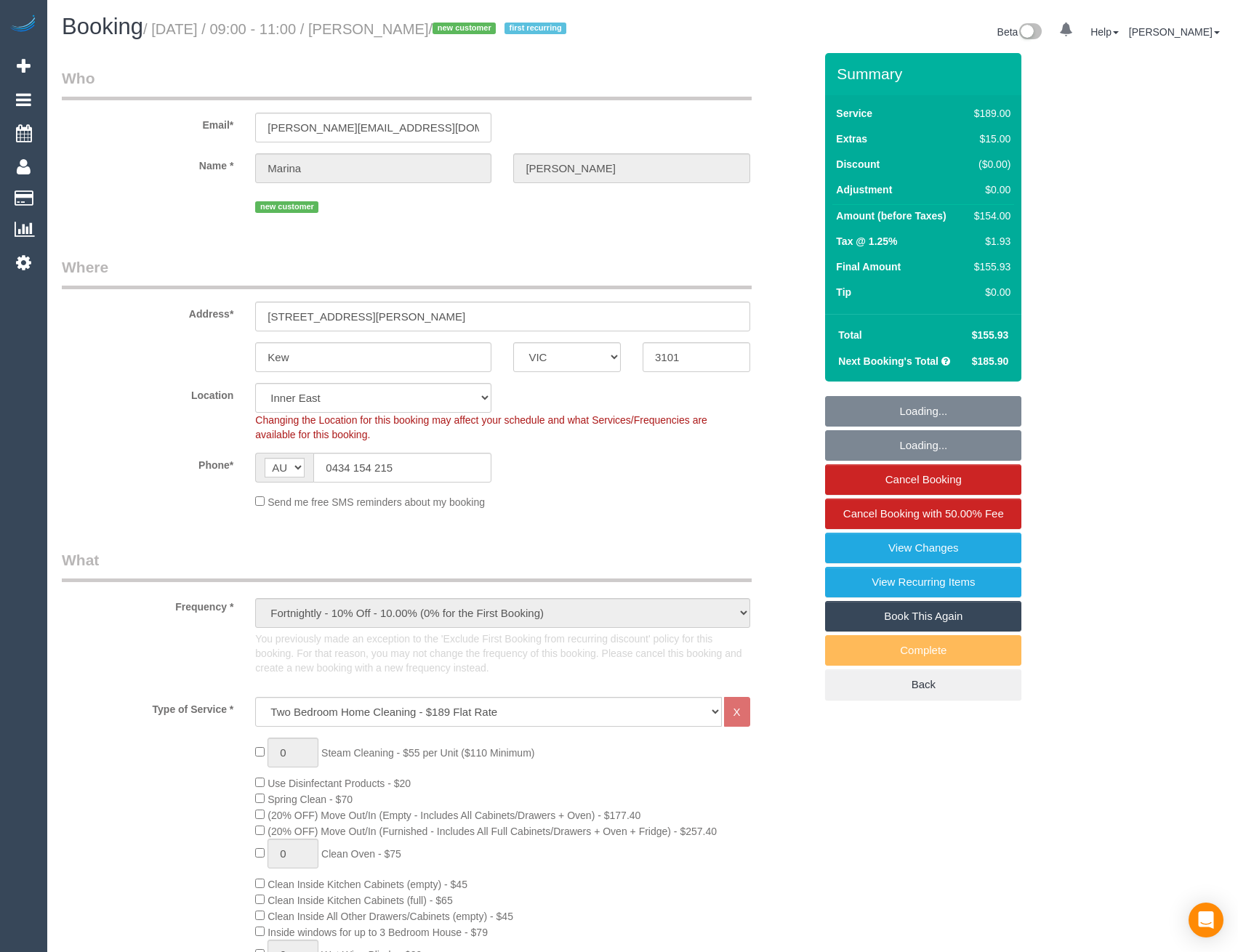
select select "object:955"
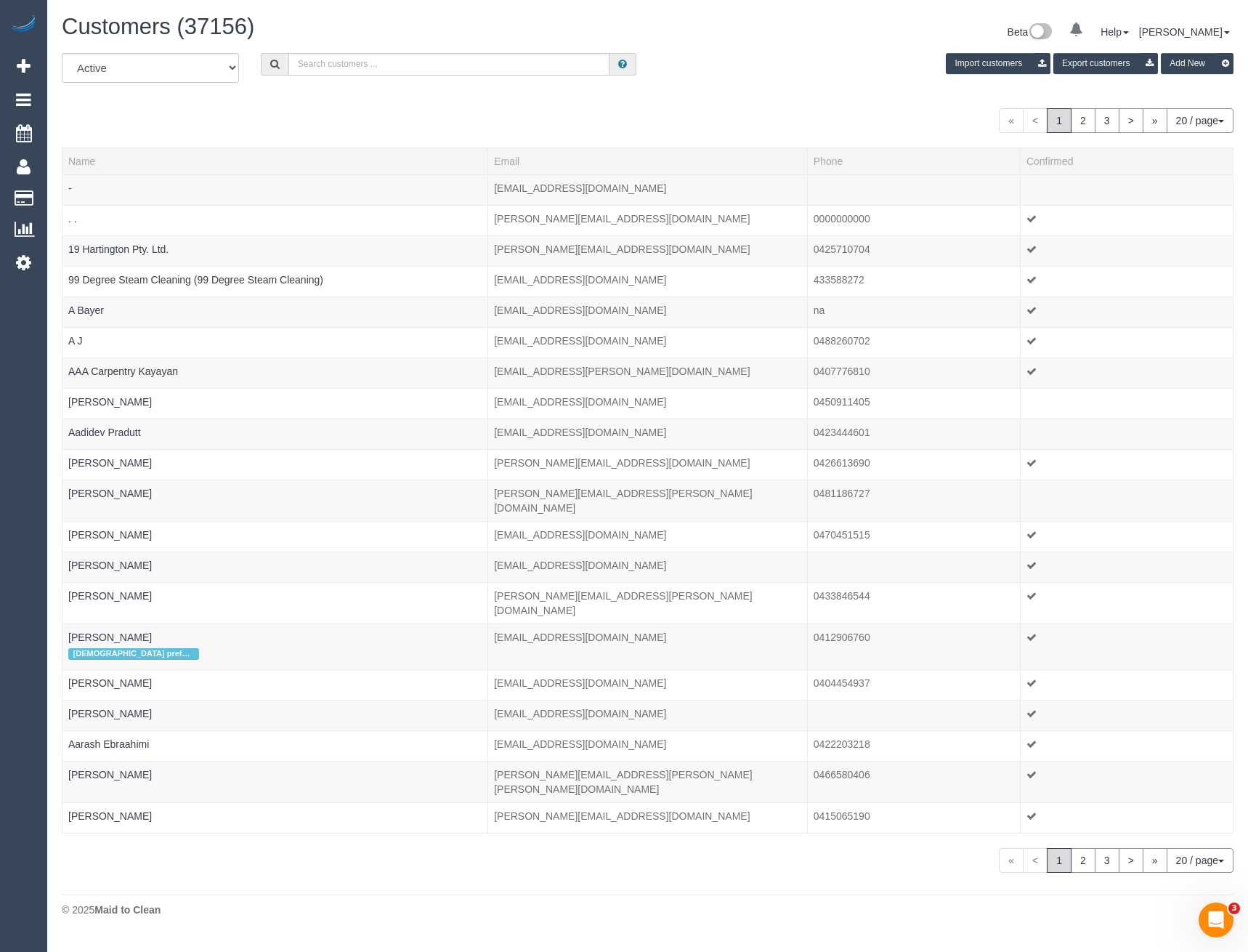
drag, startPoint x: 348, startPoint y: 77, endPoint x: 354, endPoint y: 64, distance: 14.3
click at [348, 77] on div "All Active Archived Import customers Export customers Add New" at bounding box center [647, 73] width 1194 height 41
click at [355, 58] on input "text" at bounding box center [449, 64] width 322 height 23
click at [361, 64] on input "[PERSON_NAME]" at bounding box center [449, 64] width 322 height 23
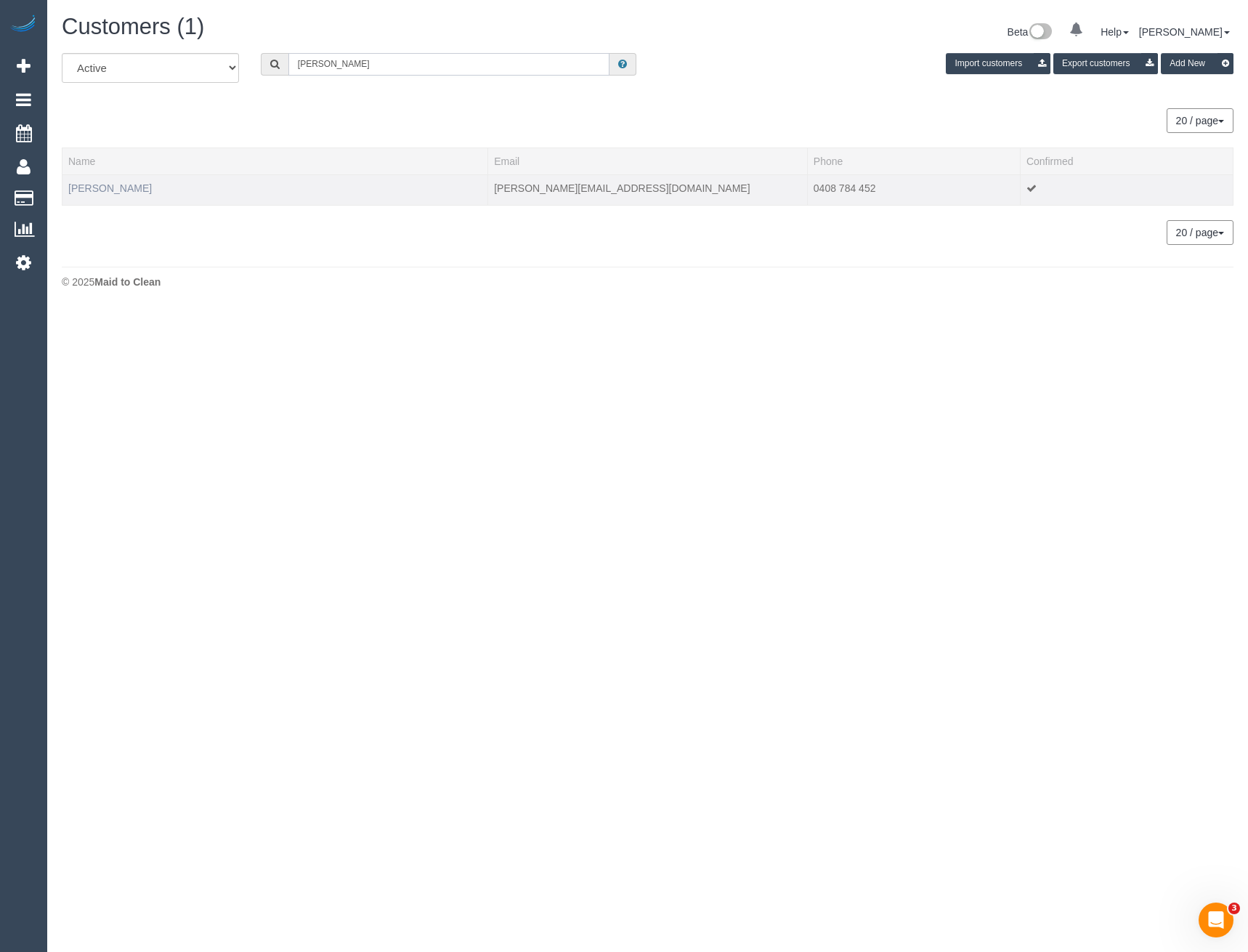
type input "[PERSON_NAME]"
click at [128, 192] on link "[PERSON_NAME]" at bounding box center [110, 187] width 84 height 11
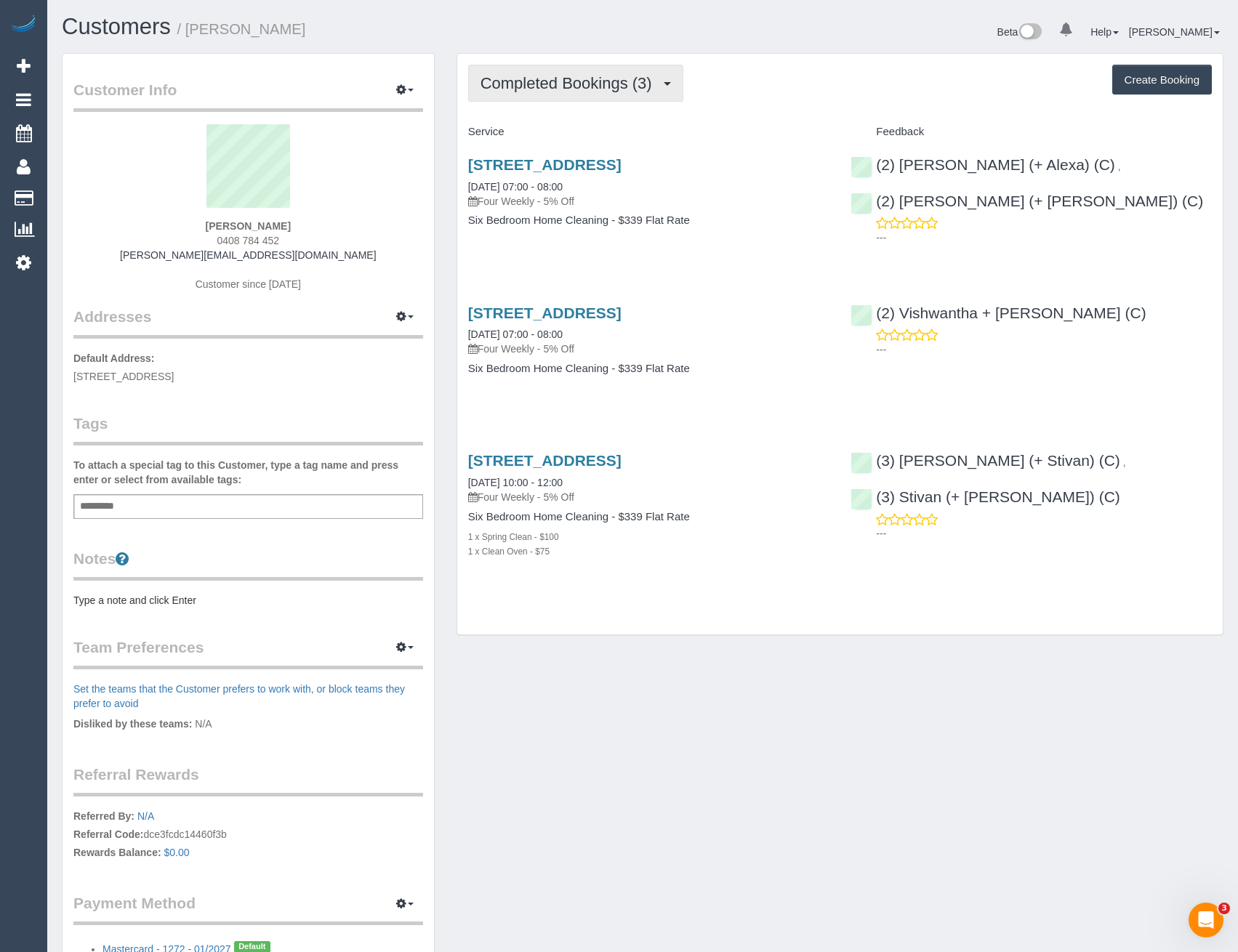
click at [633, 81] on span "Completed Bookings (3)" at bounding box center [569, 83] width 179 height 18
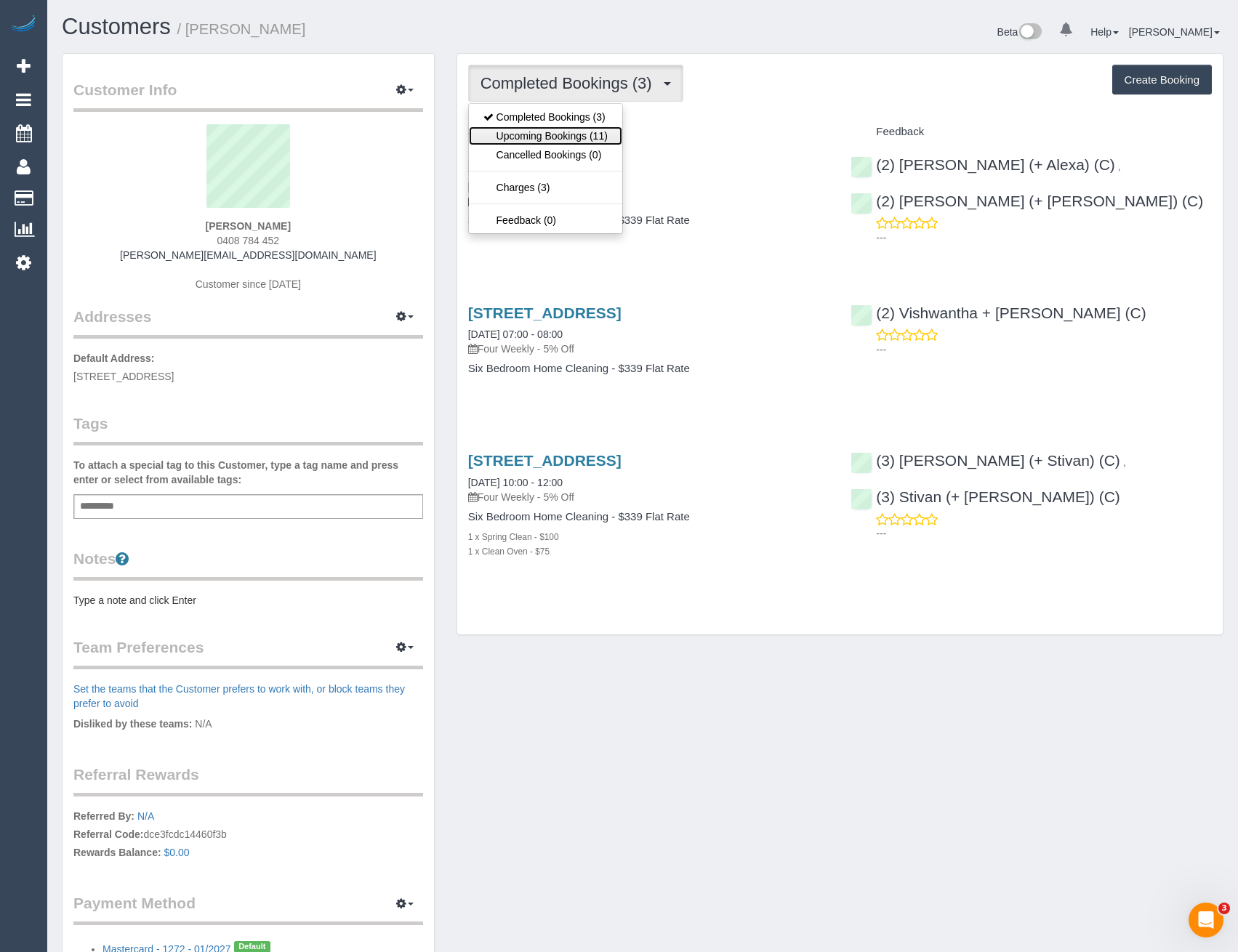
click at [595, 134] on link "Upcoming Bookings (11)" at bounding box center [545, 136] width 153 height 19
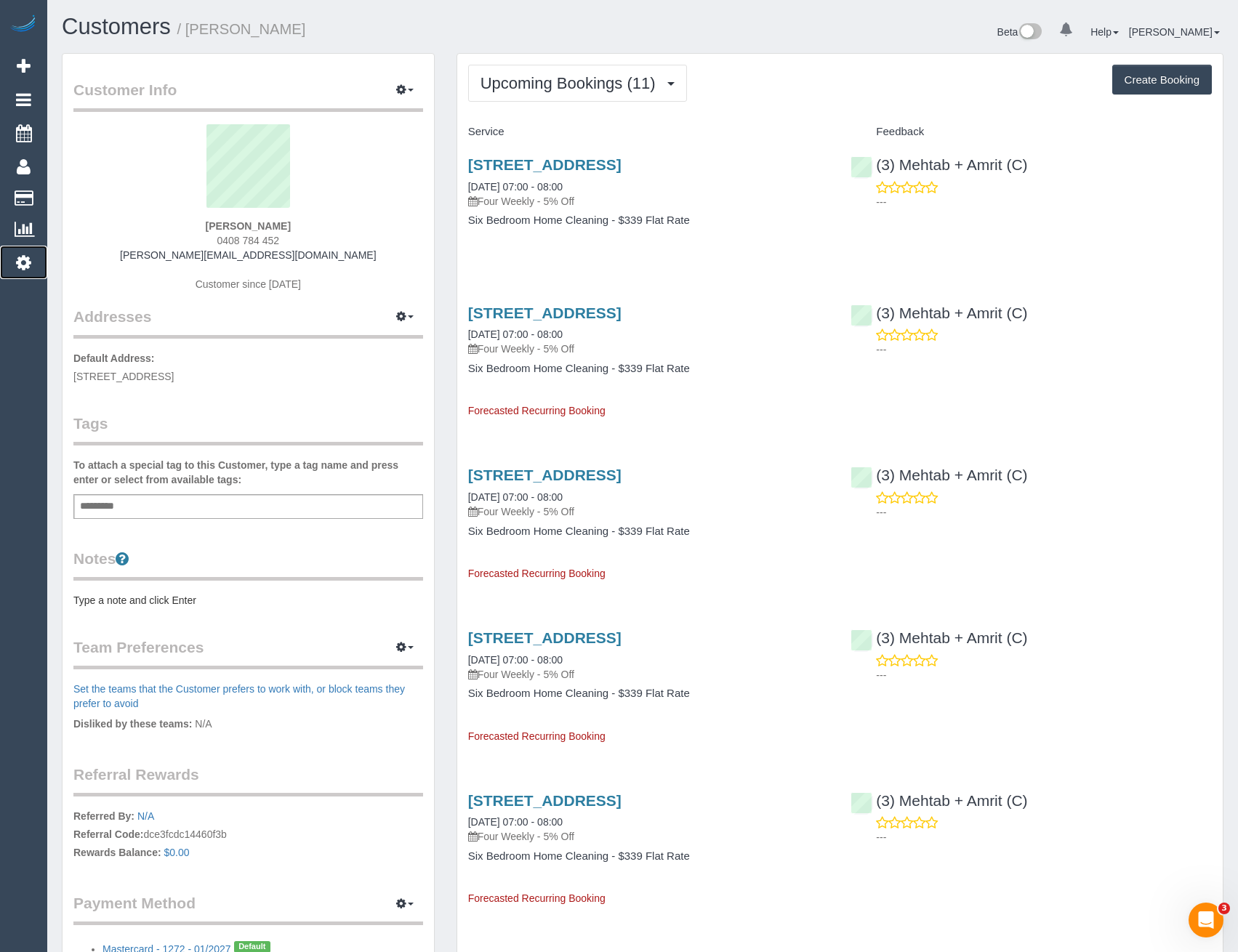
click at [25, 266] on icon at bounding box center [24, 262] width 16 height 17
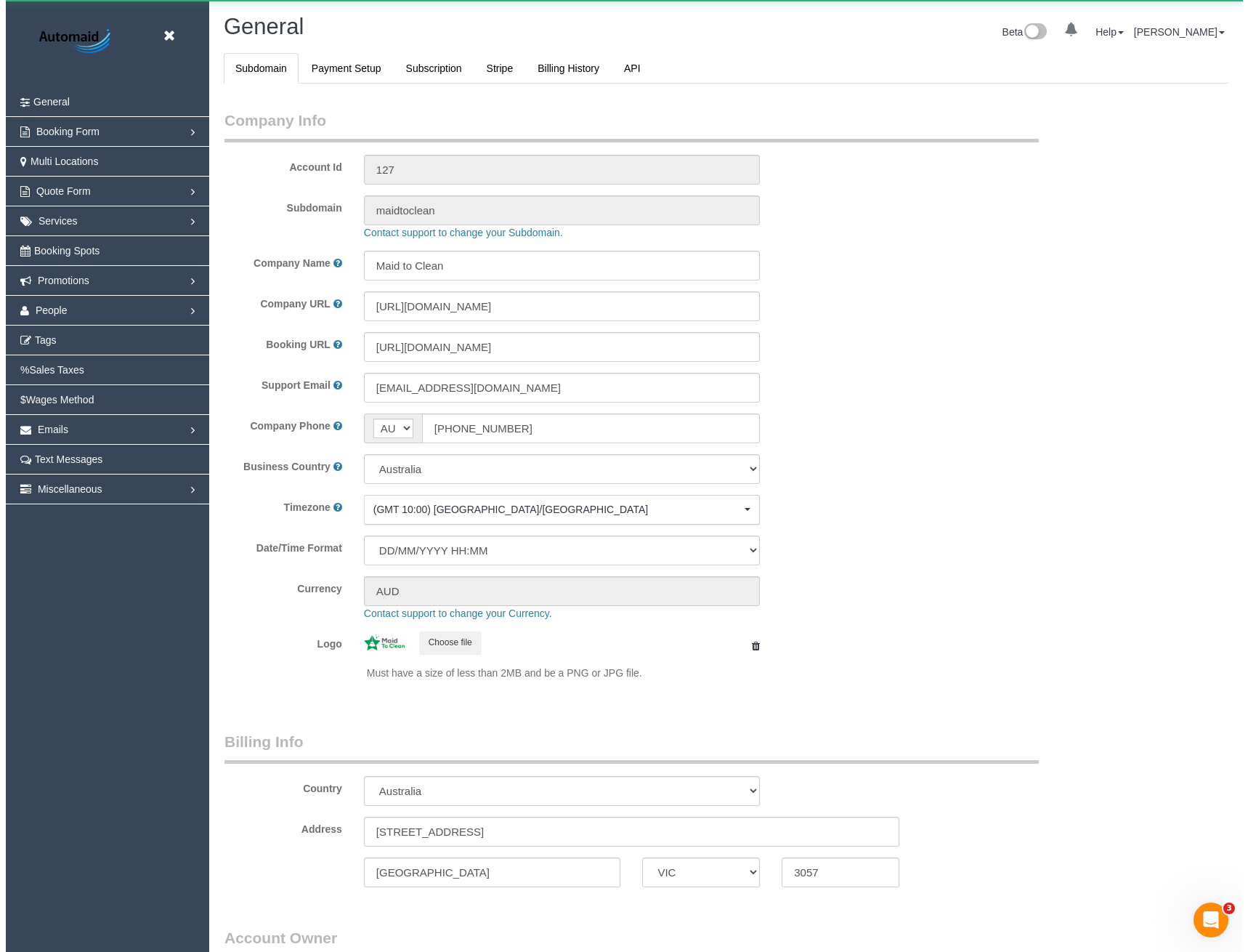
scroll to position [3322, 1238]
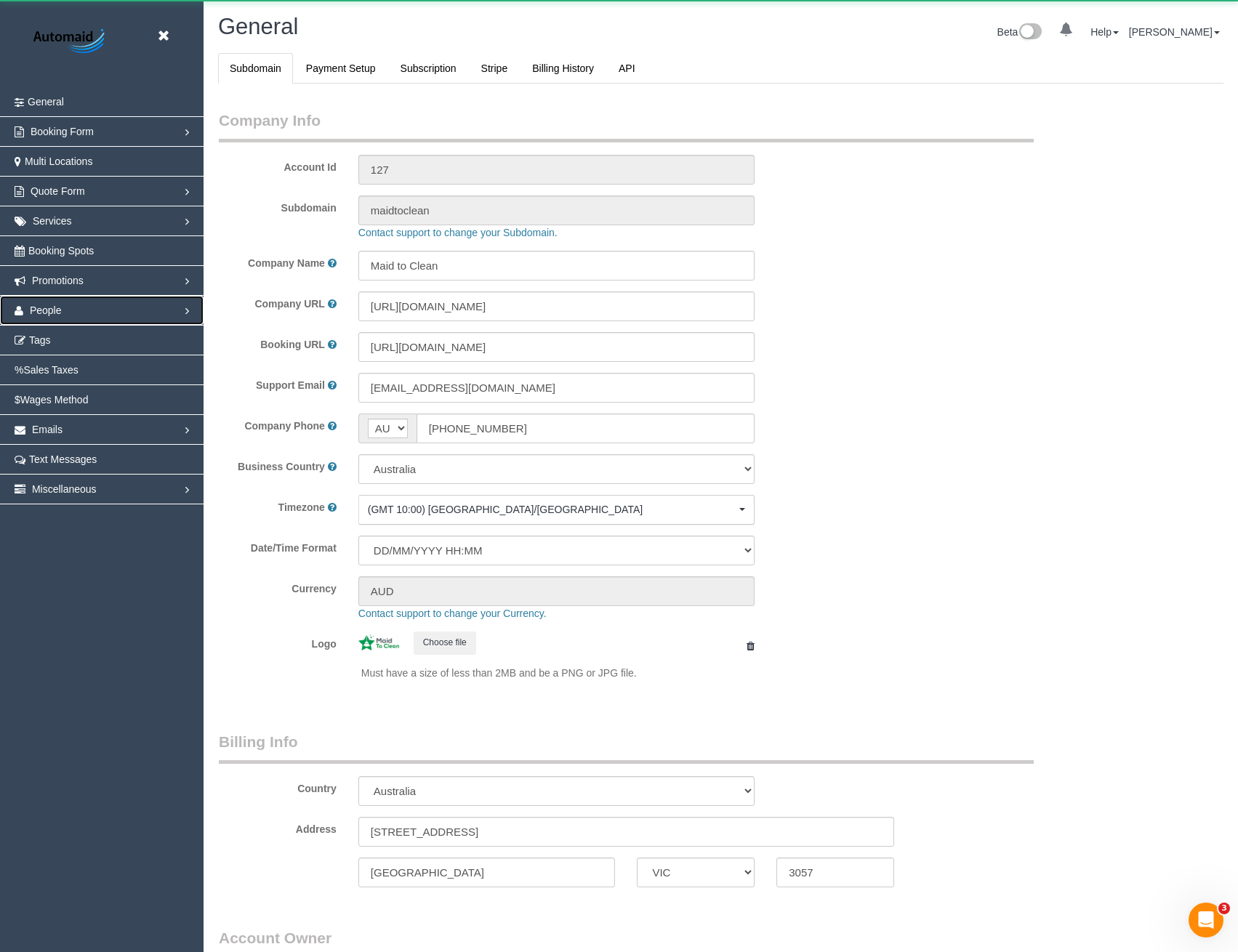
select select "1"
click at [51, 315] on span "People" at bounding box center [45, 310] width 32 height 11
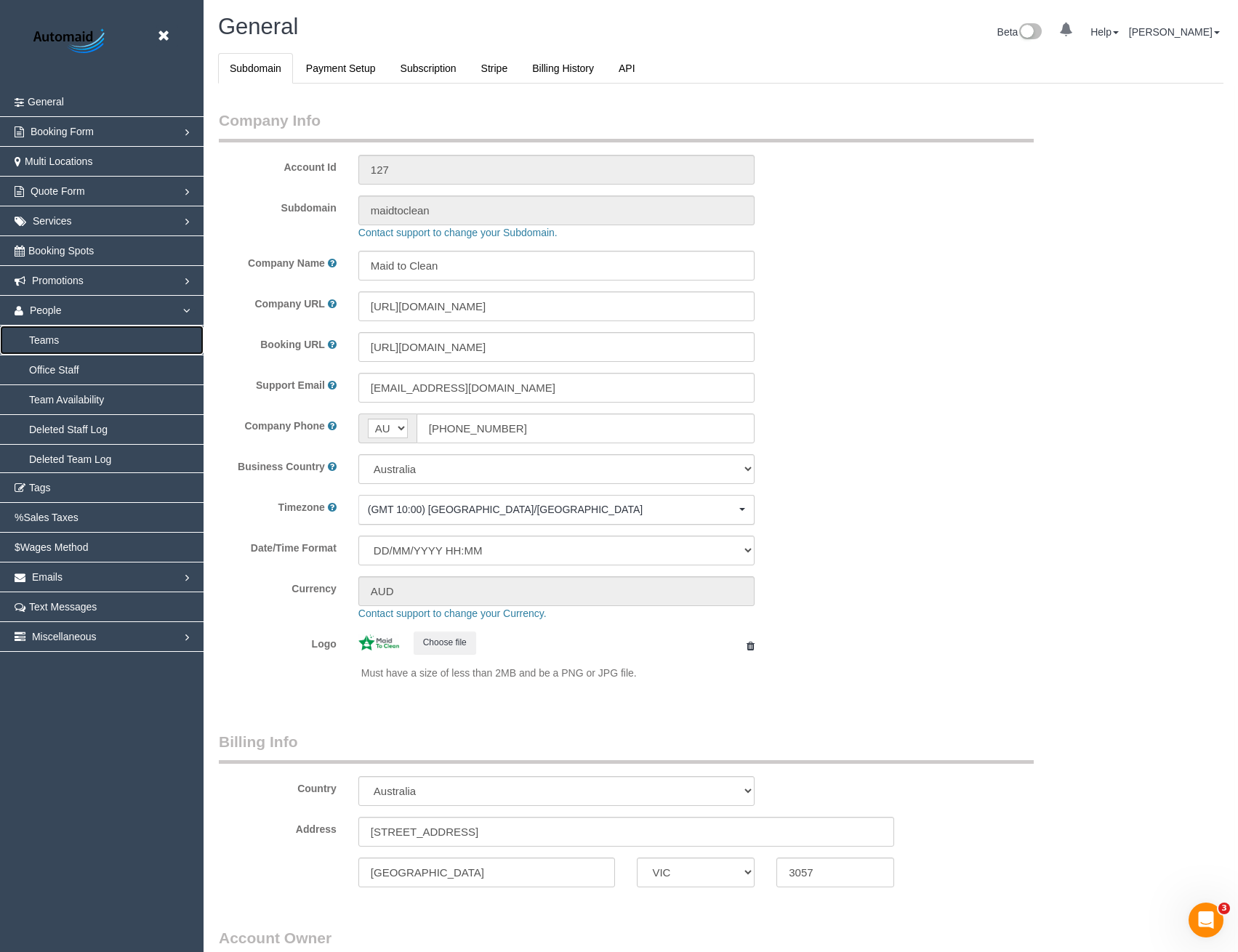
click at [58, 346] on link "Teams" at bounding box center [102, 340] width 204 height 29
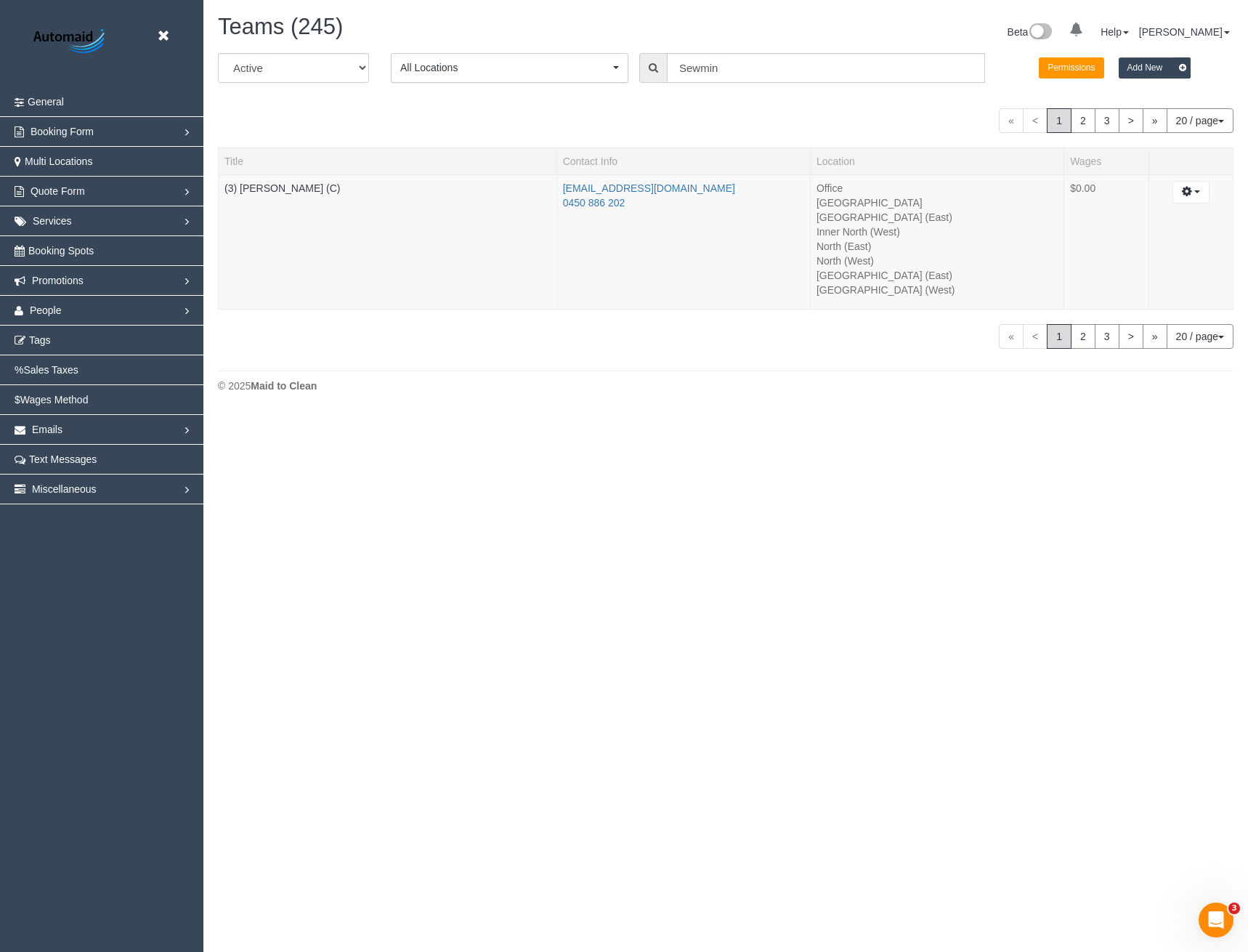
scroll to position [415, 1248]
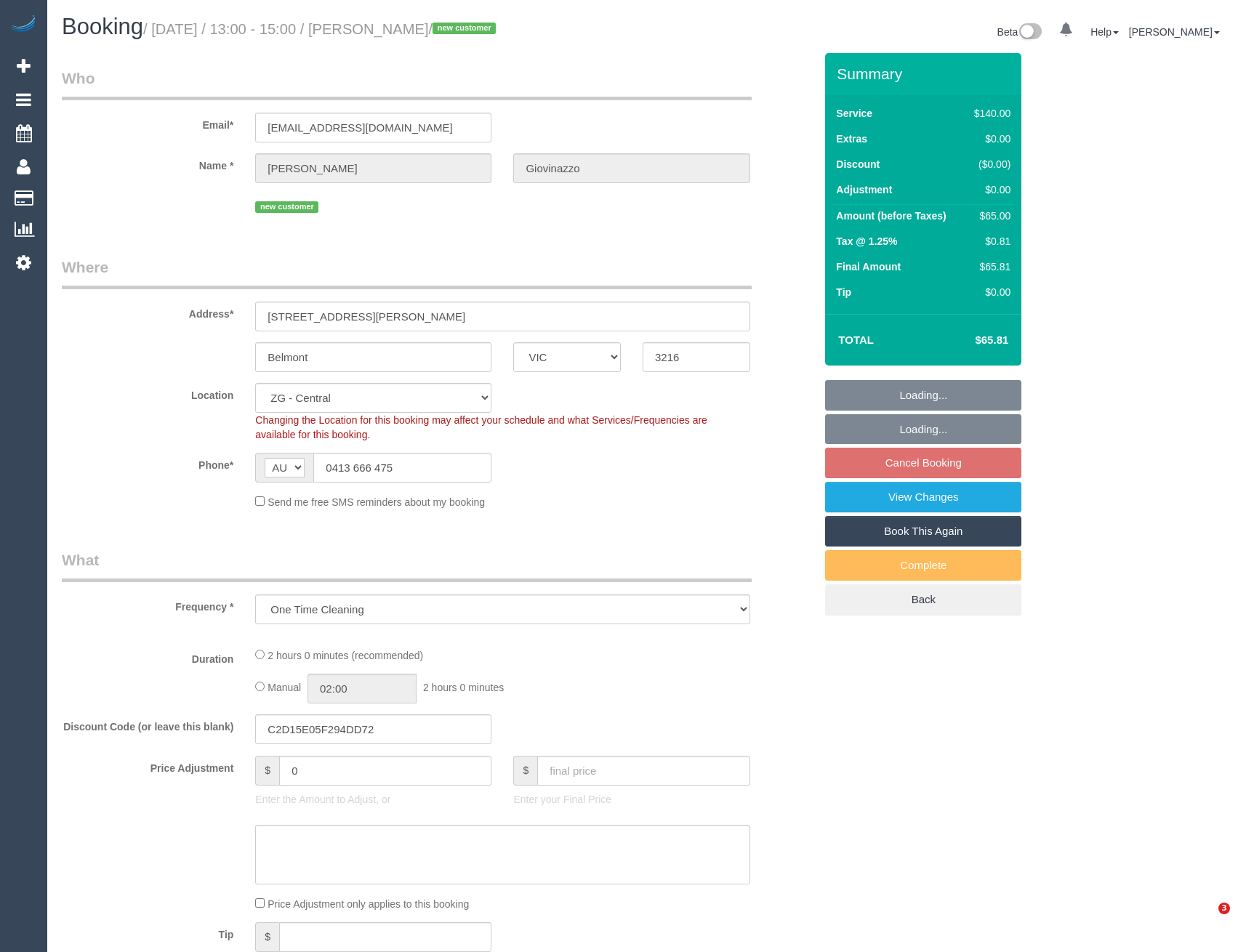
select select "VIC"
select select "object:538"
select select "string:stripe-pm_1RzSEy2GScqysDRV07uykih9"
select select "spot7"
select select "number:28"
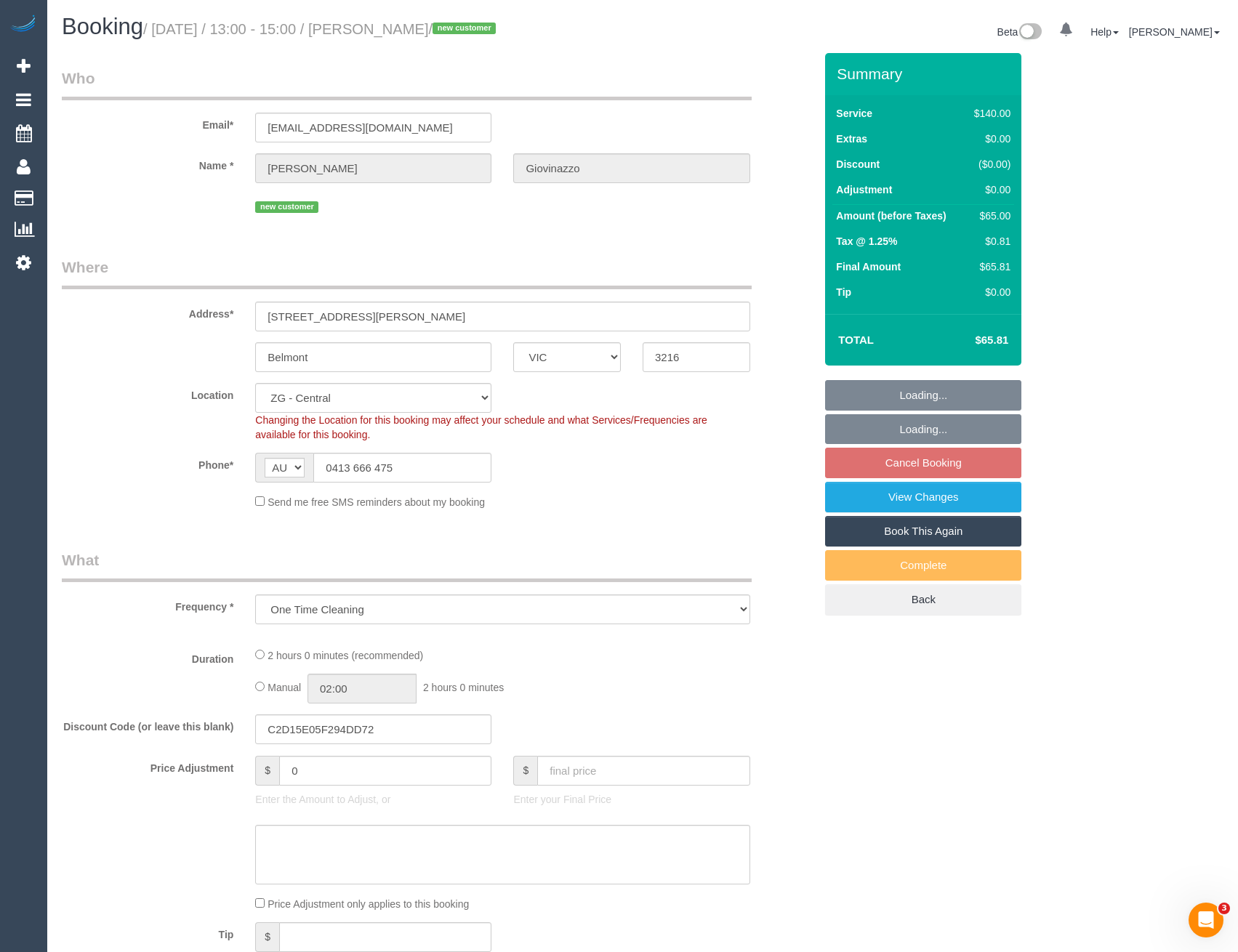
select select "number:14"
select select "number:18"
select select "number:22"
select select "number:13"
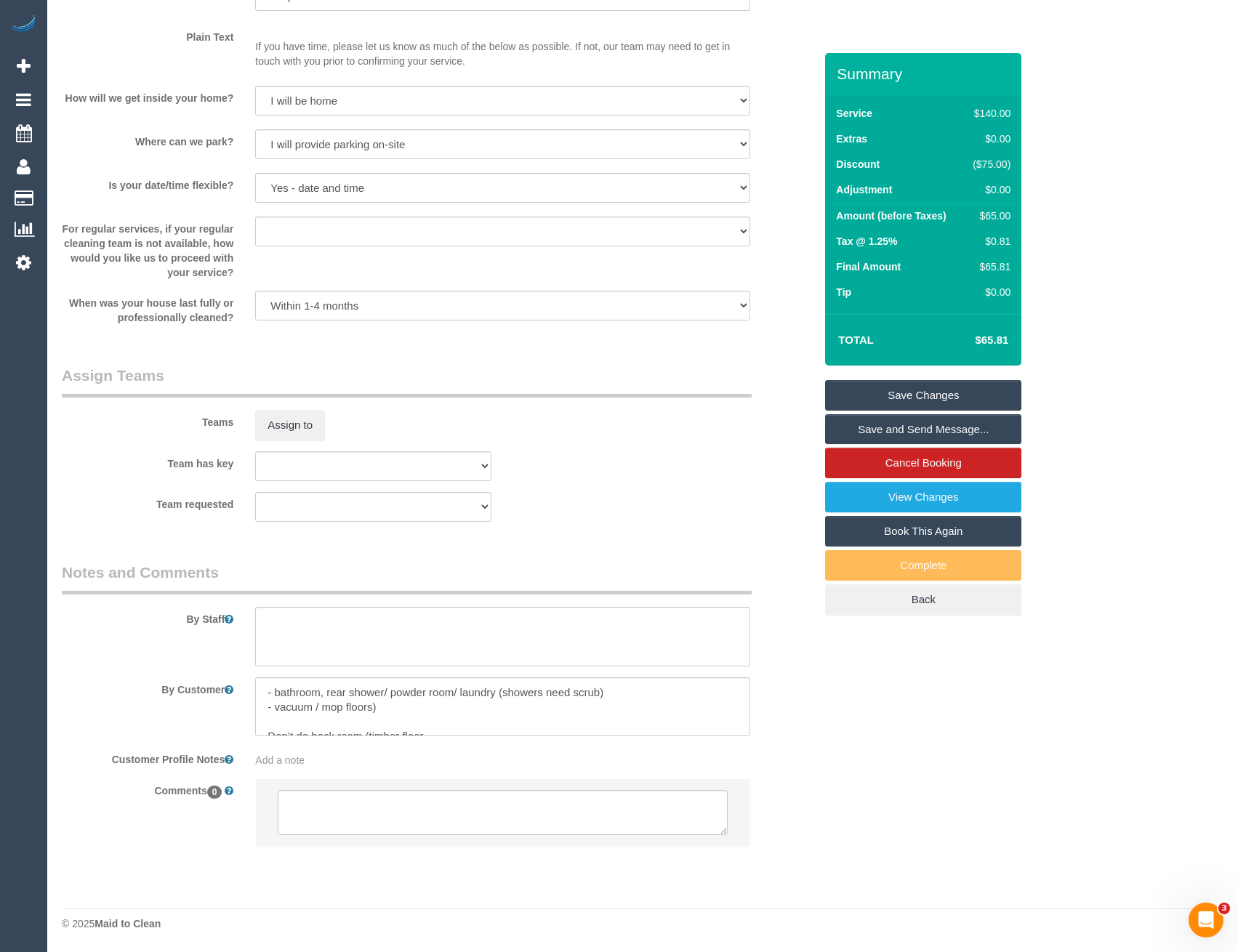
scroll to position [58, 0]
click at [415, 705] on textarea at bounding box center [502, 707] width 494 height 59
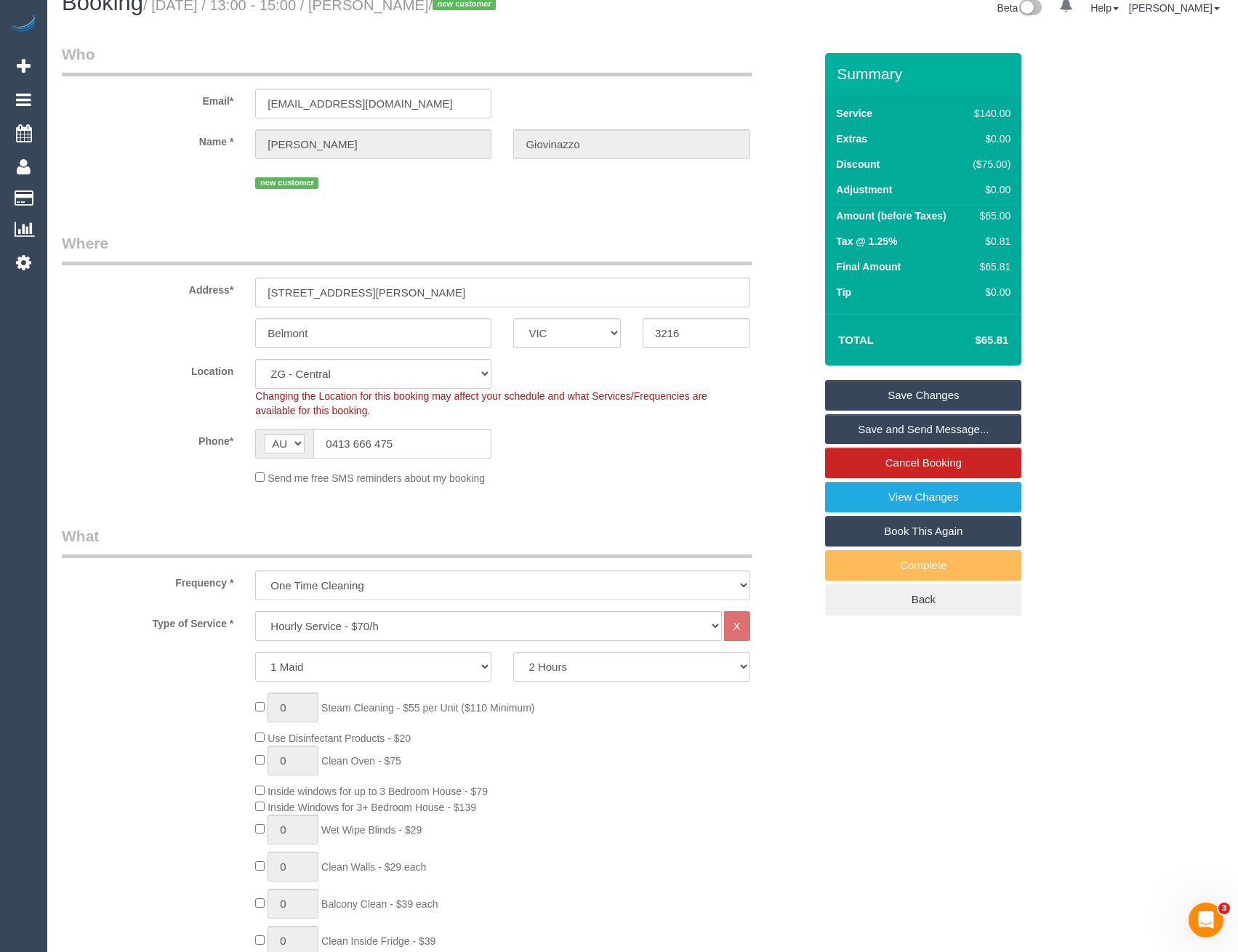
scroll to position [0, 0]
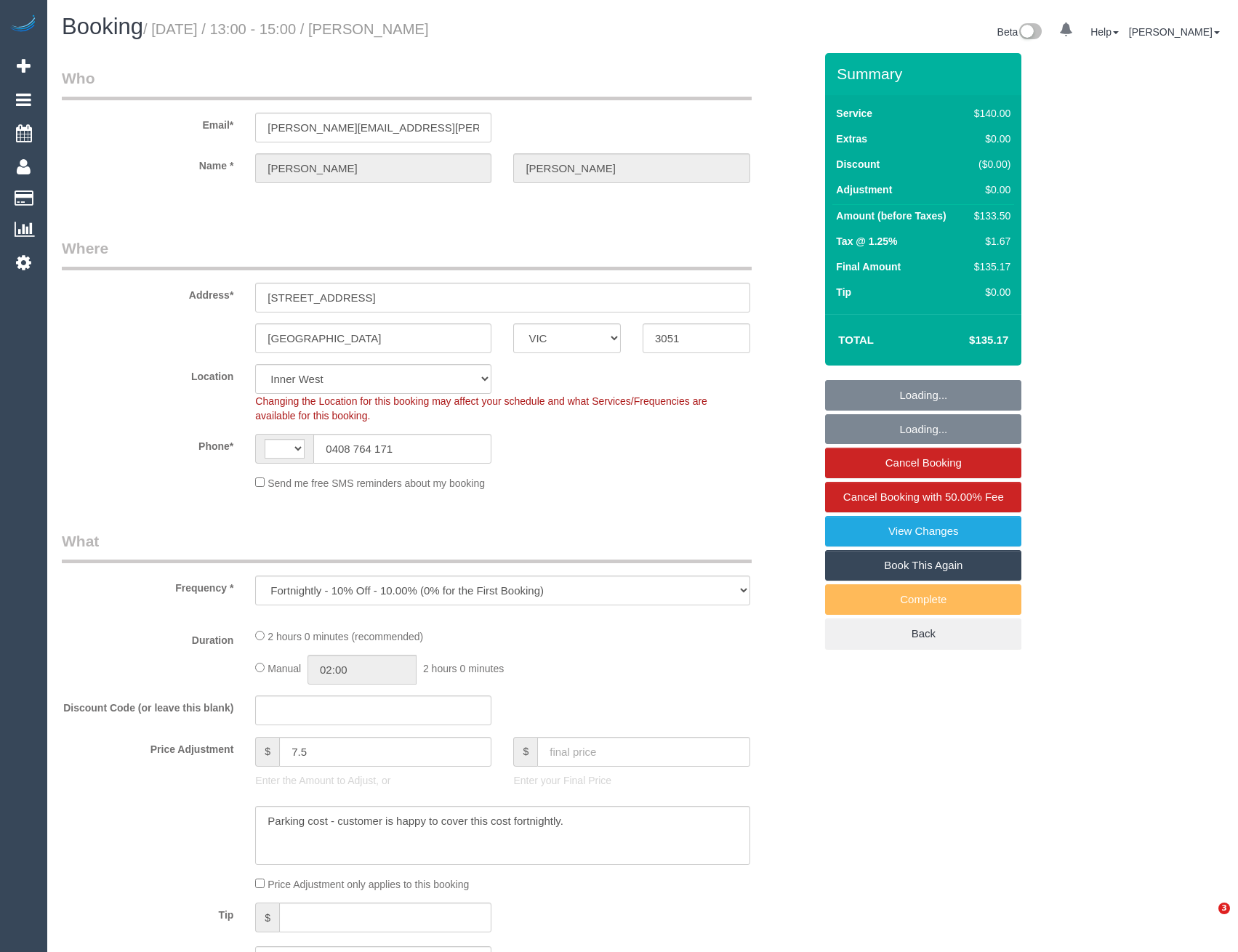
select select "VIC"
select select "object:573"
select select "string:AU"
select select "string:stripe-pm_1N03FG2GScqysDRVxqehi1SS"
select select "7248"
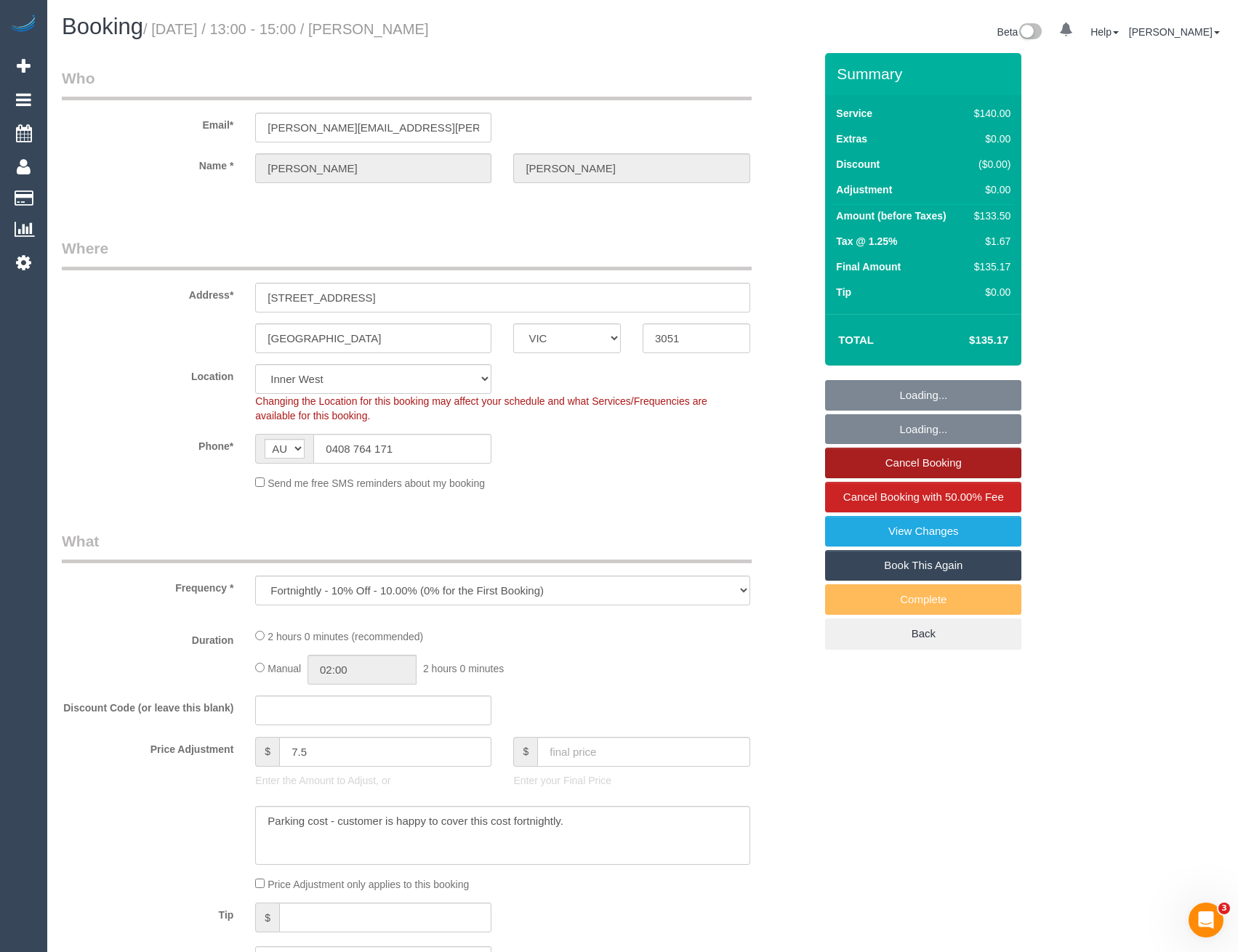
select select "number:27"
select select "number:35"
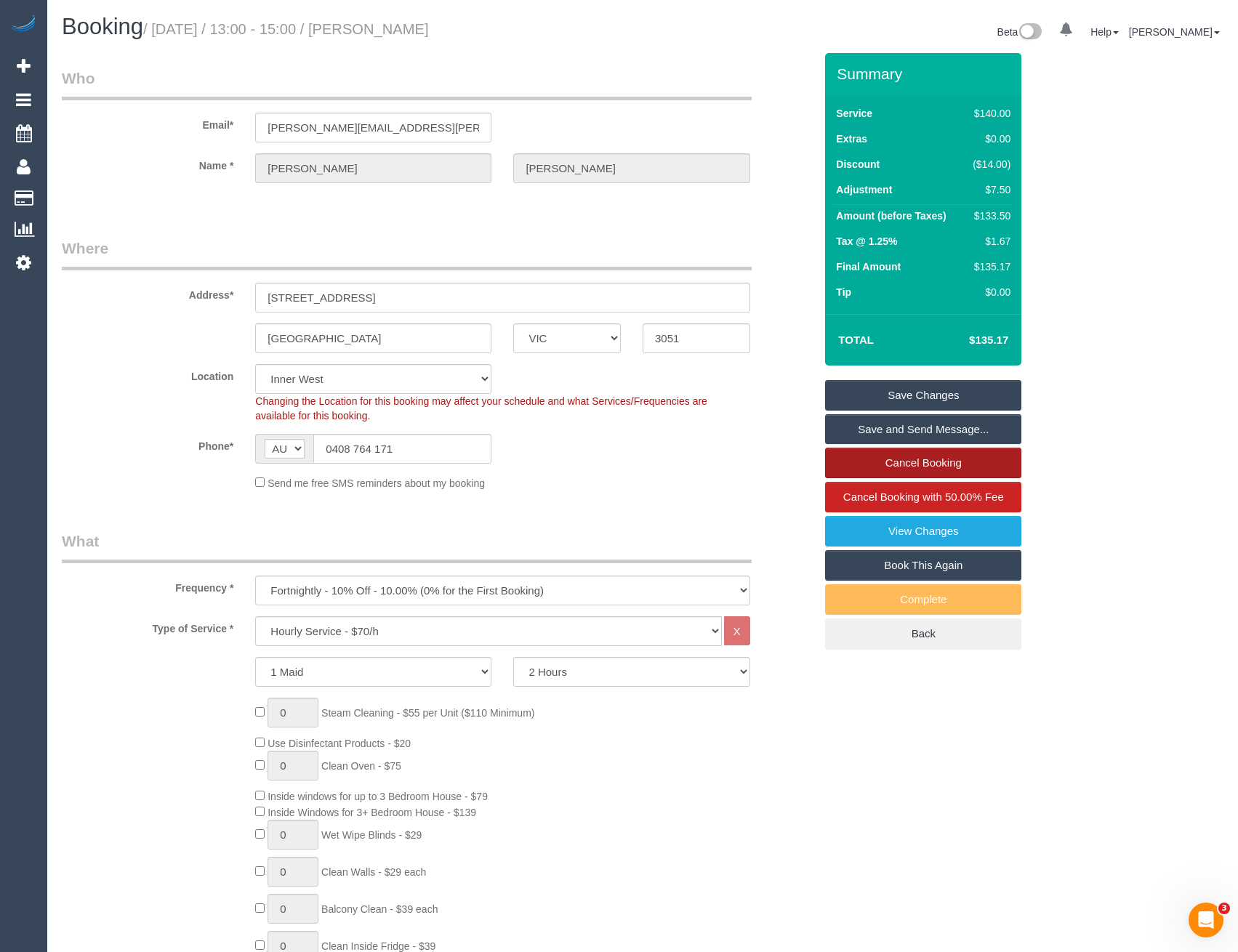
click at [886, 464] on link "Cancel Booking" at bounding box center [923, 462] width 196 height 30
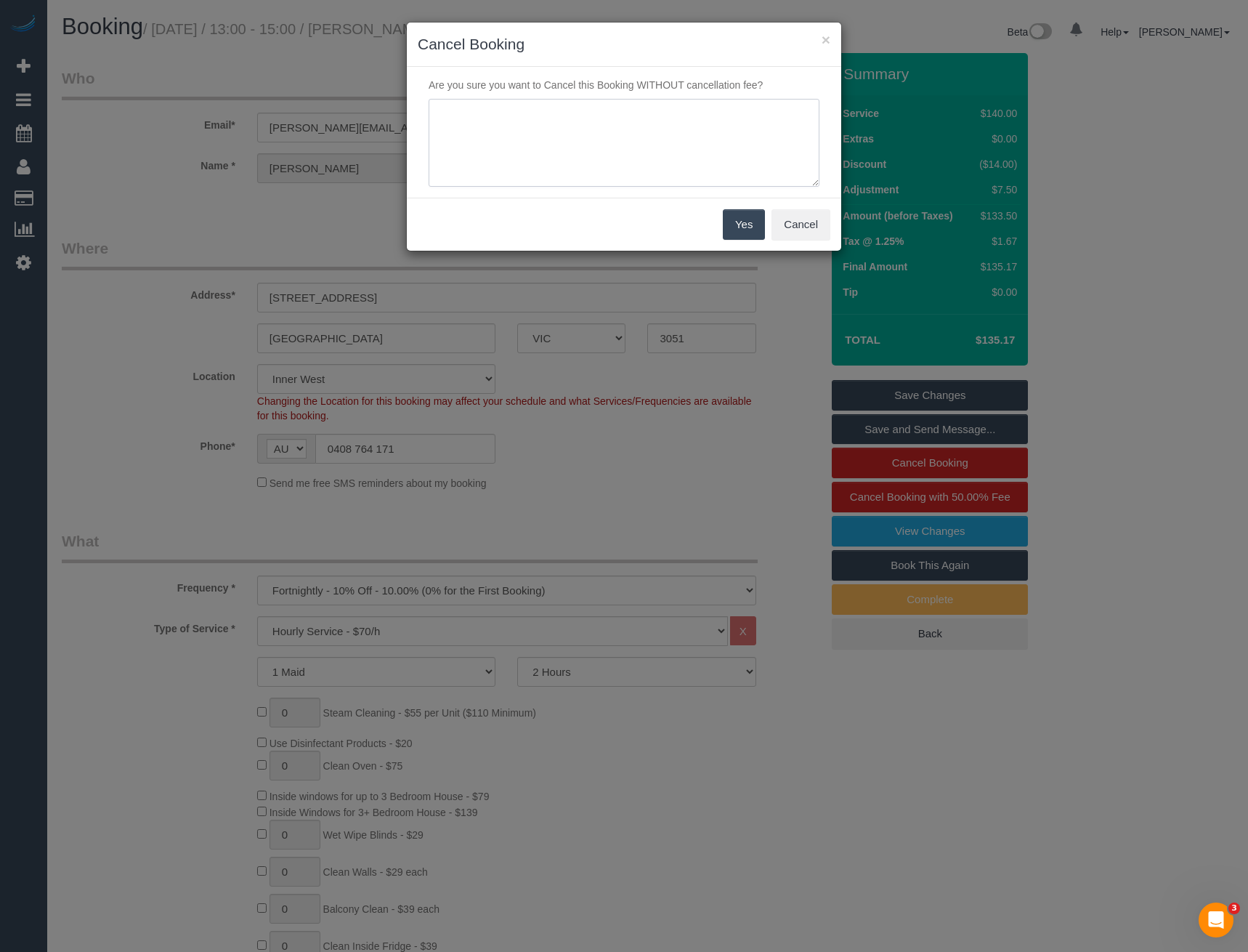
click at [535, 147] on textarea at bounding box center [624, 143] width 391 height 89
type textarea "C"
type textarea "No response to SDC - via SMS - BB"
click at [743, 226] on button "Yes" at bounding box center [744, 224] width 42 height 30
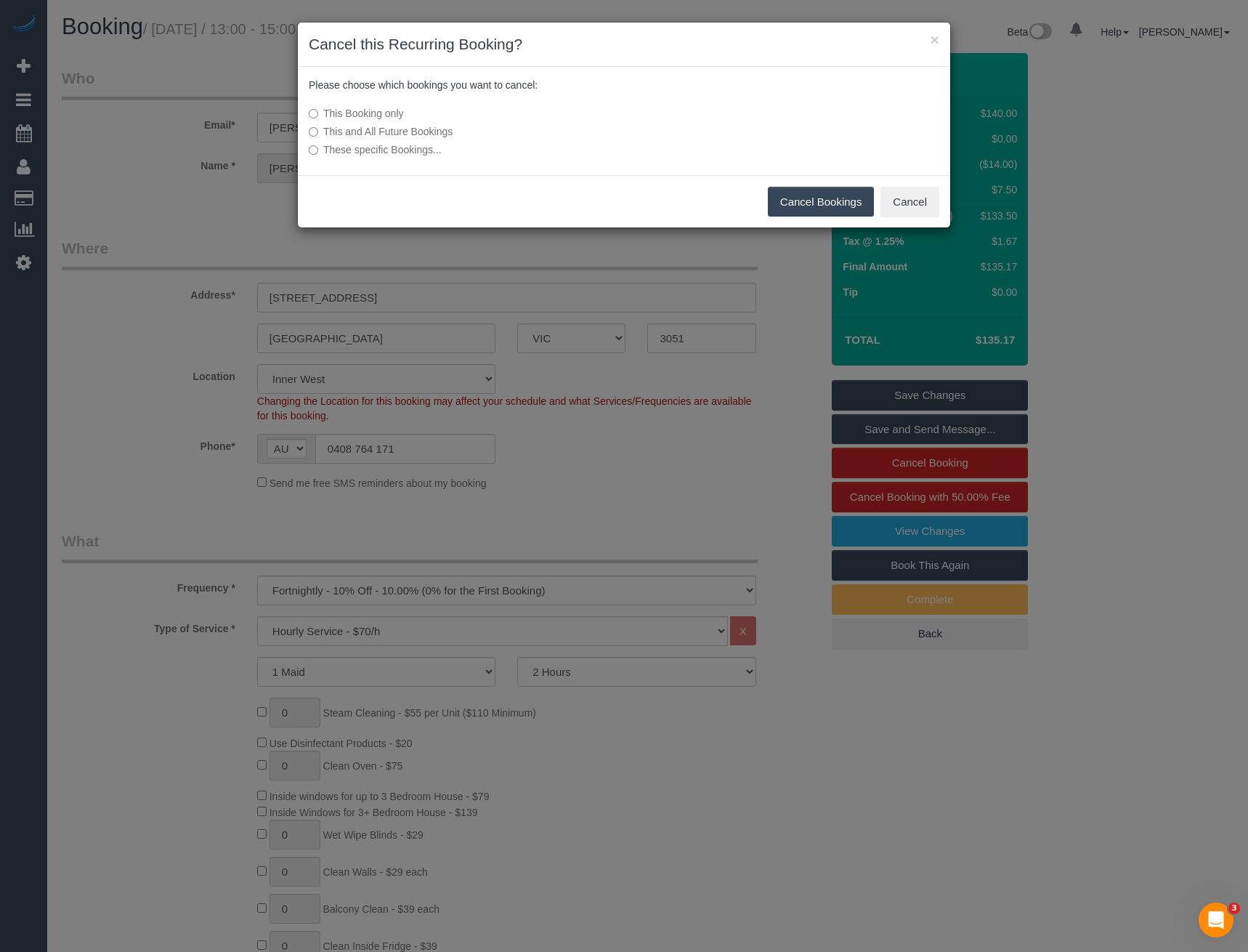
click at [799, 198] on button "Cancel Bookings" at bounding box center [821, 201] width 107 height 30
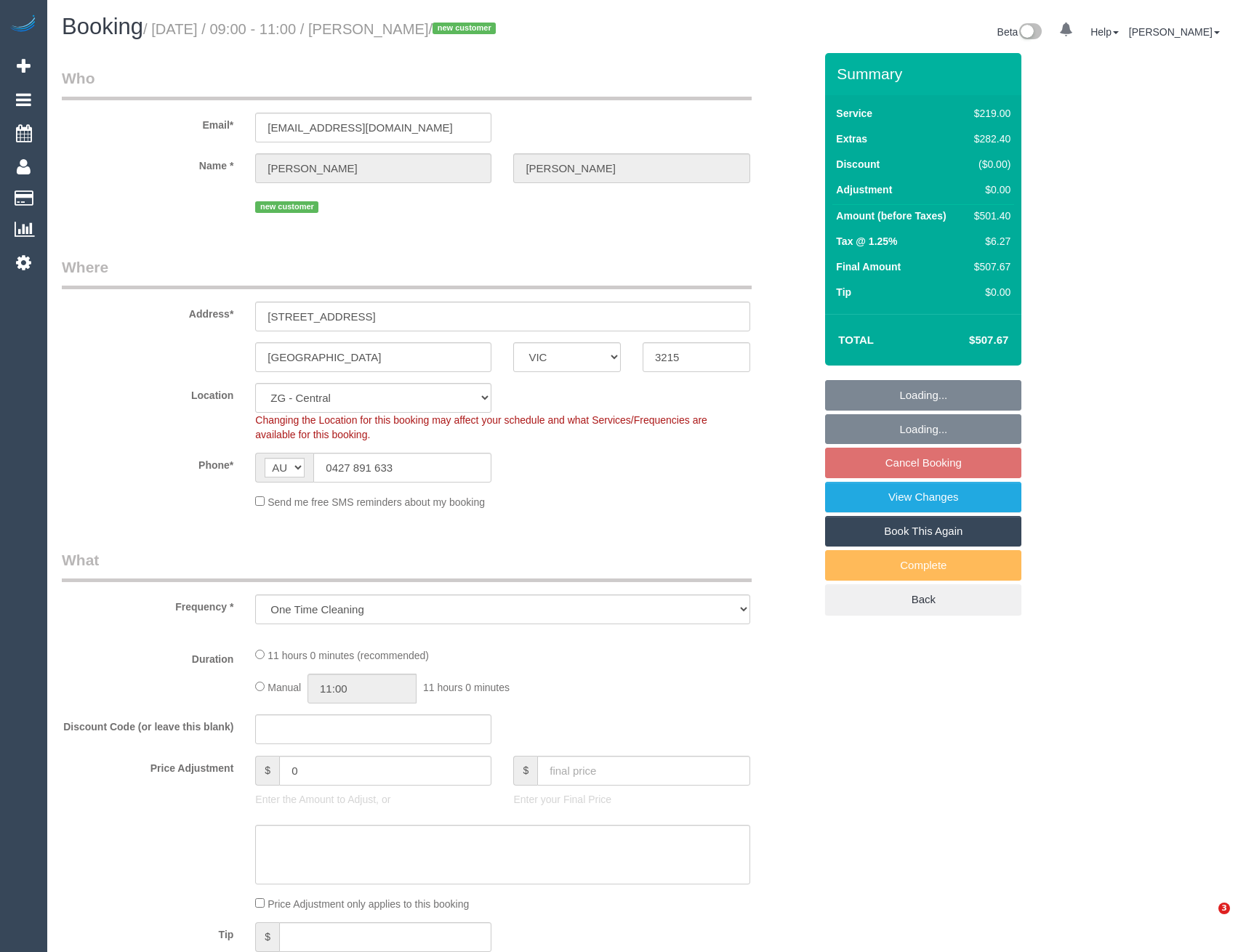
select select "VIC"
select select "spot3"
select select "number:28"
select select "number:14"
select select "number:19"
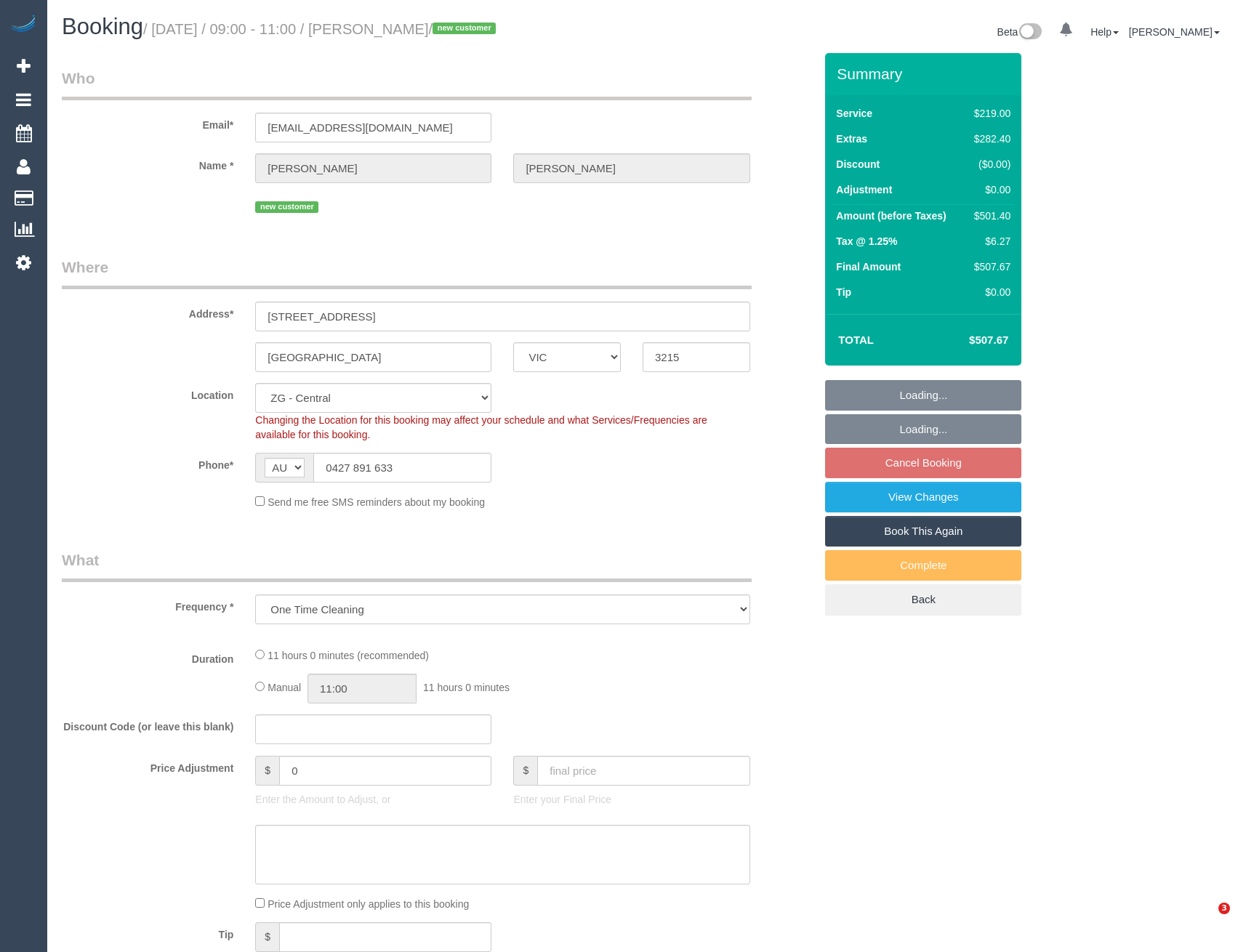
select select "number:36"
select select "object:766"
select select "VIC"
select select "object:538"
select select "string:AU"
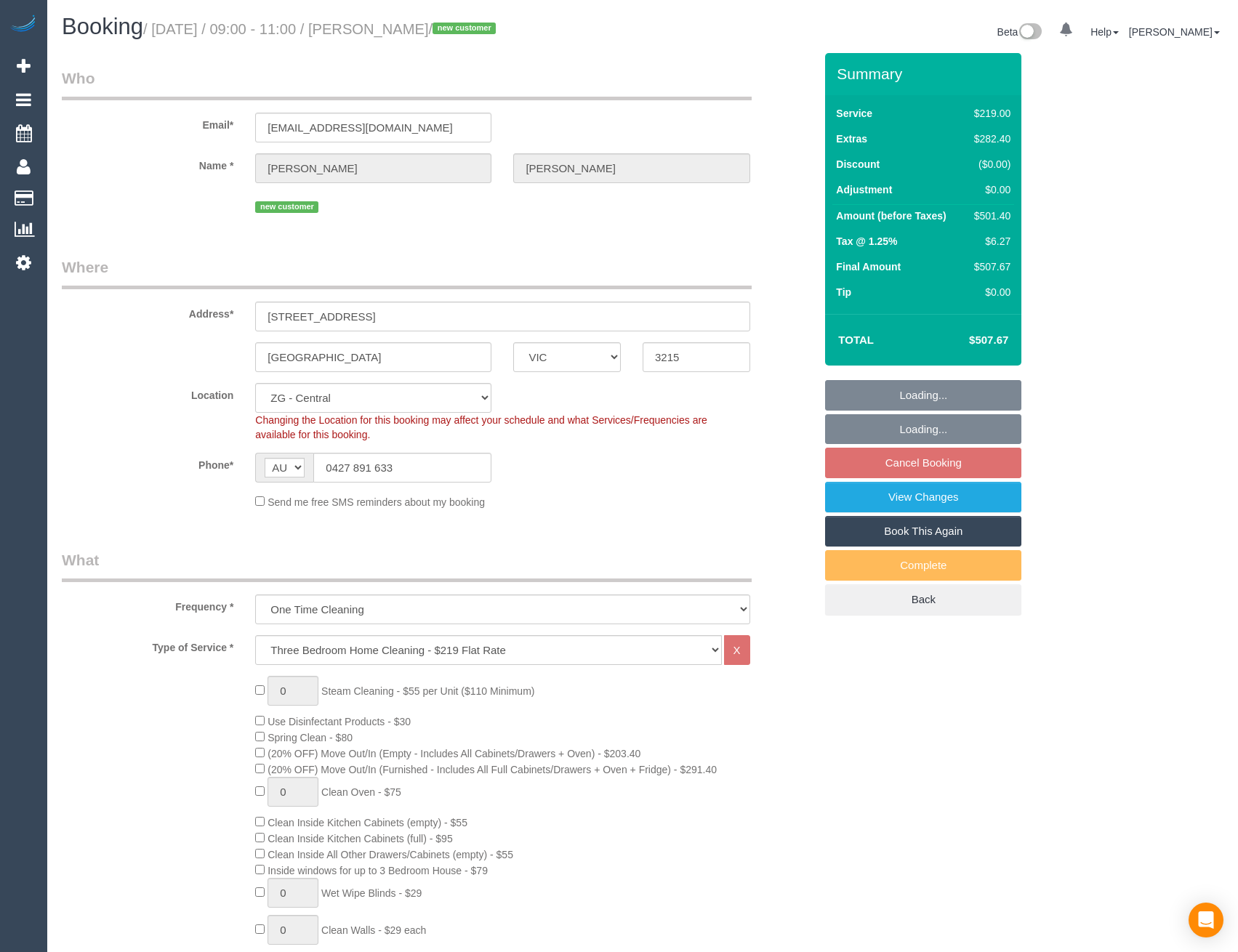
select select "spot3"
select select "number:28"
select select "number:14"
select select "number:19"
select select "number:36"
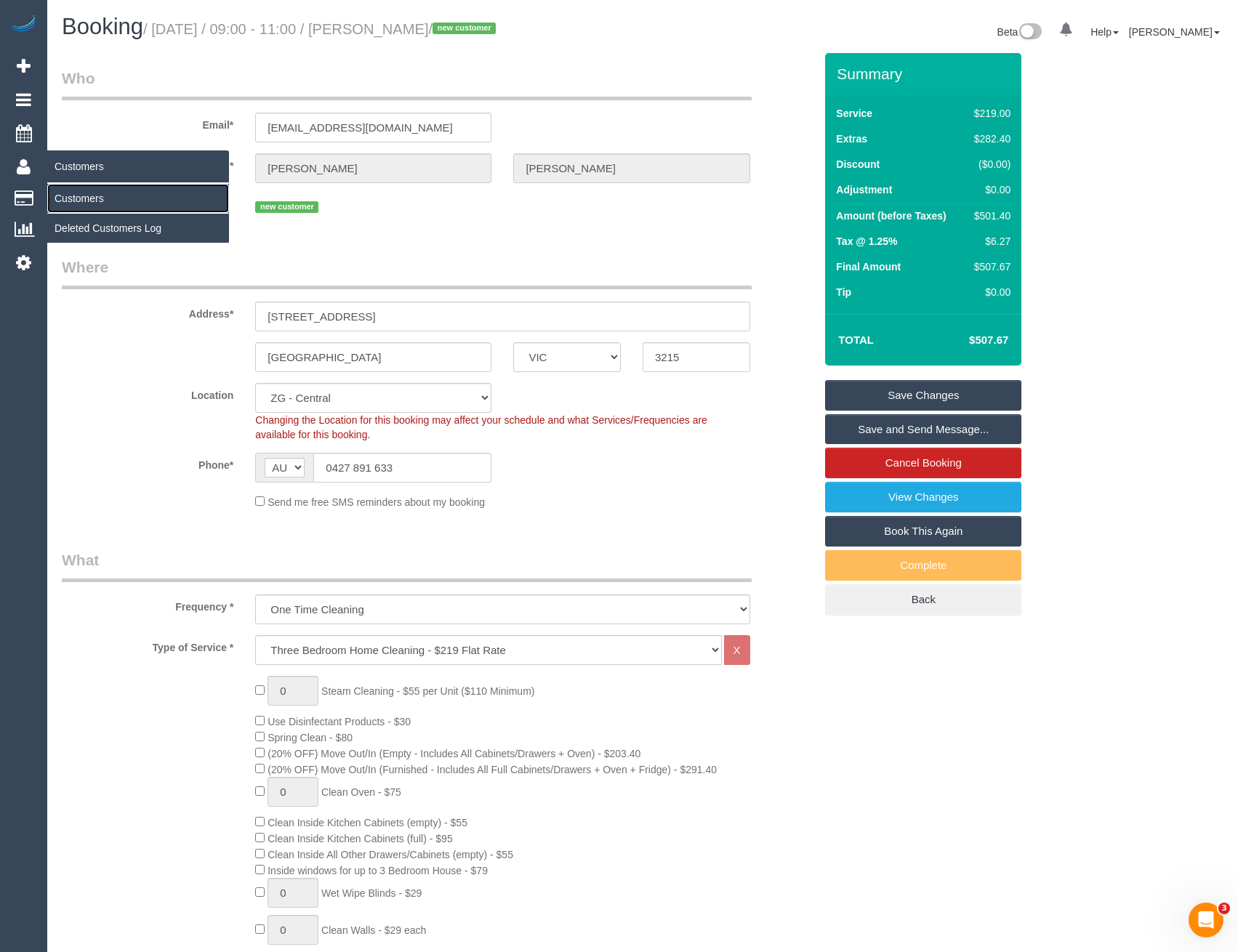
click at [88, 200] on link "Customers" at bounding box center [138, 198] width 182 height 29
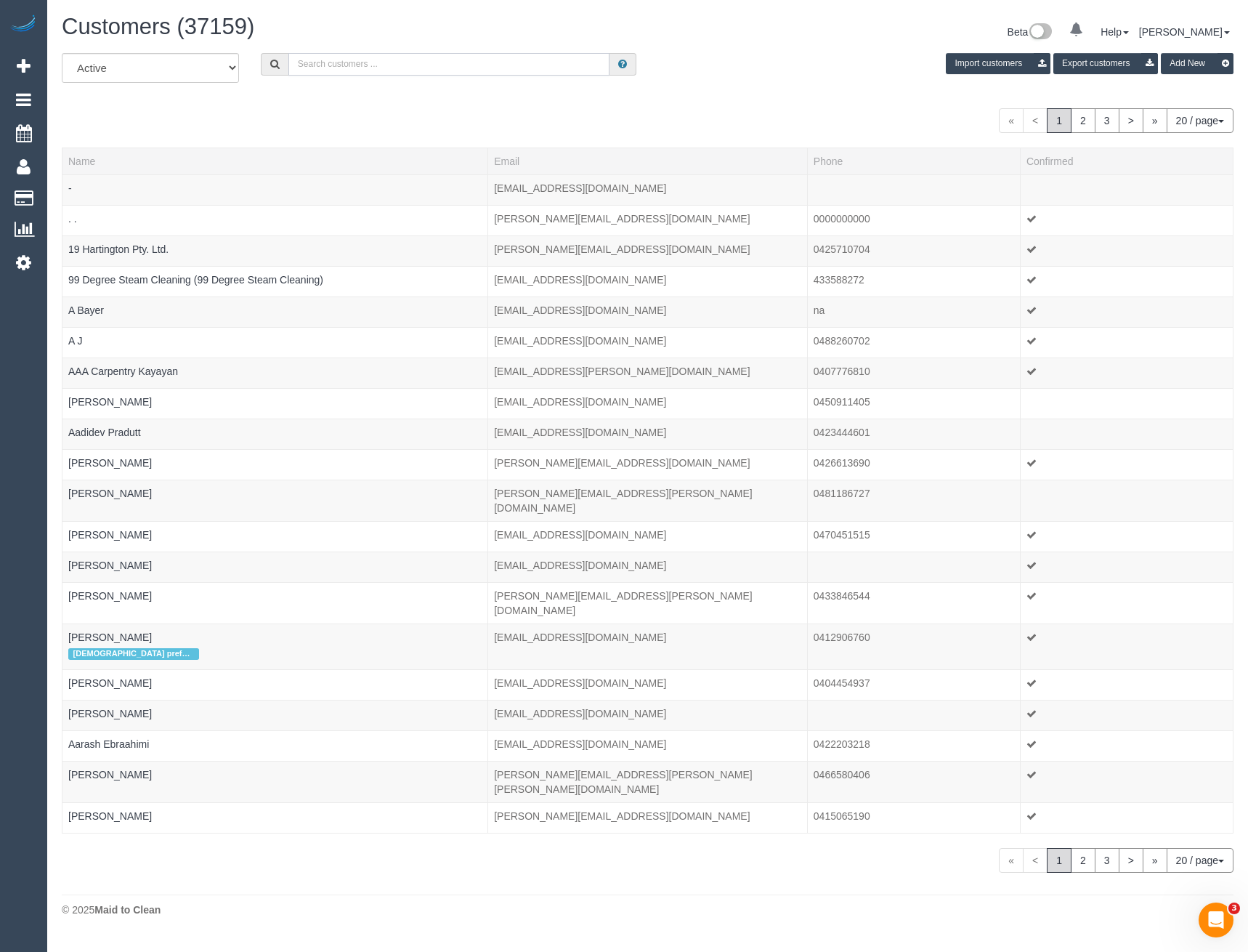
click at [326, 57] on input "text" at bounding box center [449, 64] width 322 height 23
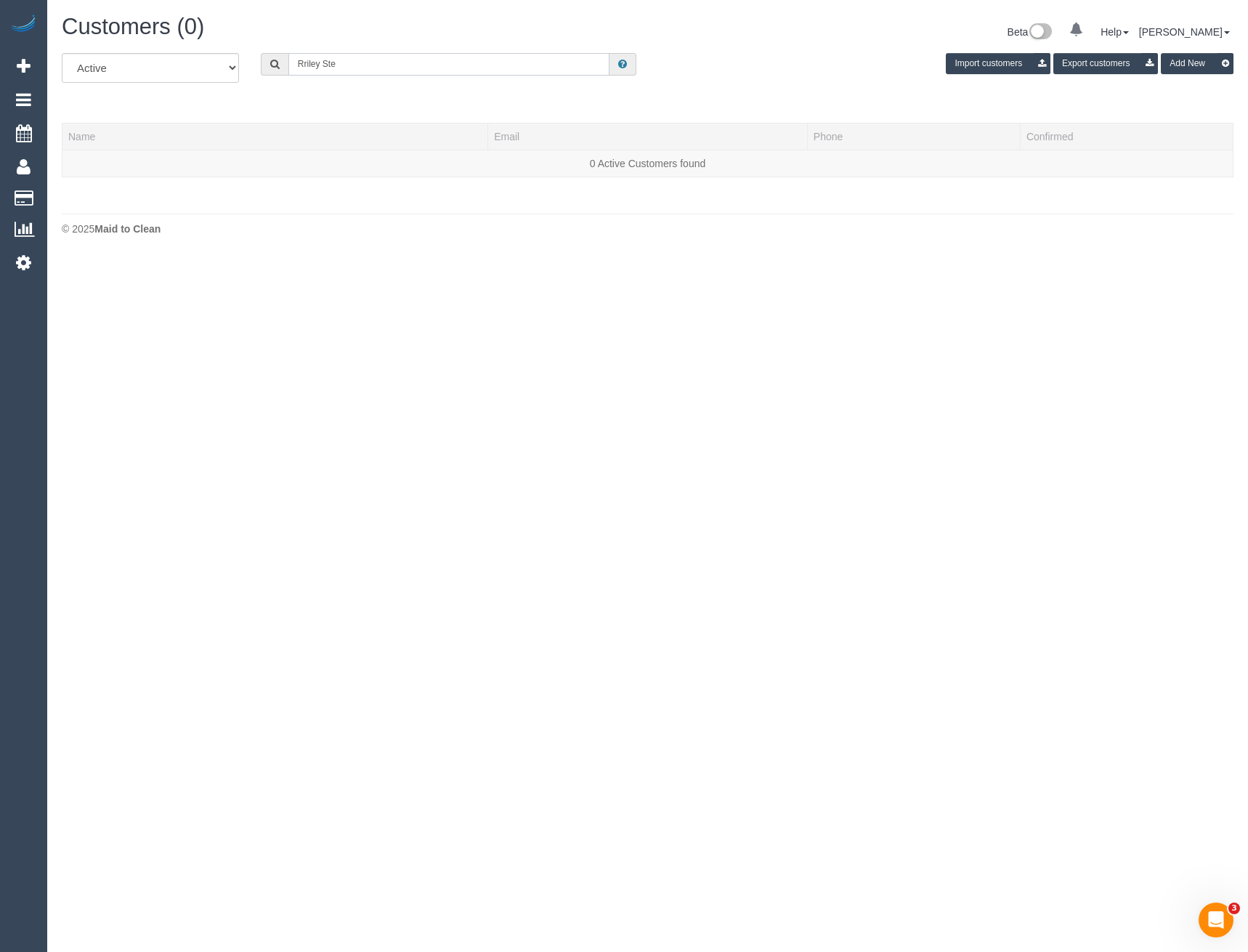
drag, startPoint x: 361, startPoint y: 64, endPoint x: 192, endPoint y: 66, distance: 169.0
click at [192, 66] on div "All Active Archived Rriley Ste Import customers Export customers Add New" at bounding box center [647, 73] width 1194 height 41
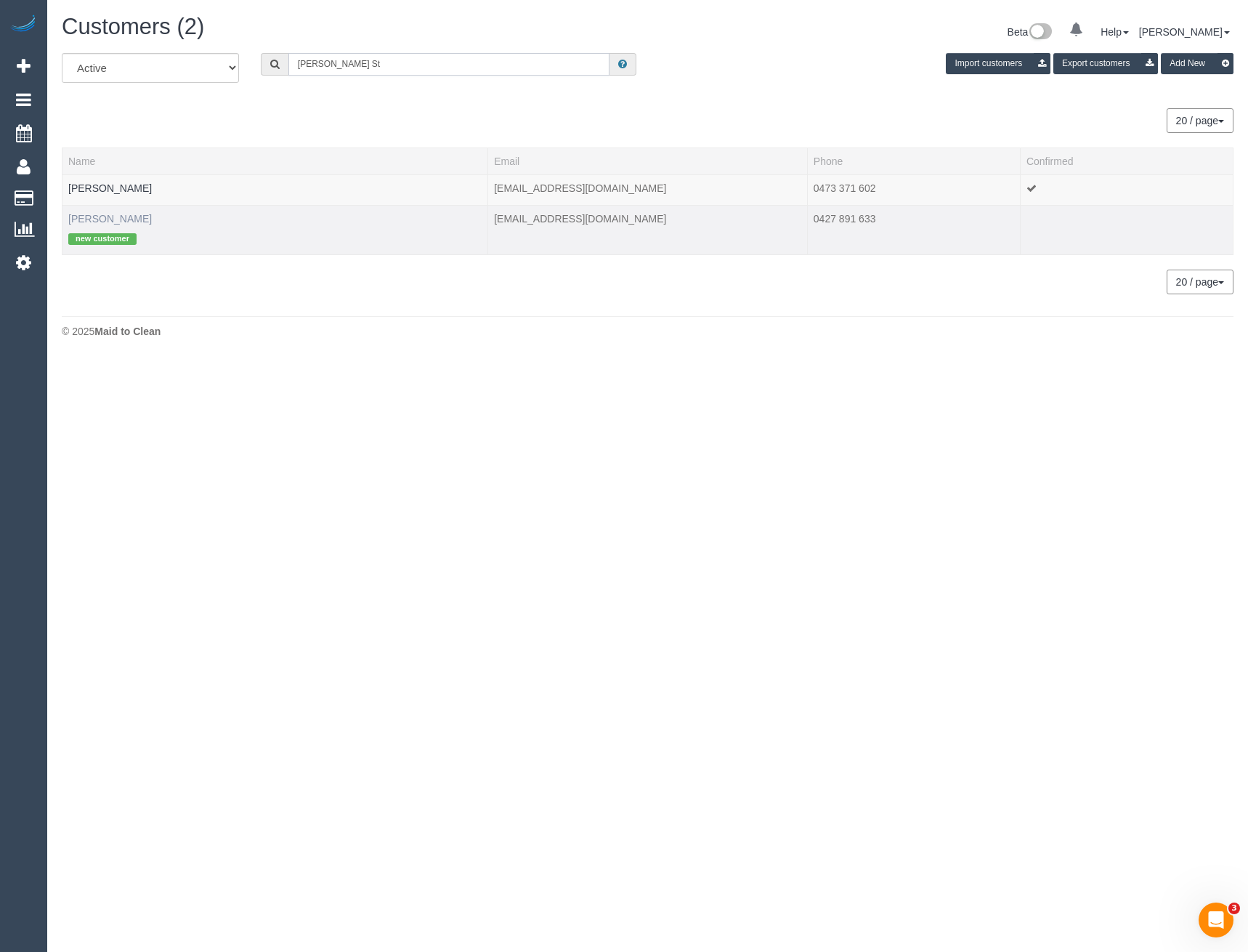
type input "Riley St"
click at [113, 219] on link "Riley Stephens" at bounding box center [110, 218] width 84 height 11
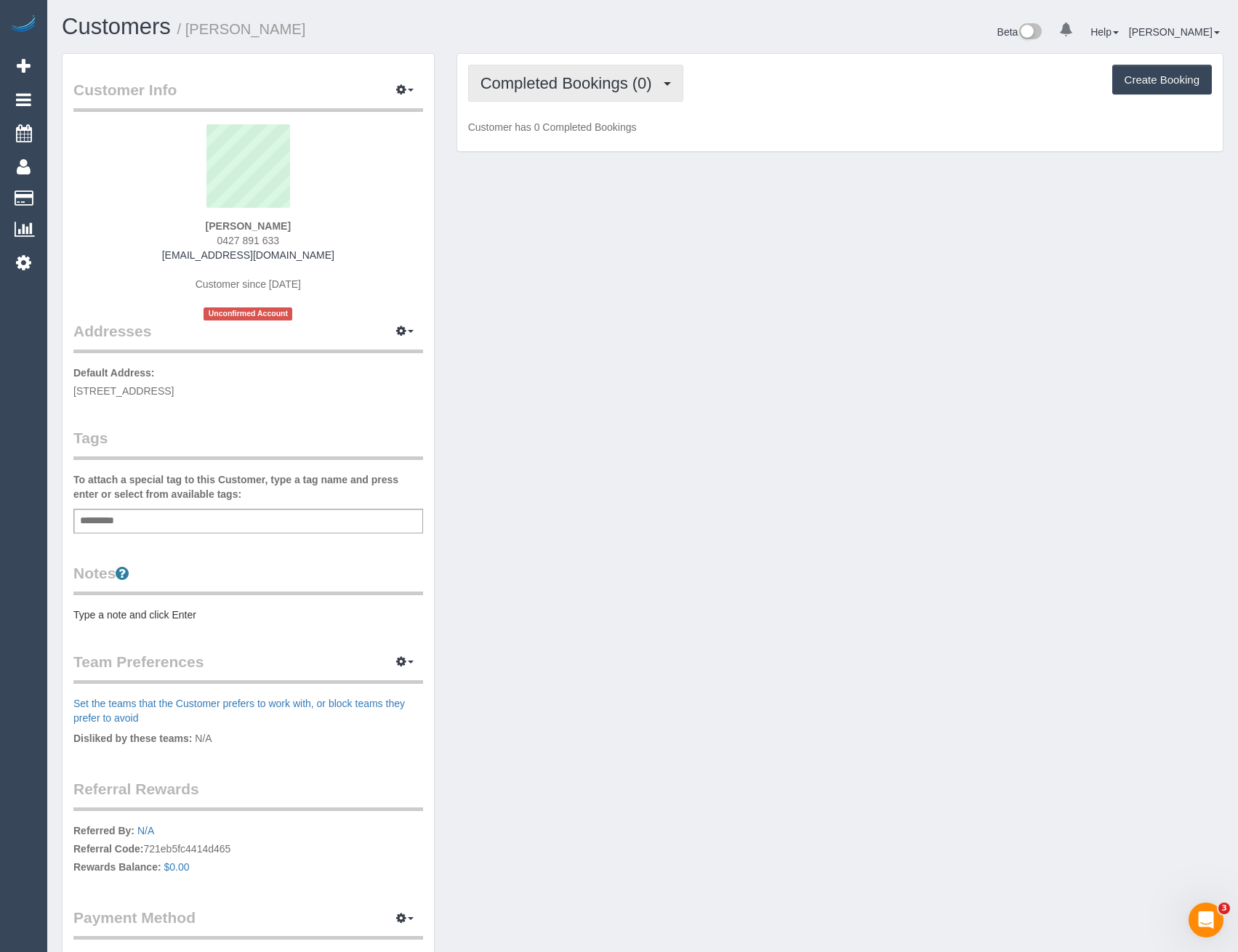
click at [596, 80] on span "Completed Bookings (0)" at bounding box center [569, 83] width 179 height 18
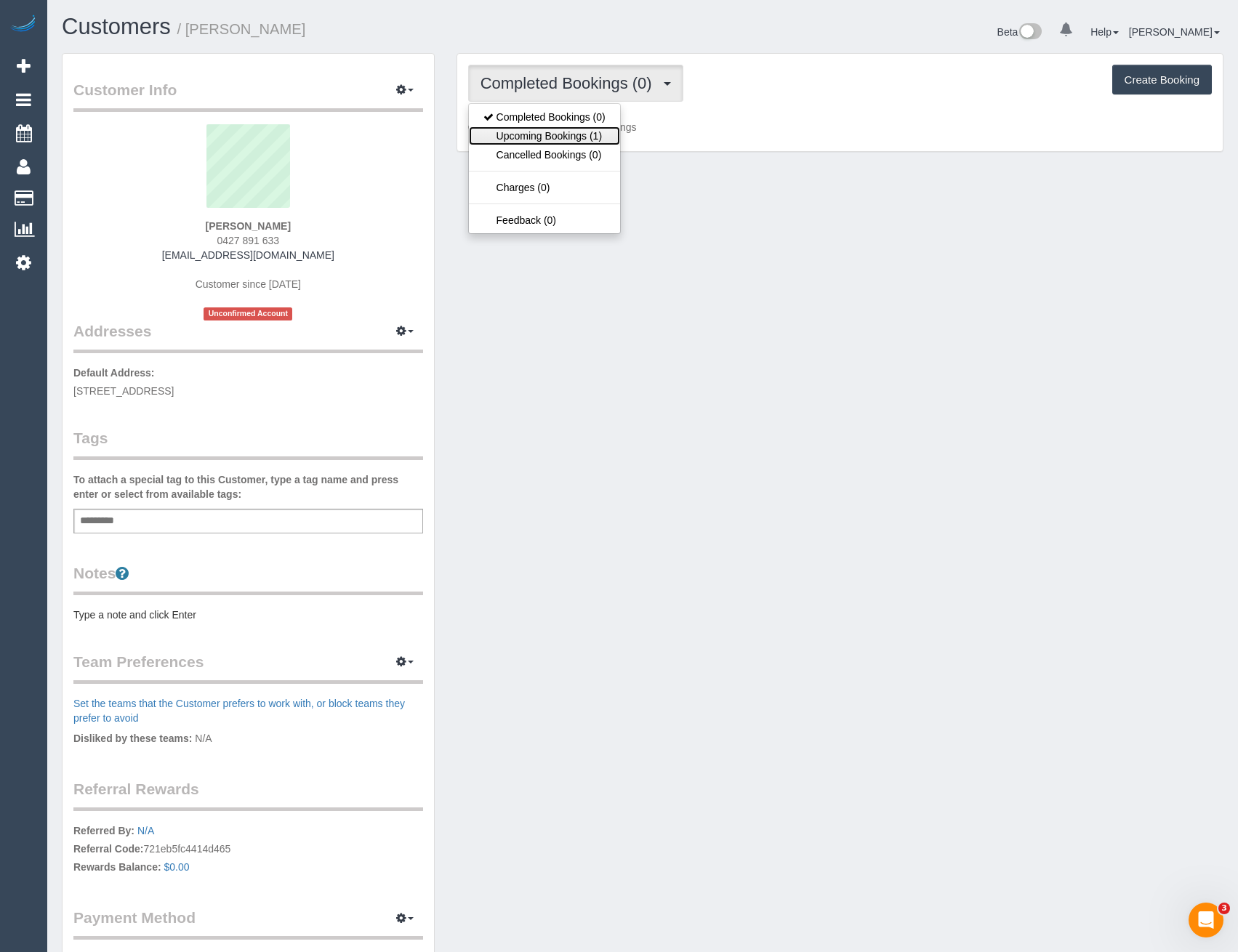
click at [548, 136] on link "Upcoming Bookings (1)" at bounding box center [545, 136] width 152 height 19
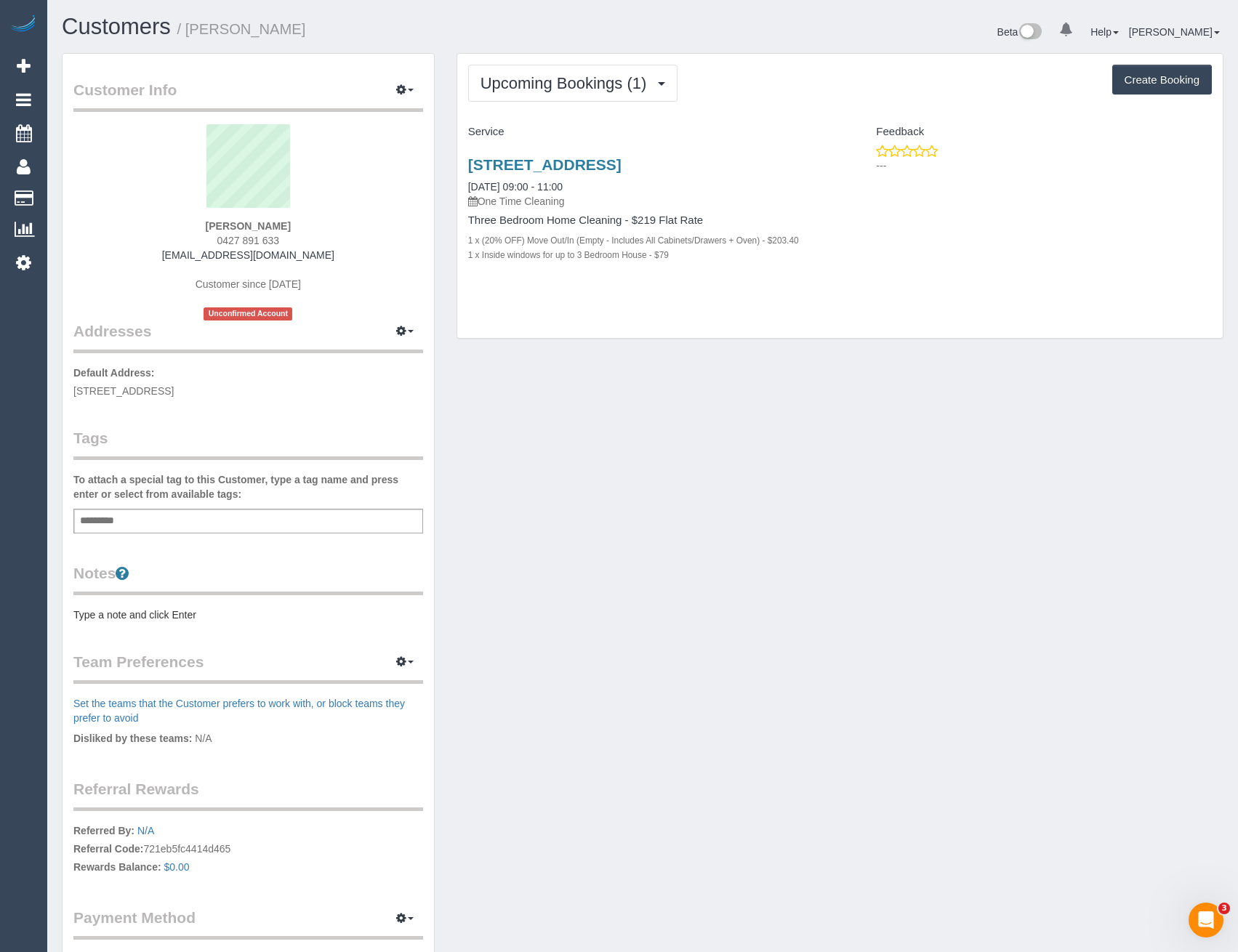
click at [167, 520] on div "Add a tag" at bounding box center [247, 521] width 349 height 24
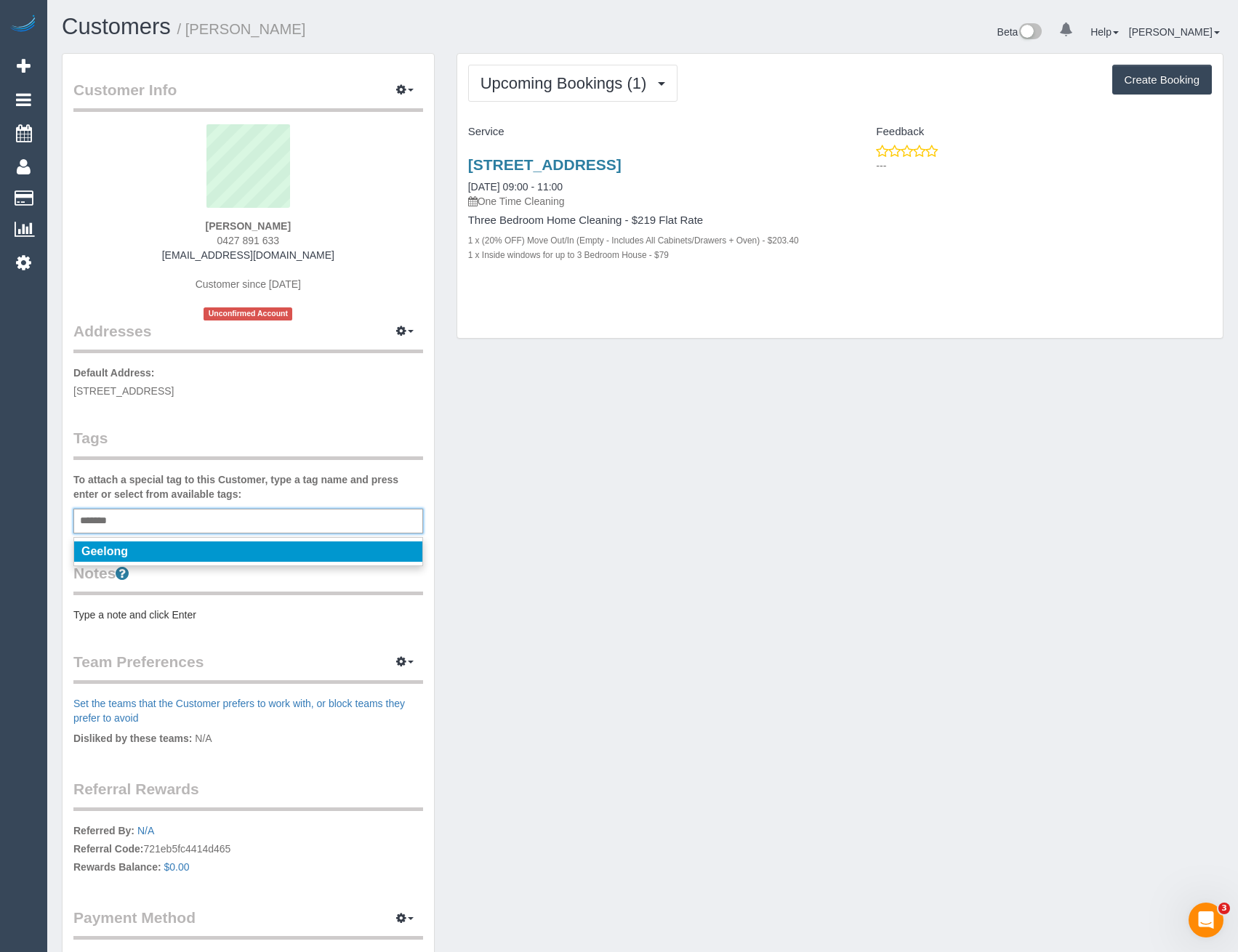
type input "*******"
click at [127, 553] on em "Geelong" at bounding box center [104, 551] width 46 height 12
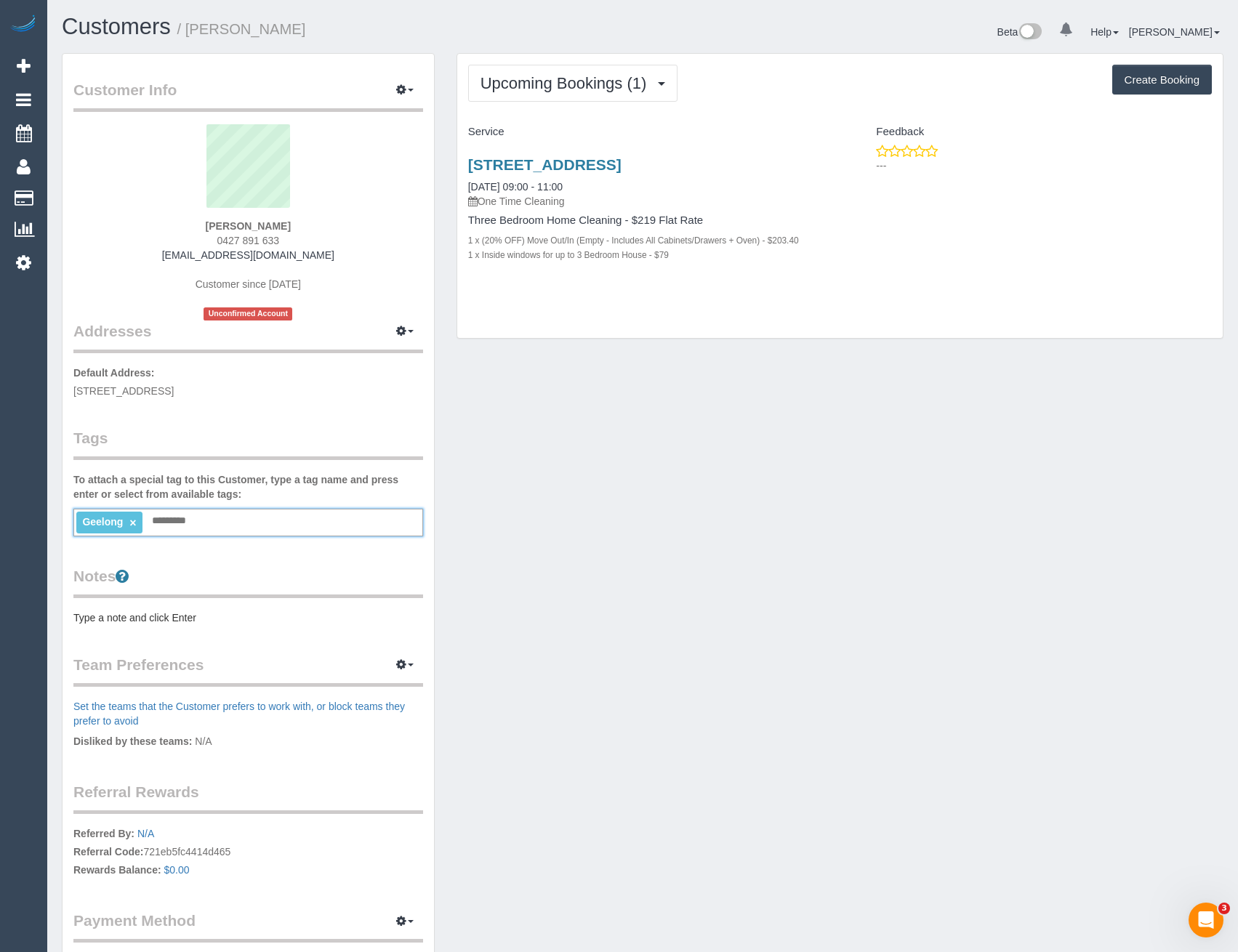
click at [186, 569] on legend "Notes" at bounding box center [247, 582] width 349 height 33
click at [621, 167] on link "Unit 1, 44 Yaraan St, Bell Park, VIC 3215" at bounding box center [545, 164] width 153 height 17
click at [540, 98] on button "Upcoming Bookings (1)" at bounding box center [572, 83] width 210 height 37
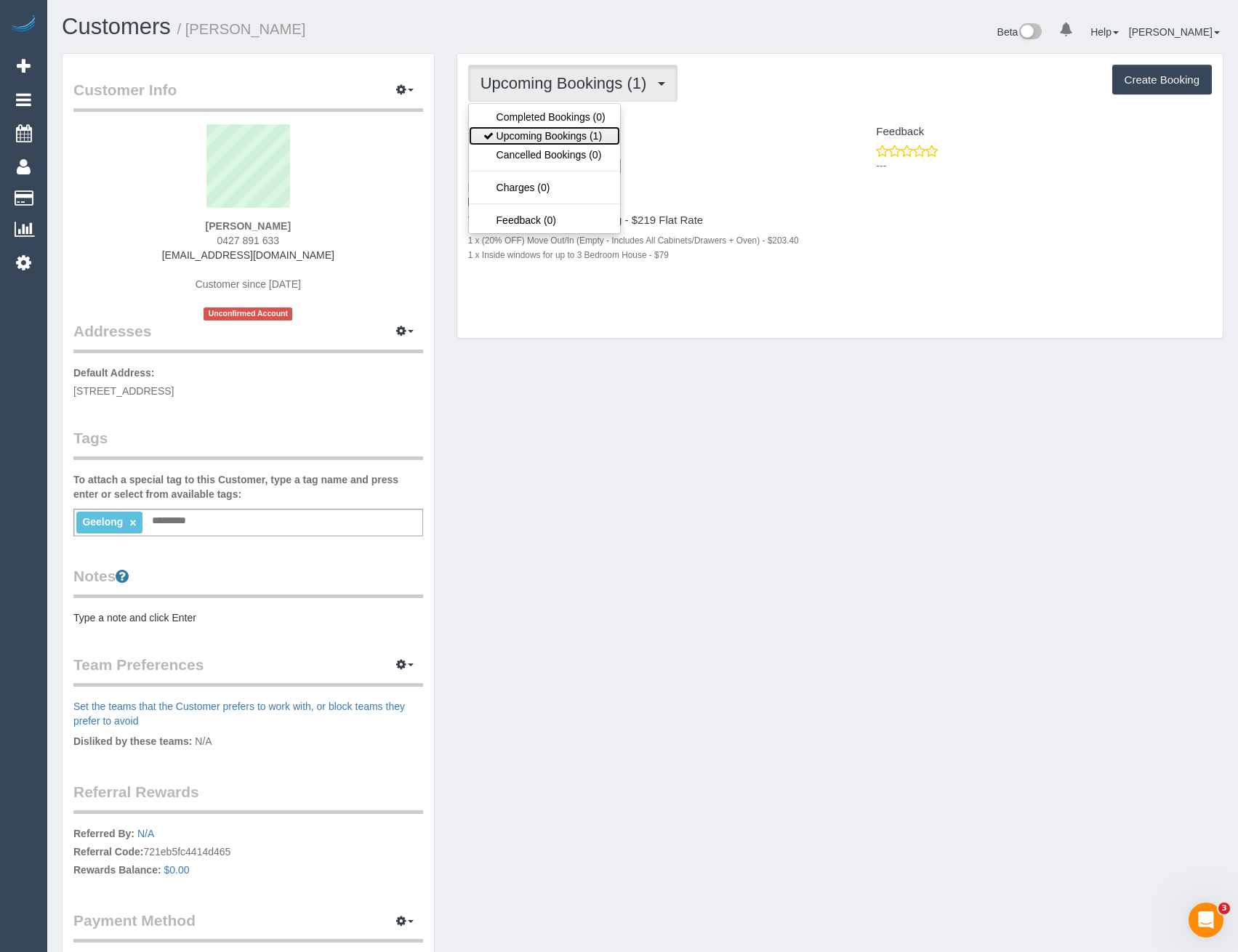
click at [532, 135] on link "Upcoming Bookings (1)" at bounding box center [545, 136] width 152 height 19
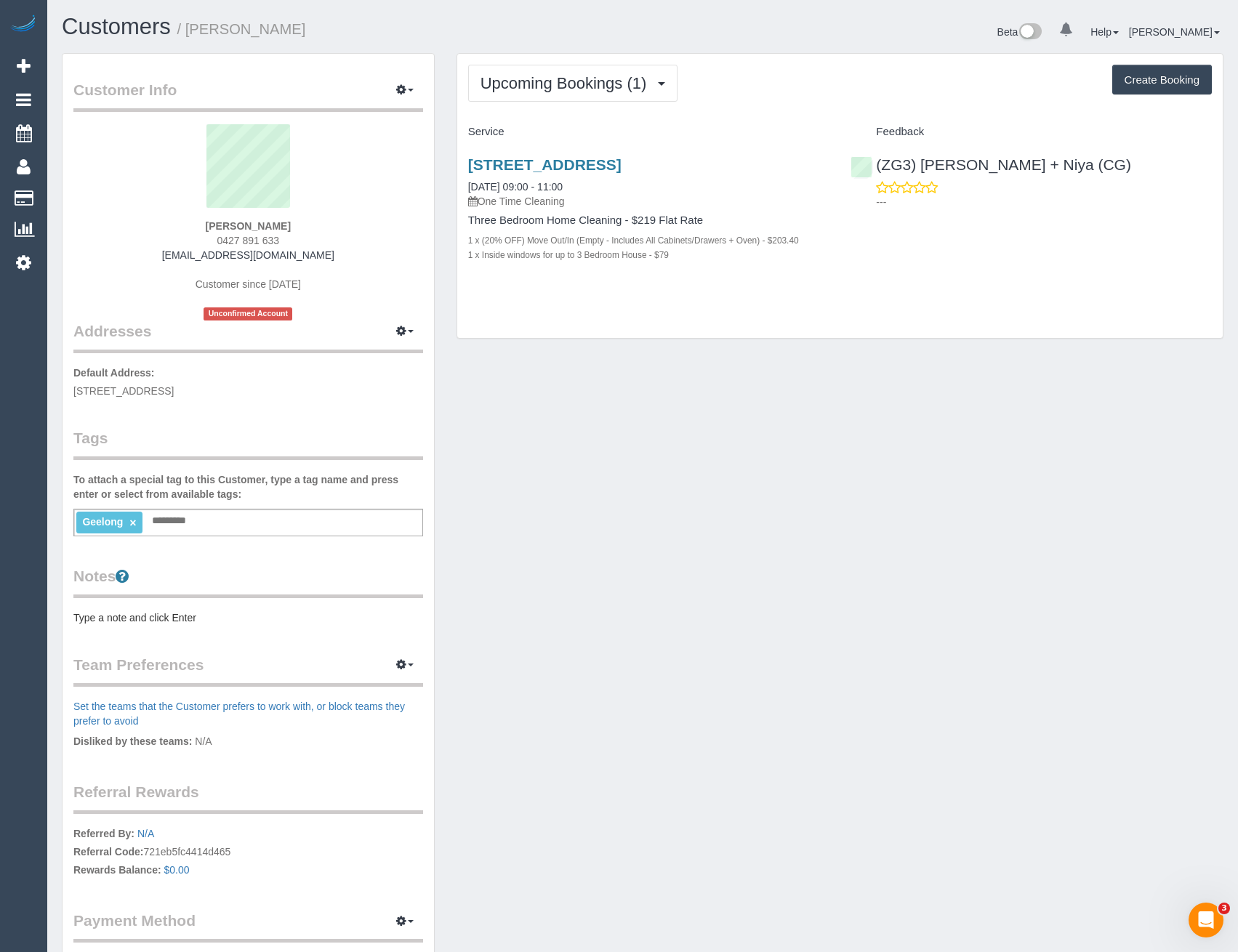
drag, startPoint x: 509, startPoint y: 673, endPoint x: 363, endPoint y: 262, distance: 436.2
click at [509, 673] on div "Customer Info Edit Contact Info Send Message Email Preferences Special Sales Ta…" at bounding box center [642, 541] width 1183 height 976
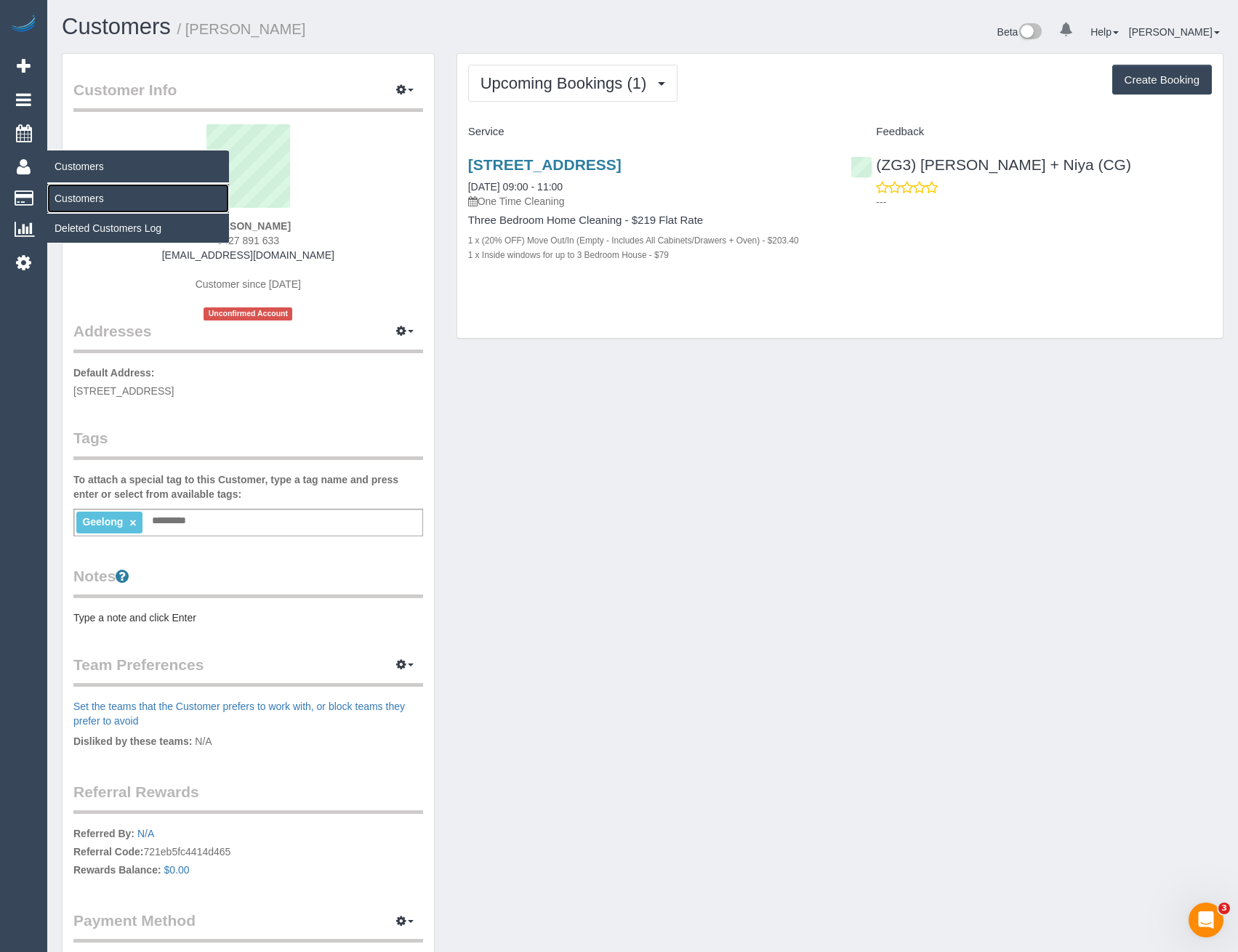
click at [88, 189] on link "Customers" at bounding box center [138, 198] width 182 height 29
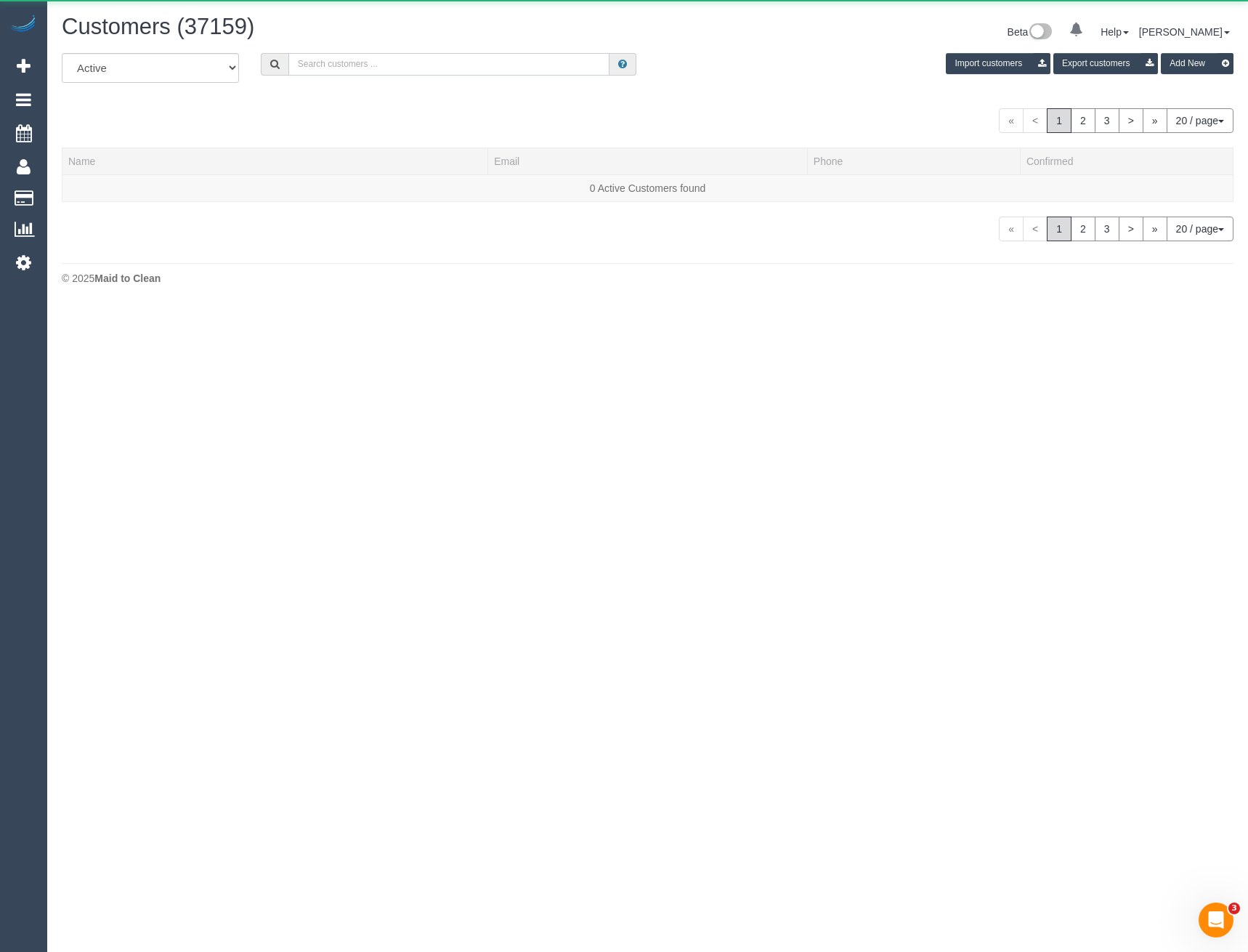
click at [357, 63] on input "text" at bounding box center [449, 64] width 322 height 23
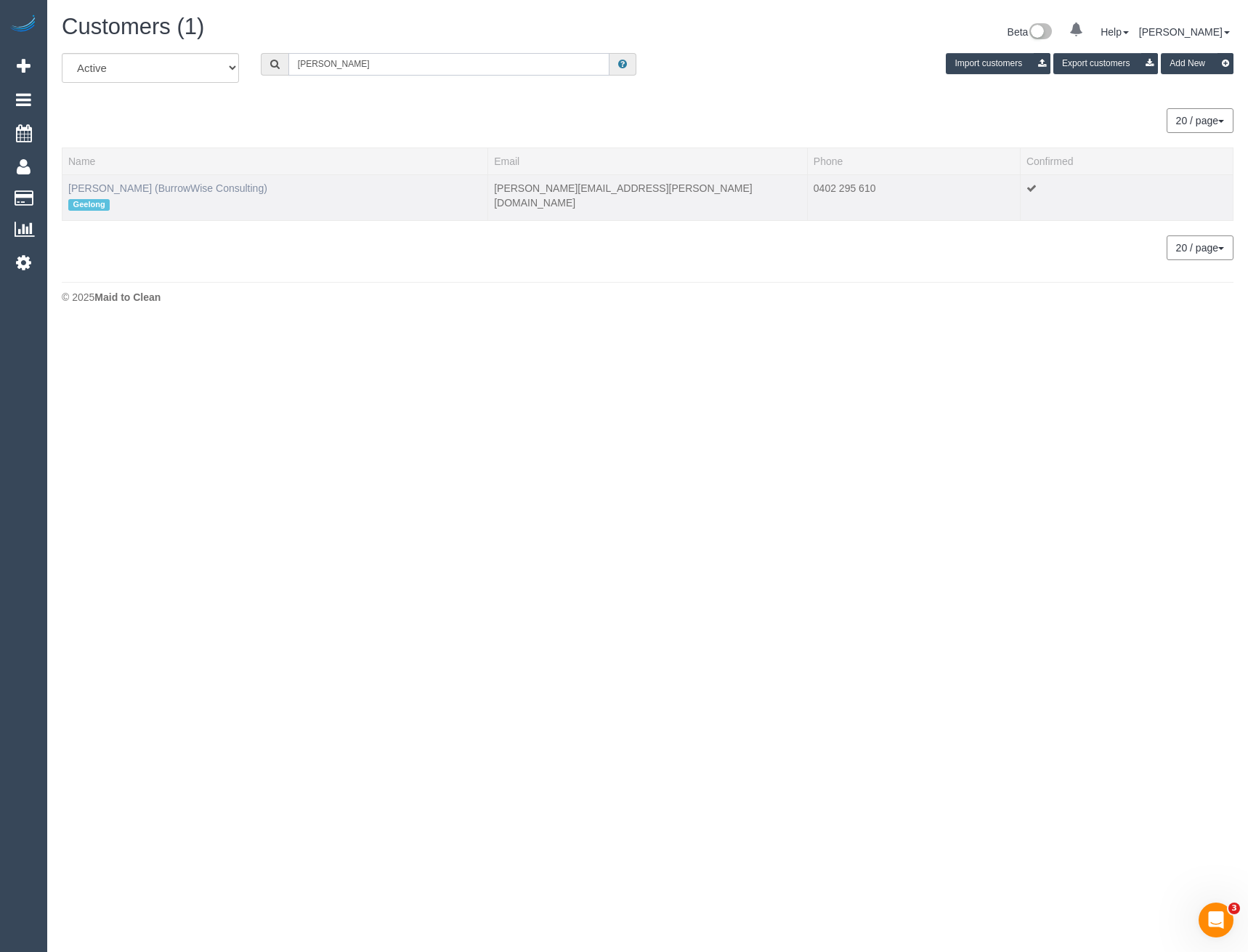
type input "Kerrie Bub"
click at [164, 184] on link "Kerrie Bubb (BurrowWise Consulting)" at bounding box center [167, 187] width 199 height 11
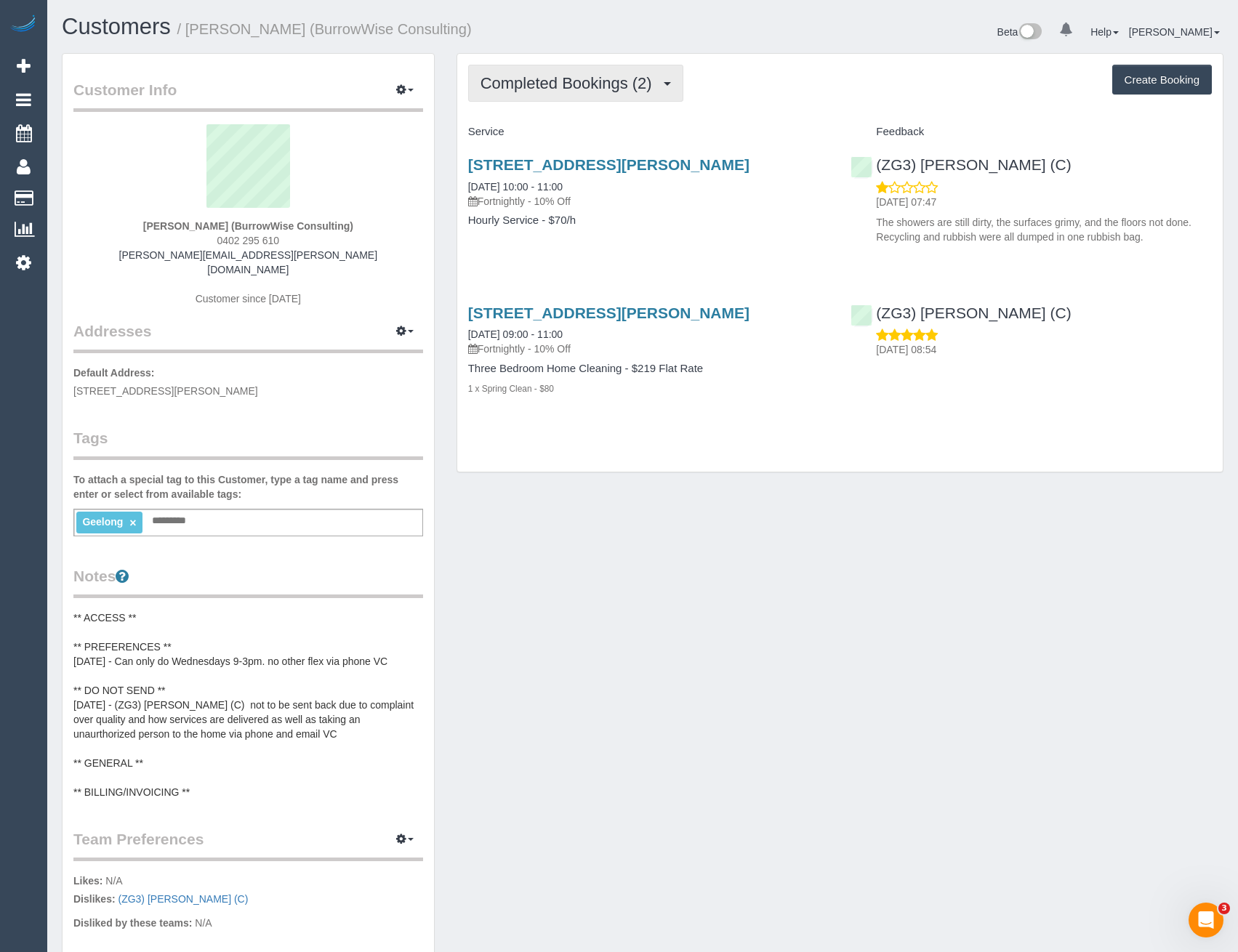
click at [652, 82] on span "Completed Bookings (2)" at bounding box center [569, 83] width 179 height 18
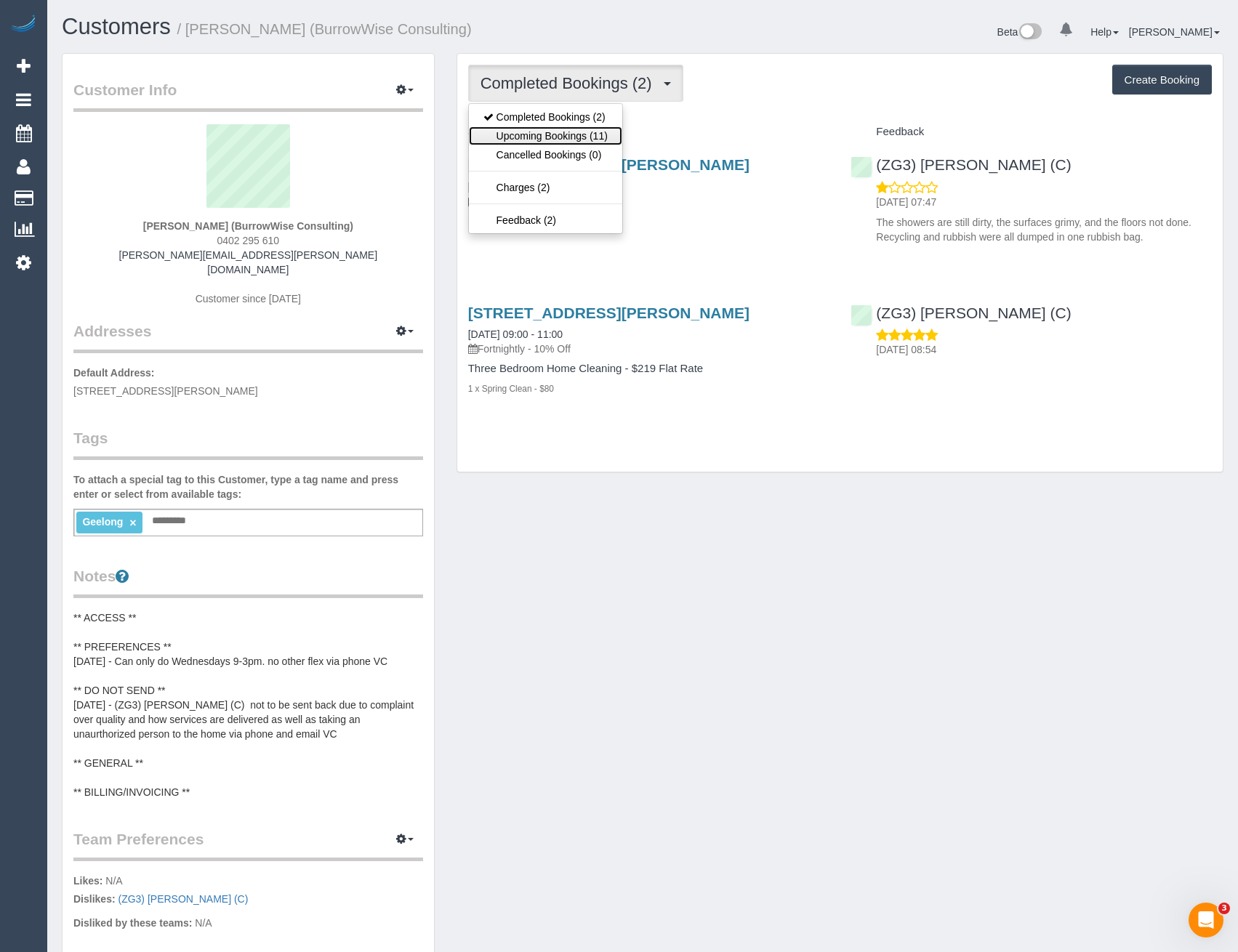
click at [599, 134] on link "Upcoming Bookings (11)" at bounding box center [545, 136] width 153 height 19
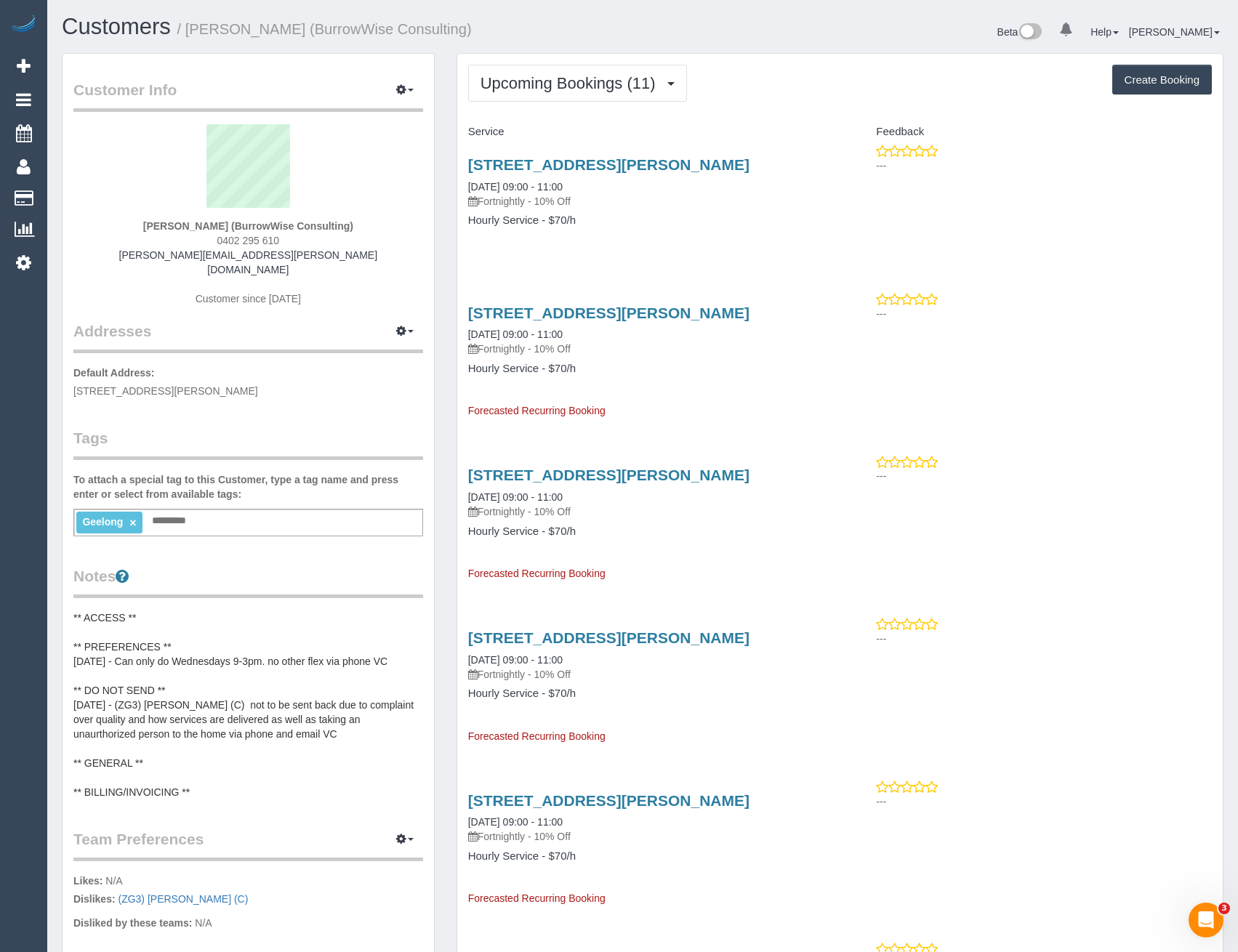
drag, startPoint x: 77, startPoint y: 191, endPoint x: 392, endPoint y: 208, distance: 315.5
click at [77, 191] on link "Customers" at bounding box center [138, 198] width 182 height 29
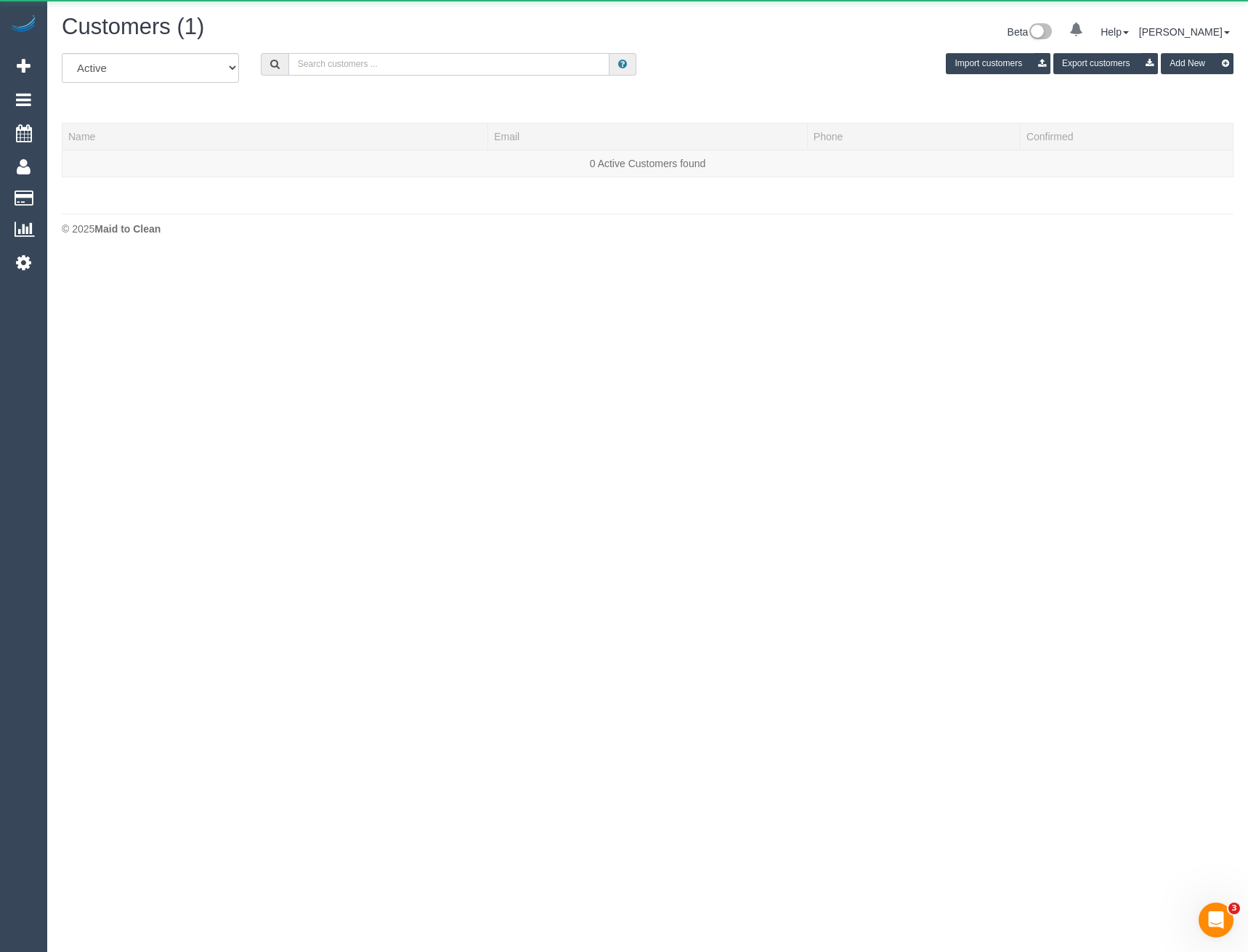
click at [467, 62] on input "text" at bounding box center [449, 64] width 322 height 23
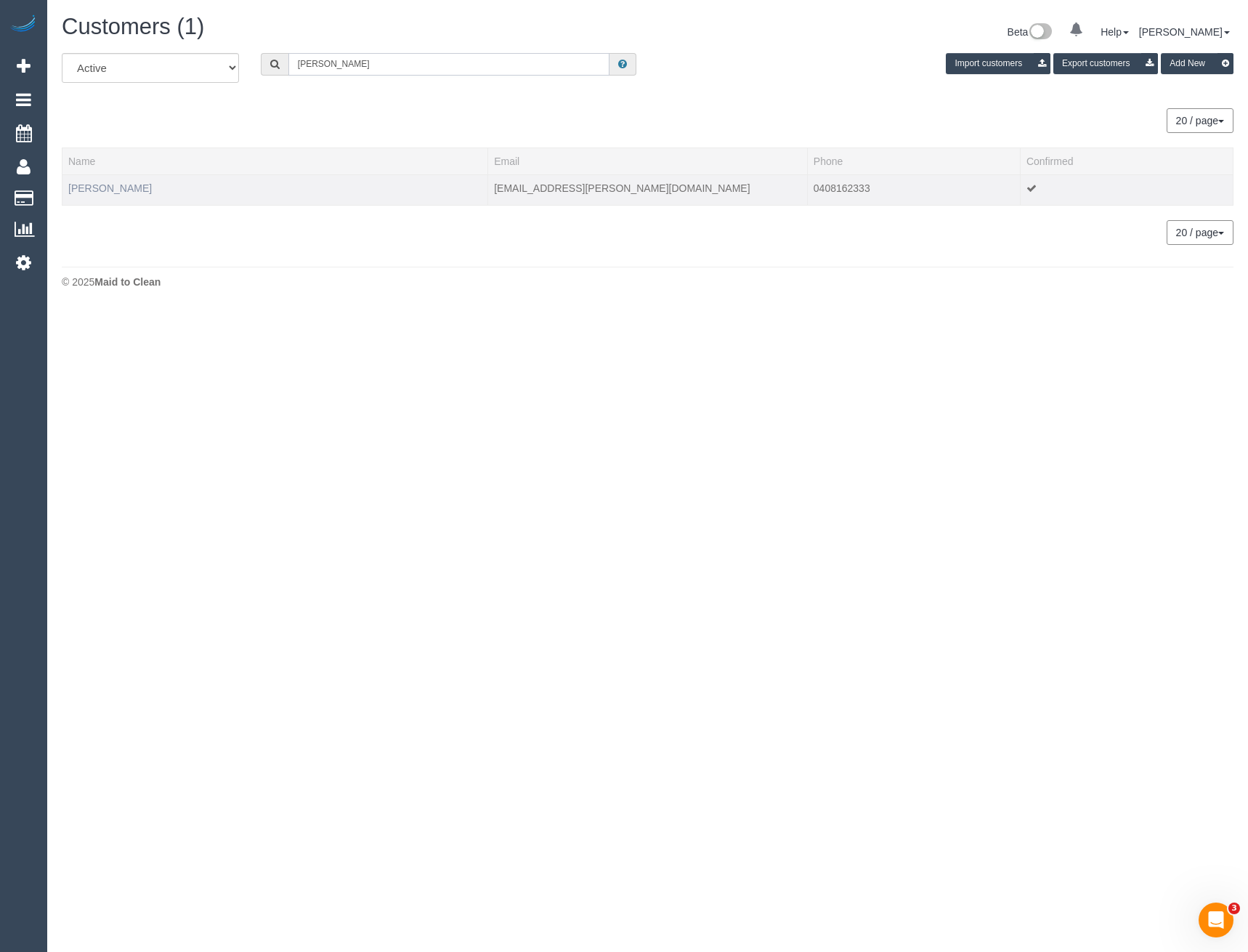
type input "Ruth Car"
click at [90, 193] on link "Ruth Carr" at bounding box center [110, 187] width 84 height 11
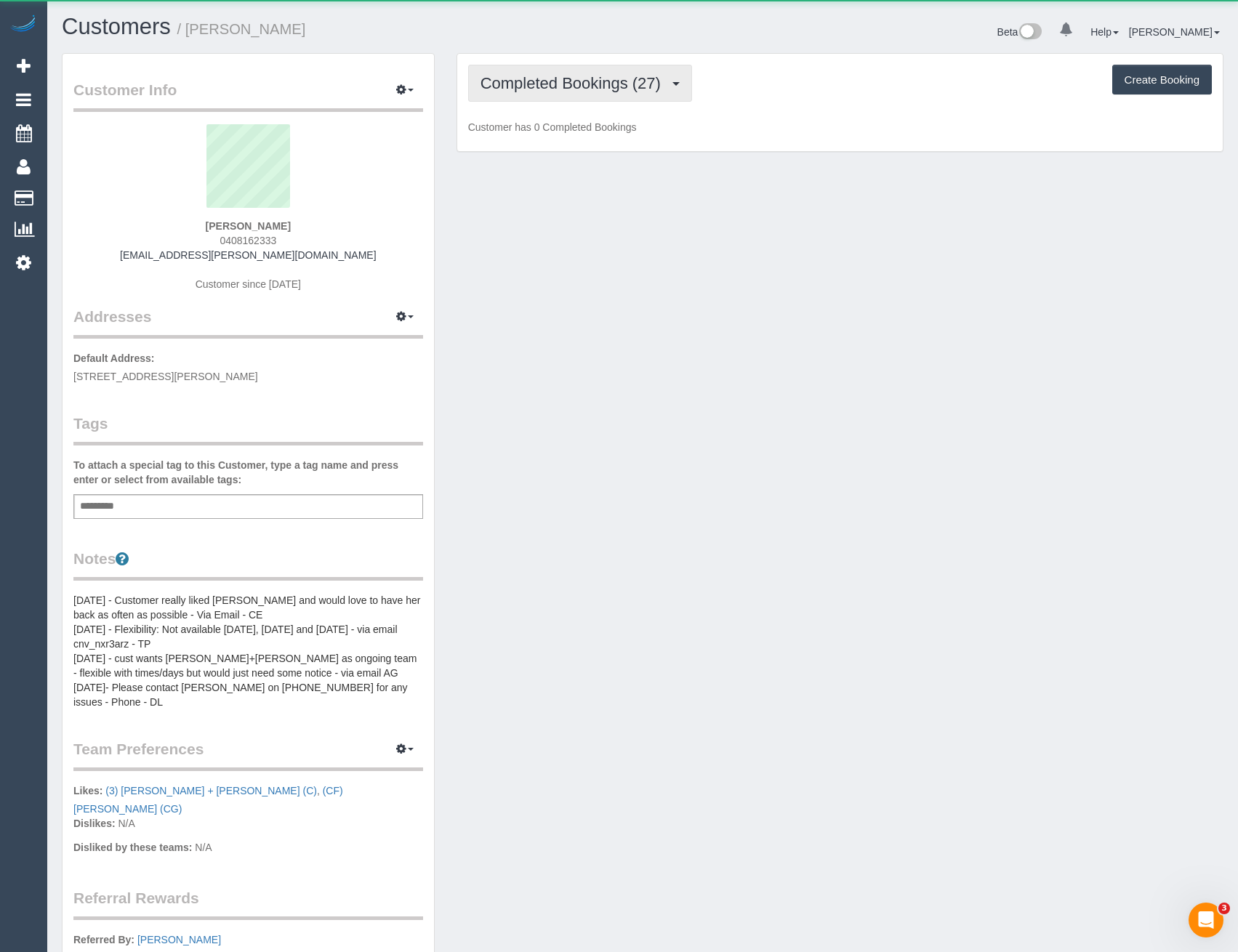
click at [621, 76] on span "Completed Bookings (27)" at bounding box center [573, 83] width 187 height 18
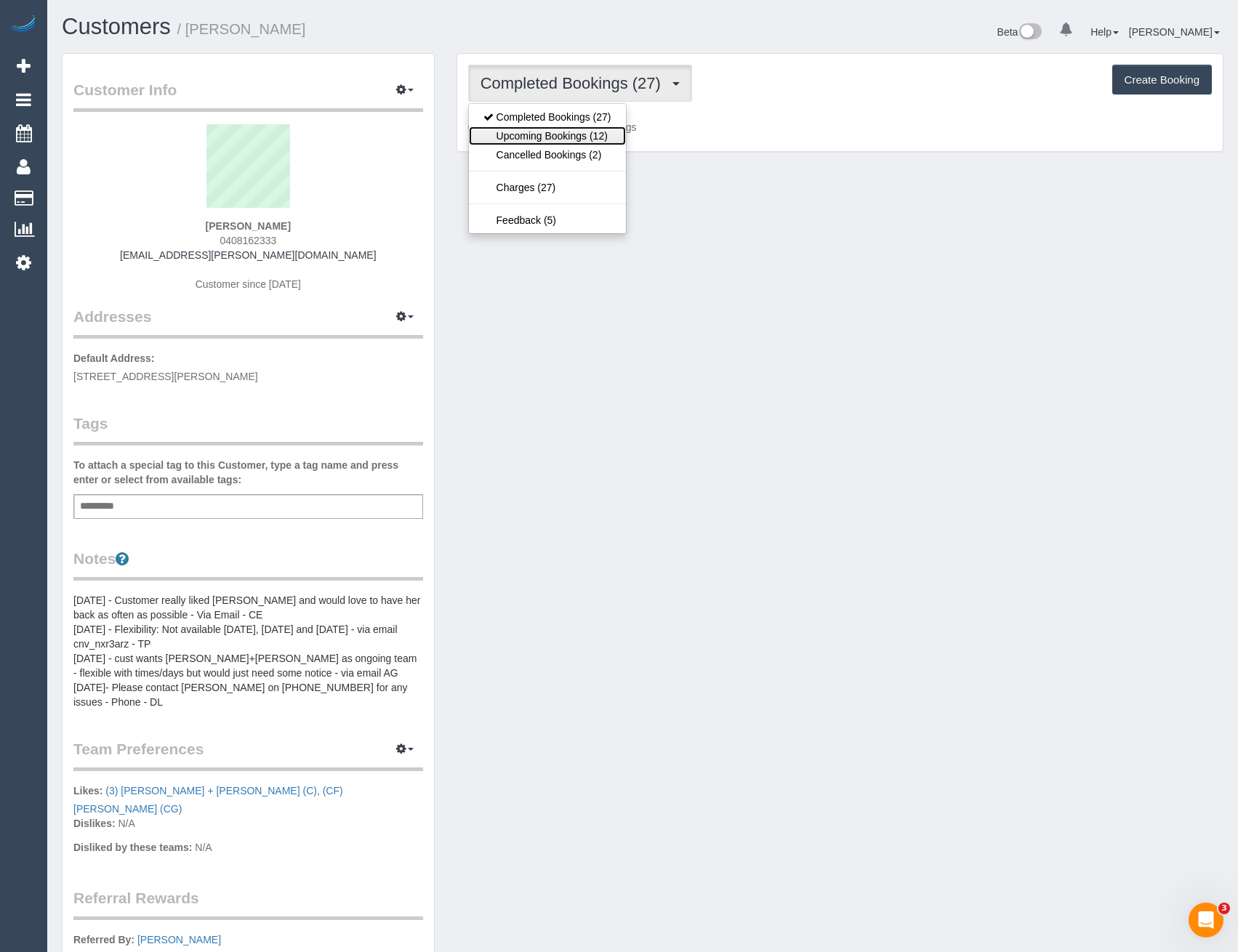
click at [603, 140] on link "Upcoming Bookings (12)" at bounding box center [547, 136] width 157 height 19
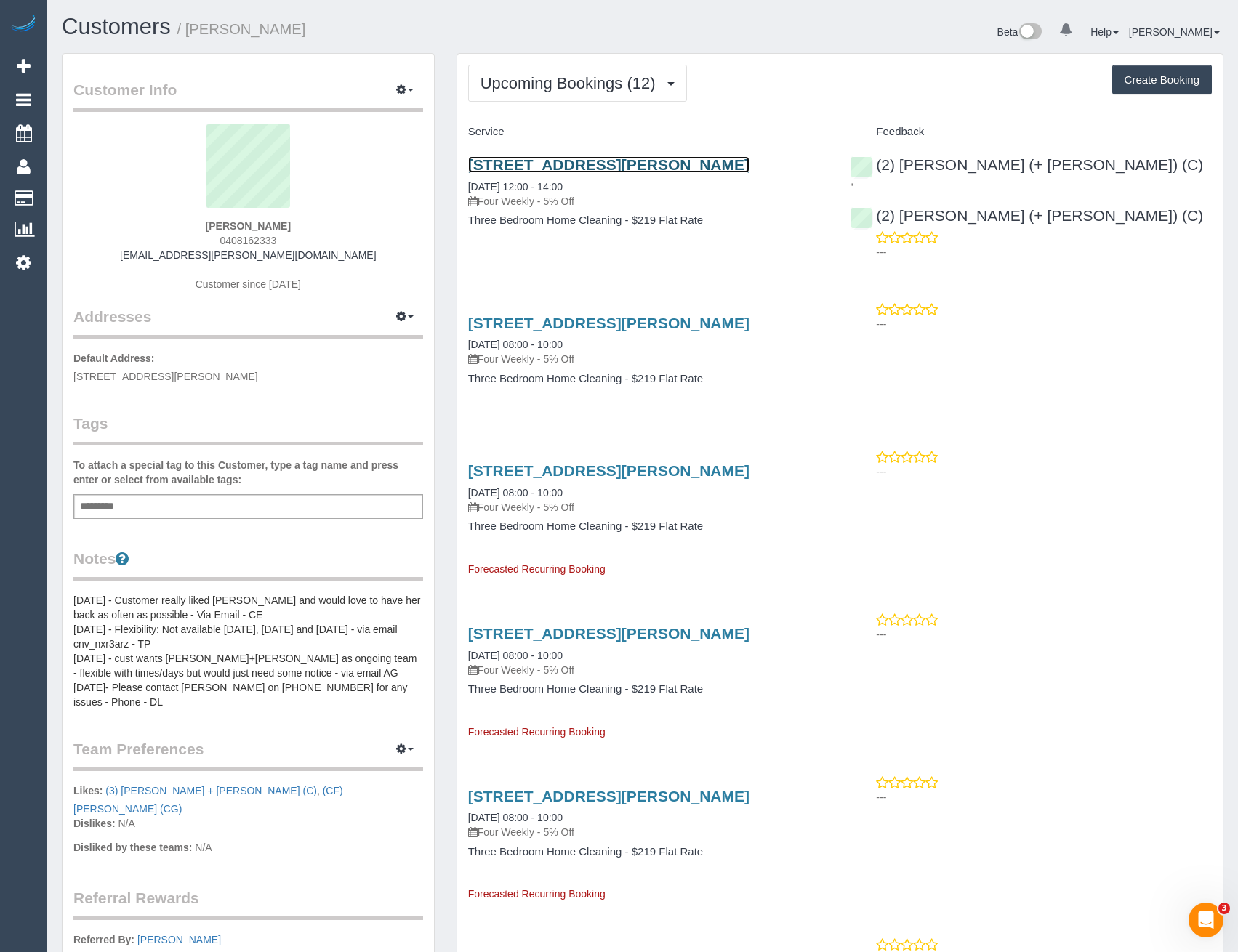
click at [662, 166] on link "19 Langtree Ave, 7, Pascoe Vale South, VIC 3044" at bounding box center [608, 164] width 281 height 17
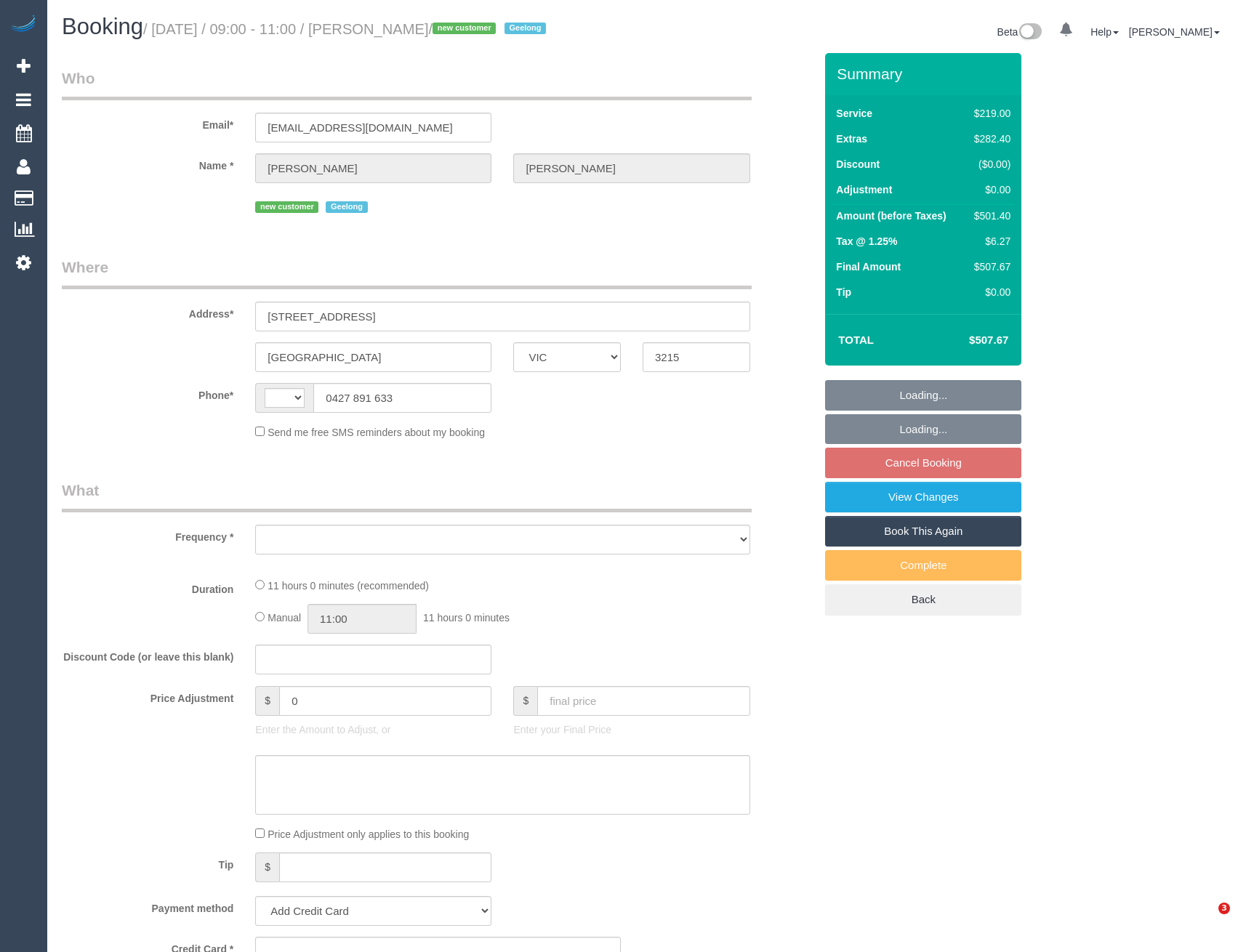
select select "VIC"
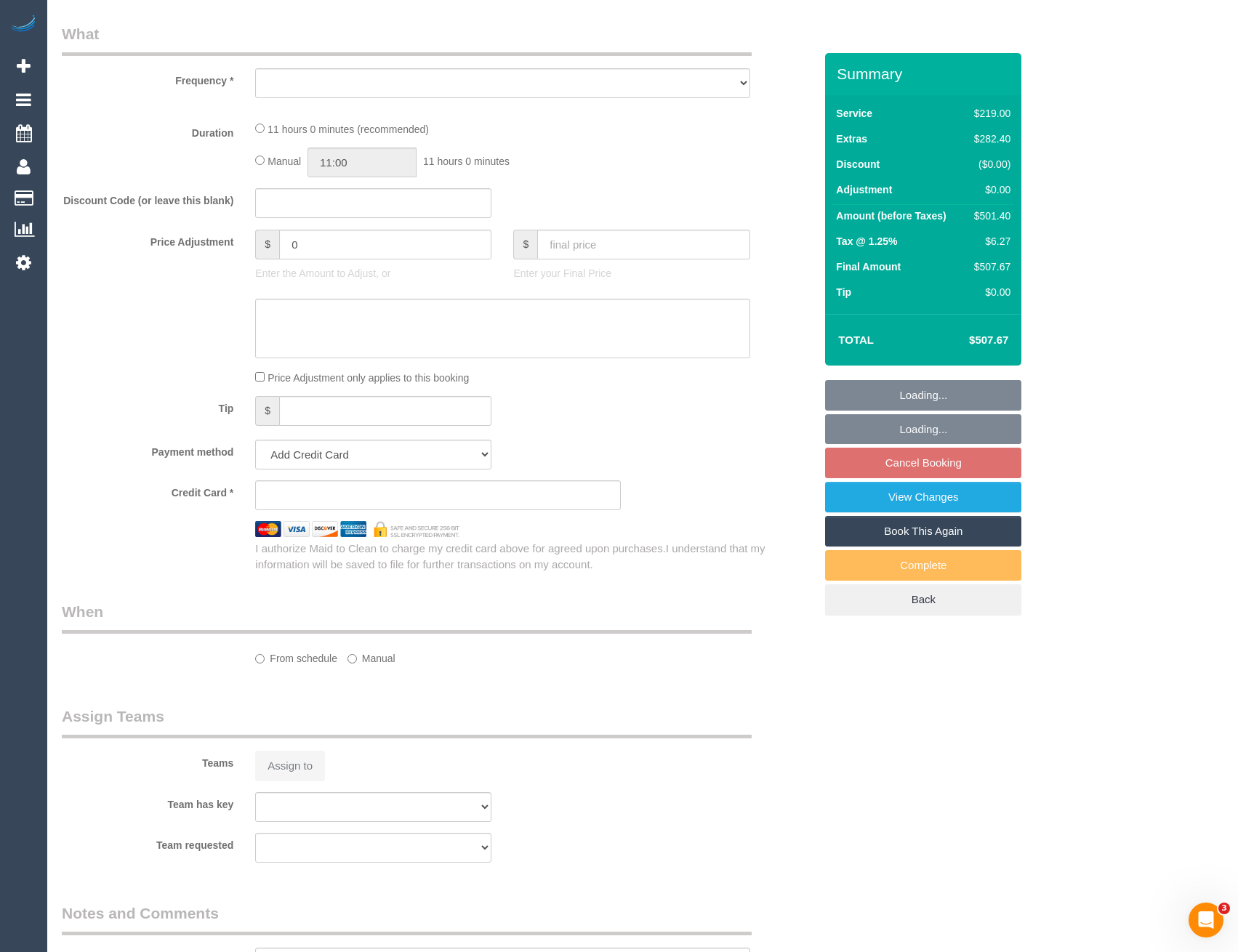
select select "string:stripe-pm_1Rznky2GScqysDRVEYA7iDk6"
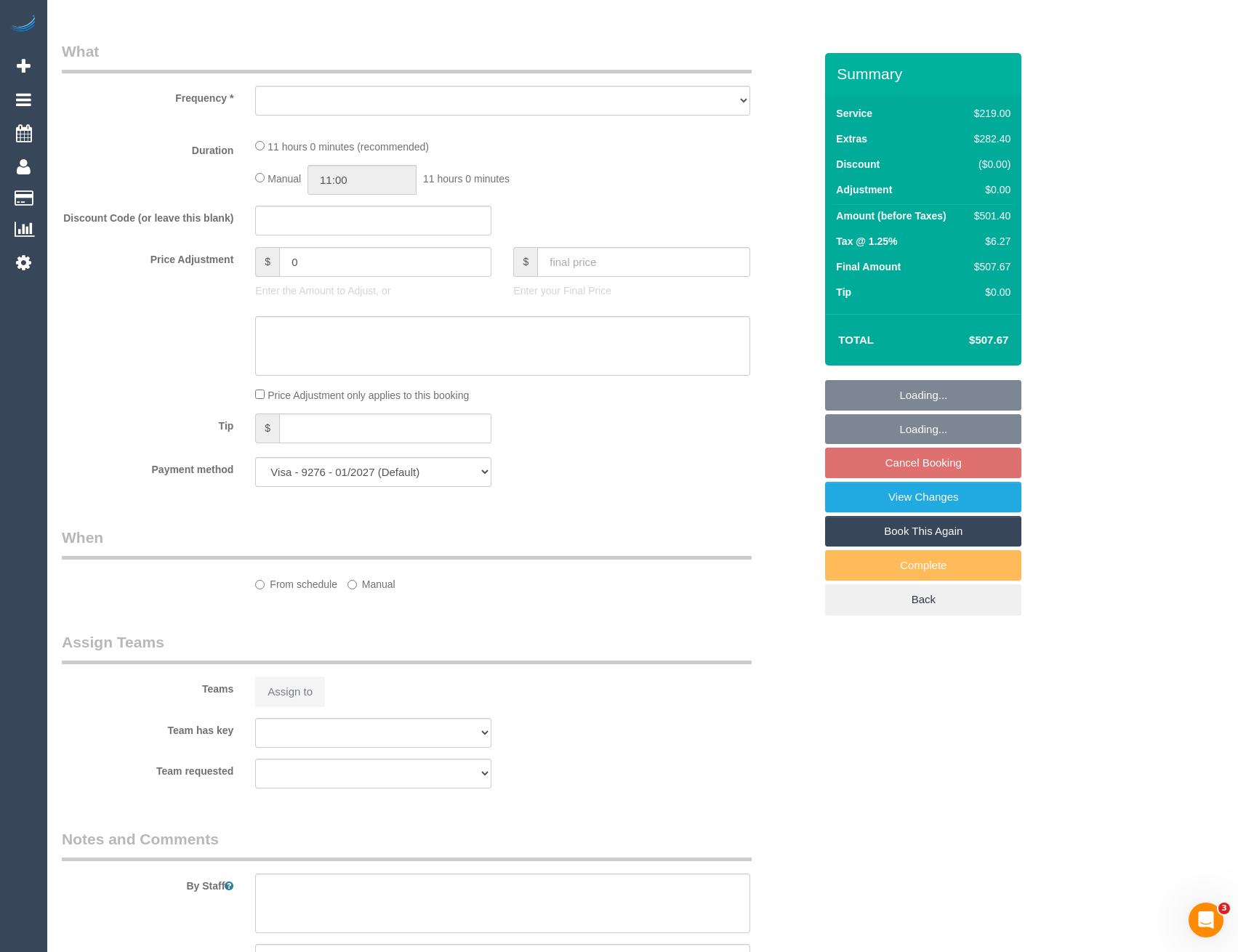
select select "string:AU"
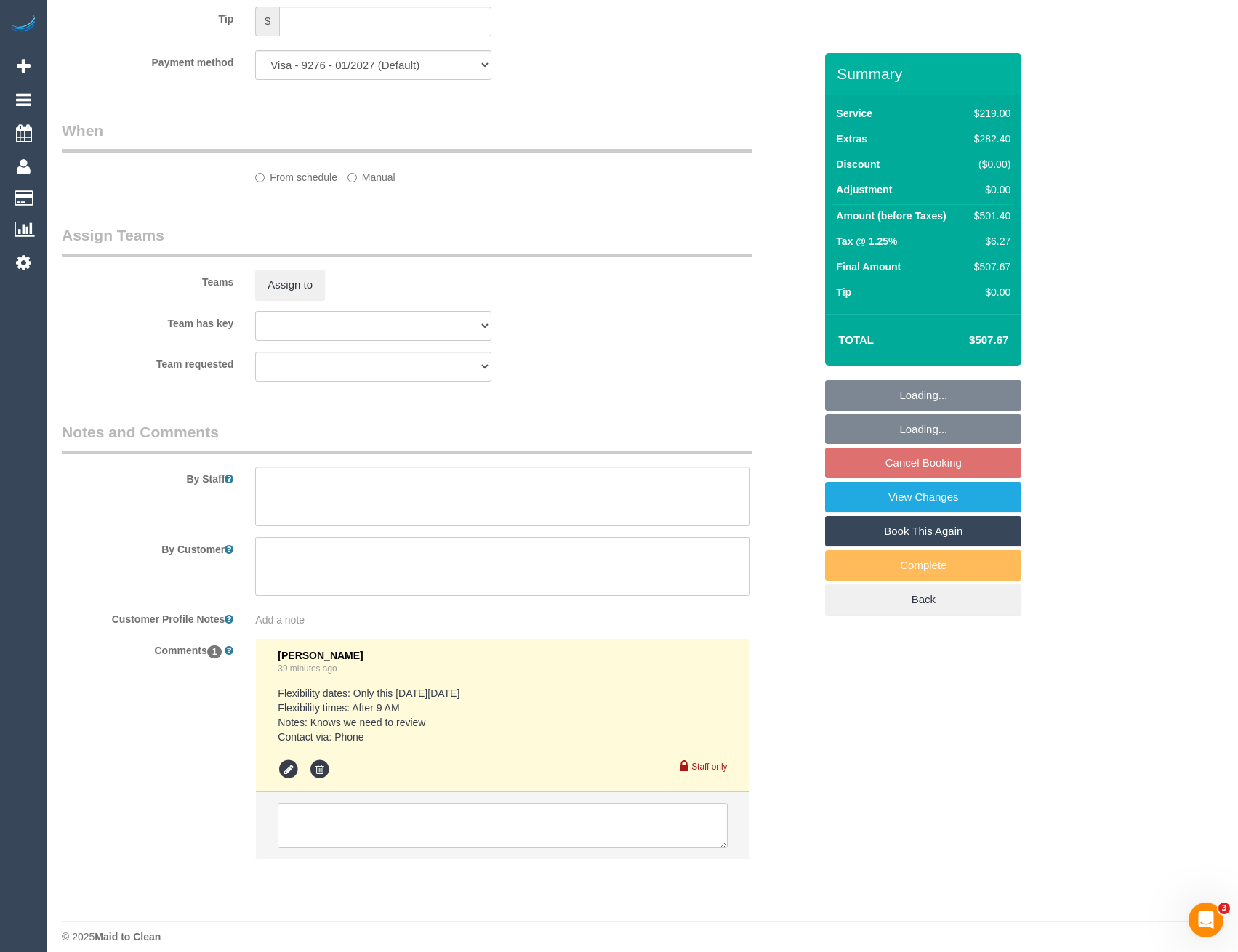
select select "object:770"
select select "spot3"
select select "number:28"
select select "number:14"
select select "number:19"
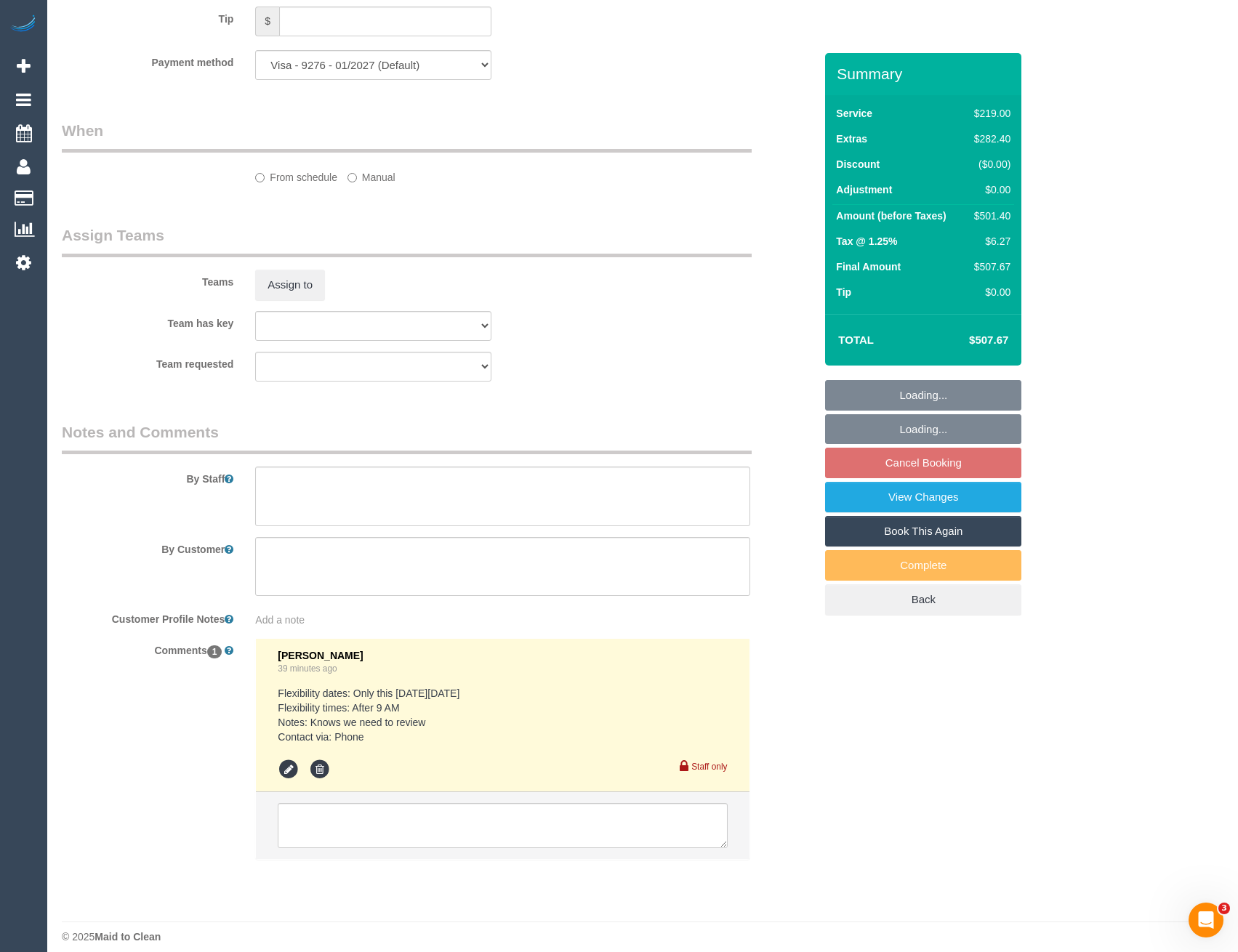
select select "number:36"
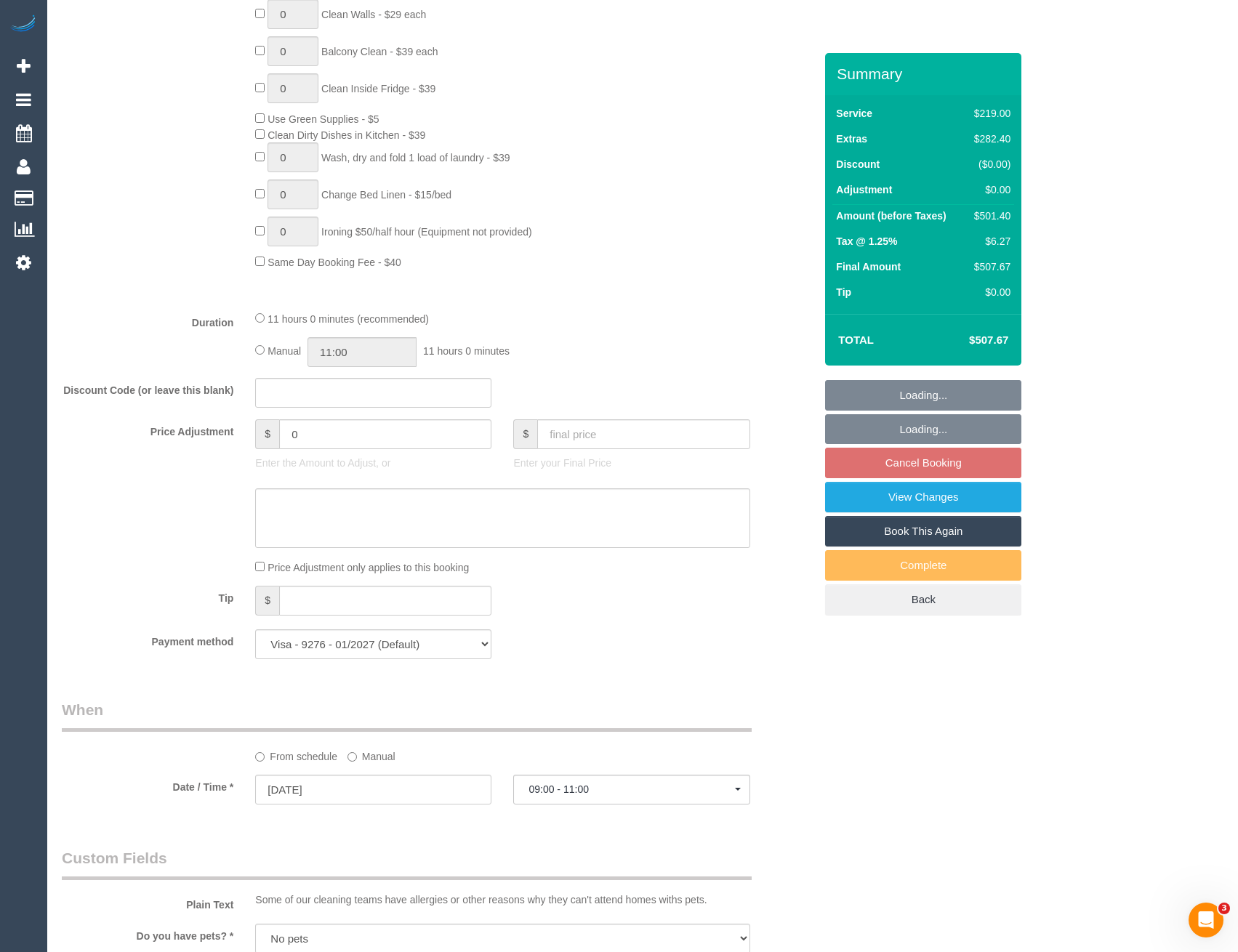
scroll to position [2011, 0]
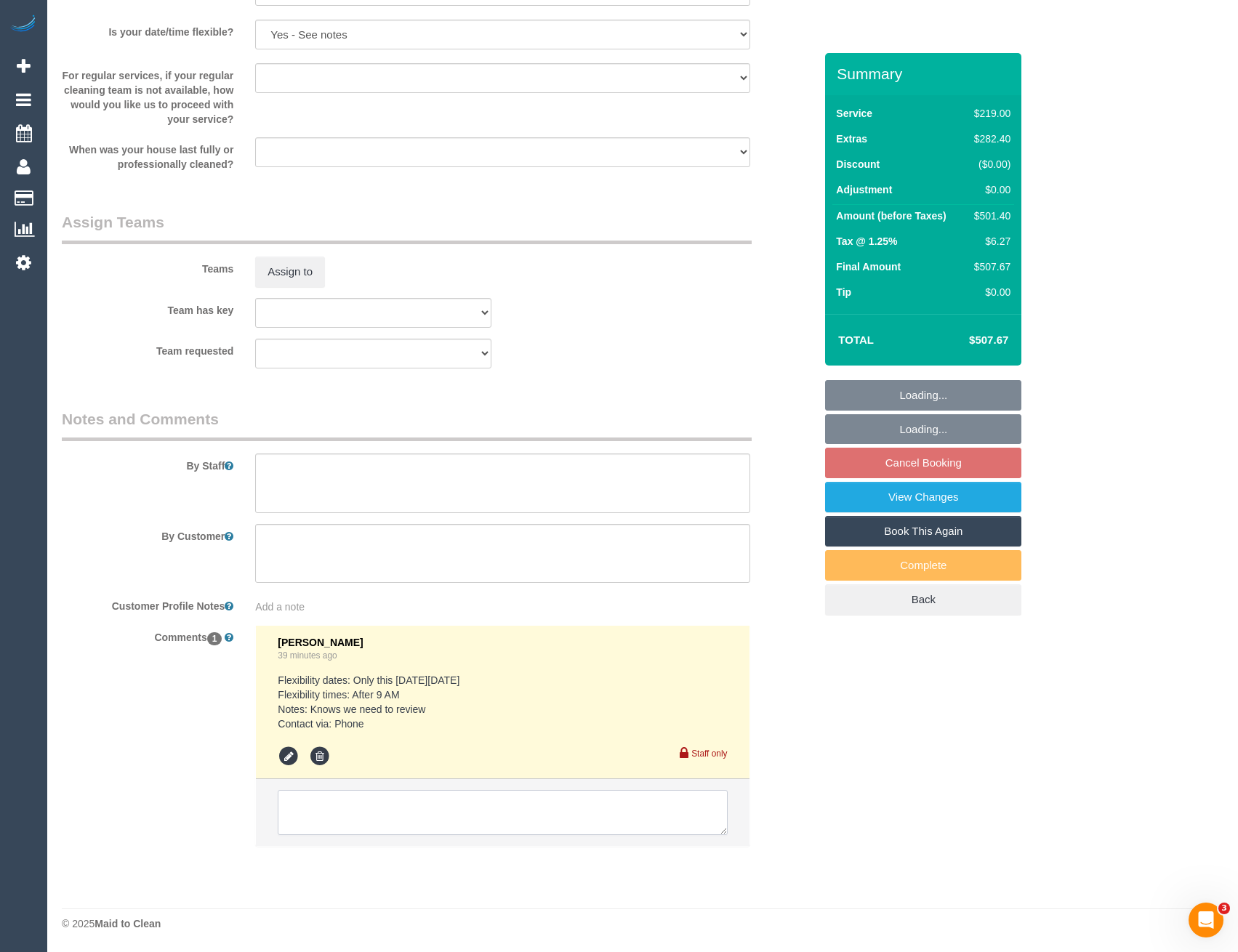
click at [393, 831] on textarea at bounding box center [503, 813] width 450 height 45
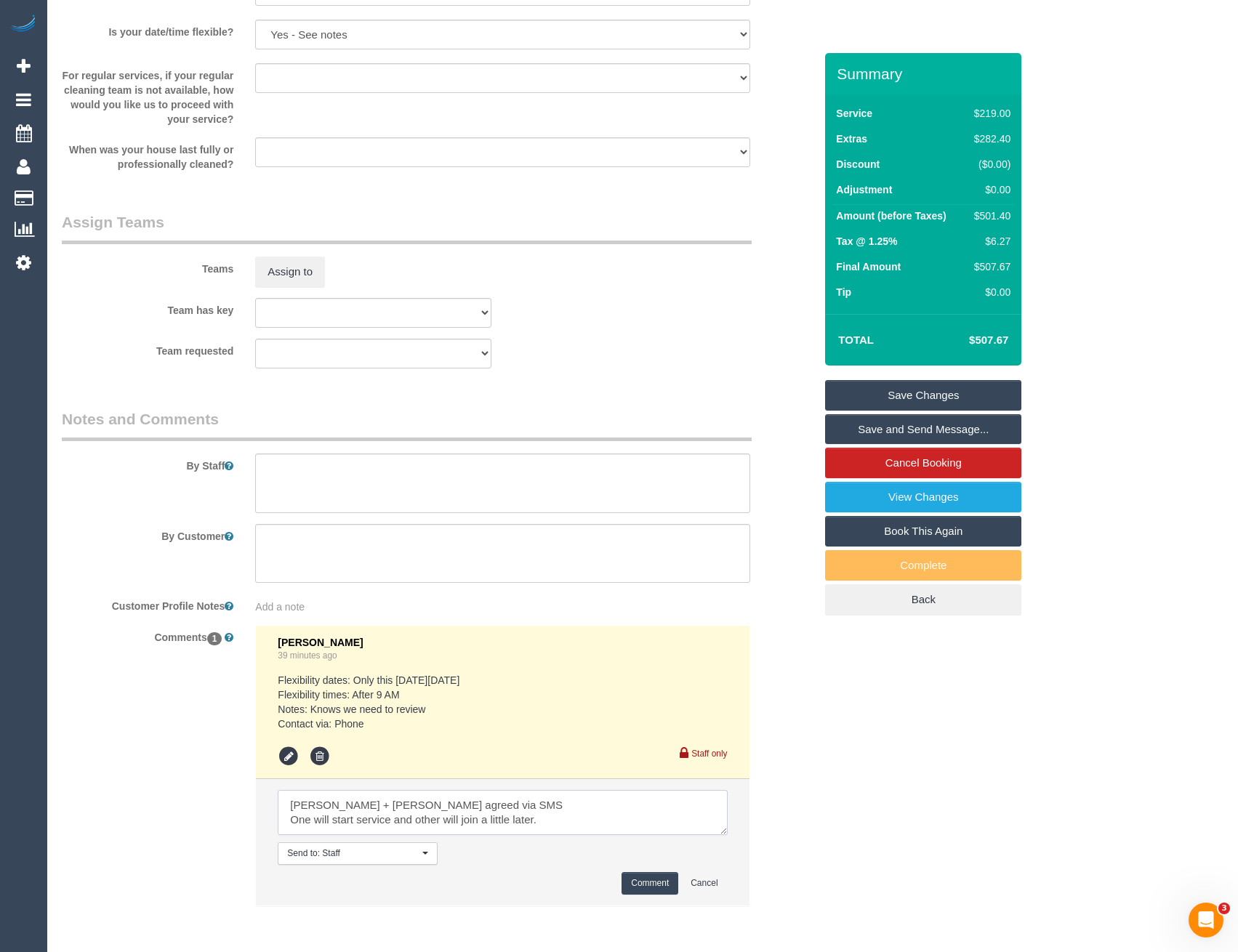
type textarea "[PERSON_NAME] + [PERSON_NAME] agreed via SMS One will start service and other w…"
click at [632, 888] on button "Comment" at bounding box center [649, 883] width 57 height 23
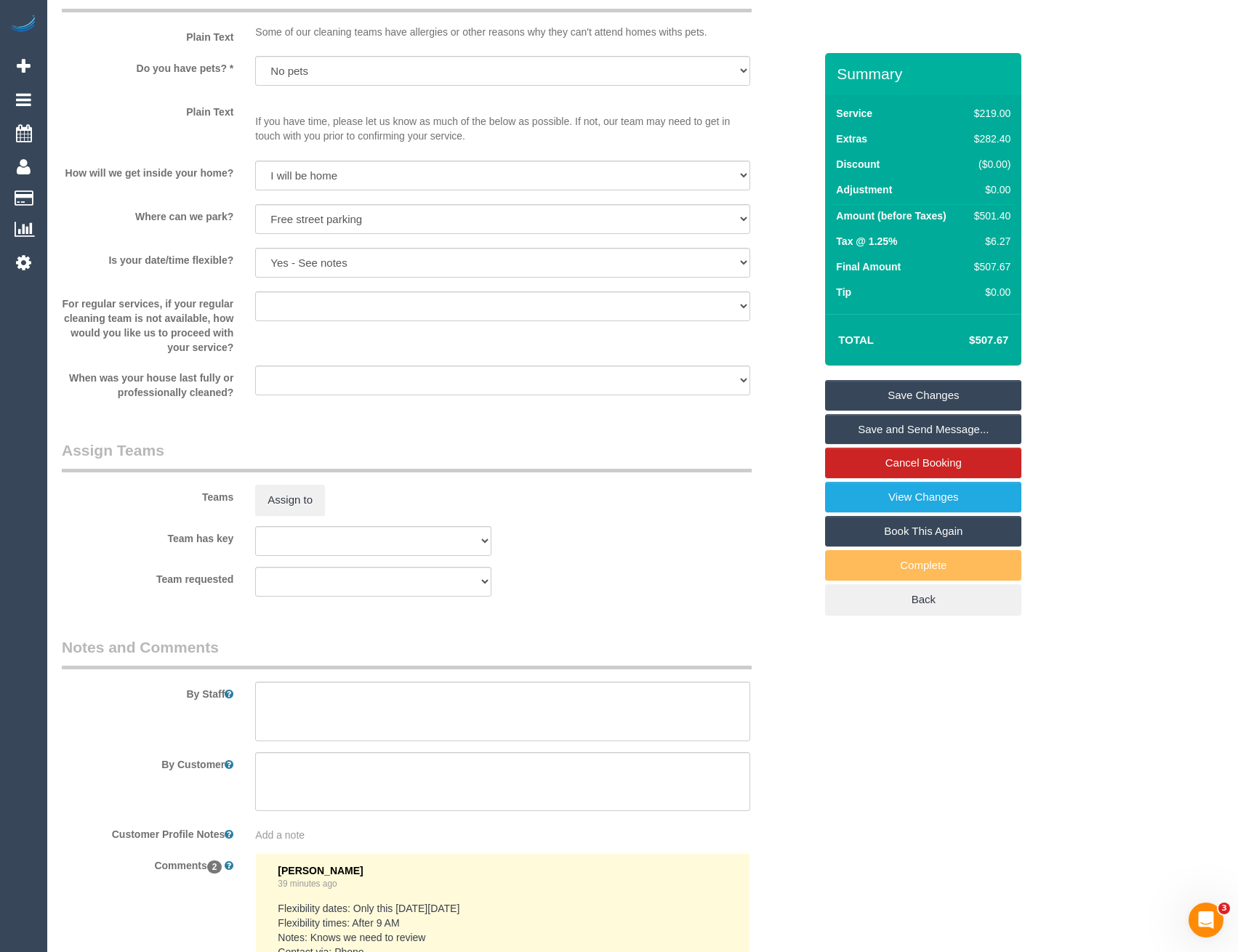
scroll to position [1889, 0]
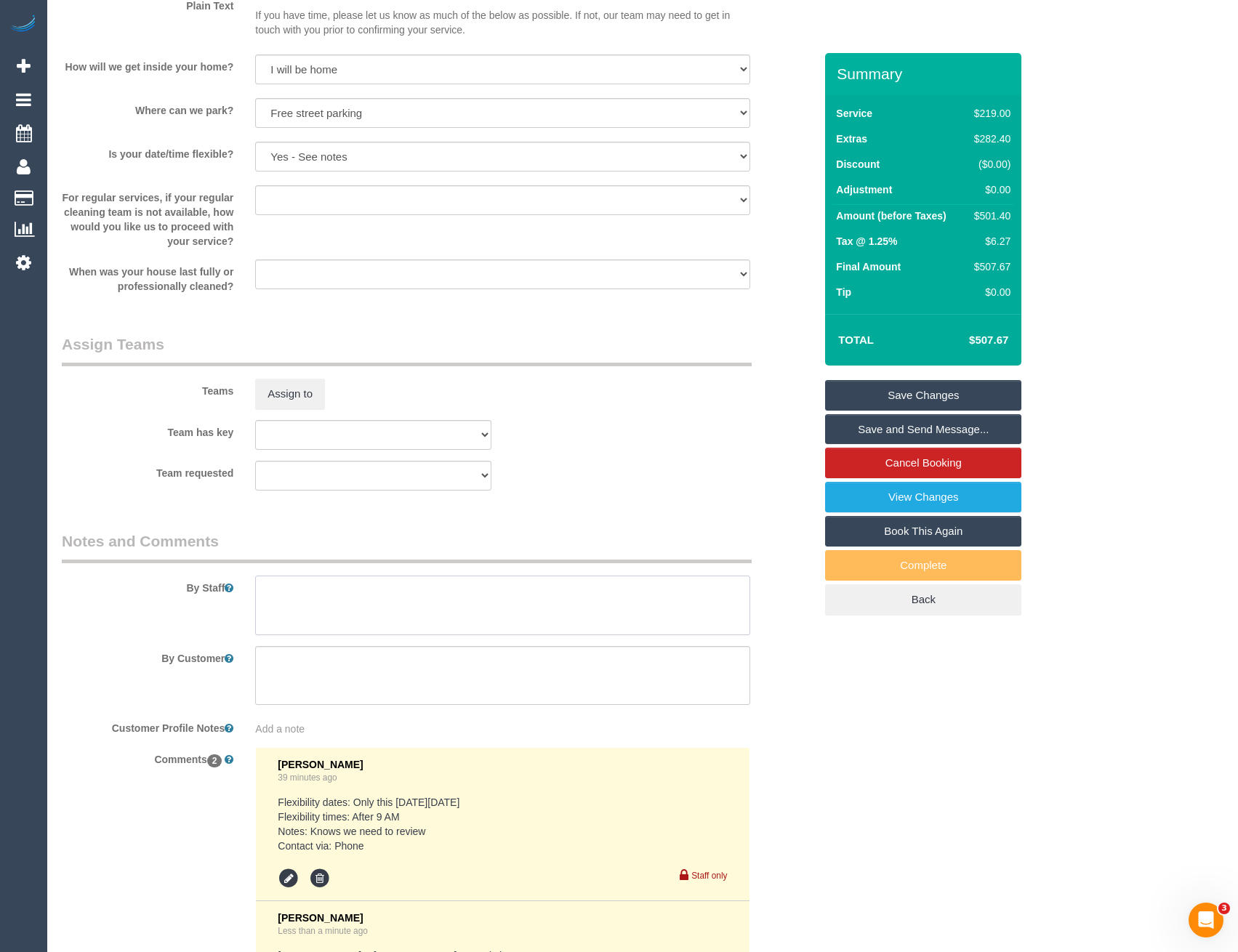
click at [300, 620] on textarea at bounding box center [502, 605] width 494 height 59
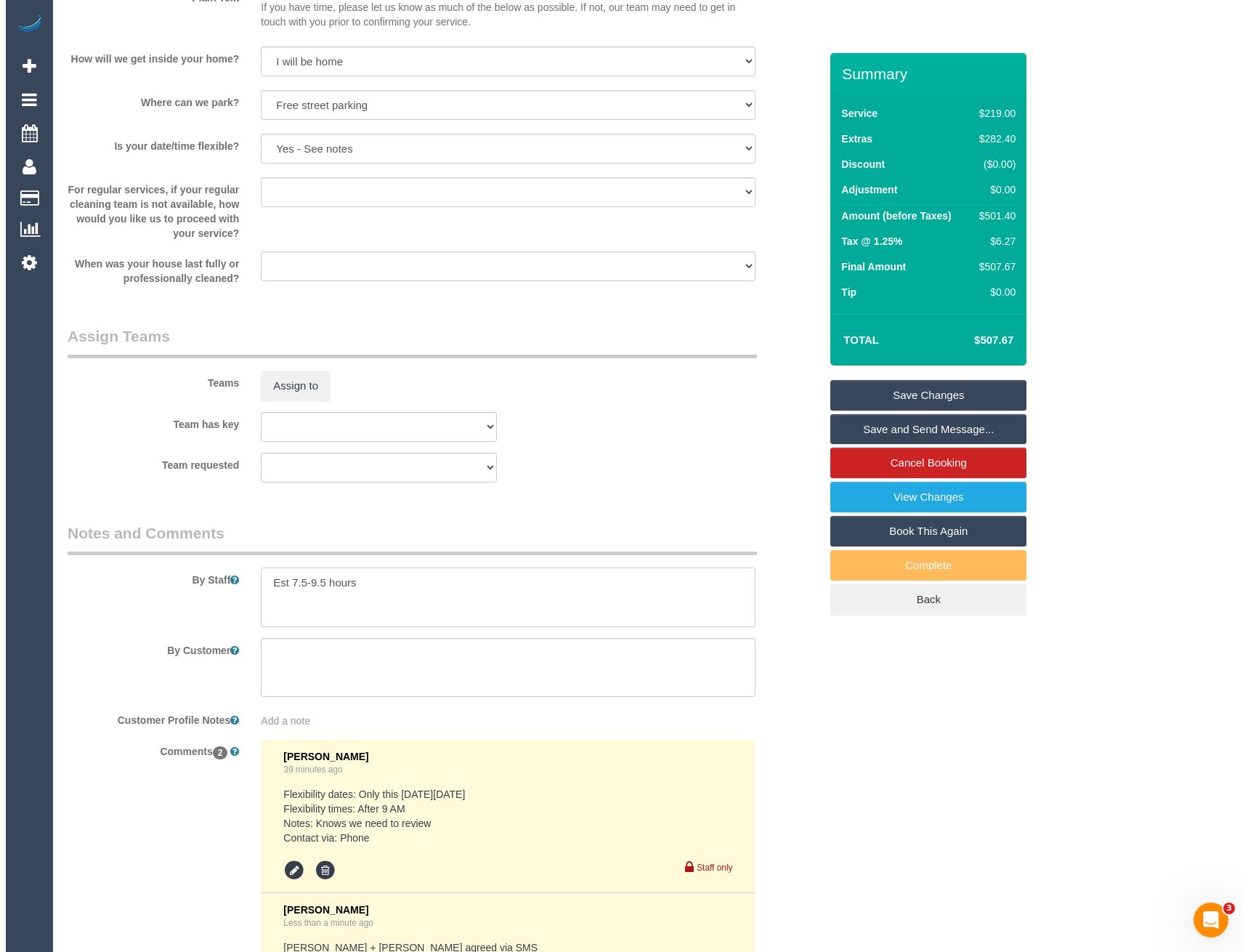
scroll to position [1844, 0]
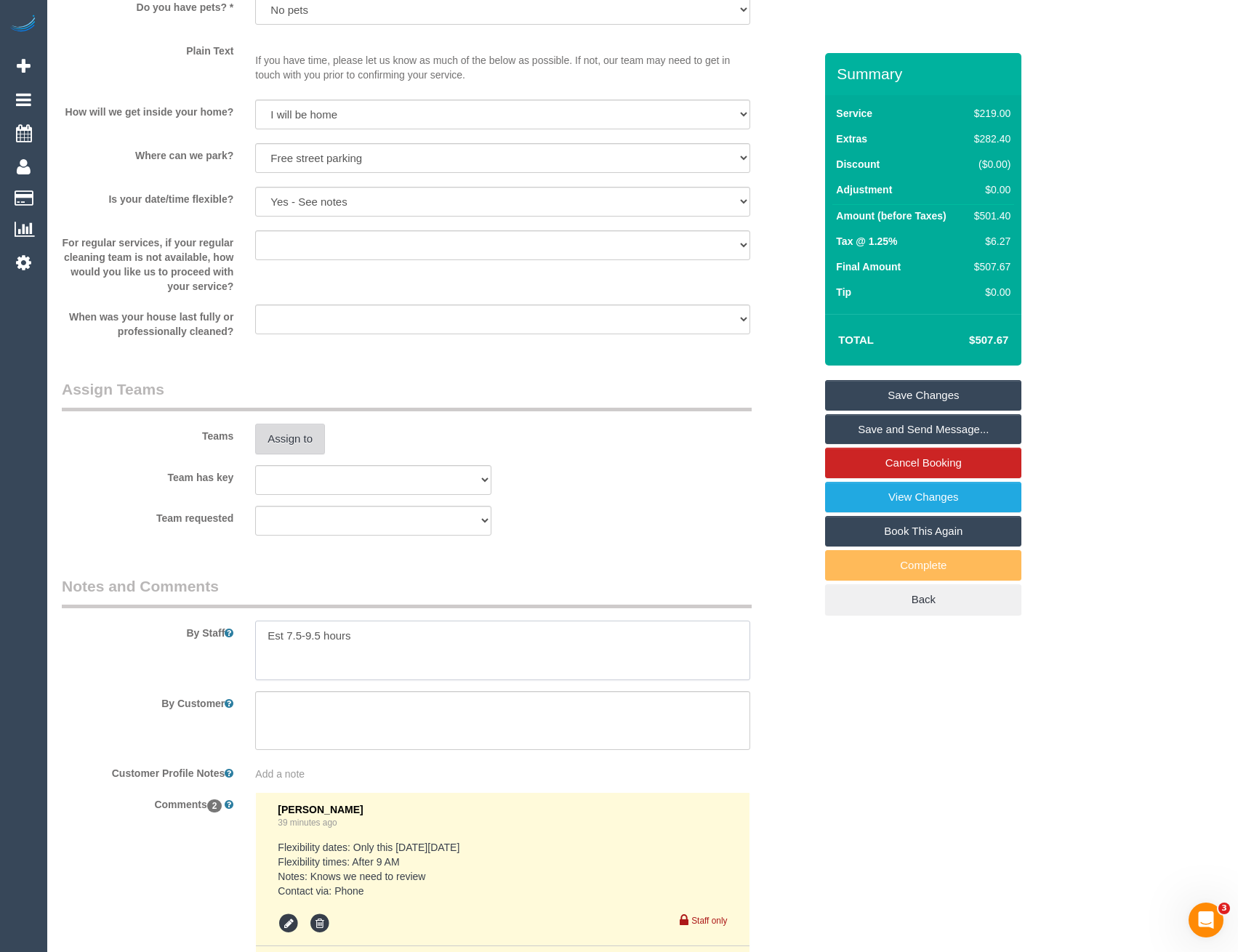
type textarea "Est 7.5-9.5 hours"
click at [308, 442] on button "Assign to" at bounding box center [290, 438] width 70 height 30
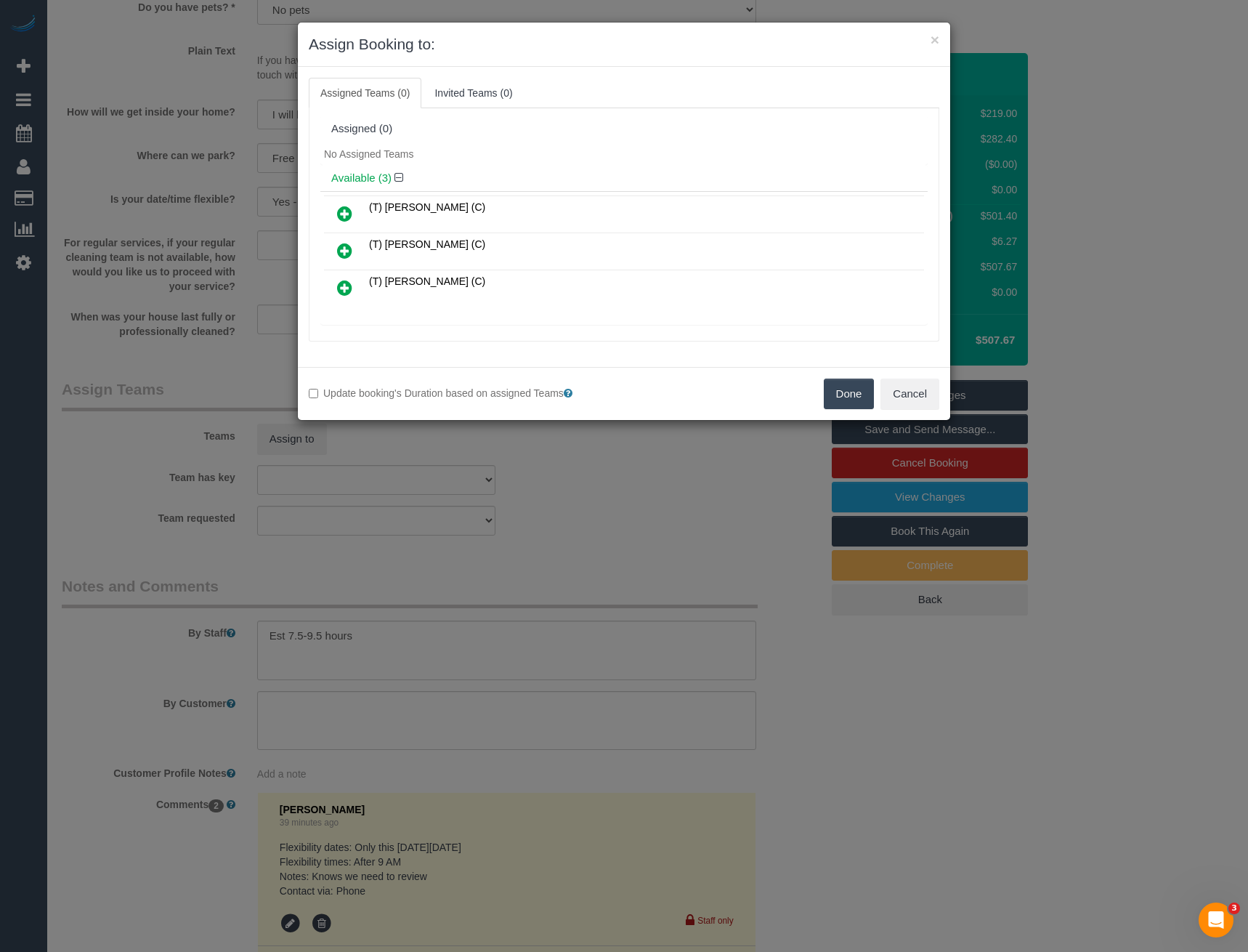
scroll to position [313, 0]
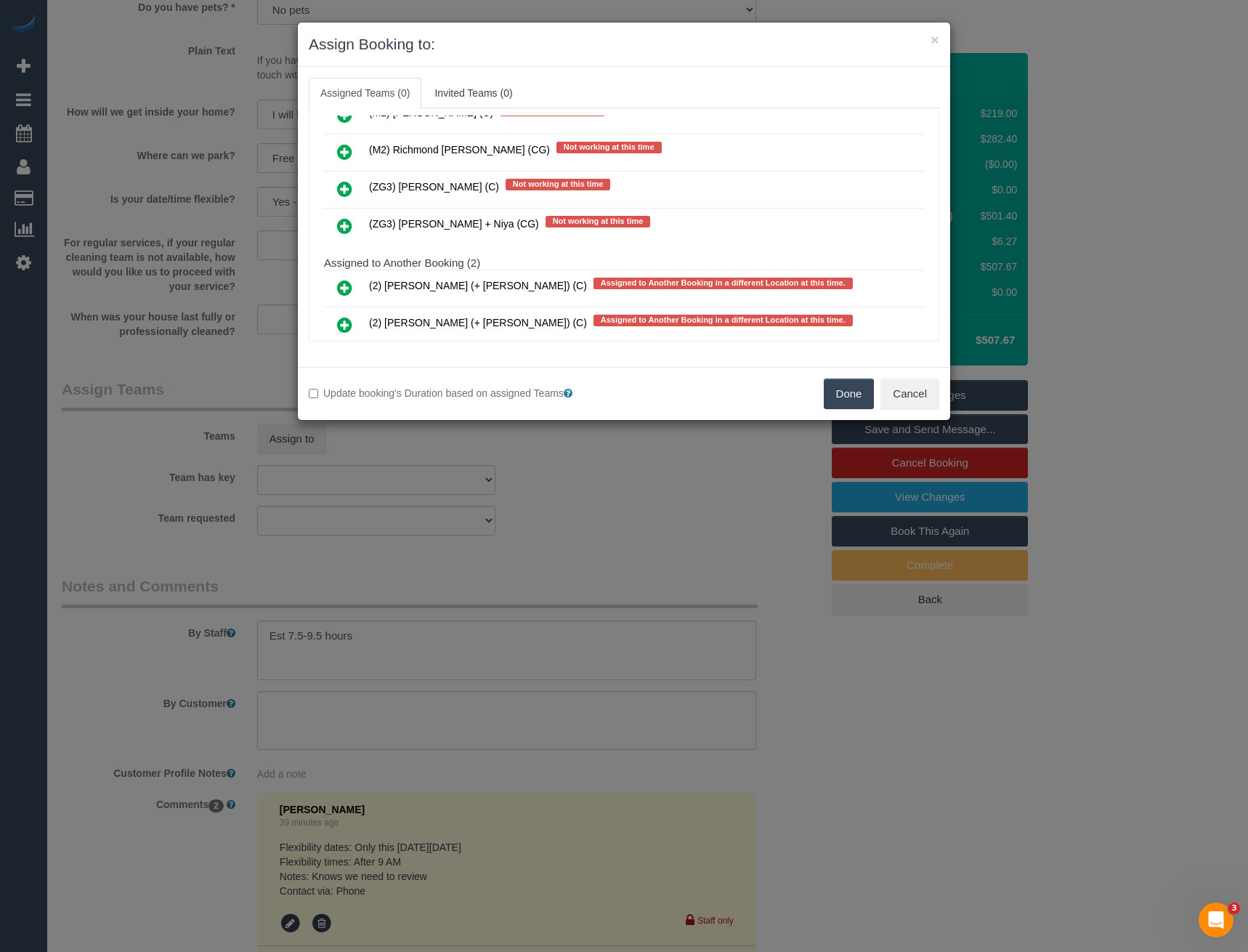
click at [345, 229] on icon at bounding box center [345, 226] width 16 height 17
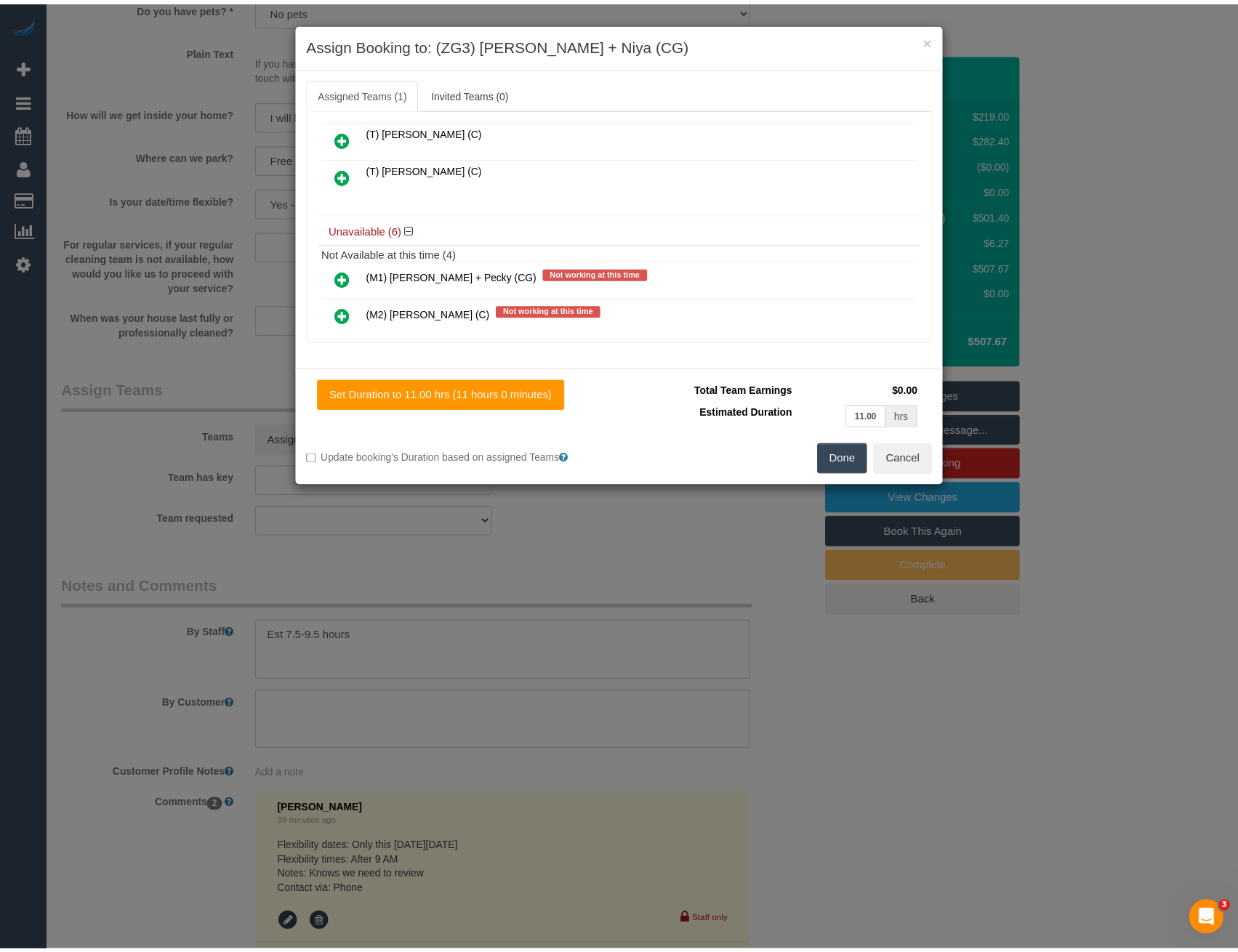
scroll to position [0, 0]
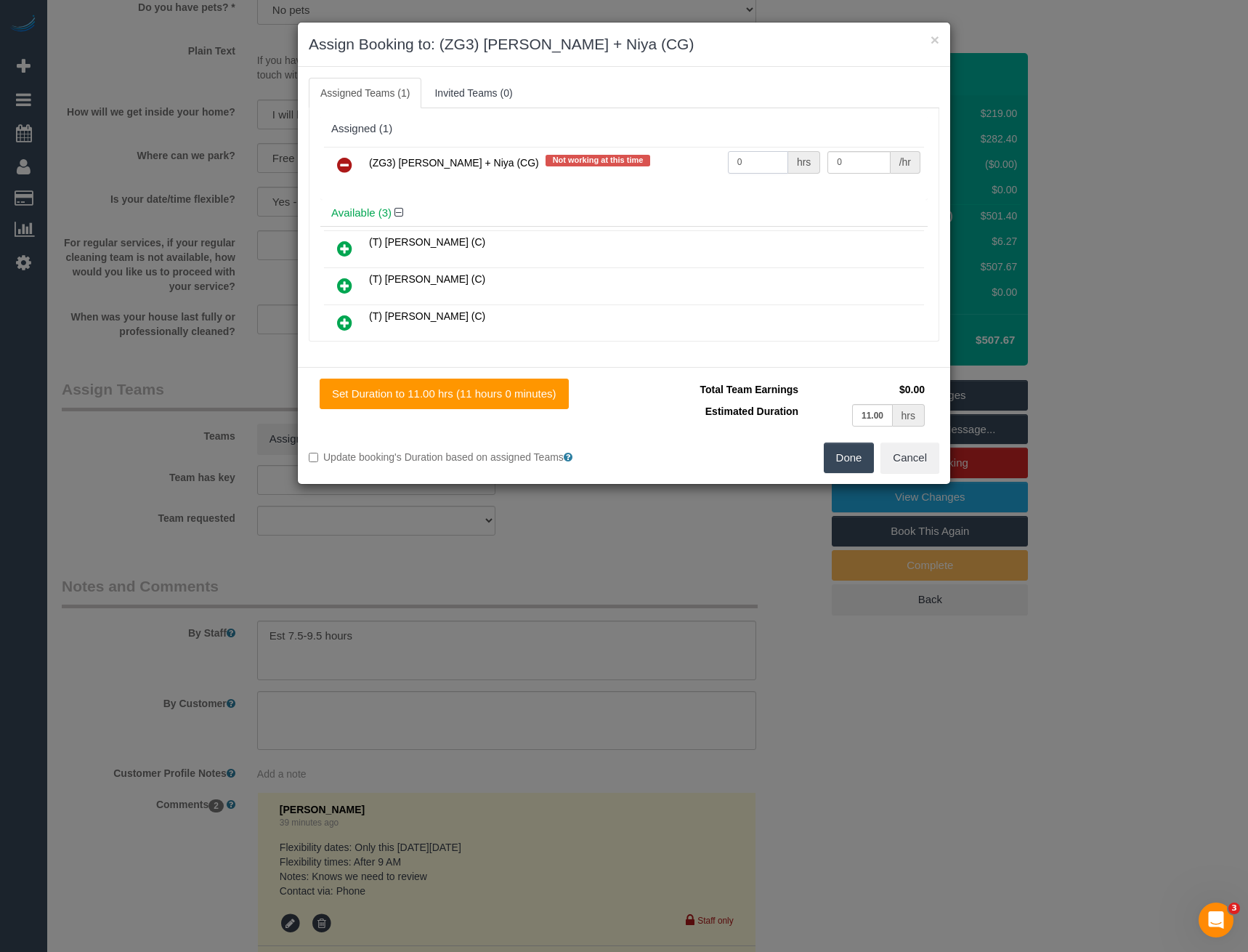
drag, startPoint x: 744, startPoint y: 160, endPoint x: 576, endPoint y: 176, distance: 168.8
click at [662, 178] on tr "(ZG3) [PERSON_NAME] + Niya (CG) Not working at this time 0 hrs 0 /hr" at bounding box center [624, 165] width 600 height 37
type input "1"
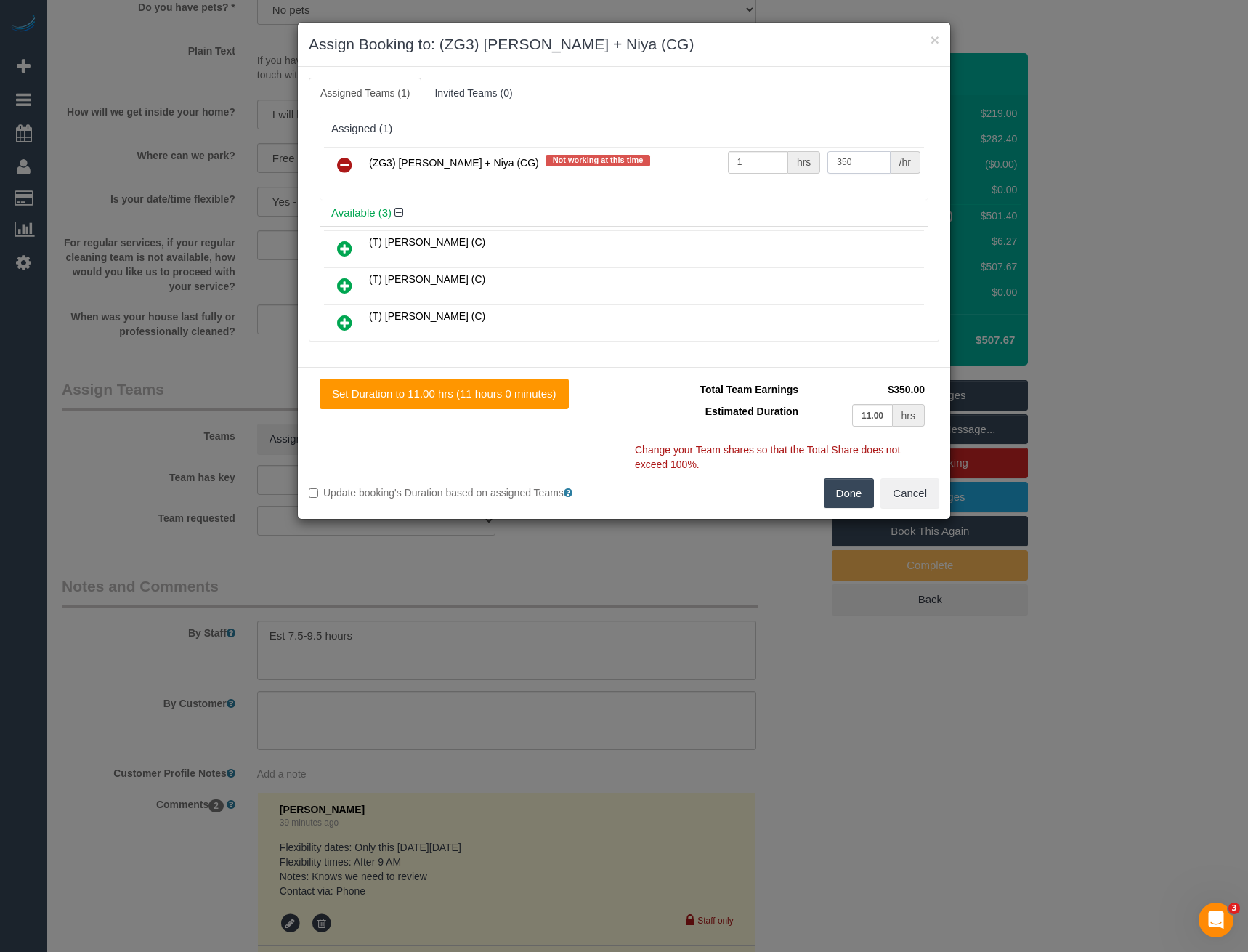
type input "350"
click at [843, 496] on button "Done" at bounding box center [849, 493] width 51 height 30
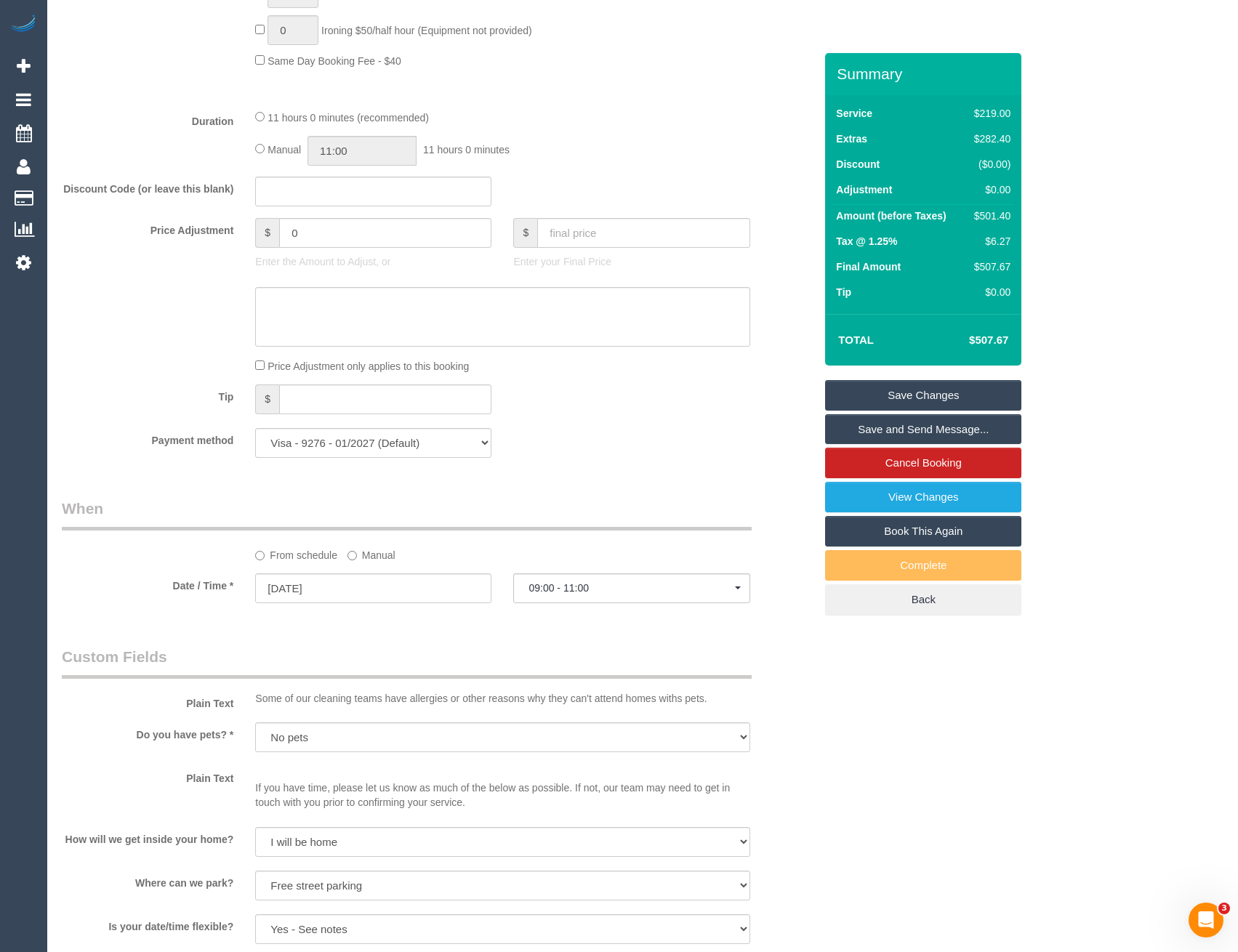
scroll to position [972, 0]
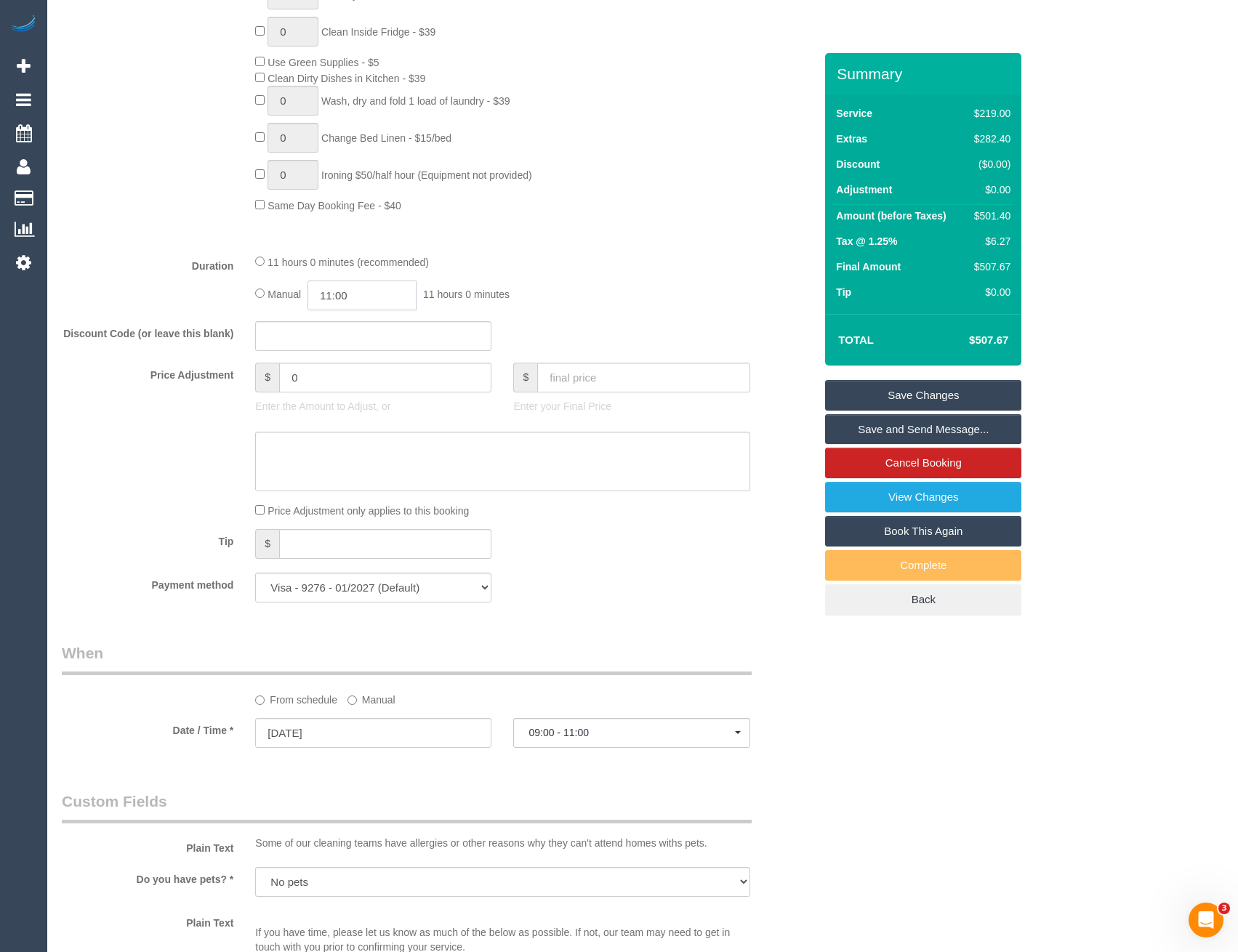
click at [366, 300] on input "11:00" at bounding box center [362, 295] width 109 height 30
type input "04:30"
click at [342, 379] on li "04:30" at bounding box center [346, 384] width 64 height 19
click at [531, 274] on div "11 hours 0 minutes (recommended) Manual 04:30 4 hours 30 minutes" at bounding box center [502, 281] width 516 height 57
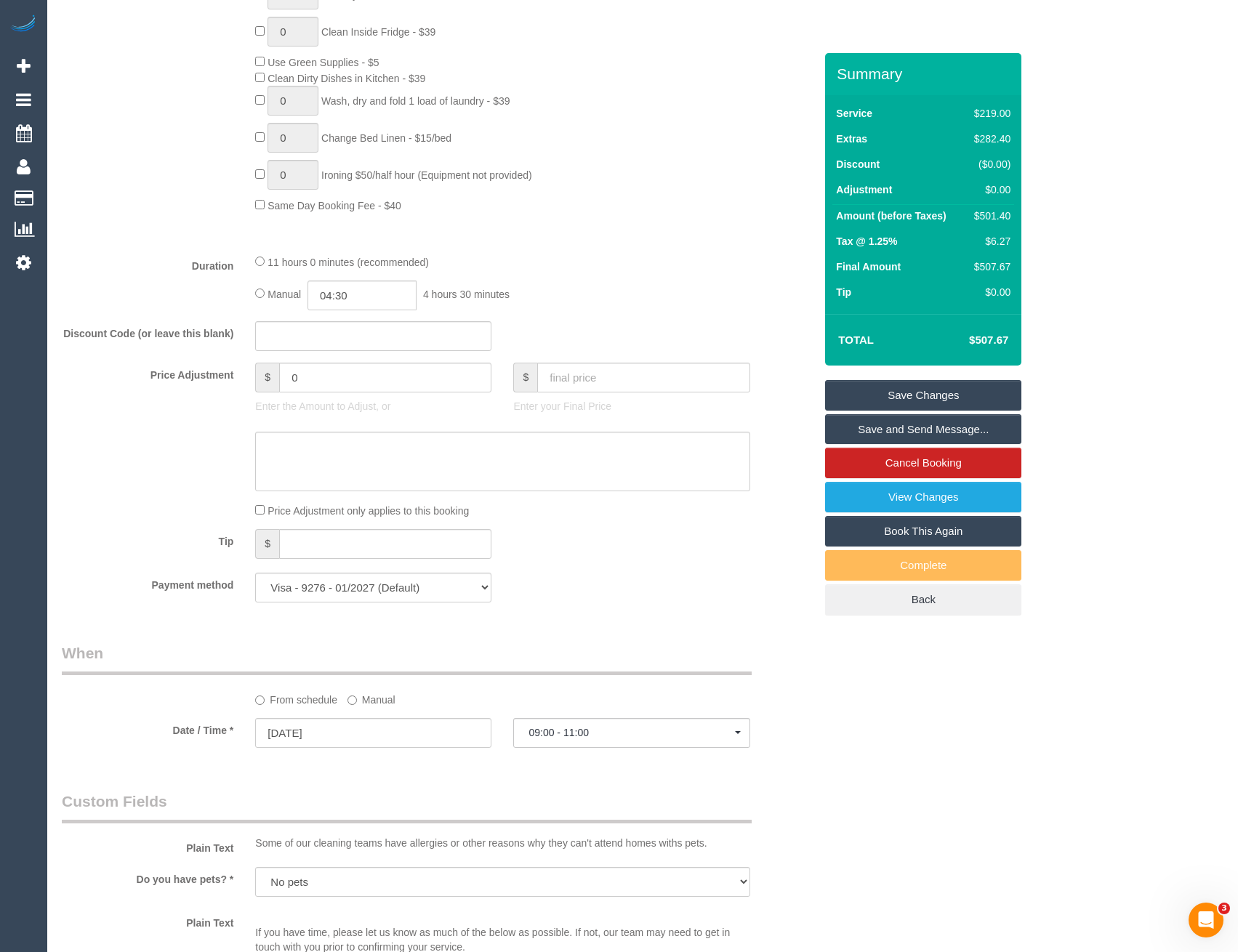
select select "spot40"
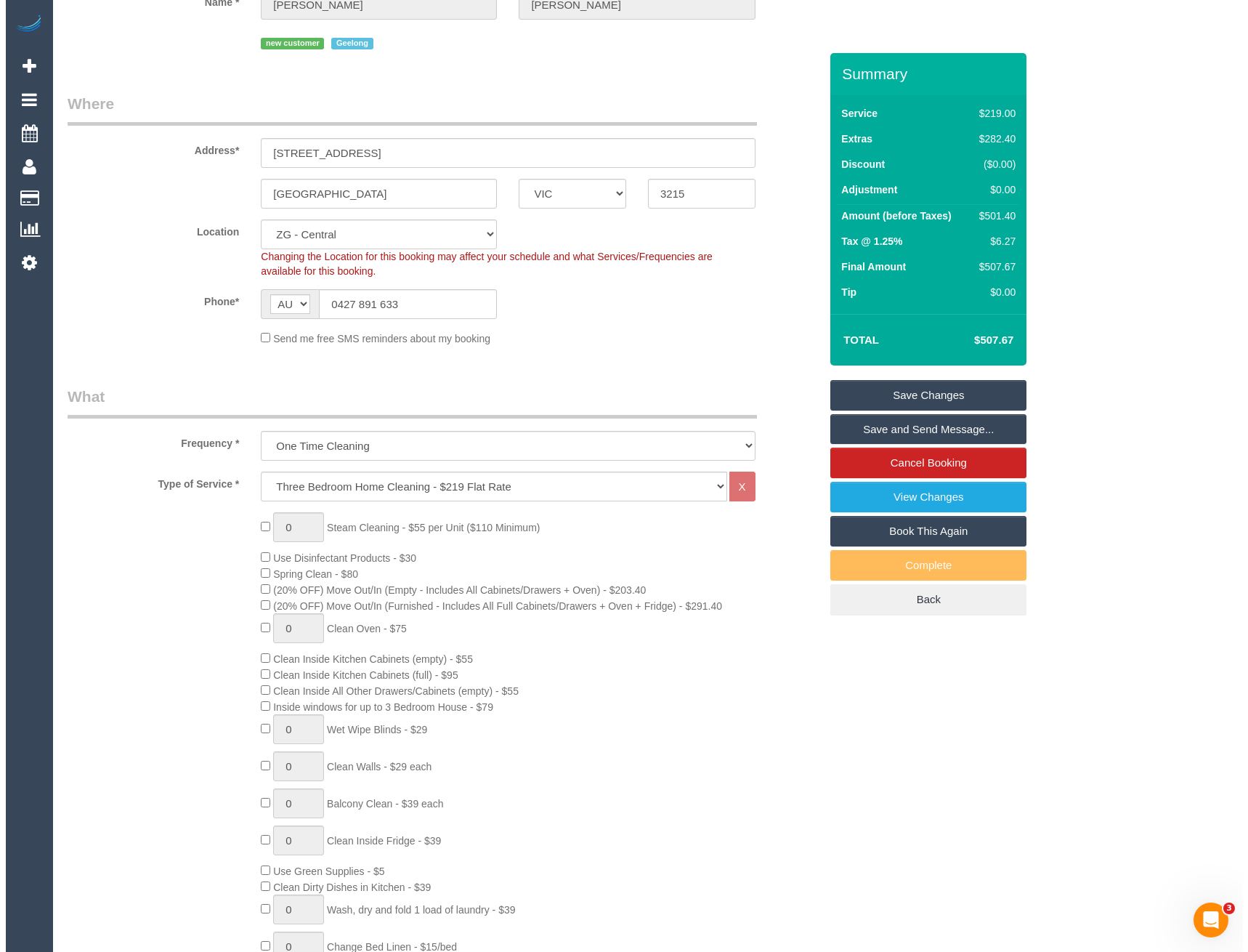
scroll to position [0, 0]
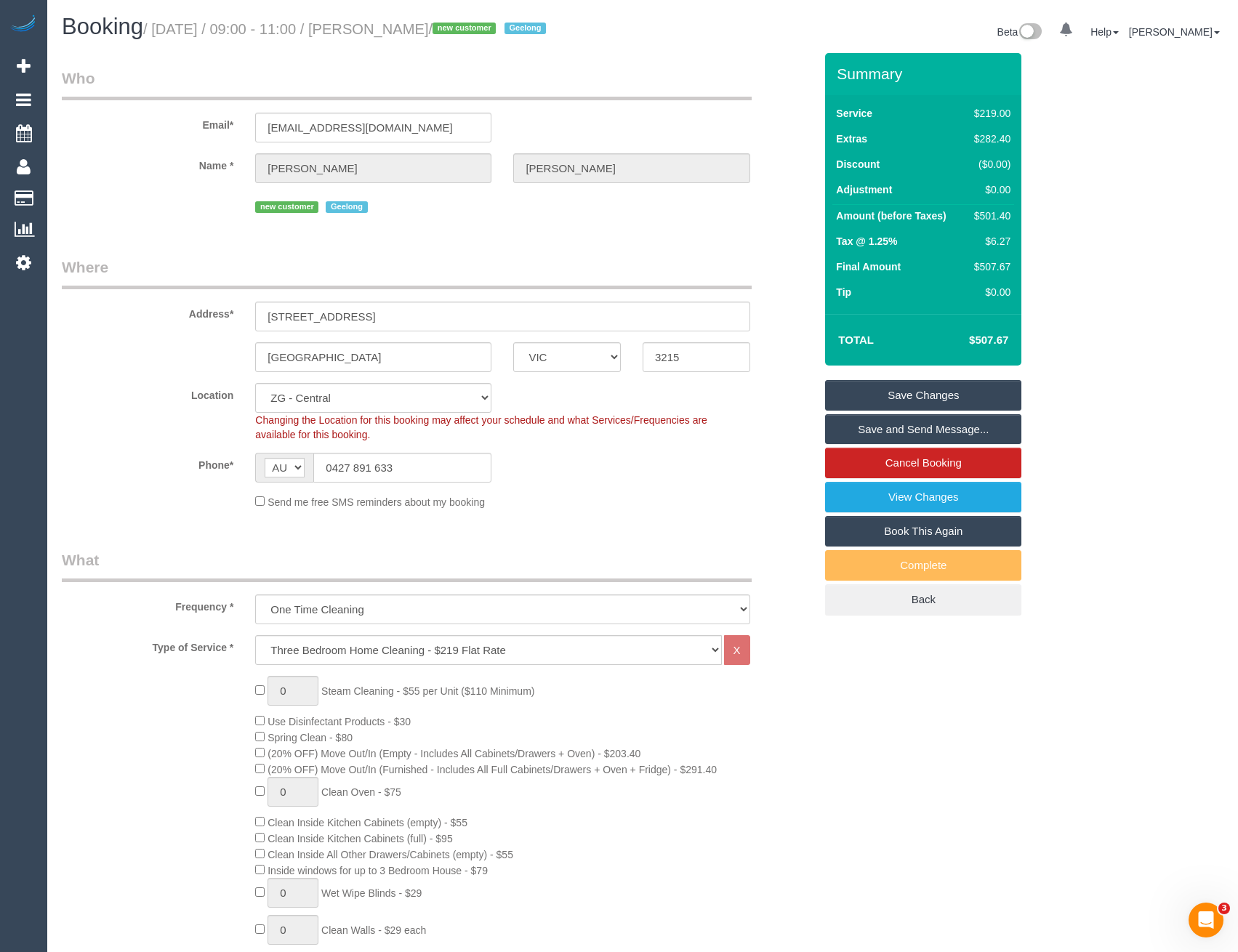
click at [889, 431] on link "Save and Send Message..." at bounding box center [923, 429] width 196 height 30
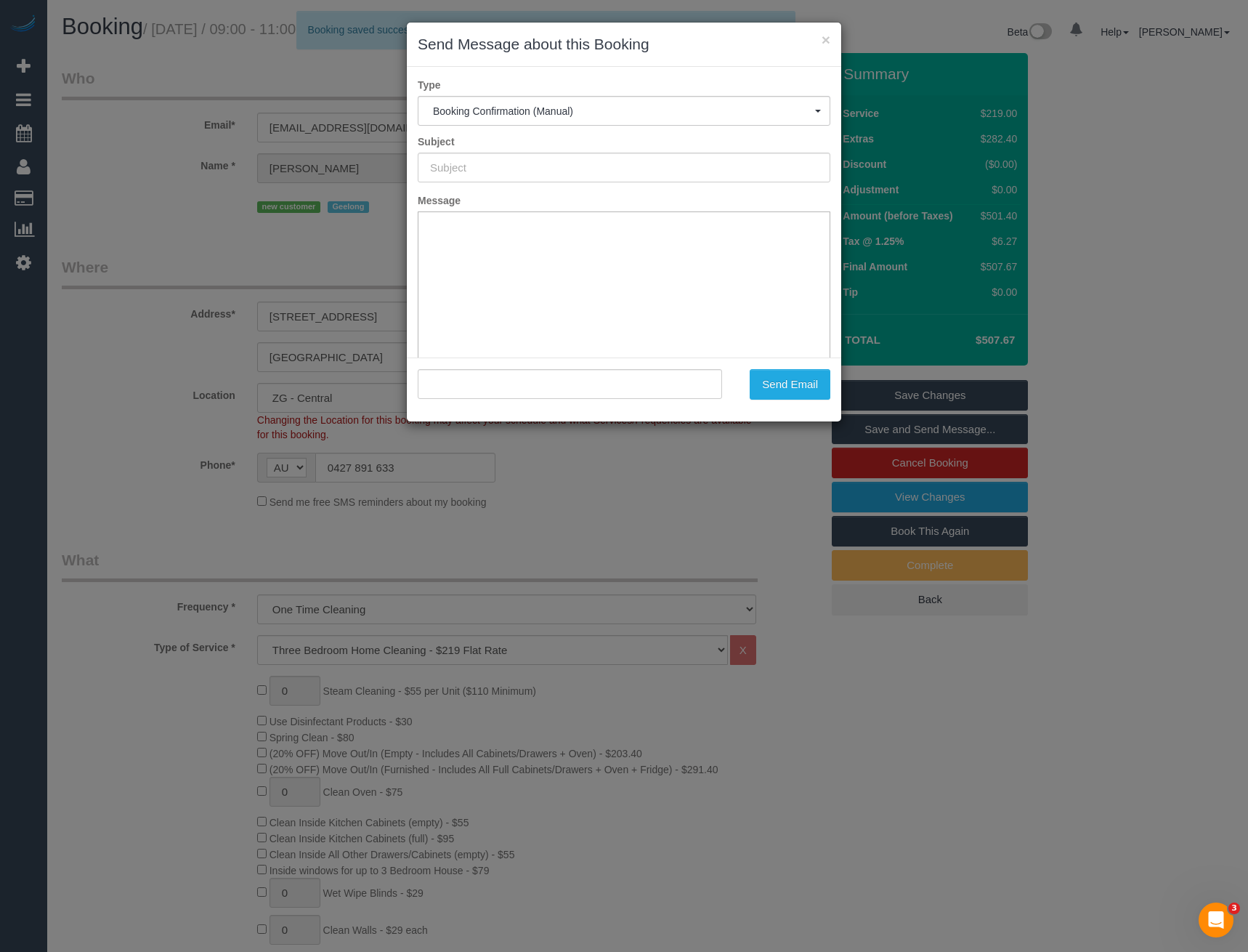
type input "Booking Confirmed"
type input ""Riley Stephens" <rjstephens@outlook.com.au>"
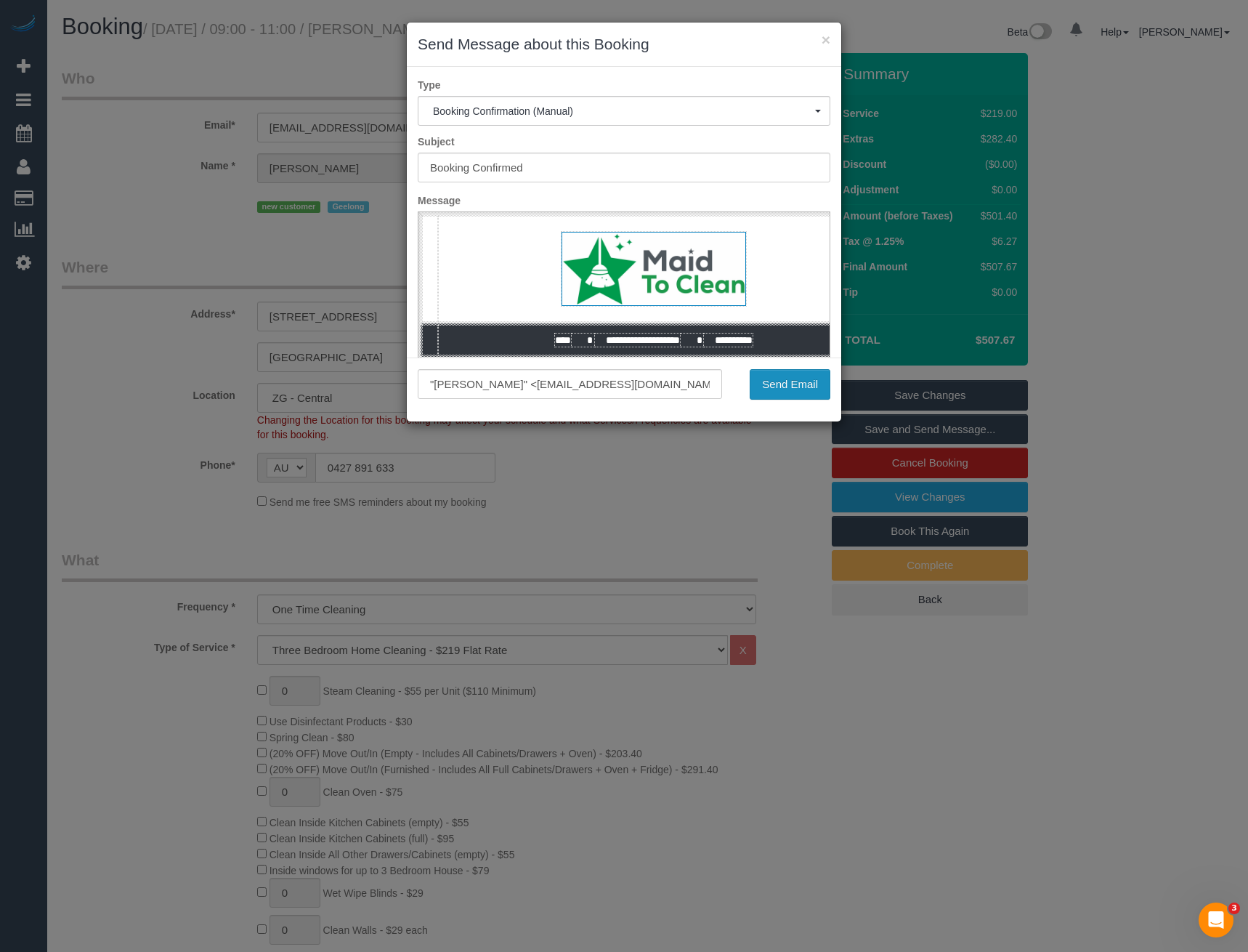
click at [790, 384] on button "Send Email" at bounding box center [790, 384] width 81 height 30
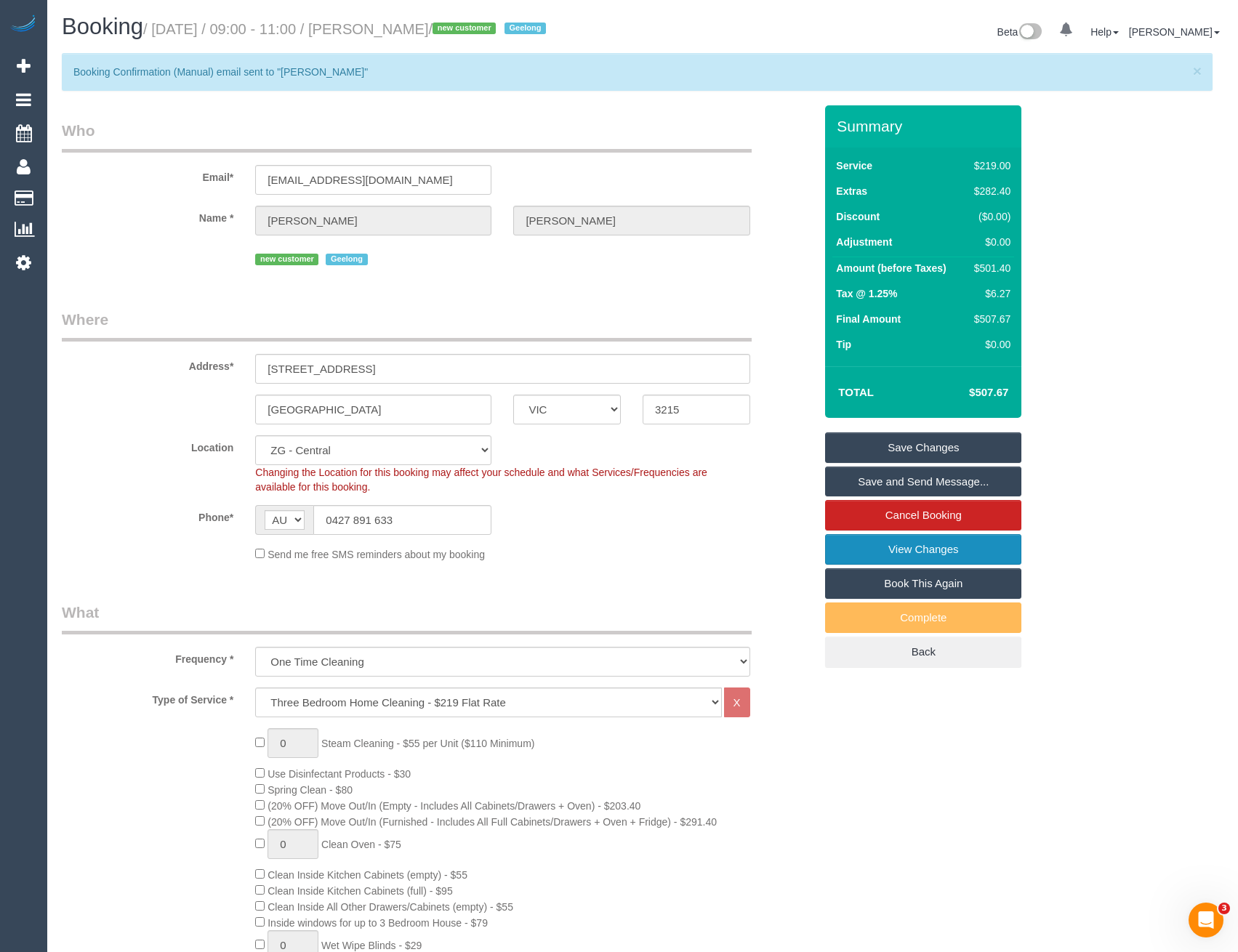
click at [946, 550] on link "View Changes" at bounding box center [923, 549] width 196 height 30
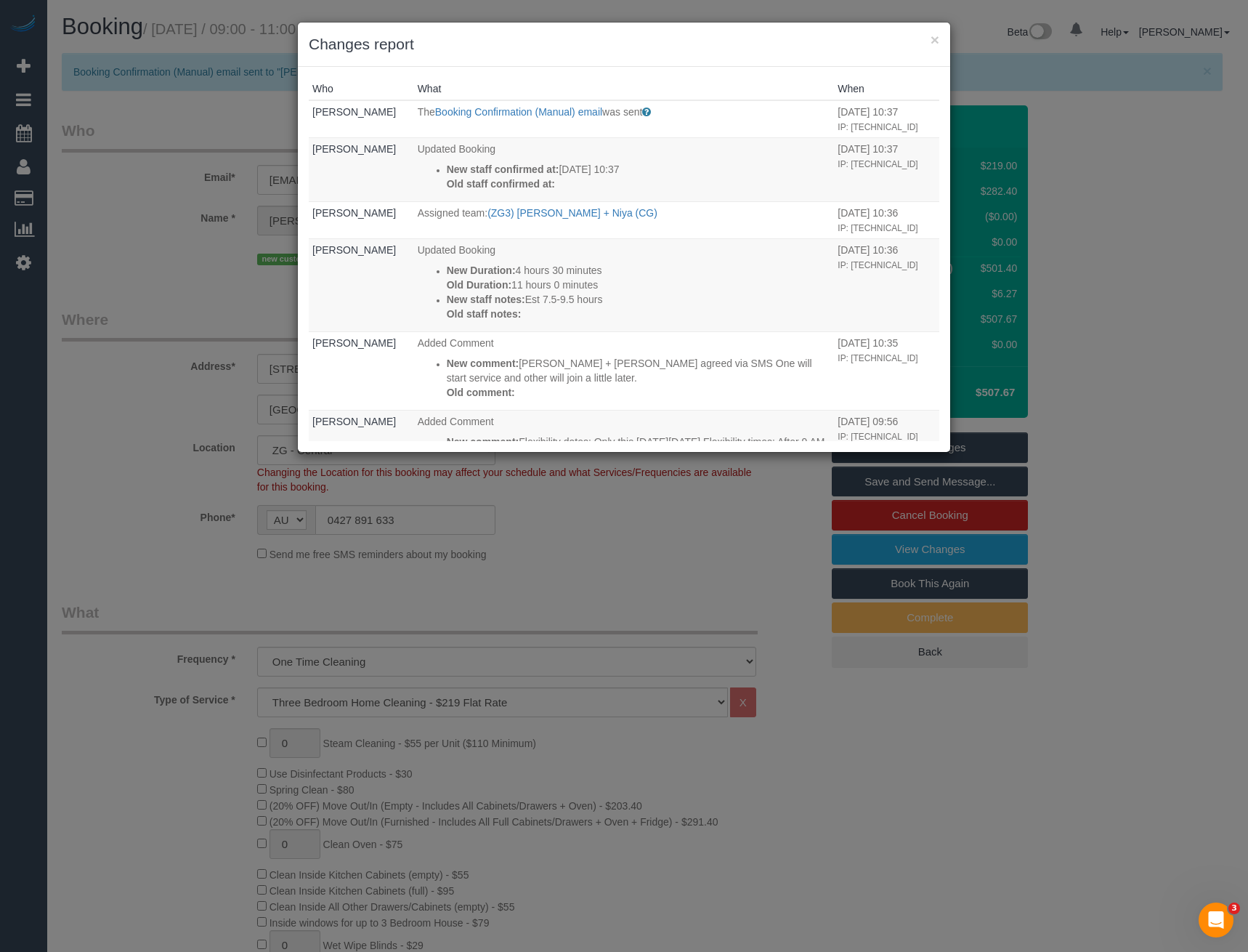
click at [575, 544] on div "× Changes report Who What When Bronie Bryant The Booking Confirmation (Manual) …" at bounding box center [624, 476] width 1248 height 952
drag, startPoint x: 573, startPoint y: 585, endPoint x: 579, endPoint y: 552, distance: 33.5
click at [573, 585] on div "× Changes report Who What When Bronie Bryant The Booking Confirmation (Manual) …" at bounding box center [624, 476] width 1248 height 952
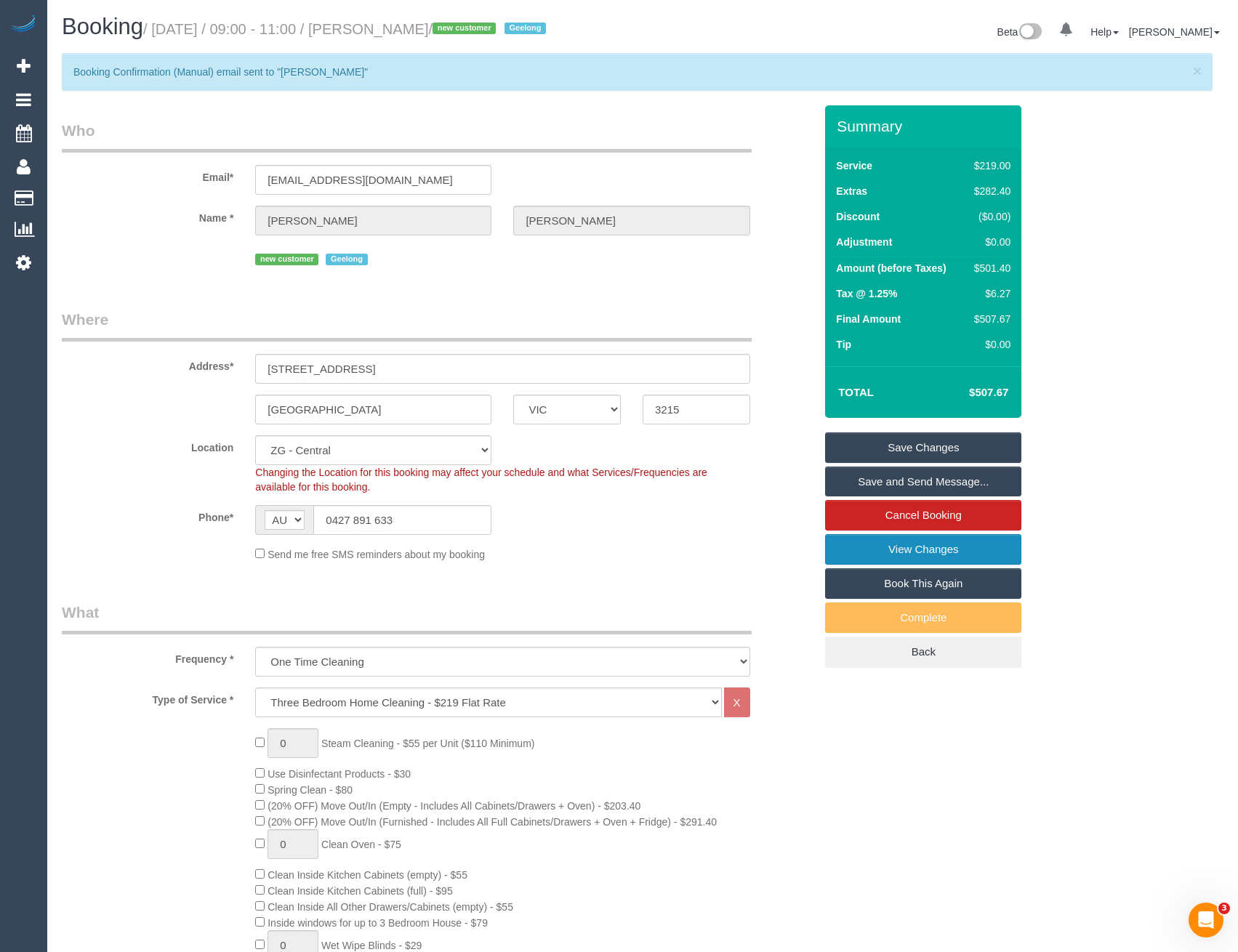
click at [883, 557] on link "View Changes" at bounding box center [923, 549] width 196 height 30
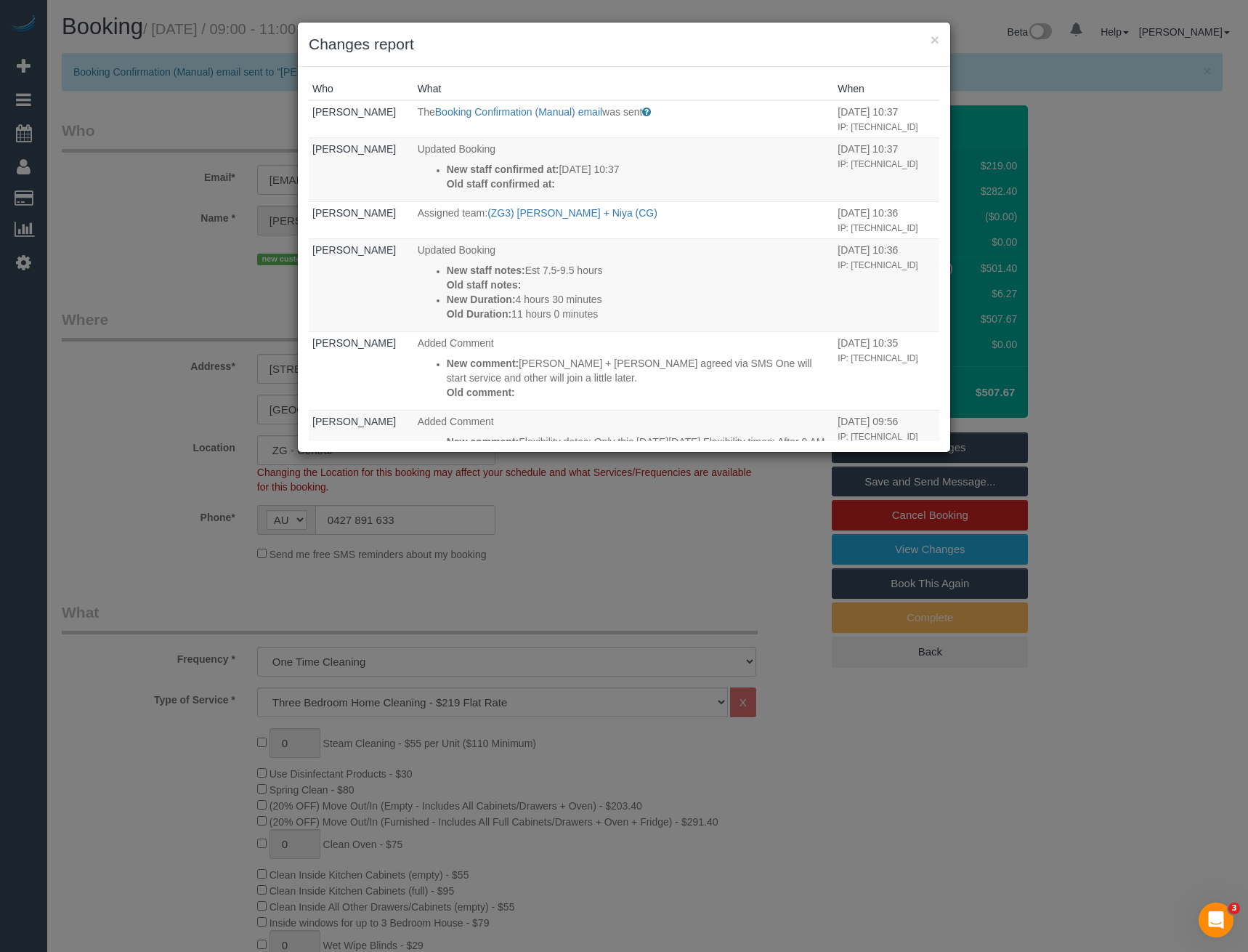
click at [605, 585] on div "× Changes report Who What When Bronie Bryant The Booking Confirmation (Manual) …" at bounding box center [624, 476] width 1248 height 952
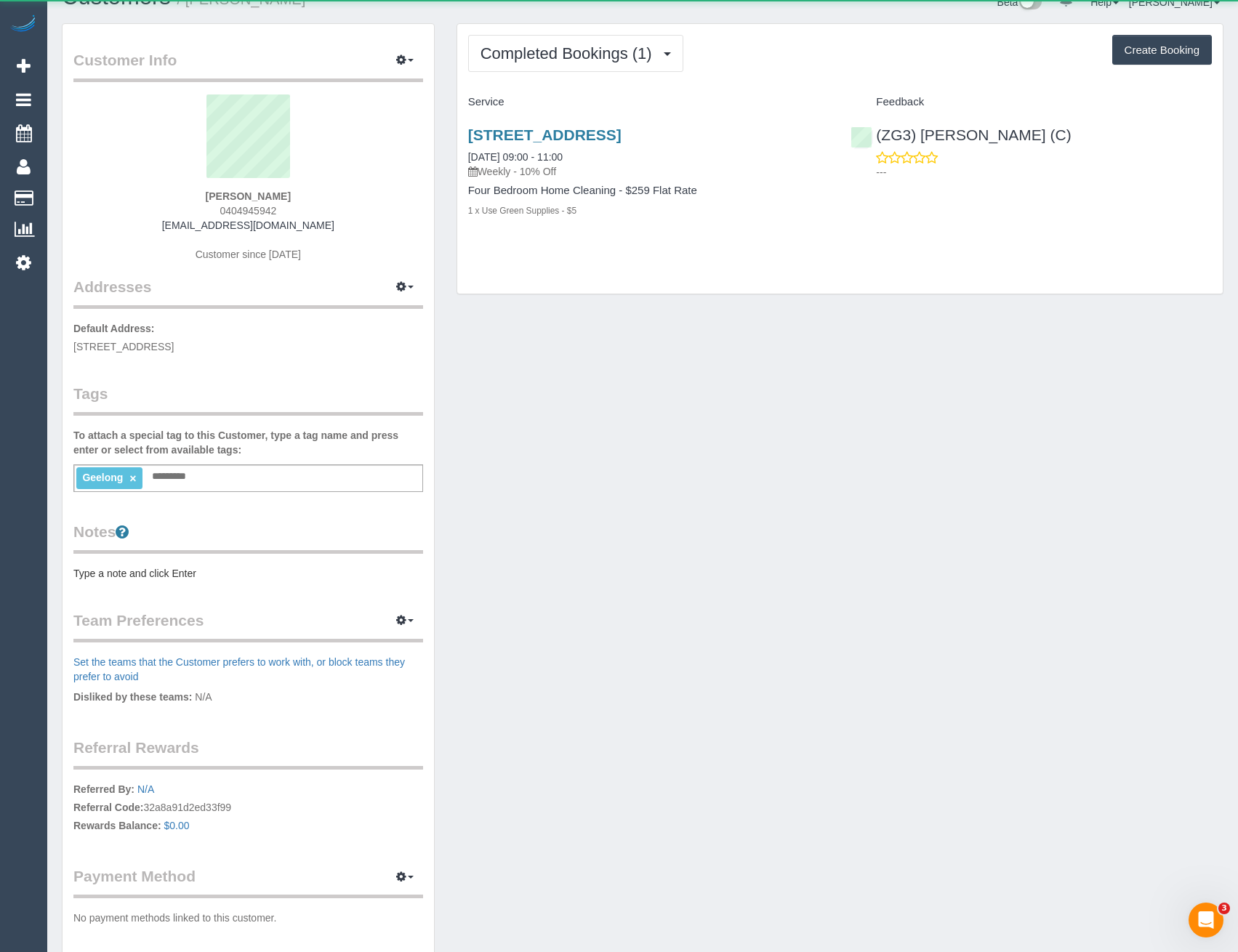
scroll to position [44, 0]
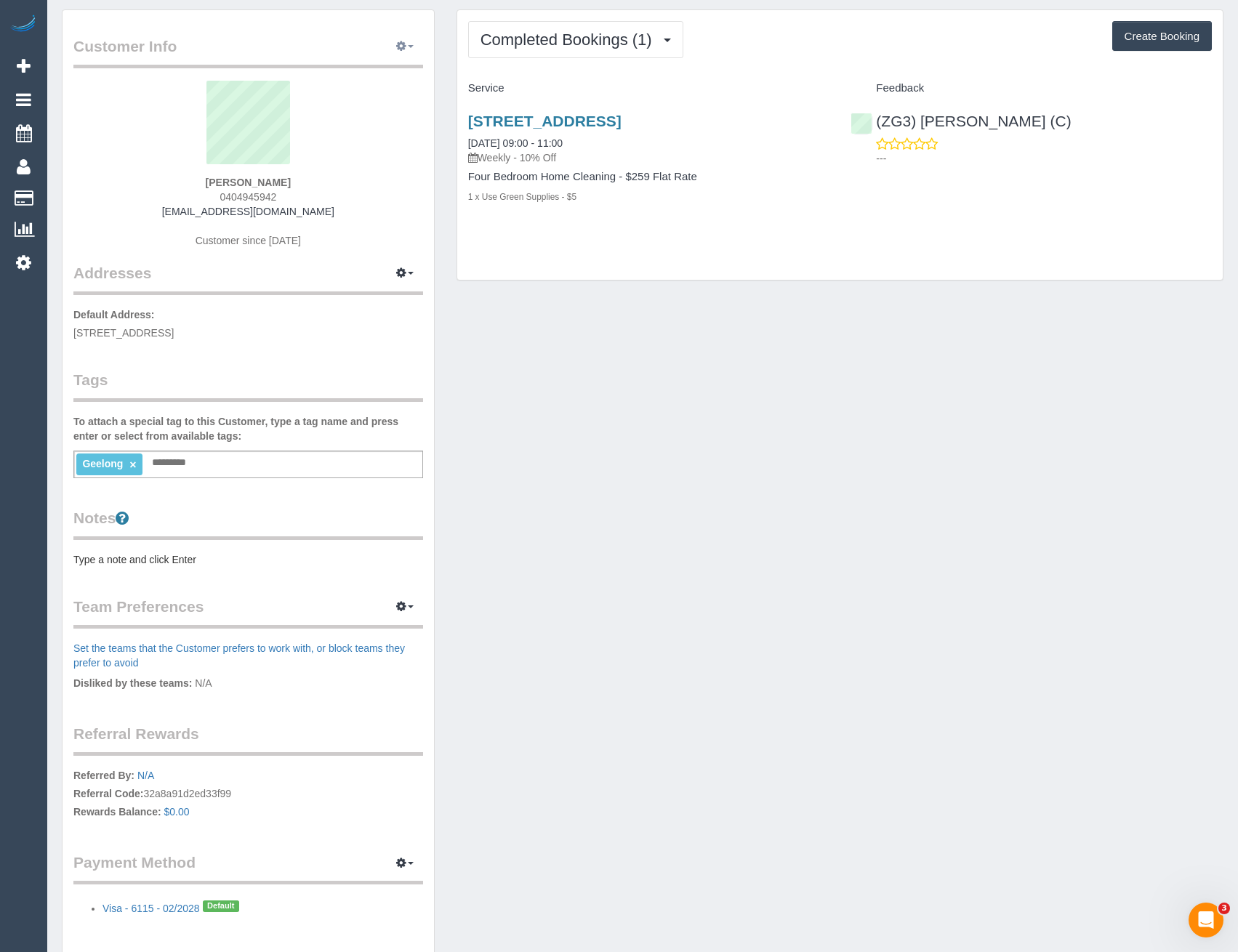
click at [409, 41] on button "button" at bounding box center [405, 47] width 37 height 23
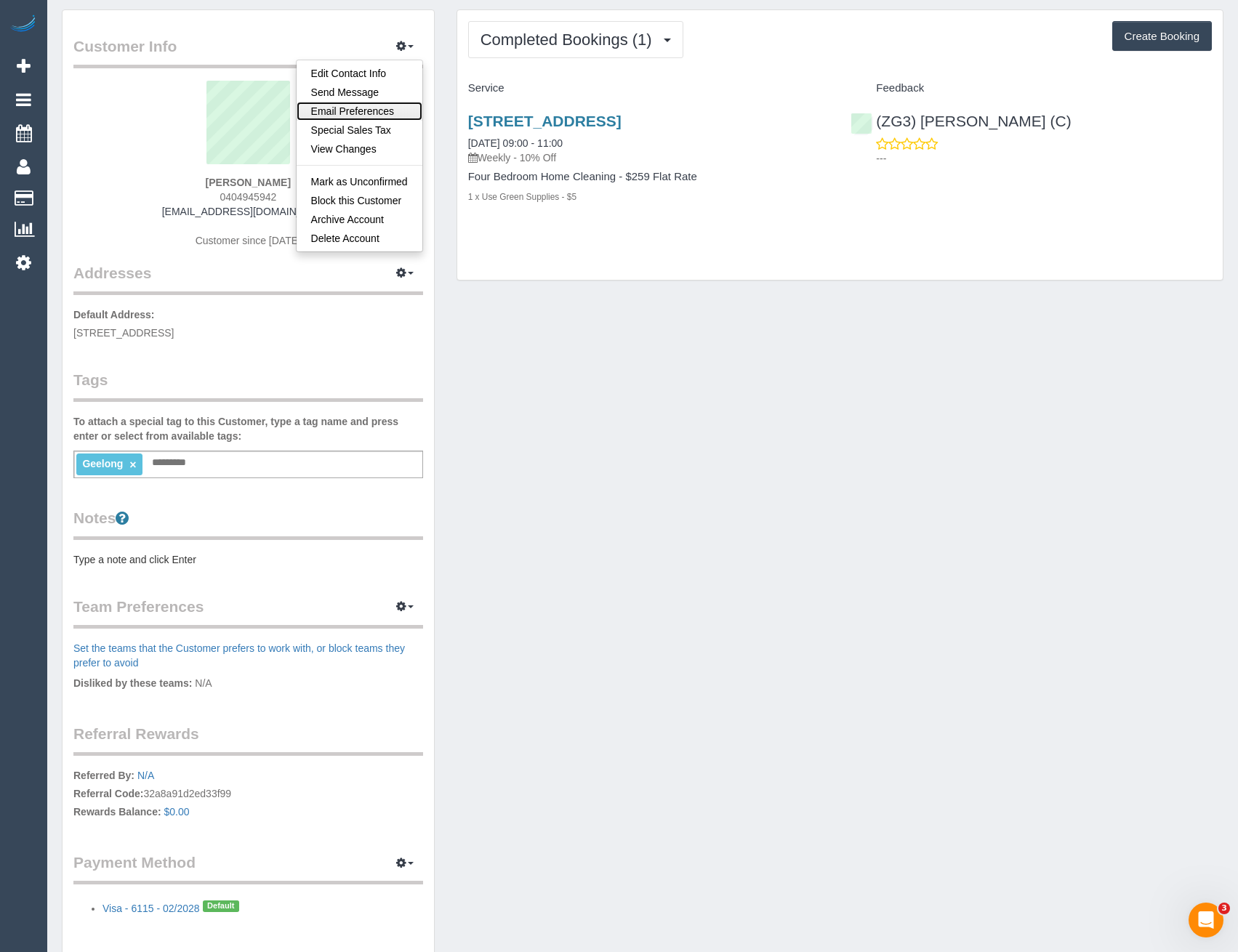
click at [369, 110] on link "Email Preferences" at bounding box center [359, 111] width 125 height 19
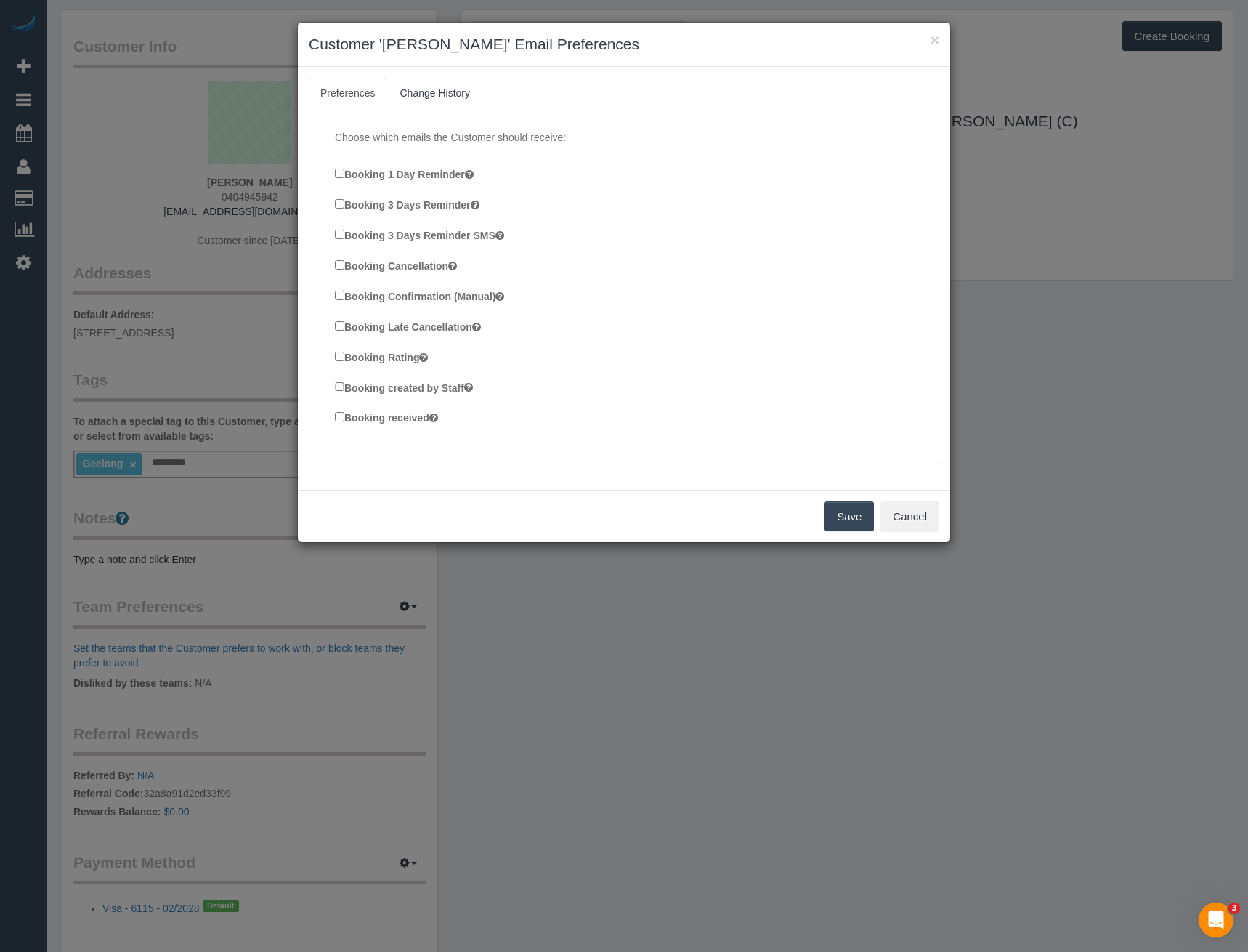
click at [335, 162] on form "Booking 1 Day Reminder Booking 3 Days Reminder Booking 3 Days Reminder SMS Book…" at bounding box center [624, 297] width 578 height 291
click at [341, 227] on label "Booking 3 Days Reminder SMS" at bounding box center [420, 234] width 169 height 16
click at [848, 514] on button "Save" at bounding box center [849, 517] width 50 height 30
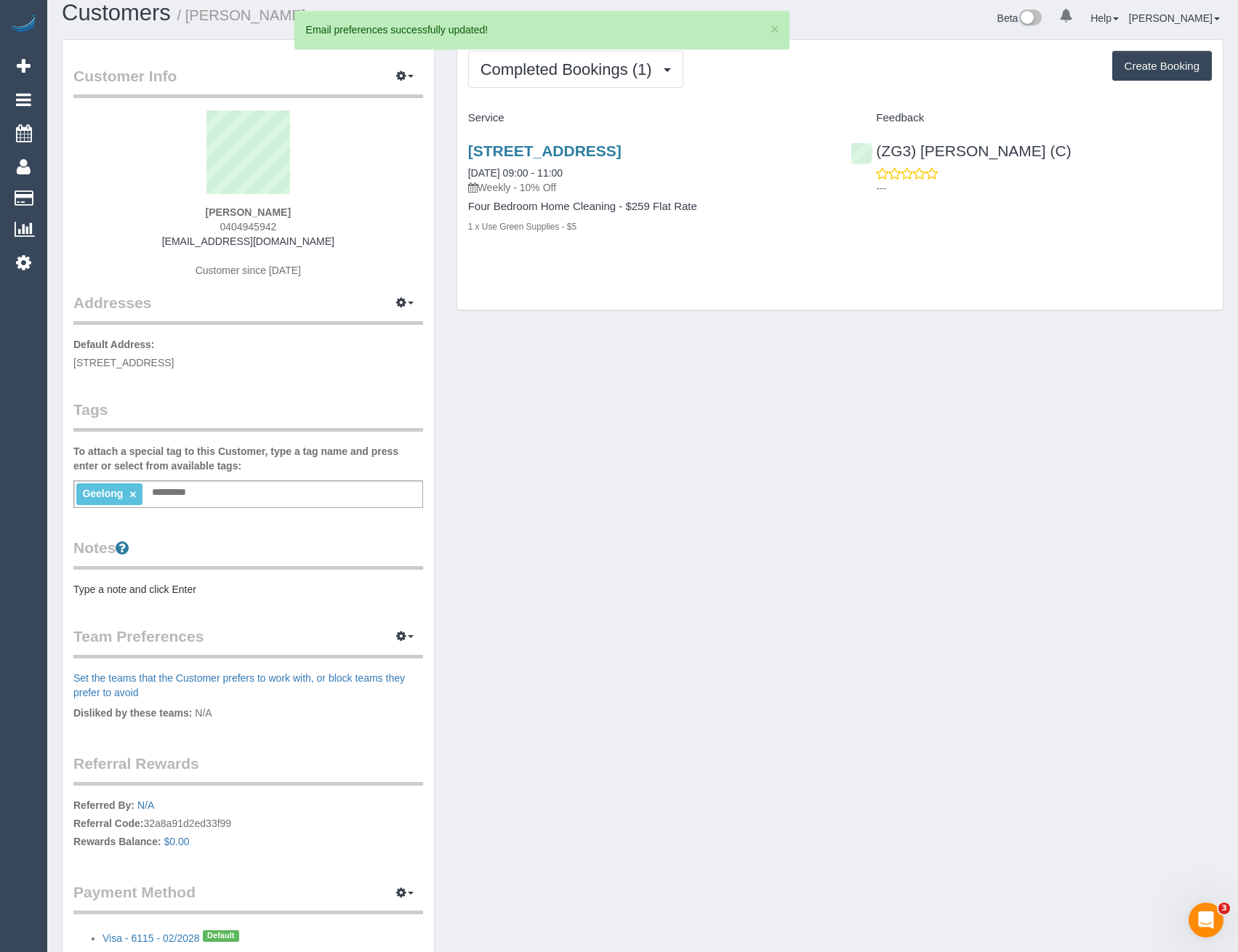
scroll to position [0, 0]
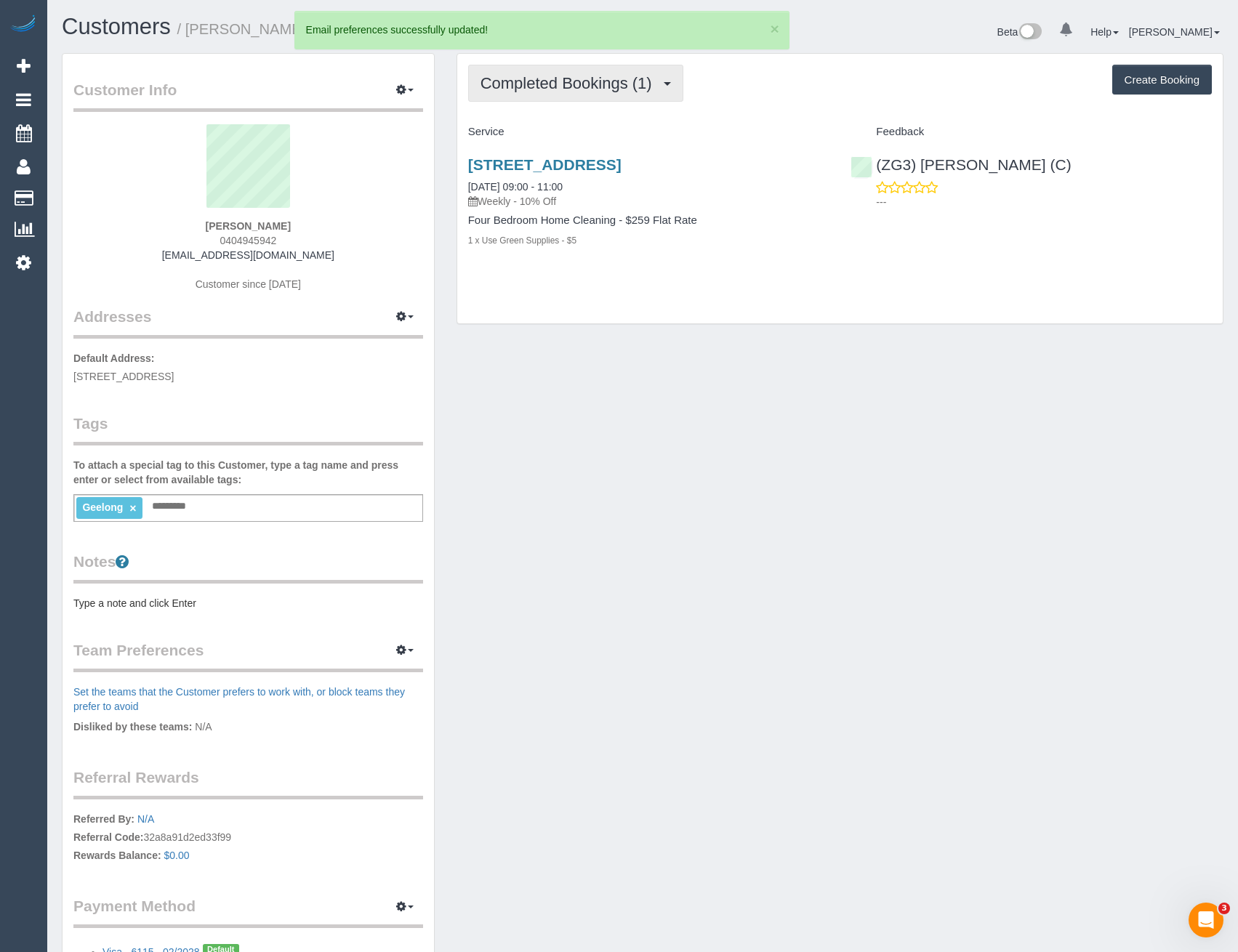
click at [585, 92] on button "Completed Bookings (1)" at bounding box center [575, 83] width 215 height 37
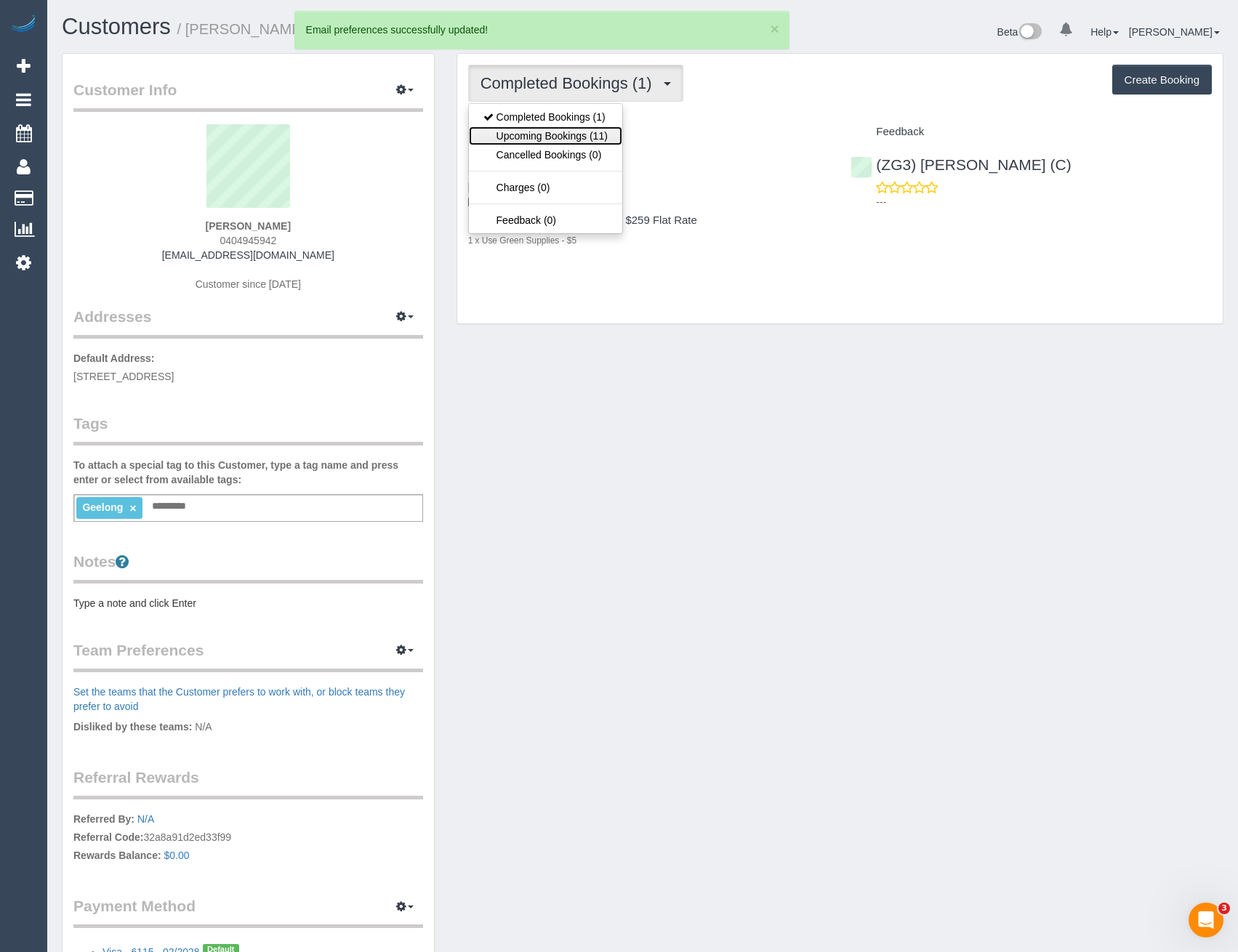
click at [565, 132] on link "Upcoming Bookings (11)" at bounding box center [545, 136] width 153 height 19
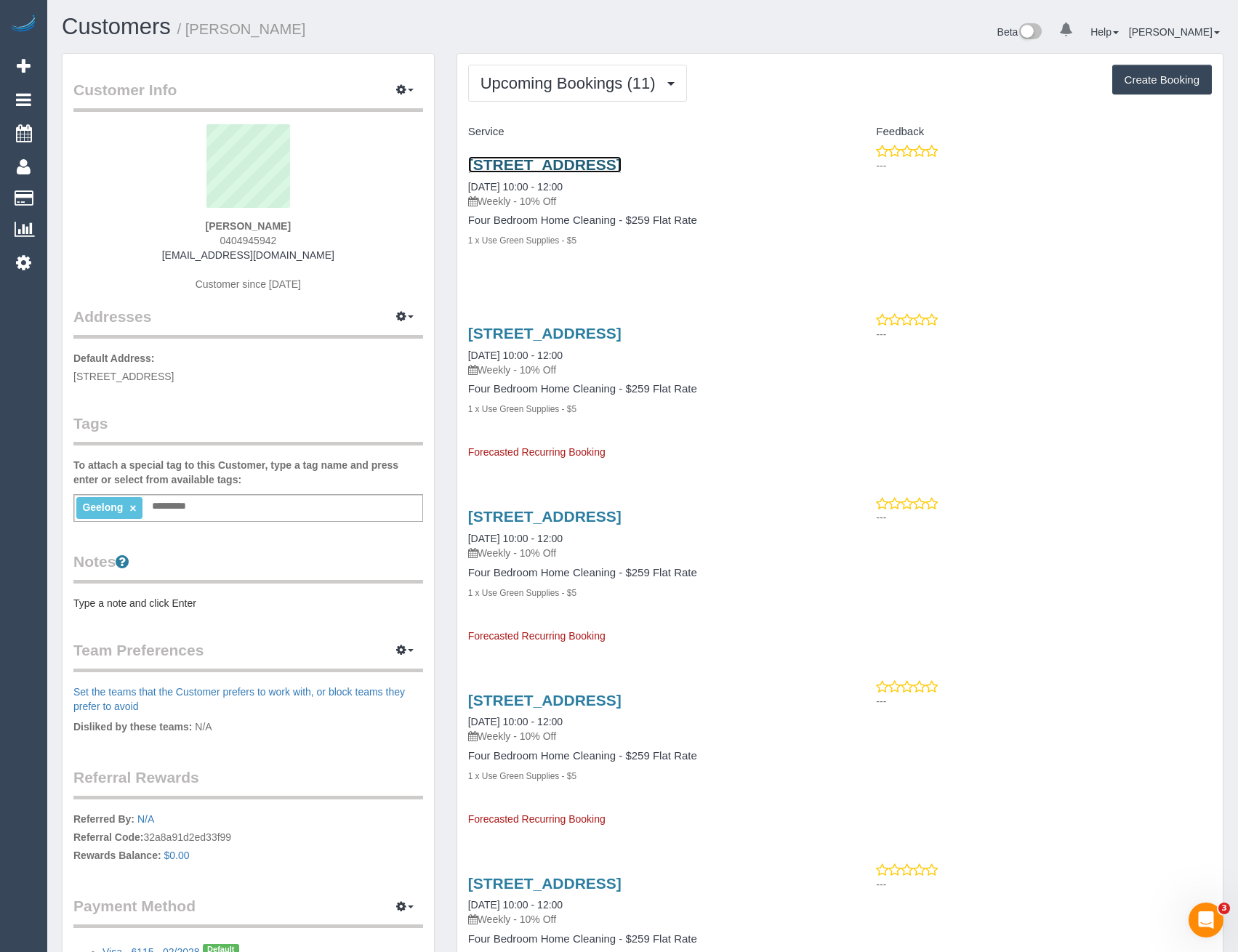
click at [621, 165] on link "[STREET_ADDRESS]" at bounding box center [545, 164] width 153 height 17
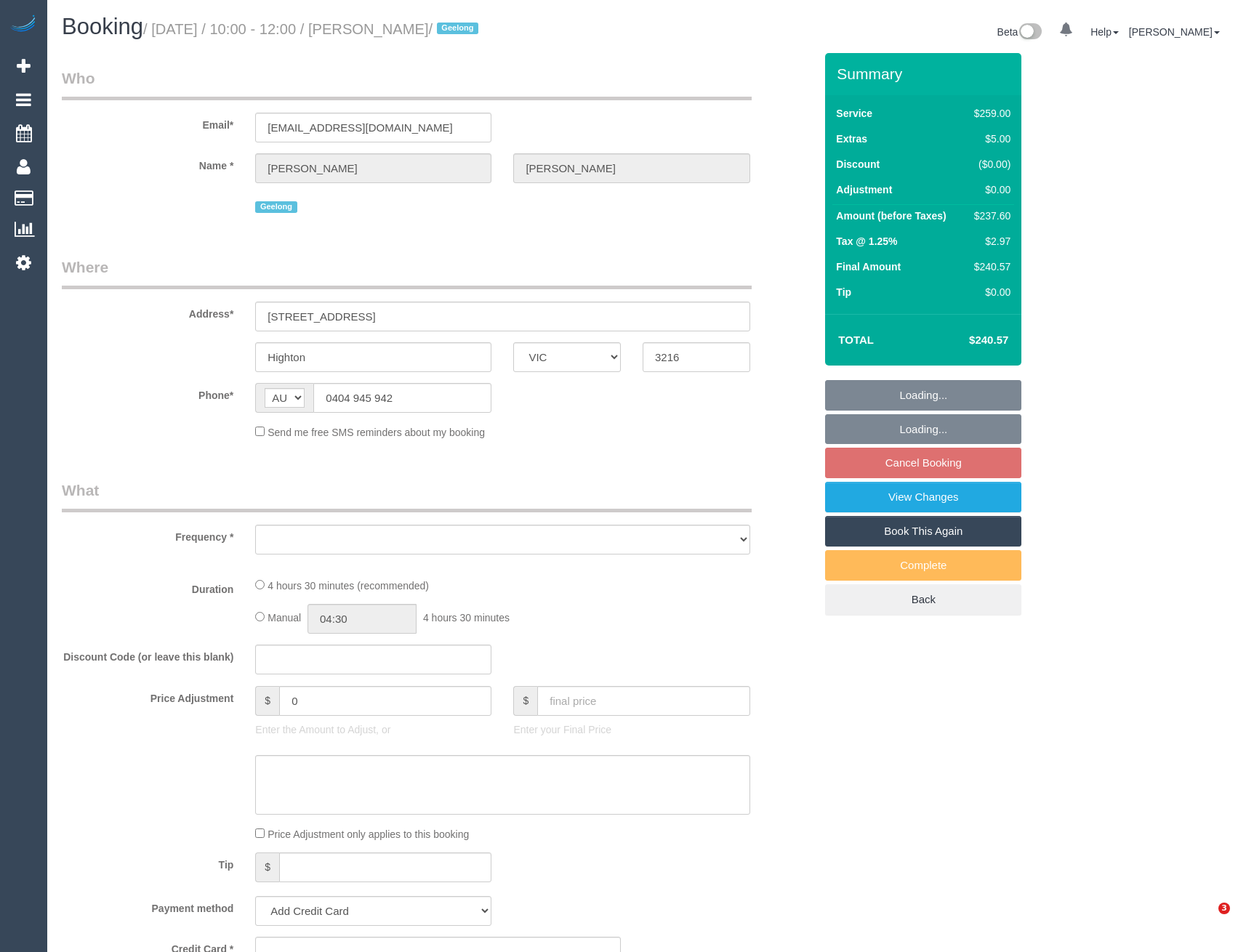
select select "VIC"
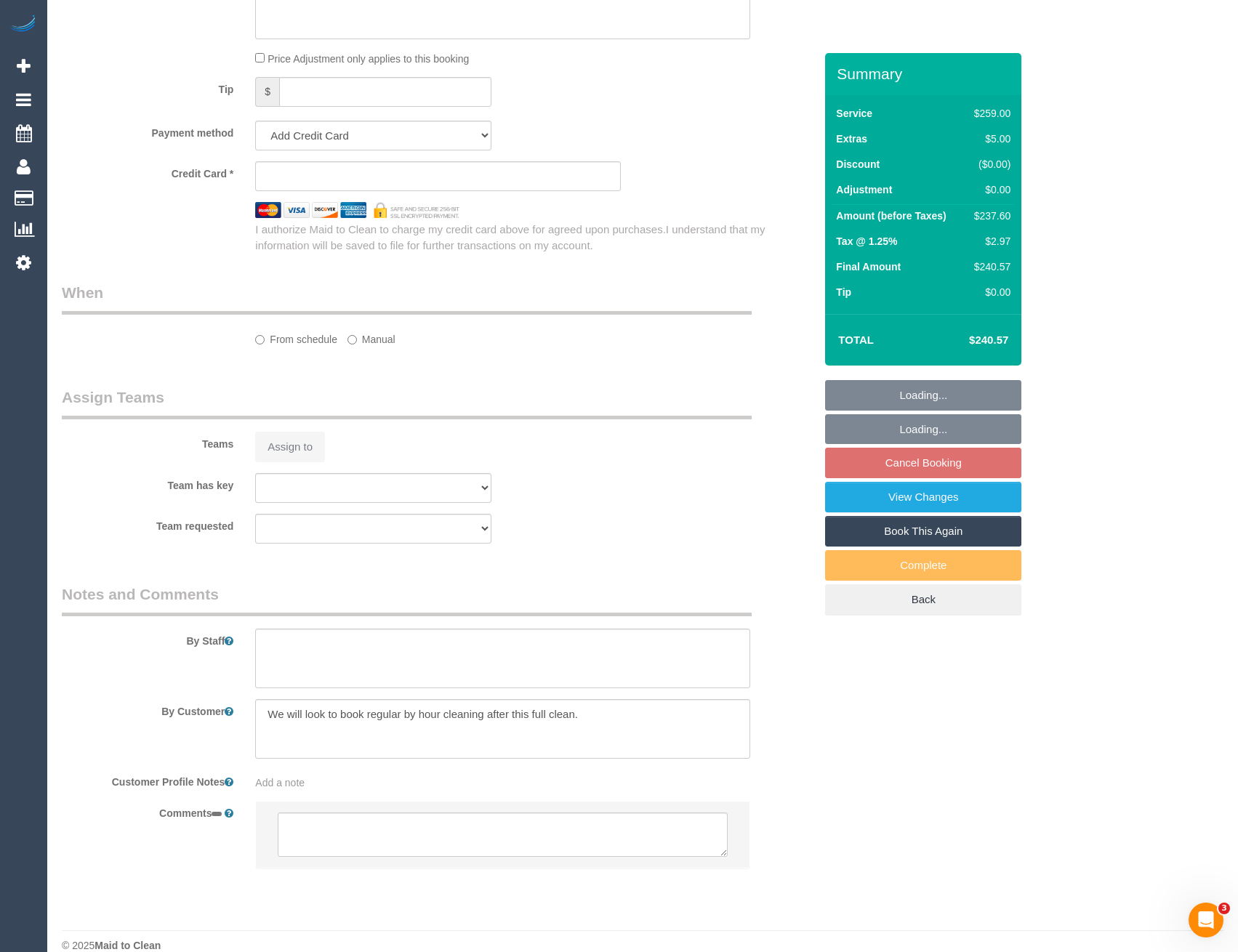
select select "string:stripe-pm_1Rwc0q2GScqysDRVBMhEZk2T"
select select "number:27"
select select "number:14"
select select "number:19"
select select "number:24"
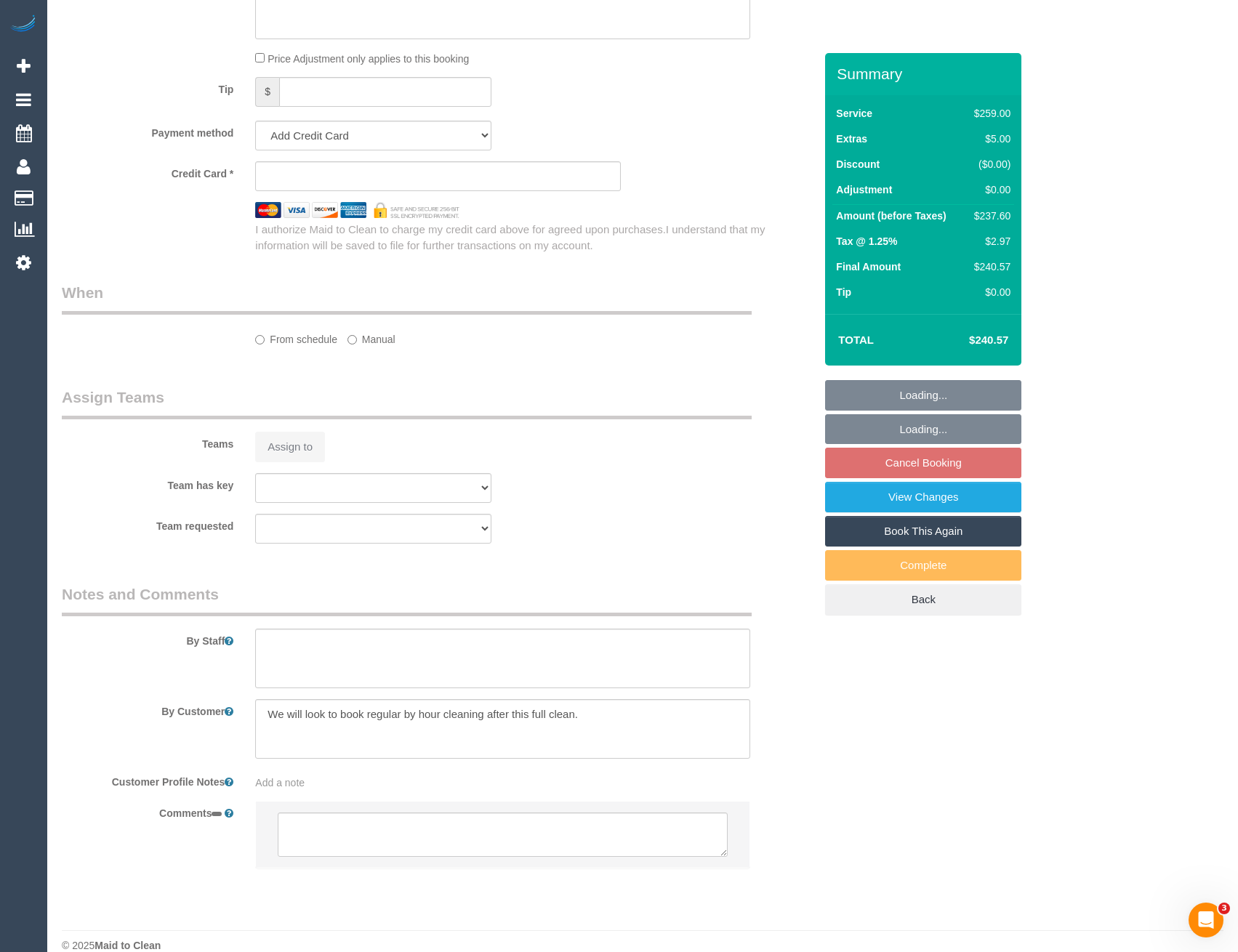
select select "number:33"
select select "number:12"
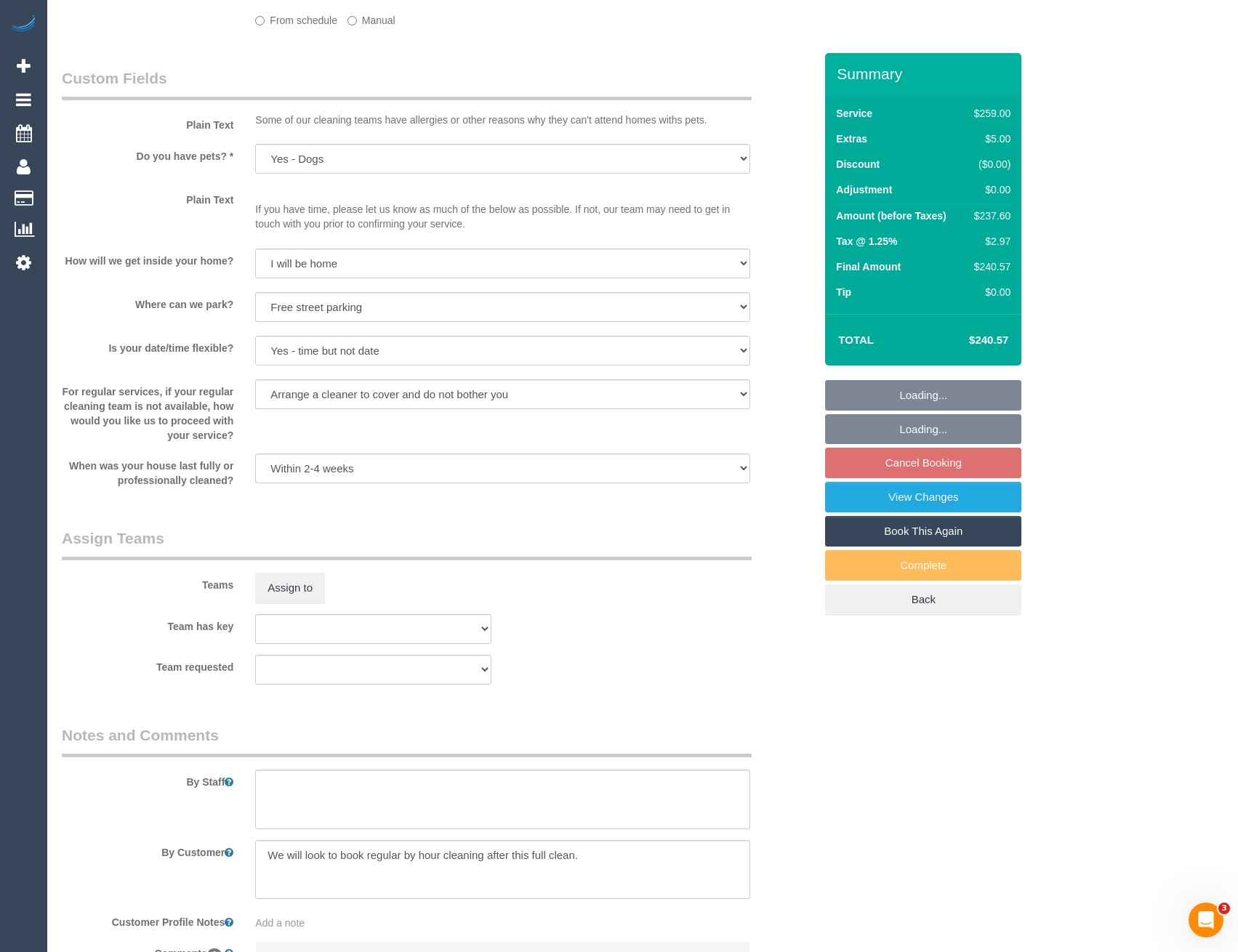
select select "object:843"
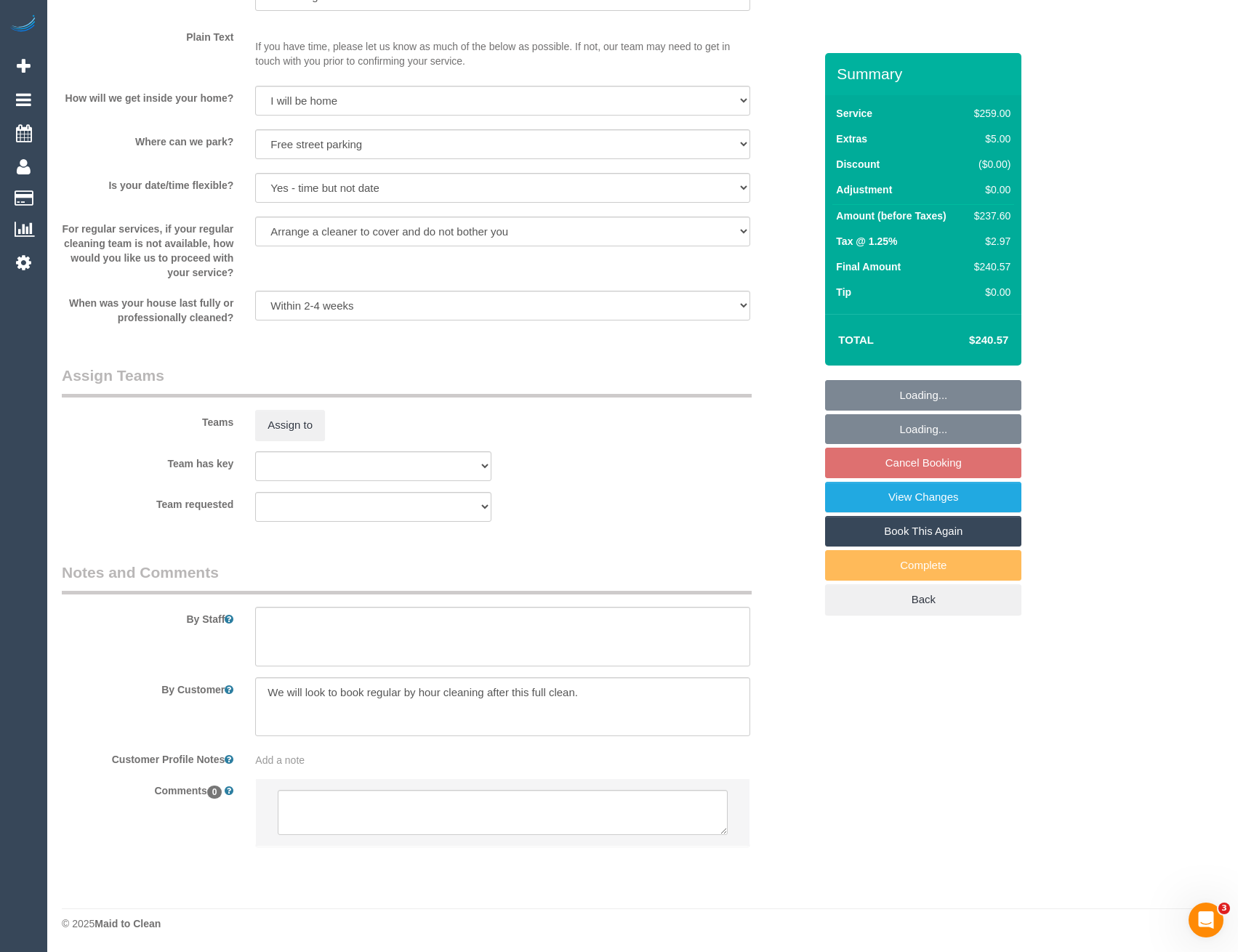
select select "spot1"
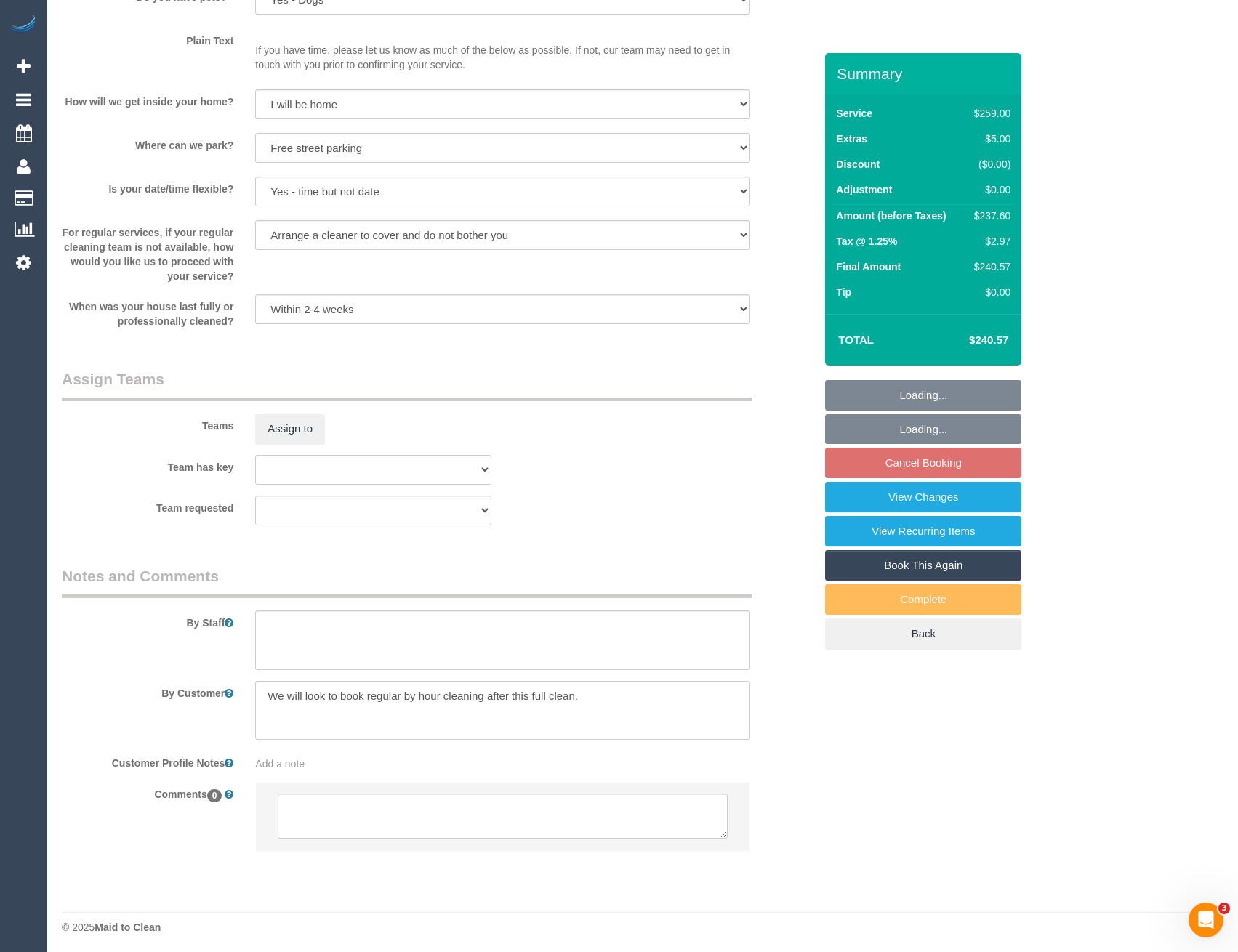
scroll to position [1858, 0]
click at [373, 820] on textarea at bounding box center [503, 813] width 450 height 45
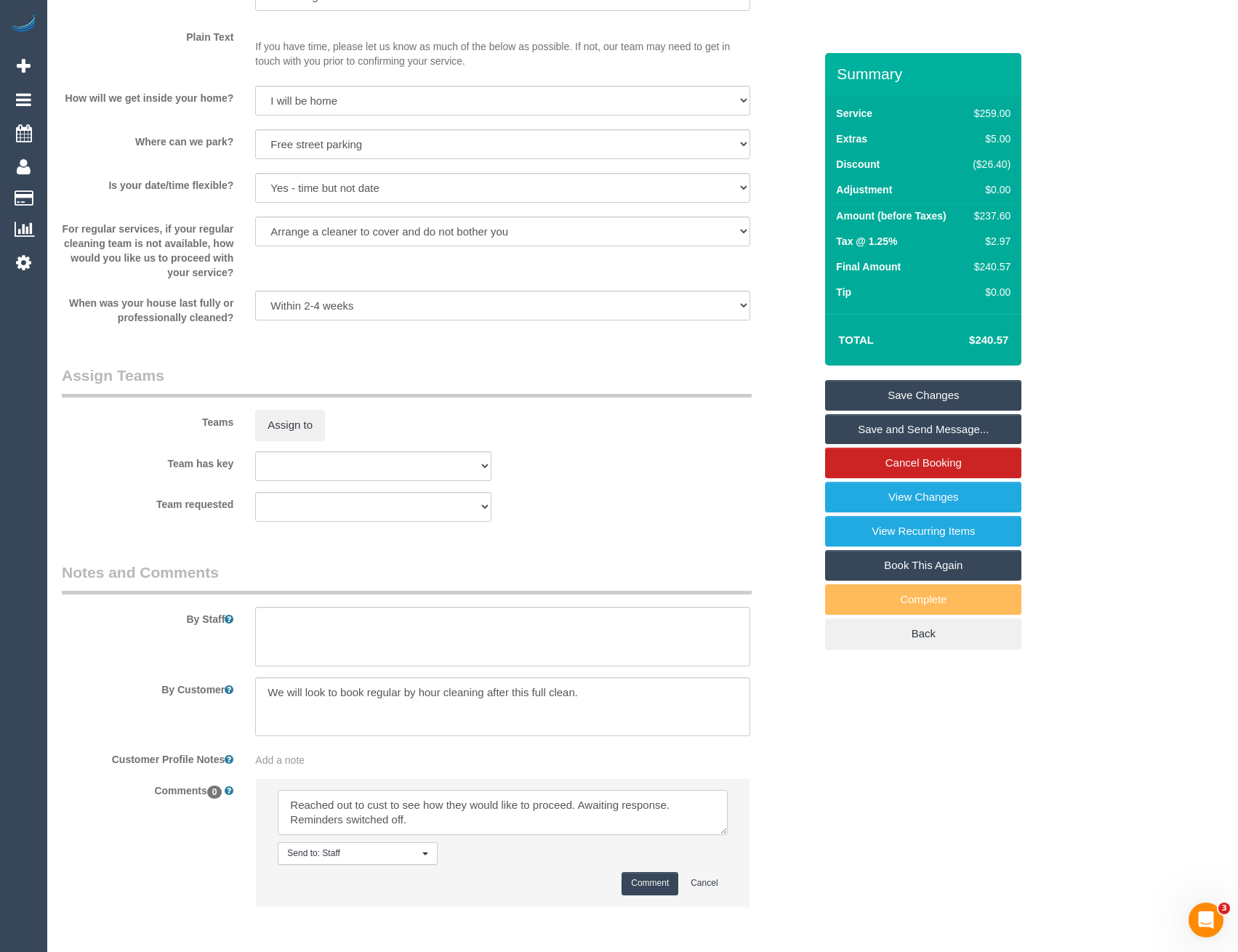
scroll to position [0, 0]
type textarea "Reached out to cust to see how they would like to proceed. Awaiting response. R…"
click at [663, 888] on button "Comment" at bounding box center [649, 883] width 57 height 23
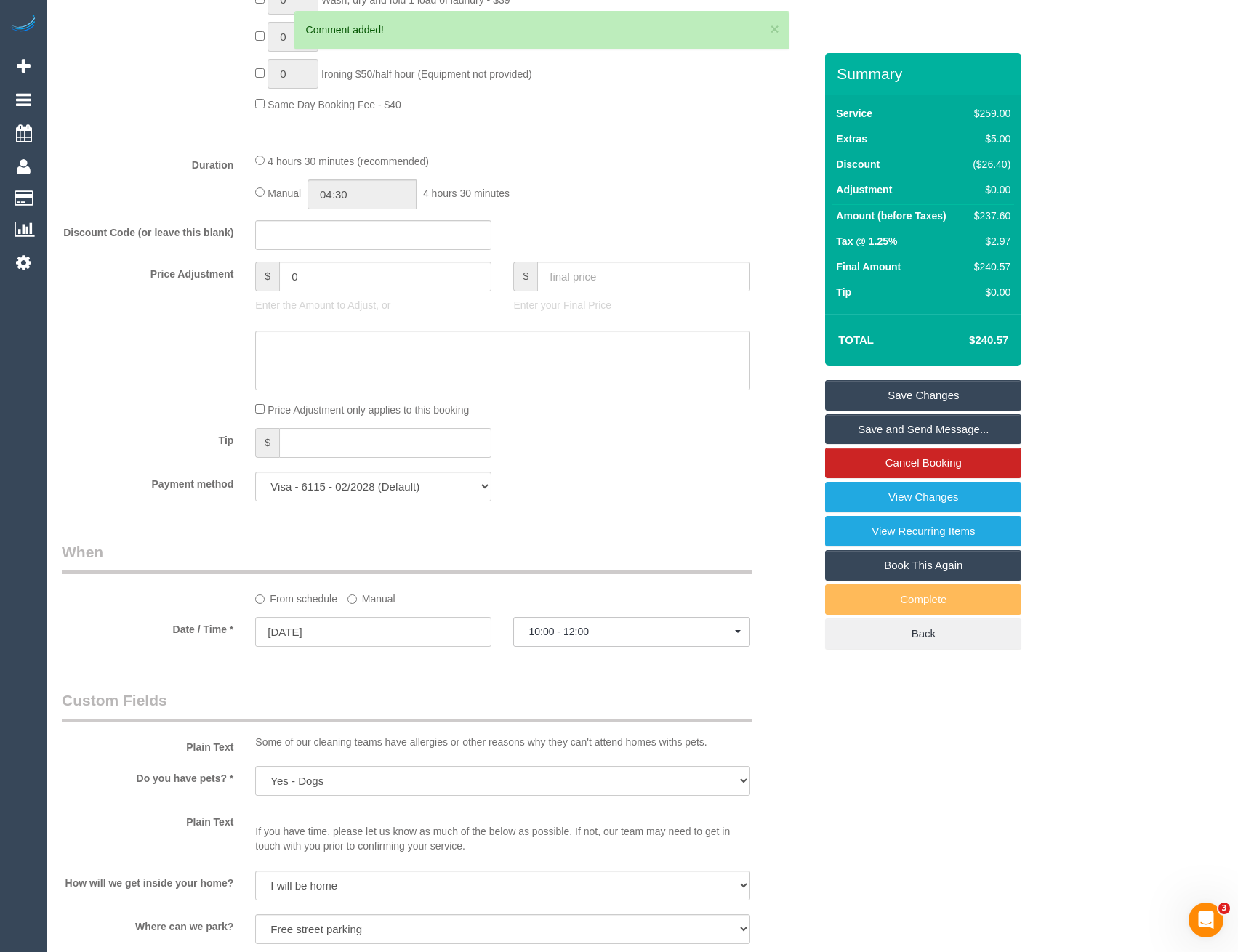
scroll to position [986, 0]
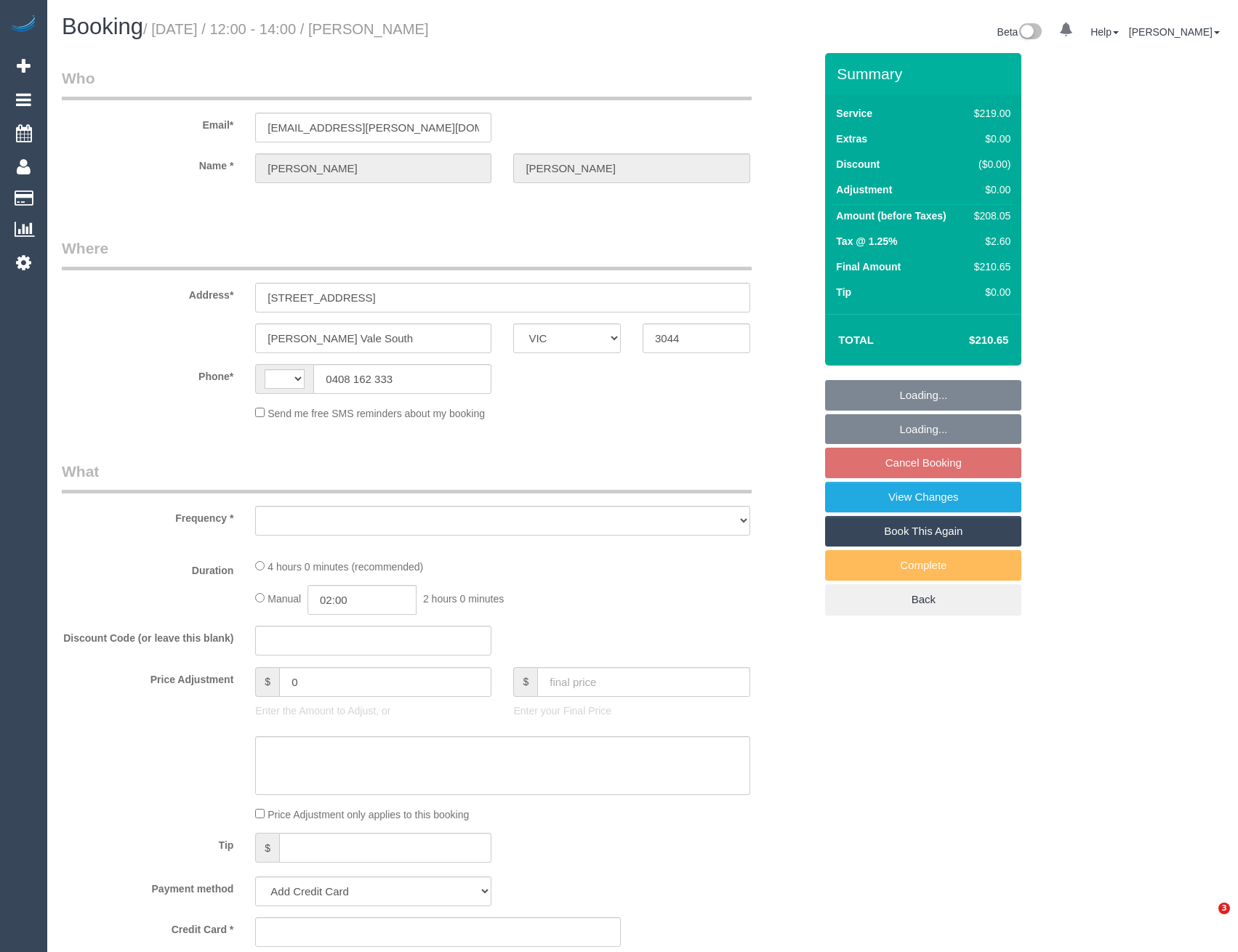
select select "VIC"
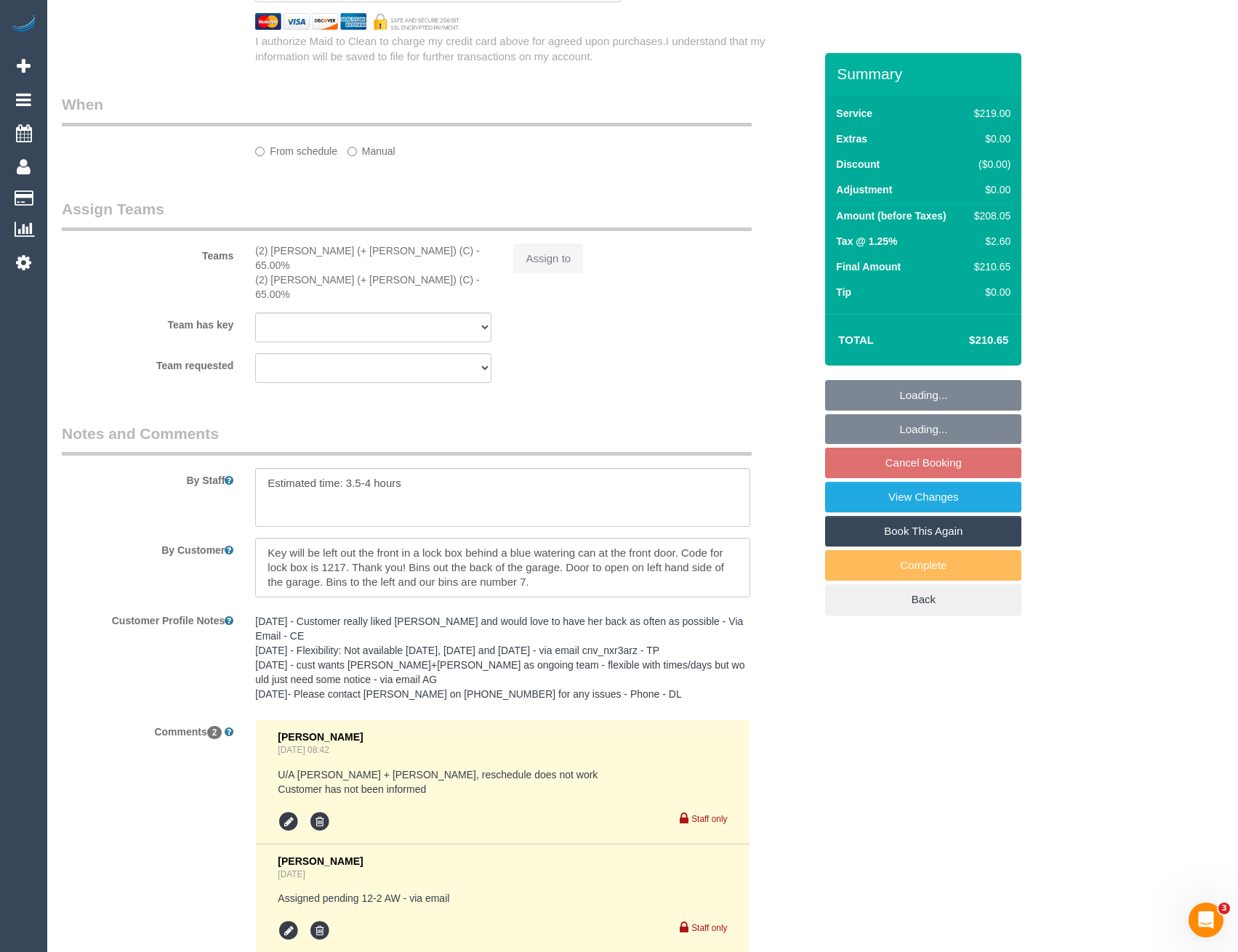
select select "string:AU"
select select "string:stripe-pm_1N78en2GScqysDRVRM60ohSD"
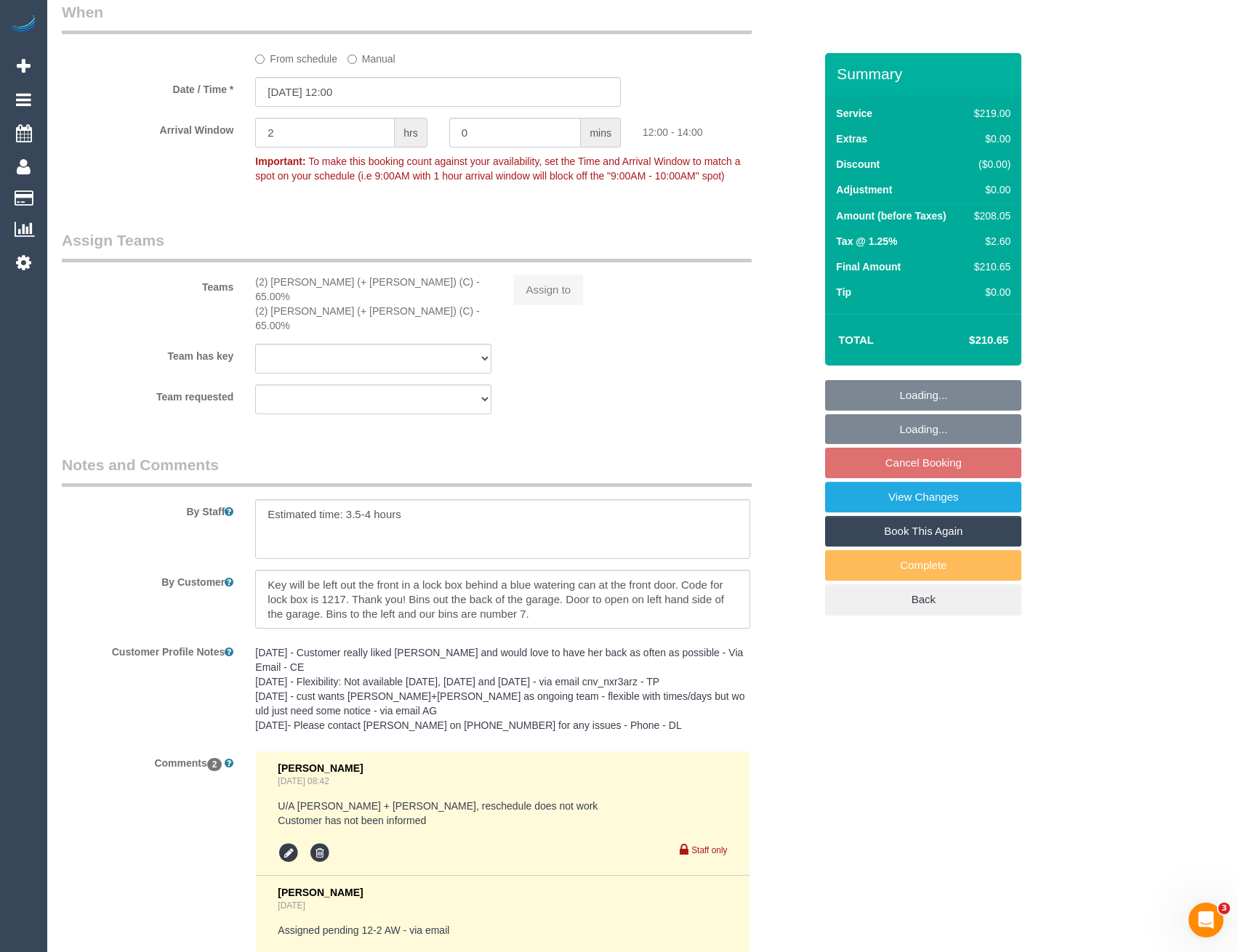
select select "object:585"
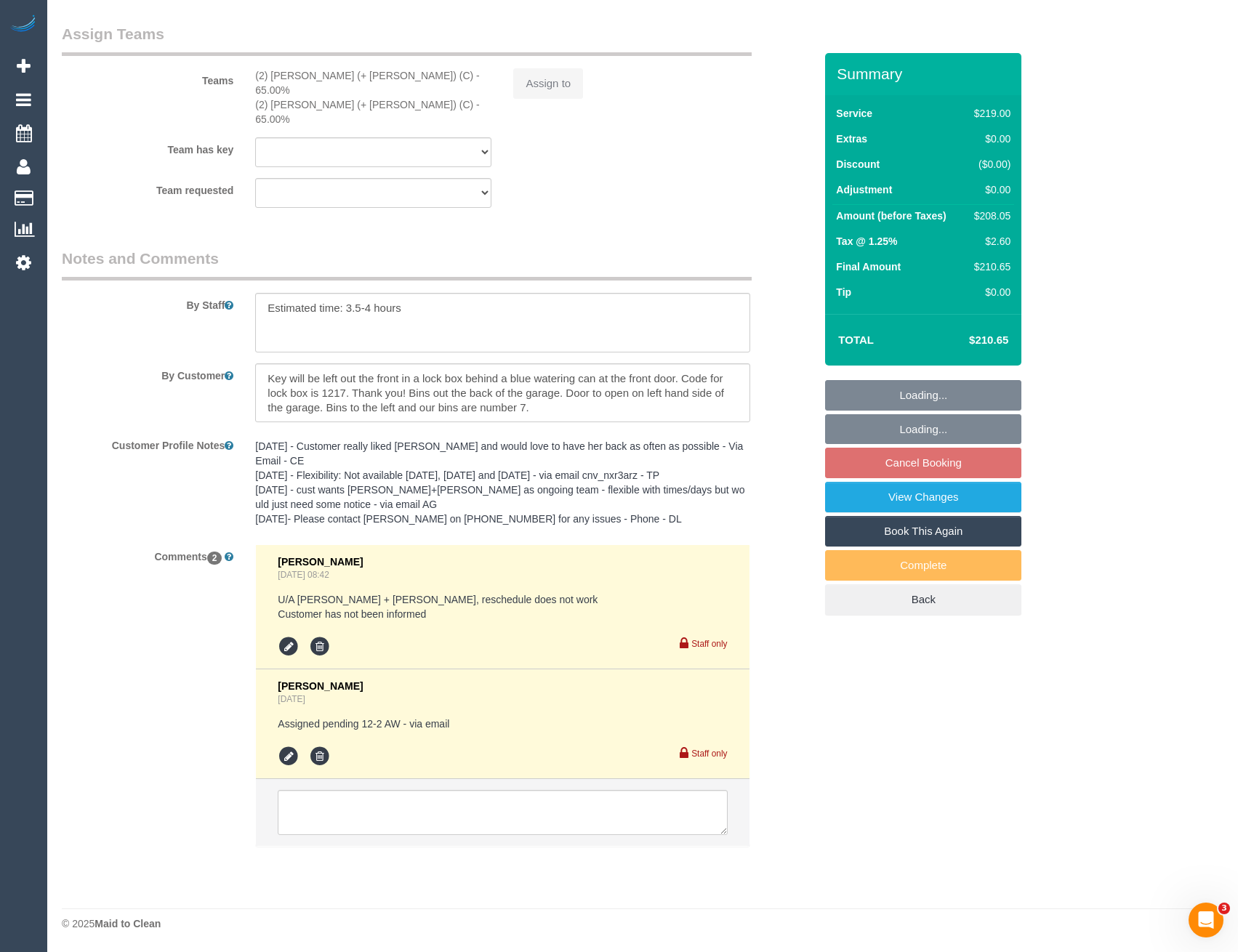
select select "number:28"
select select "number:16"
select select "number:19"
select select "number:24"
select select "number:34"
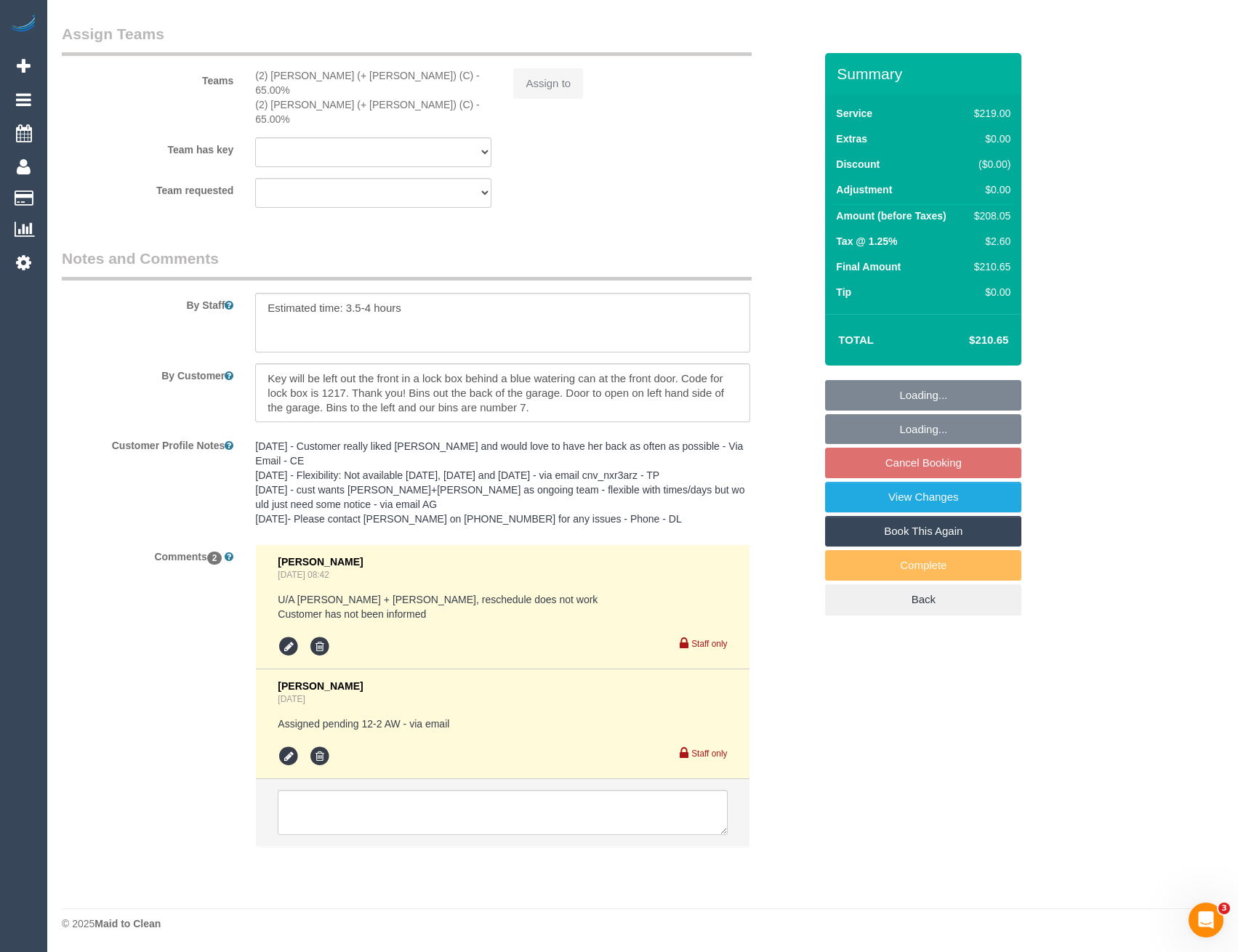
select select "number:13"
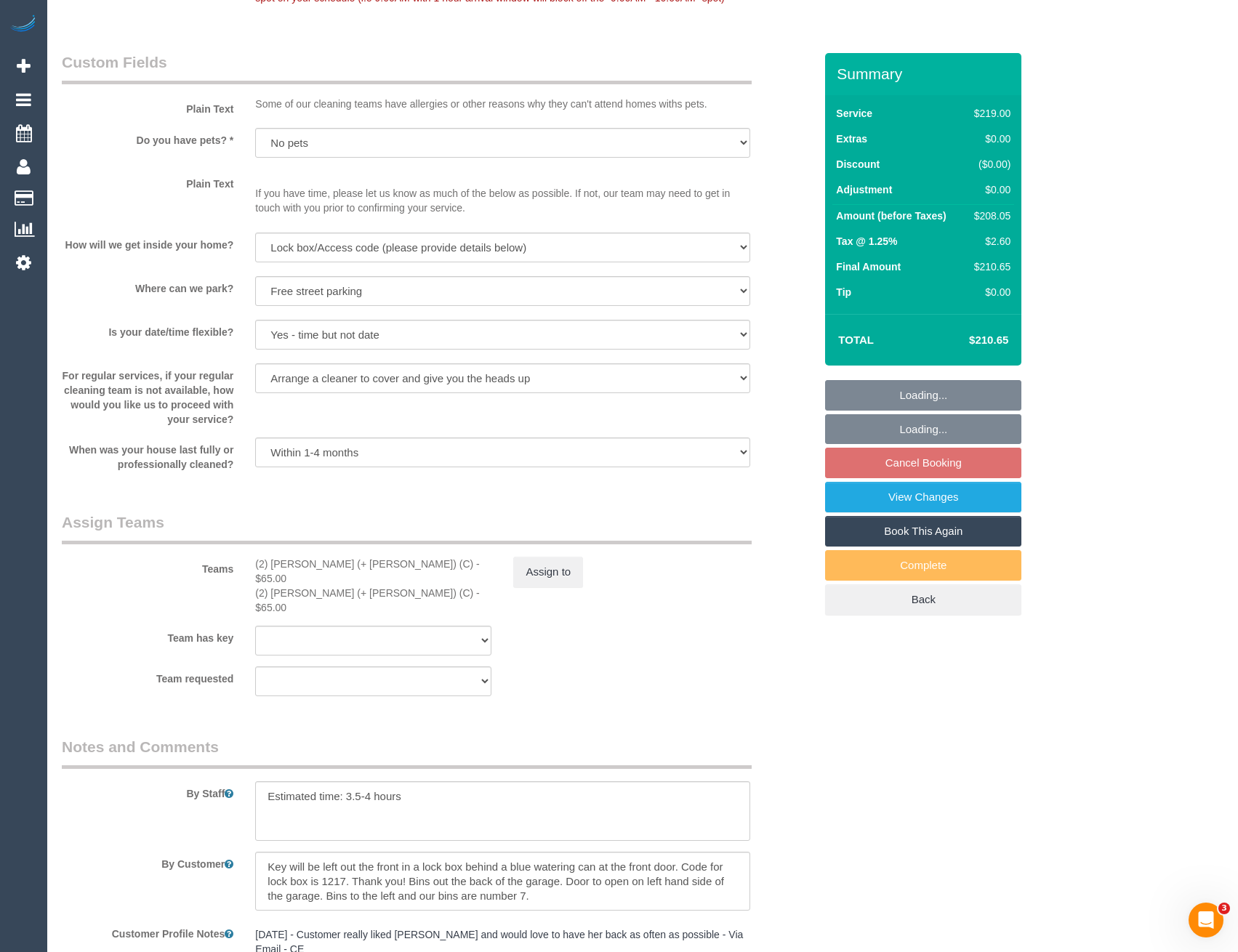
select select "object:1542"
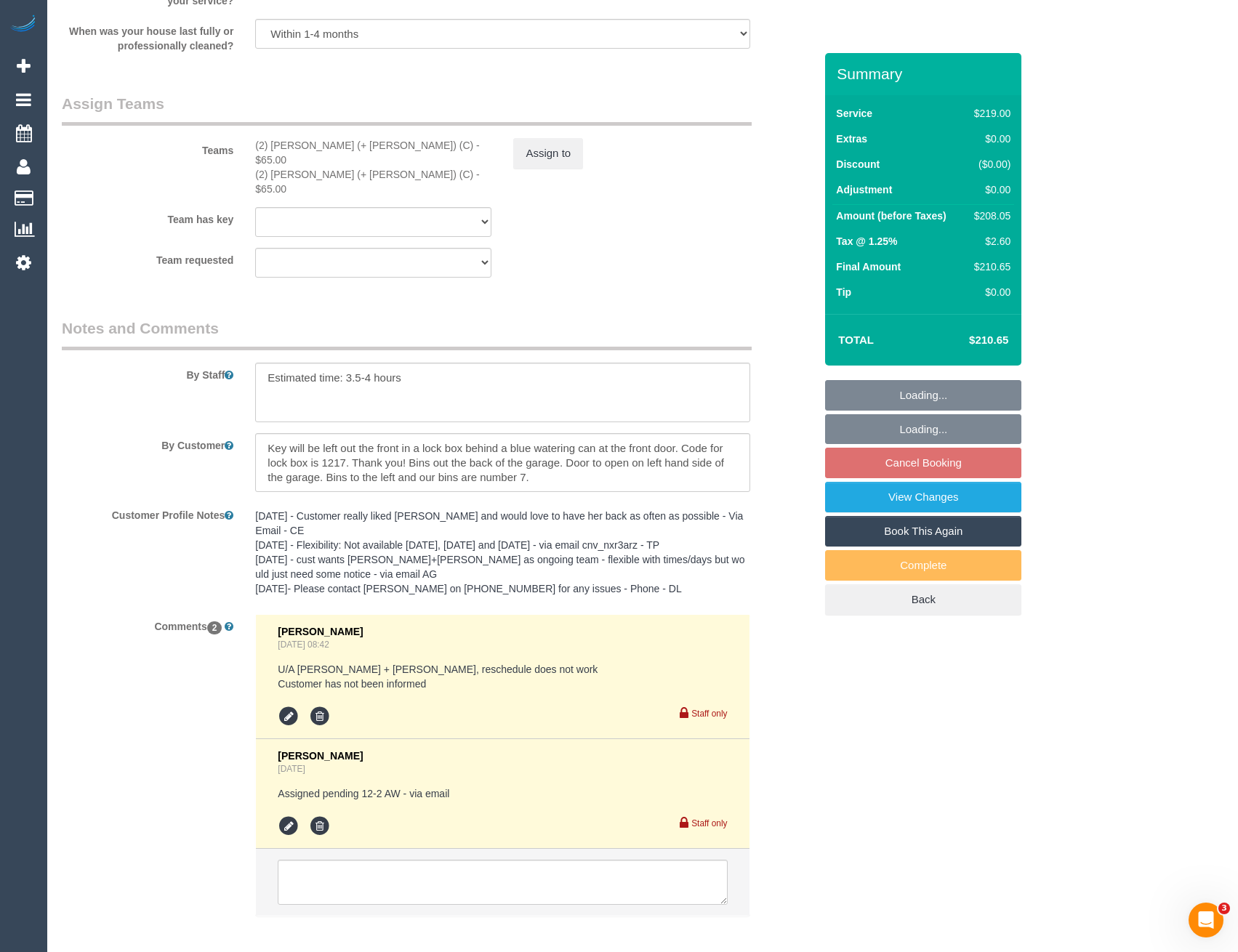
scroll to position [2257, 0]
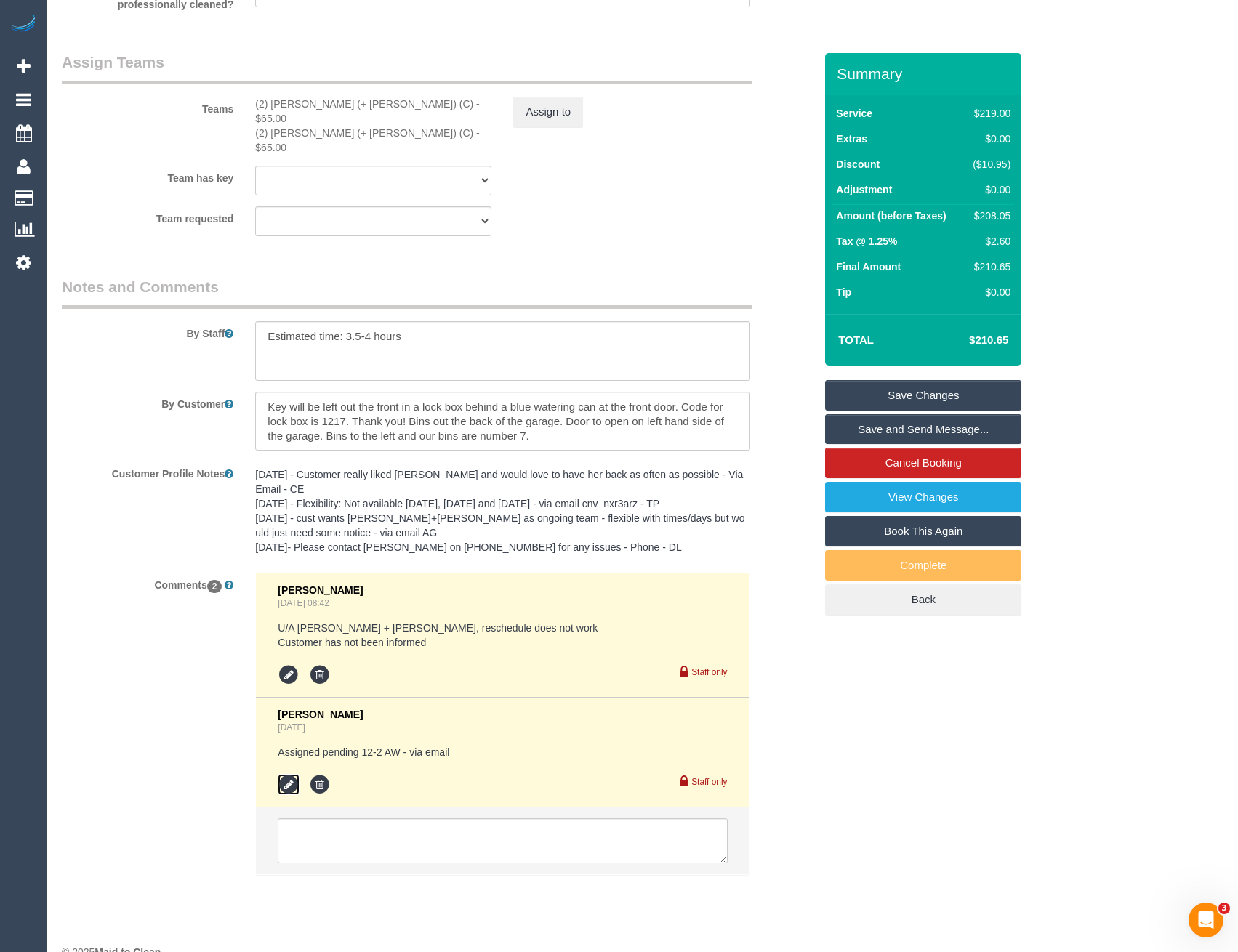
click at [289, 774] on icon at bounding box center [288, 785] width 22 height 22
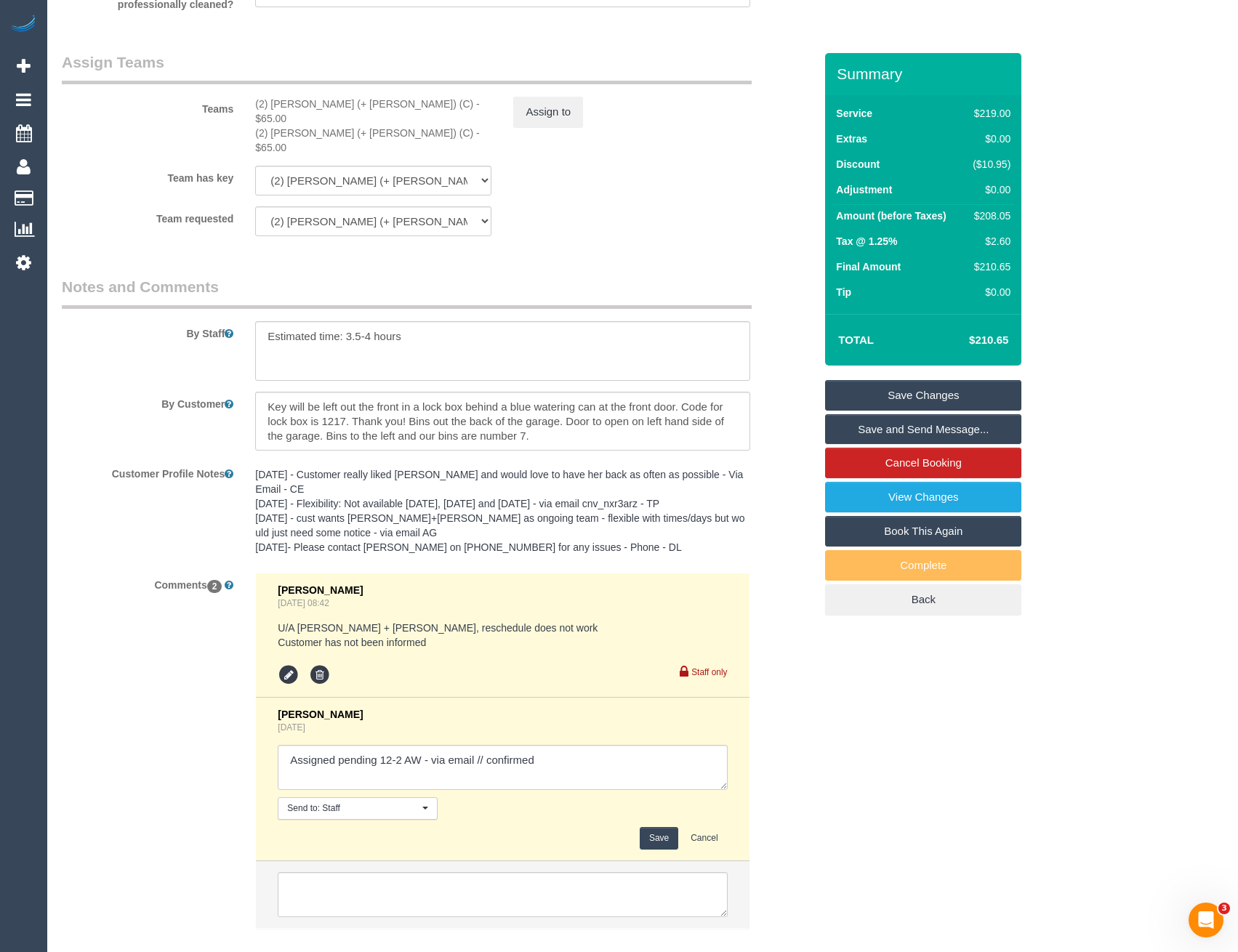
type textarea "Assigned pending 12-2 AW - via email // confirmed"
click at [646, 827] on button "Save" at bounding box center [659, 838] width 38 height 23
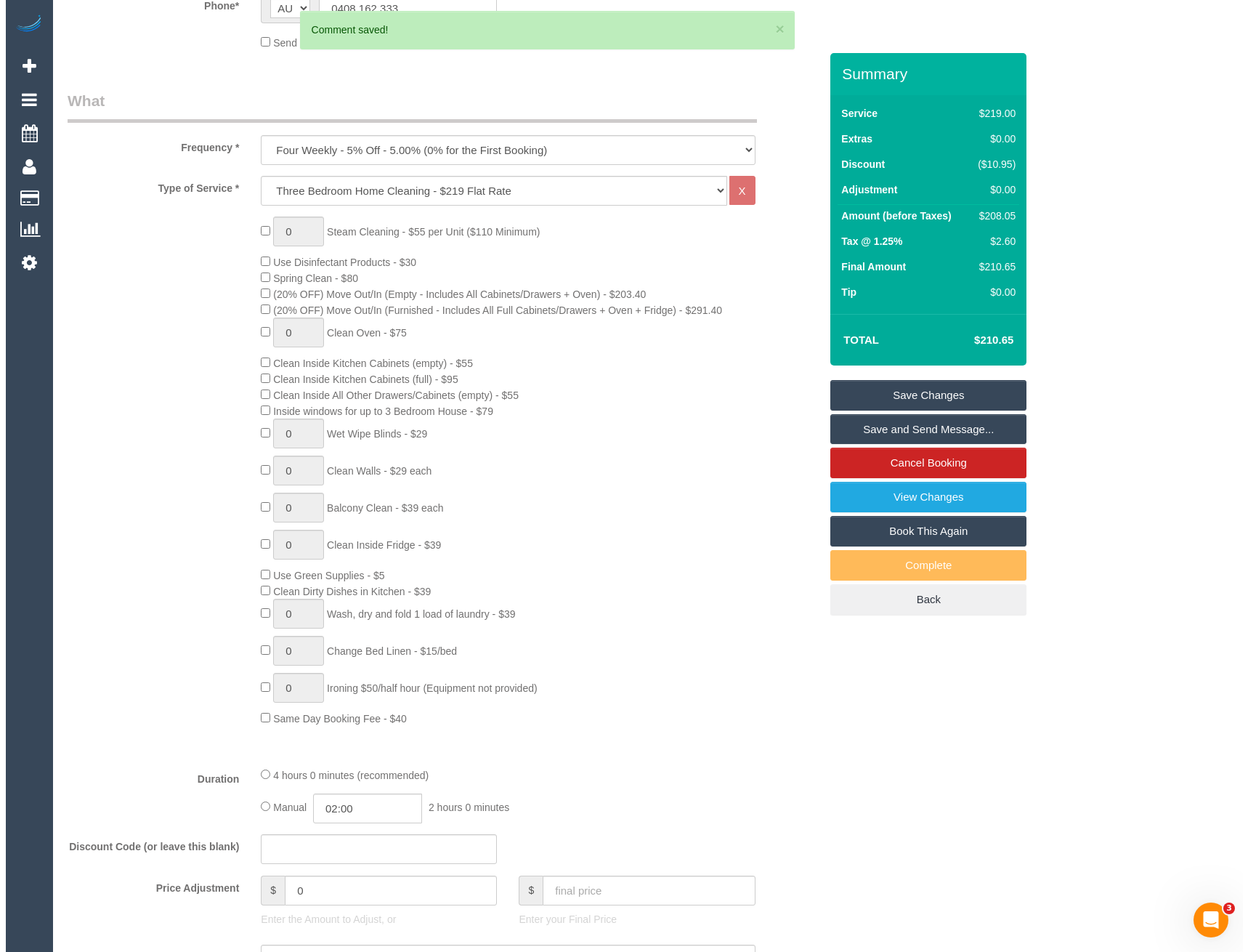
scroll to position [0, 0]
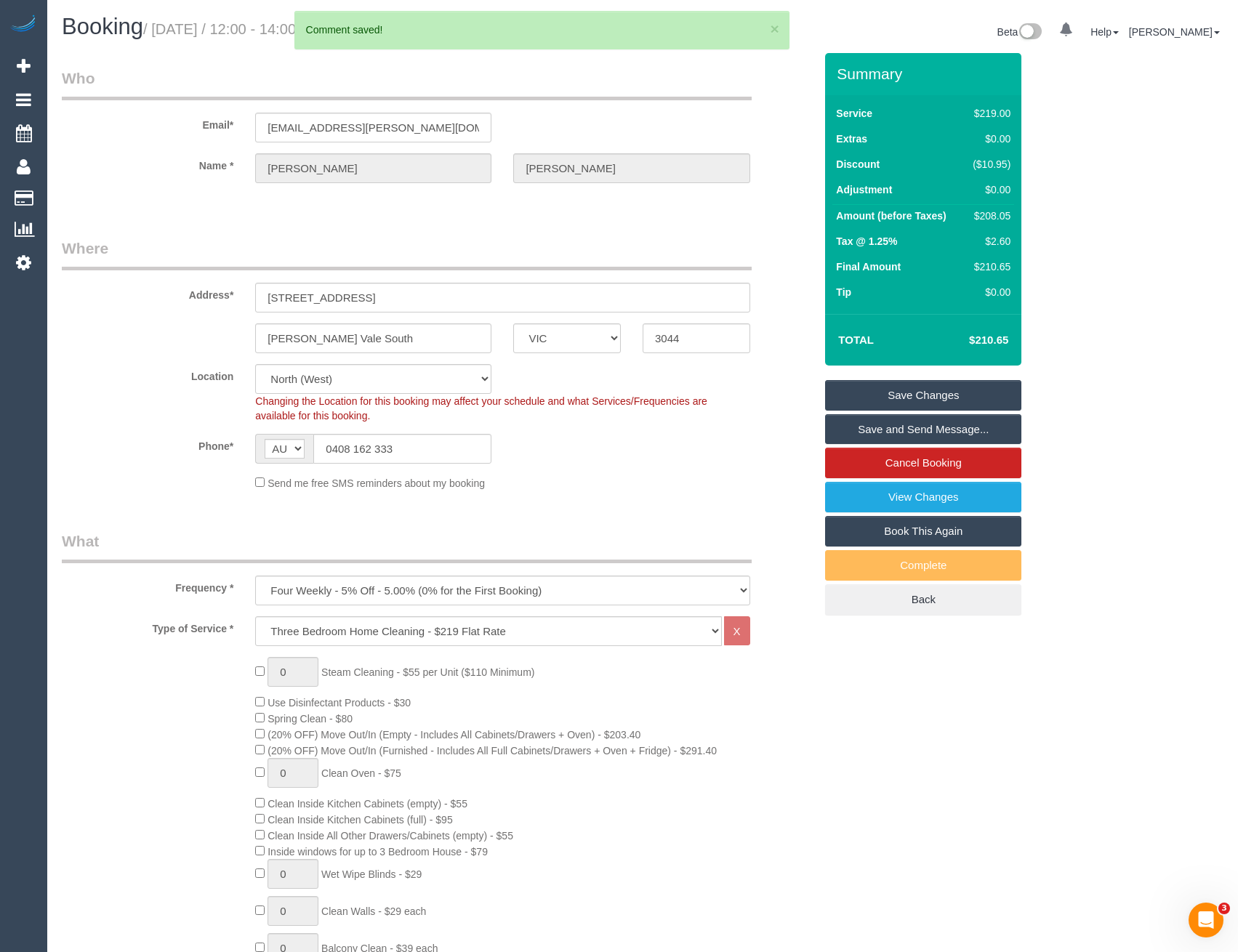
click at [919, 430] on link "Save and Send Message..." at bounding box center [923, 429] width 196 height 30
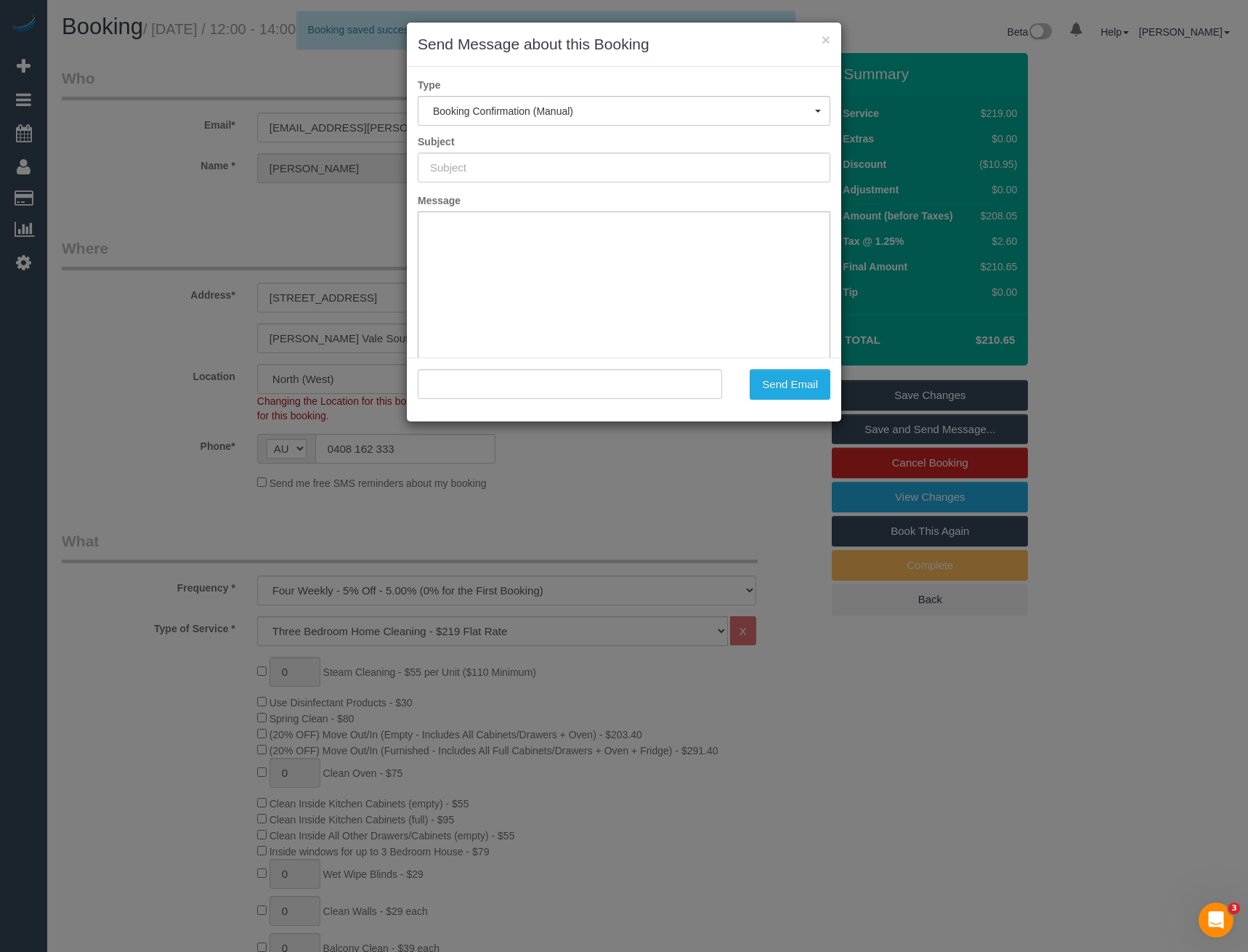
type input "Booking Confirmed"
type input ""Ruth Carr" <ruthjohanna.carr@gmail.com>"
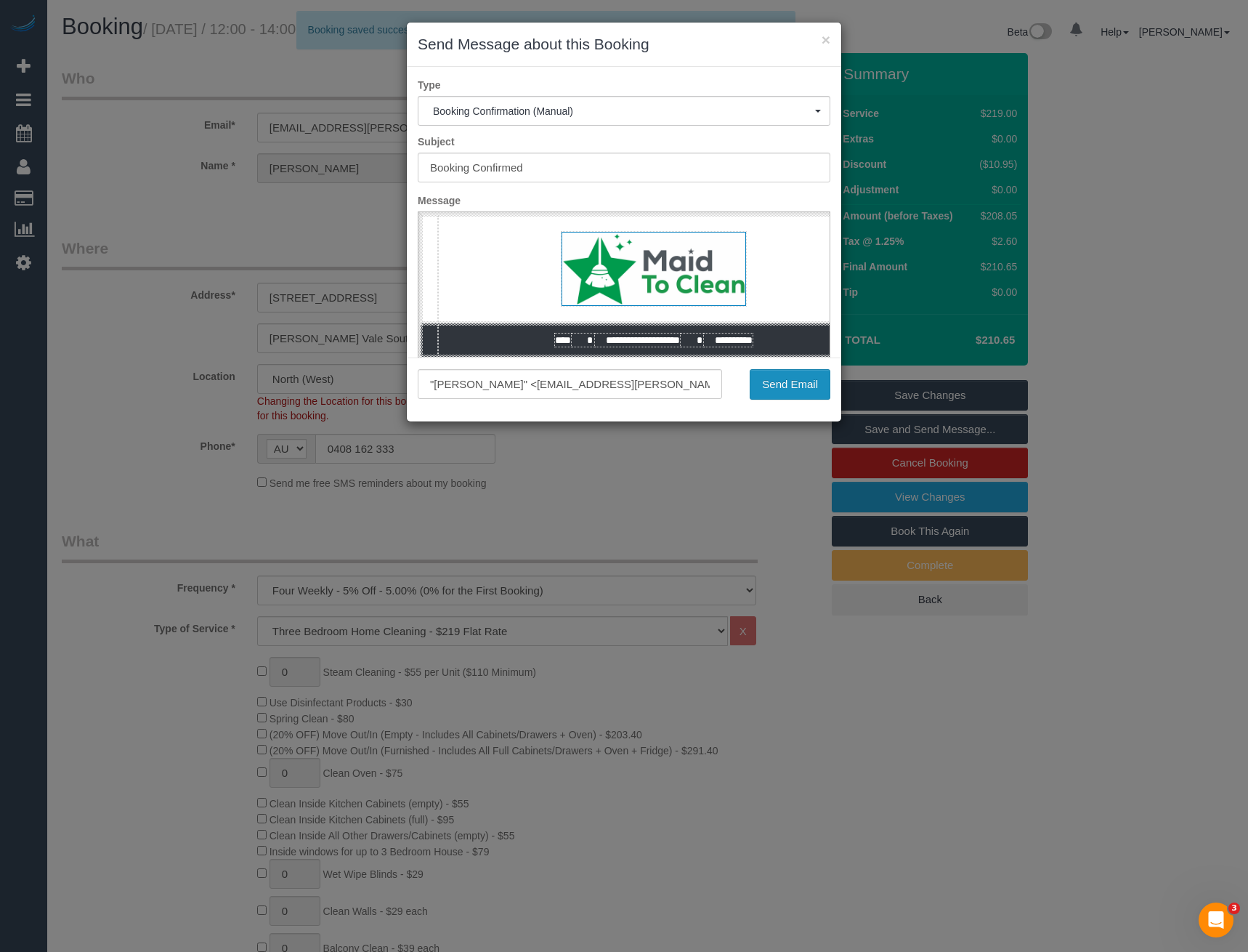
click at [777, 384] on button "Send Email" at bounding box center [790, 384] width 81 height 30
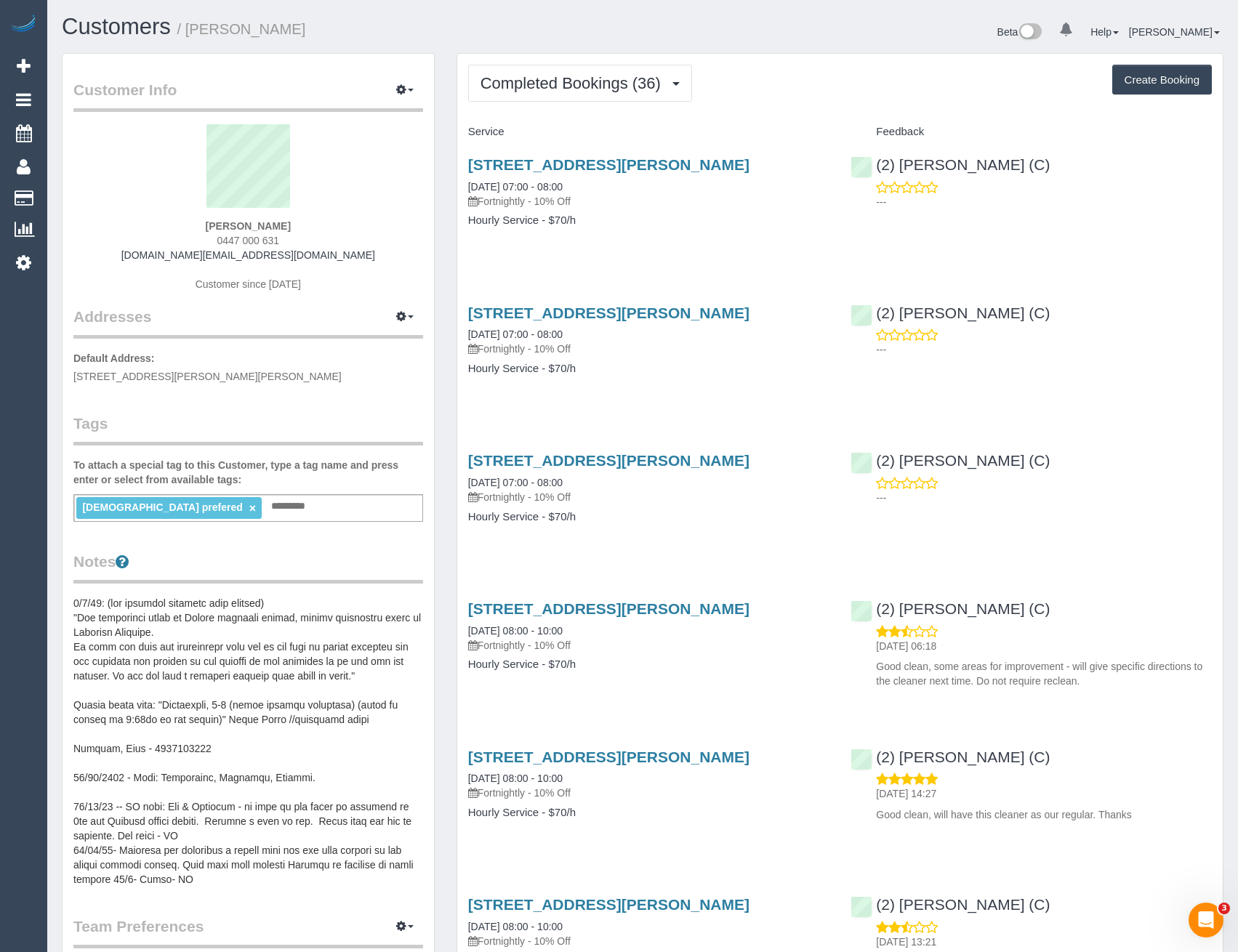
drag, startPoint x: 295, startPoint y: 241, endPoint x: 226, endPoint y: 240, distance: 69.0
click at [226, 240] on div "Sandra Chelliah 0447 000 631 sandra.is@live.com Customer since 2021" at bounding box center [247, 215] width 349 height 182
copy span "447 000 631"
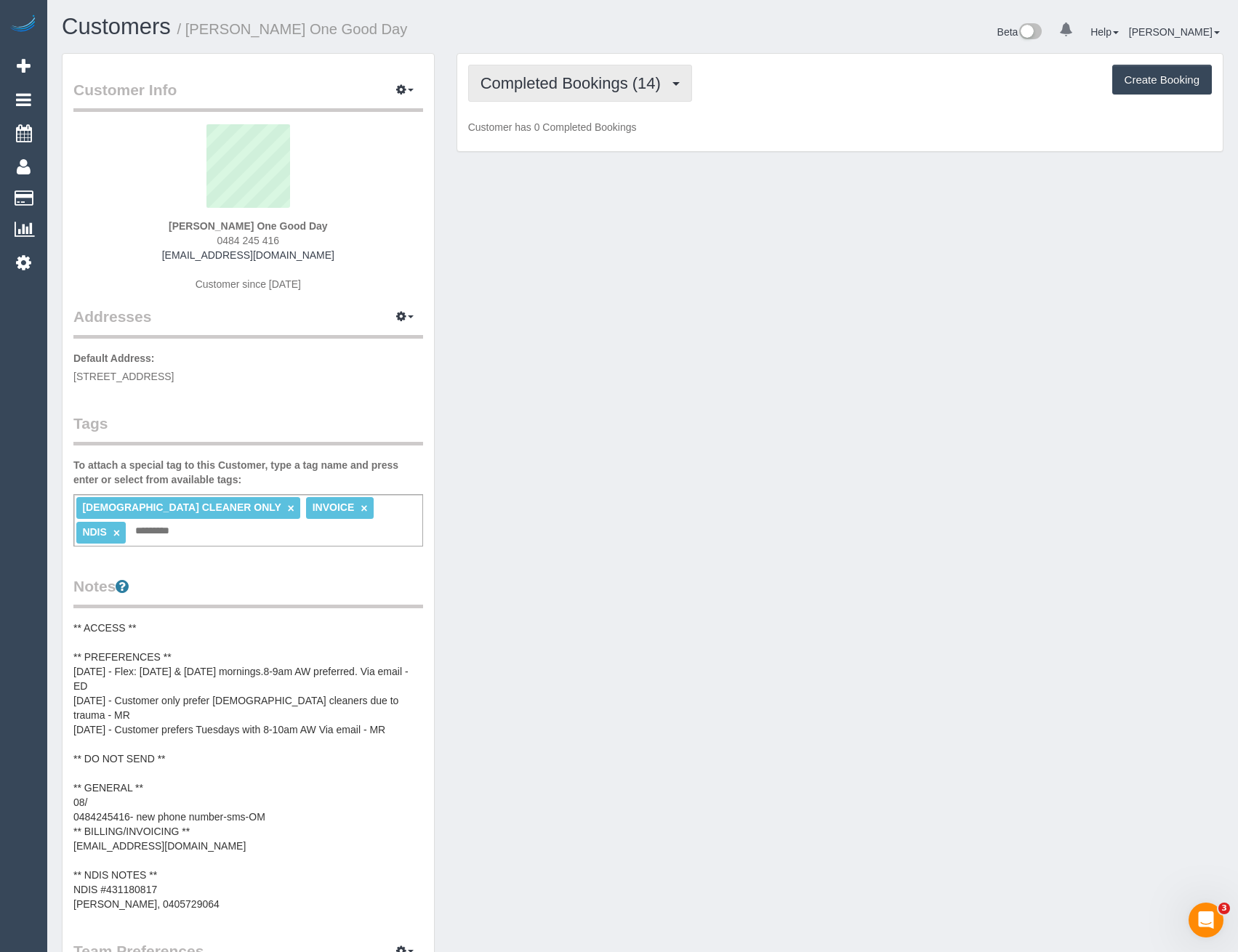
click at [619, 77] on span "Completed Bookings (14)" at bounding box center [573, 83] width 187 height 18
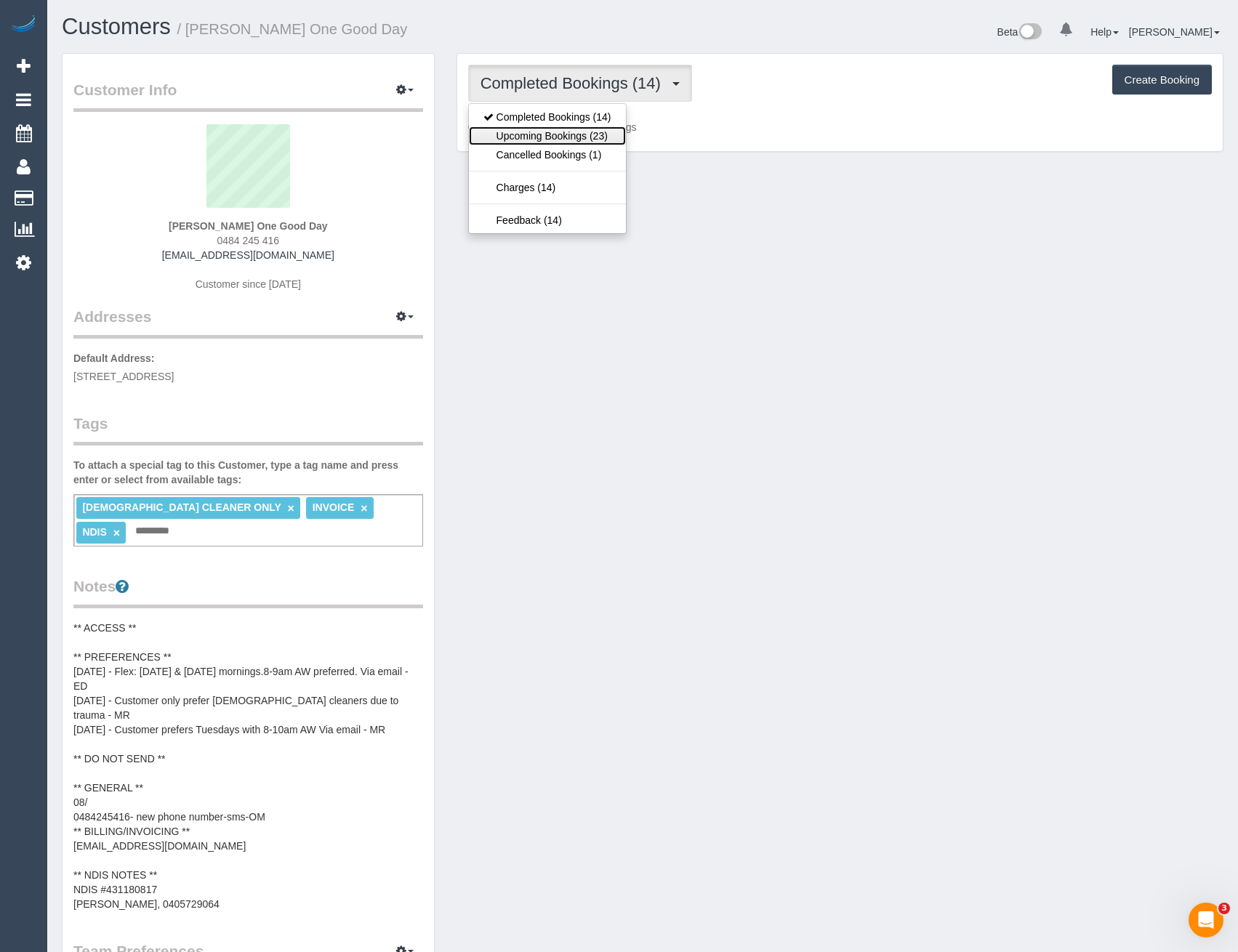
click at [605, 132] on link "Upcoming Bookings (23)" at bounding box center [547, 136] width 157 height 19
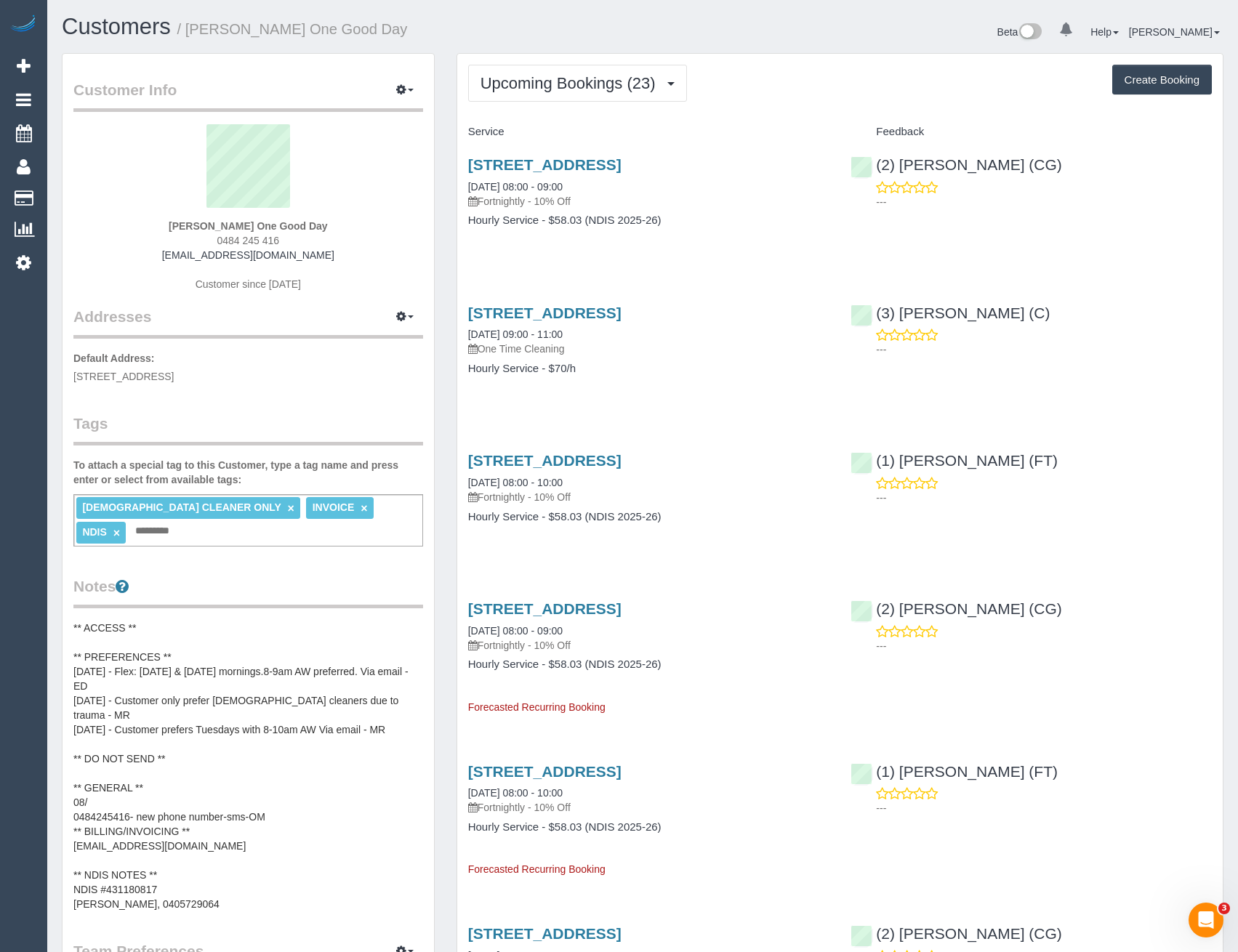
drag, startPoint x: 283, startPoint y: 238, endPoint x: 225, endPoint y: 246, distance: 58.5
click at [225, 246] on div "[PERSON_NAME] One Good Day 0484 245 416 [PERSON_NAME][EMAIL_ADDRESS][DOMAIN_NAM…" at bounding box center [247, 215] width 349 height 182
copy span "484 245 416"
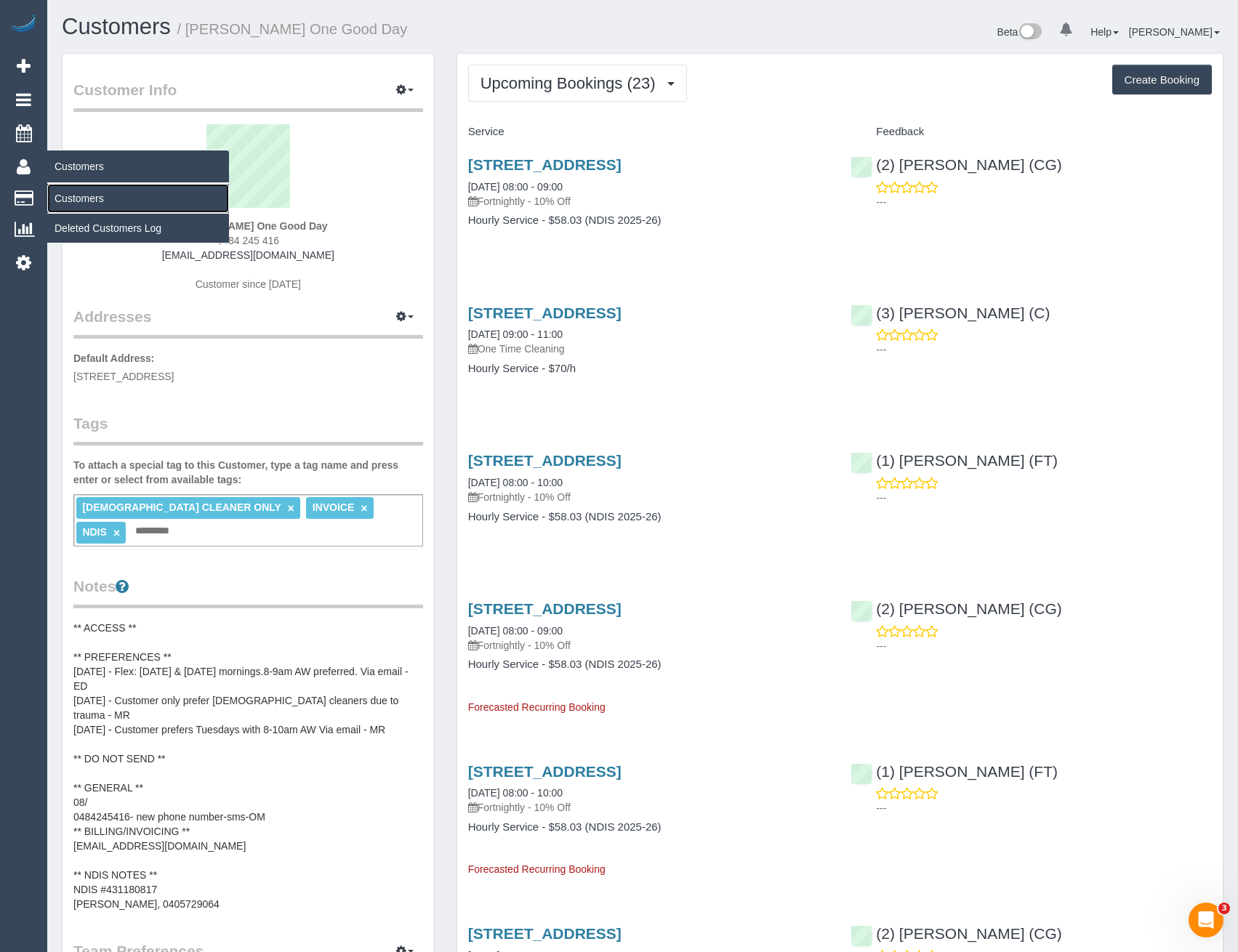
click at [89, 199] on link "Customers" at bounding box center [138, 198] width 182 height 29
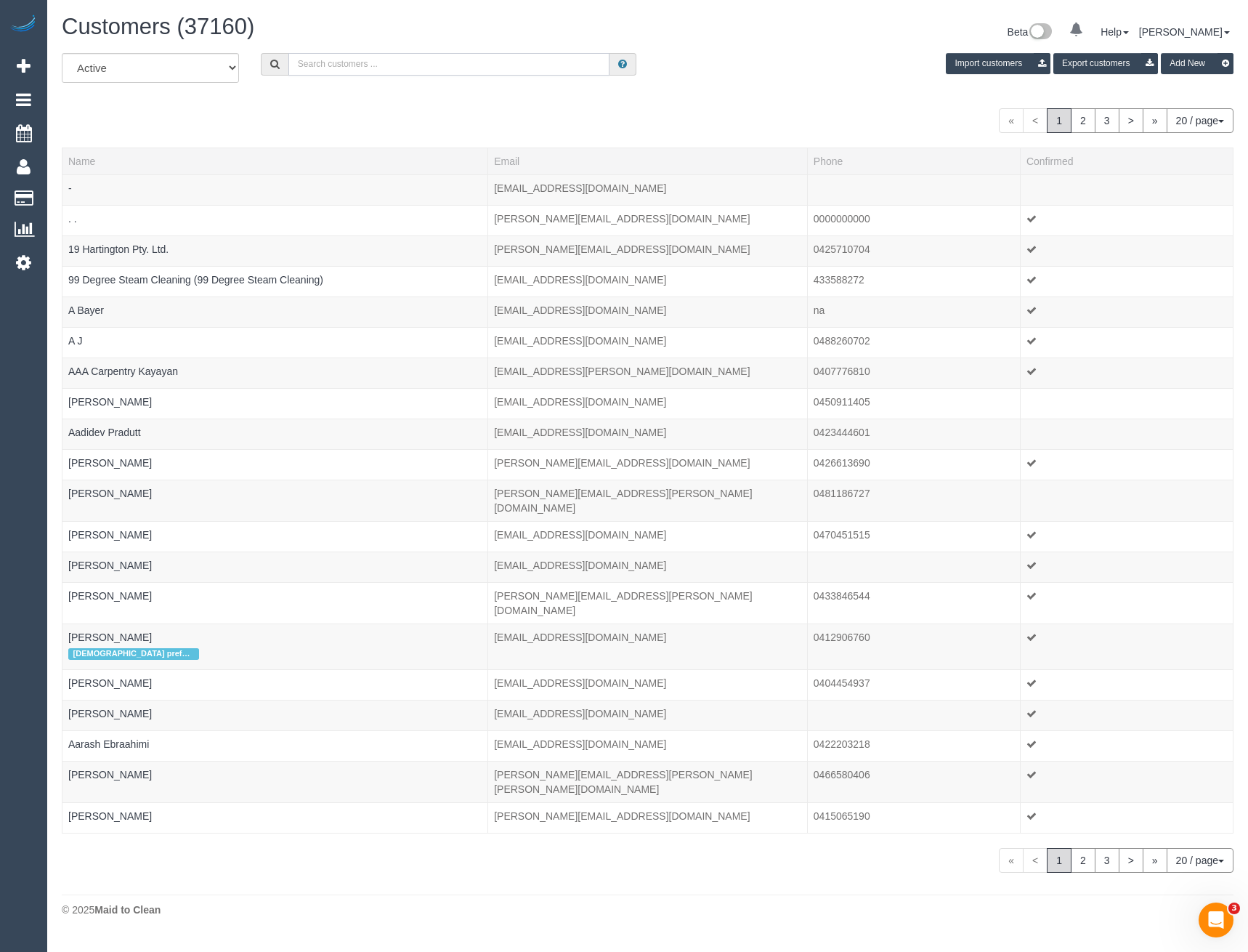
click at [335, 68] on input "text" at bounding box center [449, 64] width 322 height 23
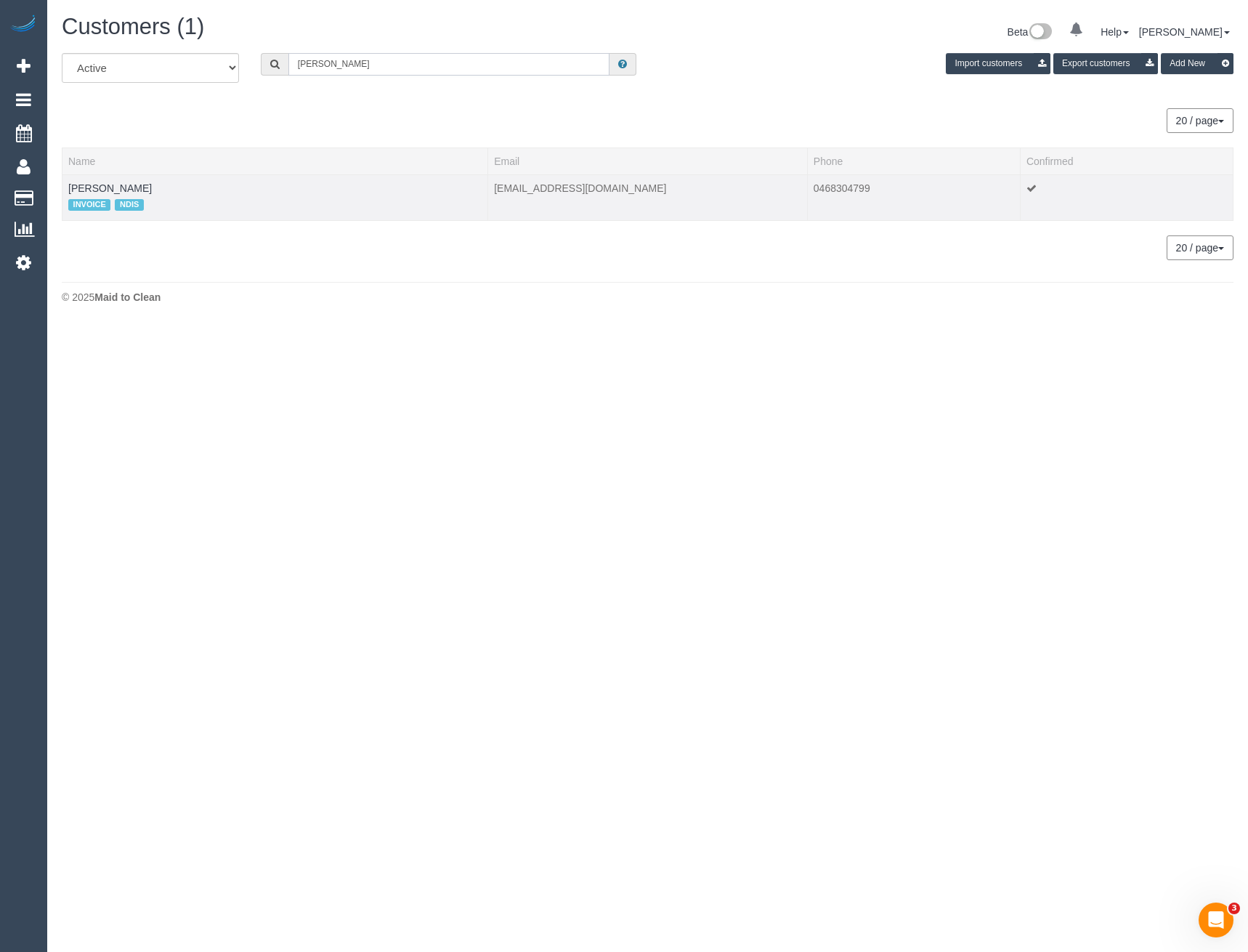
type input "Linda ko"
click at [134, 180] on td "Linda Kovacevic INVOICE NDIS" at bounding box center [275, 197] width 426 height 46
click at [131, 186] on link "Linda Kovacevic" at bounding box center [110, 187] width 84 height 11
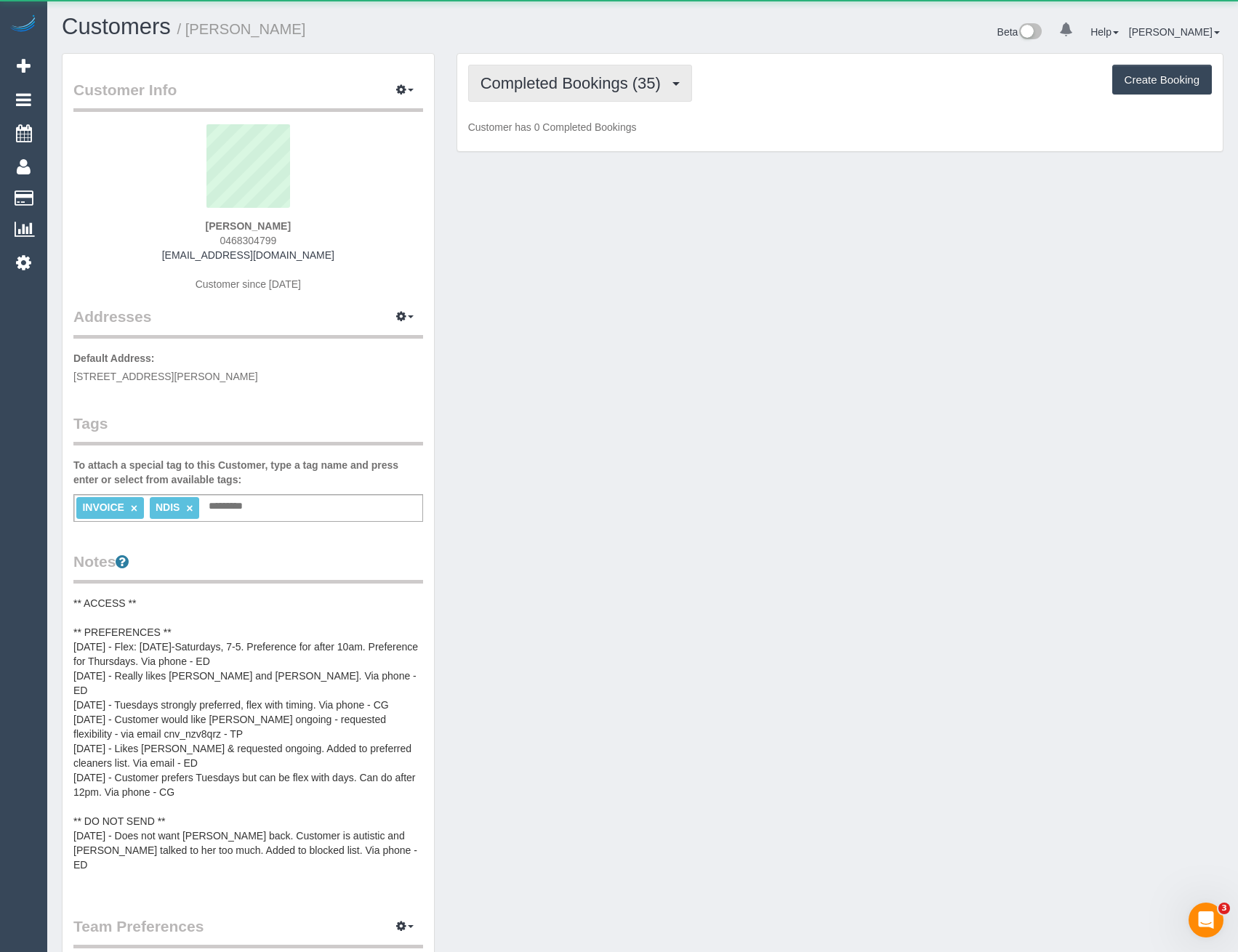
click at [630, 86] on span "Completed Bookings (35)" at bounding box center [573, 83] width 187 height 18
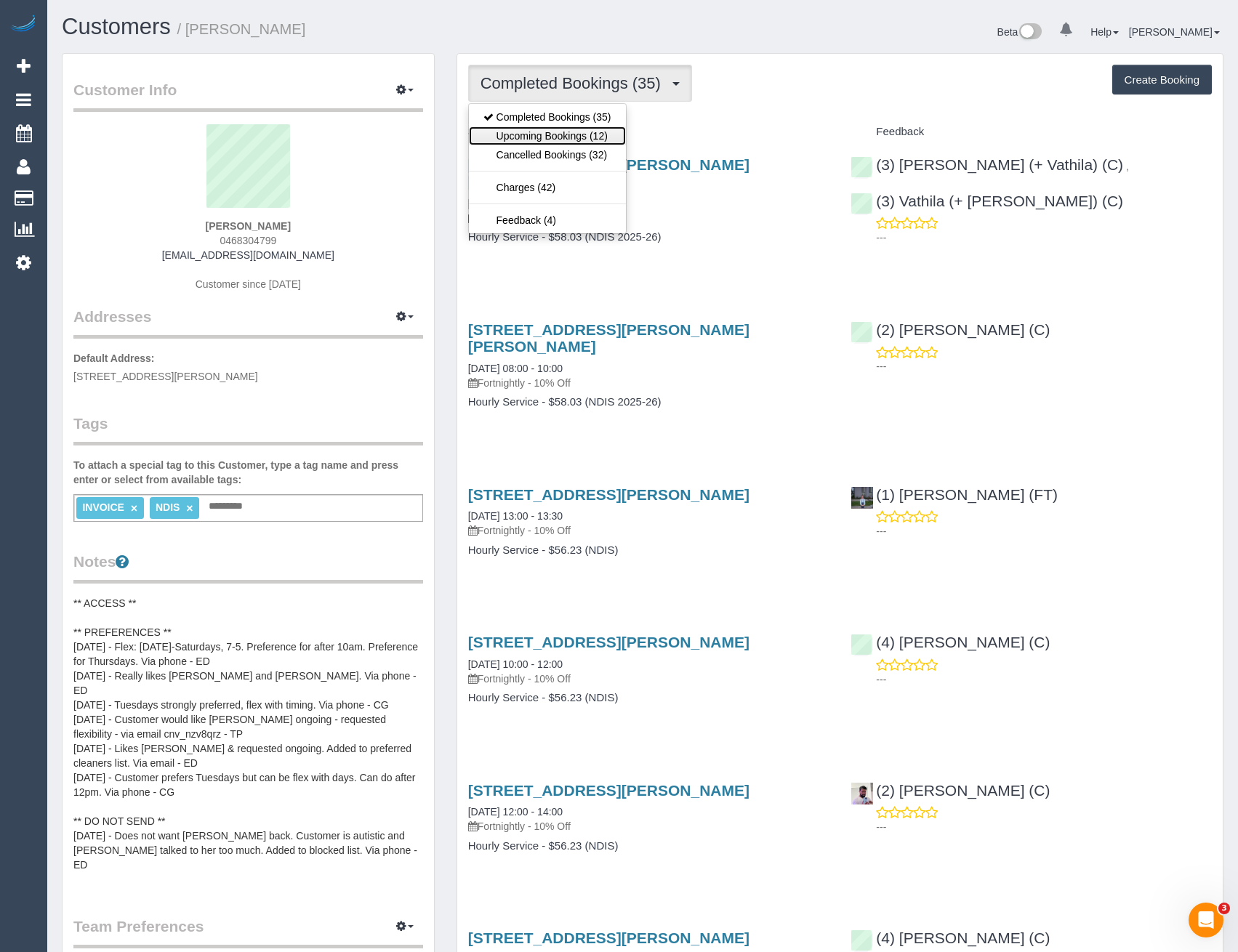
click at [619, 138] on link "Upcoming Bookings (12)" at bounding box center [547, 136] width 157 height 19
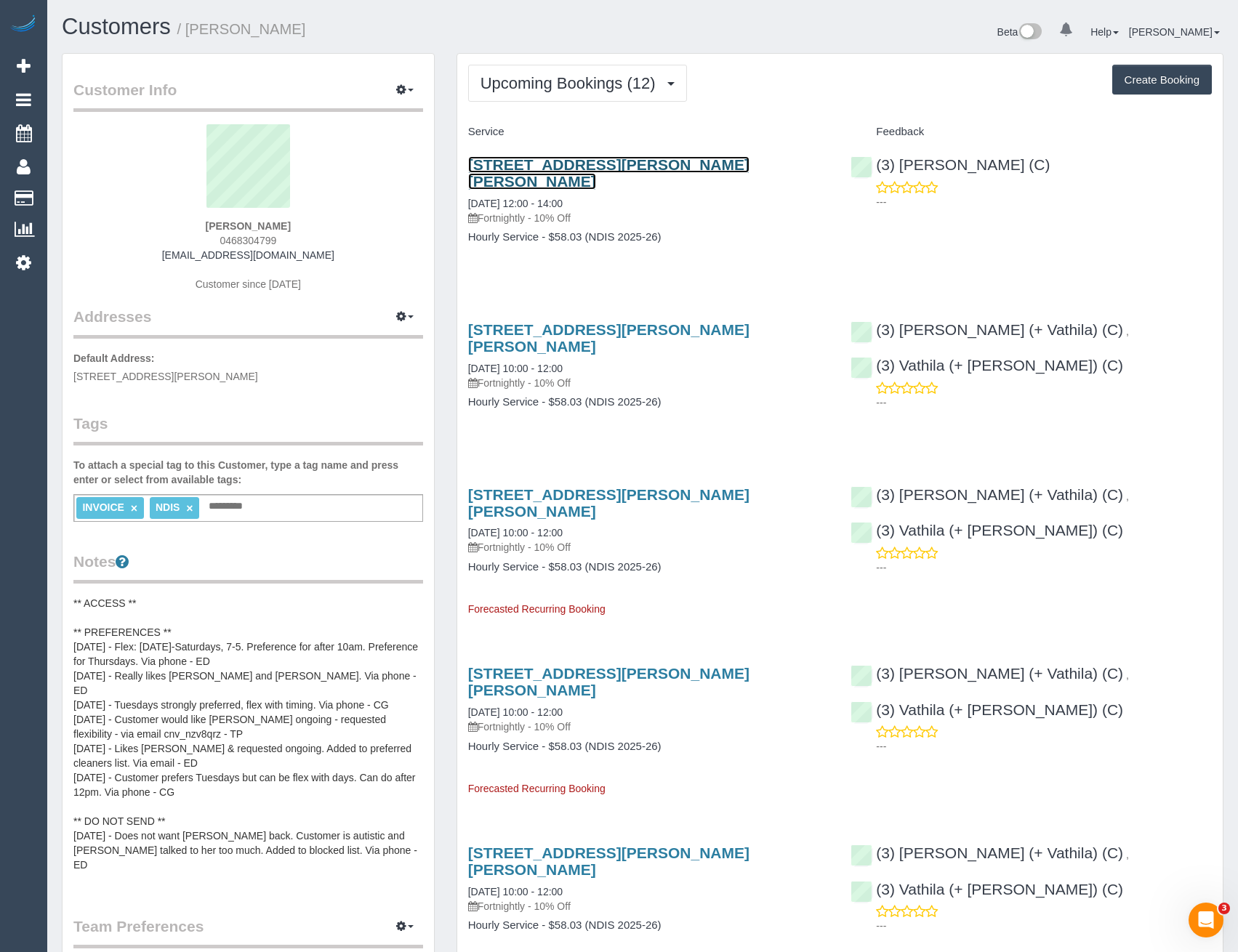
click at [654, 167] on link "8 Lia Amy Place, Berwick, VIC 3806" at bounding box center [608, 172] width 281 height 33
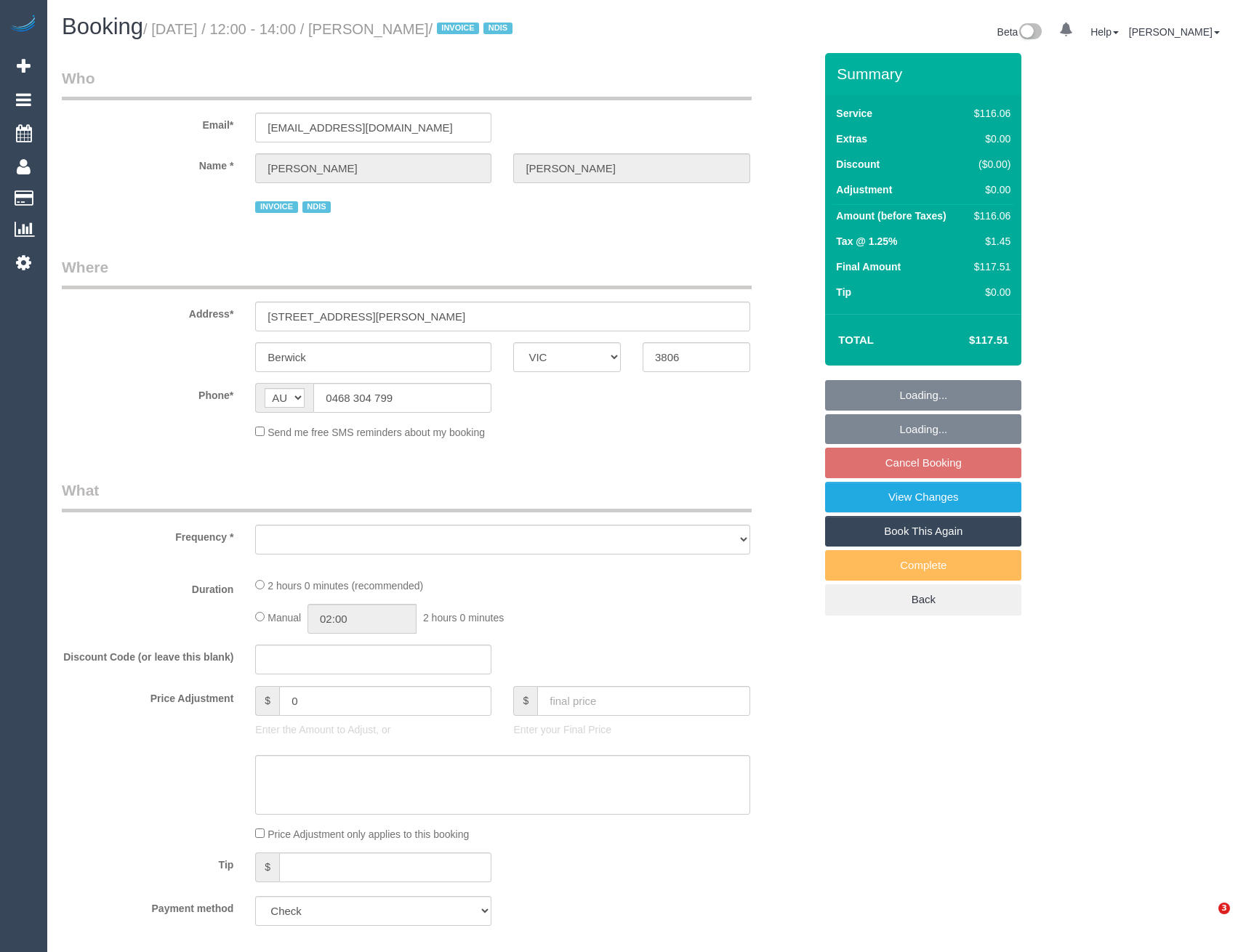
select select "VIC"
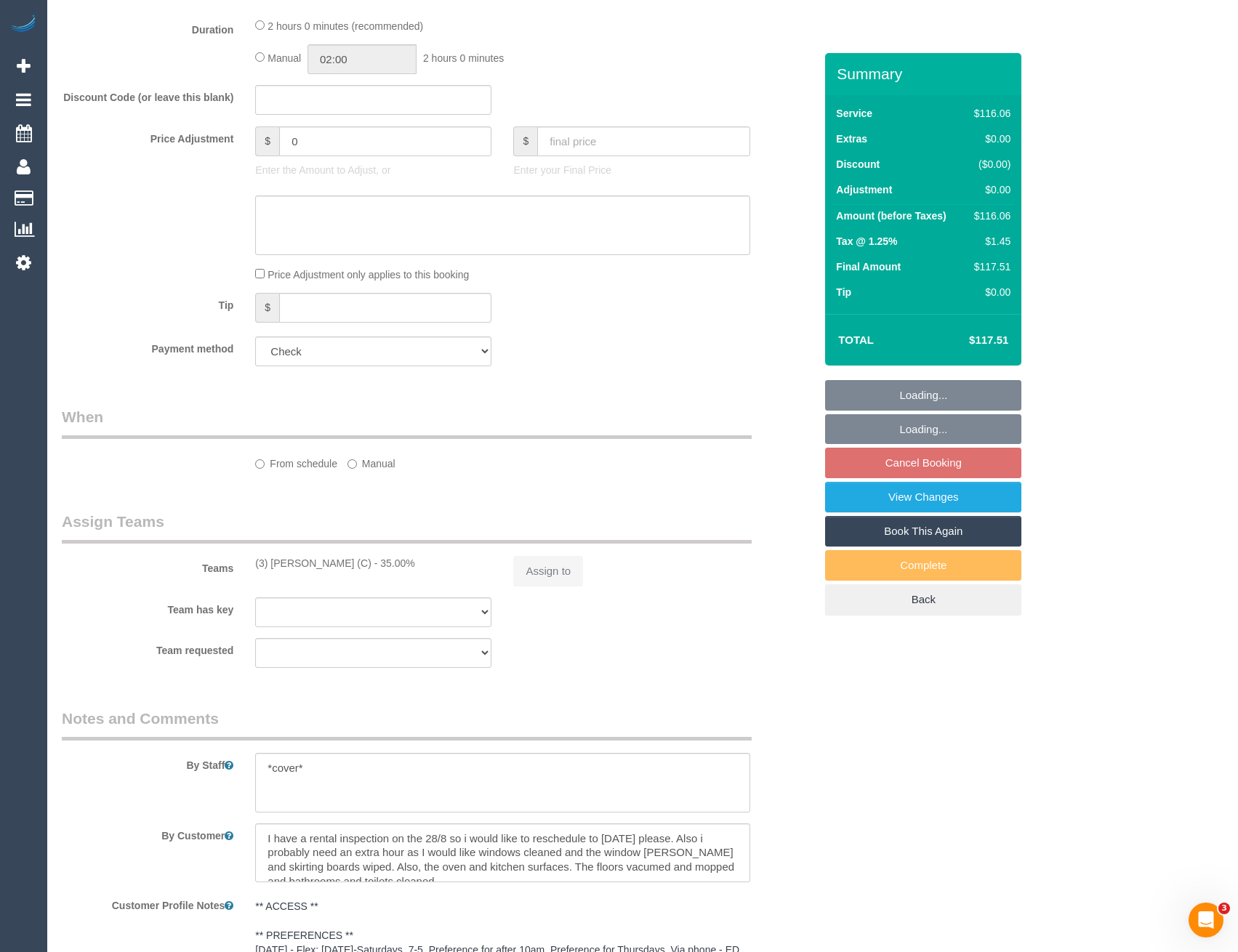
select select "object:630"
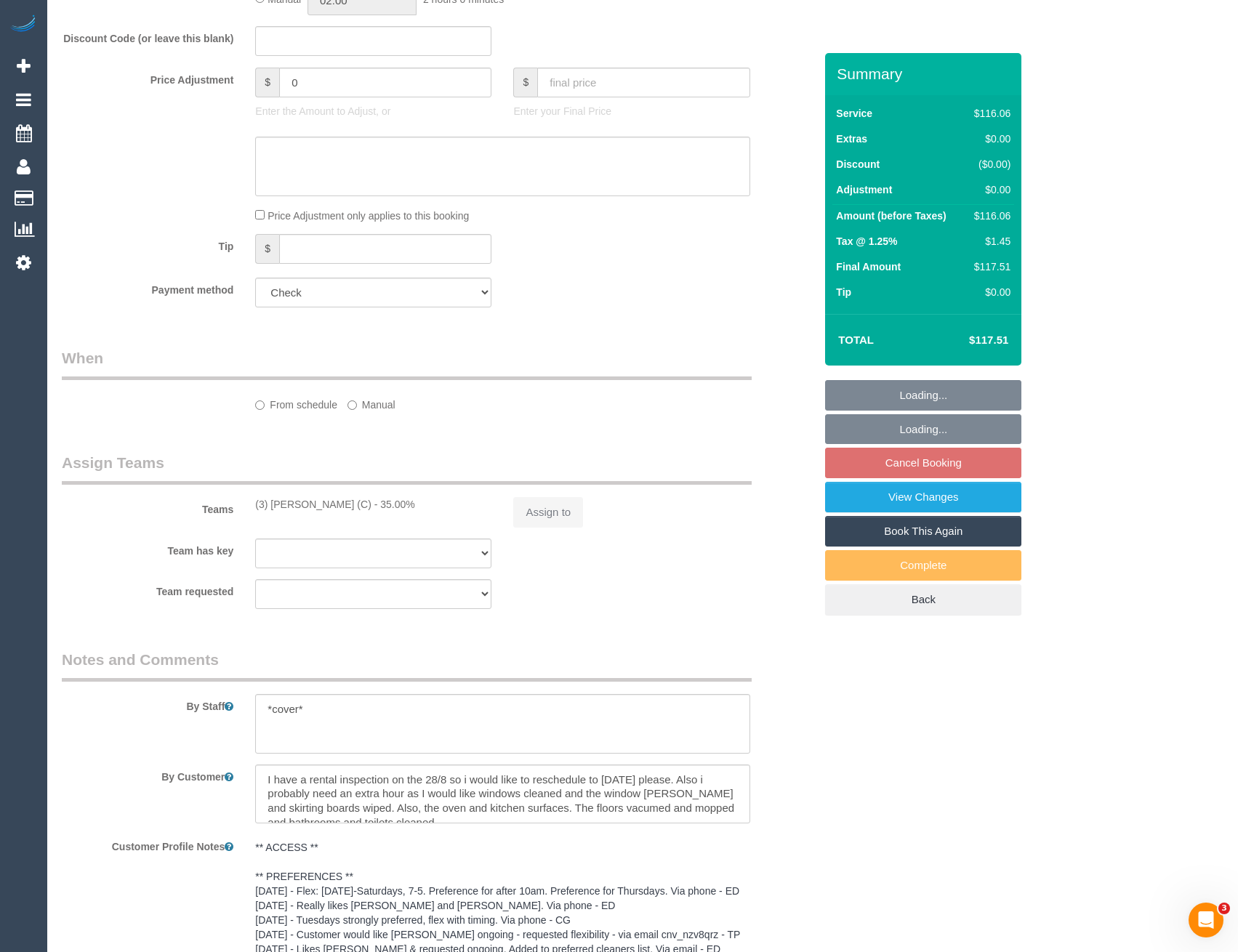
select select "number:30"
select select "number:14"
select select "number:18"
select select "number:24"
select select "number:34"
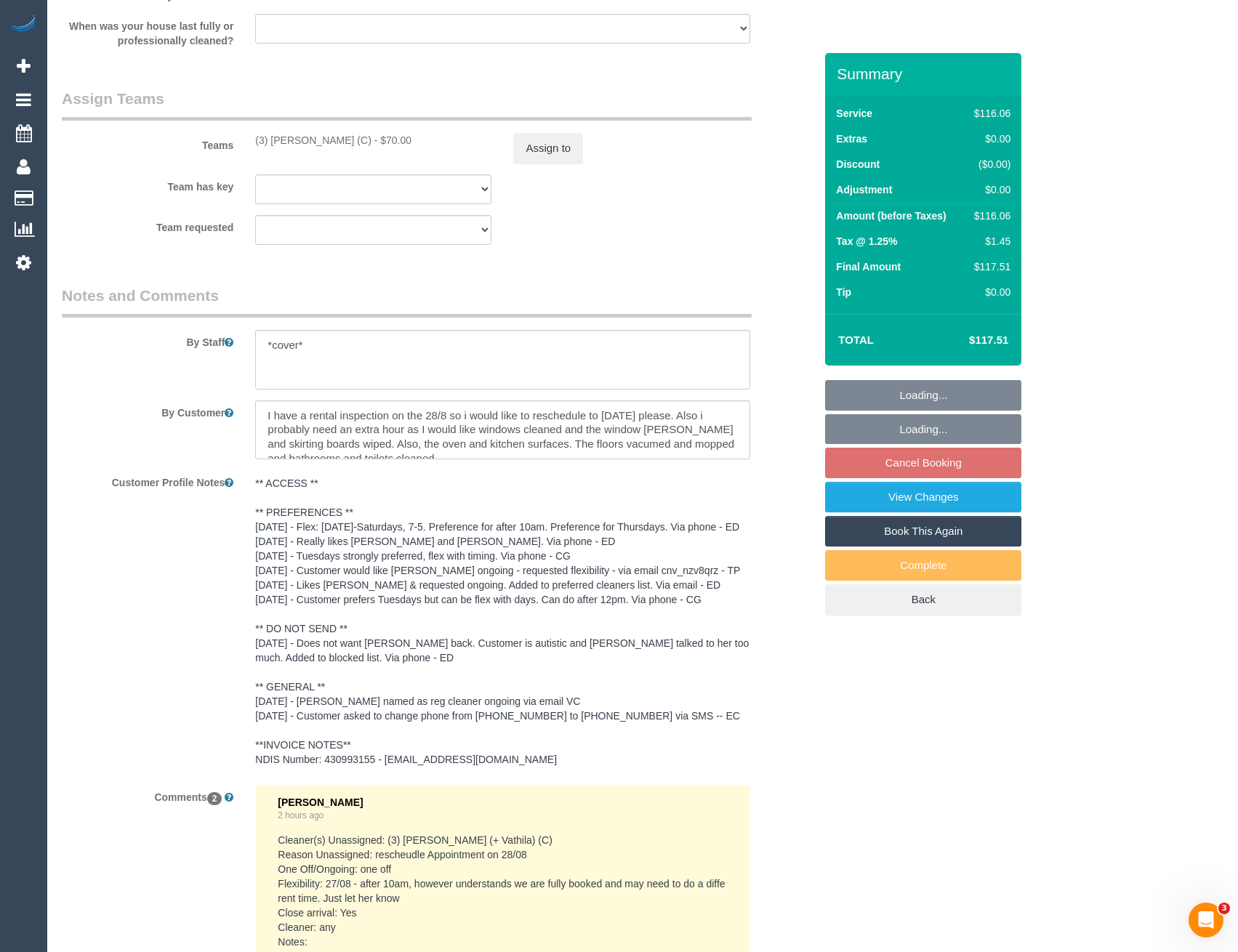
scroll to position [1934, 0]
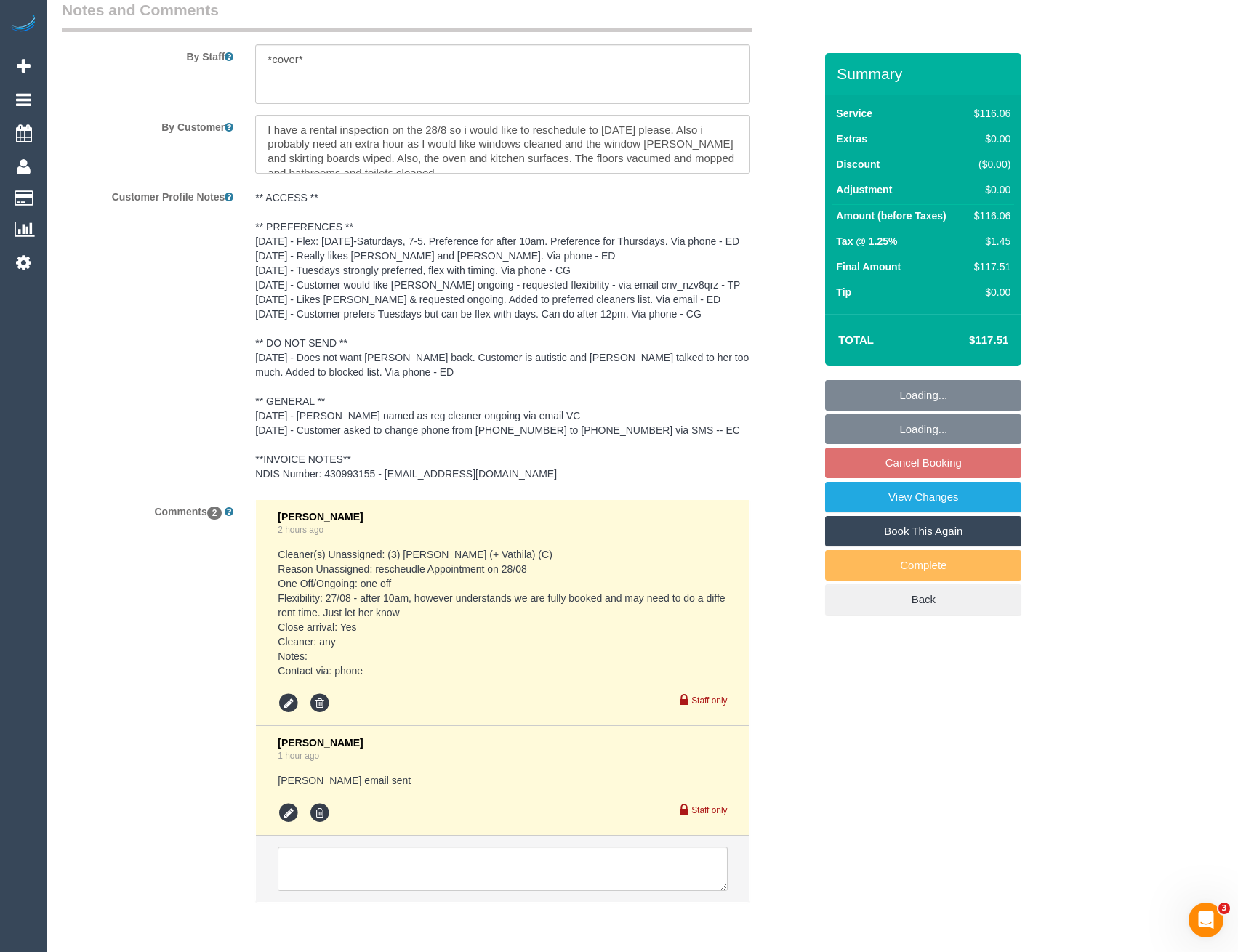
select select "spot1"
